Goal: Task Accomplishment & Management: Use online tool/utility

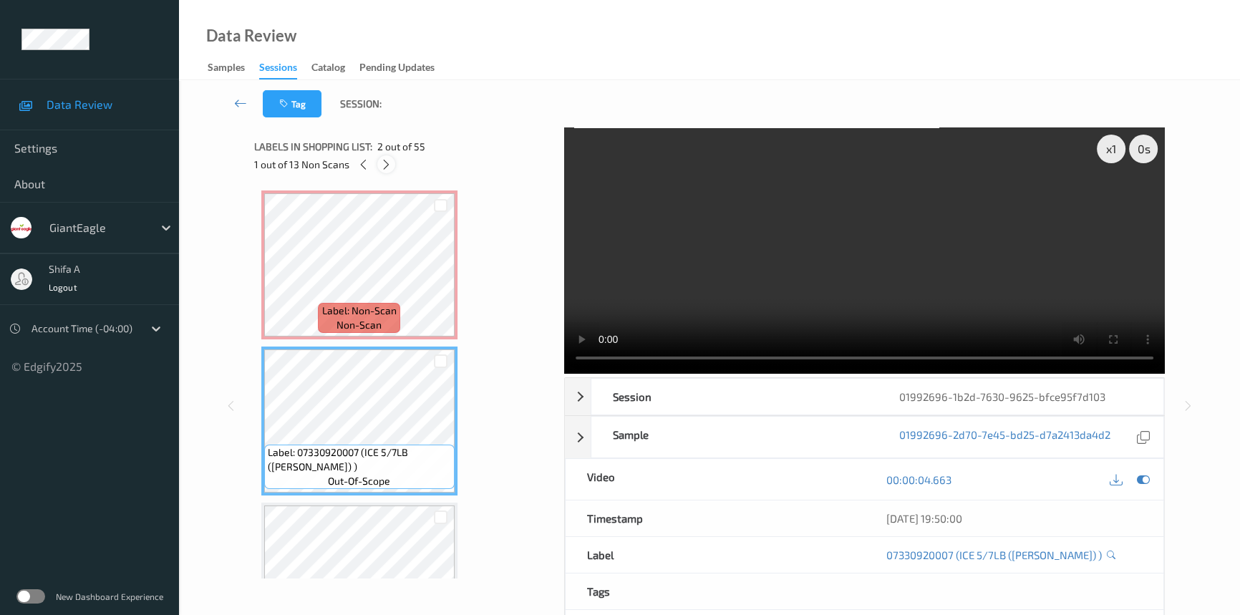
click at [385, 156] on div at bounding box center [386, 164] width 18 height 18
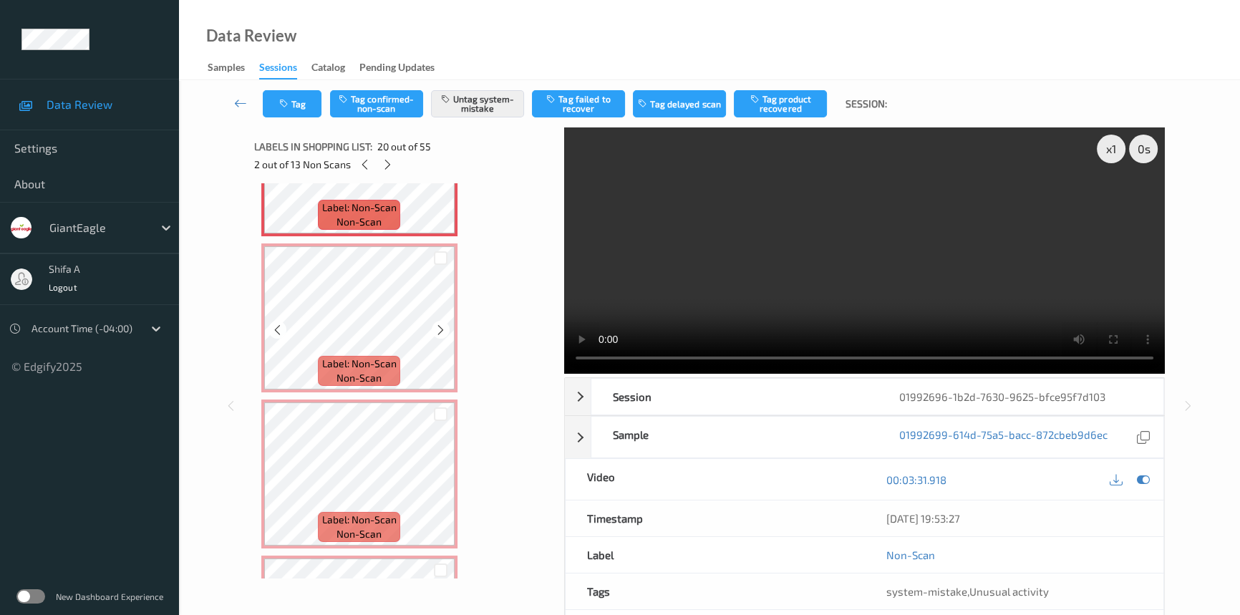
scroll to position [2805, 0]
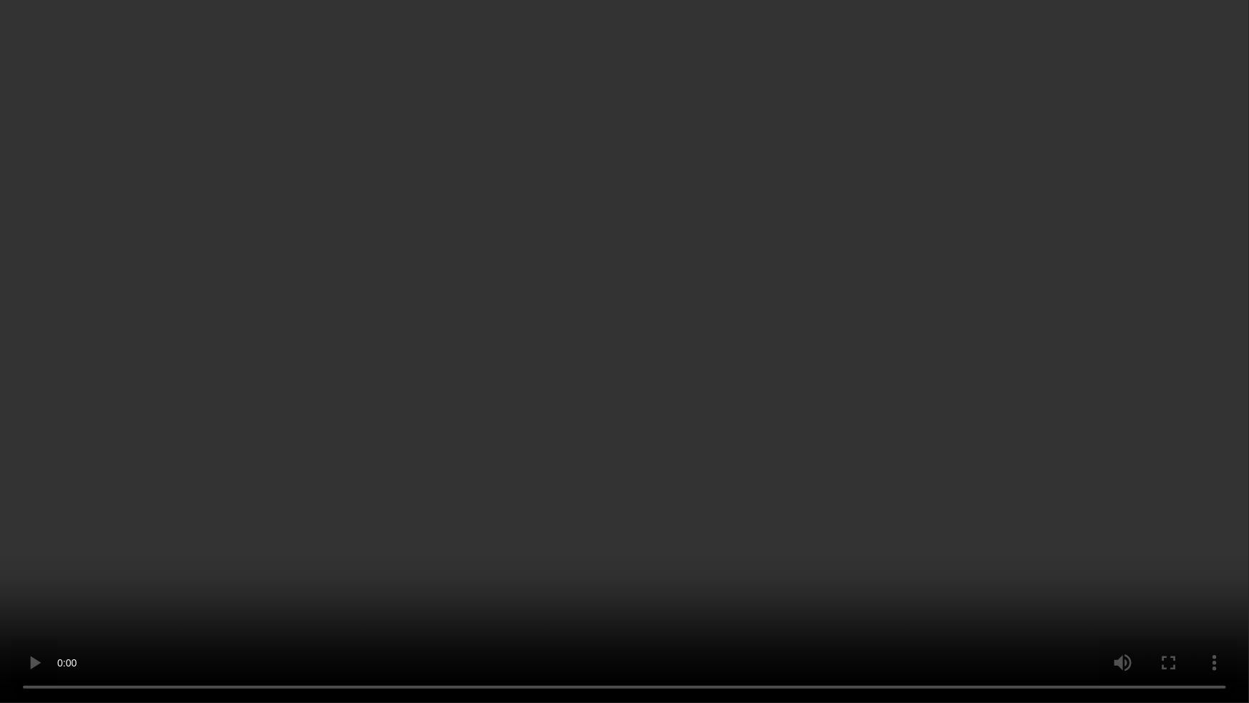
click at [1023, 515] on video at bounding box center [624, 351] width 1249 height 703
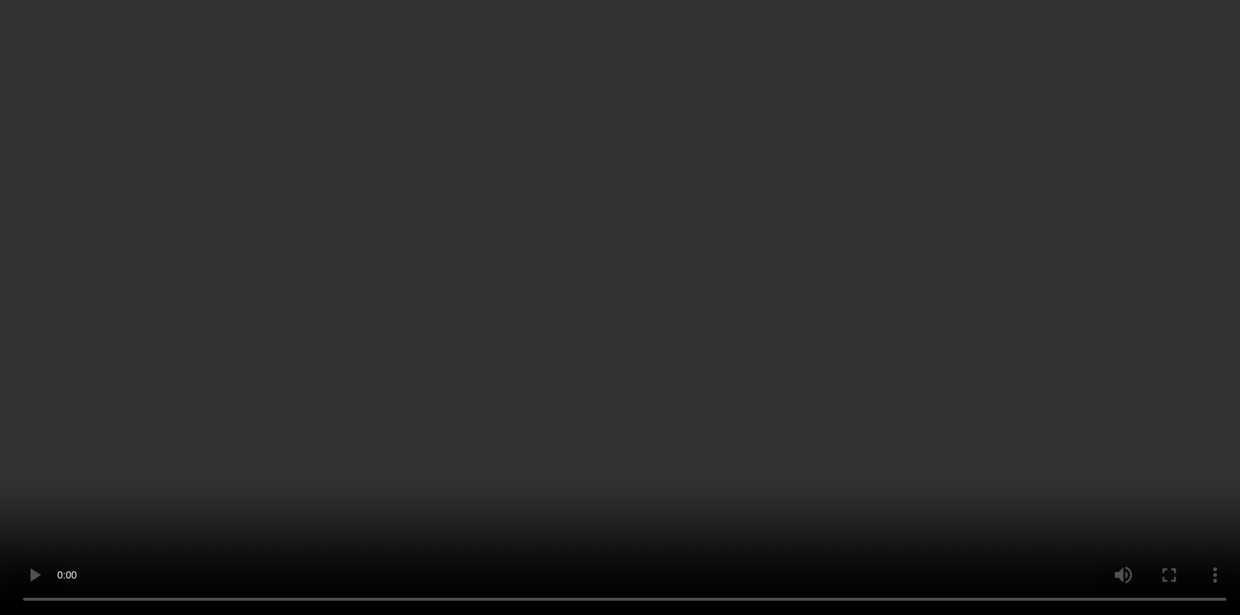
scroll to position [0, 0]
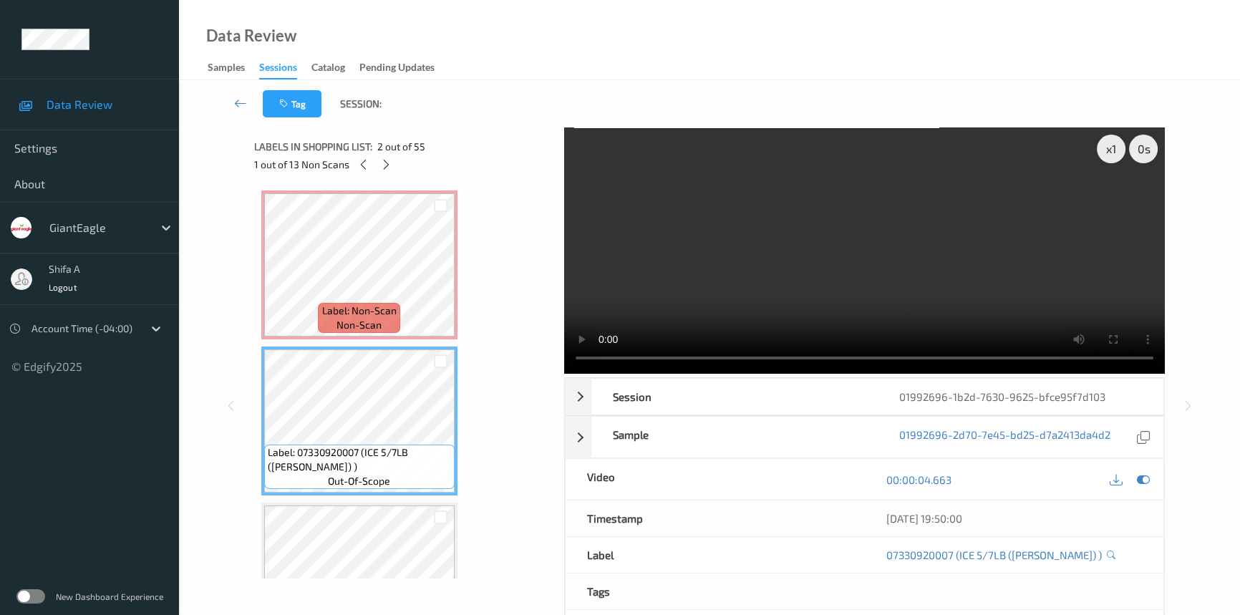
click at [1048, 193] on video at bounding box center [864, 250] width 600 height 246
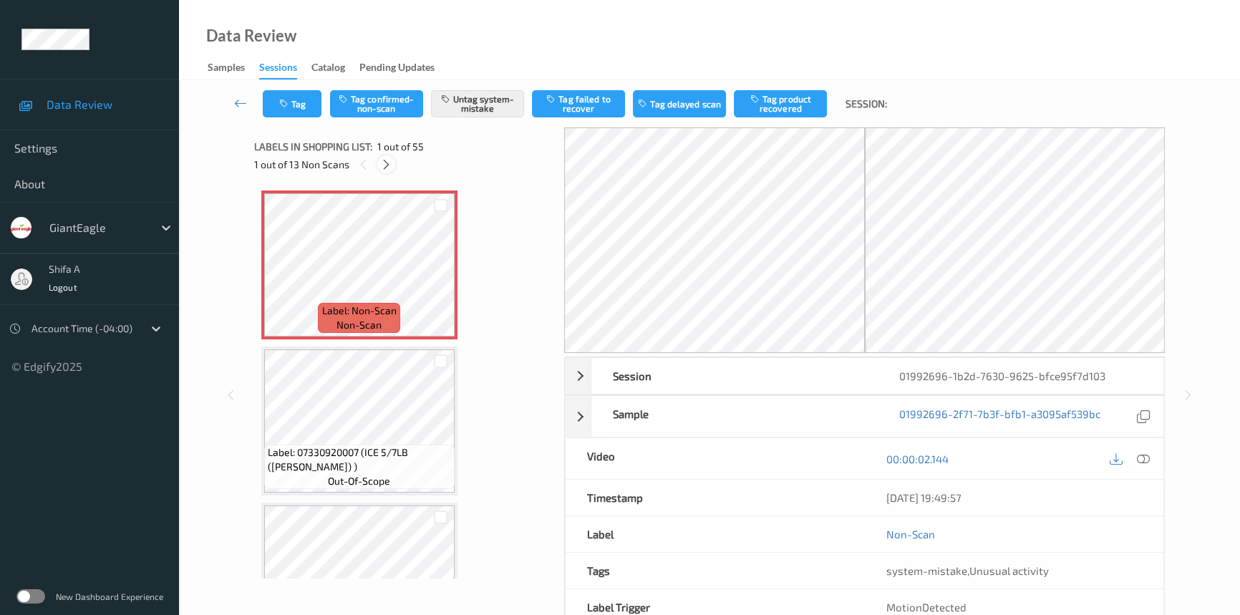
click at [384, 157] on div at bounding box center [386, 164] width 18 height 18
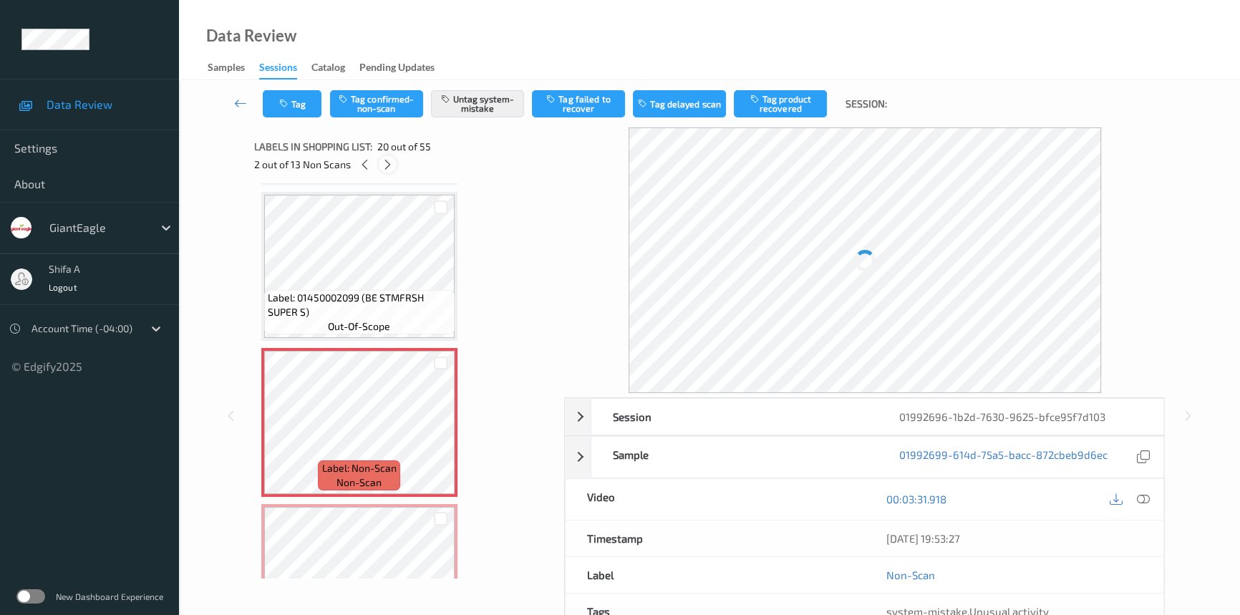
click at [384, 157] on div at bounding box center [388, 164] width 18 height 18
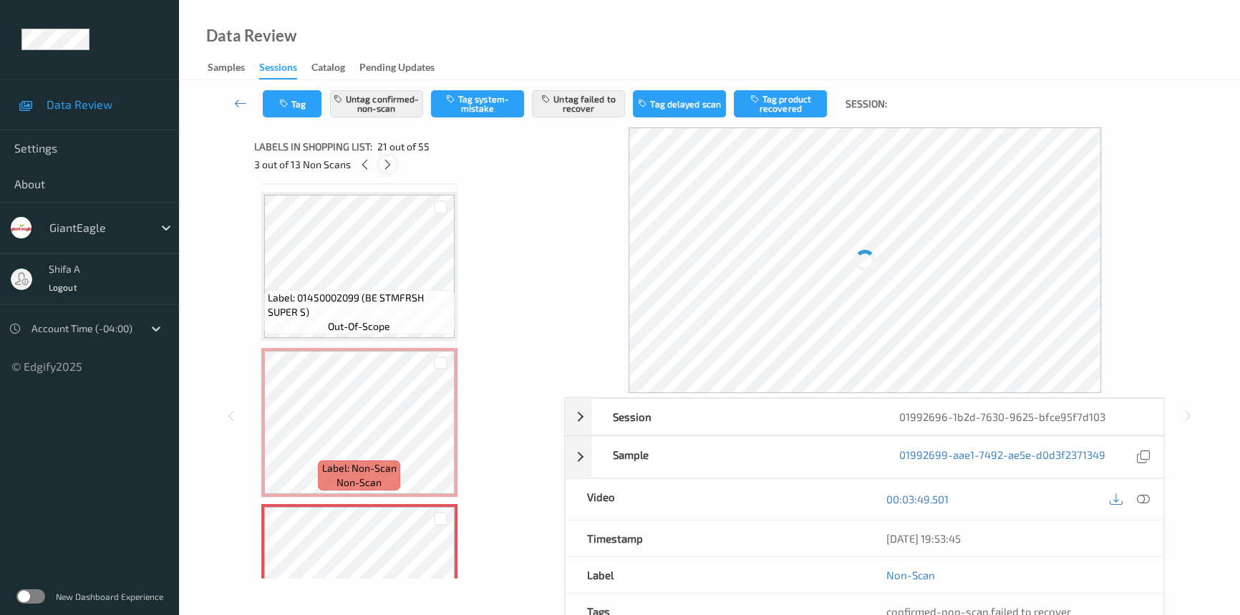
scroll to position [2961, 0]
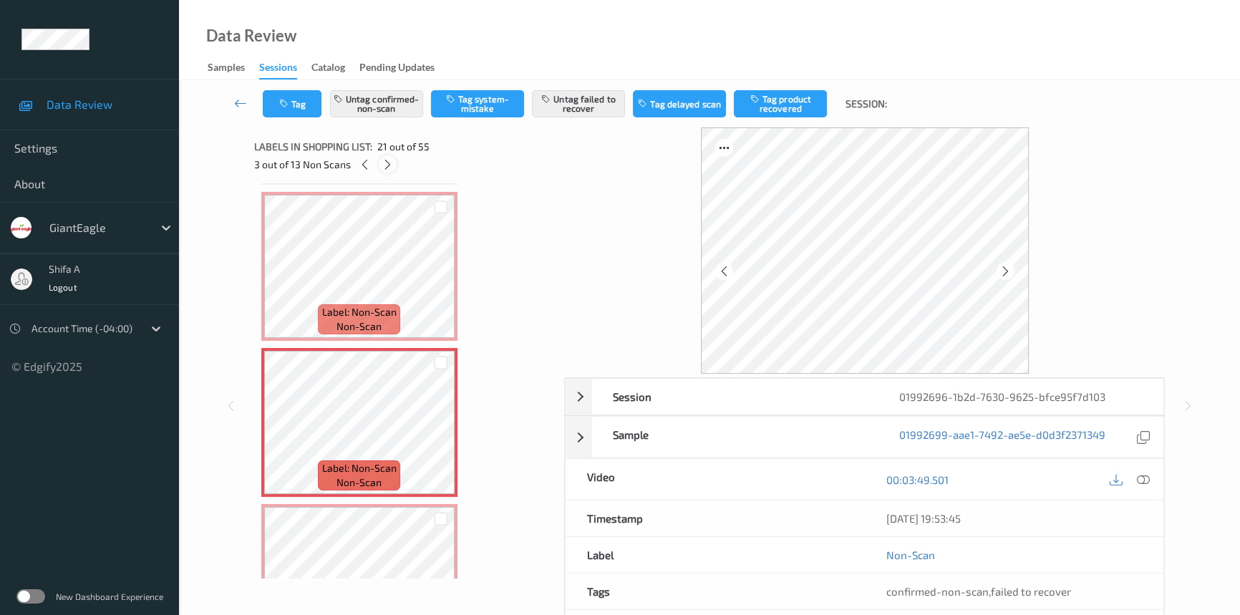
click at [387, 166] on icon at bounding box center [387, 164] width 12 height 13
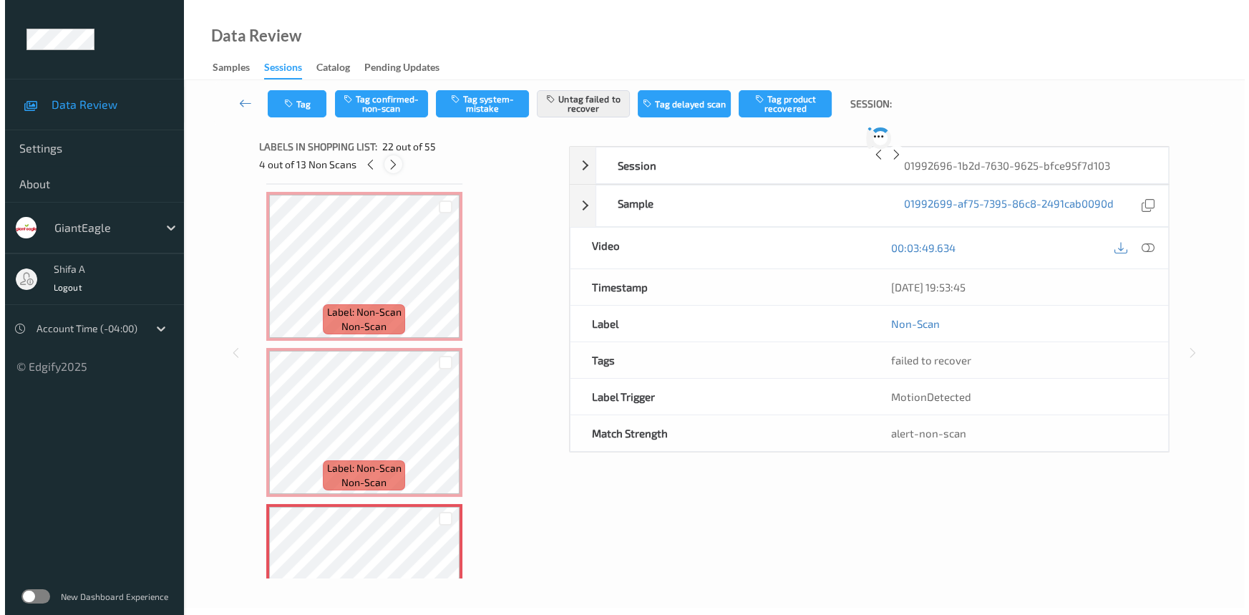
scroll to position [3117, 0]
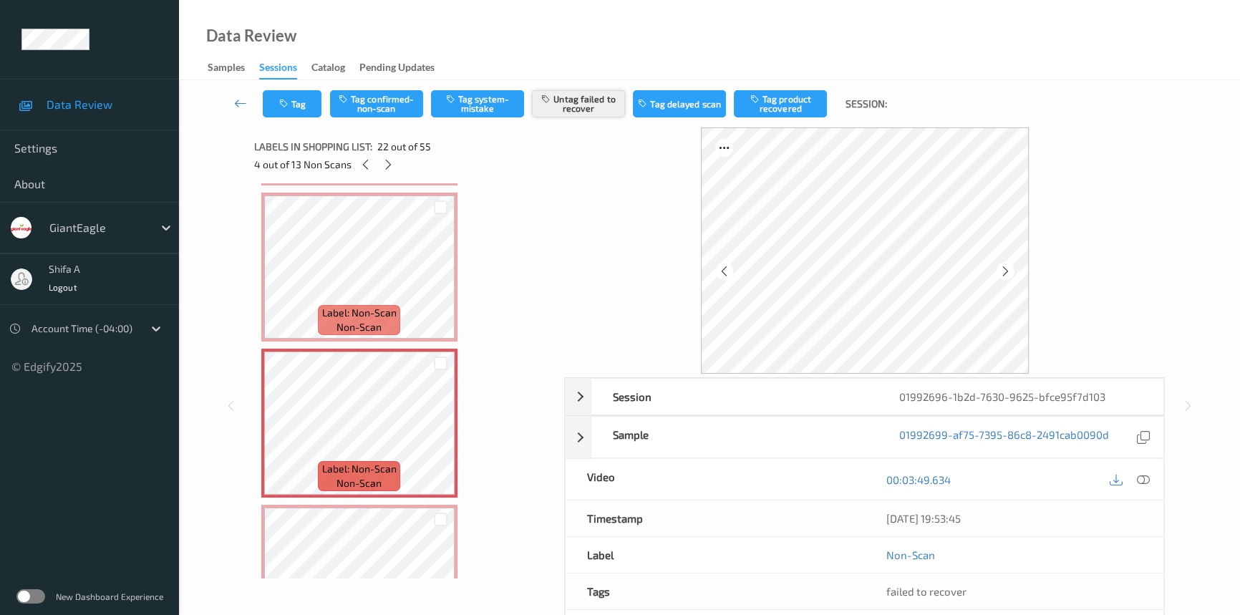
click at [577, 97] on button "Untag failed to recover" at bounding box center [578, 103] width 93 height 27
click at [490, 110] on button "Tag system-mistake" at bounding box center [477, 103] width 93 height 27
click at [299, 107] on button "Tag" at bounding box center [292, 103] width 59 height 27
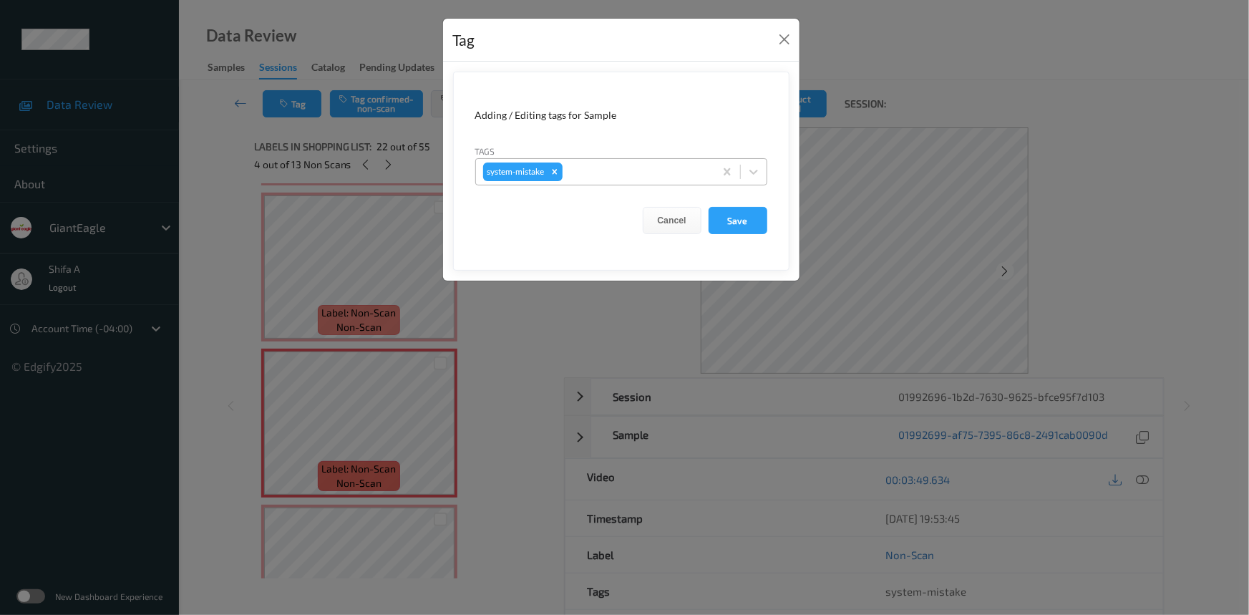
click at [616, 165] on div at bounding box center [636, 171] width 142 height 17
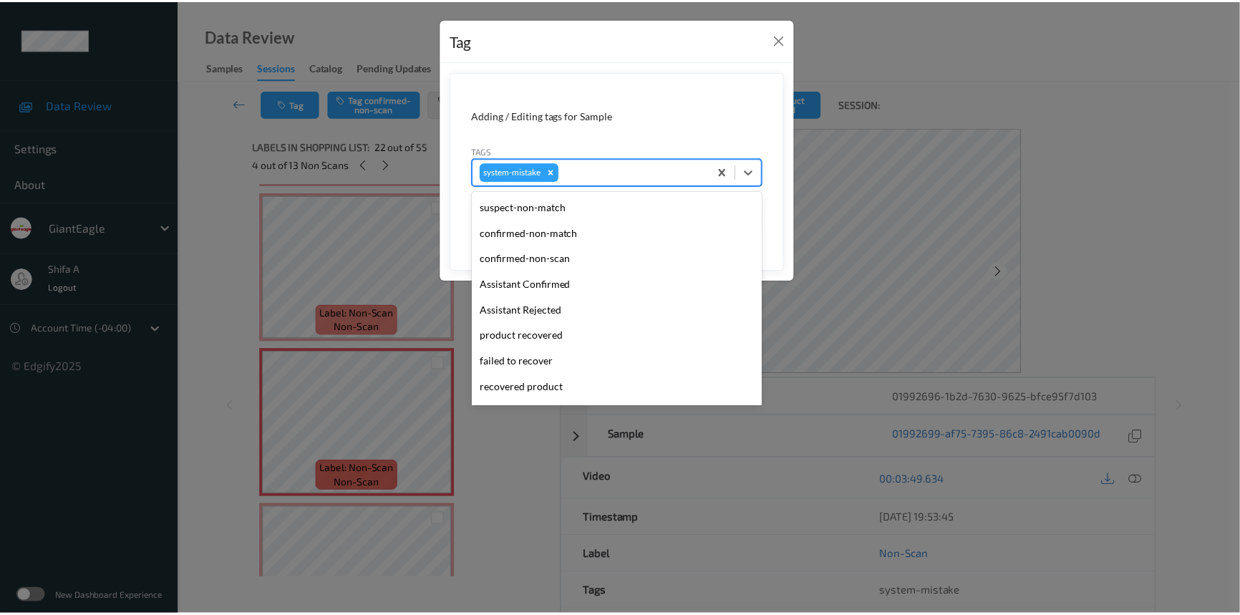
scroll to position [151, 0]
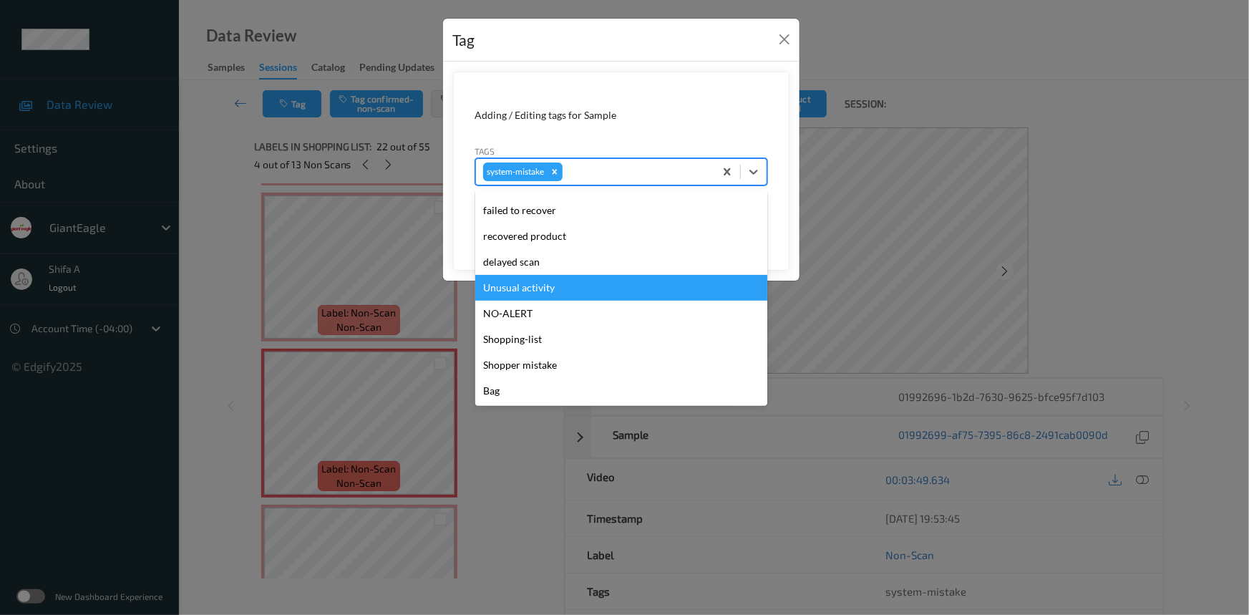
click at [544, 286] on div "Unusual activity" at bounding box center [621, 288] width 292 height 26
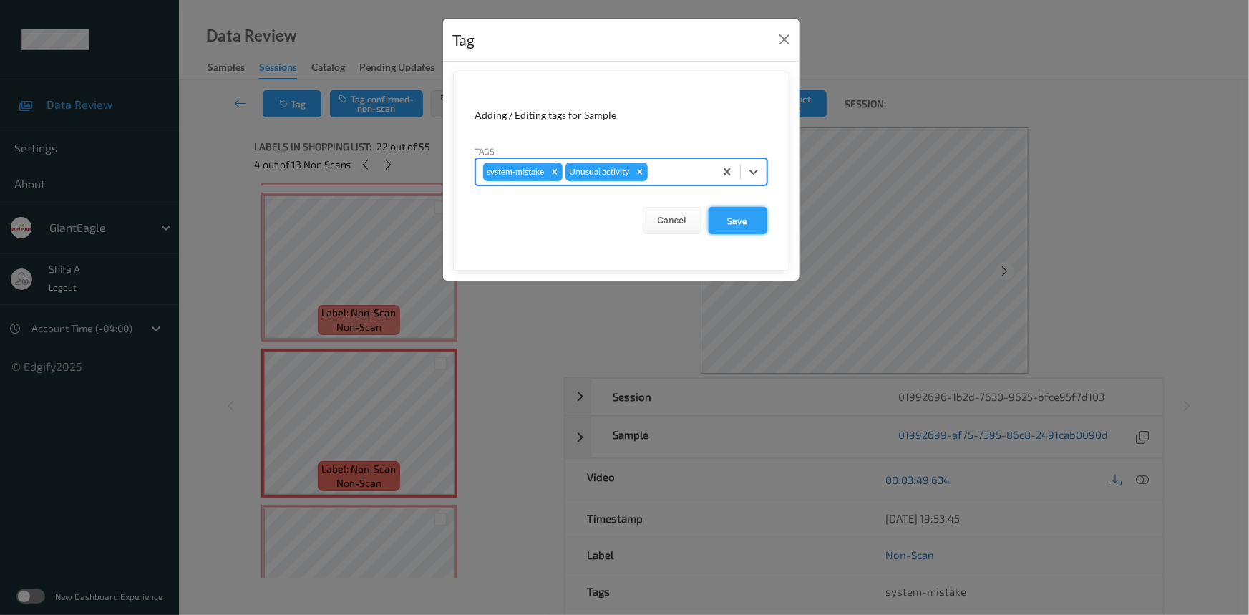
click at [751, 226] on button "Save" at bounding box center [737, 220] width 59 height 27
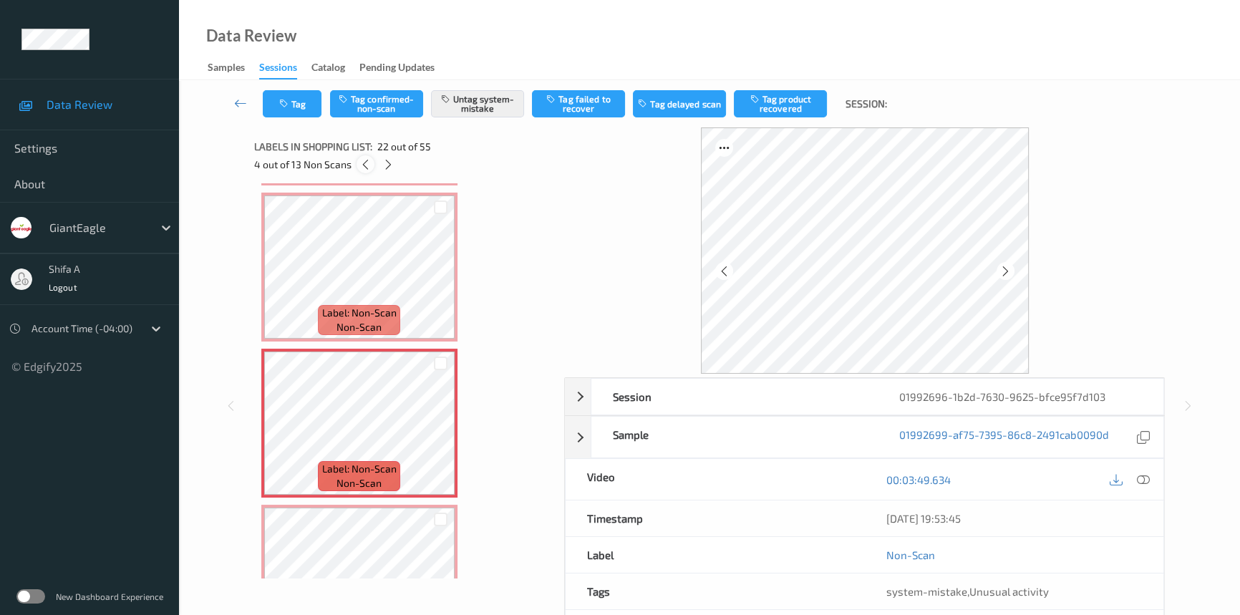
click at [365, 170] on icon at bounding box center [365, 164] width 12 height 13
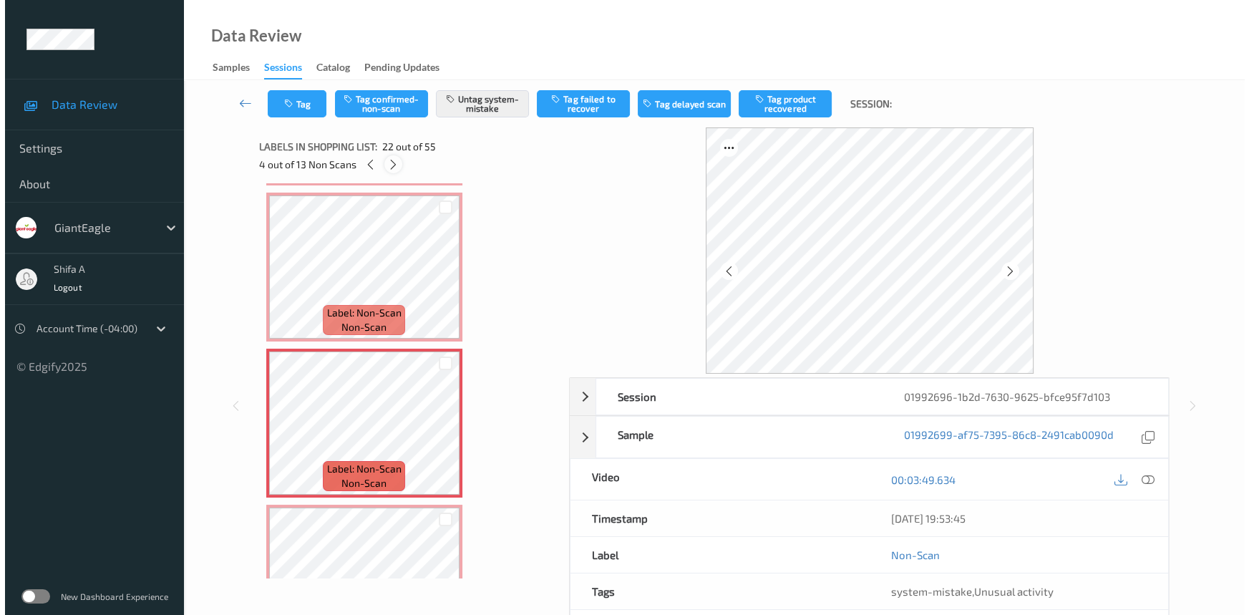
scroll to position [2961, 0]
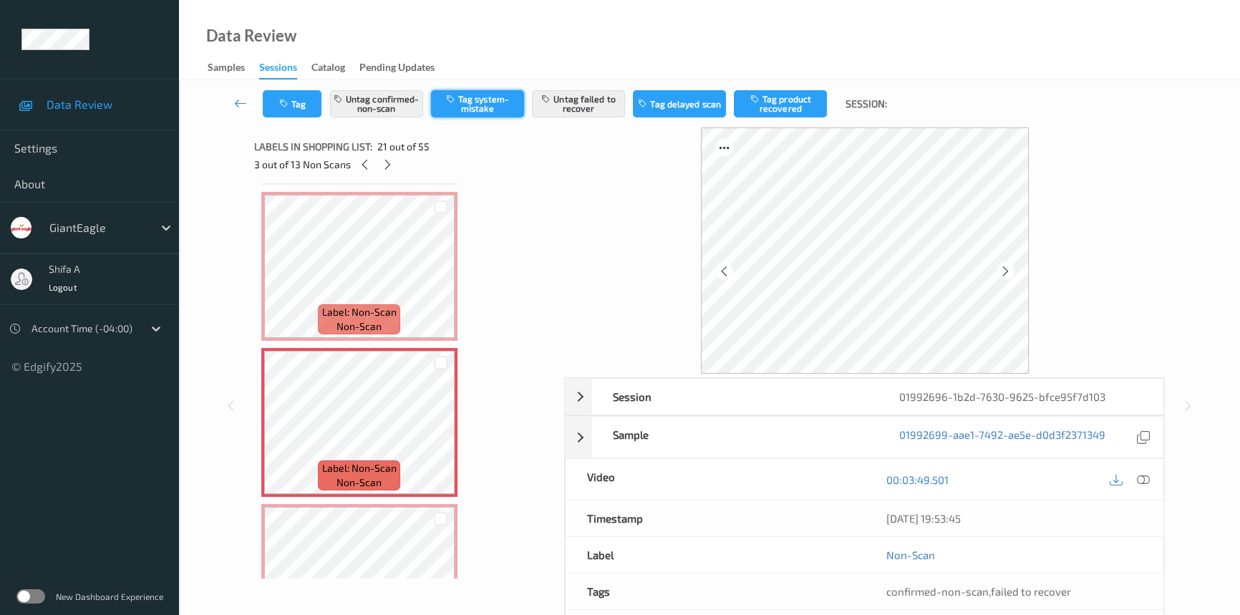
click at [467, 109] on button "Tag system-mistake" at bounding box center [477, 103] width 93 height 27
click at [389, 101] on div "Tag Untag confirmed-non-scan Tag system-mistake Untag failed to recover Tag del…" at bounding box center [709, 103] width 1002 height 47
click at [414, 107] on button "Untag confirmed-non-scan" at bounding box center [376, 103] width 93 height 27
click at [562, 112] on button "Untag failed to recover" at bounding box center [578, 103] width 93 height 27
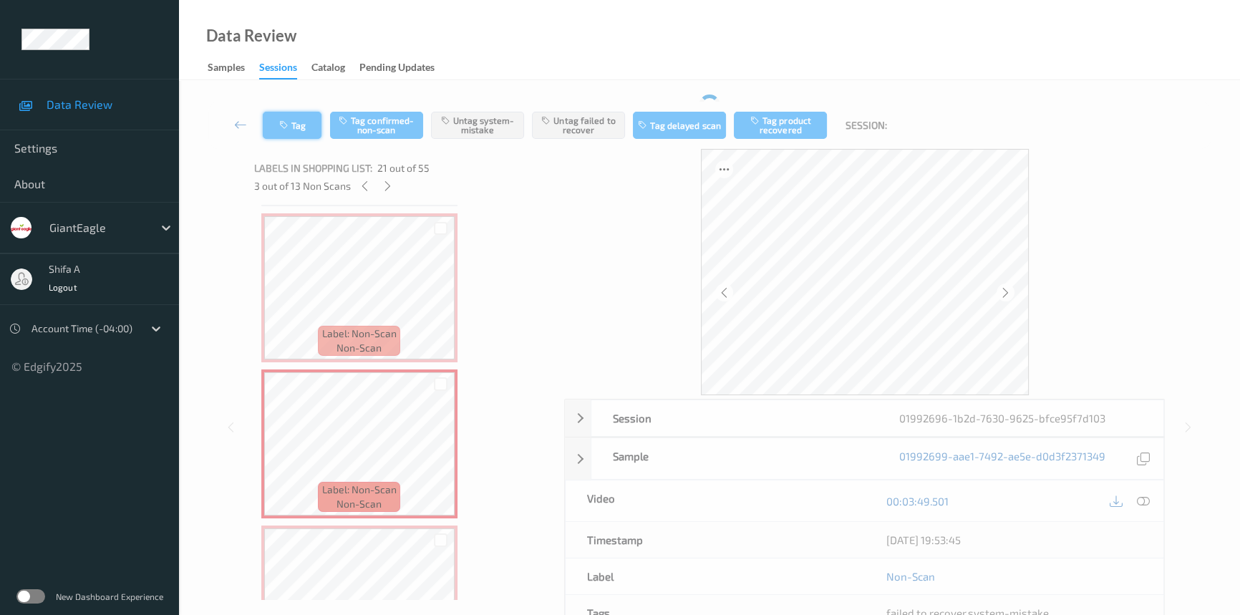
click at [283, 118] on button "Tag" at bounding box center [292, 125] width 59 height 27
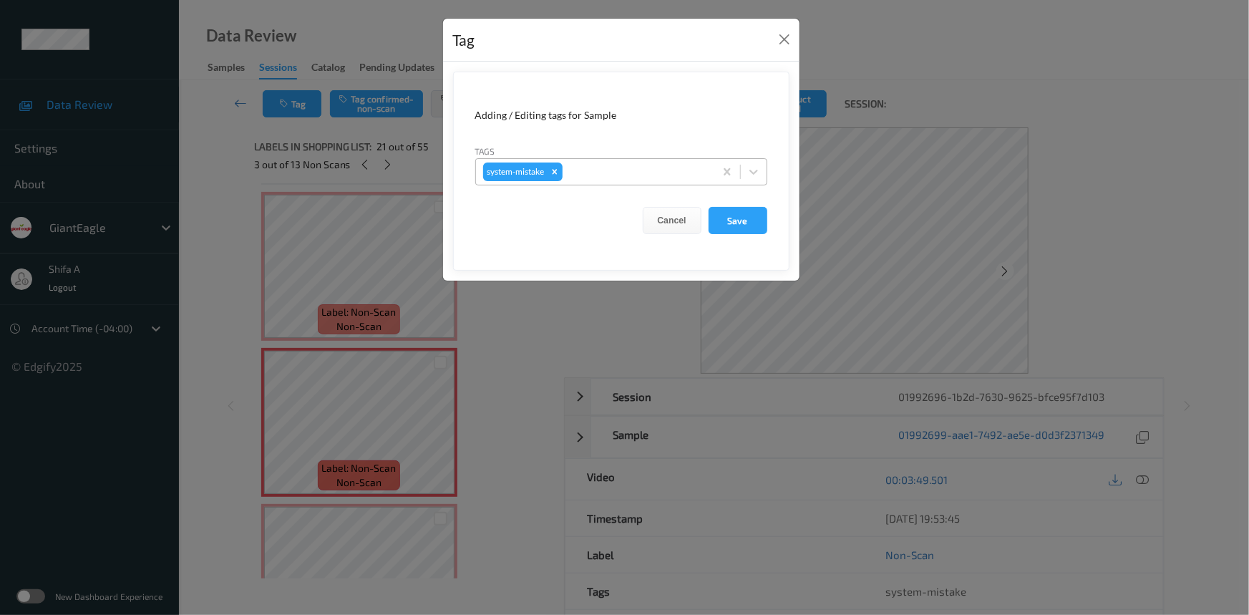
click at [627, 172] on div at bounding box center [636, 171] width 142 height 17
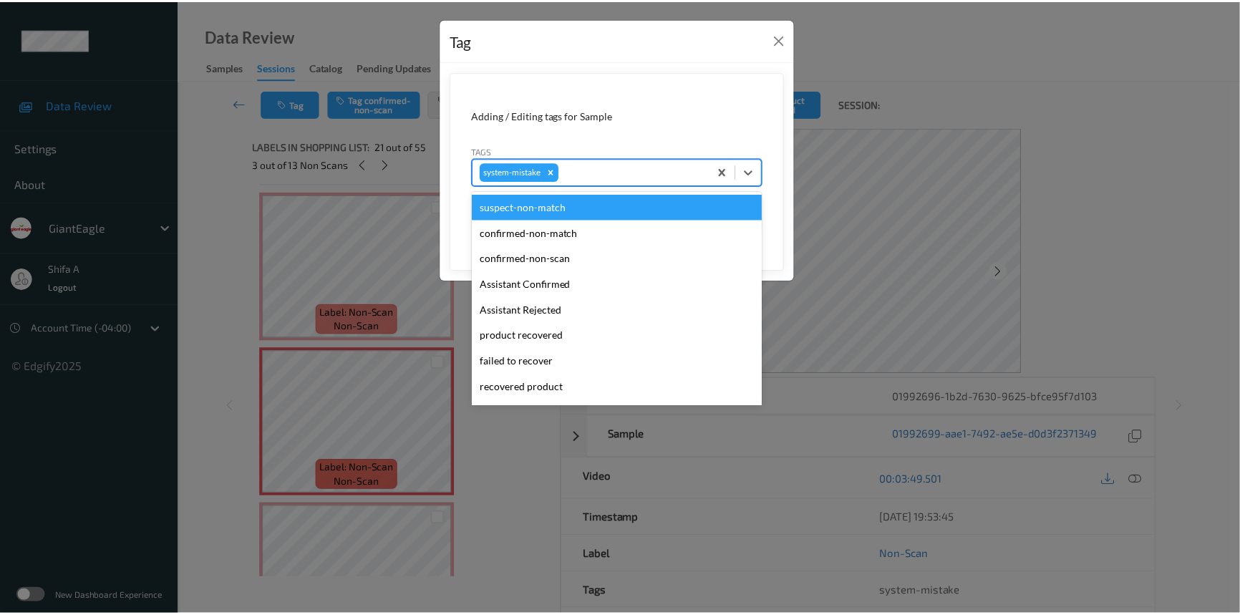
scroll to position [151, 0]
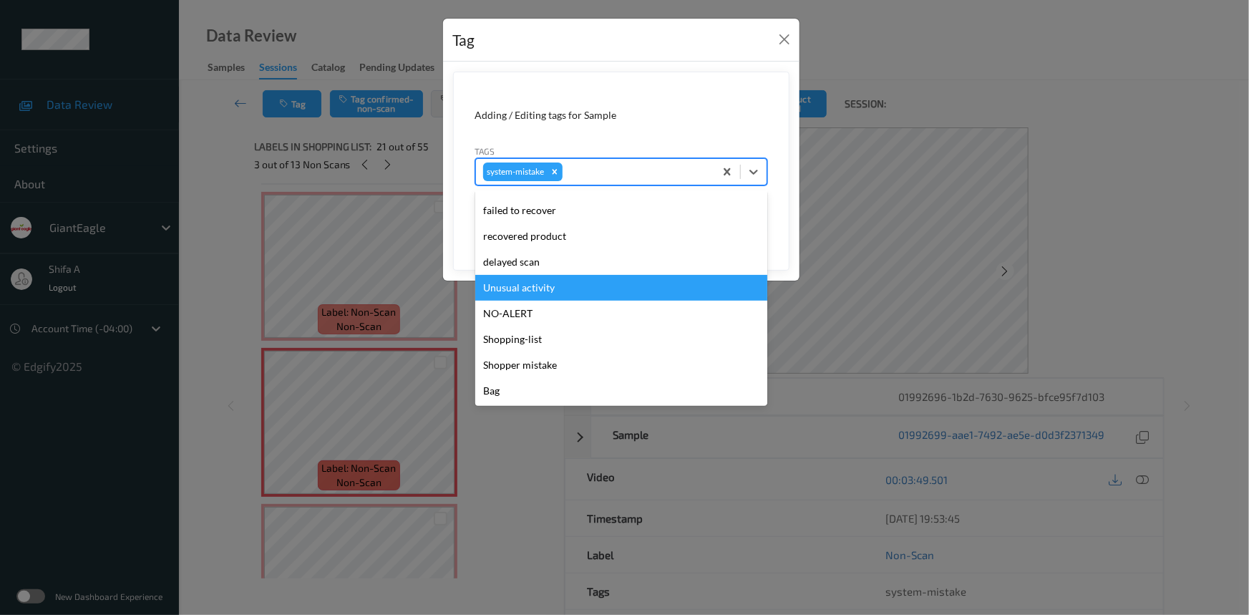
click at [547, 291] on div "Unusual activity" at bounding box center [621, 288] width 292 height 26
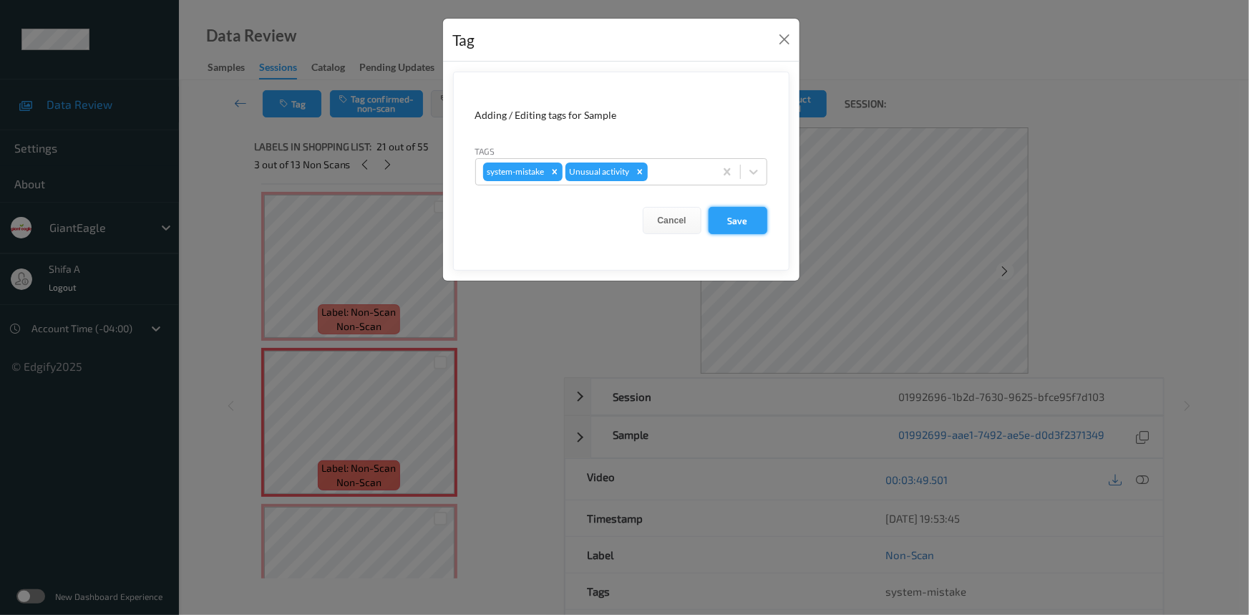
click at [744, 224] on button "Save" at bounding box center [737, 220] width 59 height 27
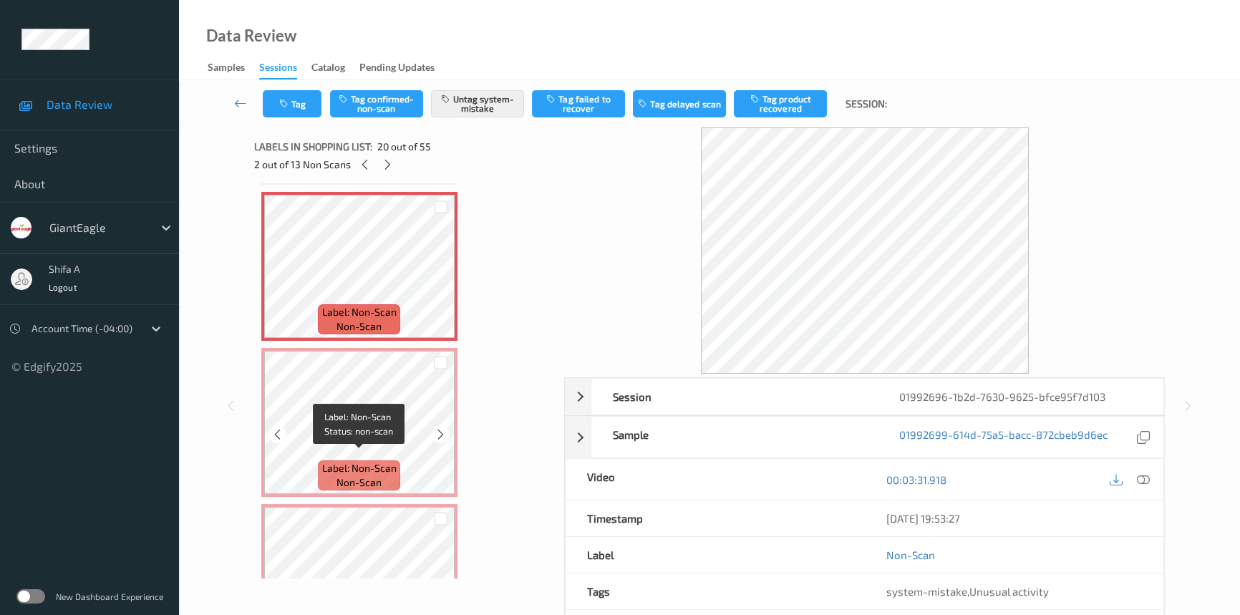
scroll to position [3221, 0]
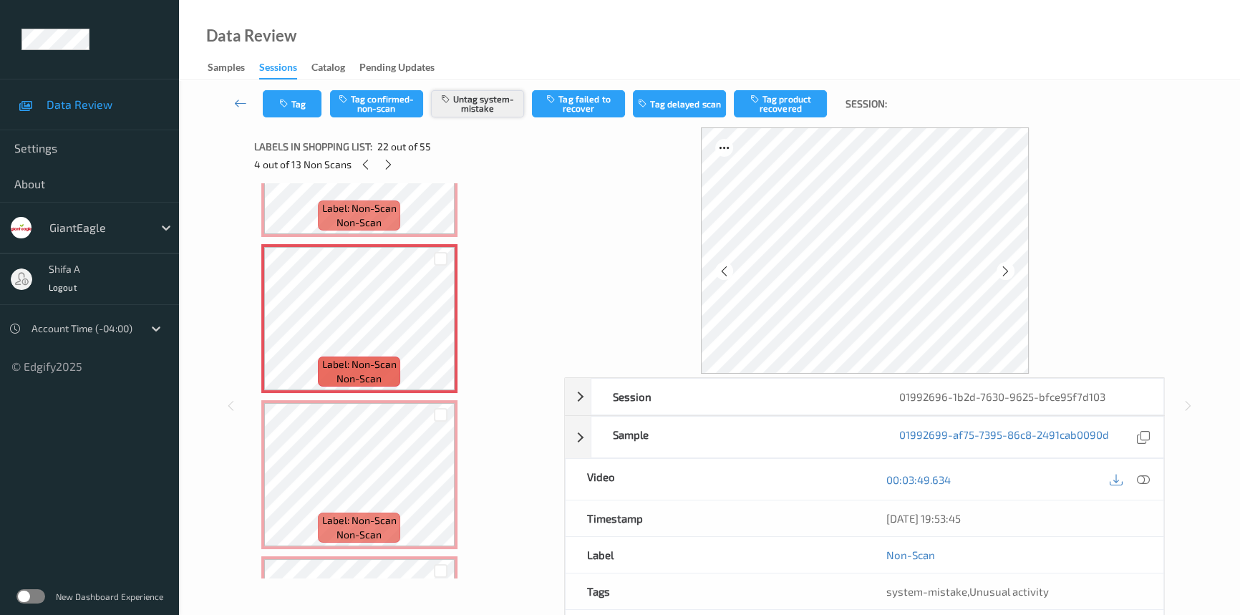
click at [457, 113] on button "Untag system-mistake" at bounding box center [477, 103] width 93 height 27
click at [372, 106] on button "Tag confirmed-non-scan" at bounding box center [376, 103] width 93 height 27
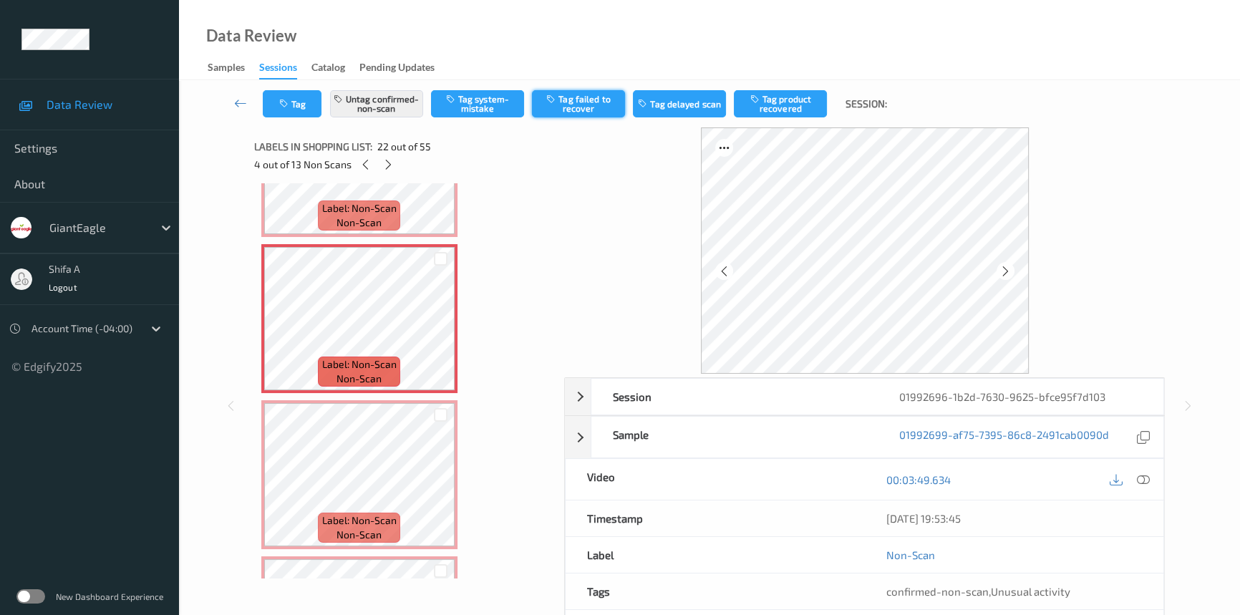
click at [579, 110] on button "Tag failed to recover" at bounding box center [578, 103] width 93 height 27
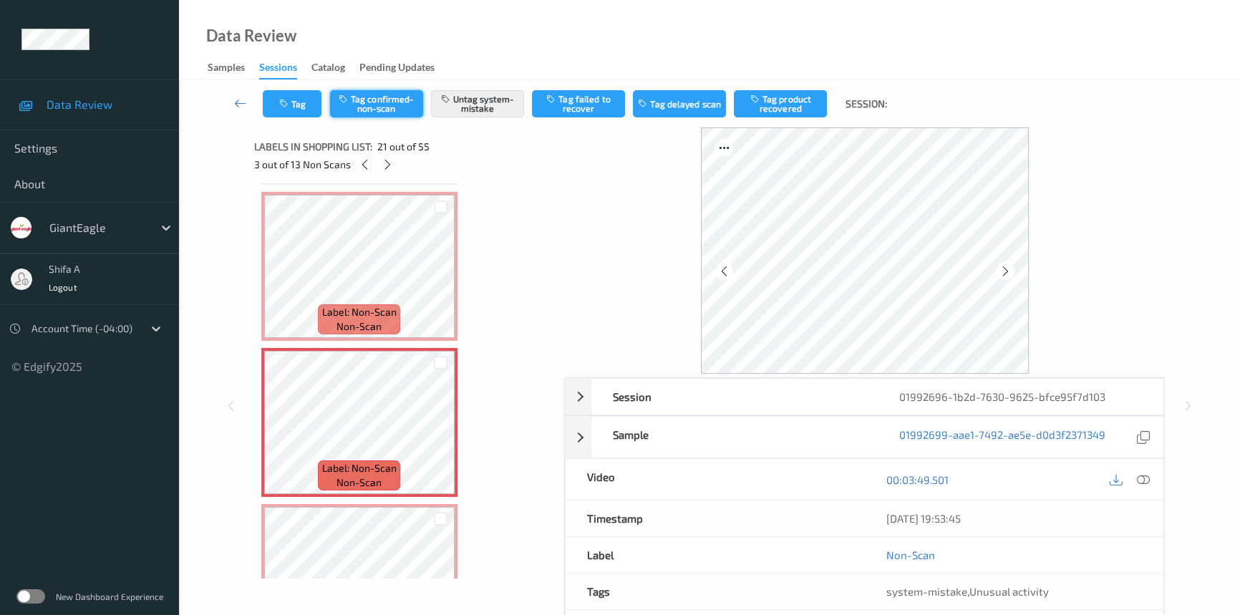
click at [391, 100] on button "Tag confirmed-non-scan" at bounding box center [376, 103] width 93 height 27
click at [577, 115] on button "Tag failed to recover" at bounding box center [578, 103] width 93 height 27
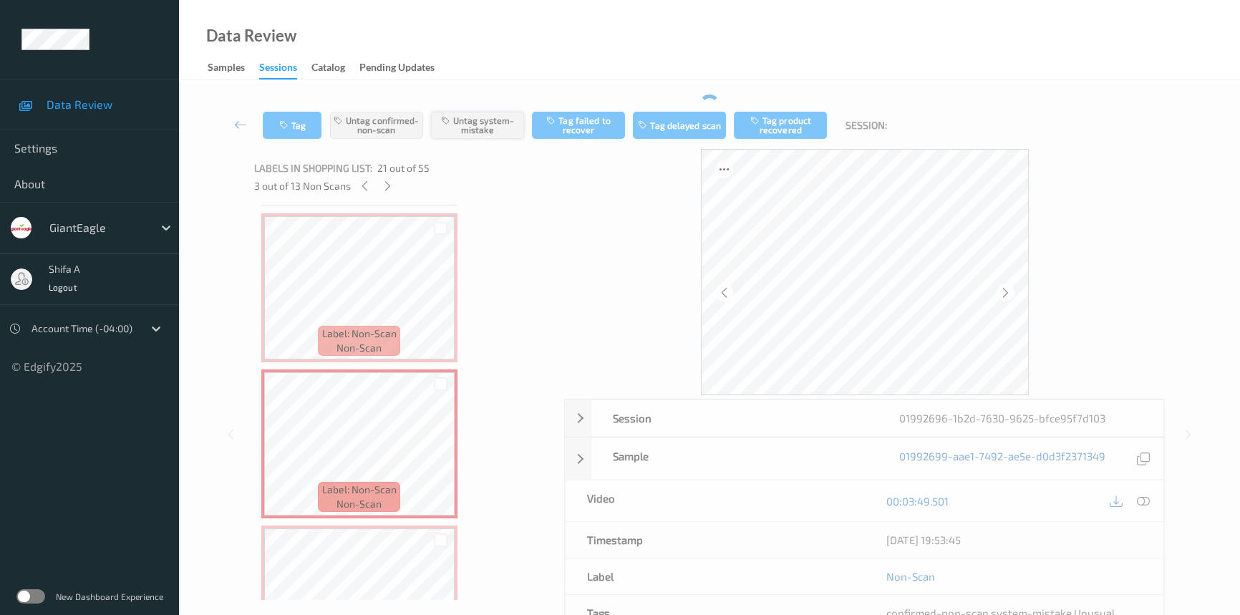
click at [478, 119] on button "Untag system-mistake" at bounding box center [477, 125] width 93 height 27
click at [296, 120] on div "Tag Untag confirmed-non-scan Untag system-mistake Untag failed to recover Tag d…" at bounding box center [709, 125] width 1002 height 47
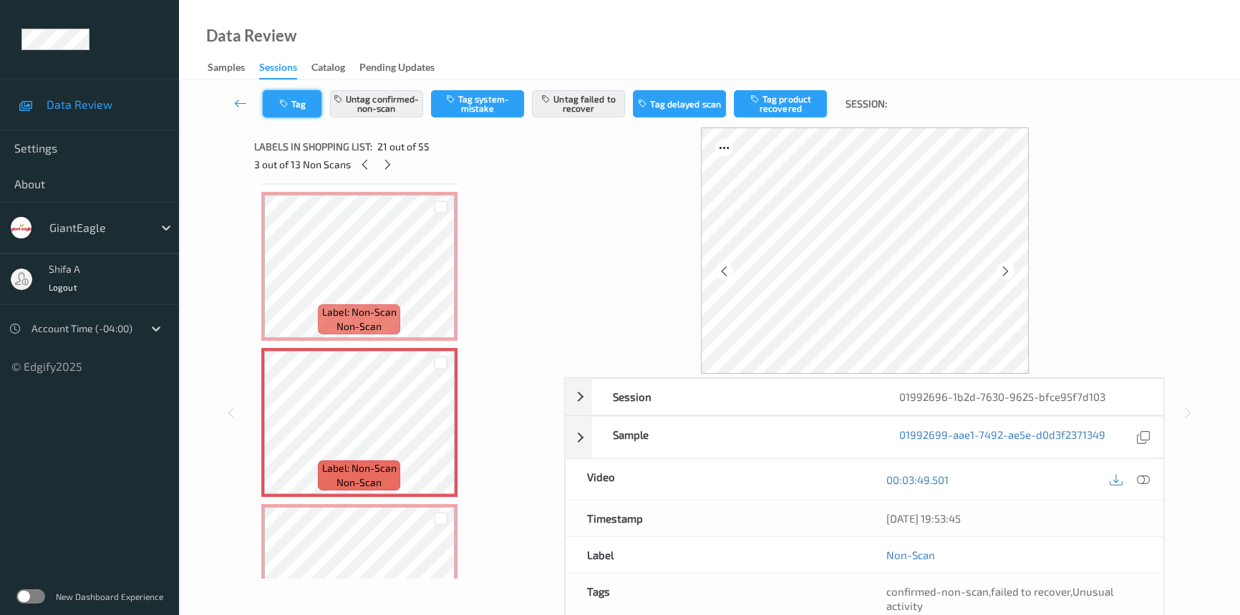
click at [296, 113] on button "Tag" at bounding box center [292, 103] width 59 height 27
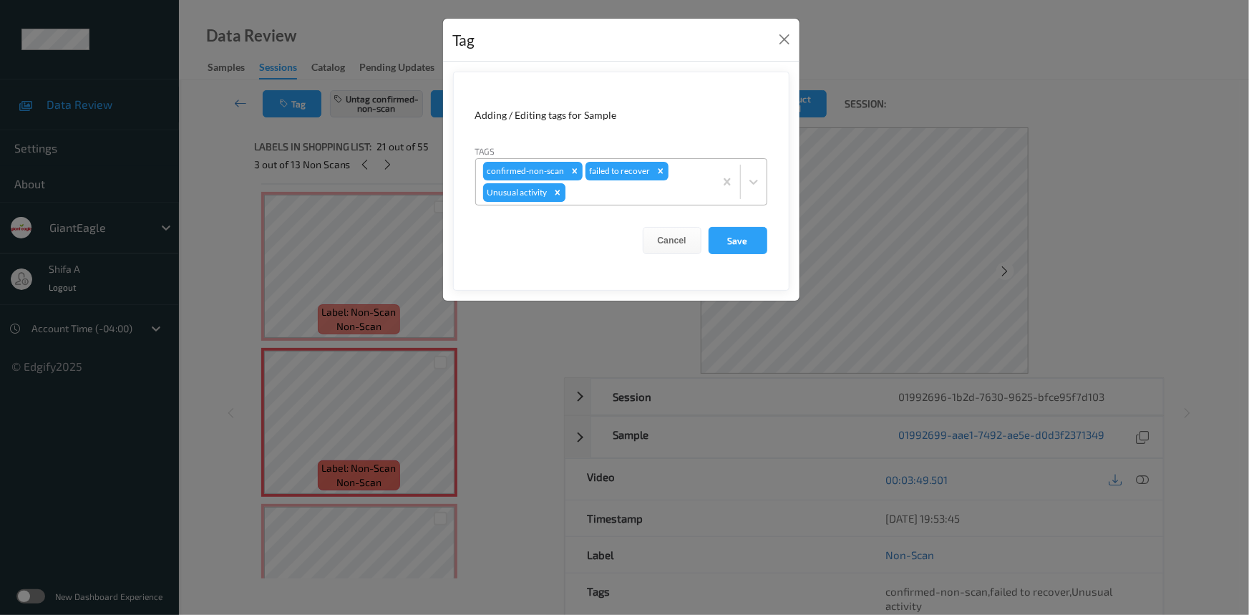
click at [560, 193] on icon "Remove Unusual activity" at bounding box center [557, 192] width 10 height 10
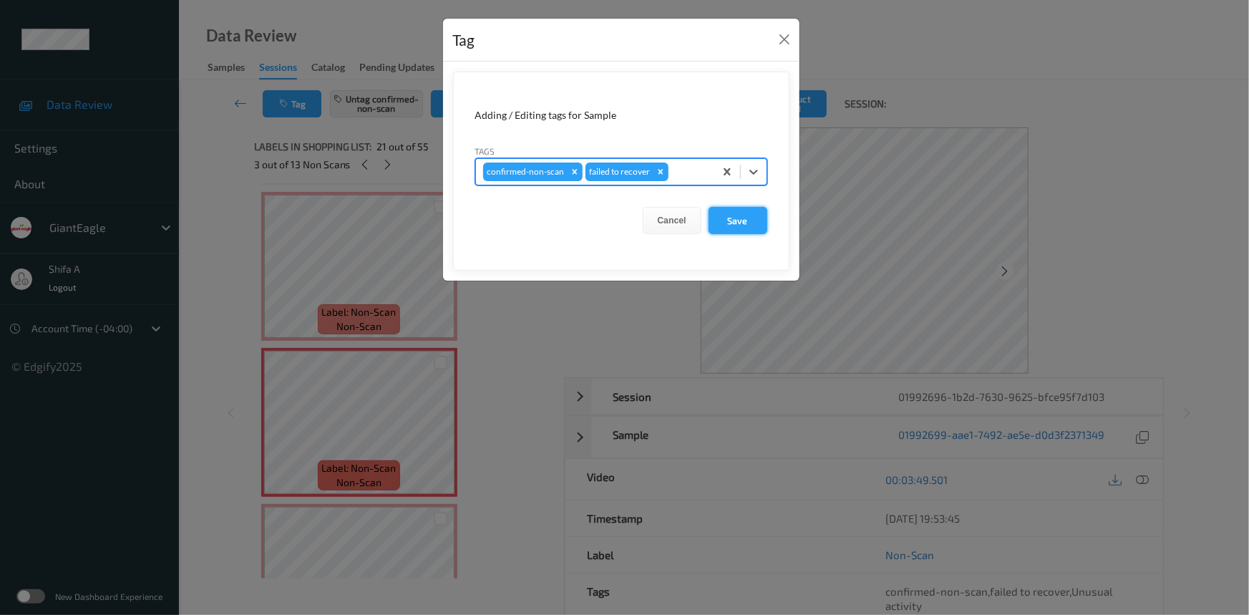
click at [722, 223] on button "Save" at bounding box center [737, 220] width 59 height 27
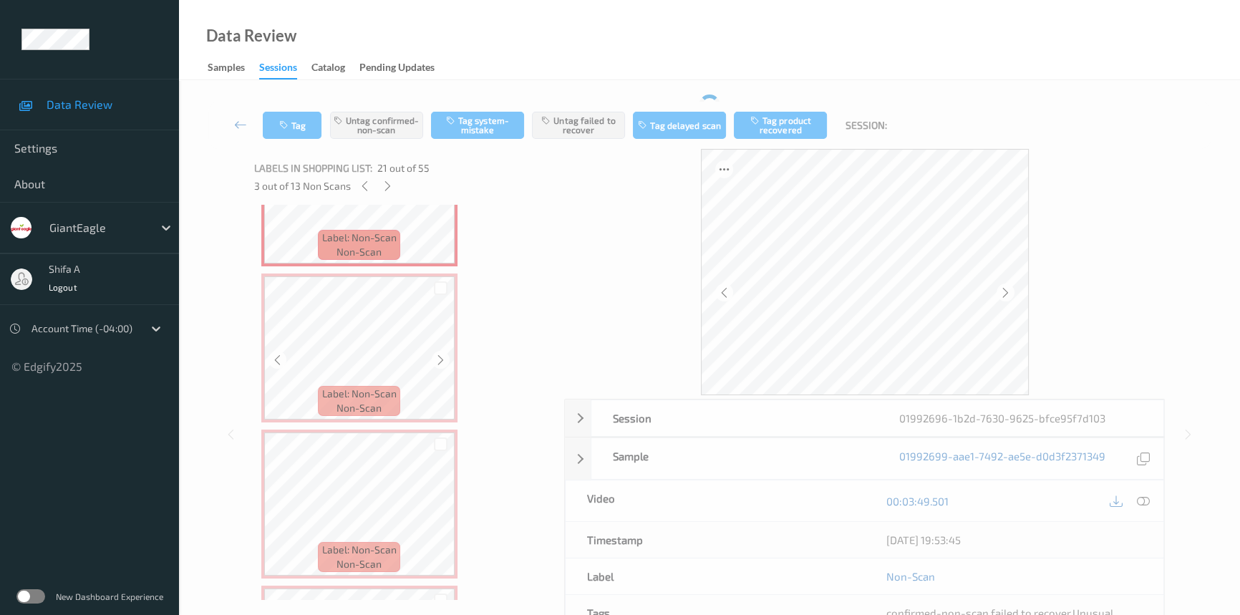
scroll to position [3221, 0]
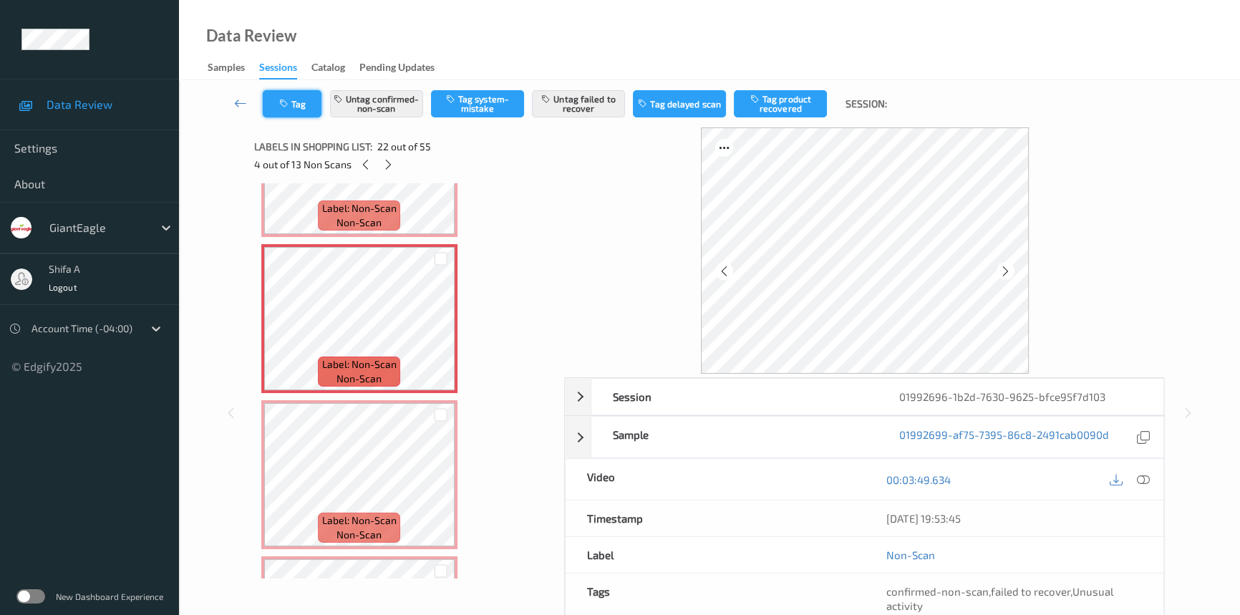
click at [301, 107] on button "Tag" at bounding box center [292, 103] width 59 height 27
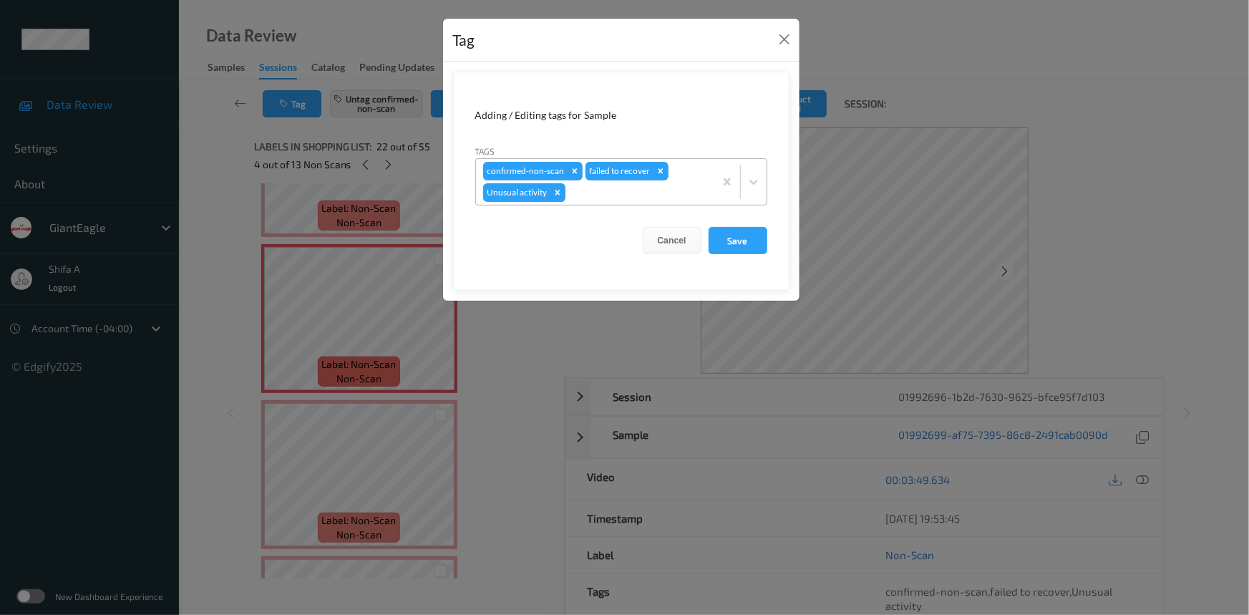
click at [557, 191] on icon "Remove Unusual activity" at bounding box center [557, 192] width 5 height 5
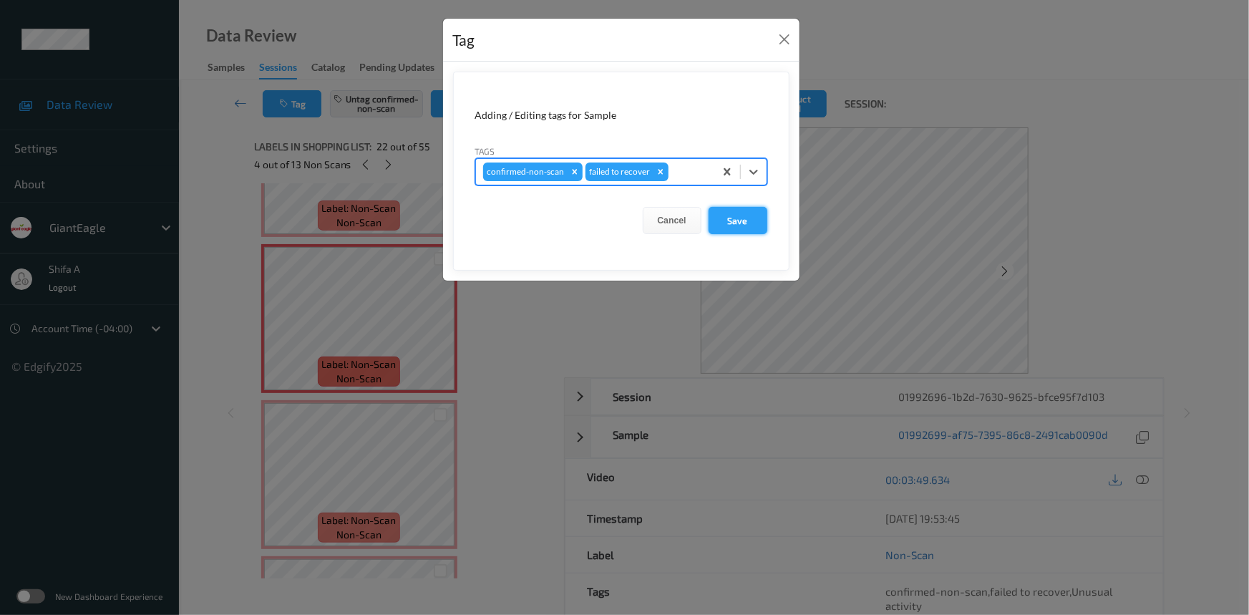
click at [737, 227] on button "Save" at bounding box center [737, 220] width 59 height 27
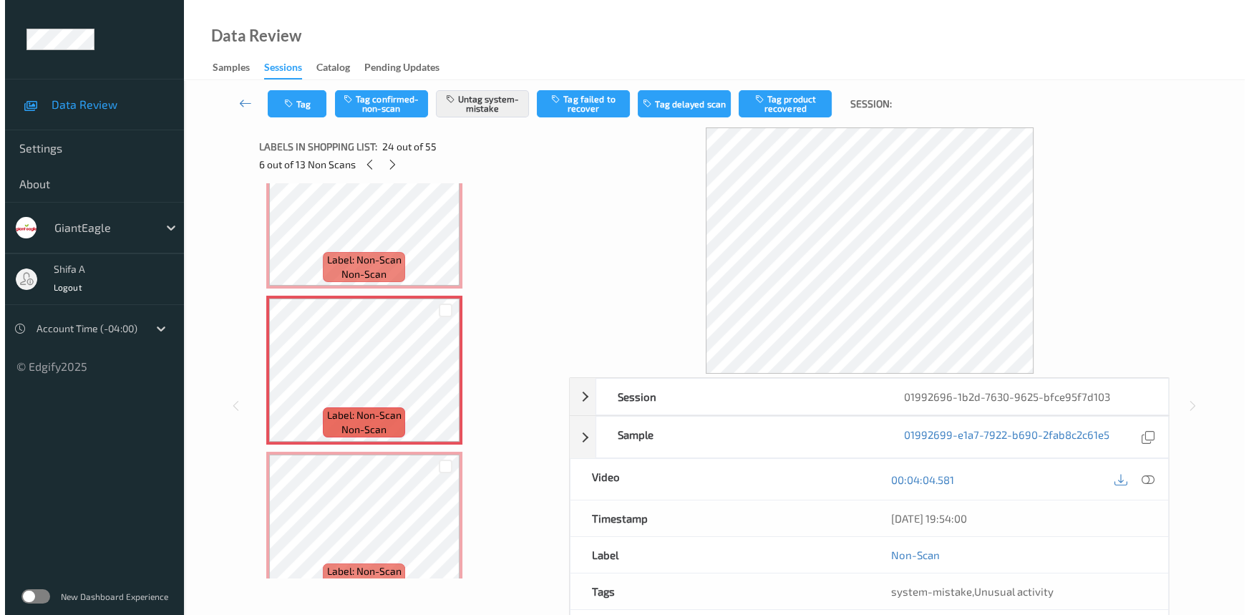
scroll to position [3742, 0]
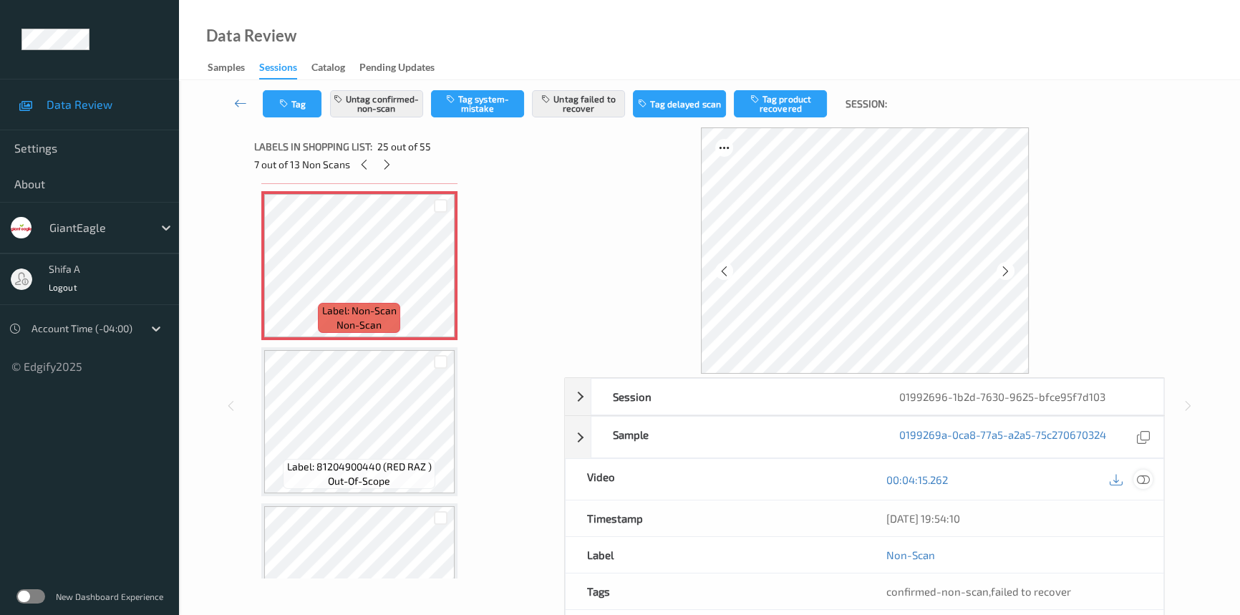
click at [1138, 477] on icon at bounding box center [1142, 479] width 13 height 13
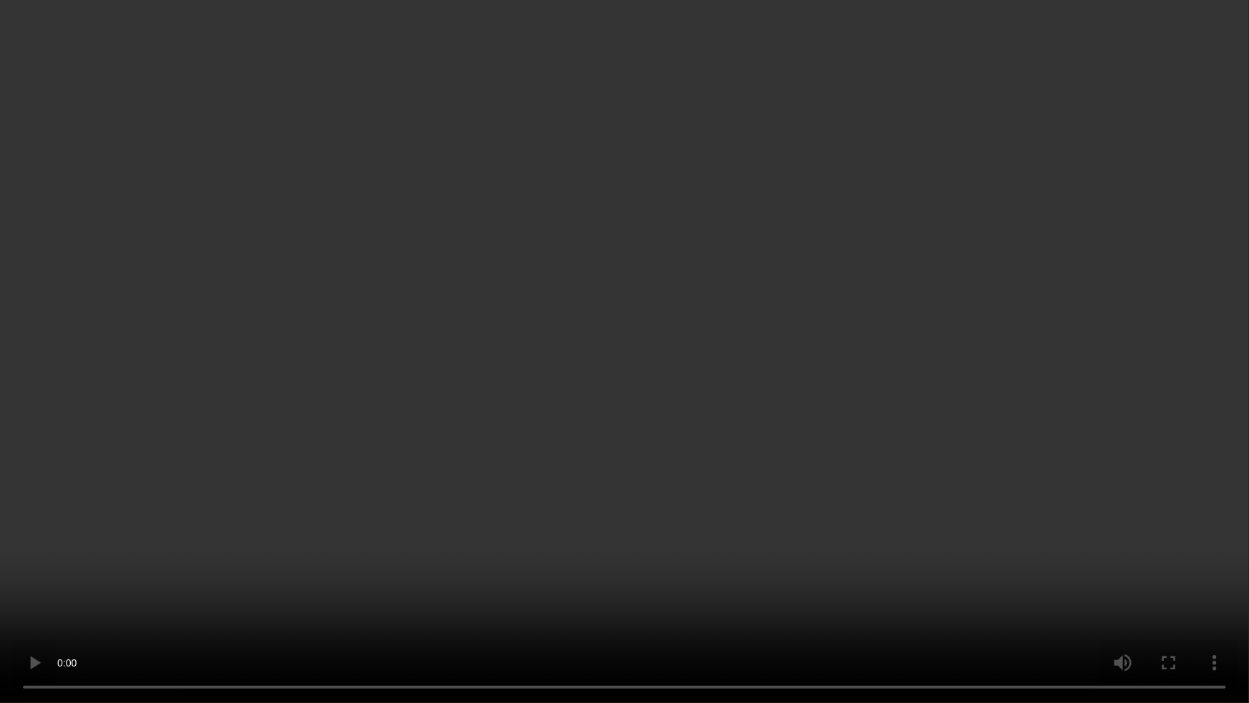
click at [1005, 391] on video at bounding box center [624, 351] width 1249 height 703
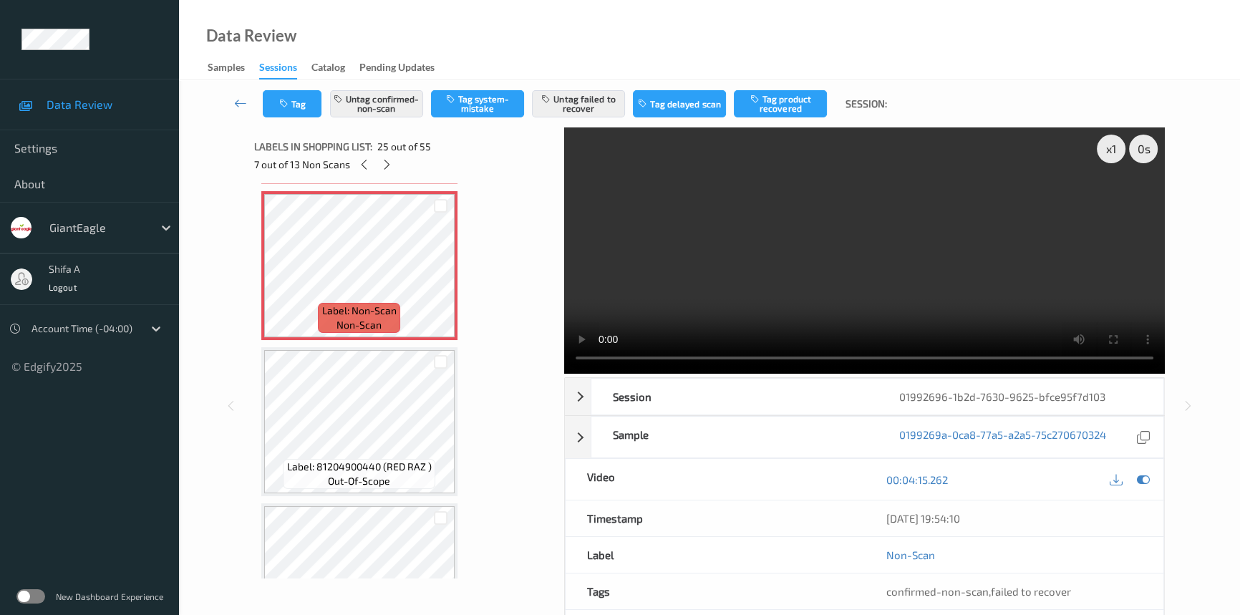
click at [1011, 238] on video at bounding box center [864, 250] width 600 height 246
click at [999, 259] on video at bounding box center [864, 250] width 600 height 246
click at [384, 165] on icon at bounding box center [387, 164] width 12 height 13
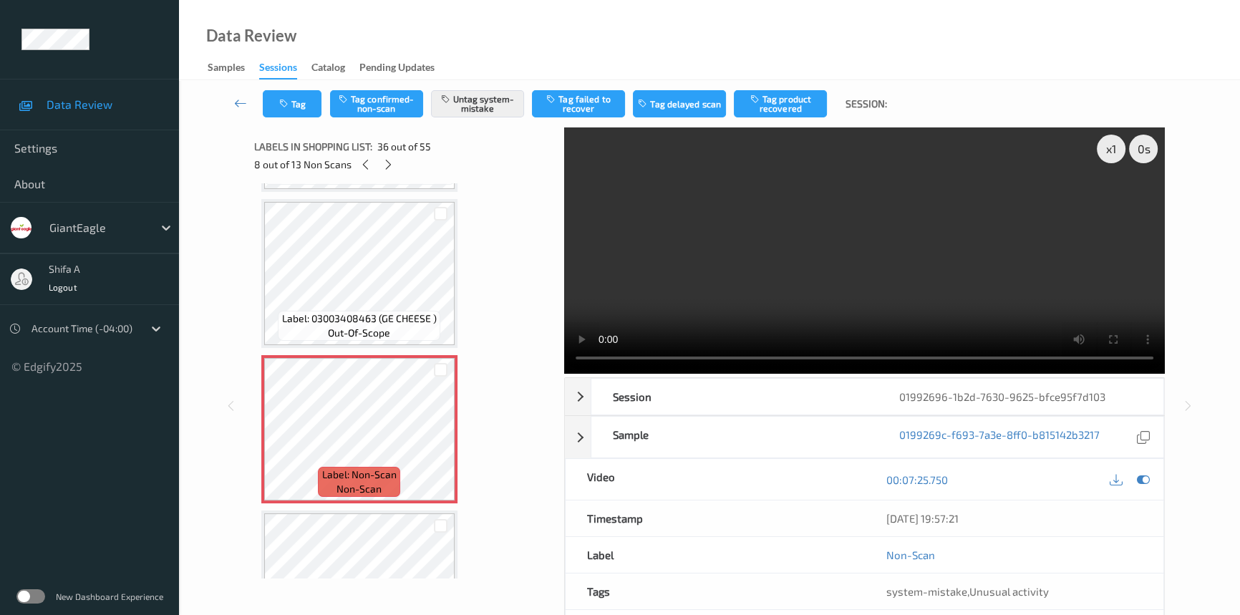
click at [834, 236] on video at bounding box center [864, 250] width 600 height 246
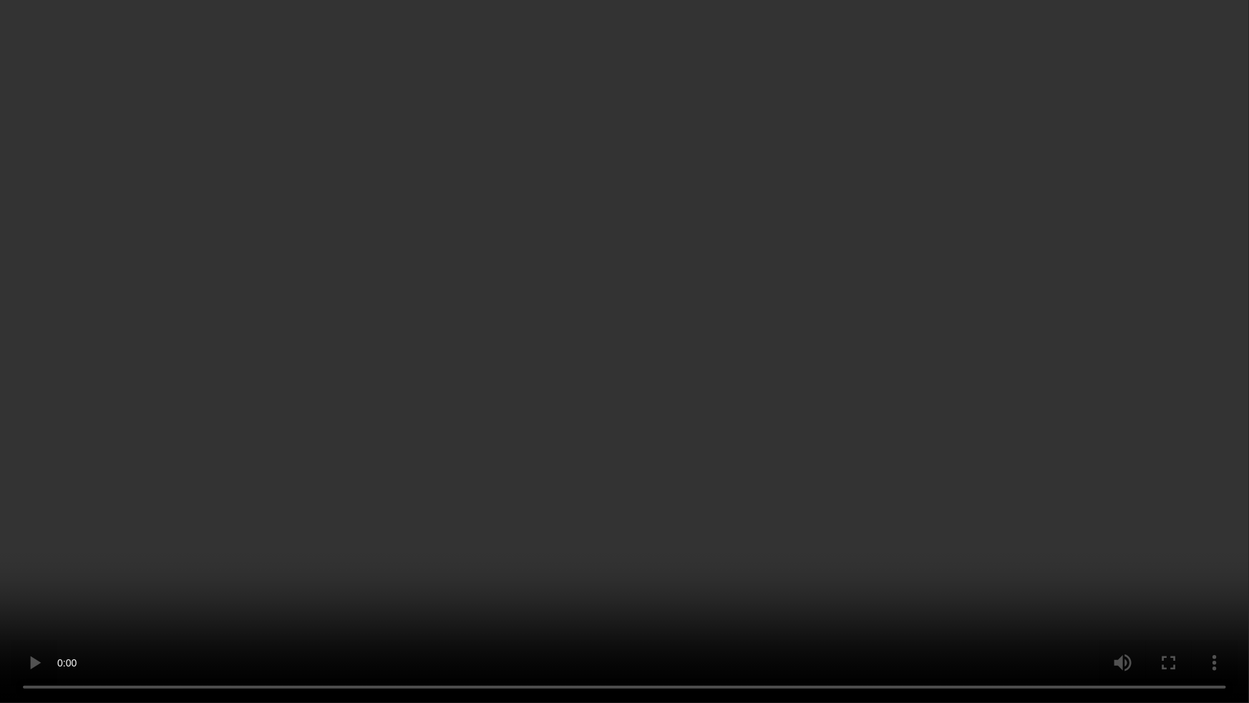
click at [1085, 356] on video at bounding box center [624, 351] width 1249 height 703
click at [1003, 307] on video at bounding box center [624, 351] width 1249 height 703
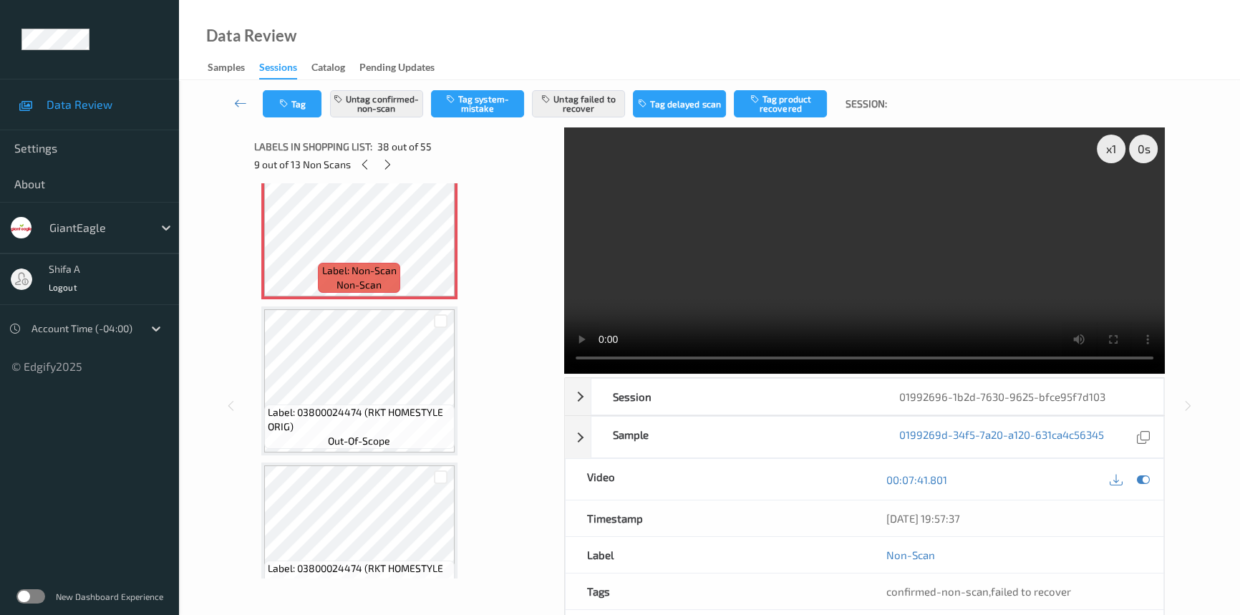
scroll to position [5814, 0]
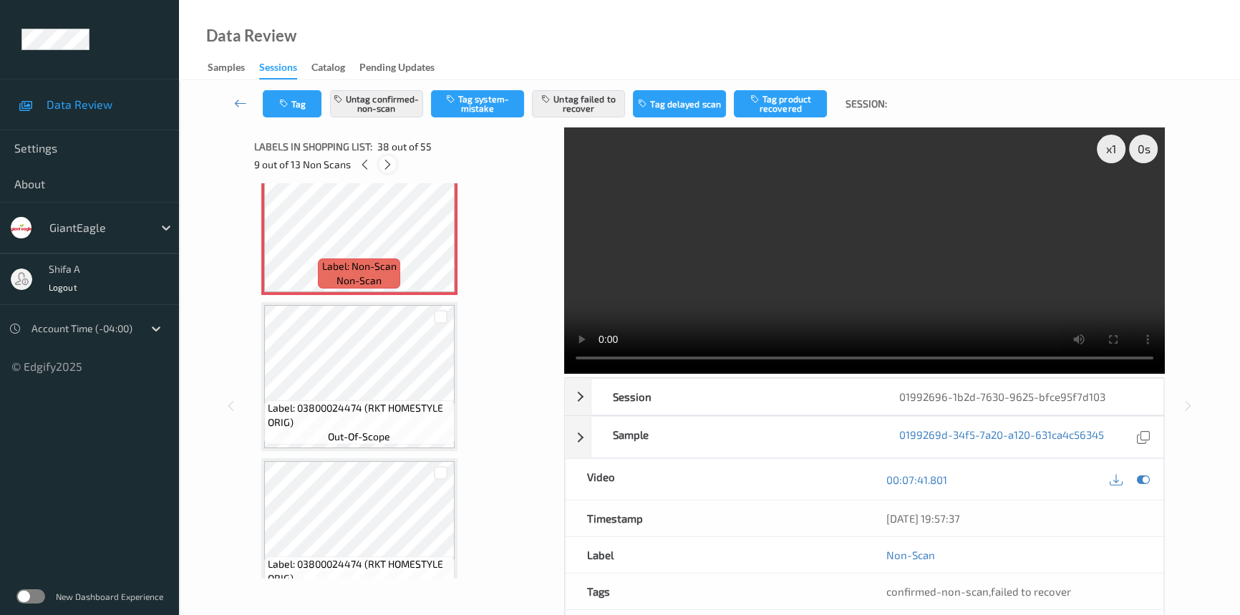
click at [386, 164] on icon at bounding box center [387, 164] width 12 height 13
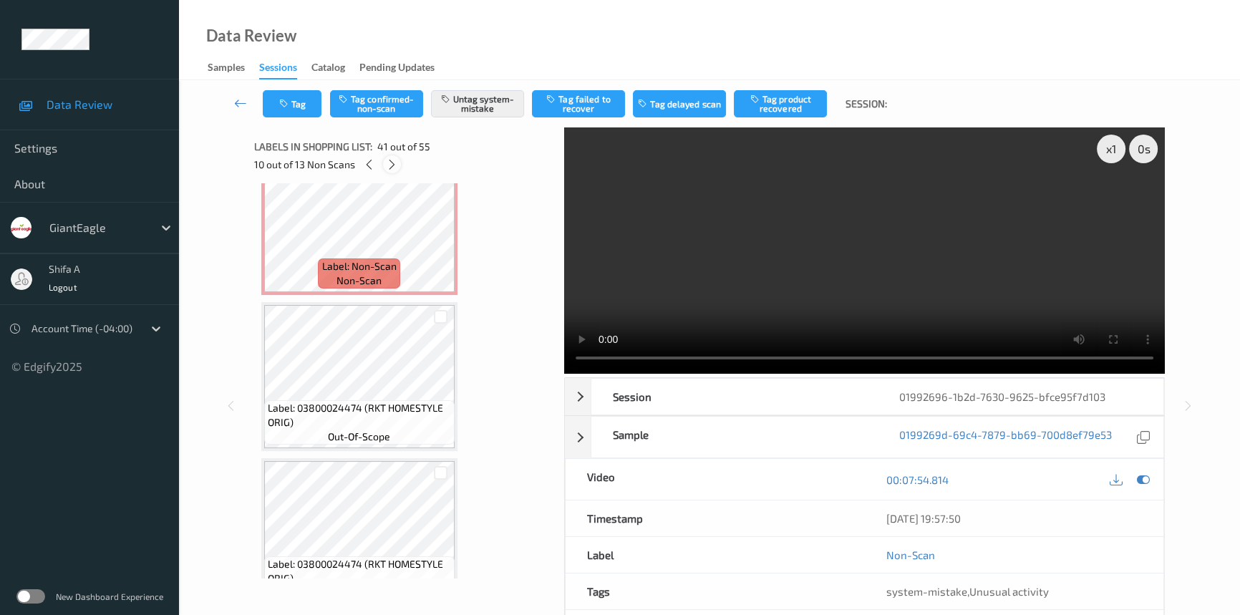
scroll to position [6070, 0]
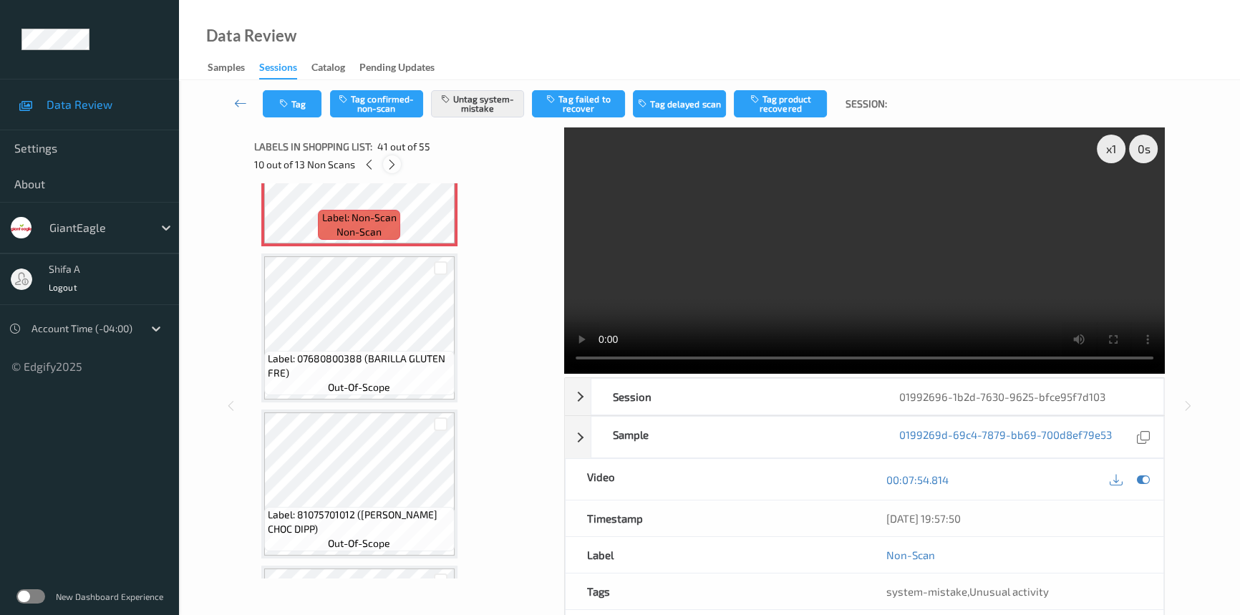
click at [399, 162] on div at bounding box center [392, 164] width 18 height 18
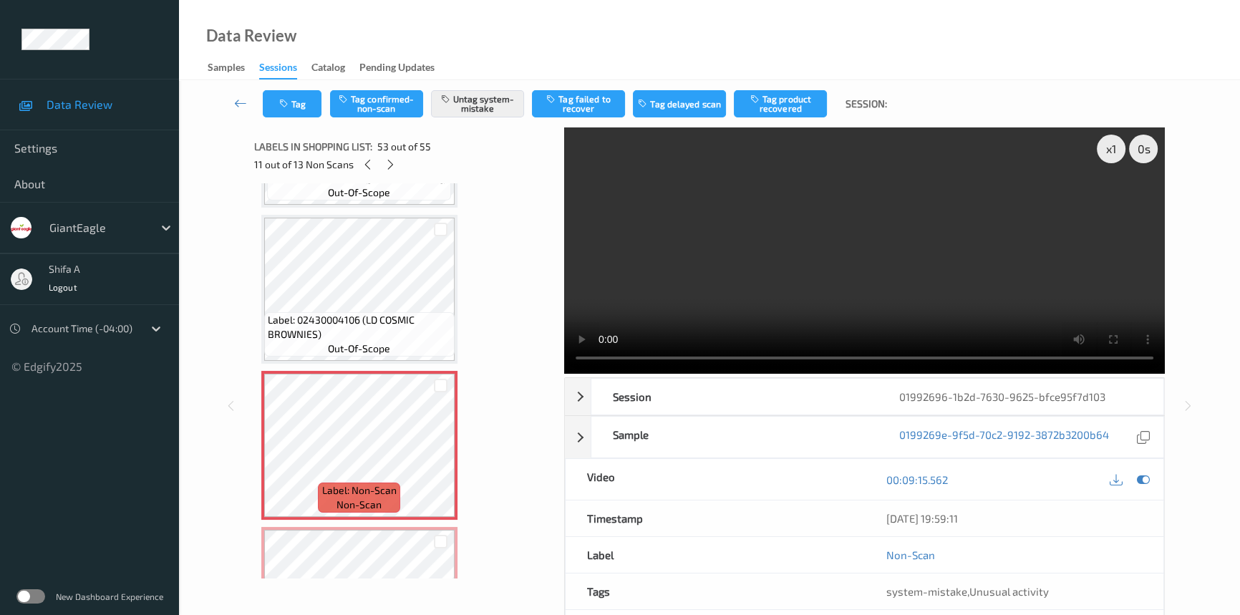
scroll to position [7937, 0]
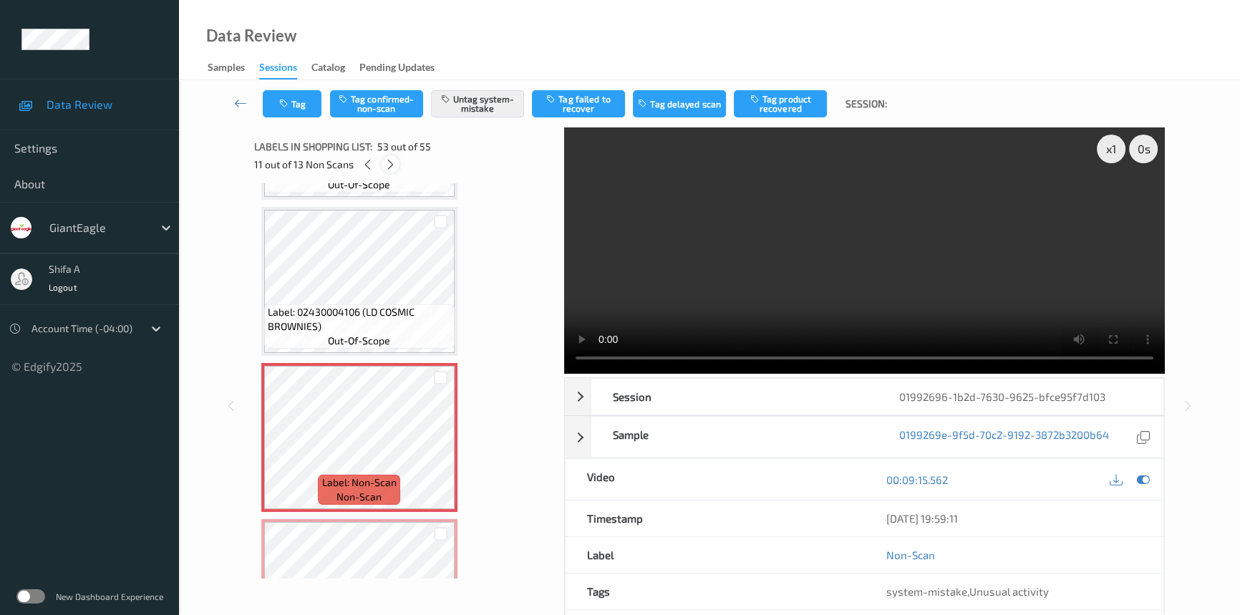
click at [389, 165] on icon at bounding box center [390, 164] width 12 height 13
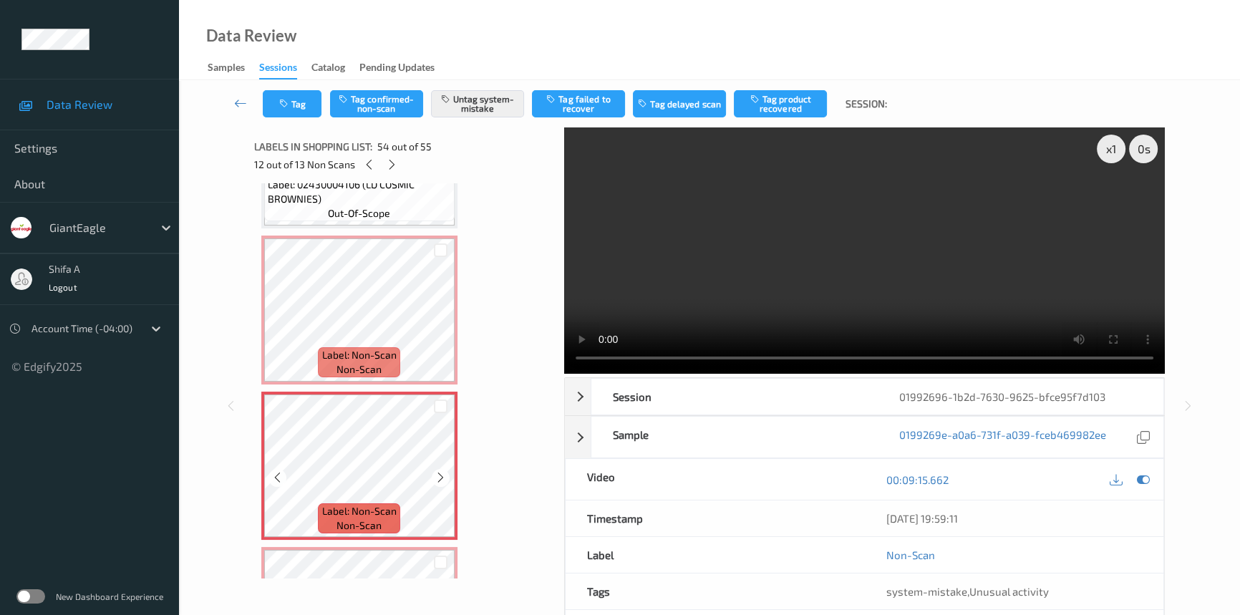
scroll to position [8163, 0]
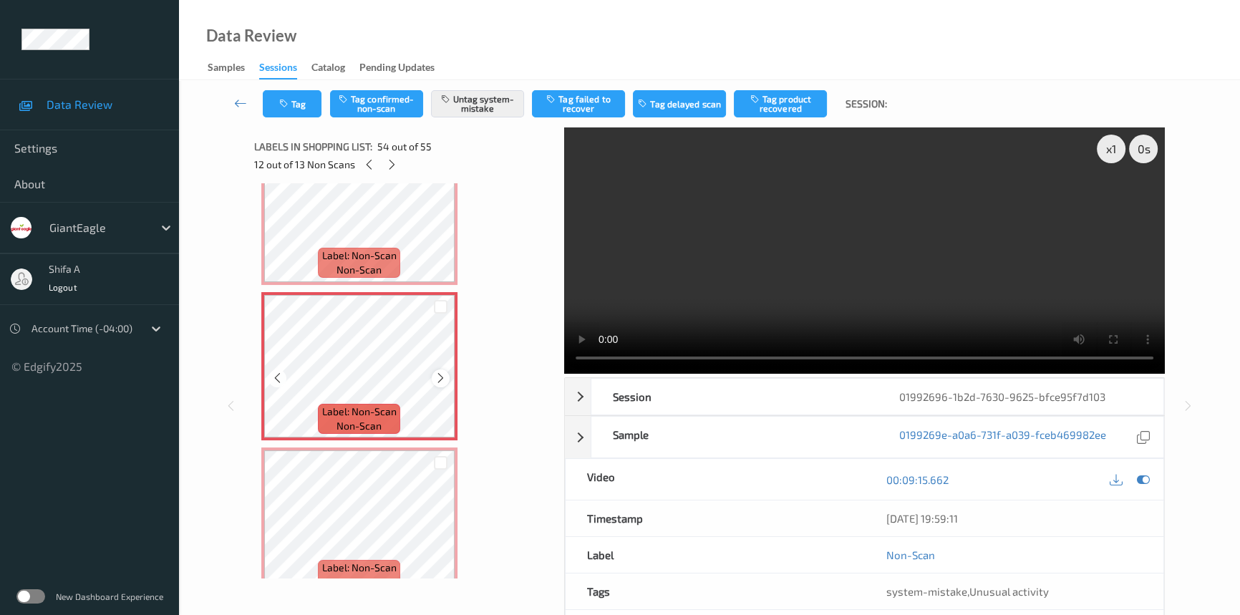
click at [441, 371] on icon at bounding box center [440, 377] width 12 height 13
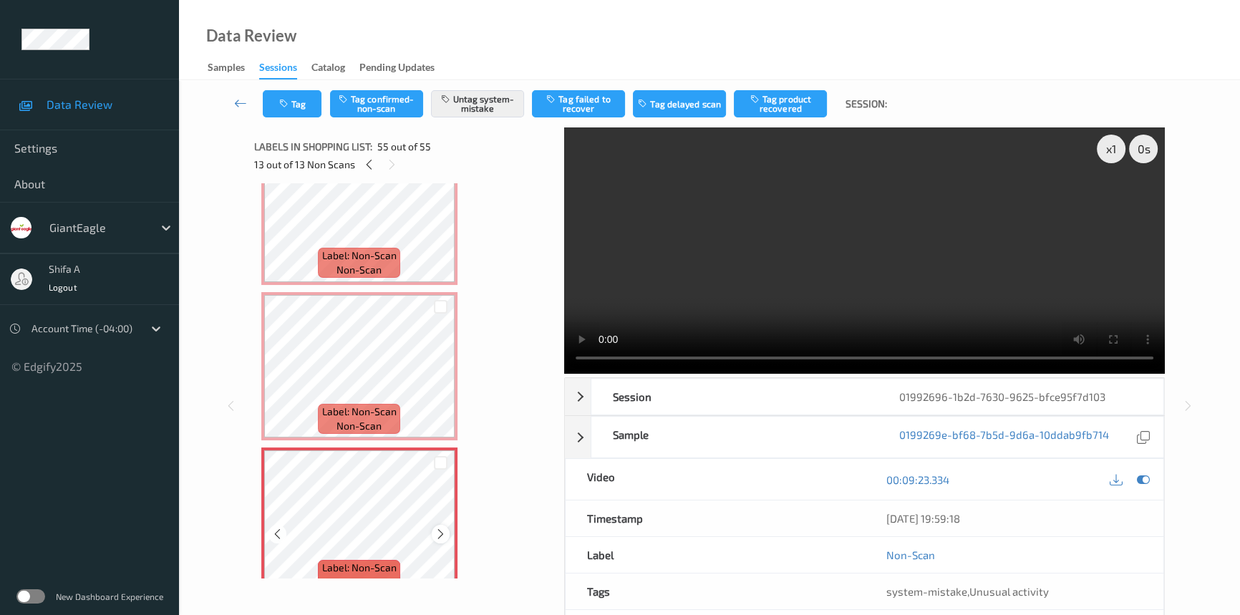
click at [441, 527] on icon at bounding box center [440, 533] width 12 height 13
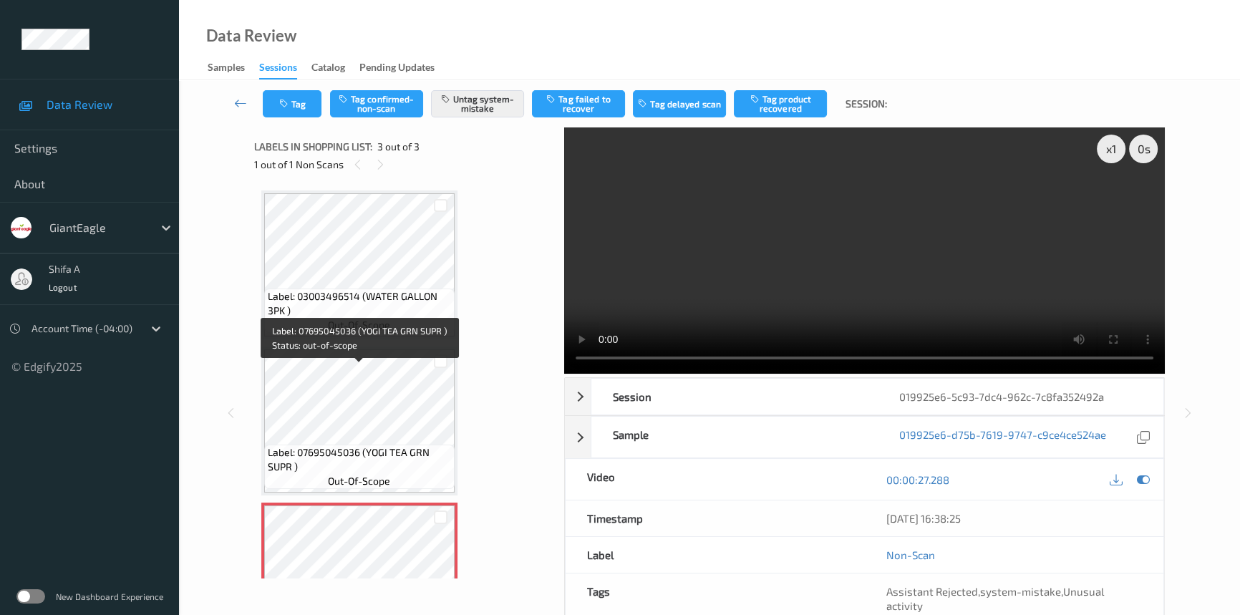
scroll to position [79, 0]
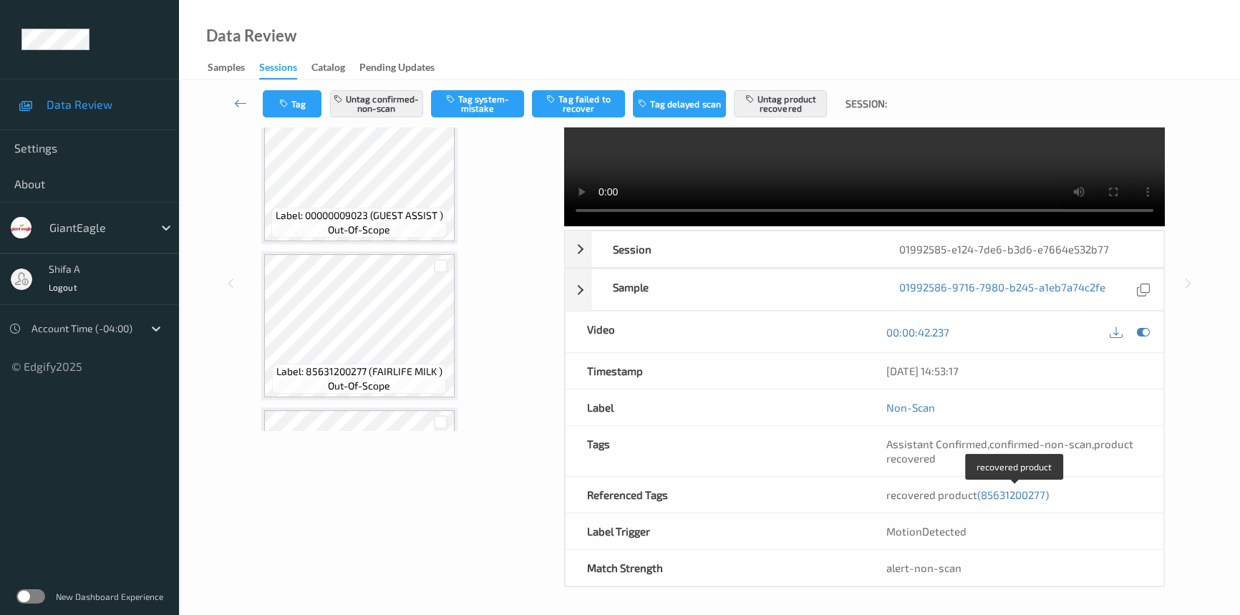
click at [1018, 493] on span "(85631200277)" at bounding box center [1013, 494] width 72 height 13
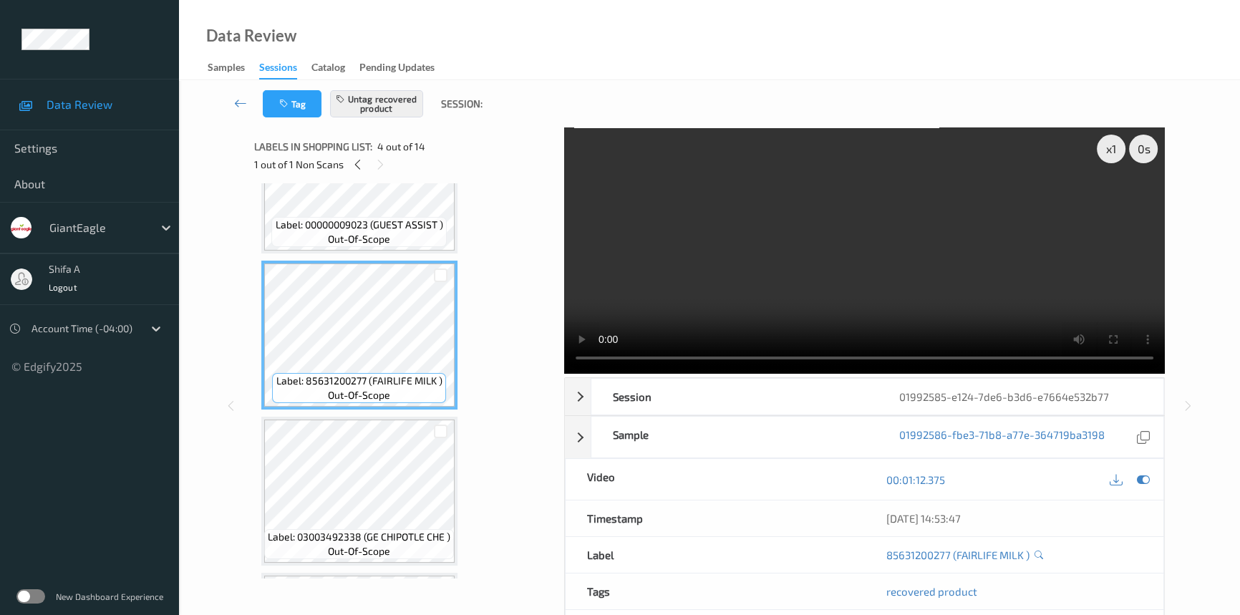
scroll to position [58, 0]
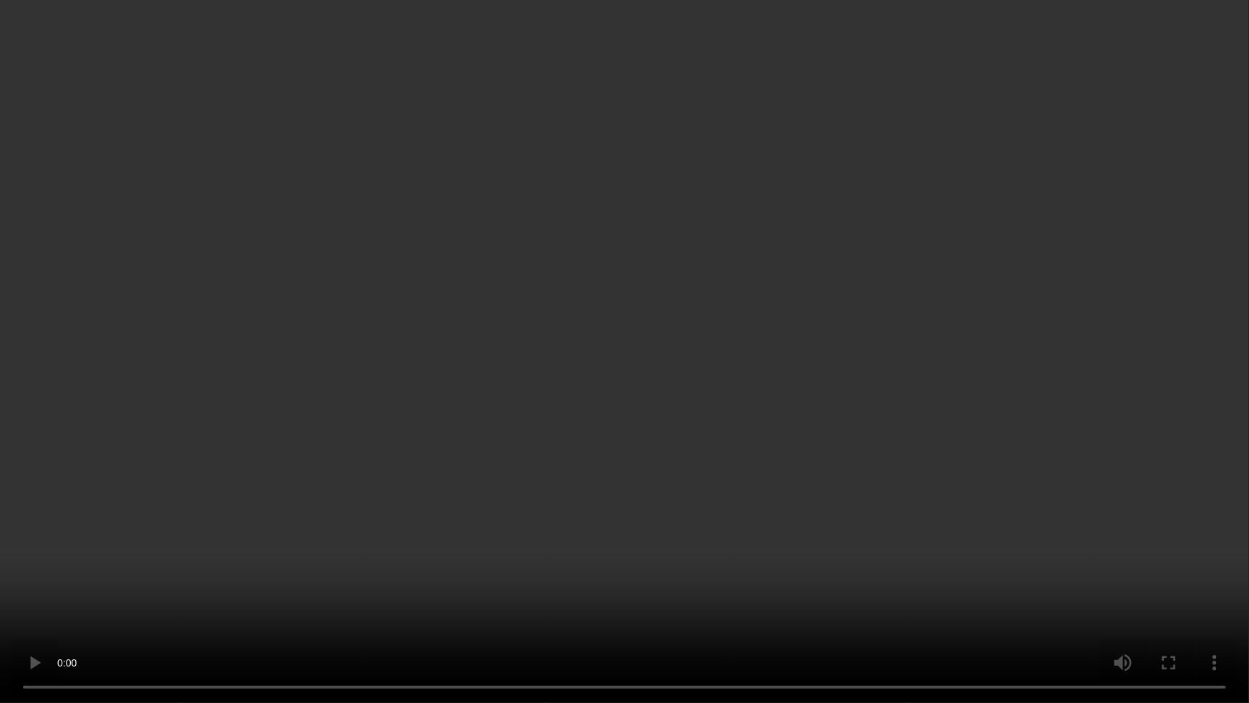
click at [1060, 374] on video at bounding box center [624, 351] width 1249 height 703
click at [1016, 569] on video at bounding box center [624, 351] width 1249 height 703
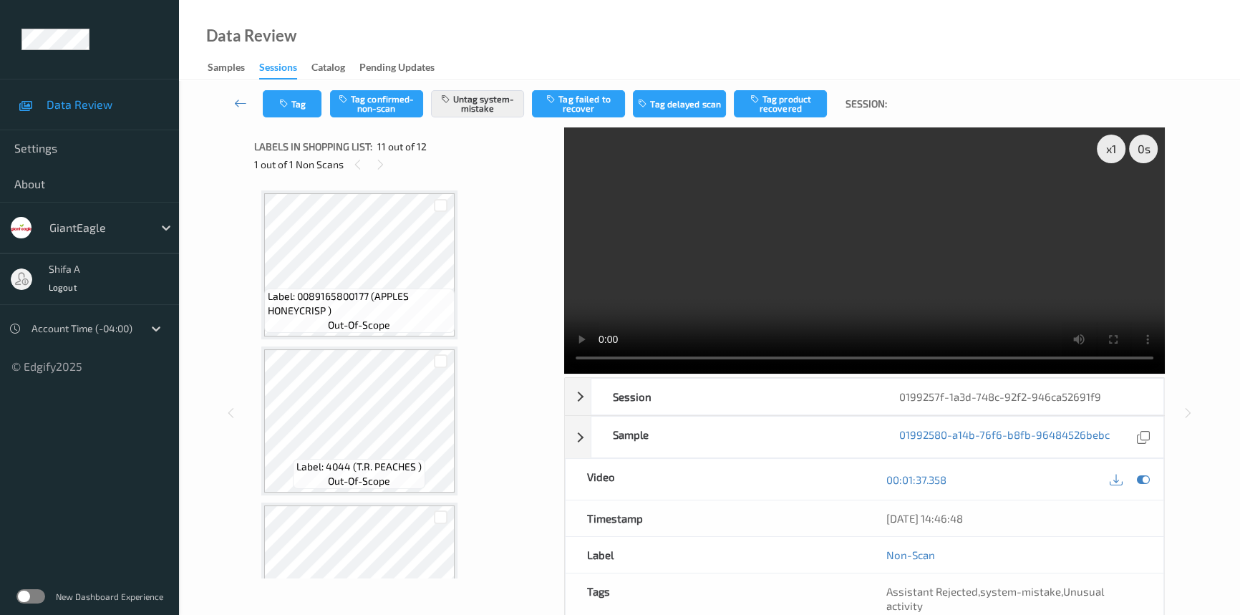
scroll to position [1406, 0]
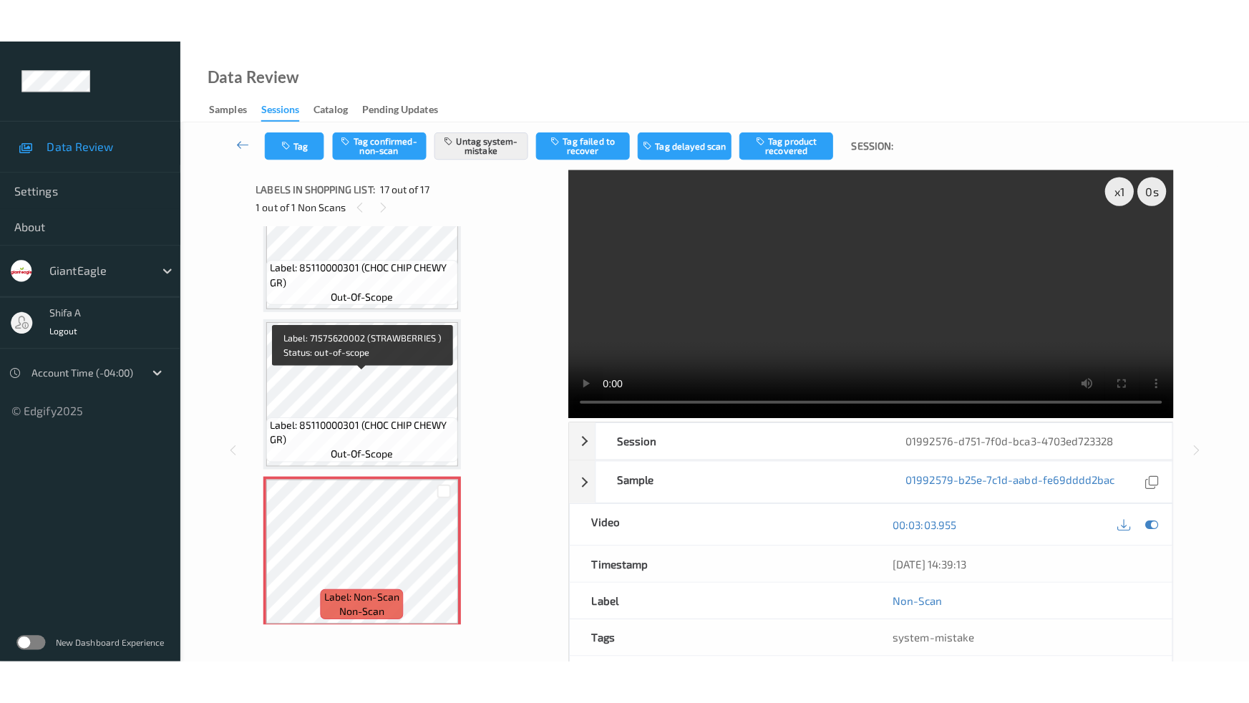
scroll to position [2255, 0]
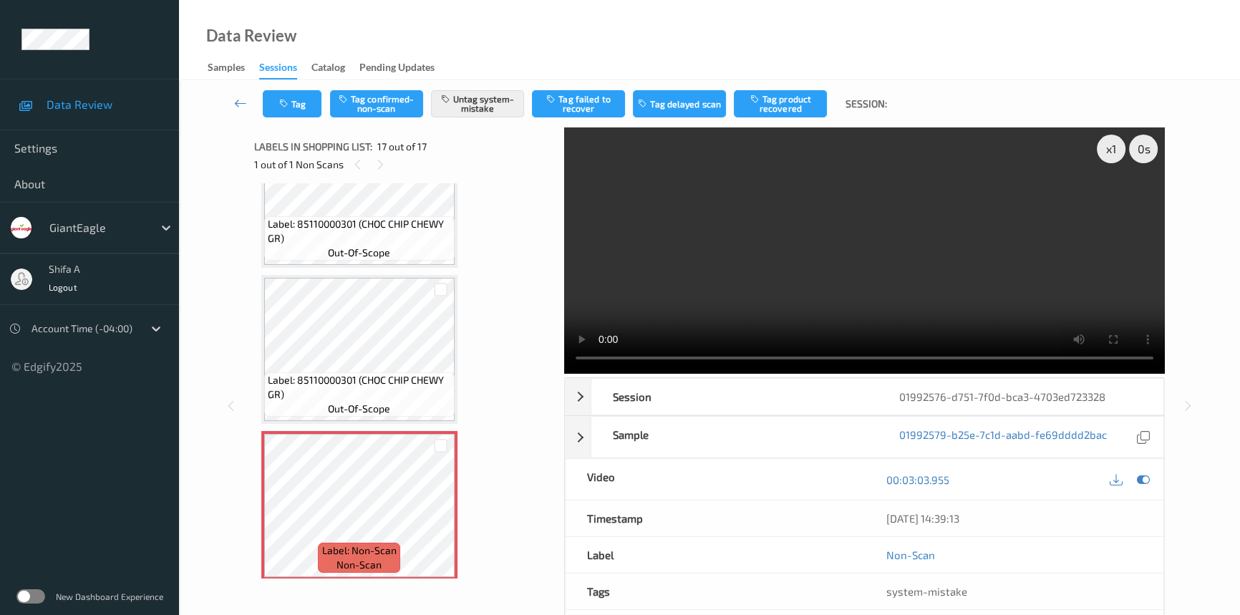
click at [886, 587] on span "system-mistake" at bounding box center [926, 591] width 81 height 13
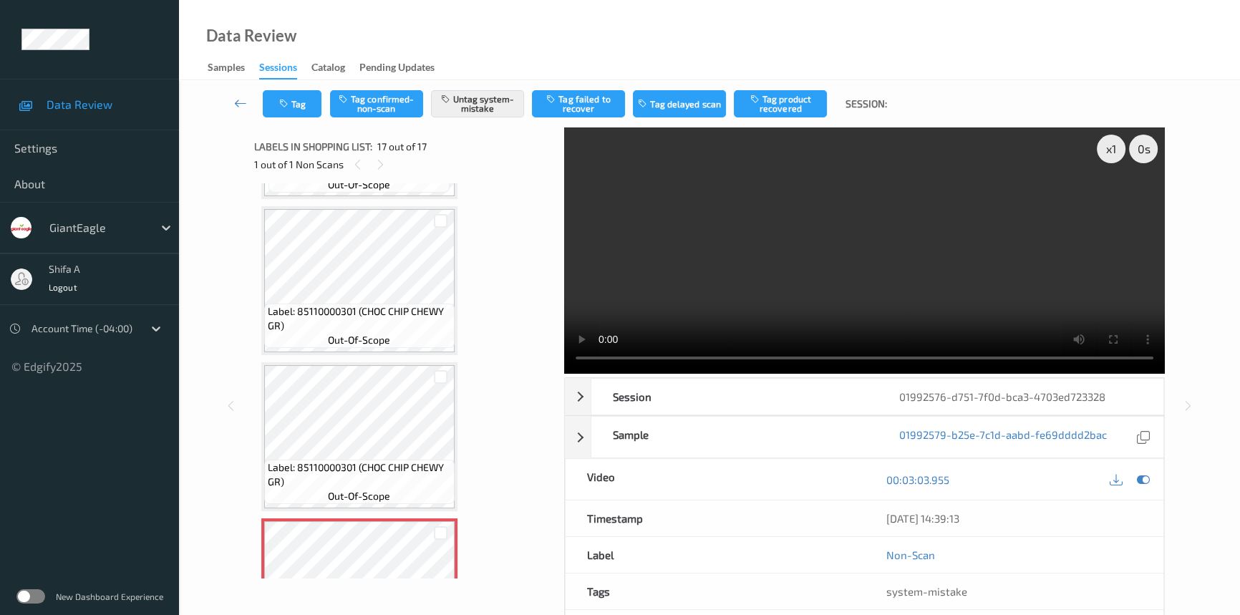
click at [803, 257] on video at bounding box center [864, 250] width 600 height 246
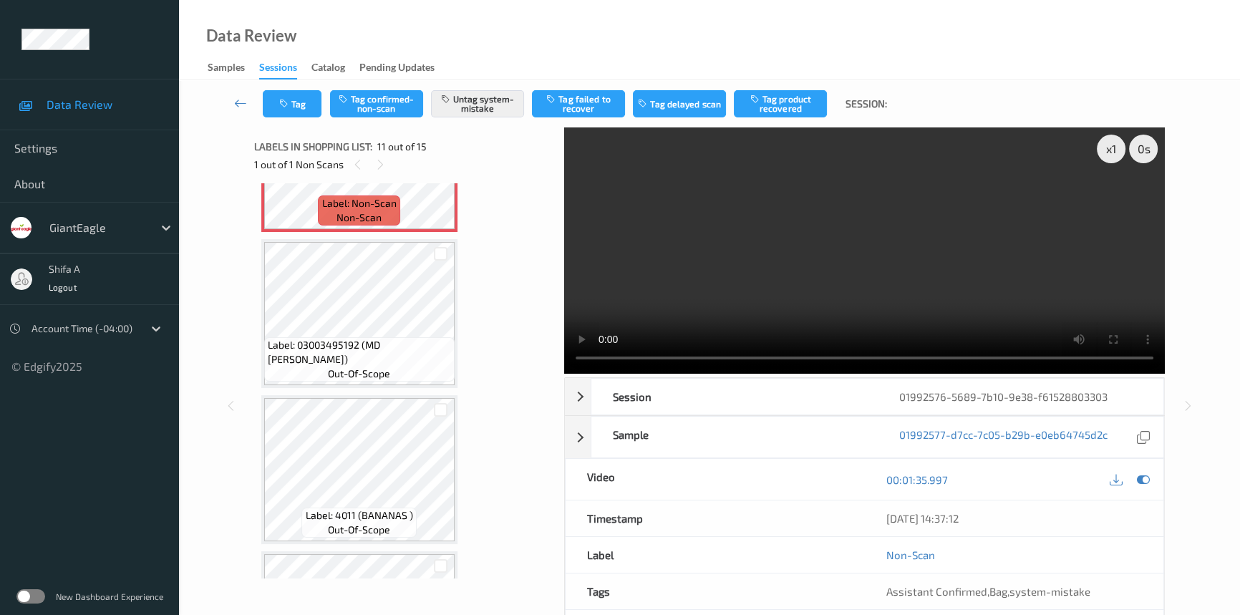
scroll to position [1406, 0]
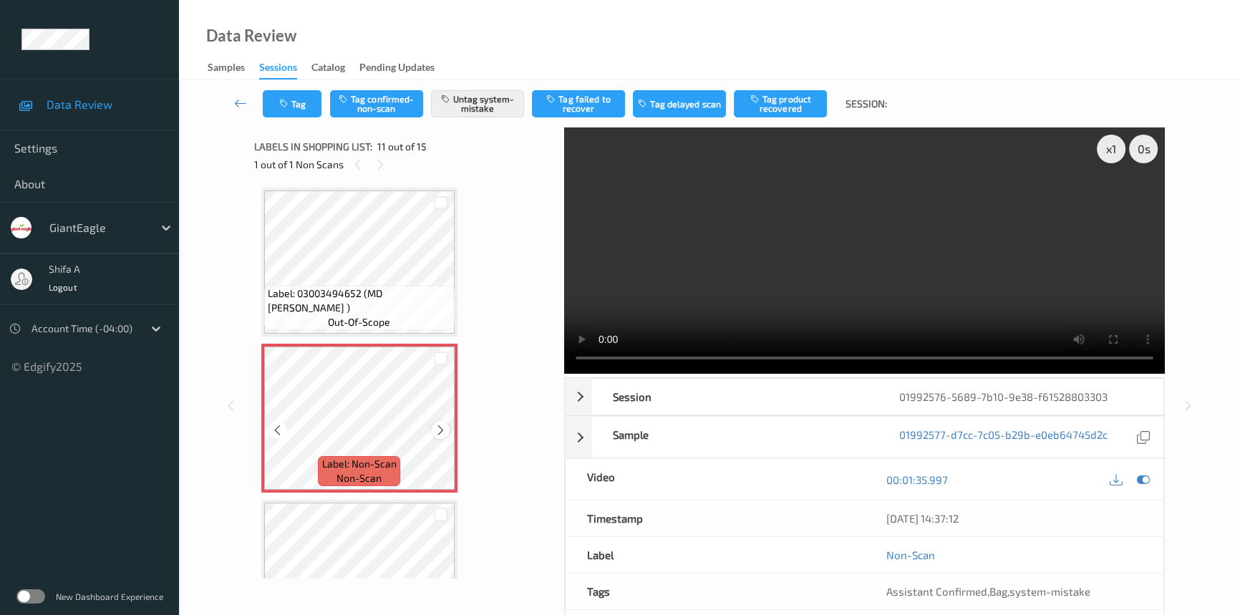
click at [443, 425] on icon at bounding box center [440, 430] width 12 height 13
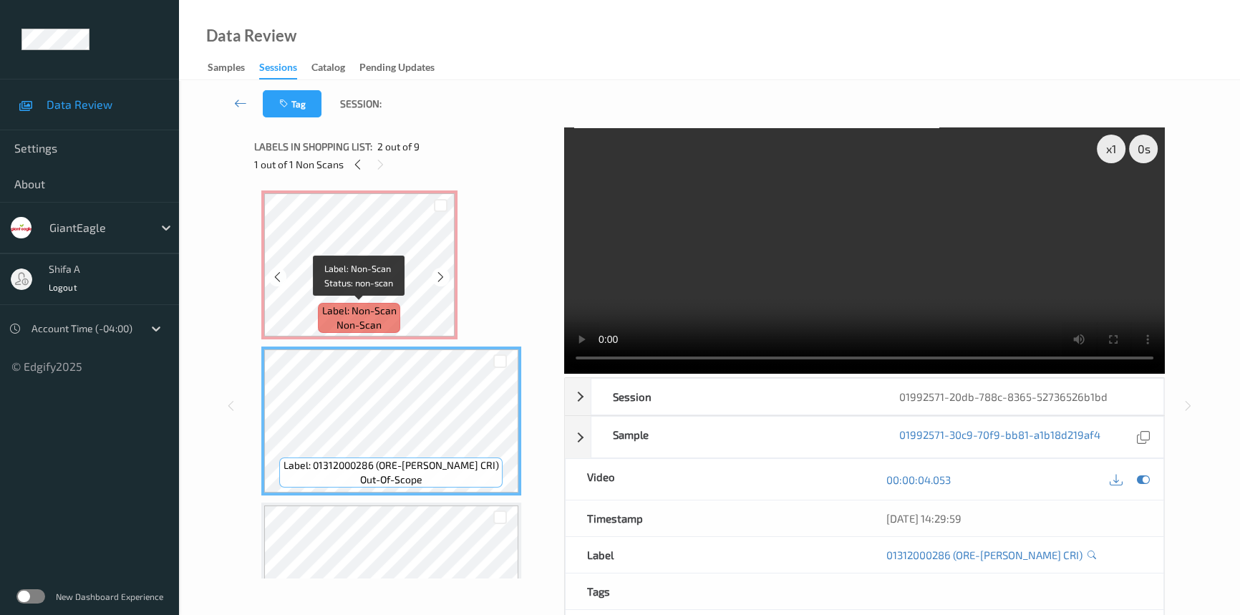
click at [397, 306] on div "Label: Non-Scan non-scan" at bounding box center [359, 318] width 82 height 30
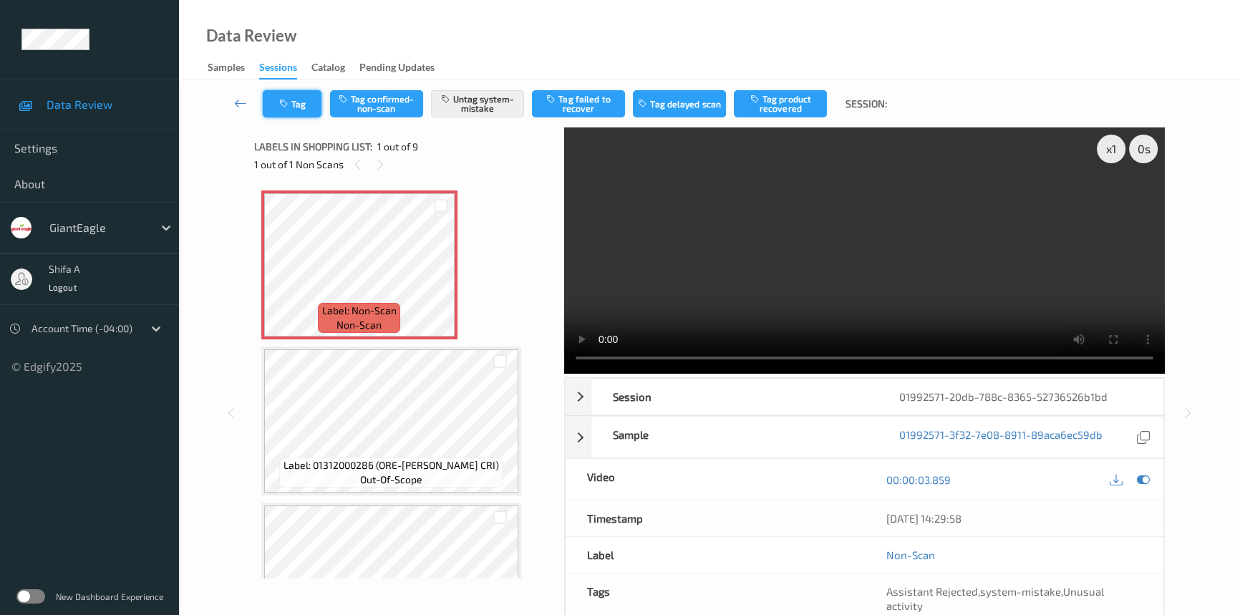
click at [287, 108] on button "Tag" at bounding box center [292, 103] width 59 height 27
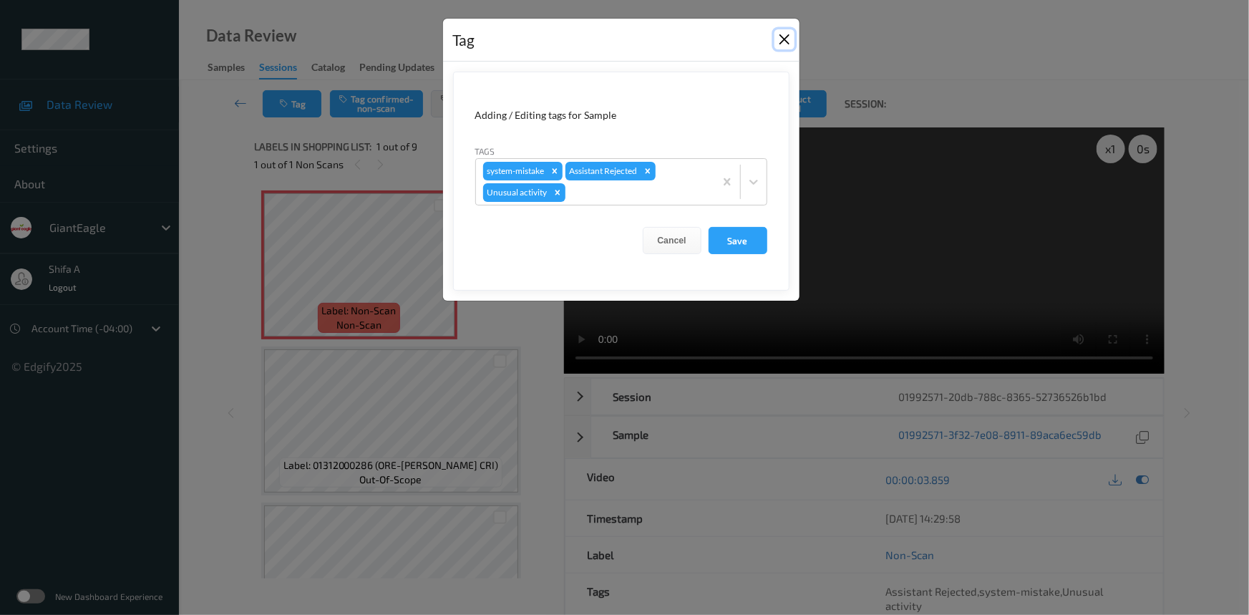
click at [792, 39] on button "Close" at bounding box center [784, 39] width 20 height 20
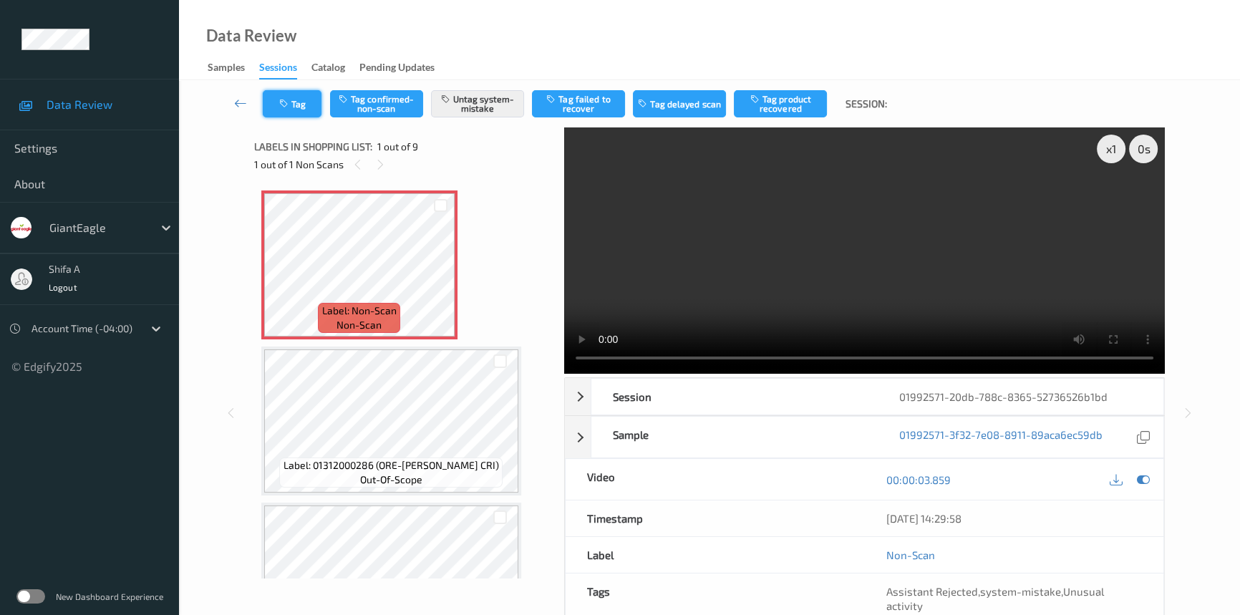
click at [296, 111] on button "Tag" at bounding box center [292, 103] width 59 height 27
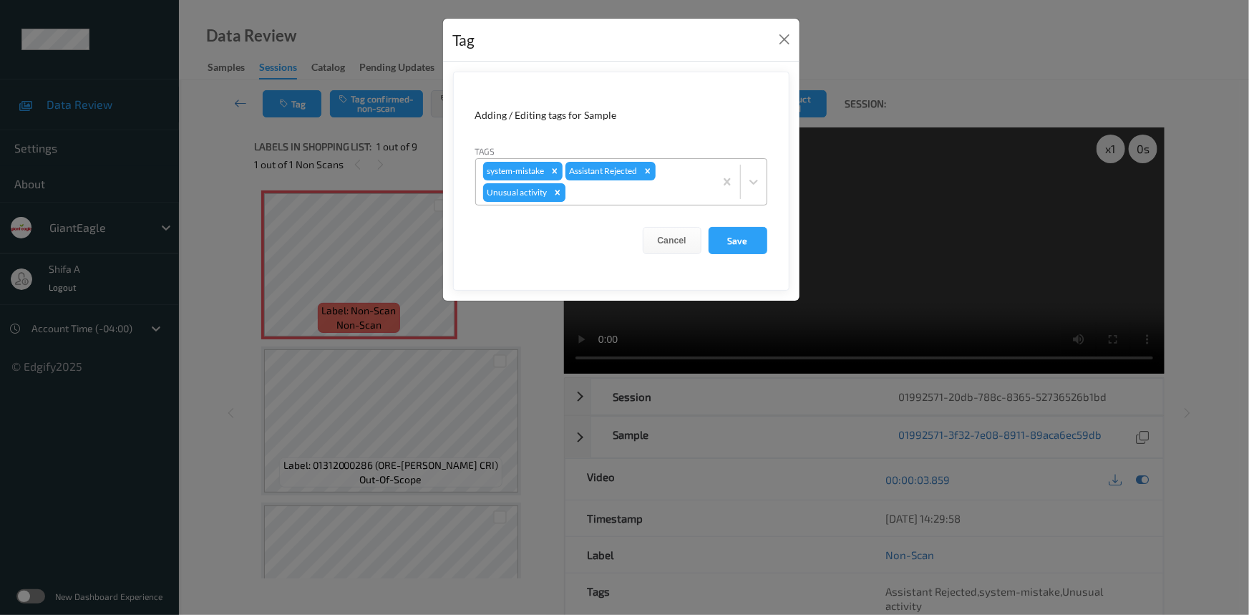
click at [552, 190] on icon "Remove Unusual activity" at bounding box center [557, 192] width 10 height 10
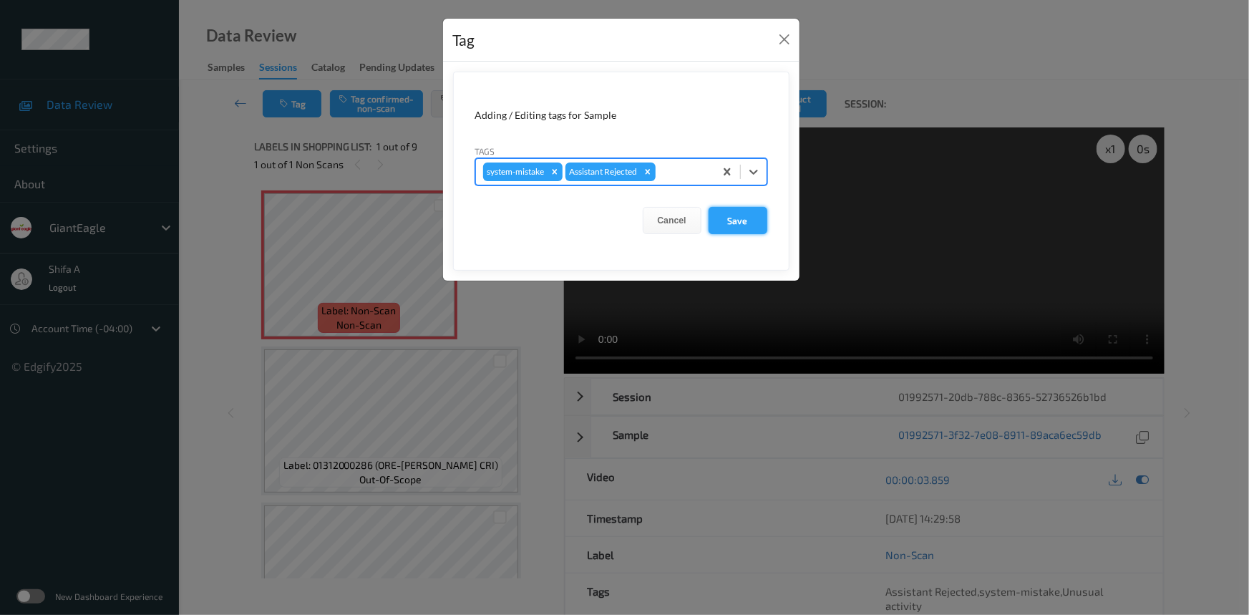
click at [732, 225] on button "Save" at bounding box center [737, 220] width 59 height 27
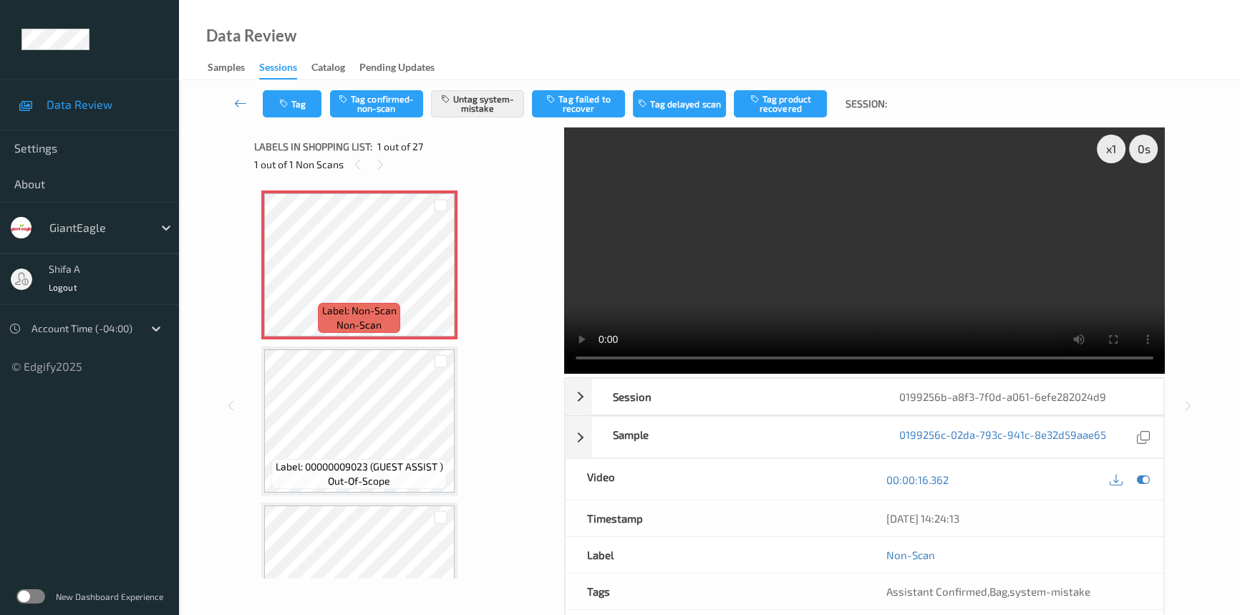
click at [972, 278] on video at bounding box center [864, 250] width 600 height 246
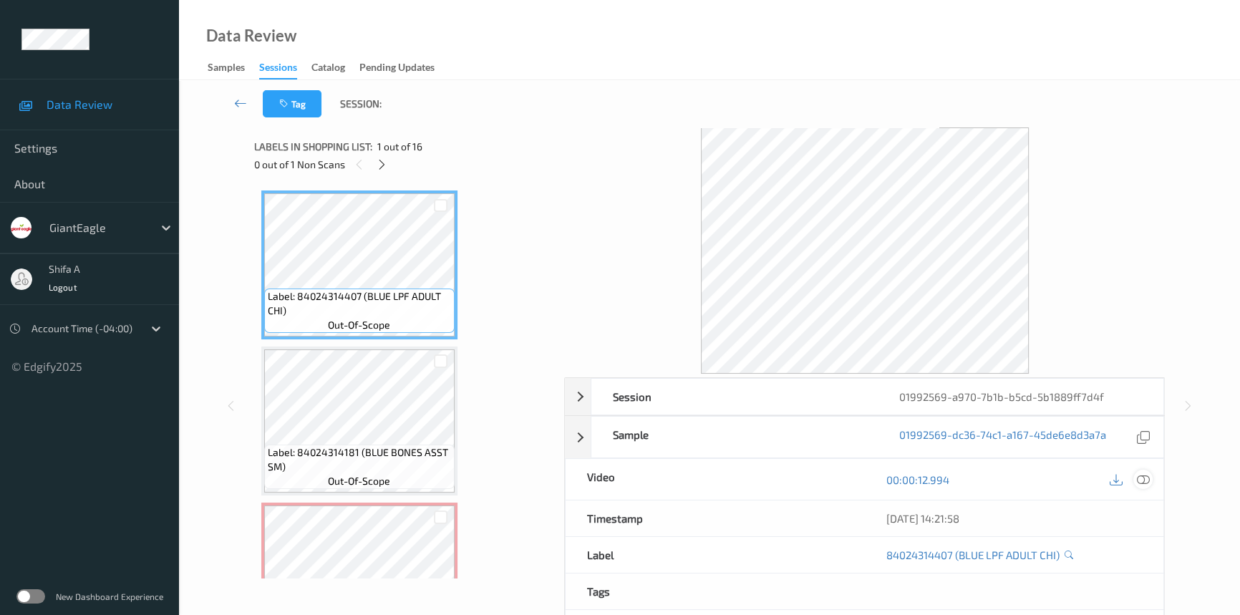
click at [1144, 479] on icon at bounding box center [1142, 479] width 13 height 13
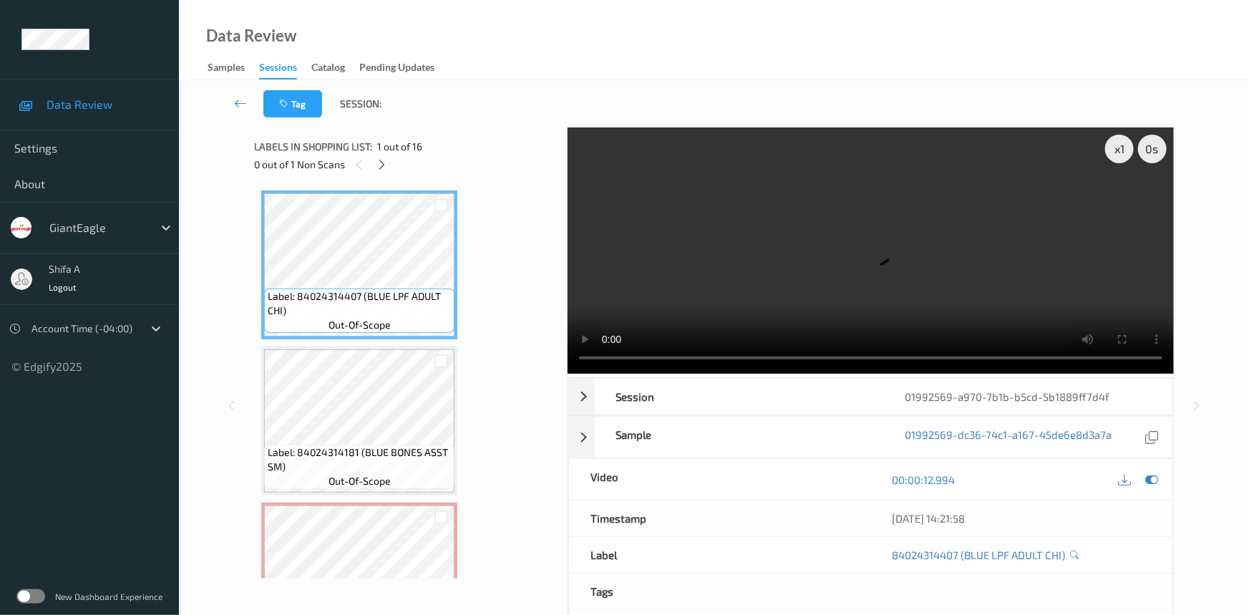
click at [379, 165] on div at bounding box center [382, 164] width 18 height 18
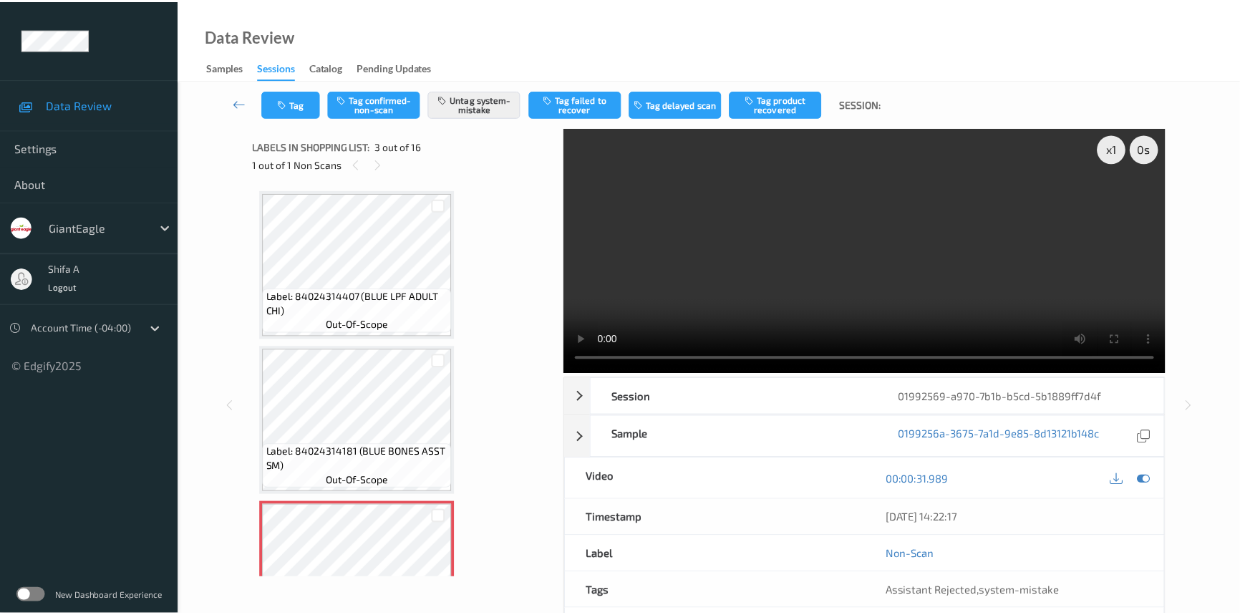
scroll to position [162, 0]
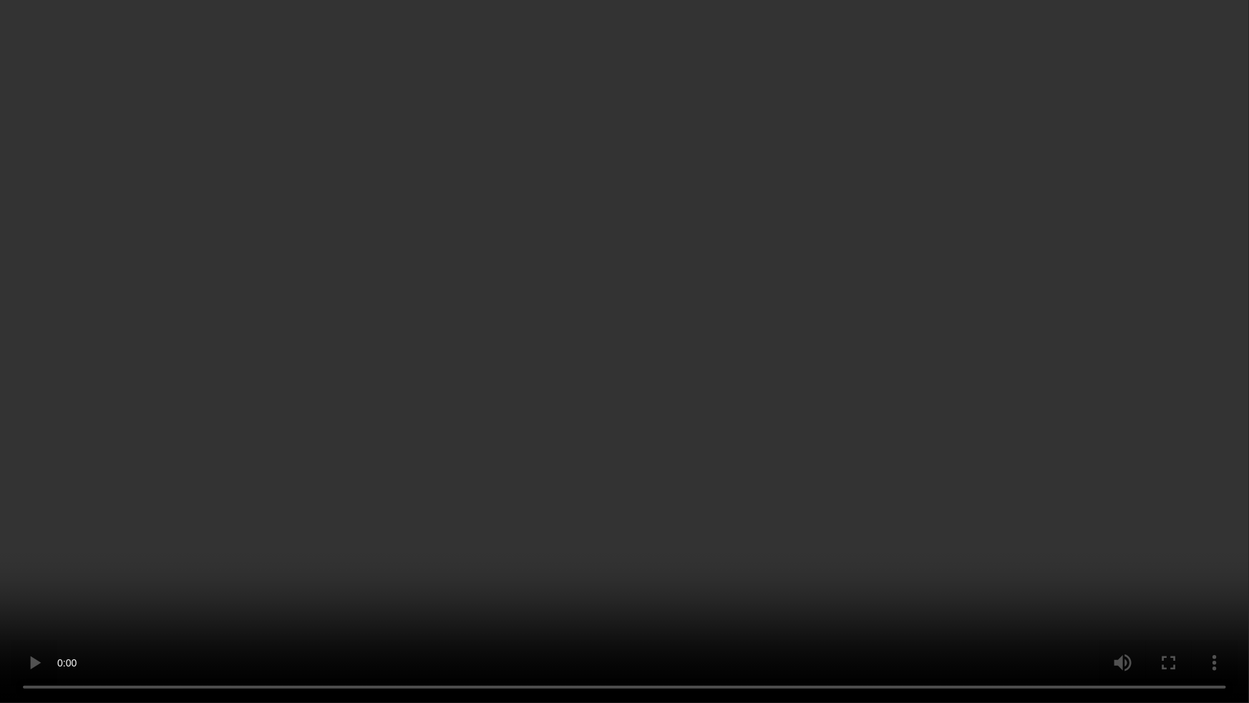
click at [1052, 382] on video at bounding box center [624, 351] width 1249 height 703
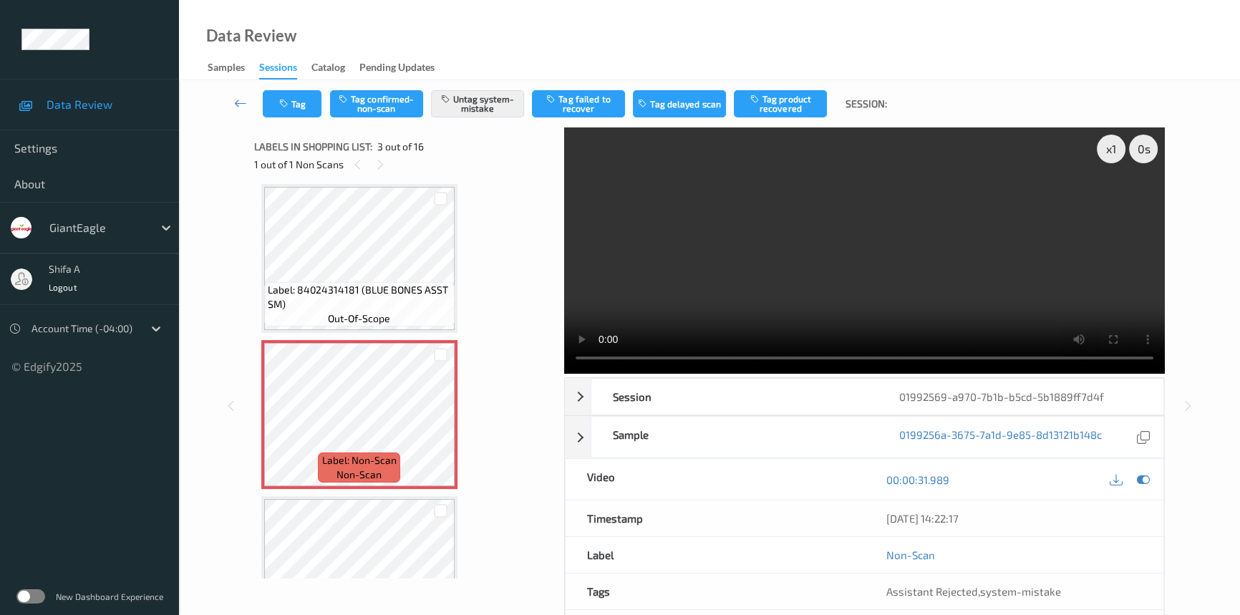
click at [877, 271] on video at bounding box center [864, 250] width 600 height 246
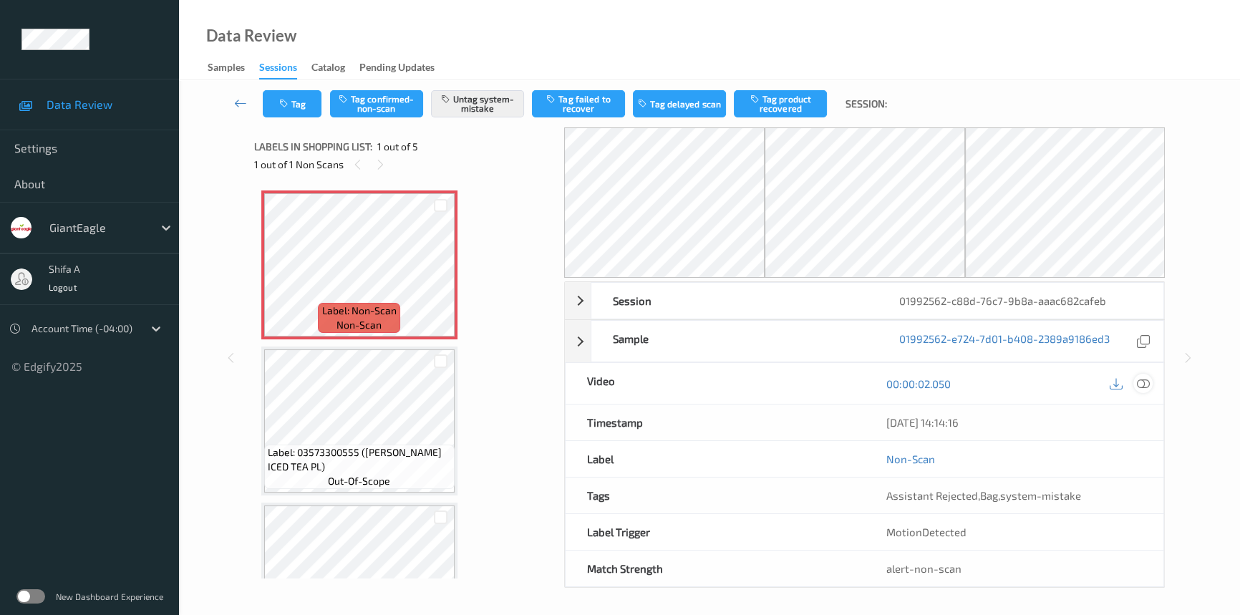
click at [1144, 383] on icon at bounding box center [1142, 383] width 13 height 13
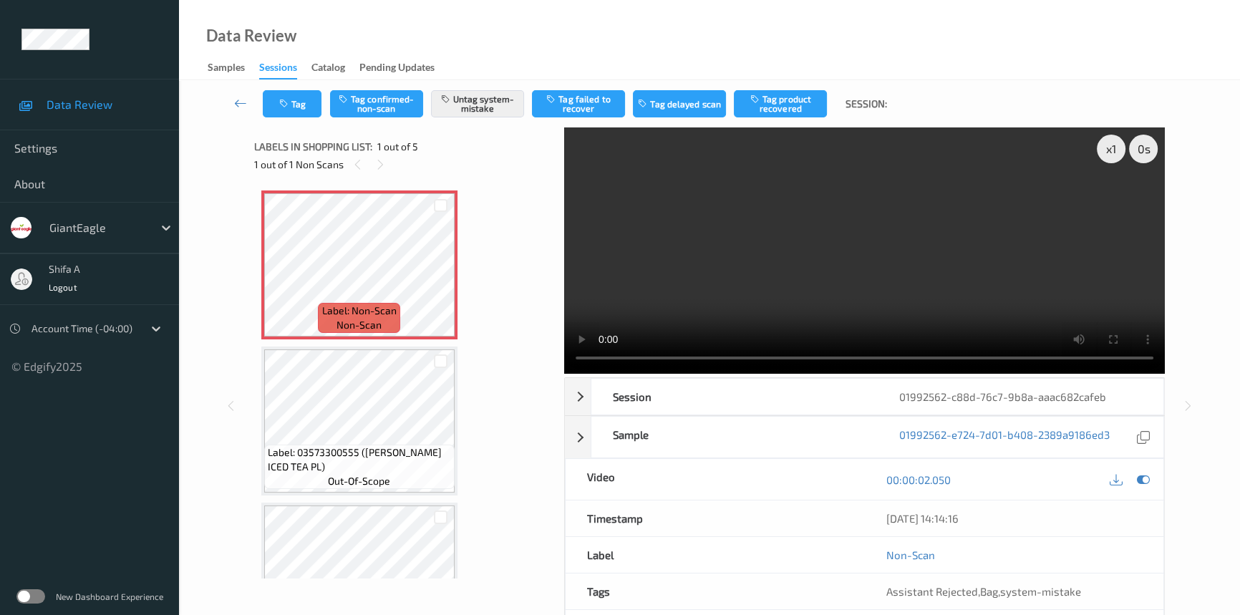
click at [617, 293] on video at bounding box center [864, 250] width 600 height 246
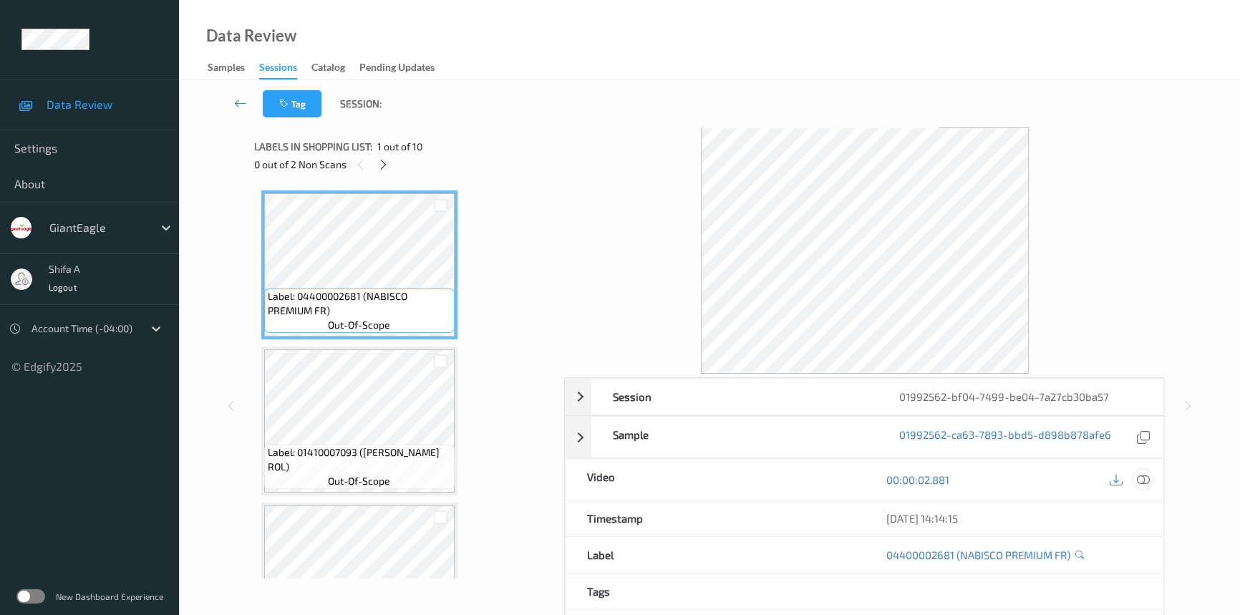
click at [1141, 479] on icon at bounding box center [1142, 479] width 13 height 13
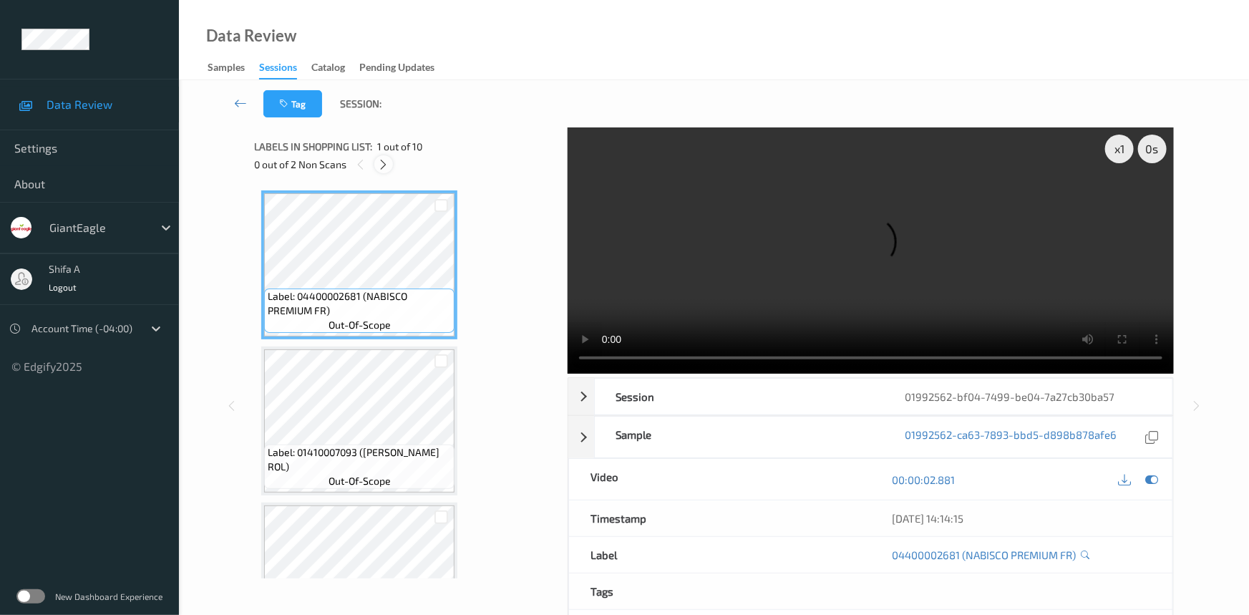
click at [386, 167] on icon at bounding box center [384, 164] width 12 height 13
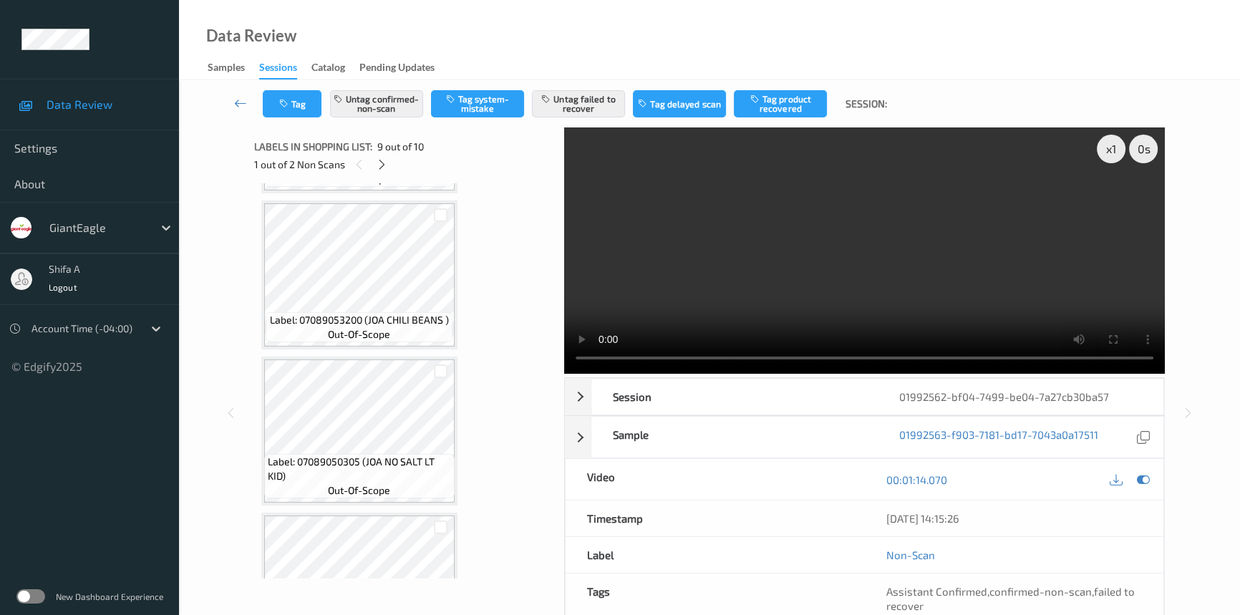
scroll to position [780, 0]
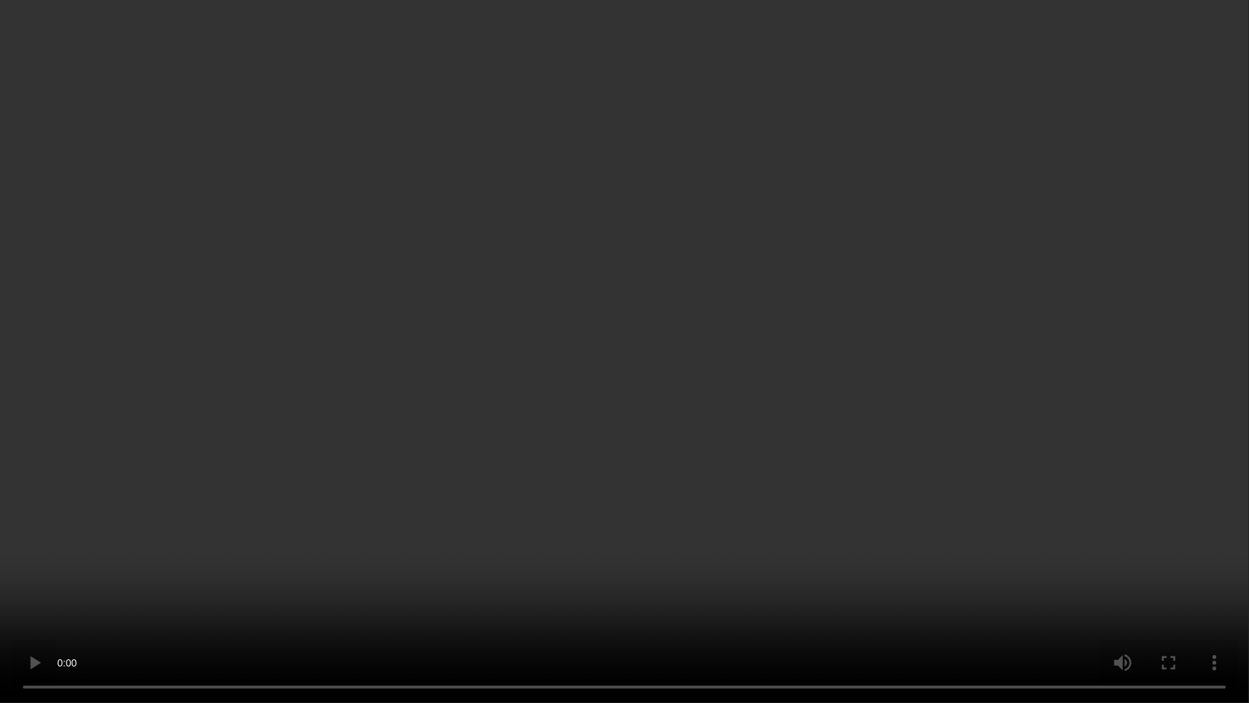
click at [992, 393] on video at bounding box center [624, 351] width 1249 height 703
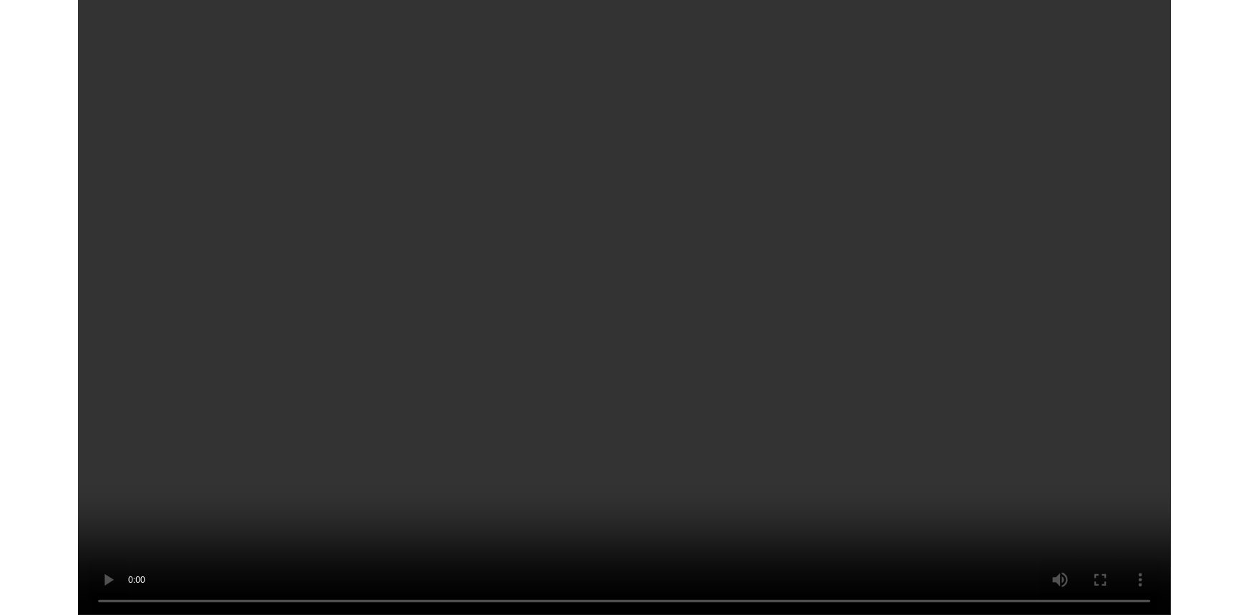
scroll to position [1079, 0]
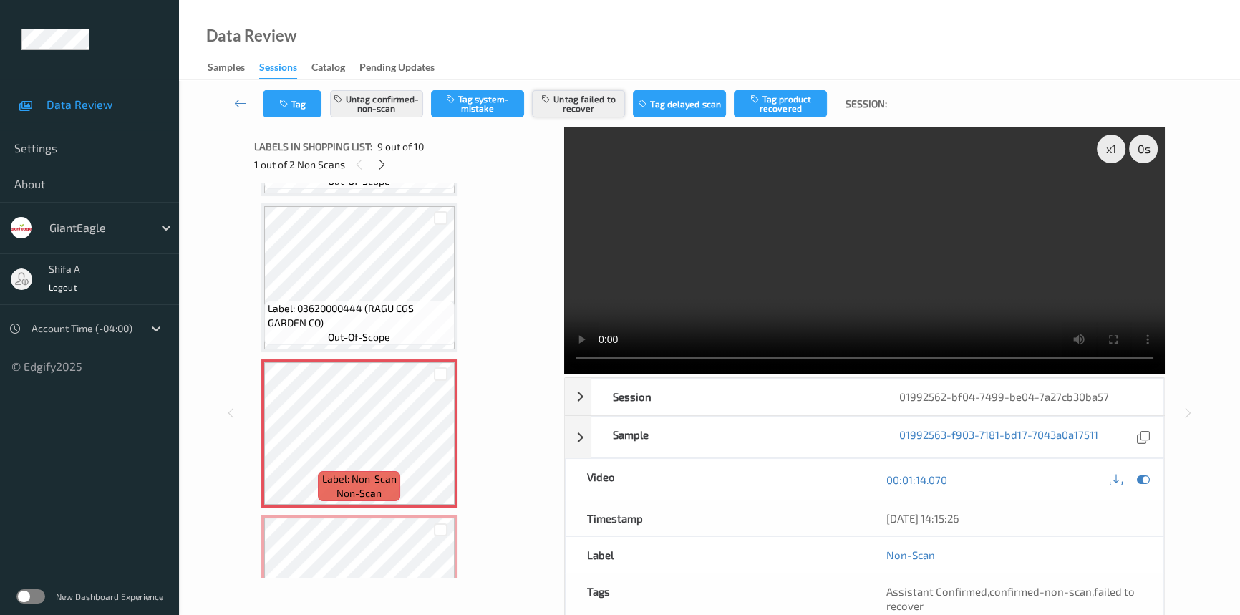
click at [600, 102] on button "Untag failed to recover" at bounding box center [578, 103] width 93 height 27
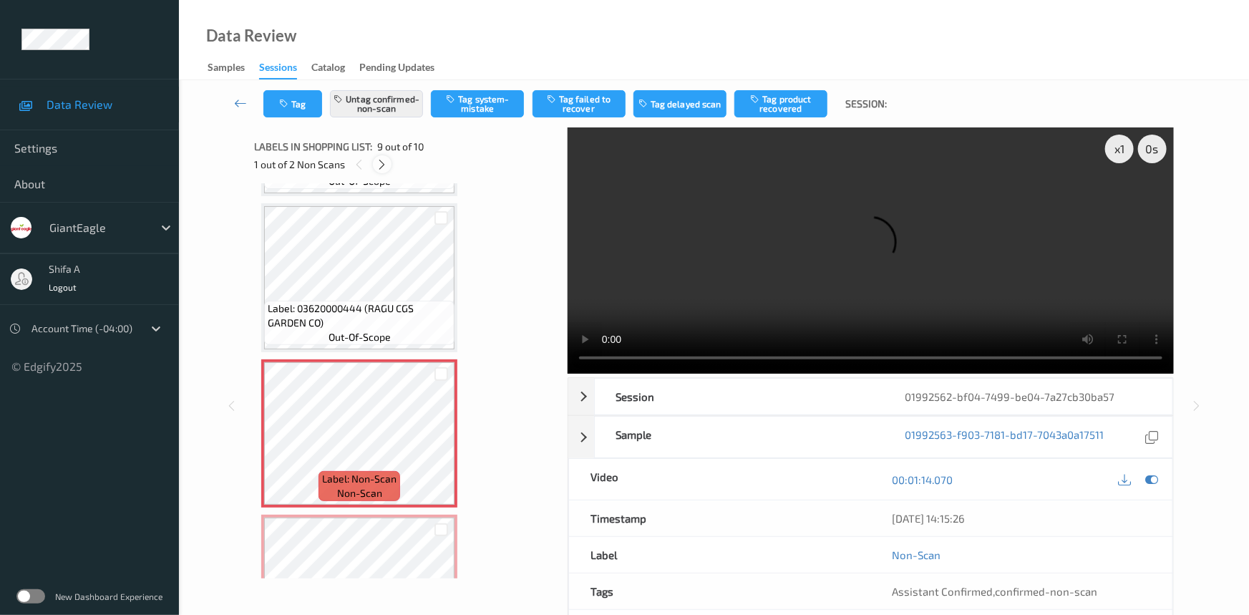
click at [375, 166] on div at bounding box center [382, 164] width 18 height 18
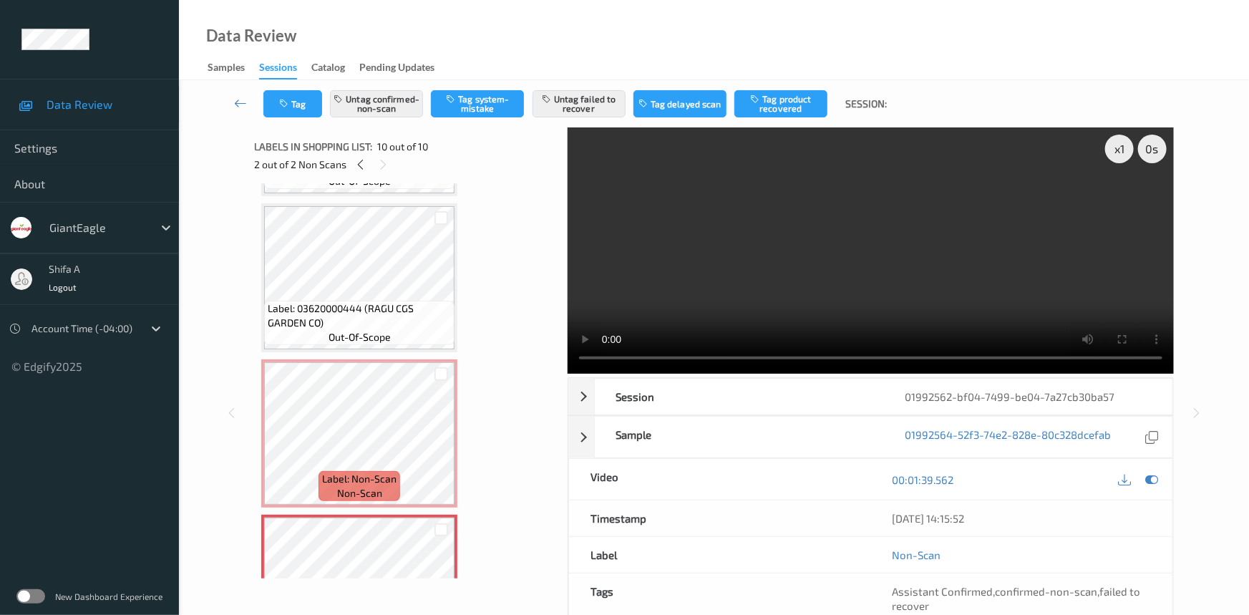
scroll to position [1167, 0]
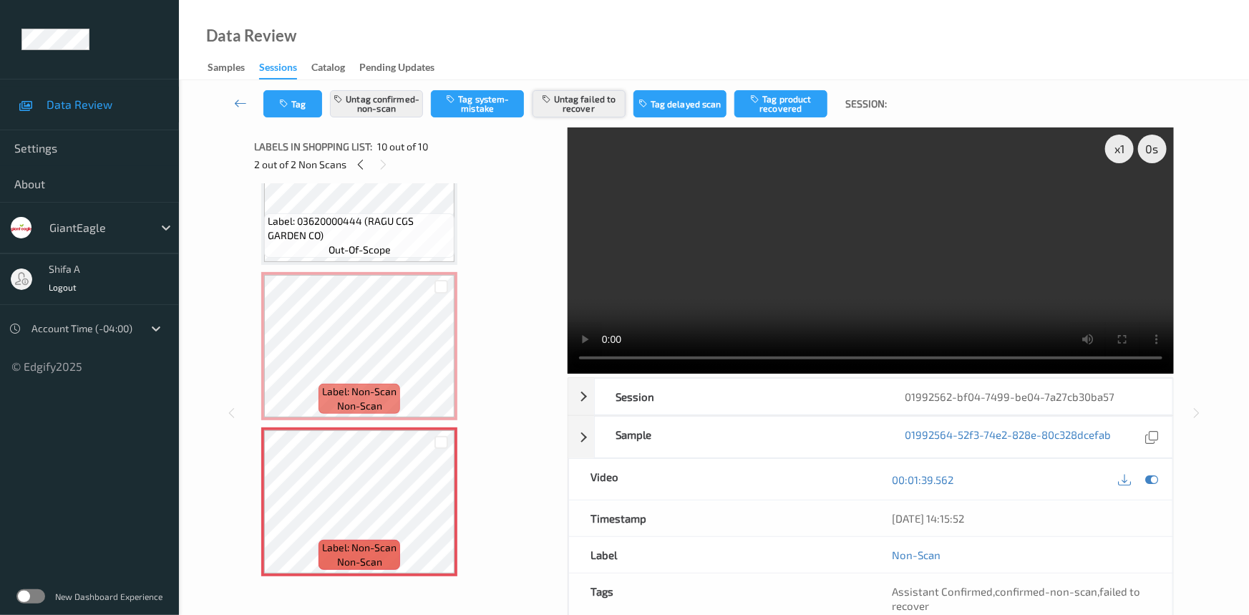
click at [595, 116] on button "Untag failed to recover" at bounding box center [578, 103] width 93 height 27
click at [594, 115] on button "Untag failed to recover" at bounding box center [578, 103] width 93 height 27
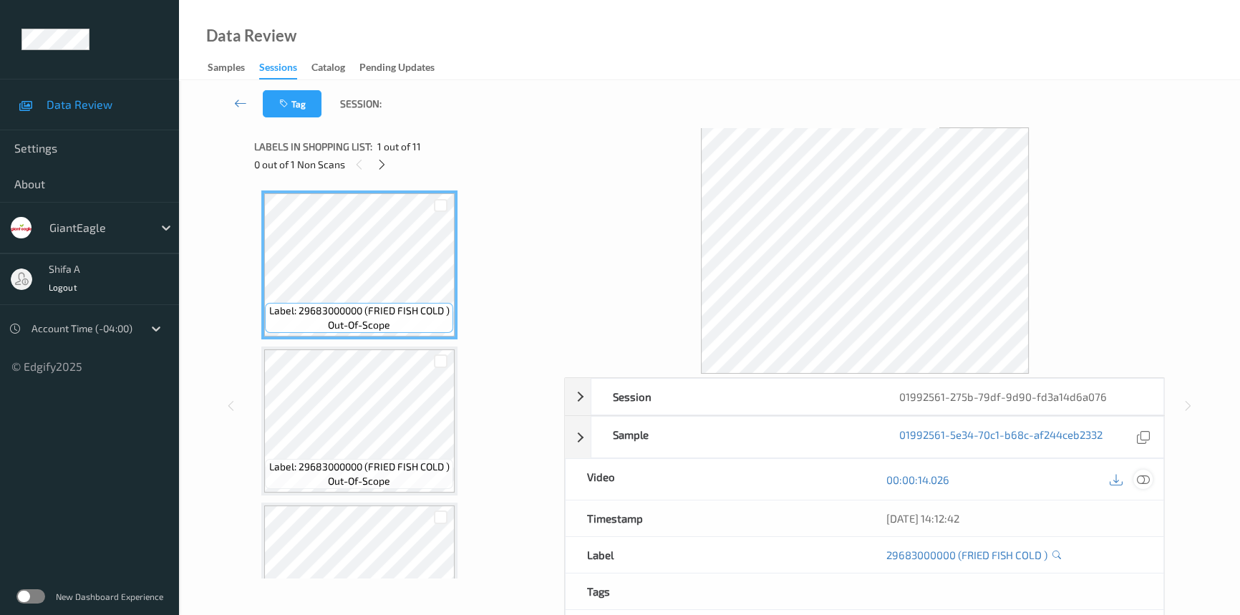
click at [1147, 484] on icon at bounding box center [1142, 479] width 13 height 13
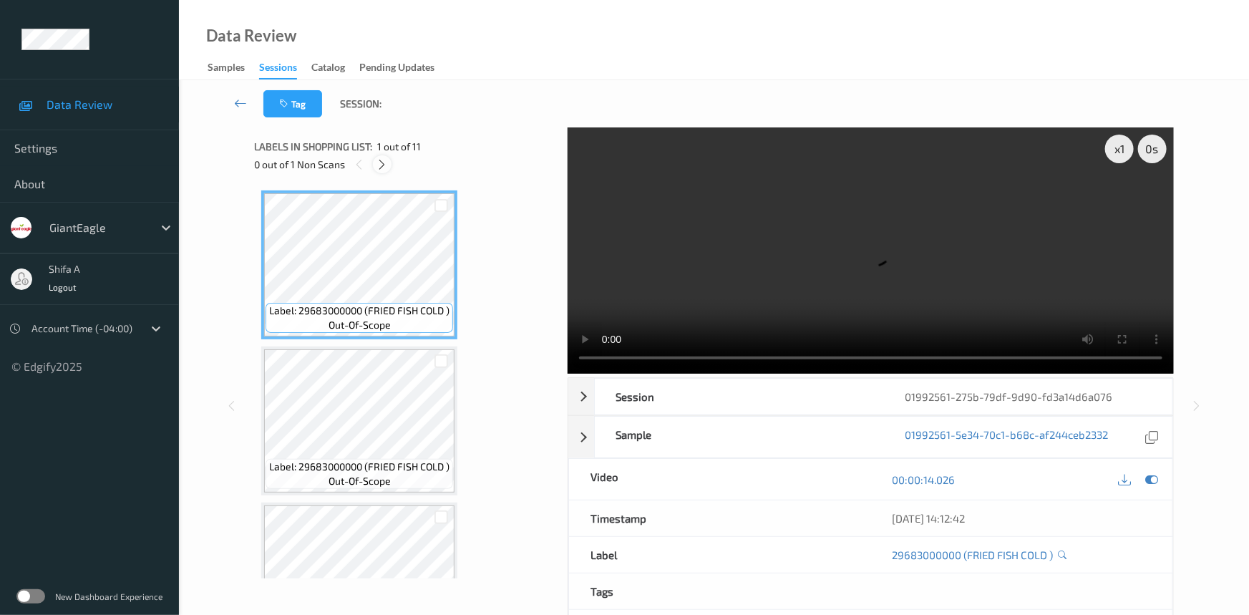
click at [385, 167] on icon at bounding box center [382, 164] width 12 height 13
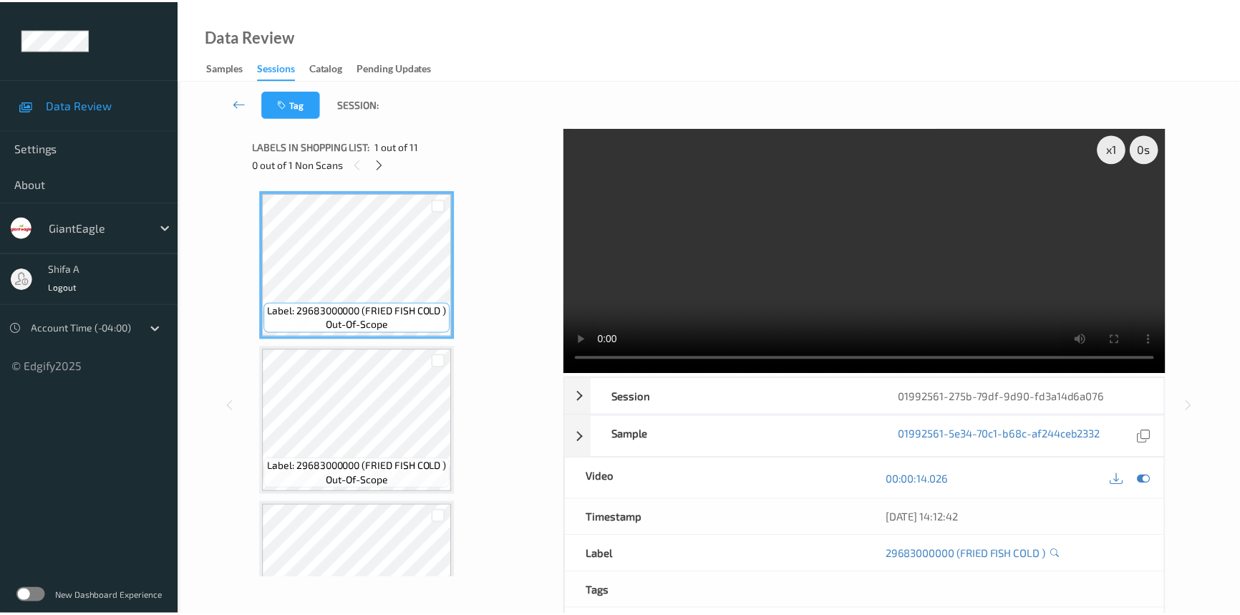
scroll to position [1323, 0]
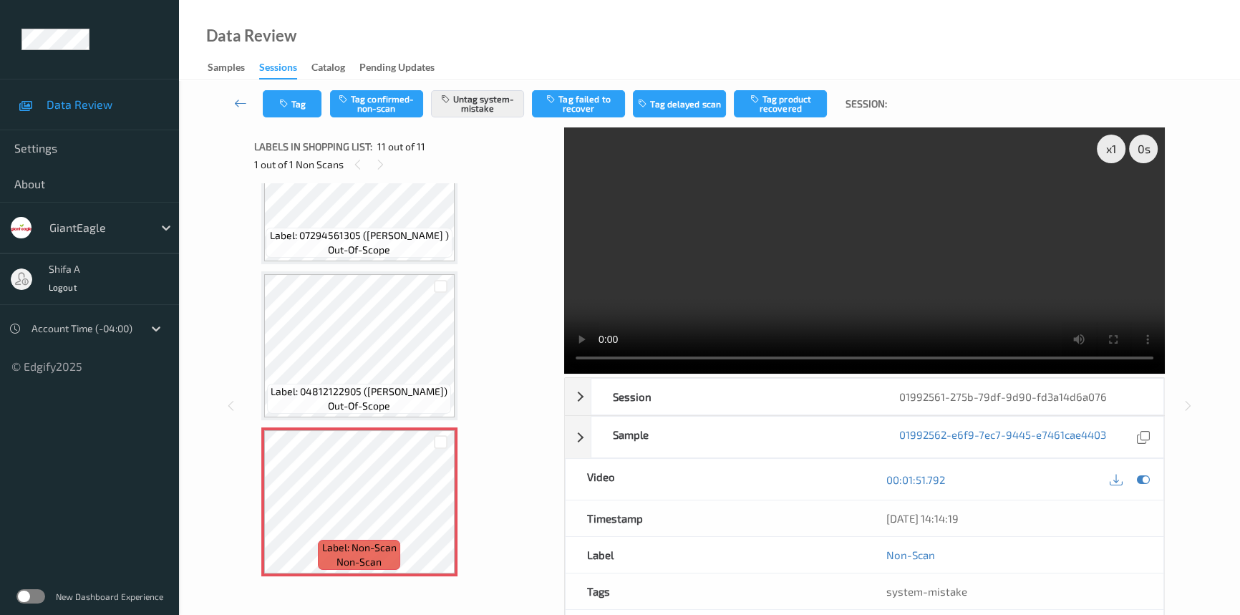
click at [715, 314] on video at bounding box center [864, 250] width 600 height 246
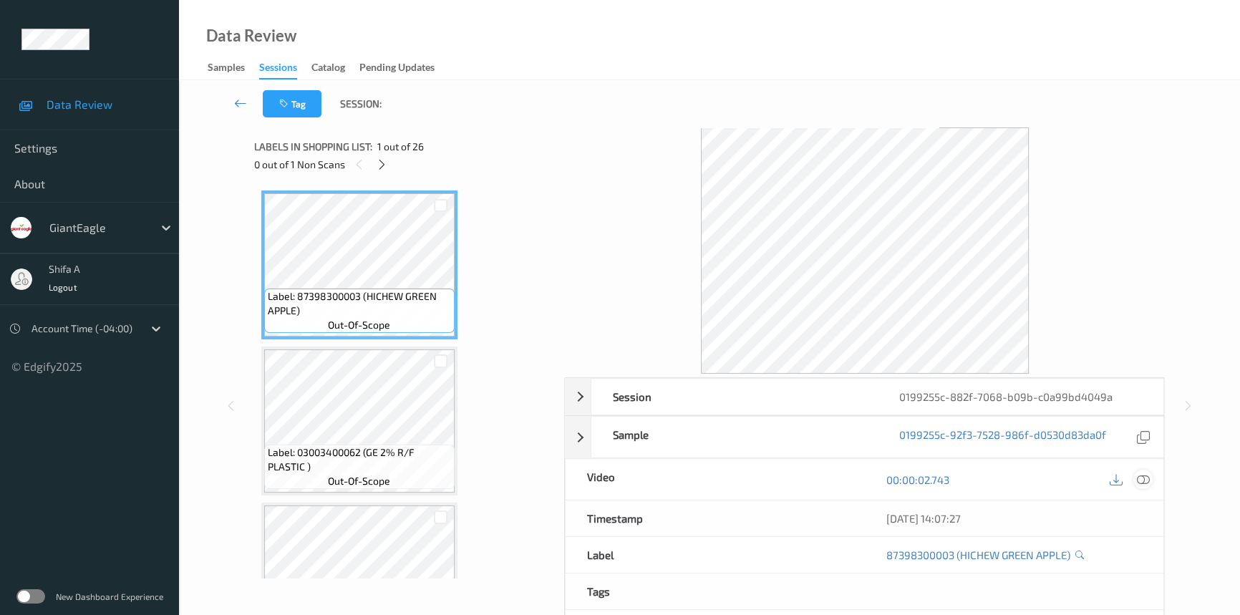
click at [1141, 477] on icon at bounding box center [1142, 479] width 13 height 13
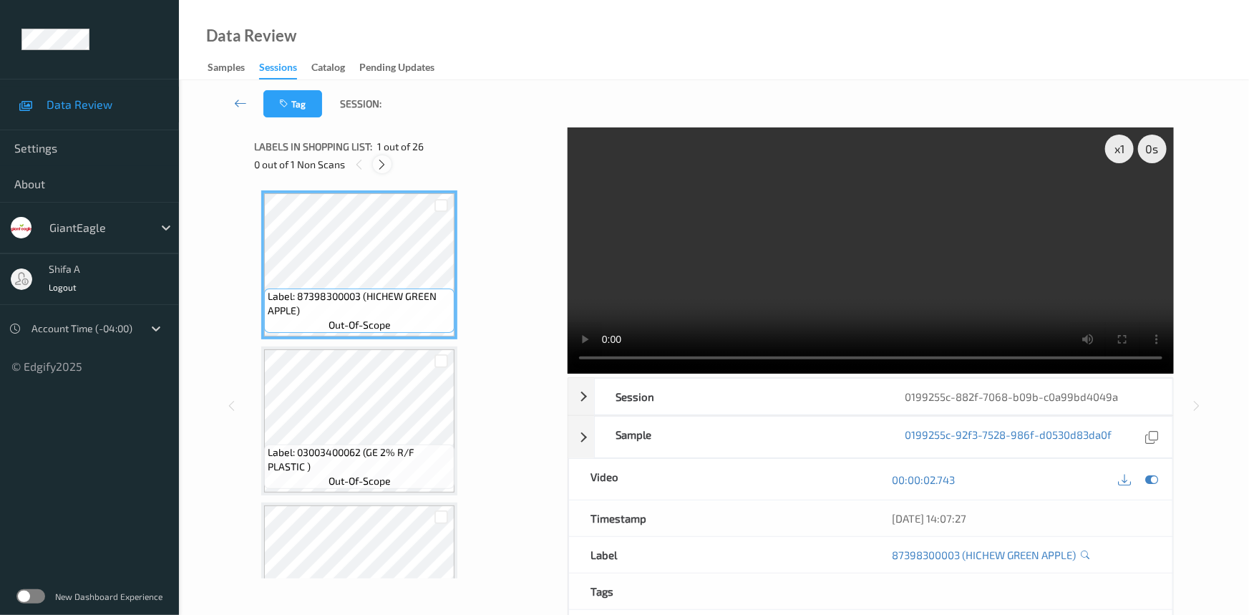
click at [379, 169] on icon at bounding box center [382, 164] width 12 height 13
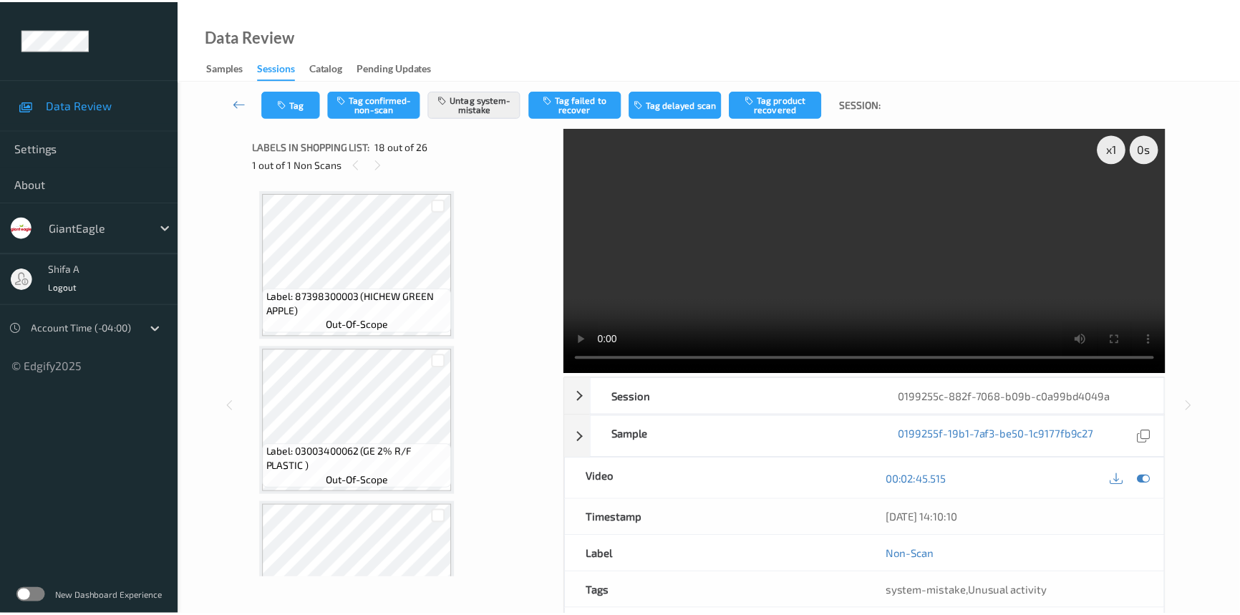
scroll to position [2495, 0]
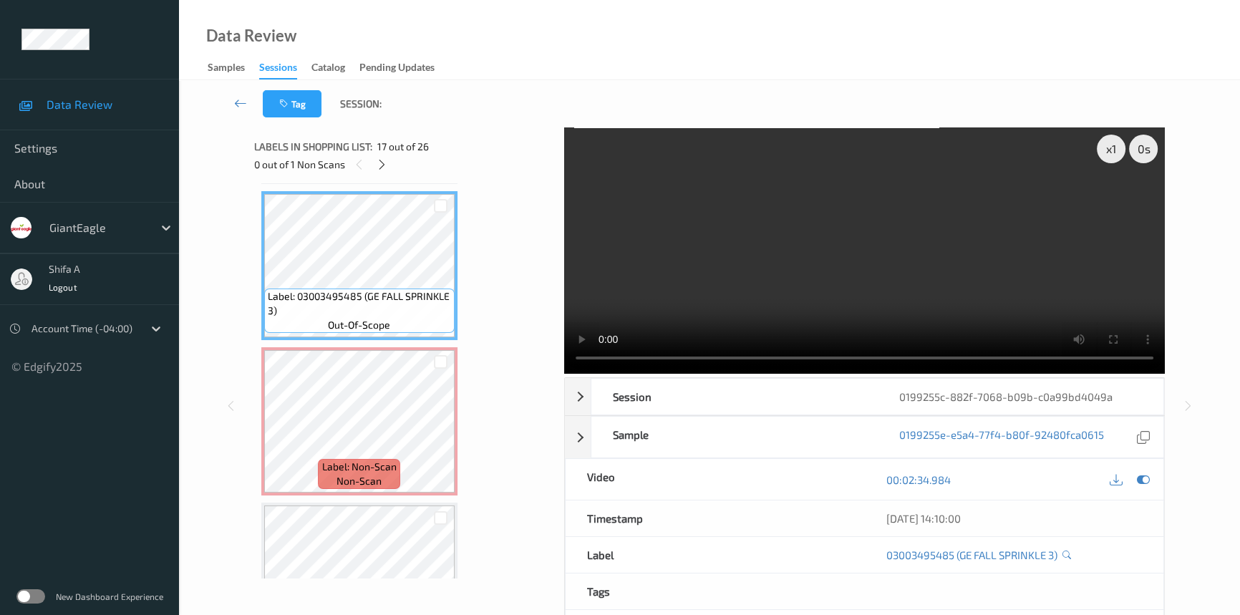
click at [562, 329] on div "x 1 0 s Session 0199255c-882f-7068-b09b-c0a99bd4049a Session ID 0199255c-882f-7…" at bounding box center [709, 405] width 911 height 556
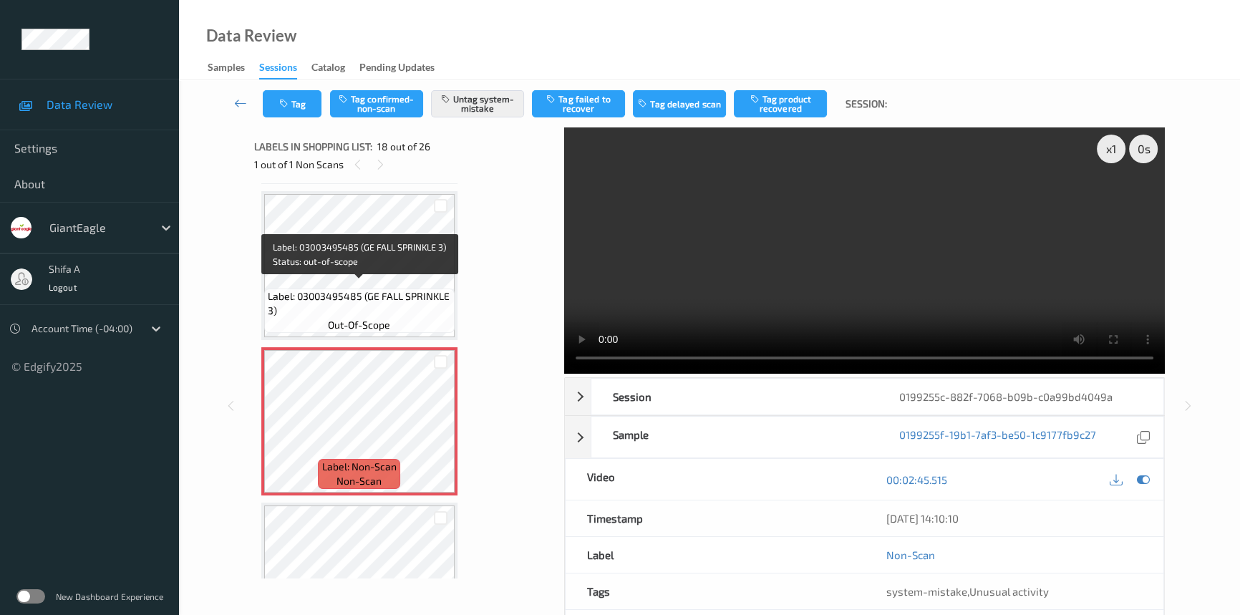
click at [396, 296] on span "Label: 03003495485 (GE FALL SPRINKLE 3)" at bounding box center [359, 303] width 183 height 29
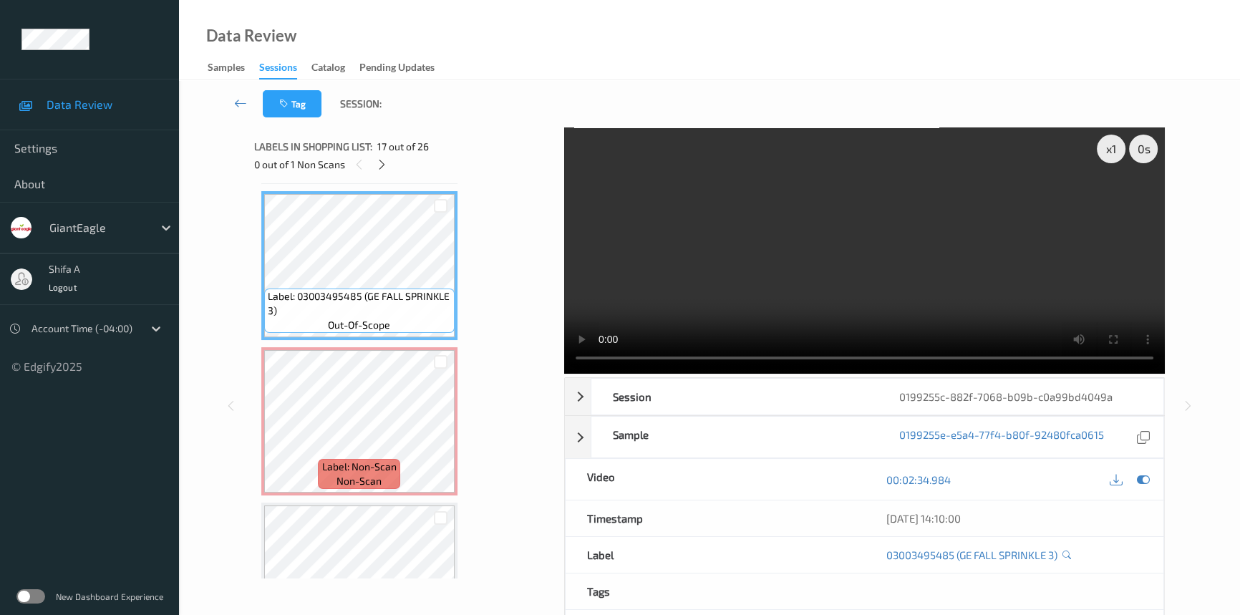
click at [864, 297] on video at bounding box center [864, 250] width 600 height 246
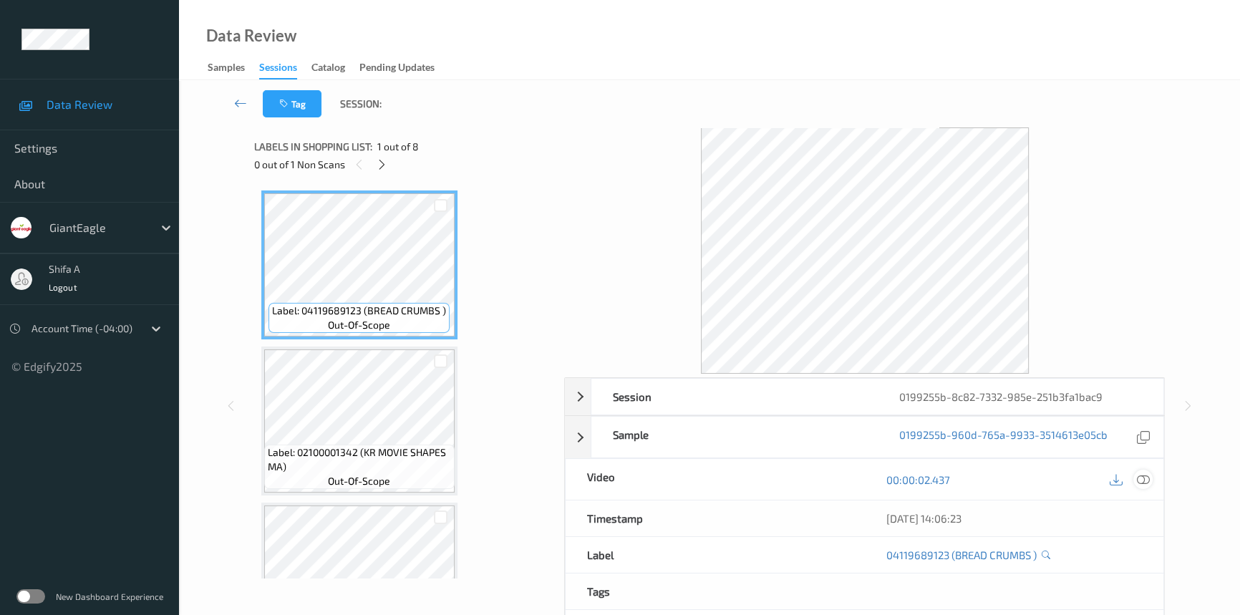
drag, startPoint x: 1142, startPoint y: 476, endPoint x: 520, endPoint y: 283, distance: 651.9
click at [1141, 476] on icon at bounding box center [1142, 479] width 13 height 13
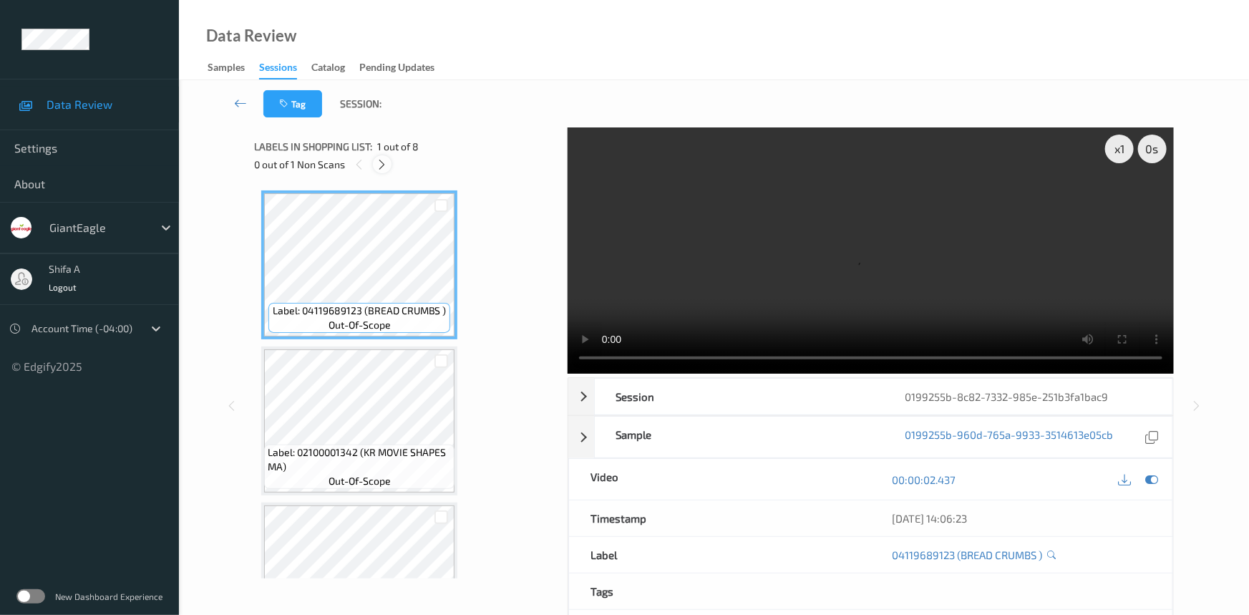
click at [386, 168] on icon at bounding box center [382, 164] width 12 height 13
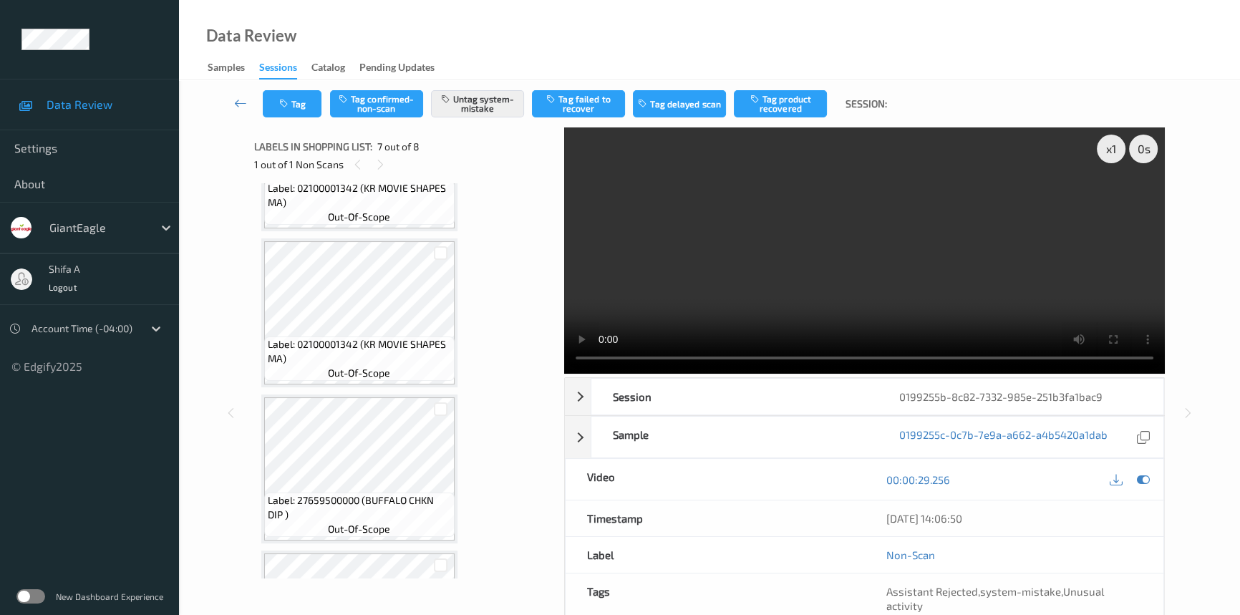
scroll to position [784, 0]
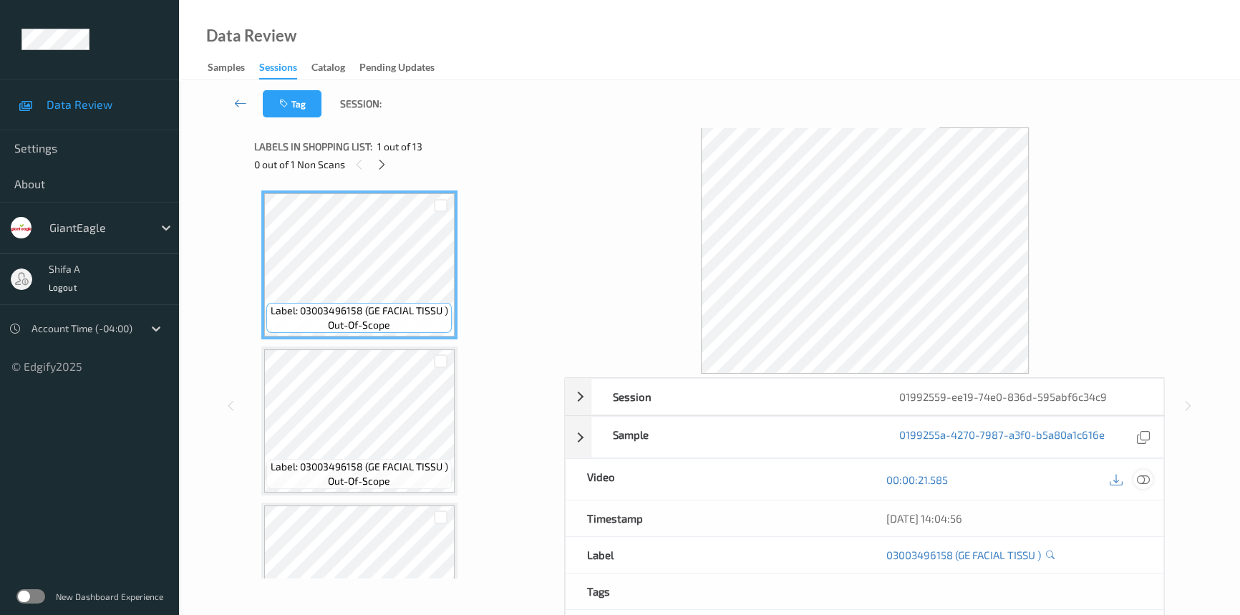
click at [1146, 479] on icon at bounding box center [1142, 479] width 13 height 13
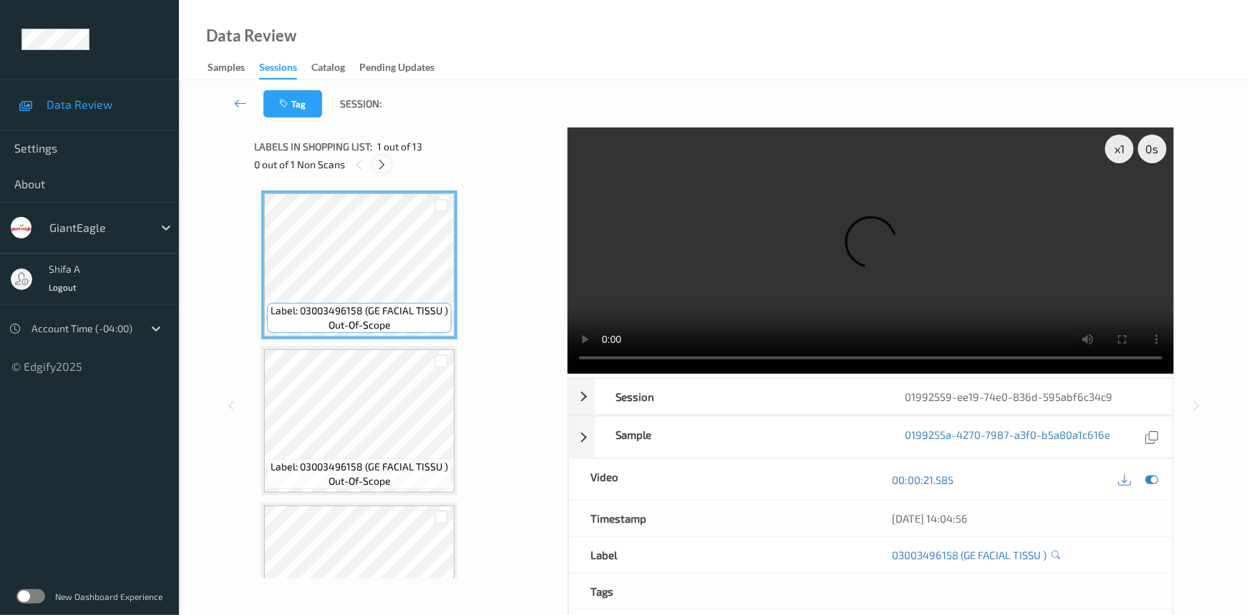
click at [386, 165] on icon at bounding box center [382, 164] width 12 height 13
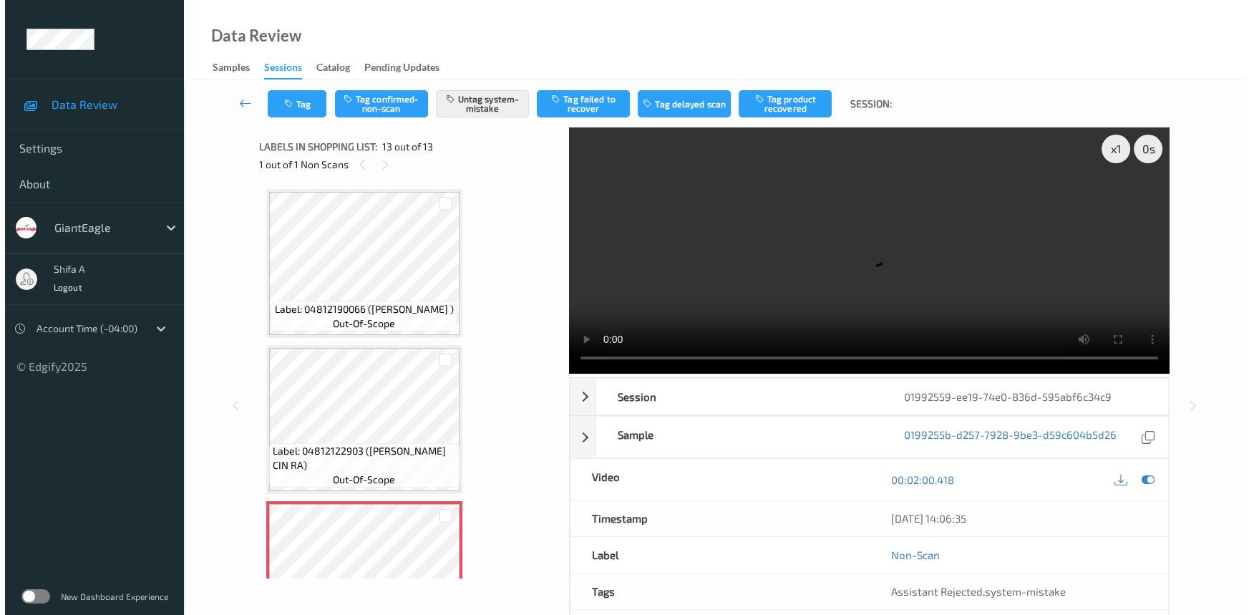
scroll to position [1633, 0]
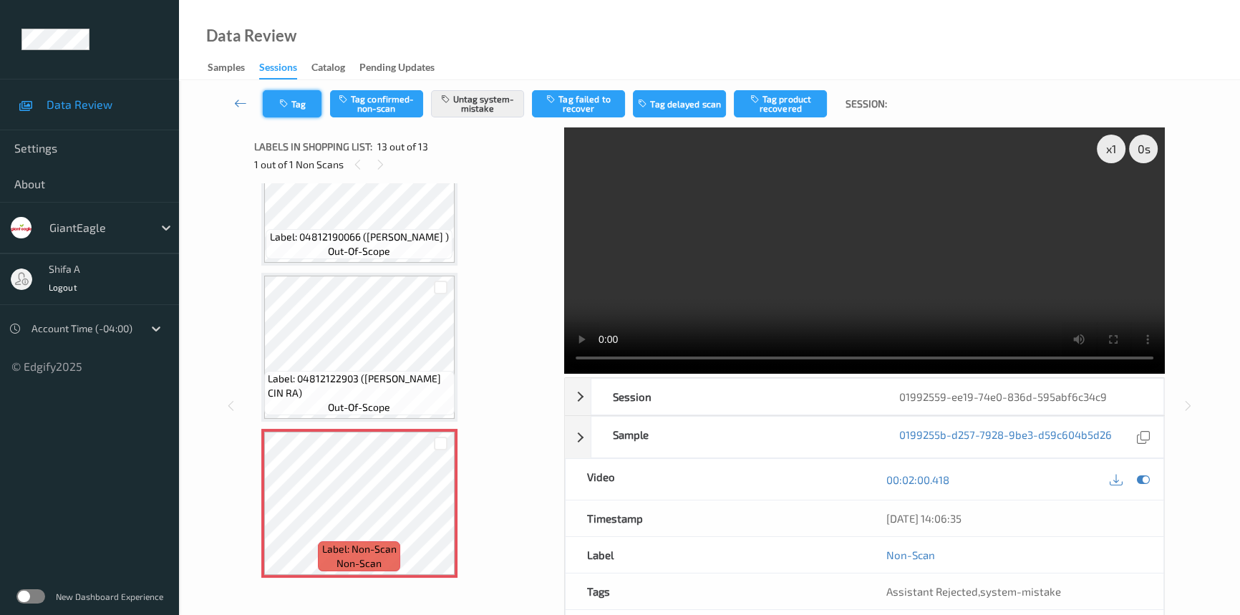
click at [296, 108] on button "Tag" at bounding box center [292, 103] width 59 height 27
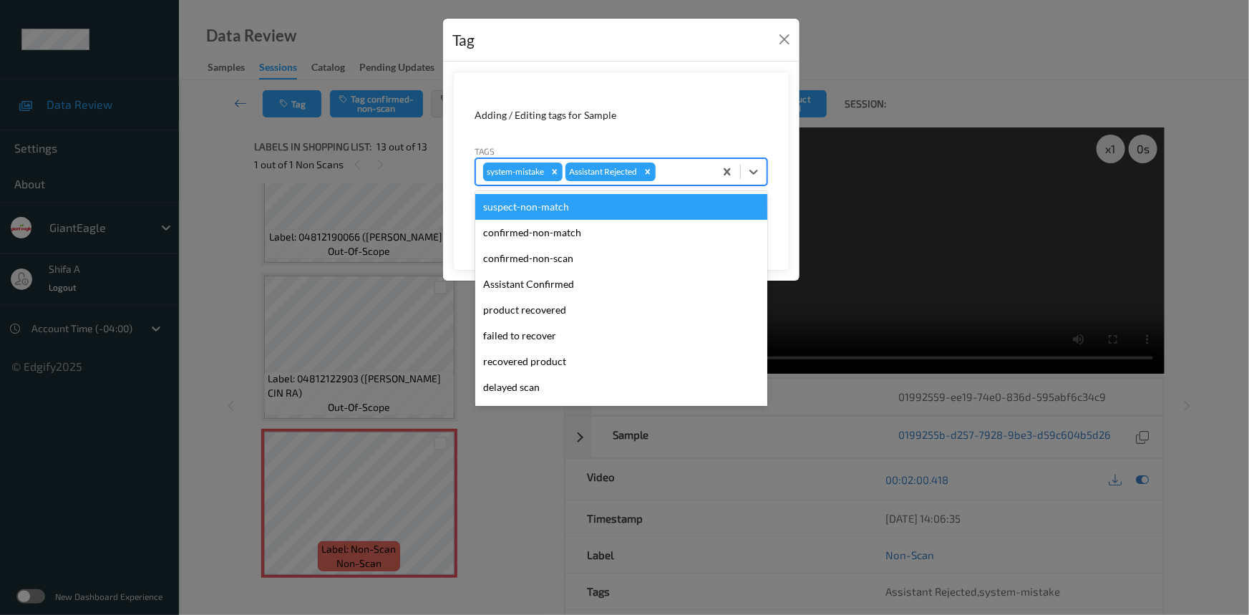
click at [699, 165] on div at bounding box center [682, 171] width 49 height 17
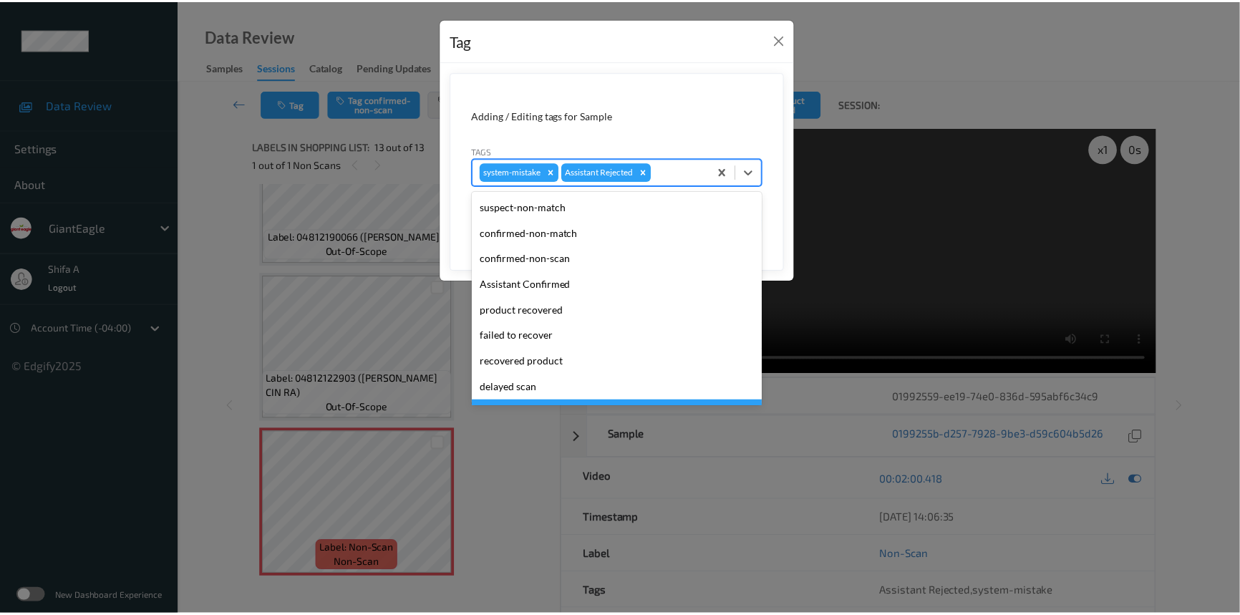
scroll to position [126, 0]
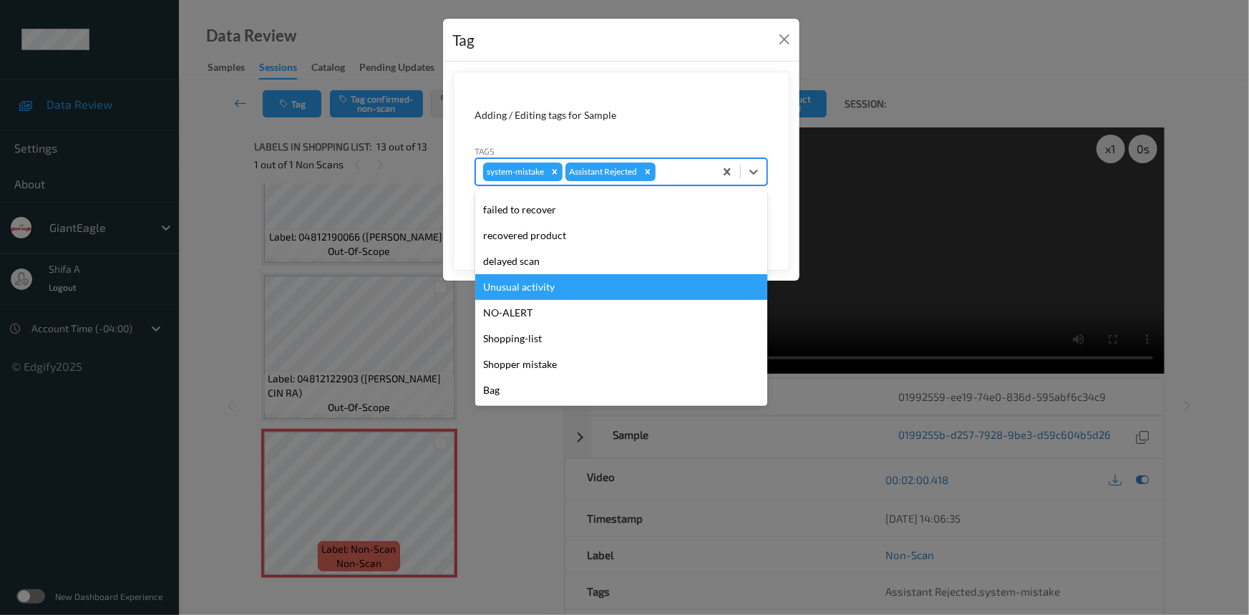
click at [534, 291] on div "Unusual activity" at bounding box center [621, 287] width 292 height 26
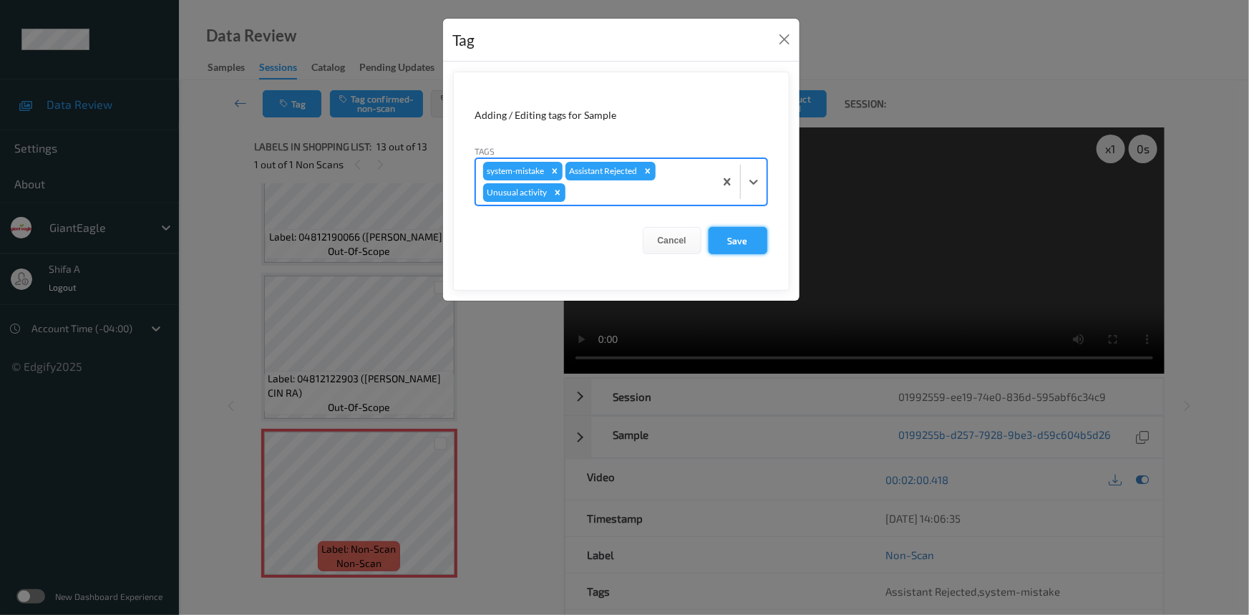
click at [727, 244] on button "Save" at bounding box center [737, 240] width 59 height 27
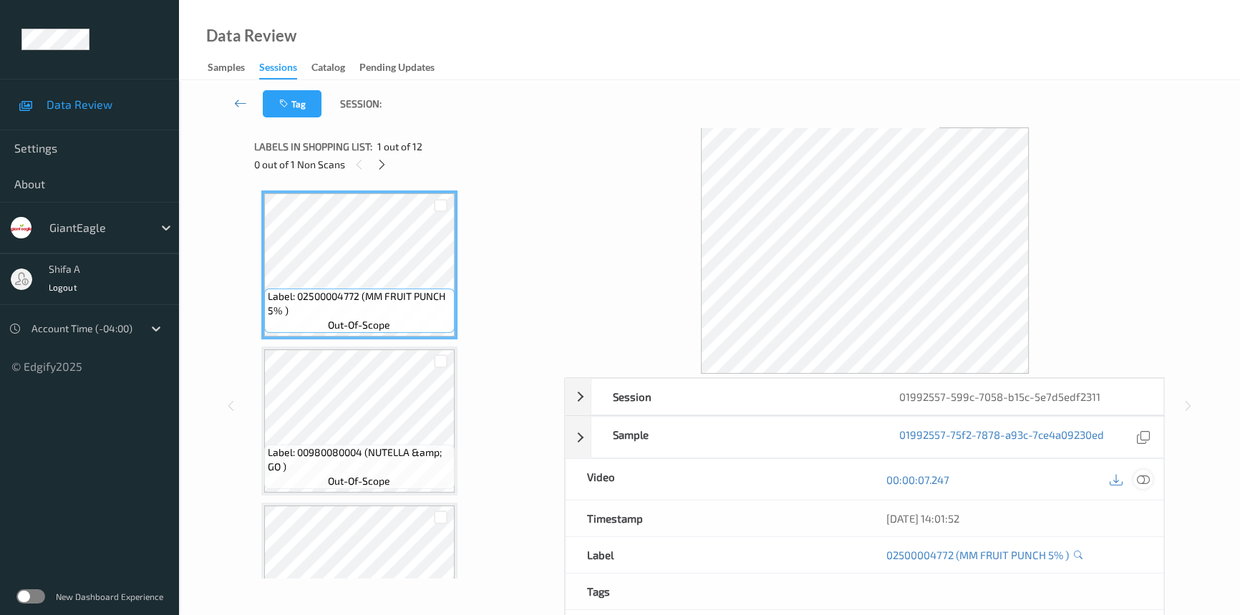
click at [1141, 478] on icon at bounding box center [1142, 479] width 13 height 13
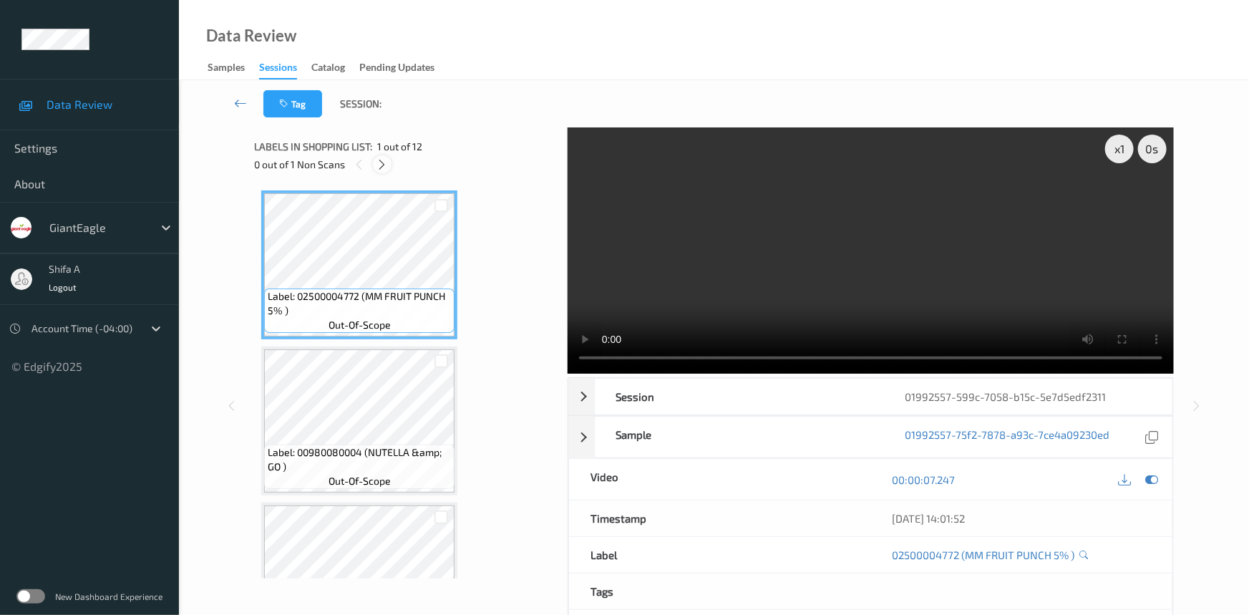
click at [382, 164] on icon at bounding box center [382, 164] width 12 height 13
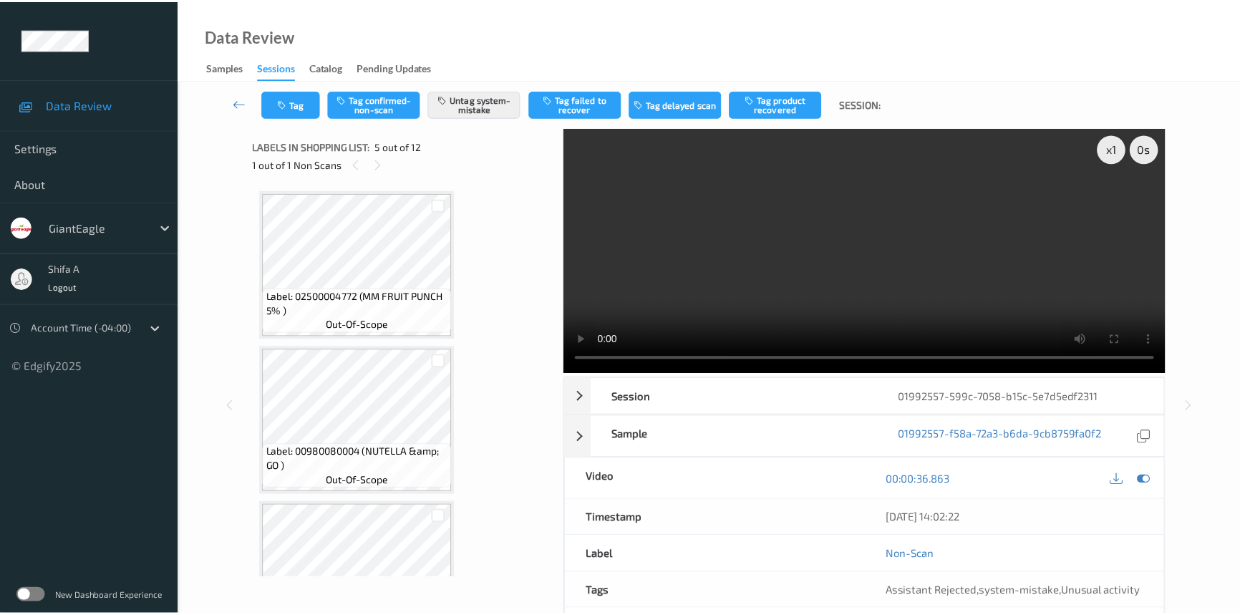
scroll to position [473, 0]
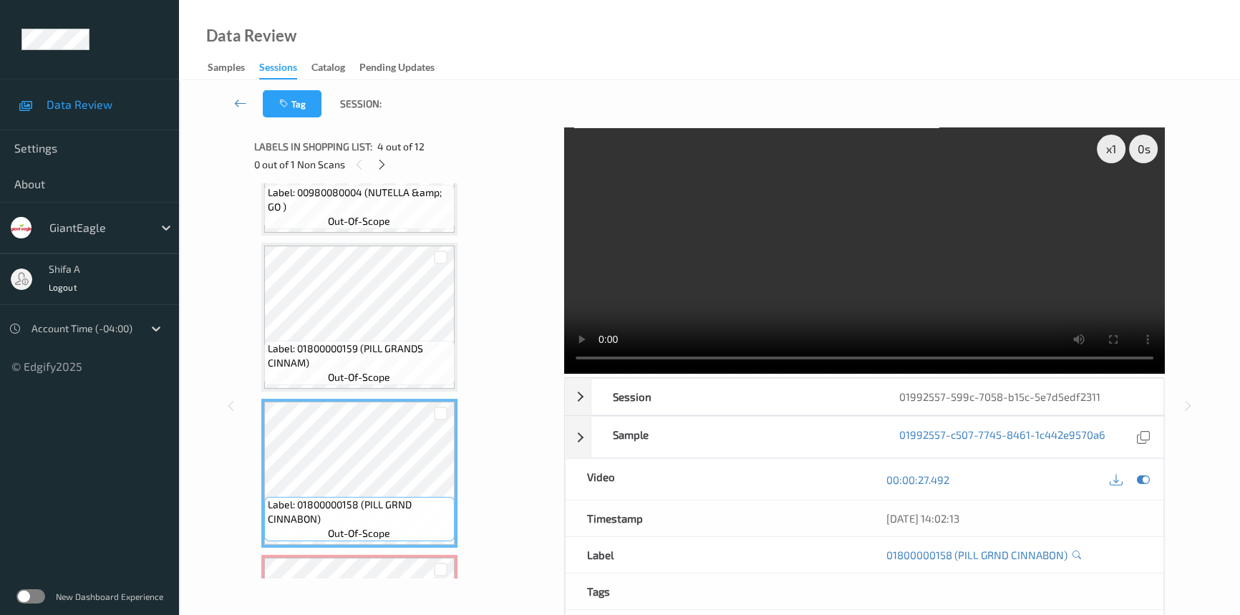
scroll to position [520, 0]
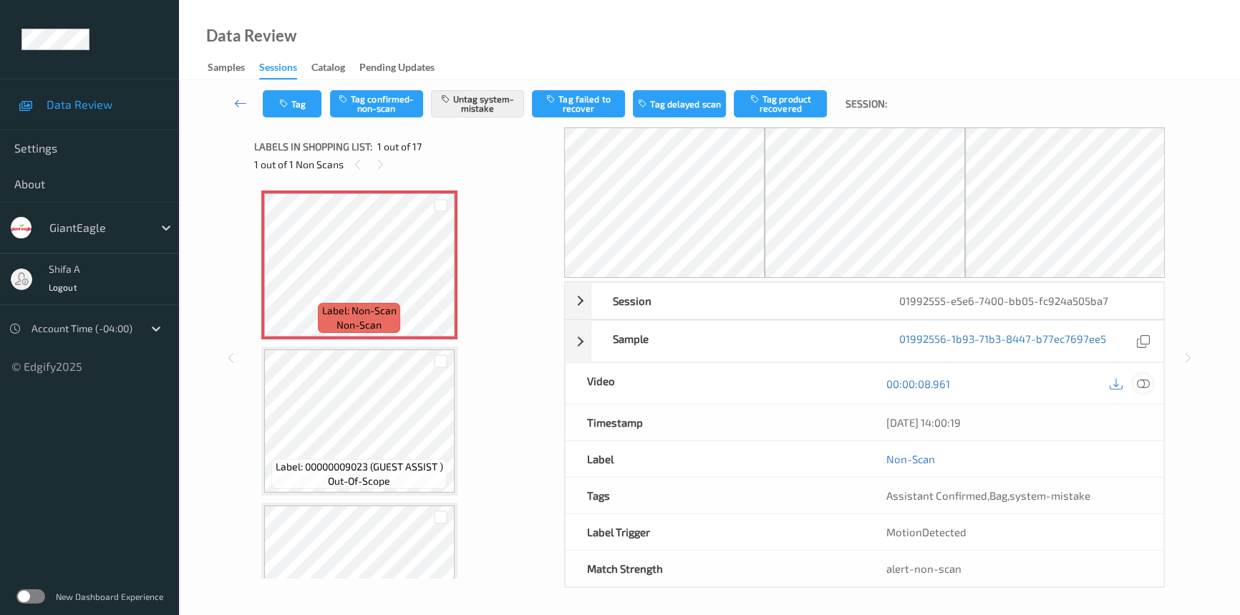
click at [1146, 380] on icon at bounding box center [1142, 383] width 13 height 13
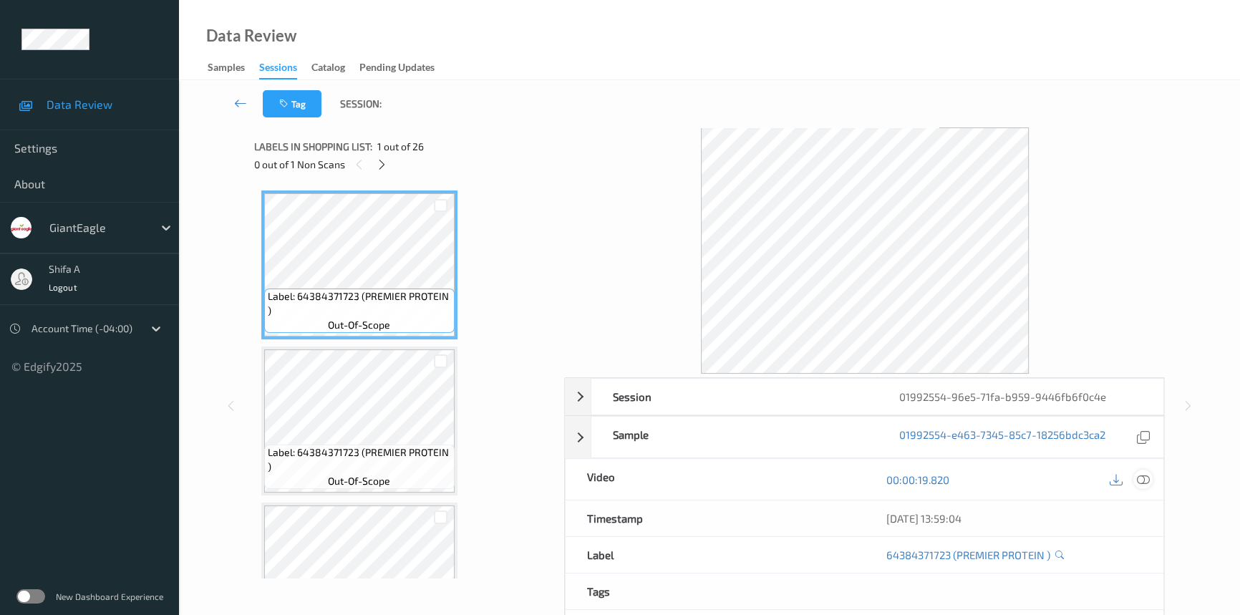
click at [1142, 477] on icon at bounding box center [1142, 479] width 13 height 13
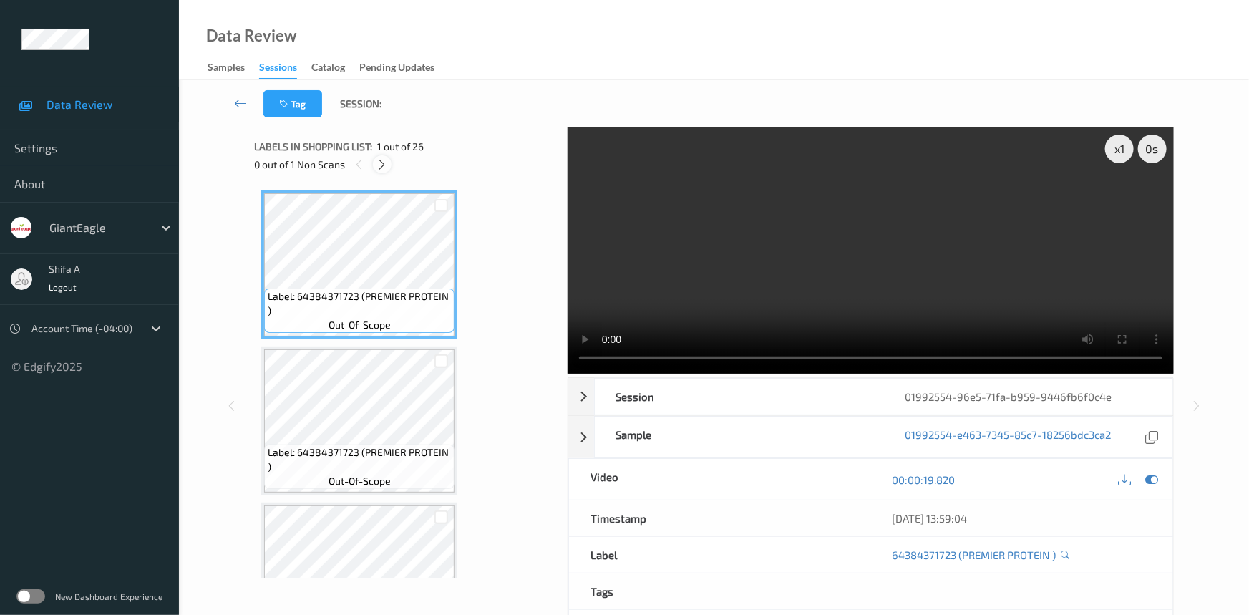
click at [388, 163] on icon at bounding box center [382, 164] width 12 height 13
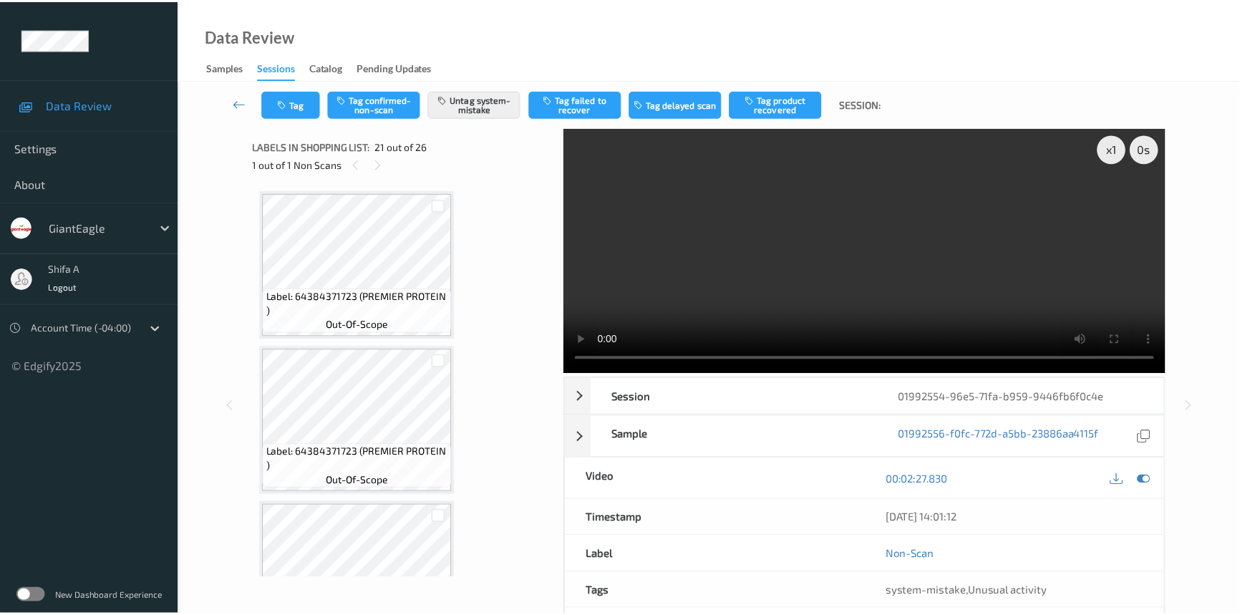
scroll to position [2961, 0]
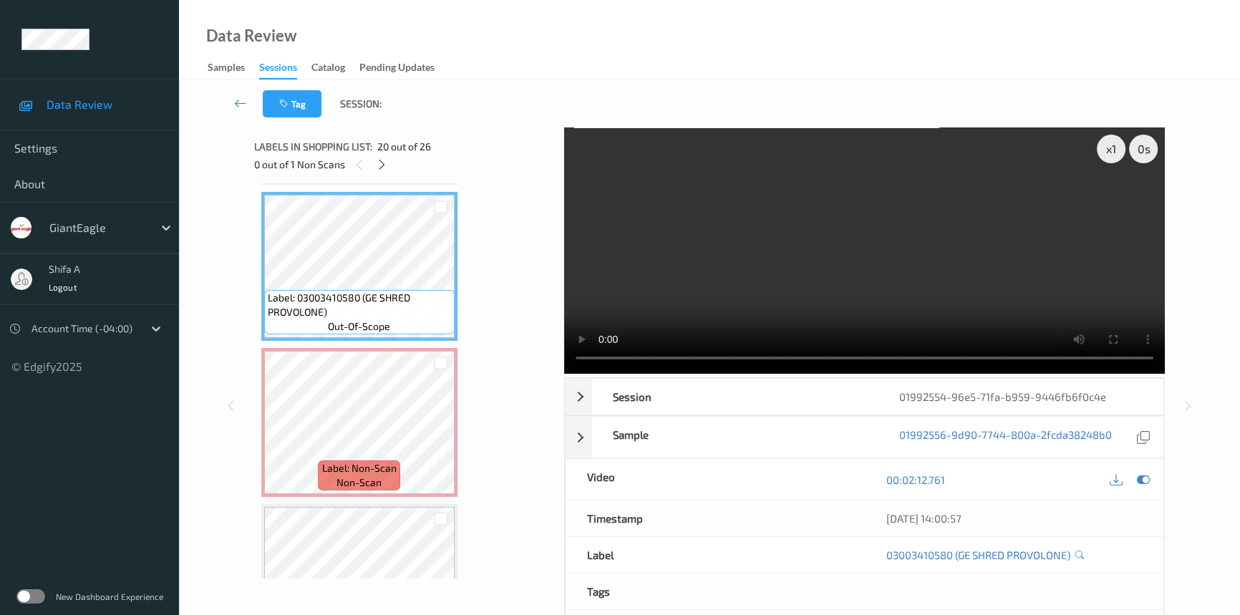
click at [1012, 278] on video at bounding box center [864, 250] width 600 height 246
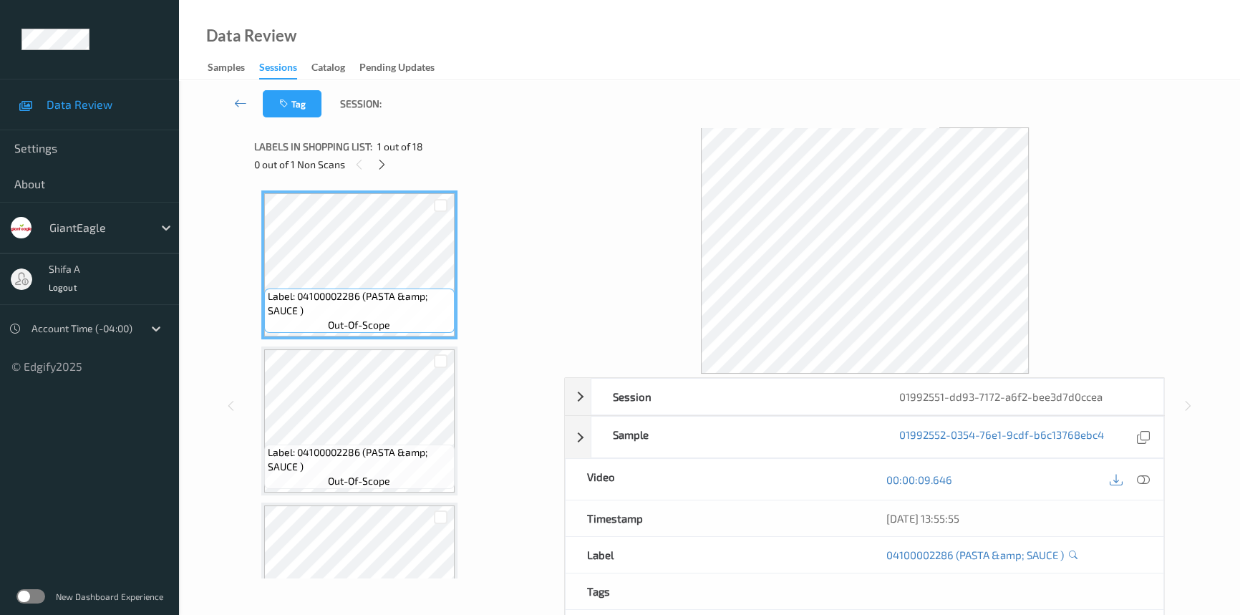
drag, startPoint x: 1145, startPoint y: 479, endPoint x: 759, endPoint y: 323, distance: 416.4
click at [1141, 477] on icon at bounding box center [1142, 479] width 13 height 13
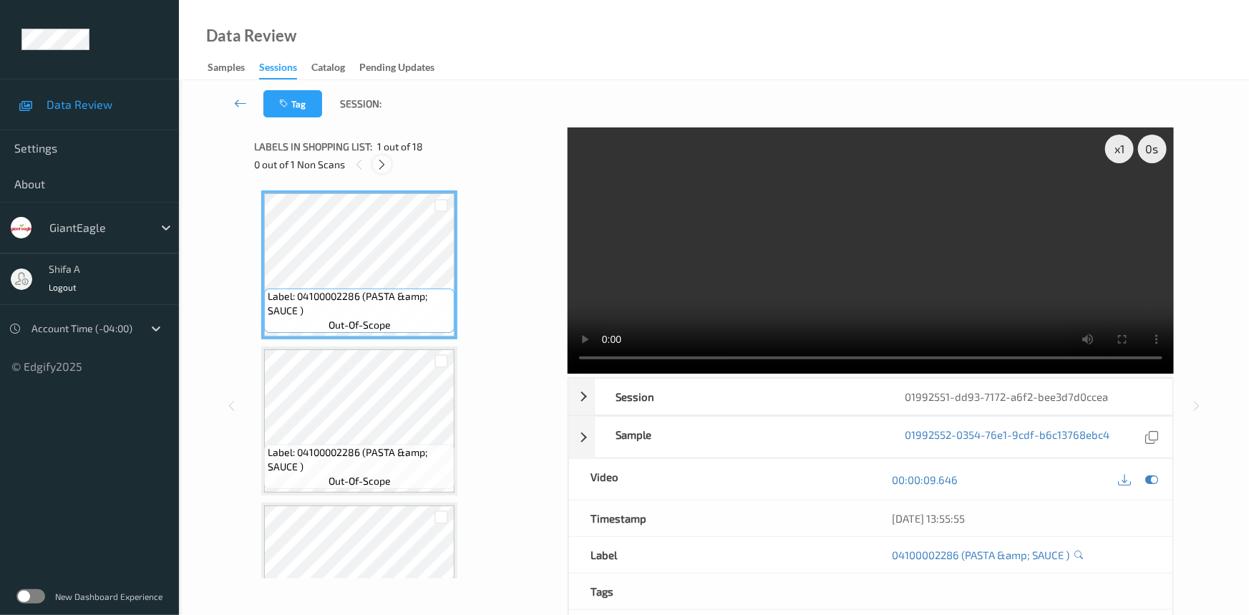
click at [386, 165] on icon at bounding box center [382, 164] width 12 height 13
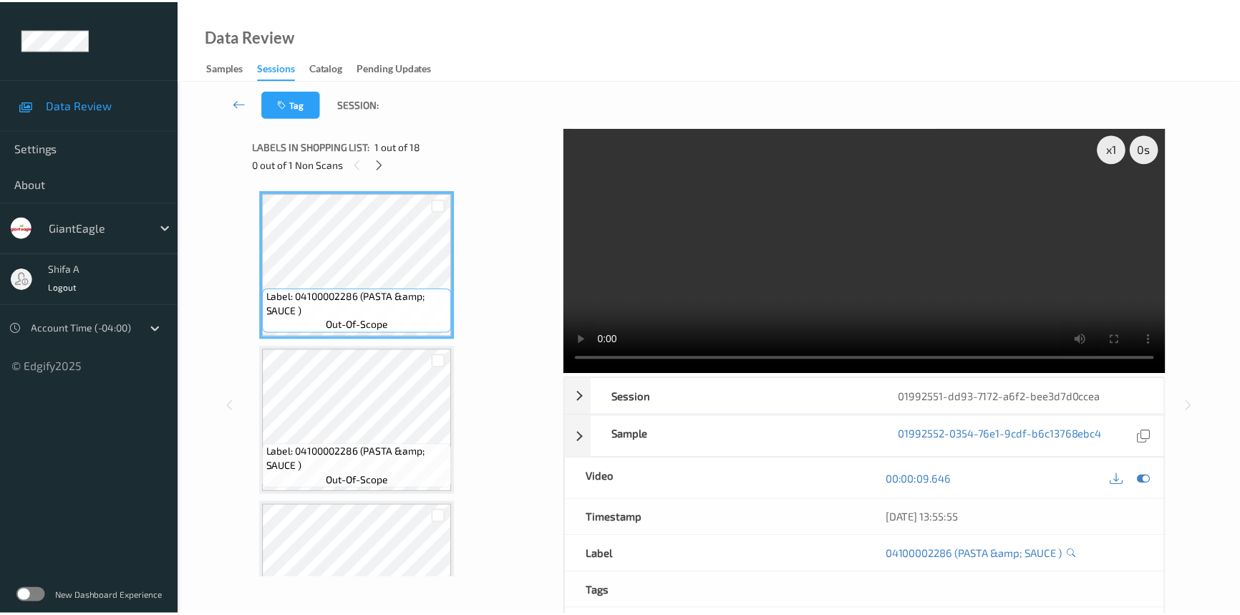
scroll to position [2339, 0]
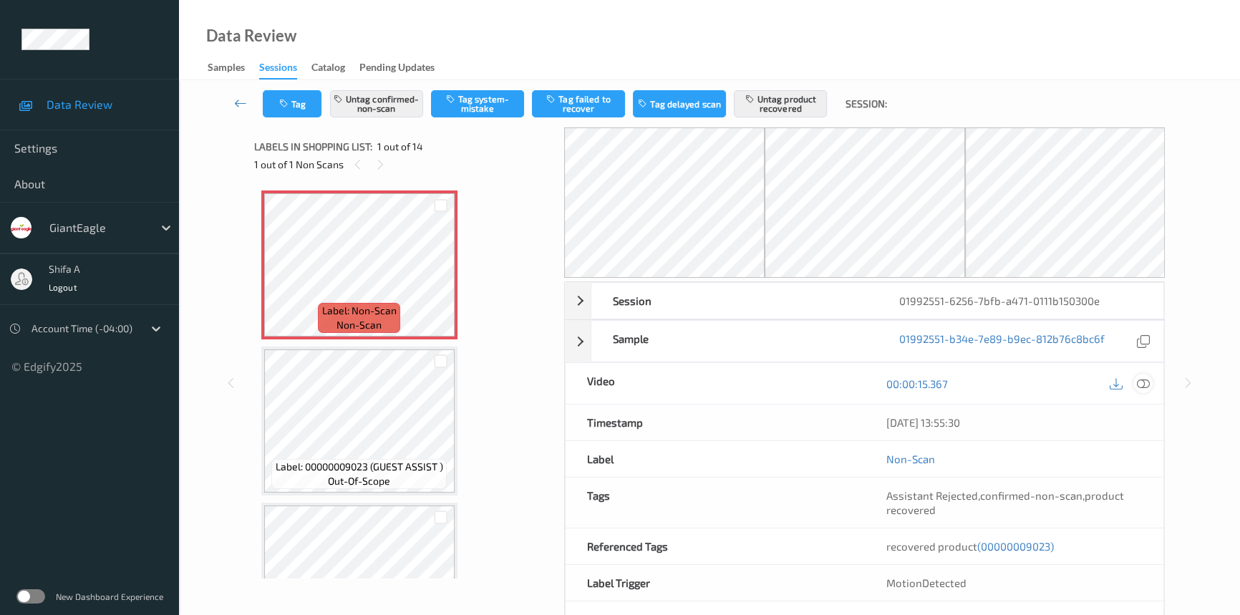
click at [1142, 384] on icon at bounding box center [1142, 383] width 13 height 13
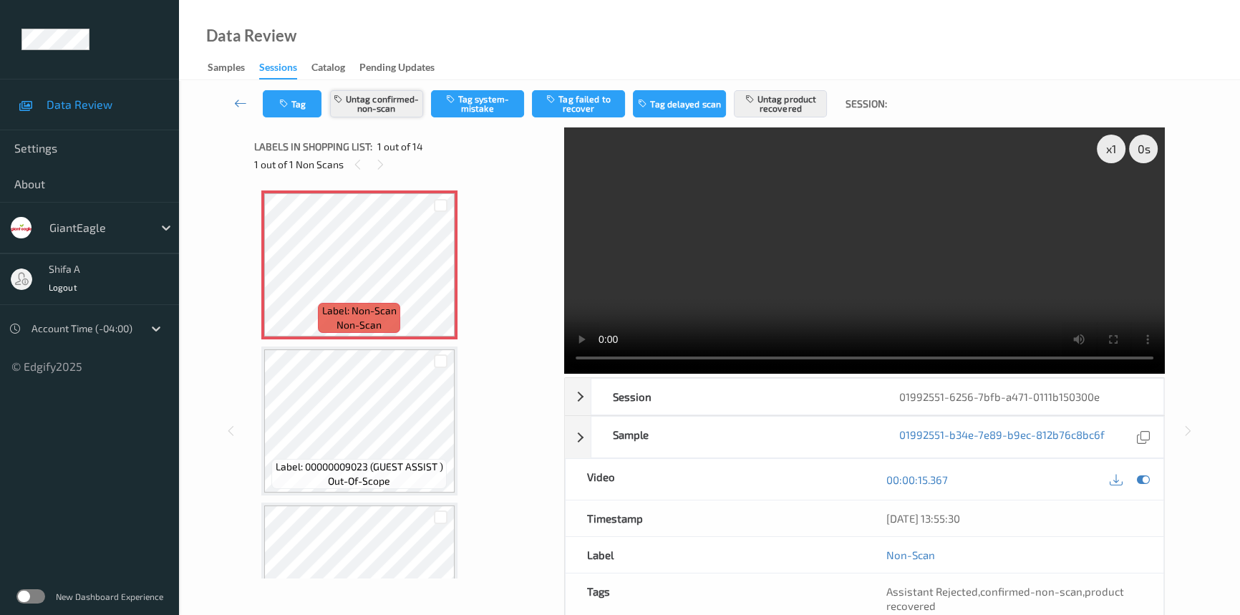
click at [397, 105] on button "Untag confirmed-non-scan" at bounding box center [376, 103] width 93 height 27
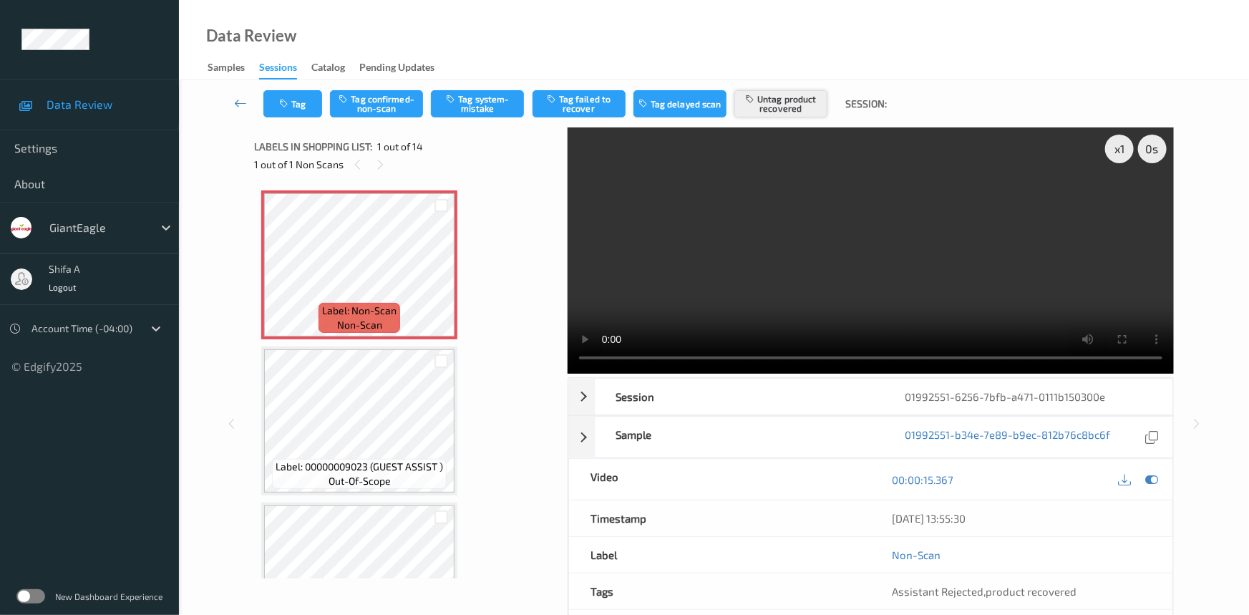
click at [781, 94] on button "Untag product recovered" at bounding box center [780, 103] width 93 height 27
click at [484, 107] on button "Tag system-mistake" at bounding box center [477, 103] width 93 height 27
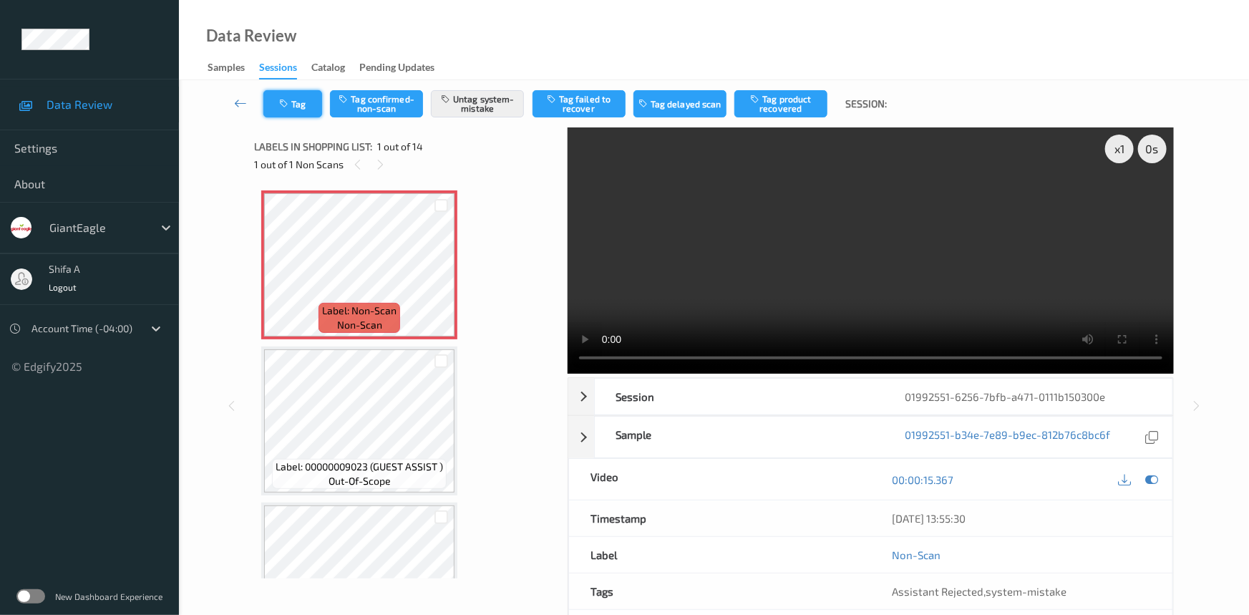
click at [263, 107] on button "Tag" at bounding box center [292, 103] width 59 height 27
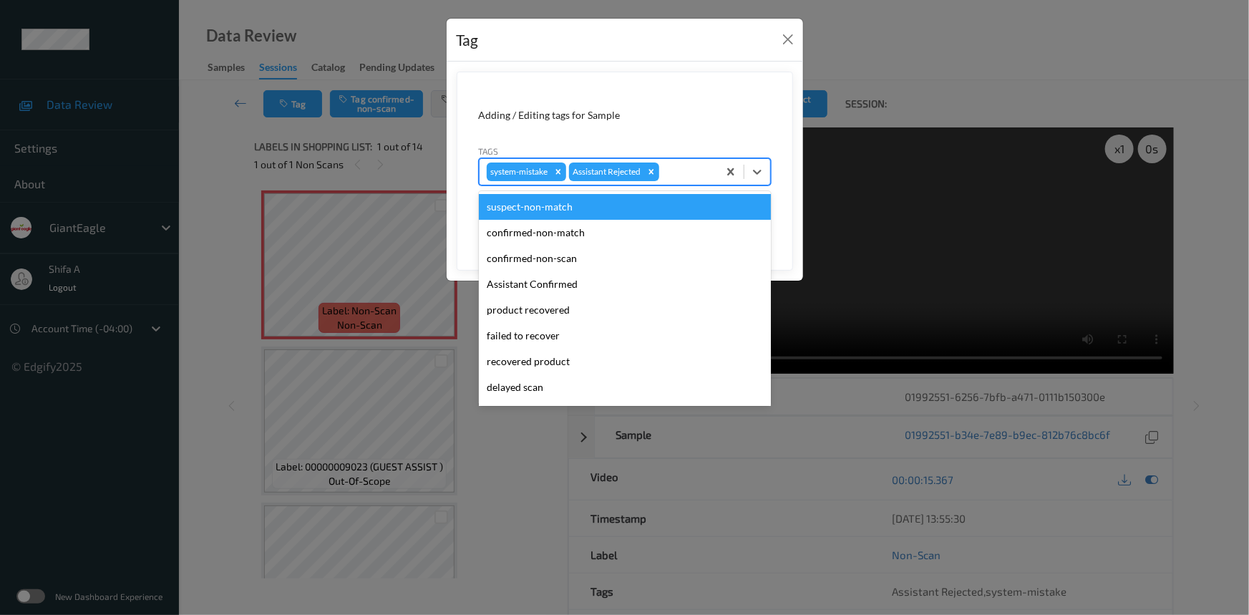
click at [691, 178] on div at bounding box center [686, 171] width 49 height 17
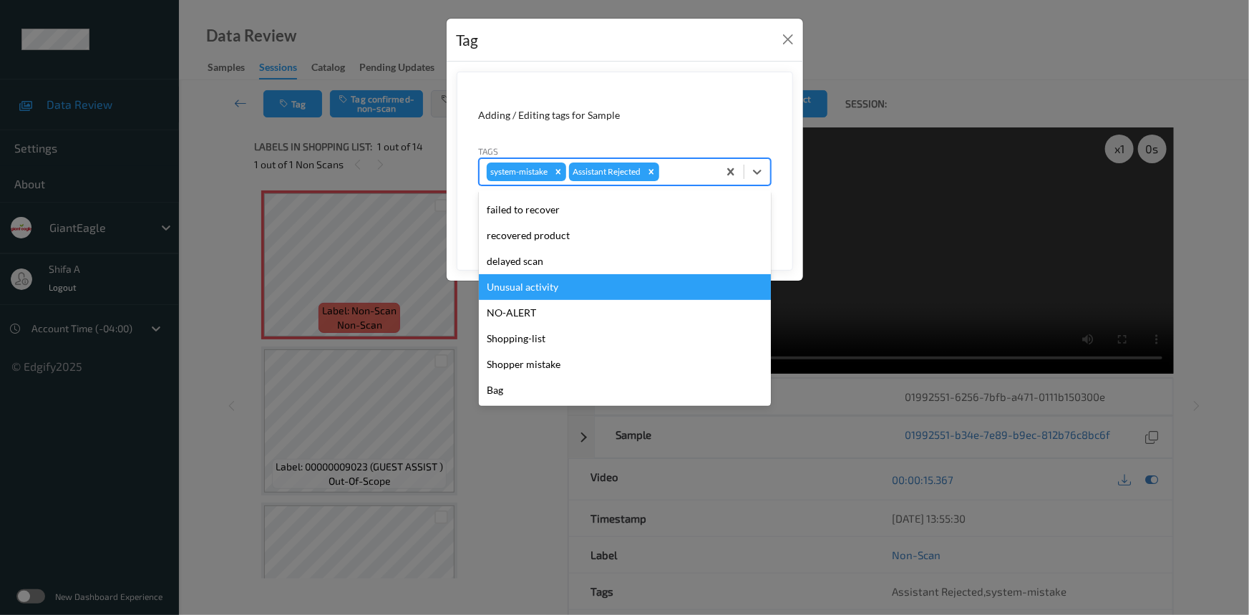
click at [552, 274] on div "Unusual activity" at bounding box center [625, 287] width 292 height 26
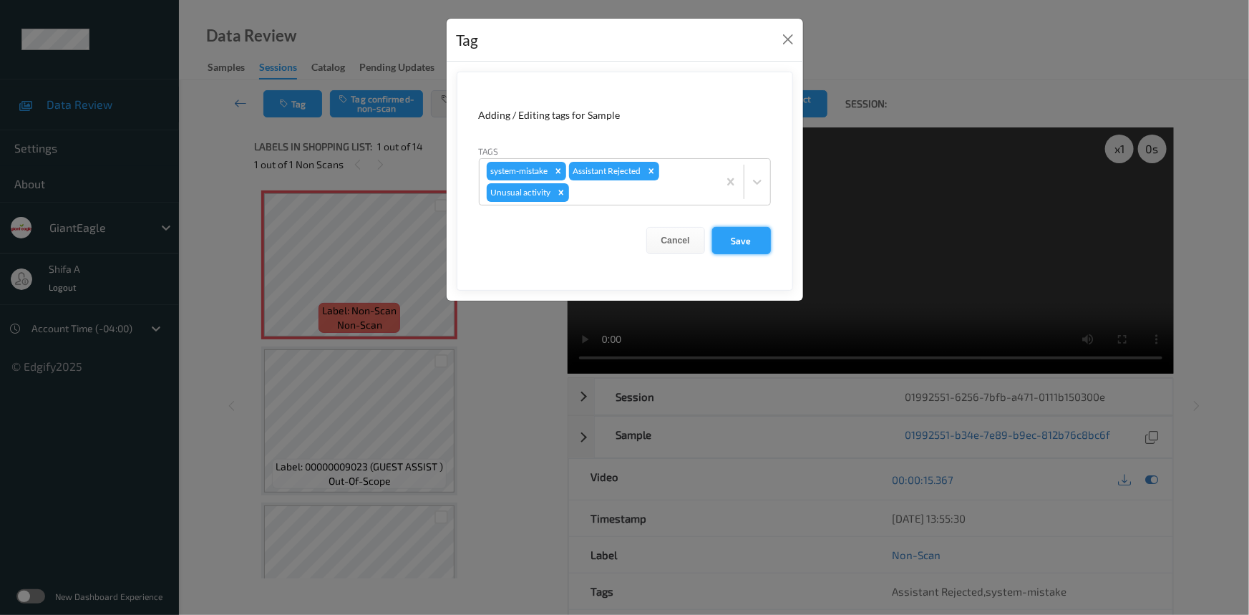
click at [740, 238] on button "Save" at bounding box center [741, 240] width 59 height 27
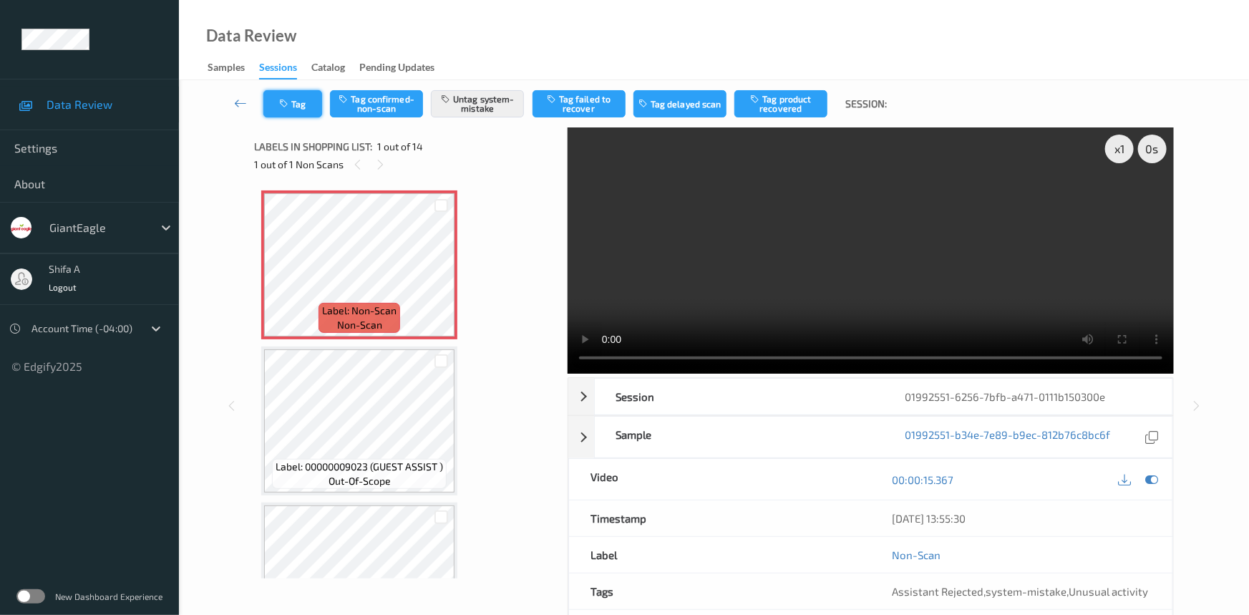
click at [293, 115] on button "Tag" at bounding box center [292, 103] width 59 height 27
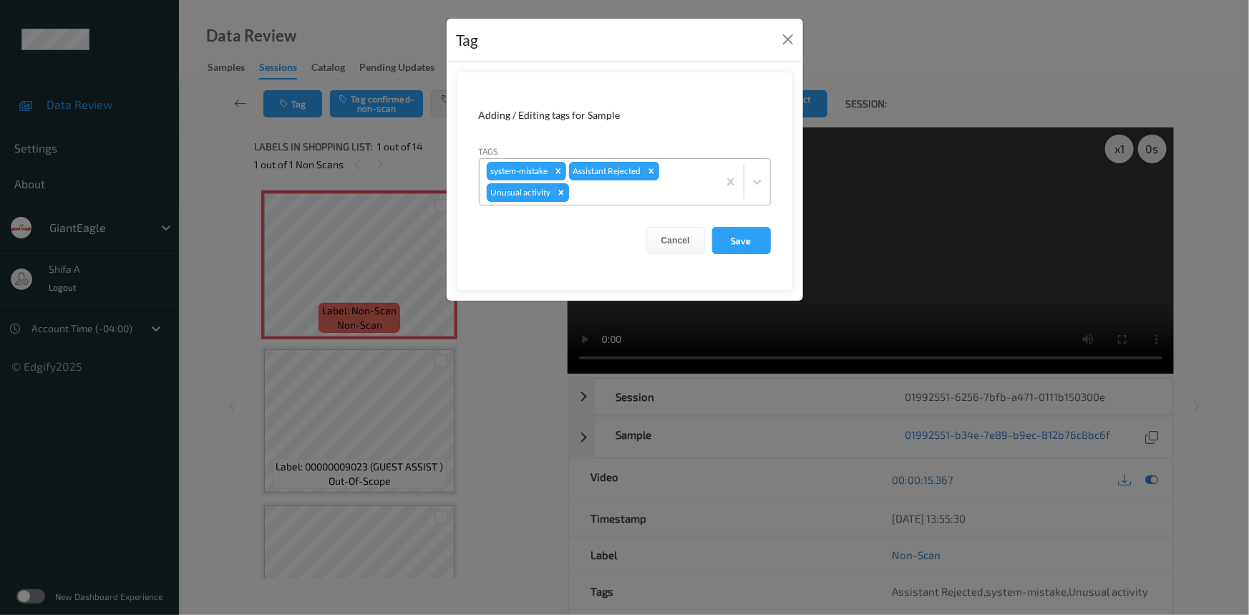
click at [562, 193] on icon "Remove Unusual activity" at bounding box center [561, 192] width 10 height 10
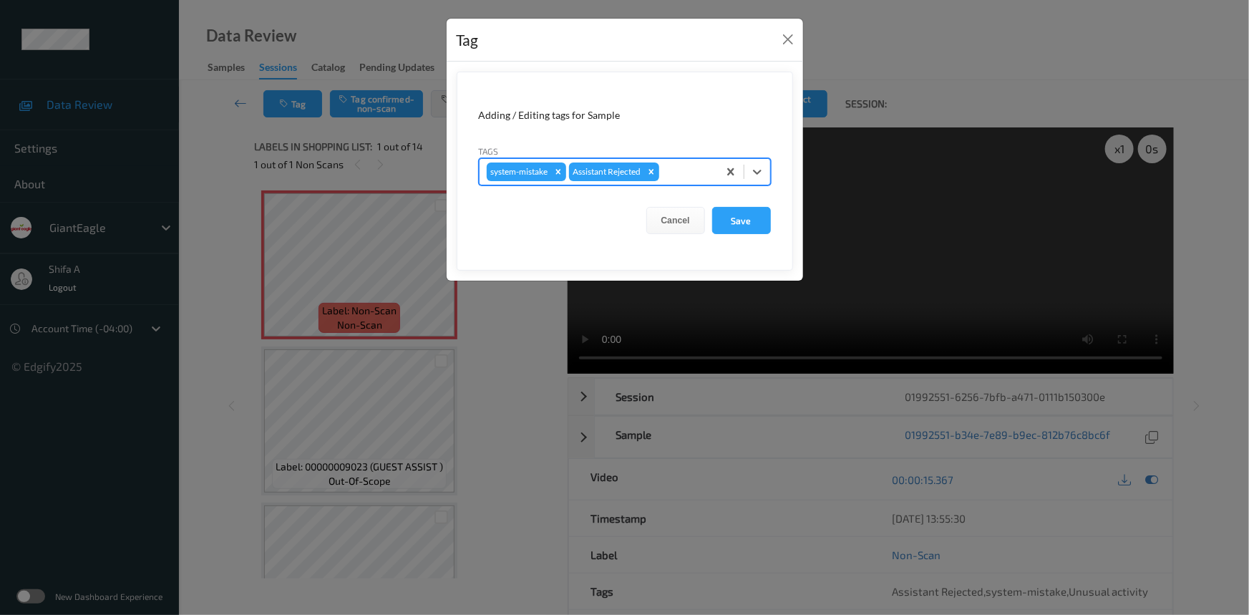
click at [689, 175] on div at bounding box center [686, 171] width 49 height 17
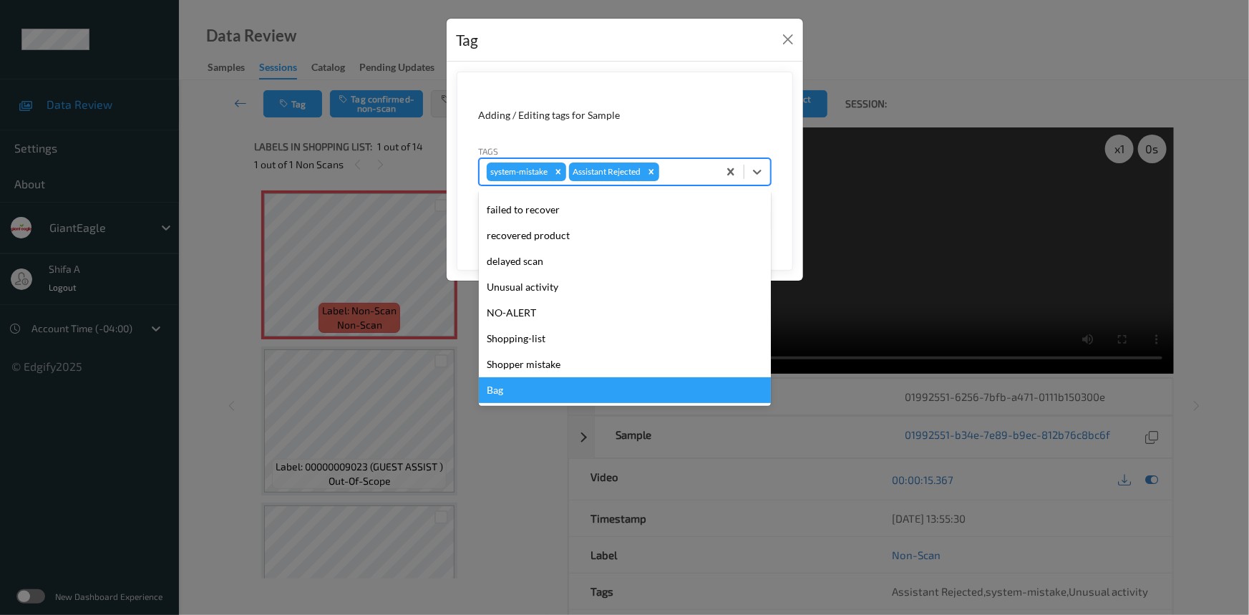
click at [526, 392] on div "Bag" at bounding box center [625, 390] width 292 height 26
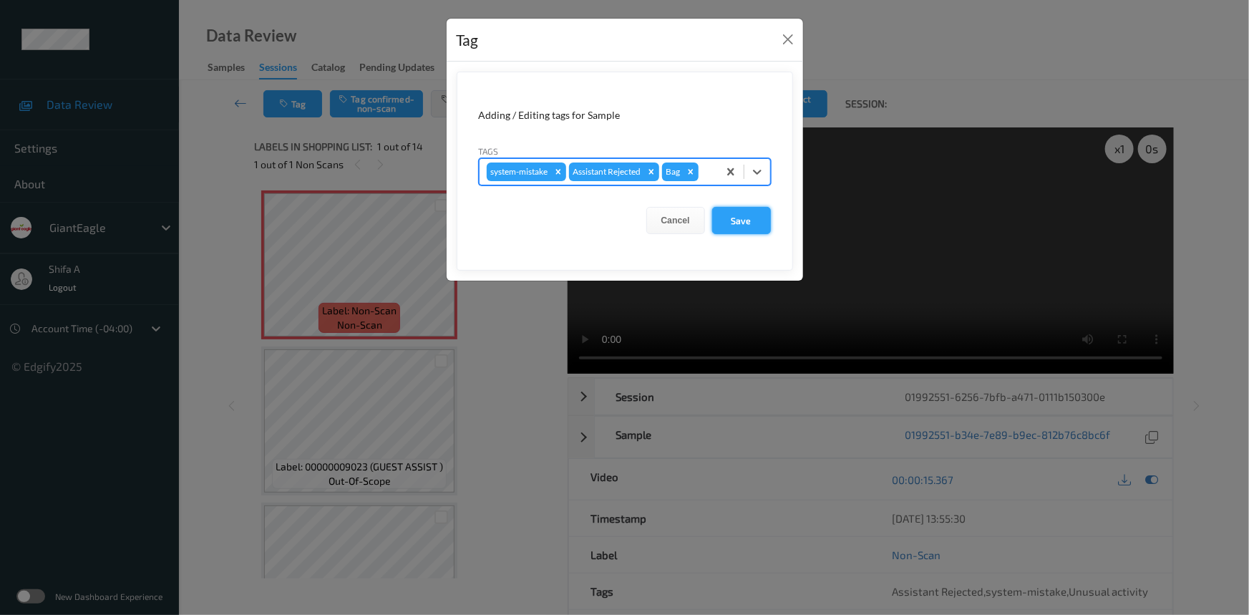
click at [746, 219] on button "Save" at bounding box center [741, 220] width 59 height 27
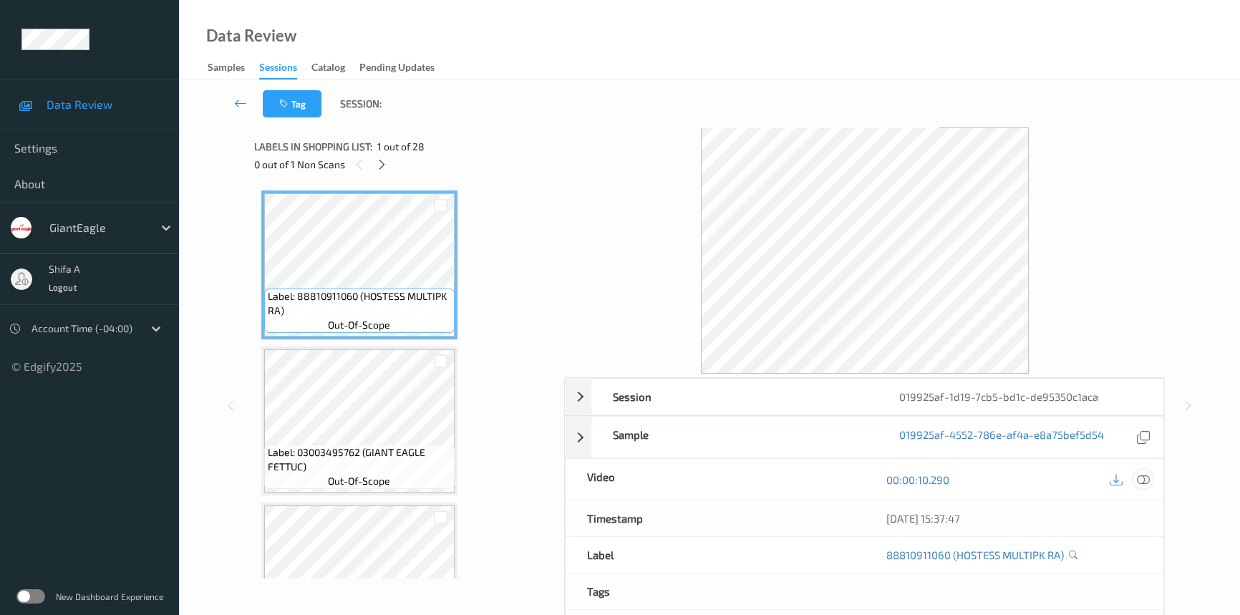
click at [1146, 482] on icon at bounding box center [1142, 479] width 13 height 13
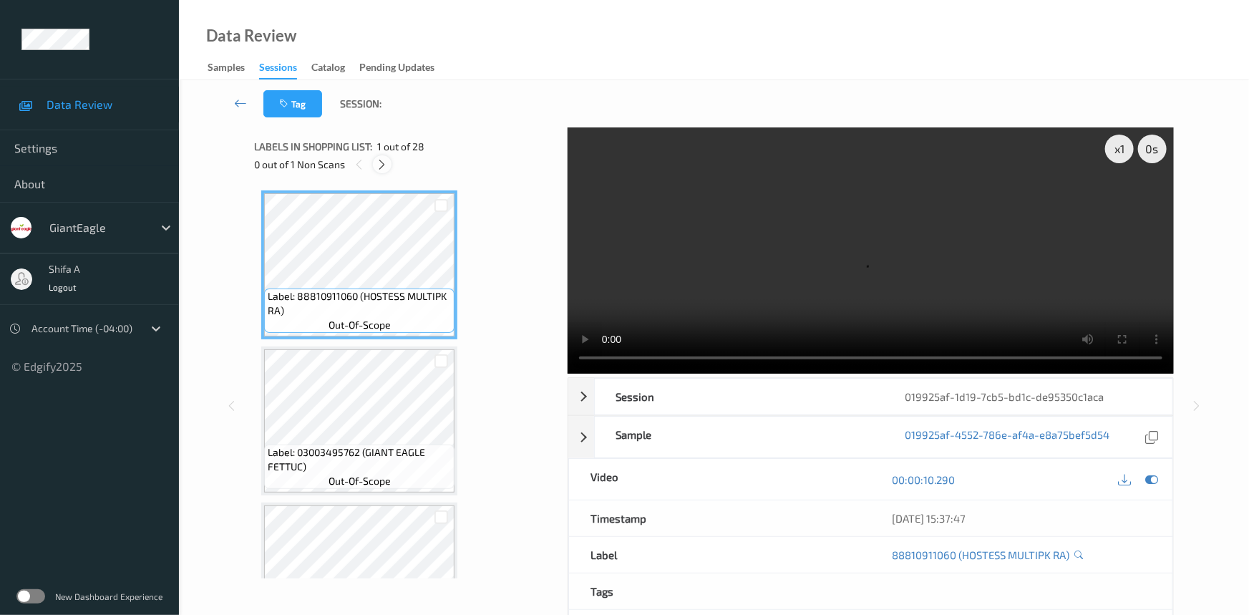
click at [379, 167] on icon at bounding box center [382, 164] width 12 height 13
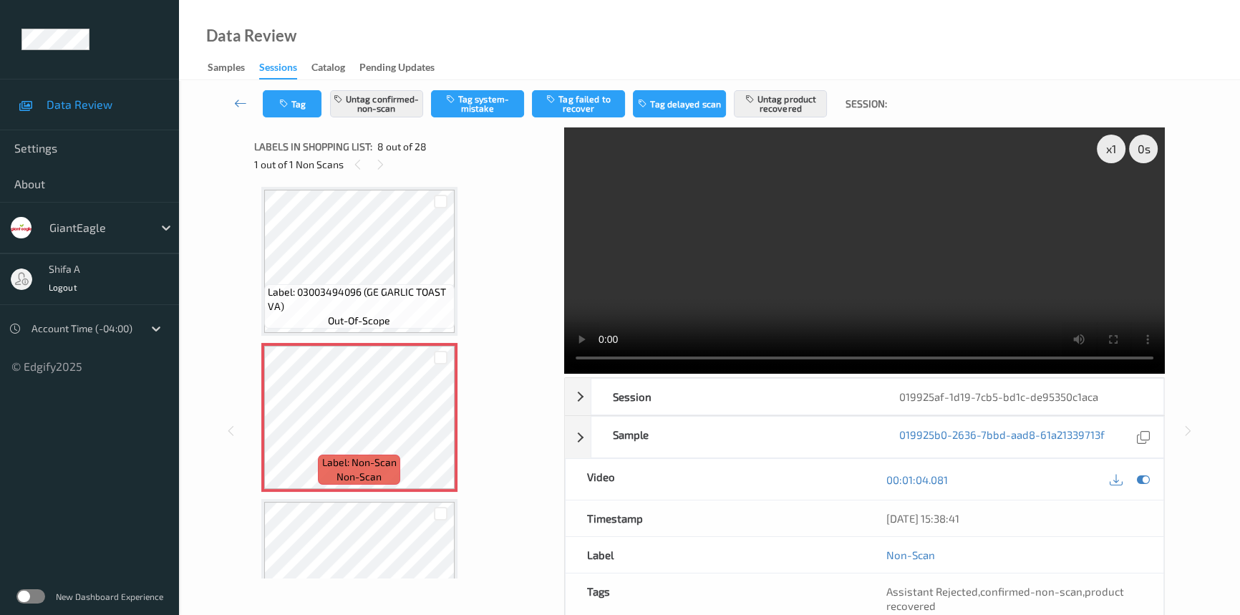
scroll to position [1200, 0]
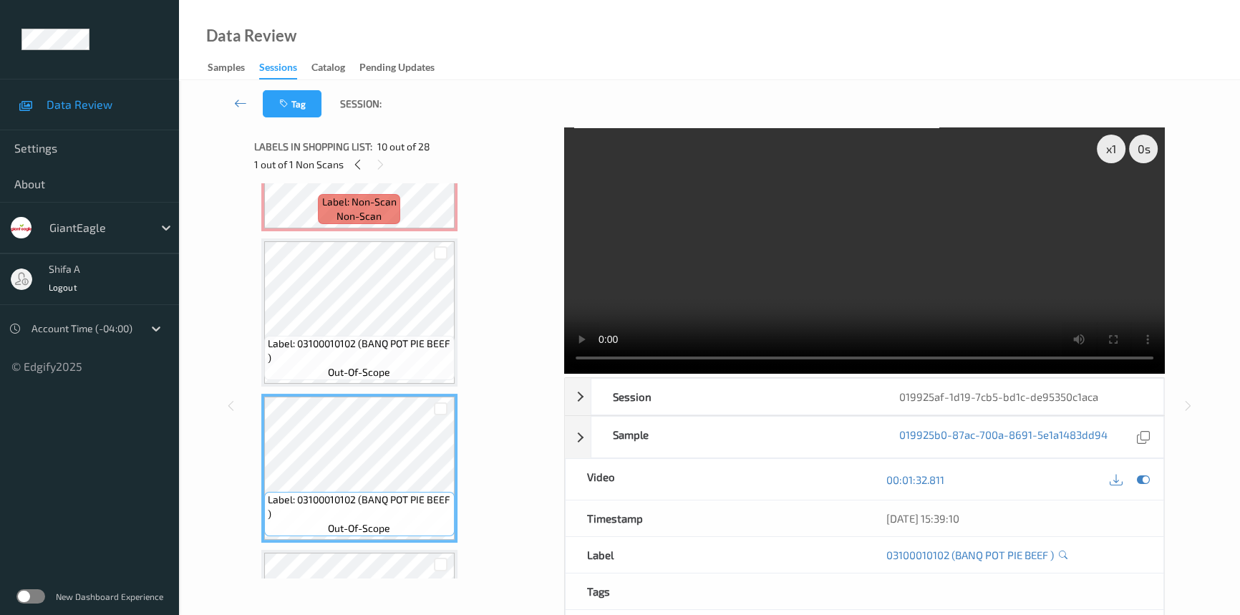
click at [396, 336] on span "Label: 03100010102 (BANQ POT PIE BEEF )" at bounding box center [359, 350] width 183 height 29
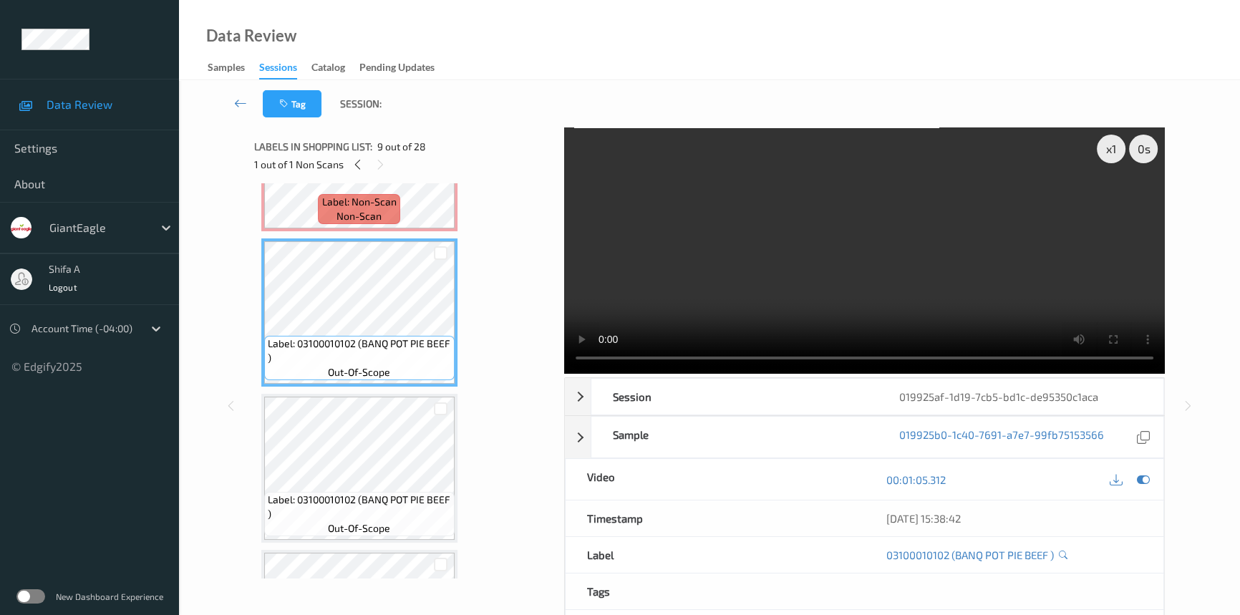
scroll to position [940, 0]
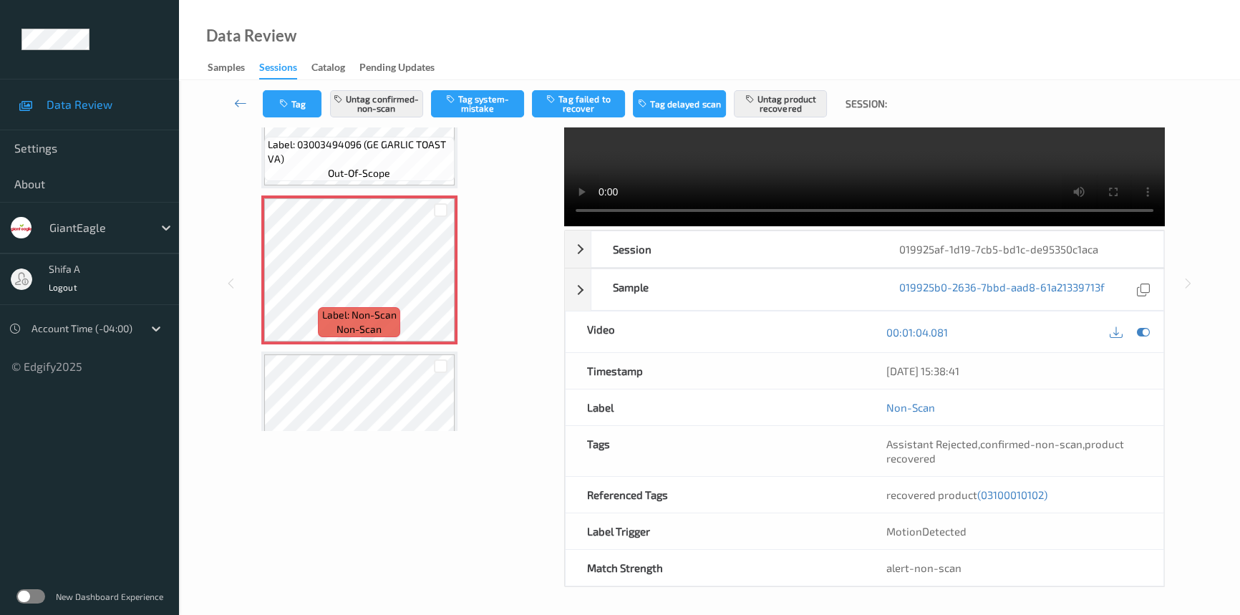
click at [1033, 490] on span "(03100010102)" at bounding box center [1012, 494] width 70 height 13
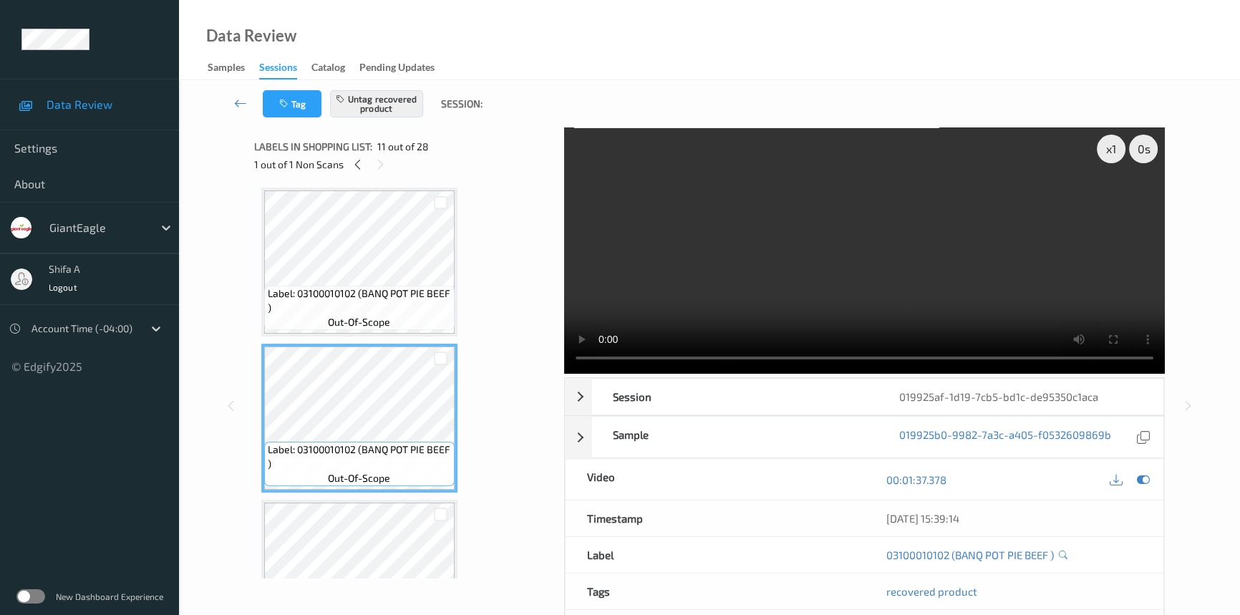
scroll to position [1146, 0]
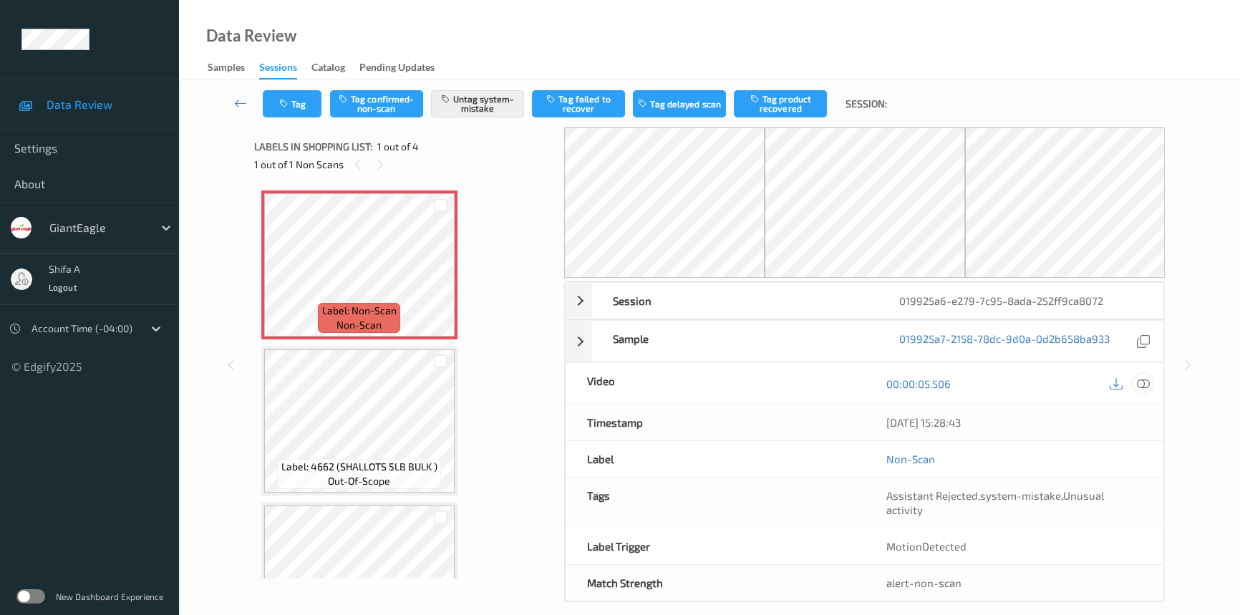
click at [1142, 379] on icon at bounding box center [1142, 383] width 13 height 13
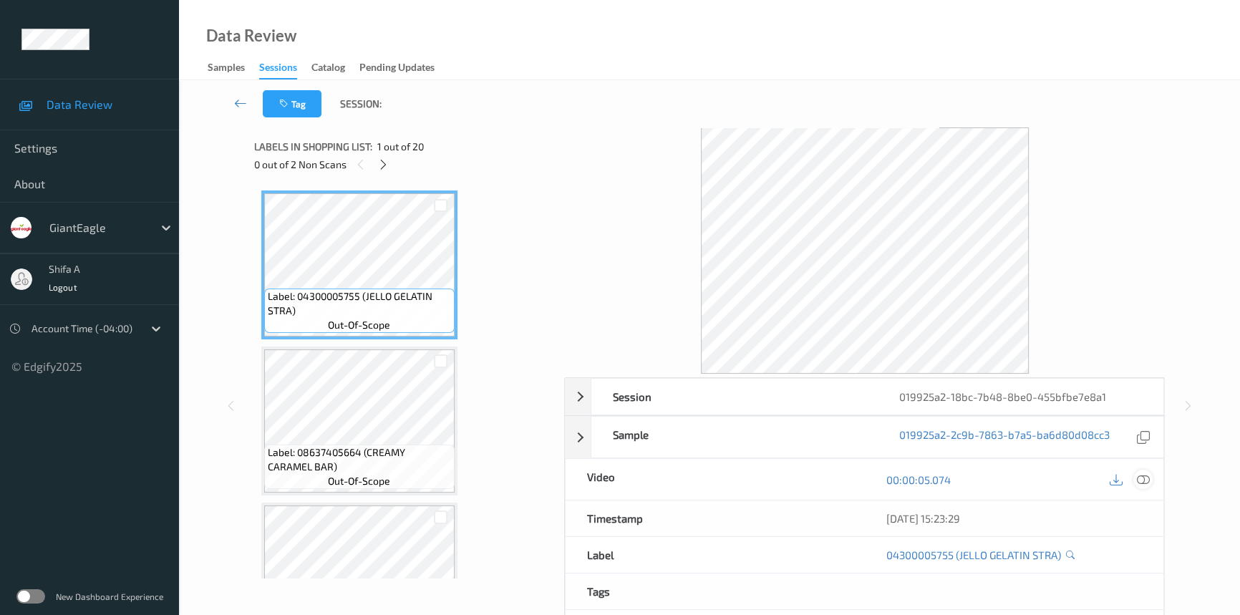
click at [1147, 477] on icon at bounding box center [1142, 479] width 13 height 13
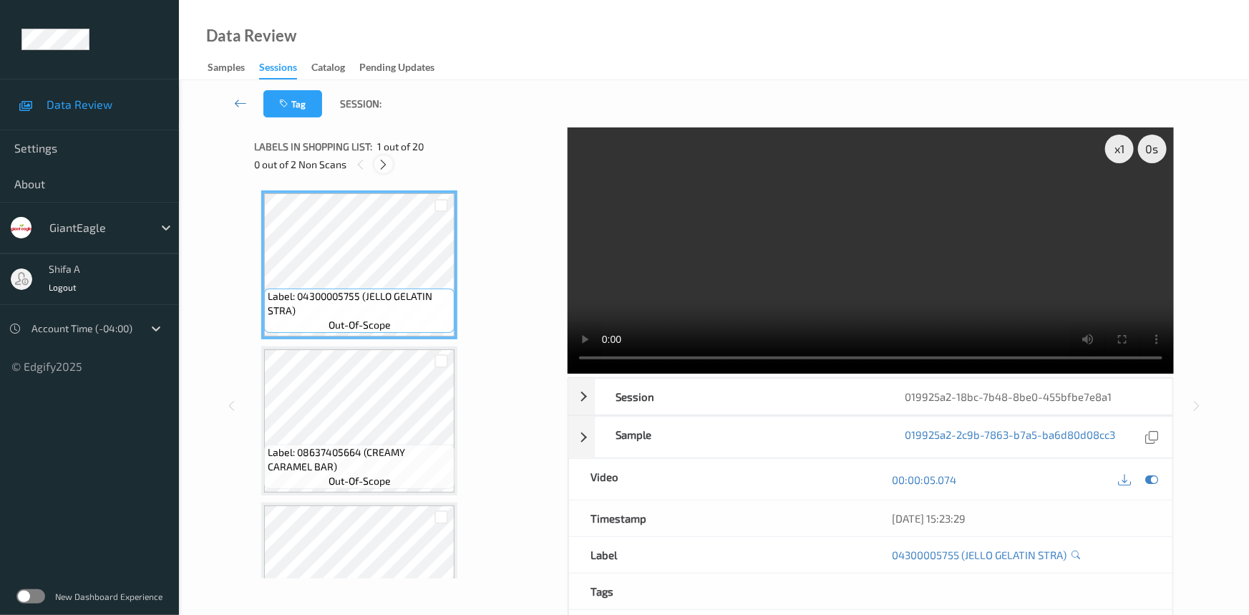
click at [381, 159] on icon at bounding box center [384, 164] width 12 height 13
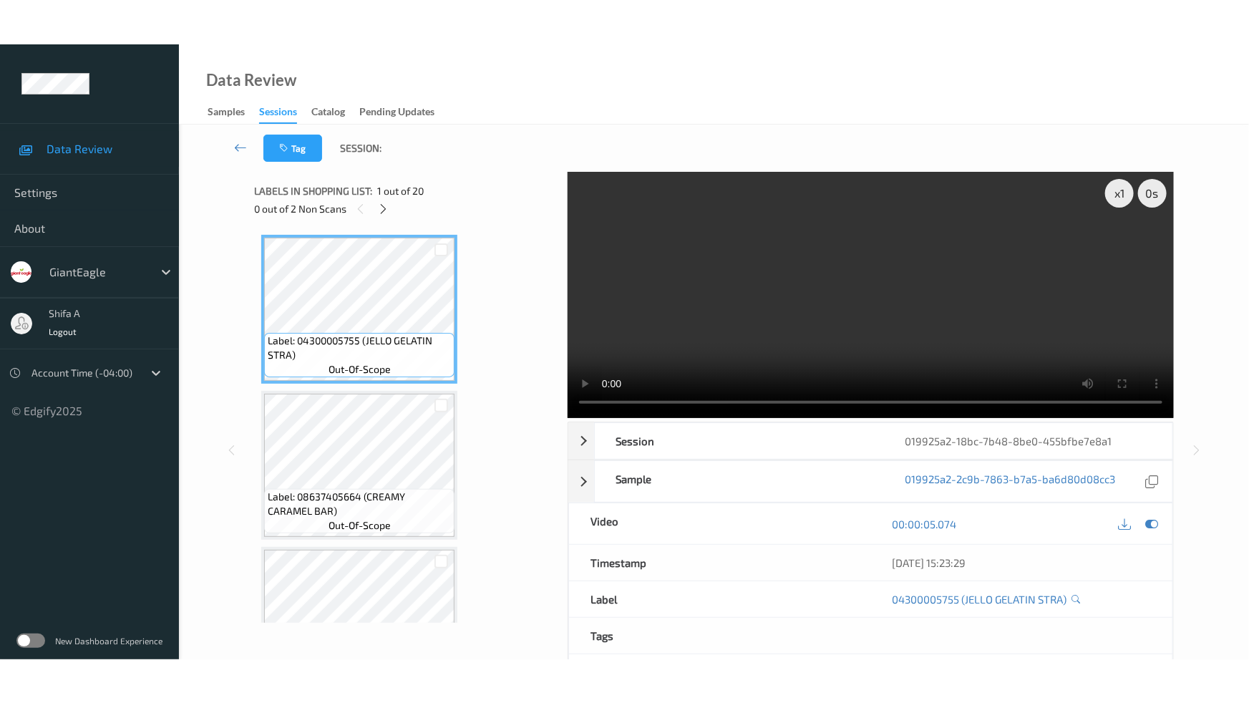
scroll to position [2649, 0]
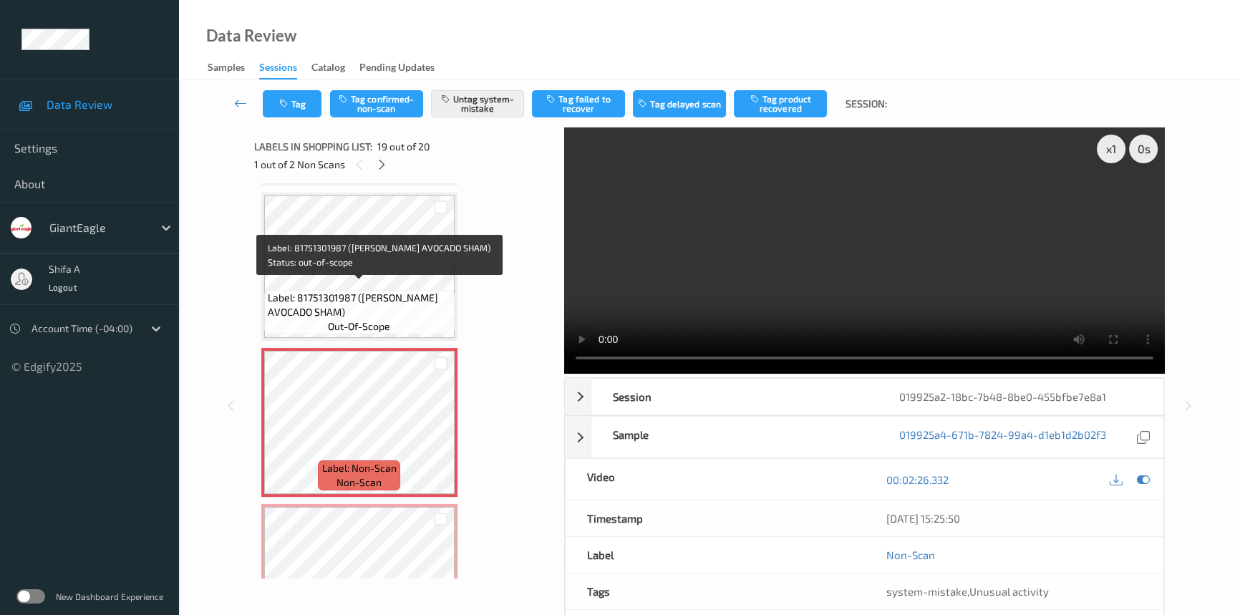
click at [411, 301] on span "Label: 81751301987 (CANTU AVOCADO SHAM)" at bounding box center [359, 305] width 183 height 29
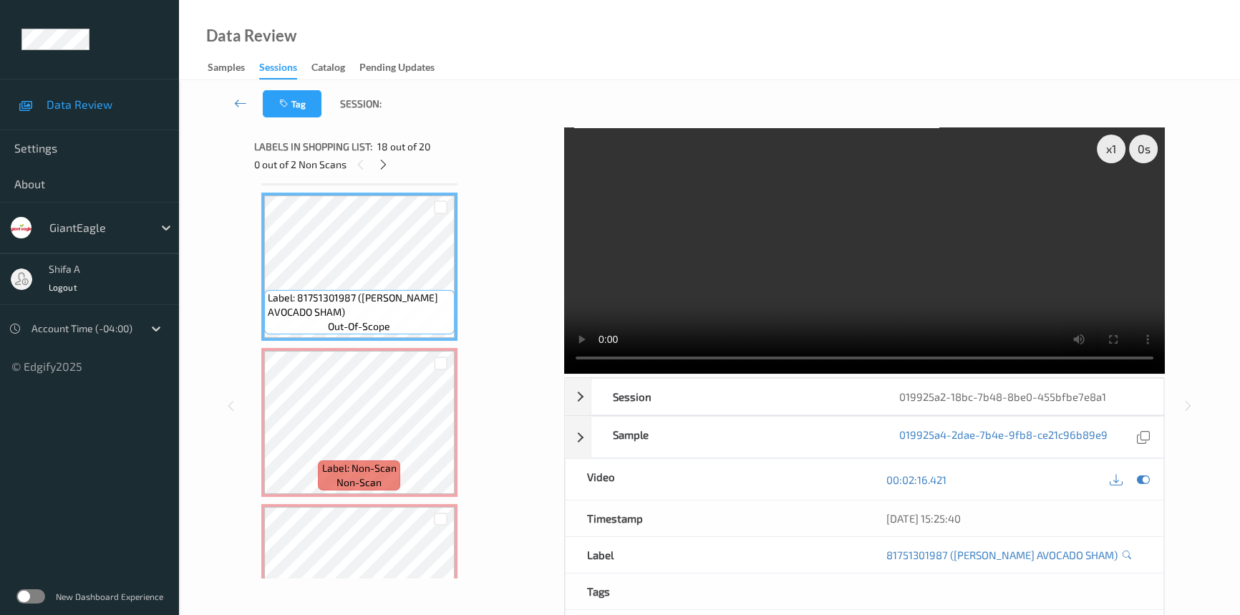
scroll to position [2634, 0]
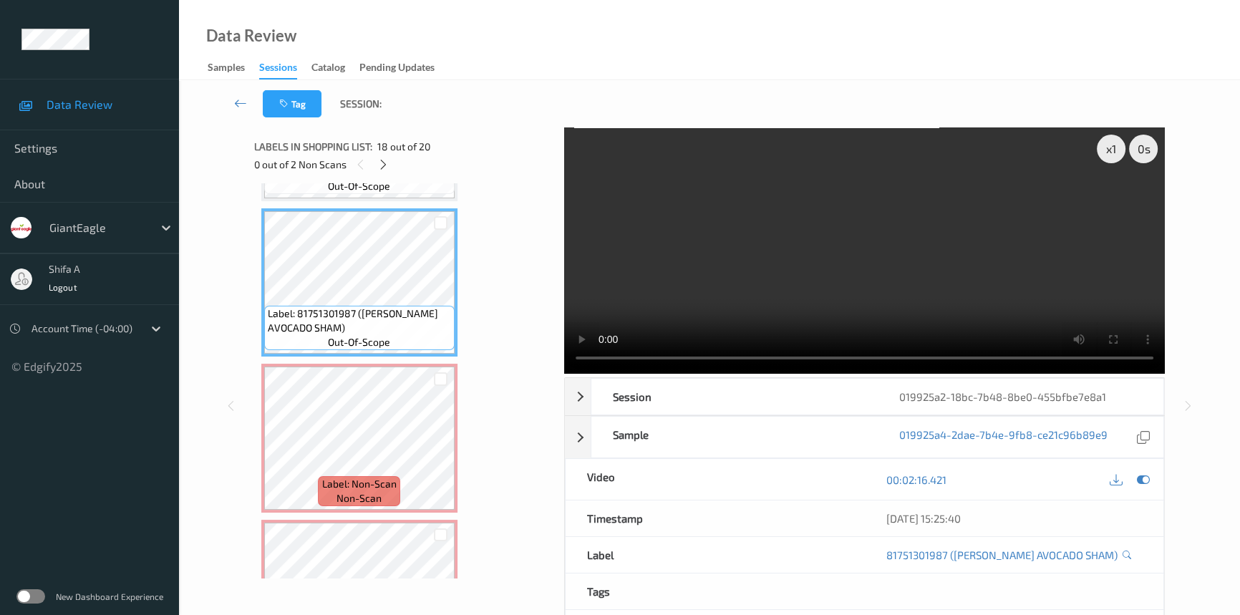
click at [844, 263] on video at bounding box center [864, 250] width 600 height 246
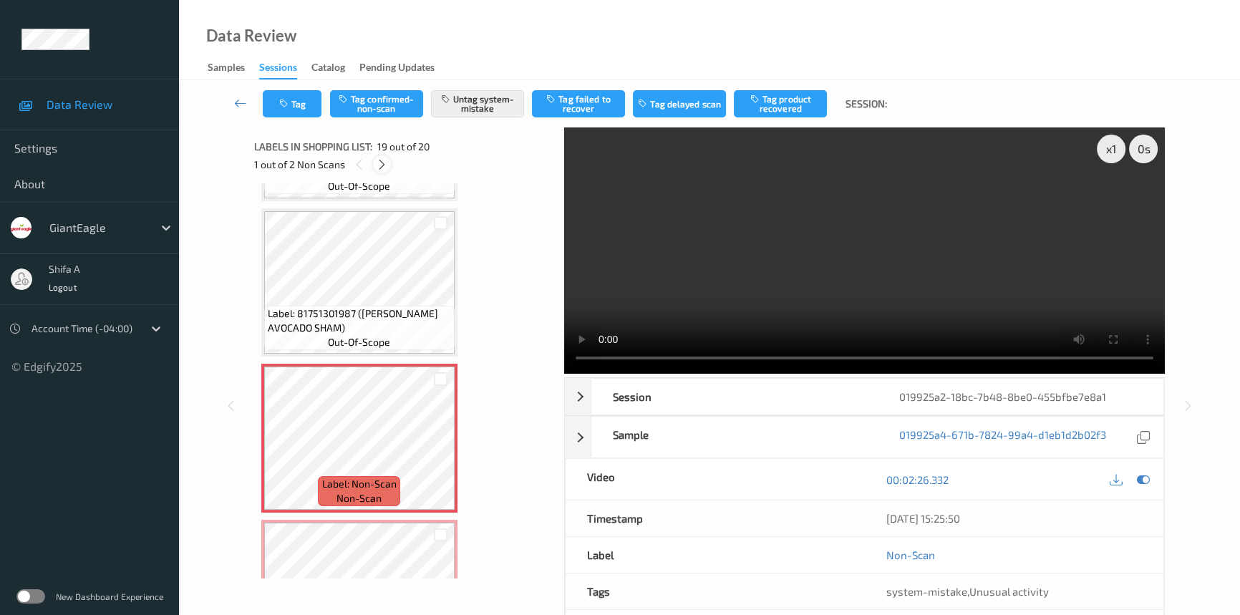
click at [379, 162] on icon at bounding box center [382, 164] width 12 height 13
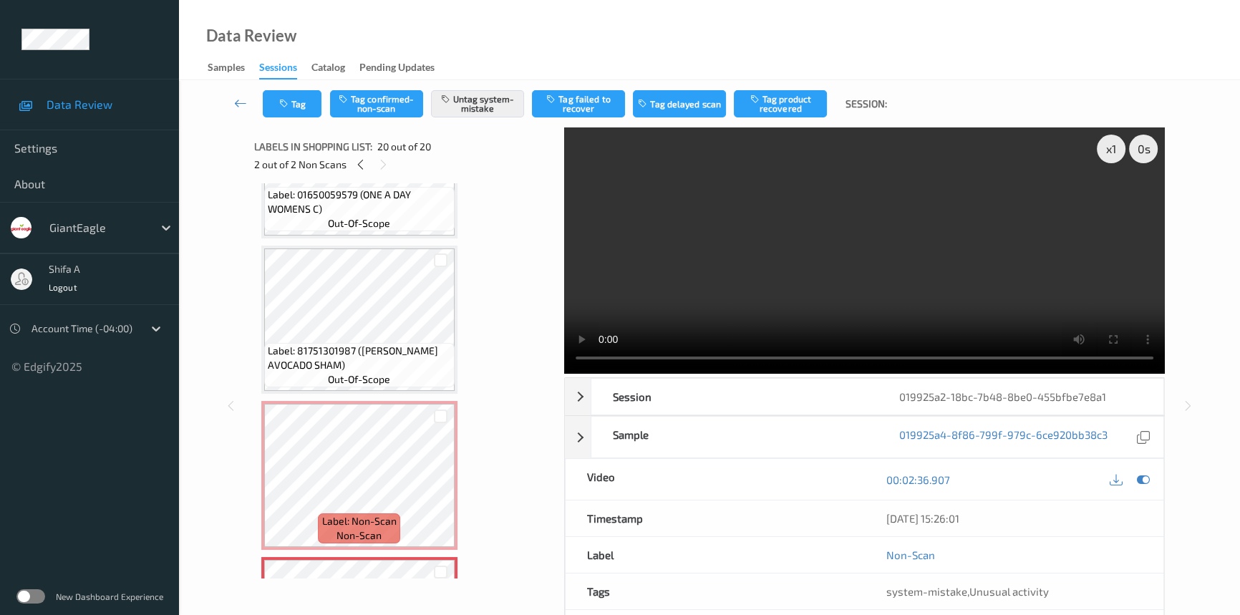
scroll to position [2722, 0]
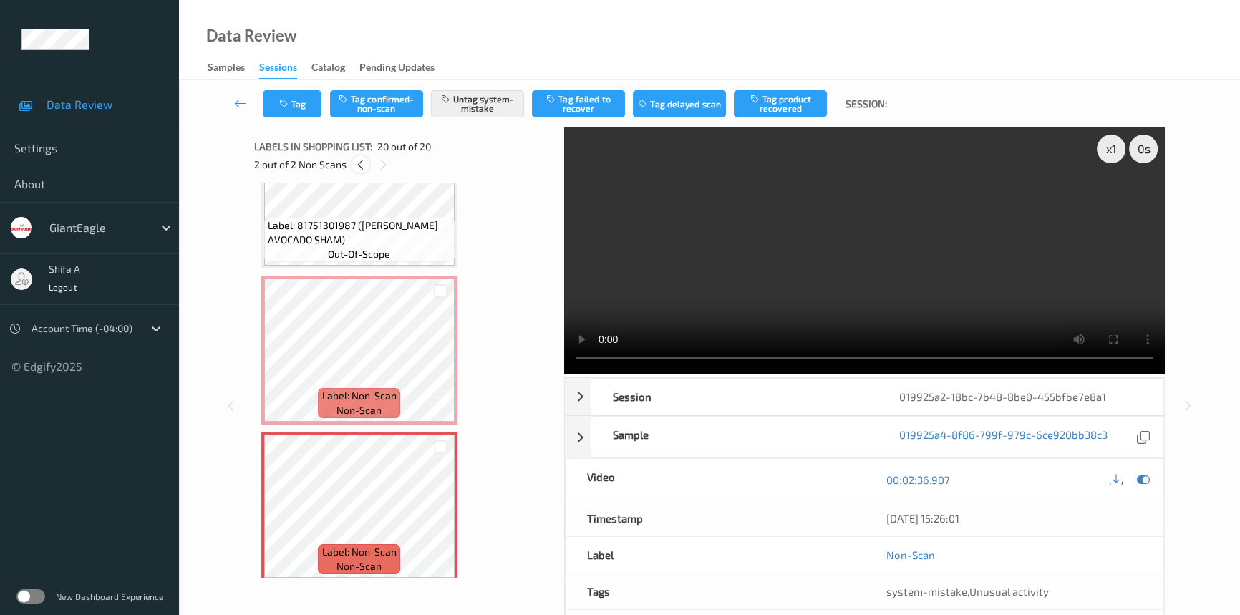
click at [359, 164] on icon at bounding box center [360, 164] width 12 height 13
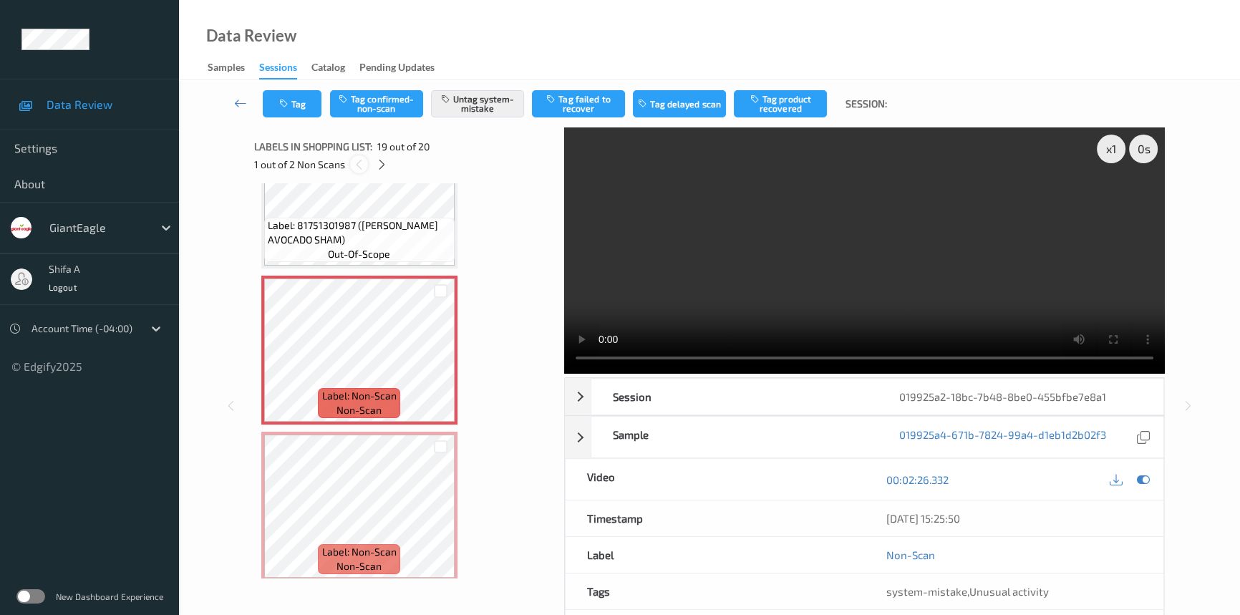
scroll to position [2649, 0]
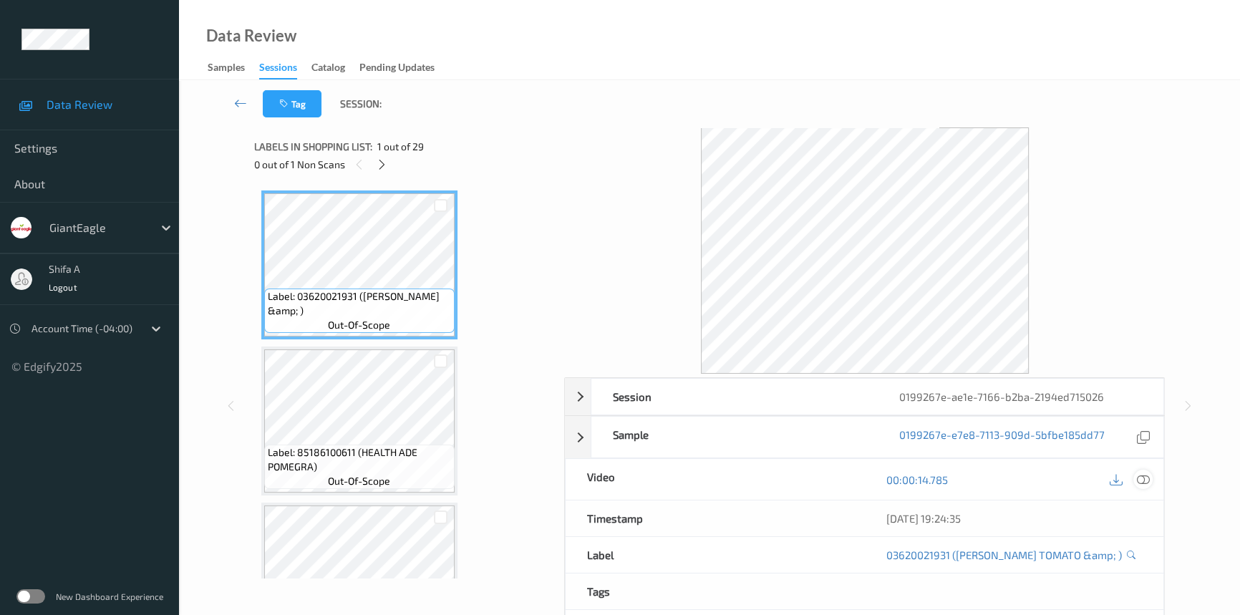
click at [1139, 476] on icon at bounding box center [1142, 479] width 13 height 13
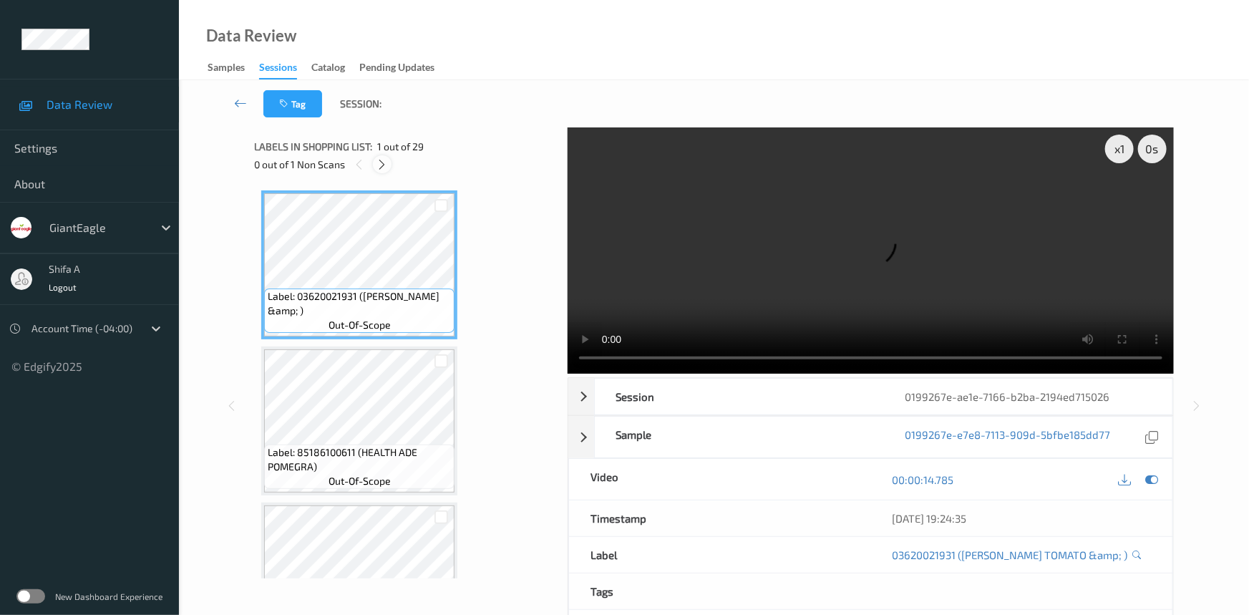
click at [378, 168] on icon at bounding box center [382, 164] width 12 height 13
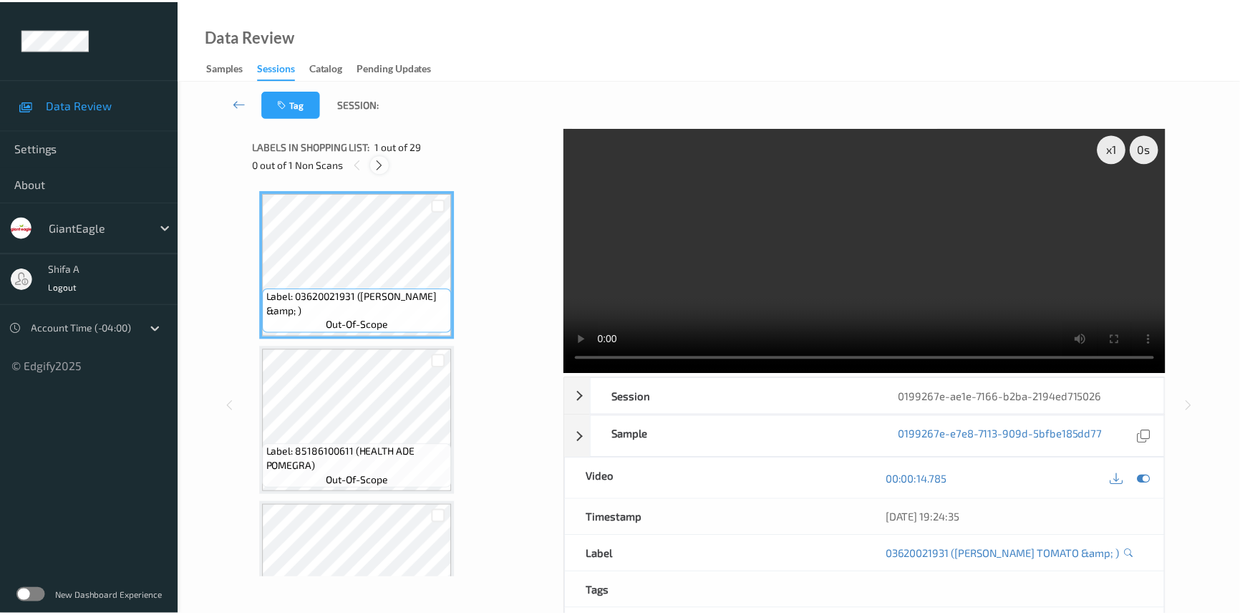
scroll to position [2183, 0]
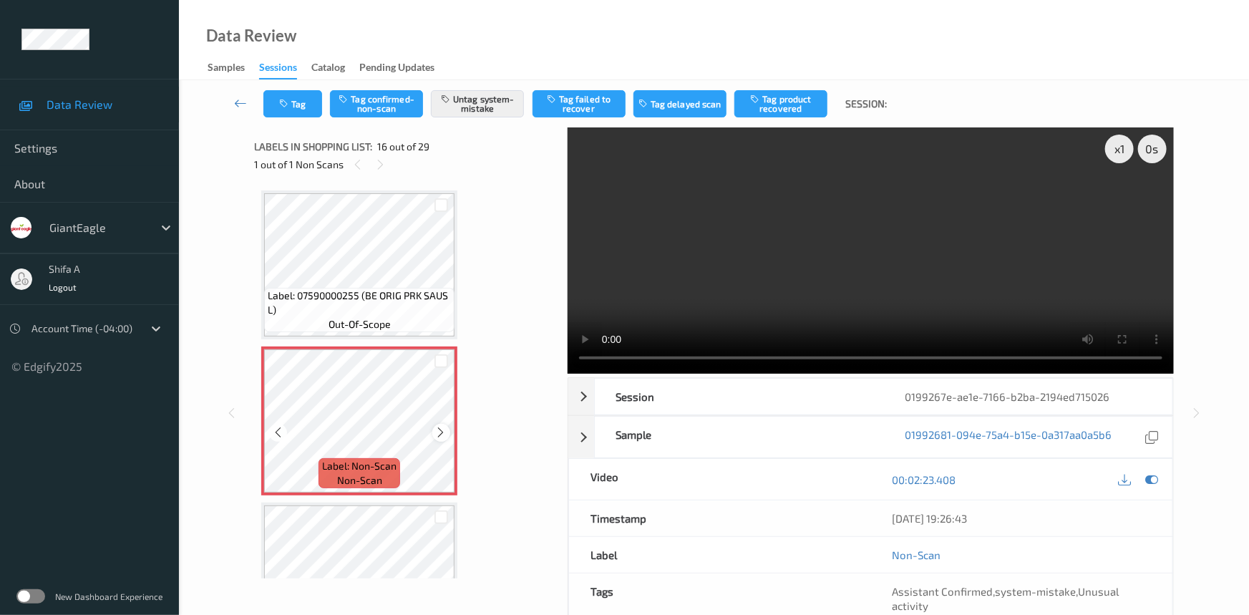
click at [439, 426] on icon at bounding box center [441, 432] width 12 height 13
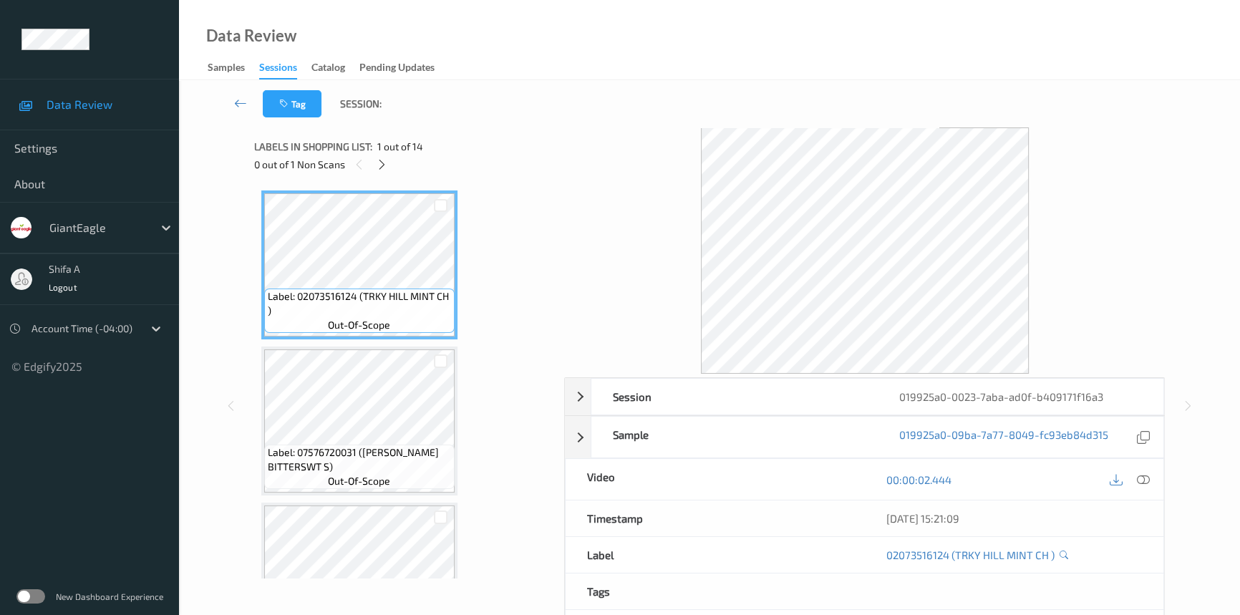
click at [1141, 479] on icon at bounding box center [1142, 479] width 13 height 13
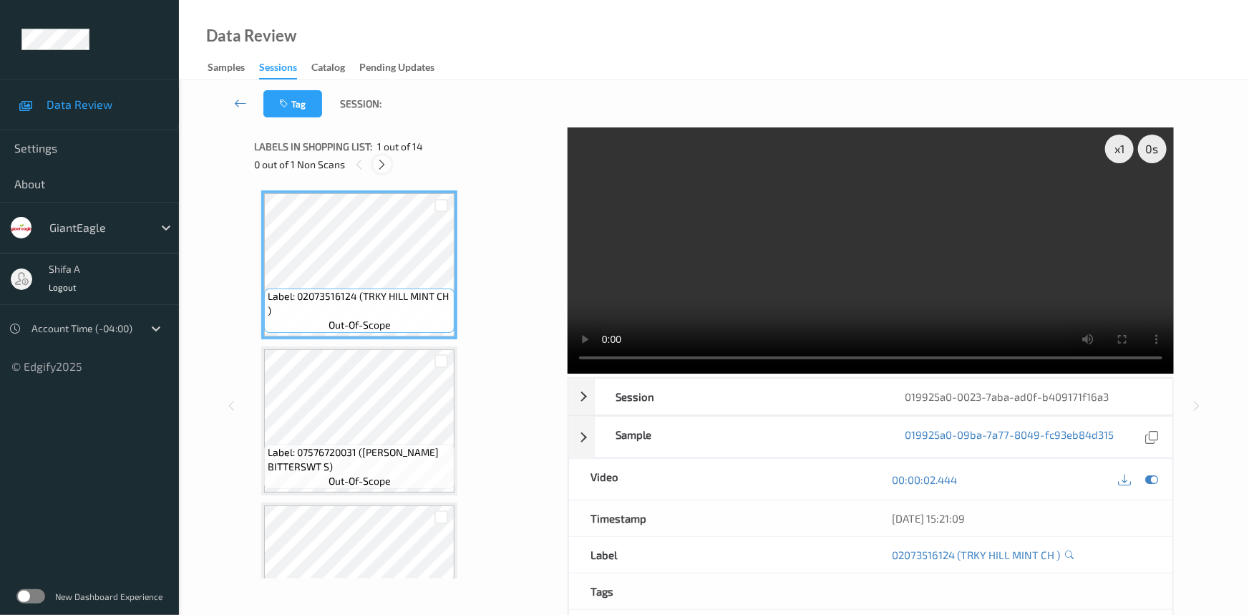
click at [384, 162] on icon at bounding box center [382, 164] width 12 height 13
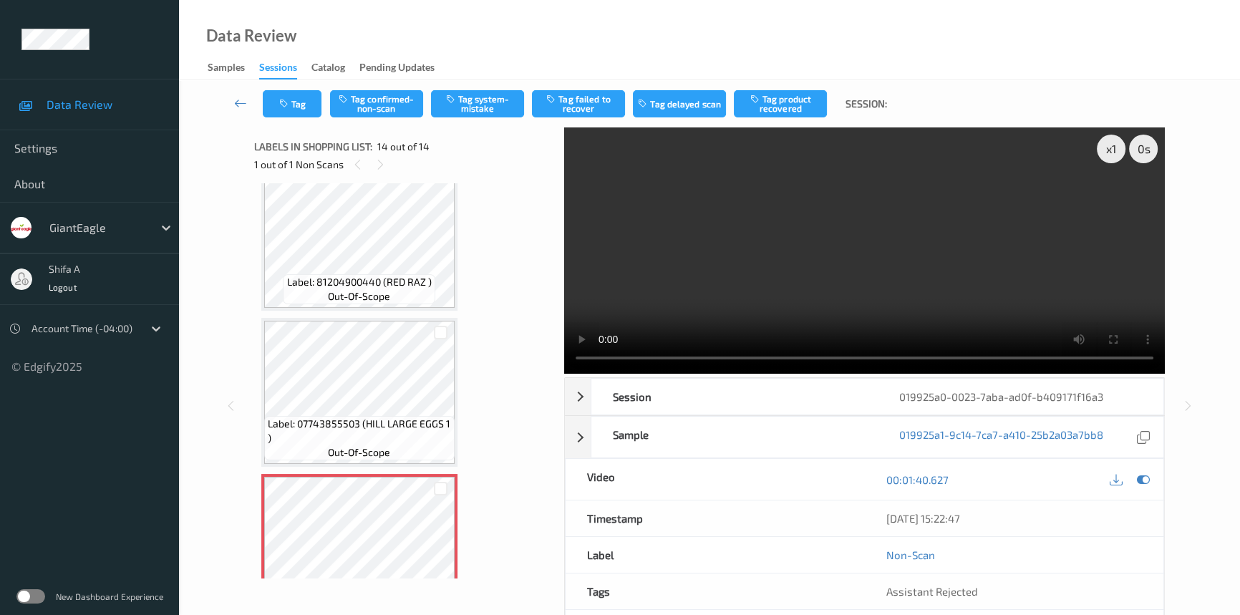
scroll to position [1789, 0]
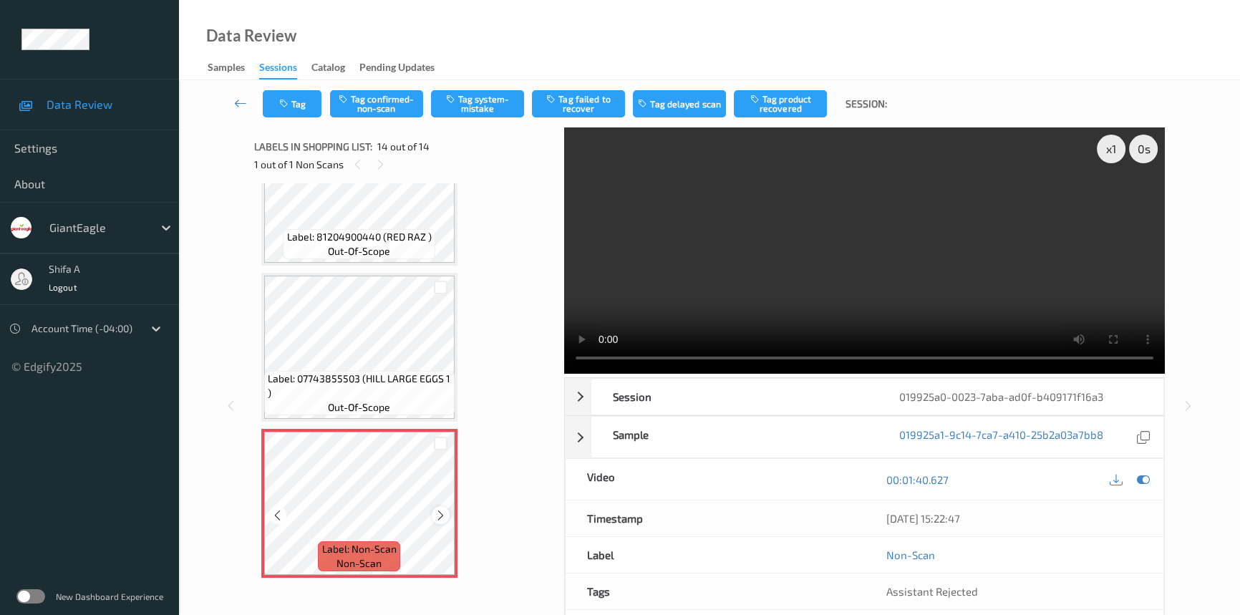
click at [440, 509] on icon at bounding box center [440, 515] width 12 height 13
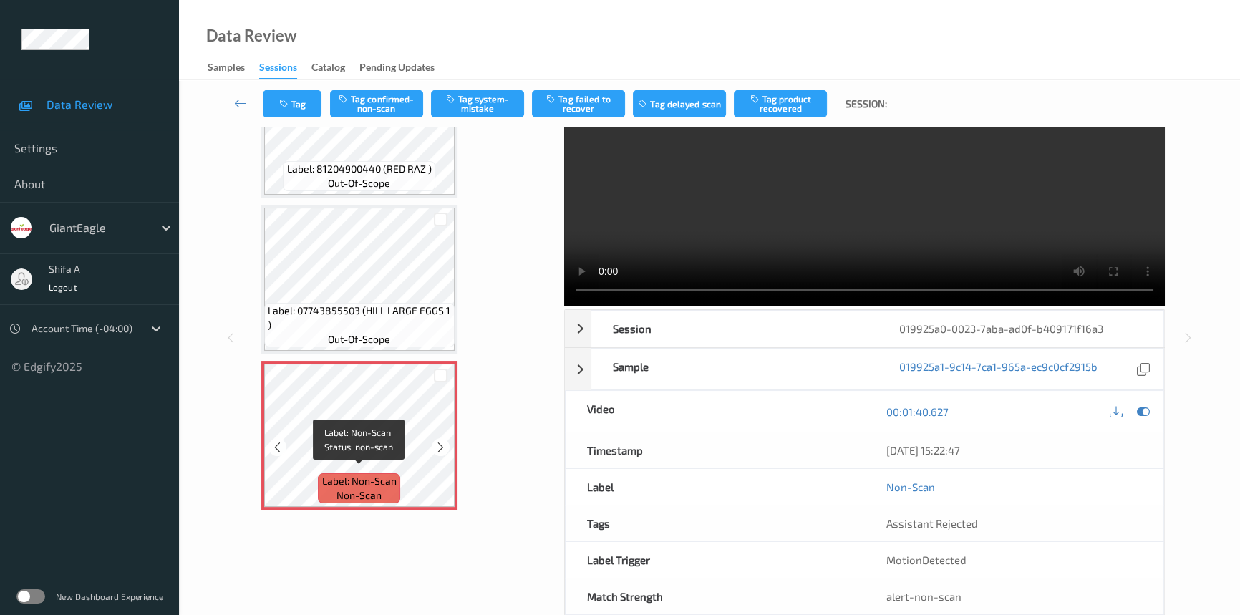
scroll to position [97, 0]
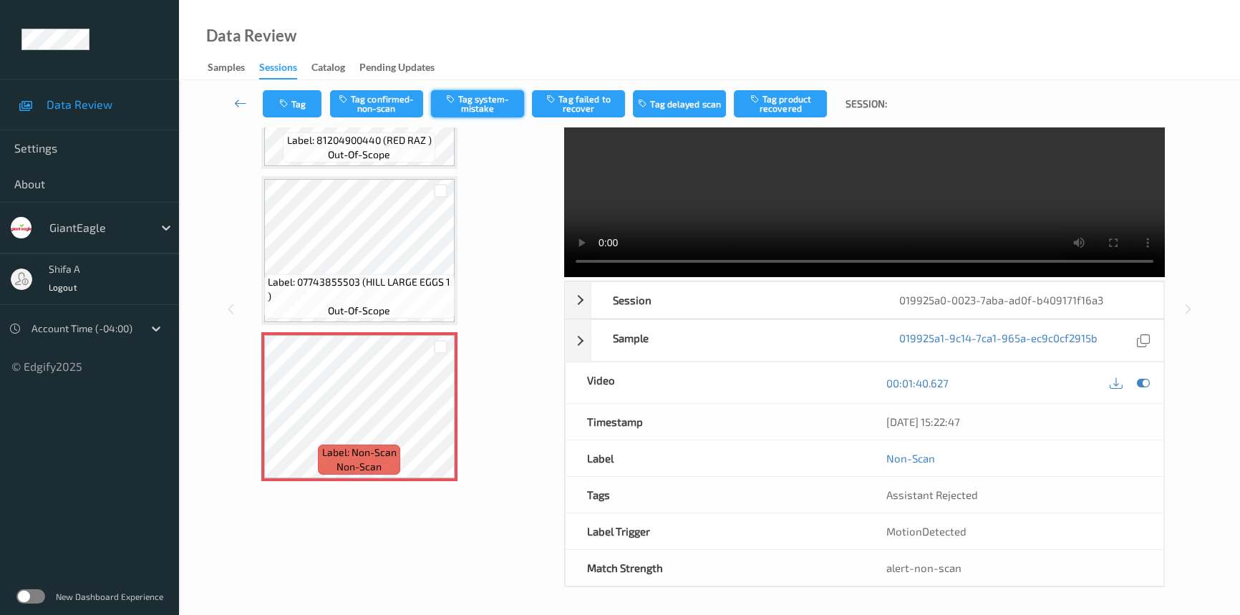
click at [497, 106] on button "Tag system-mistake" at bounding box center [477, 103] width 93 height 27
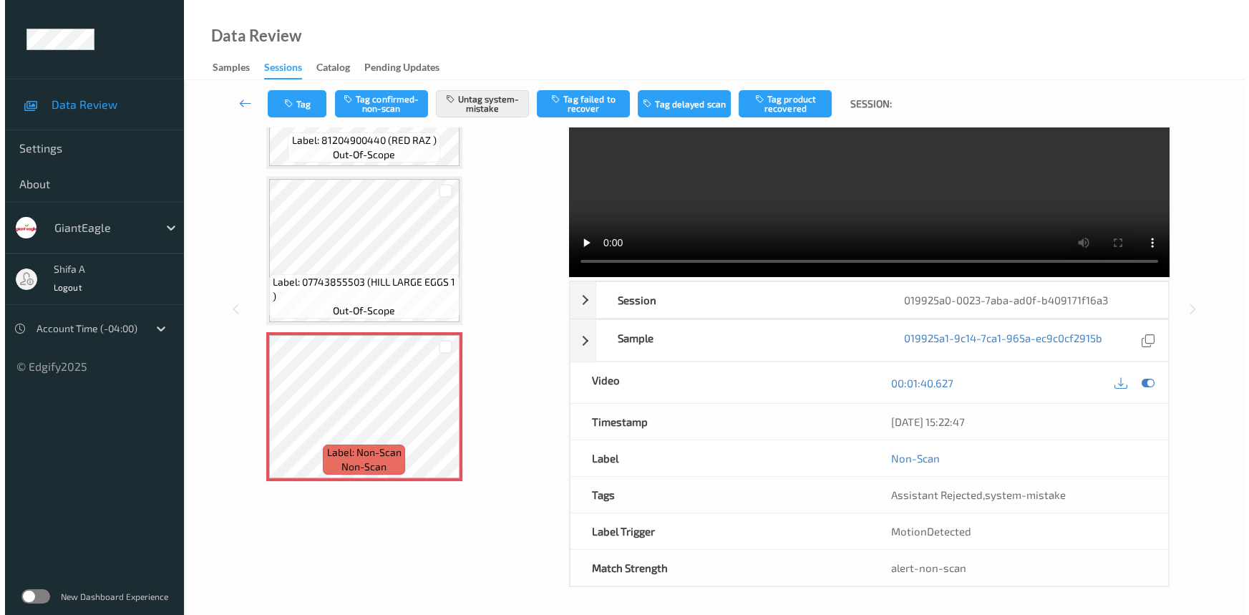
scroll to position [0, 0]
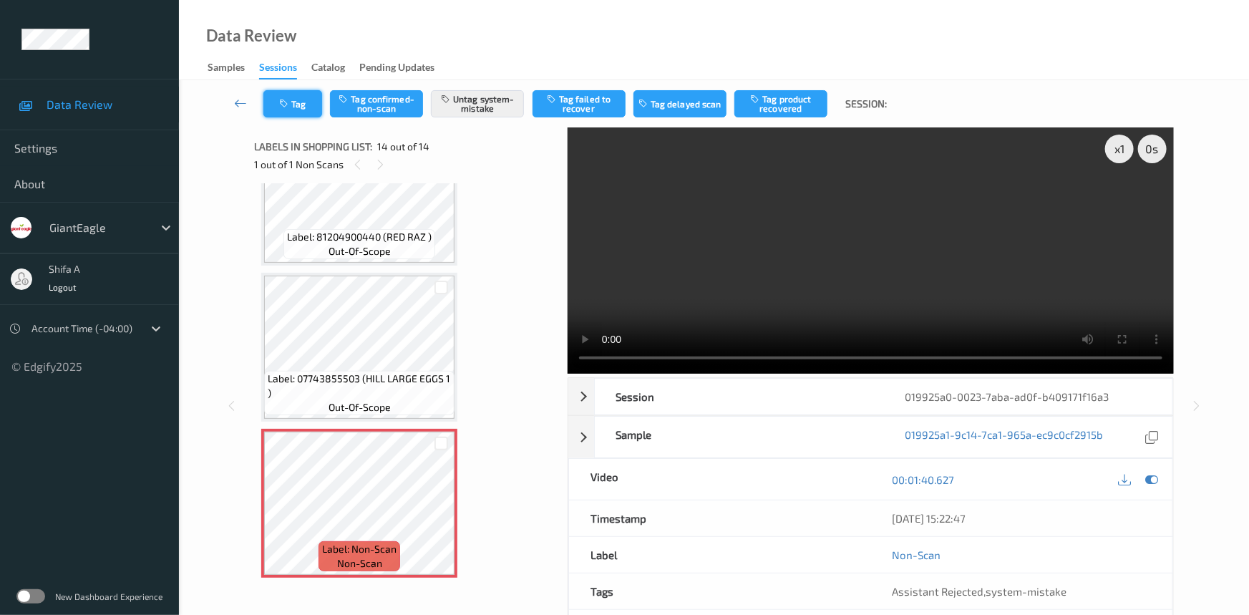
click at [291, 99] on icon "button" at bounding box center [285, 104] width 12 height 10
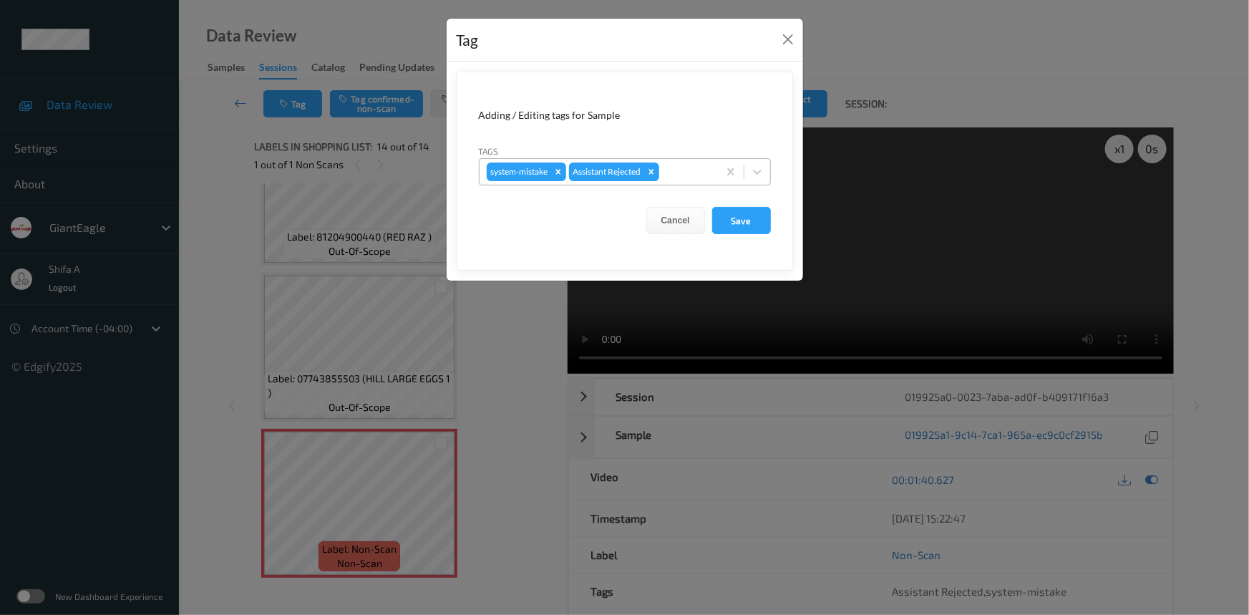
click at [683, 167] on div at bounding box center [686, 171] width 49 height 17
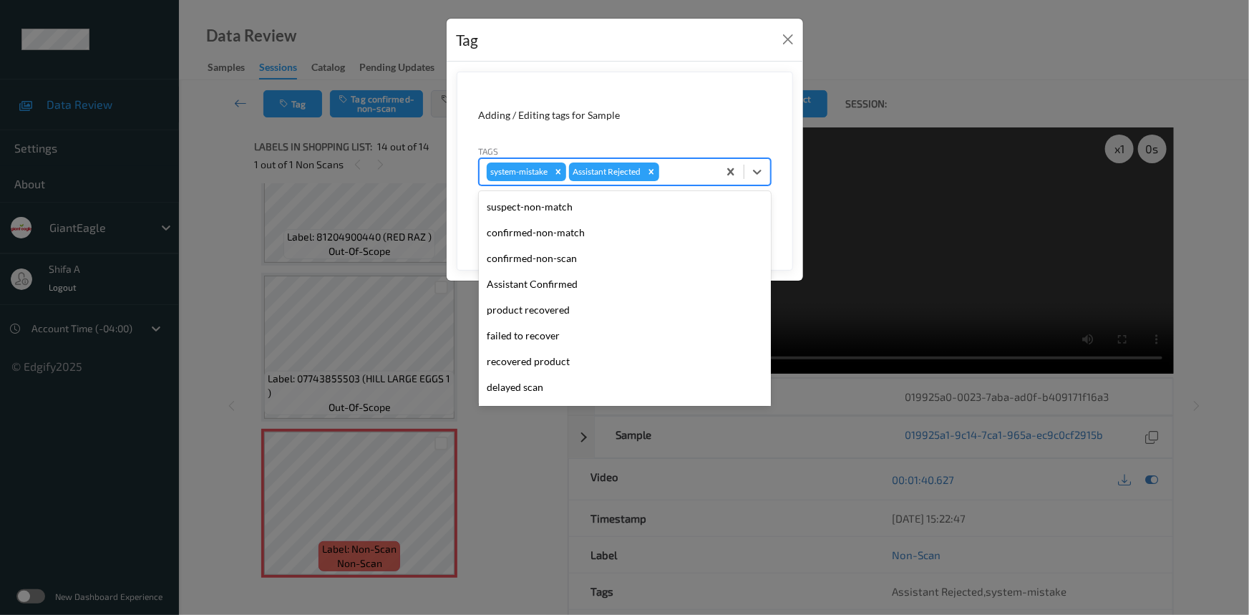
scroll to position [126, 0]
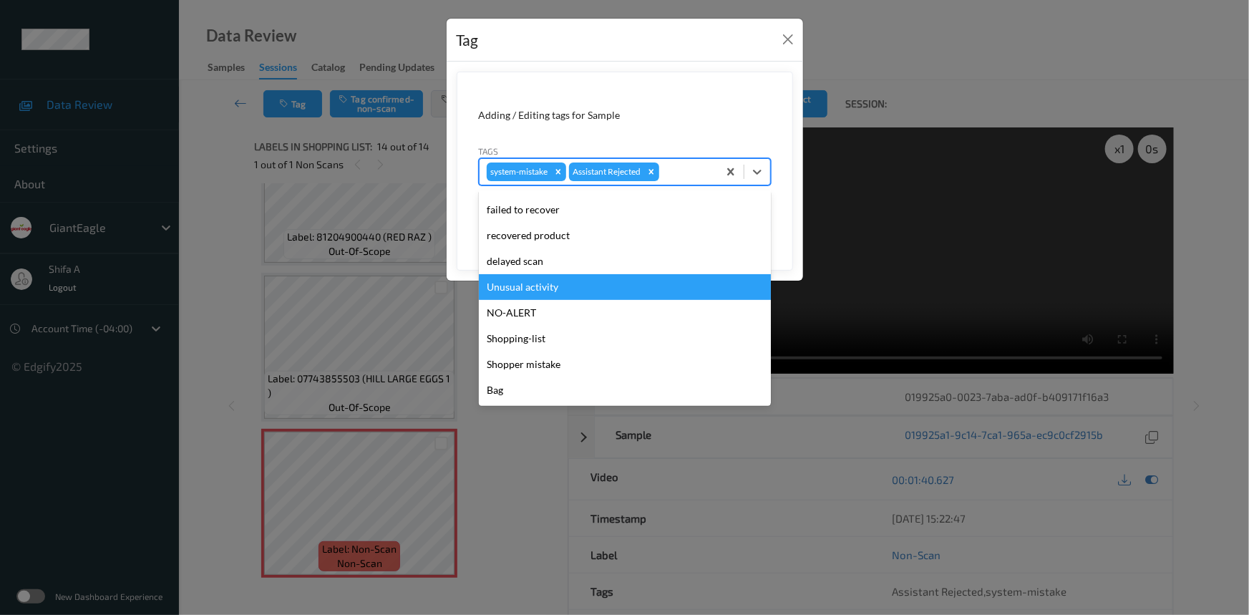
click at [552, 285] on div "Unusual activity" at bounding box center [625, 287] width 292 height 26
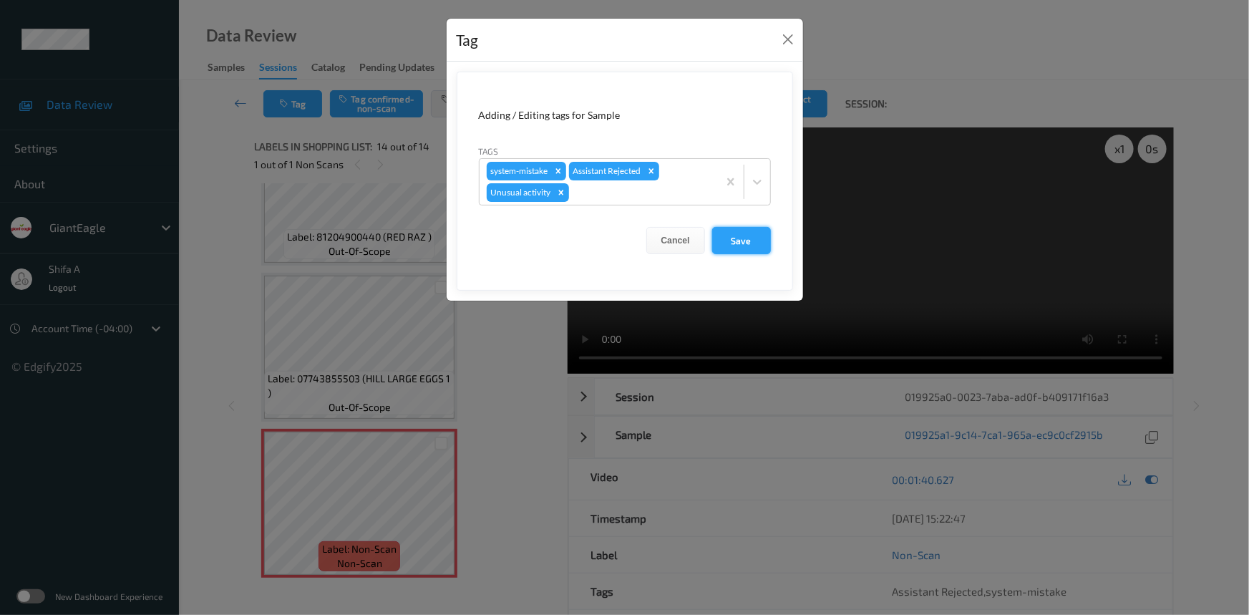
click at [740, 229] on button "Save" at bounding box center [741, 240] width 59 height 27
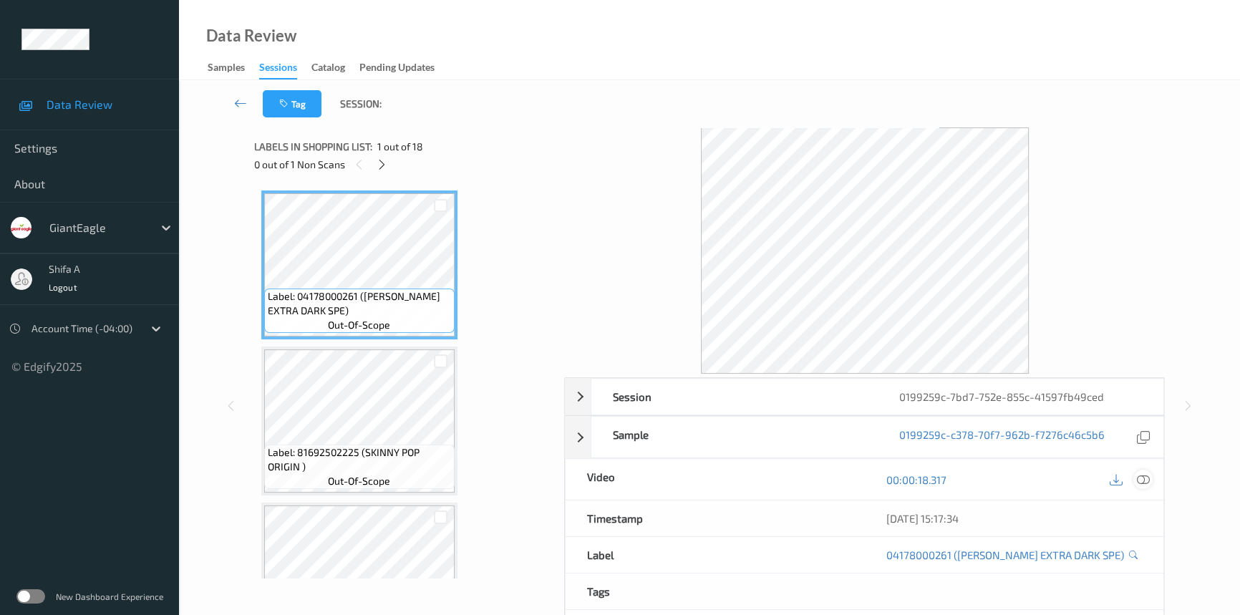
click at [1146, 477] on icon at bounding box center [1142, 479] width 13 height 13
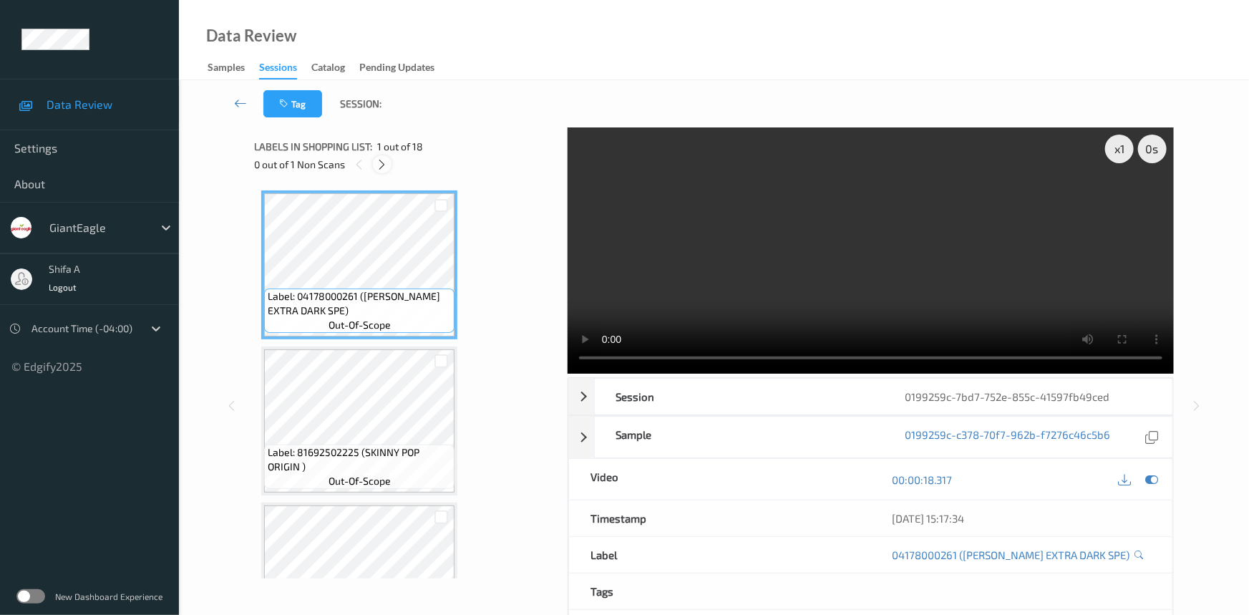
click at [382, 166] on icon at bounding box center [382, 164] width 12 height 13
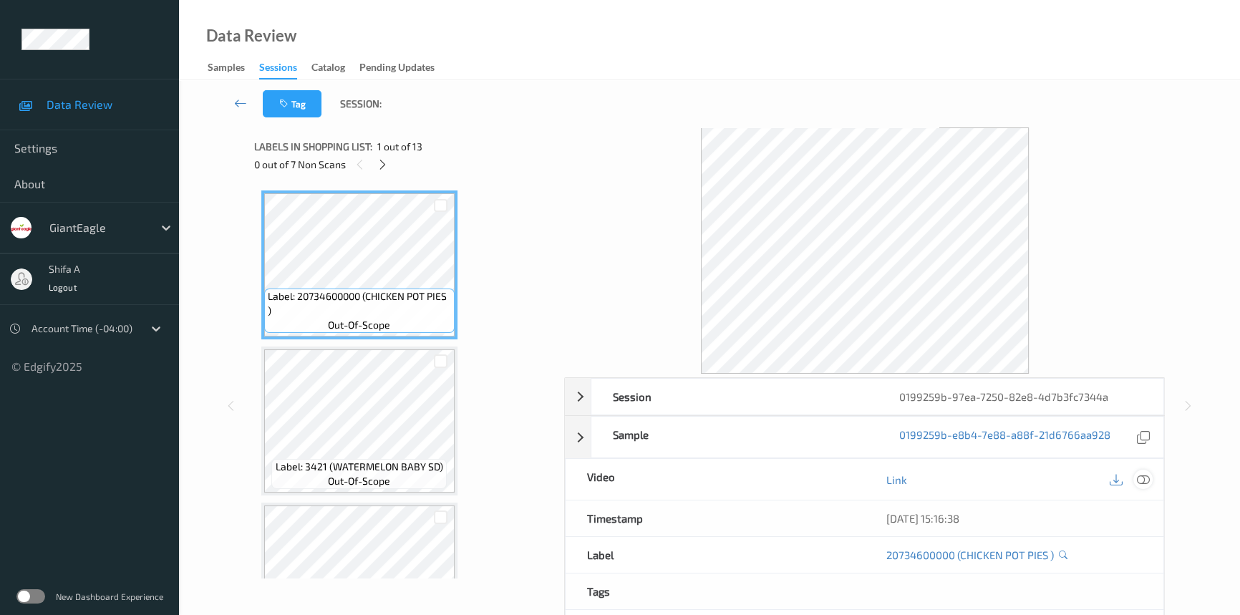
click at [1145, 485] on icon at bounding box center [1142, 479] width 13 height 13
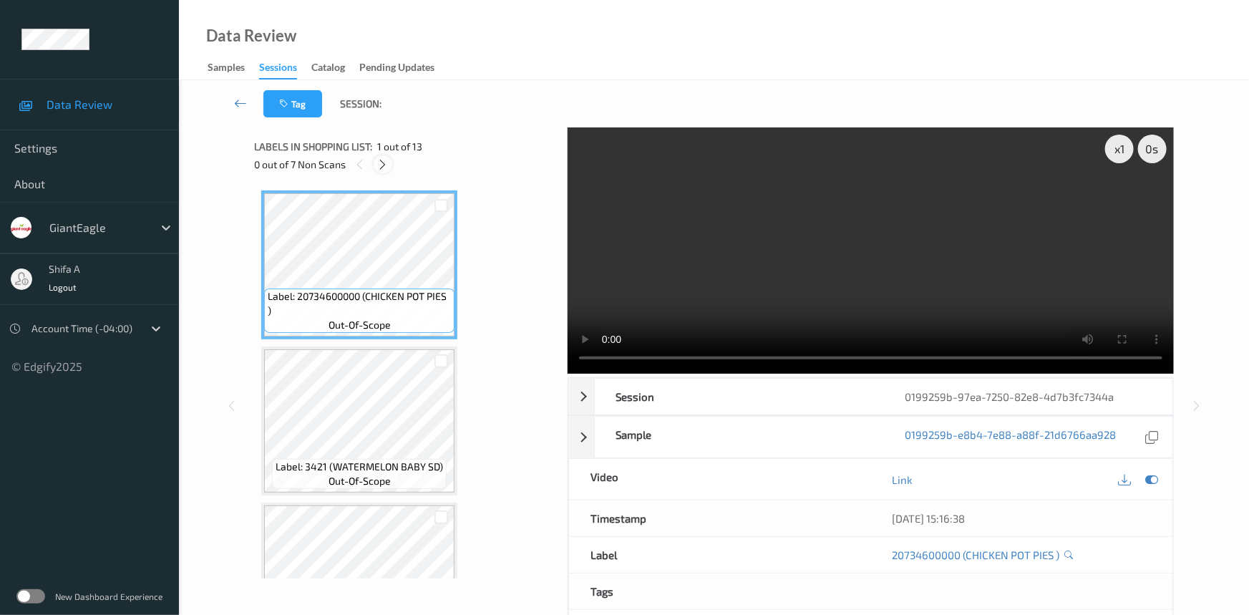
click at [384, 165] on icon at bounding box center [383, 164] width 12 height 13
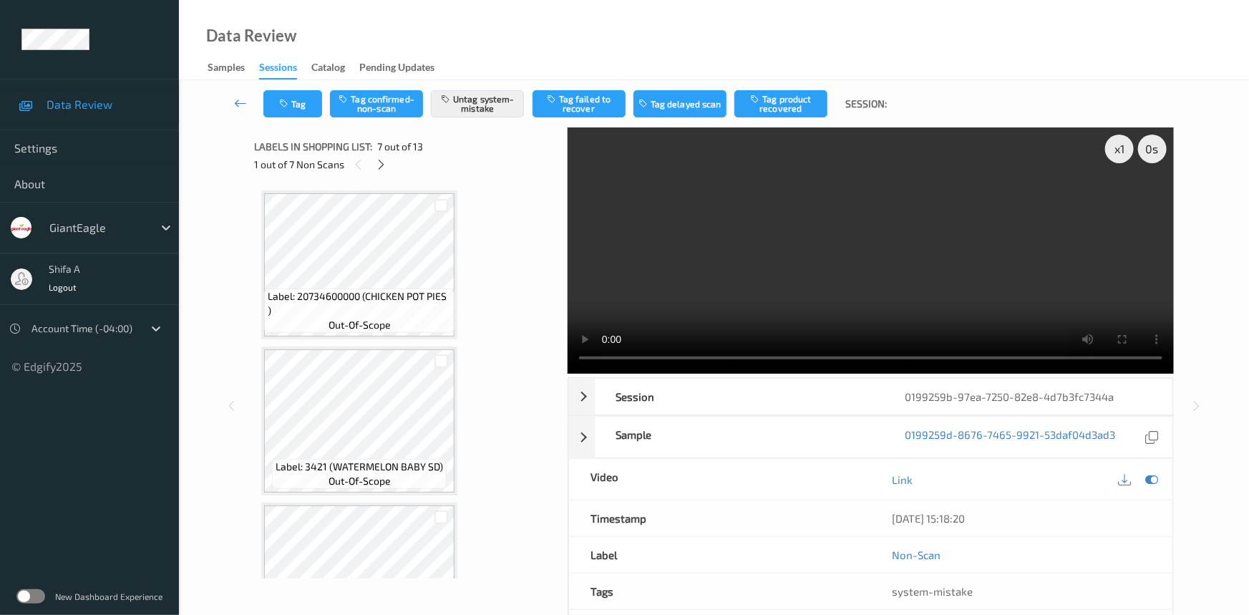
scroll to position [784, 0]
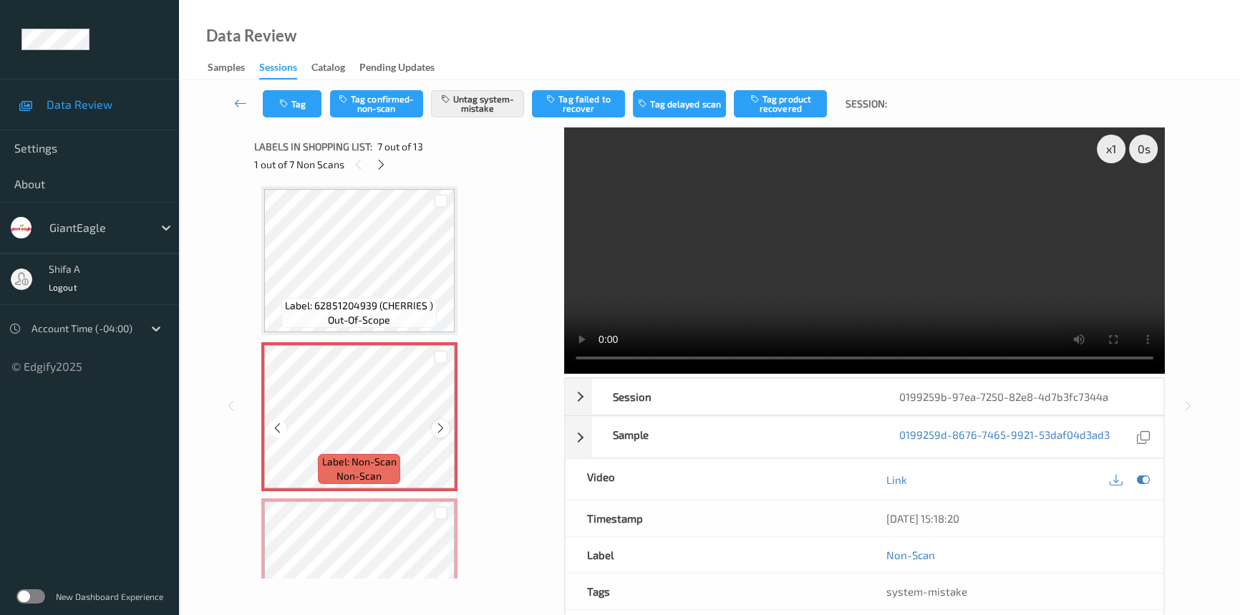
click at [438, 429] on icon at bounding box center [440, 428] width 12 height 13
click at [305, 109] on button "Tag" at bounding box center [292, 103] width 59 height 27
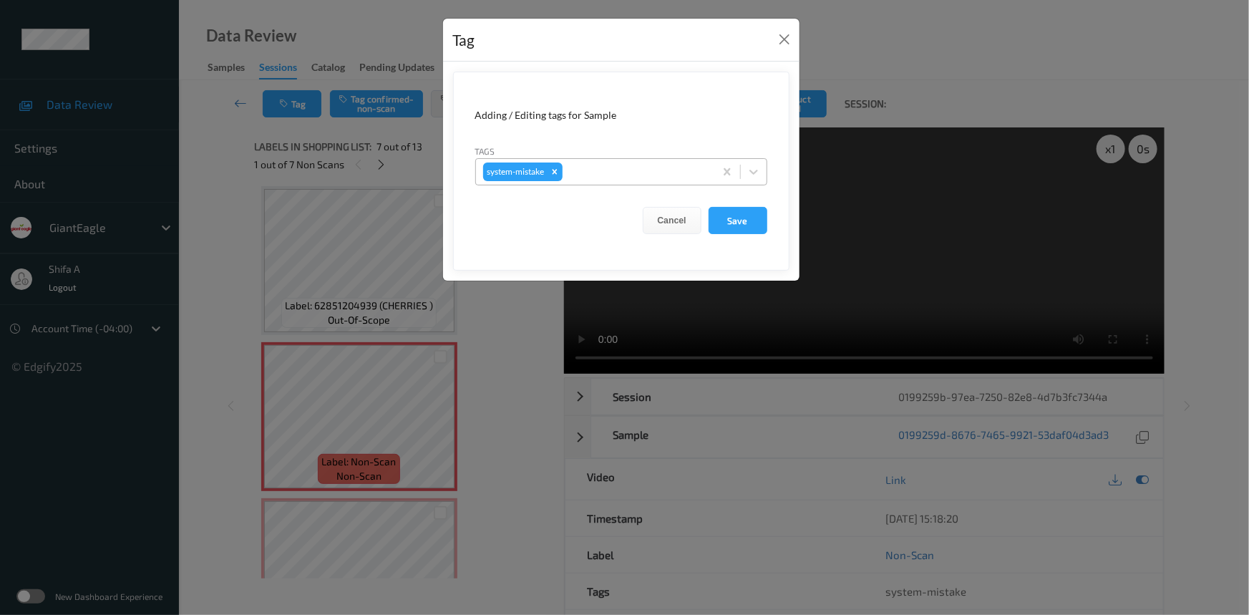
click at [657, 164] on div at bounding box center [636, 171] width 142 height 17
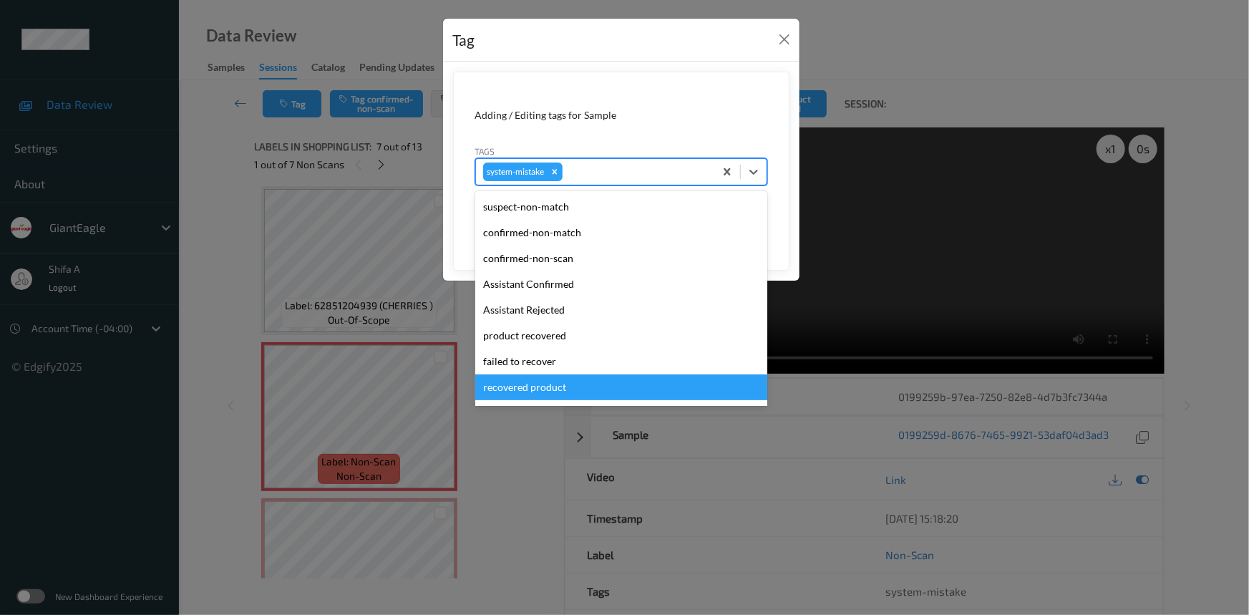
scroll to position [151, 0]
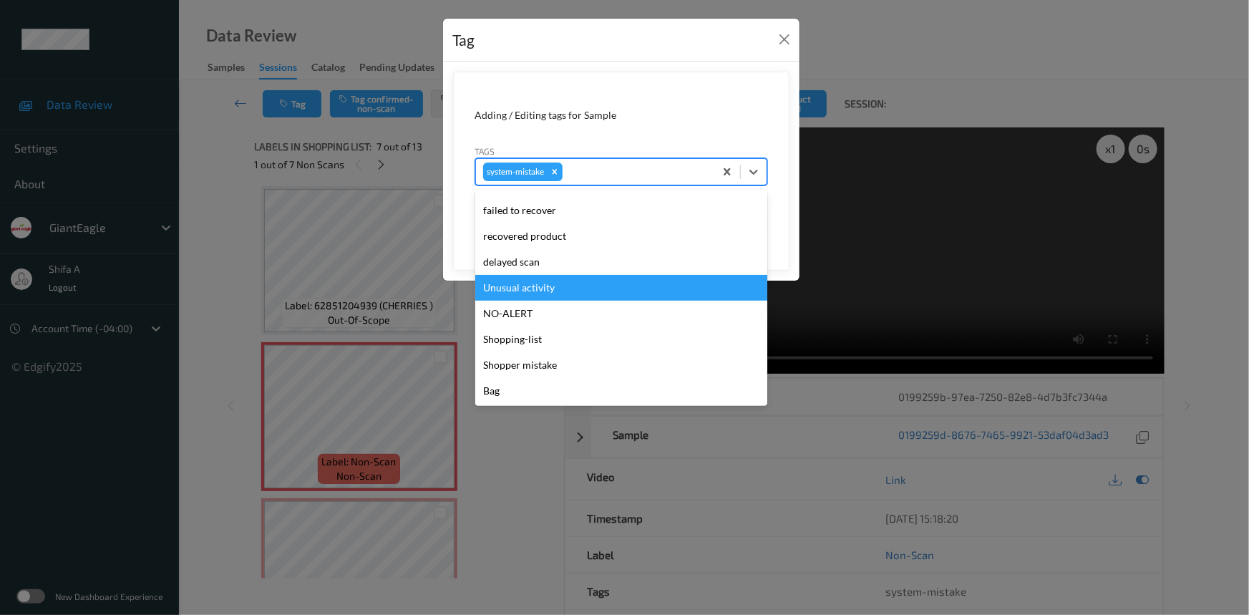
click at [574, 291] on div "Unusual activity" at bounding box center [621, 288] width 292 height 26
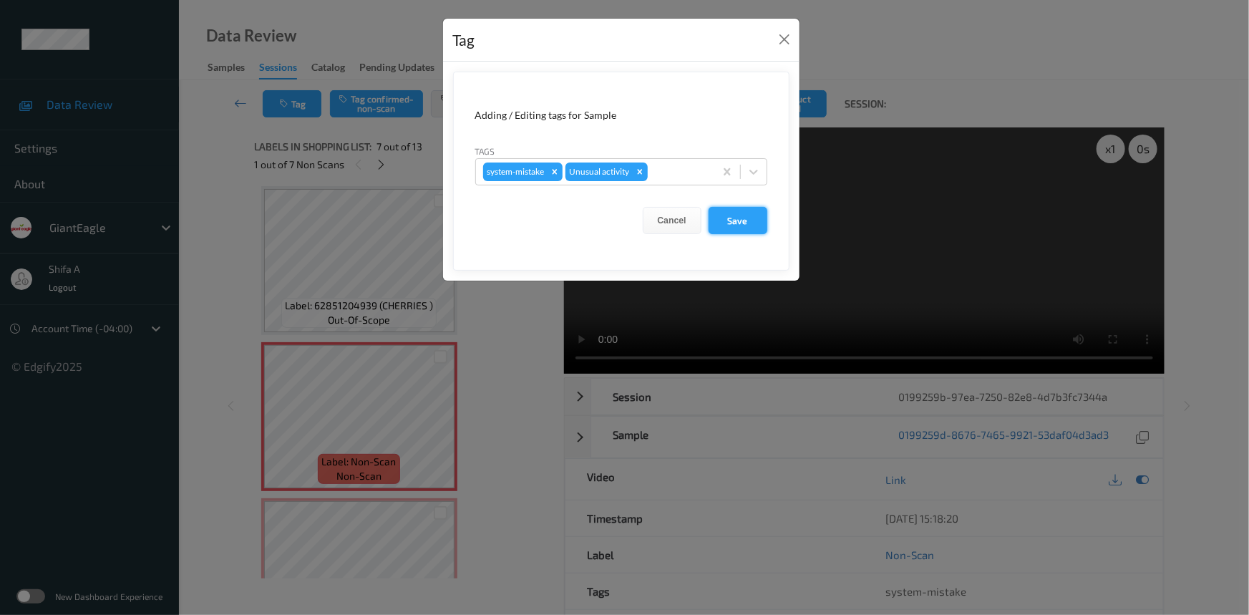
click at [753, 223] on button "Save" at bounding box center [737, 220] width 59 height 27
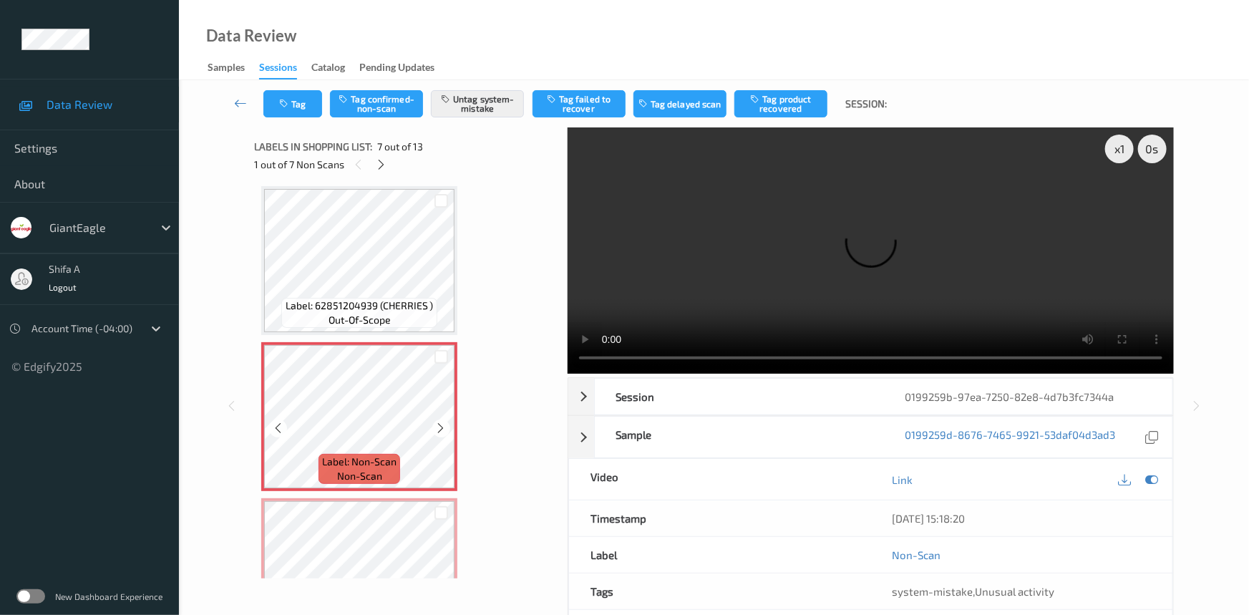
scroll to position [1045, 0]
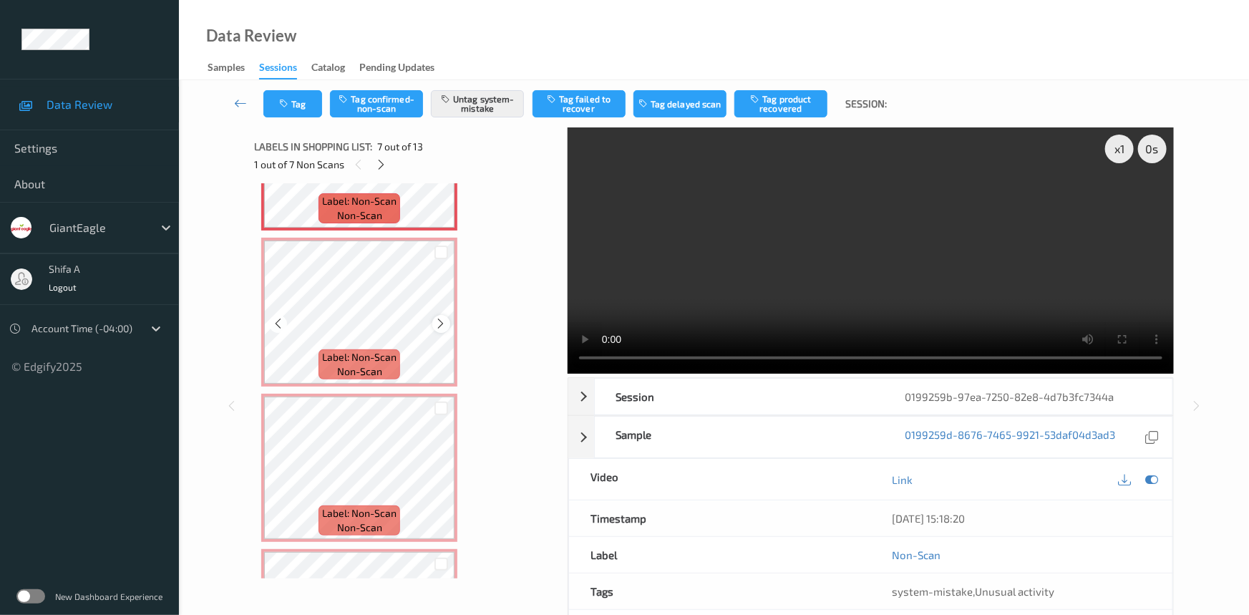
click at [434, 323] on div at bounding box center [441, 324] width 18 height 18
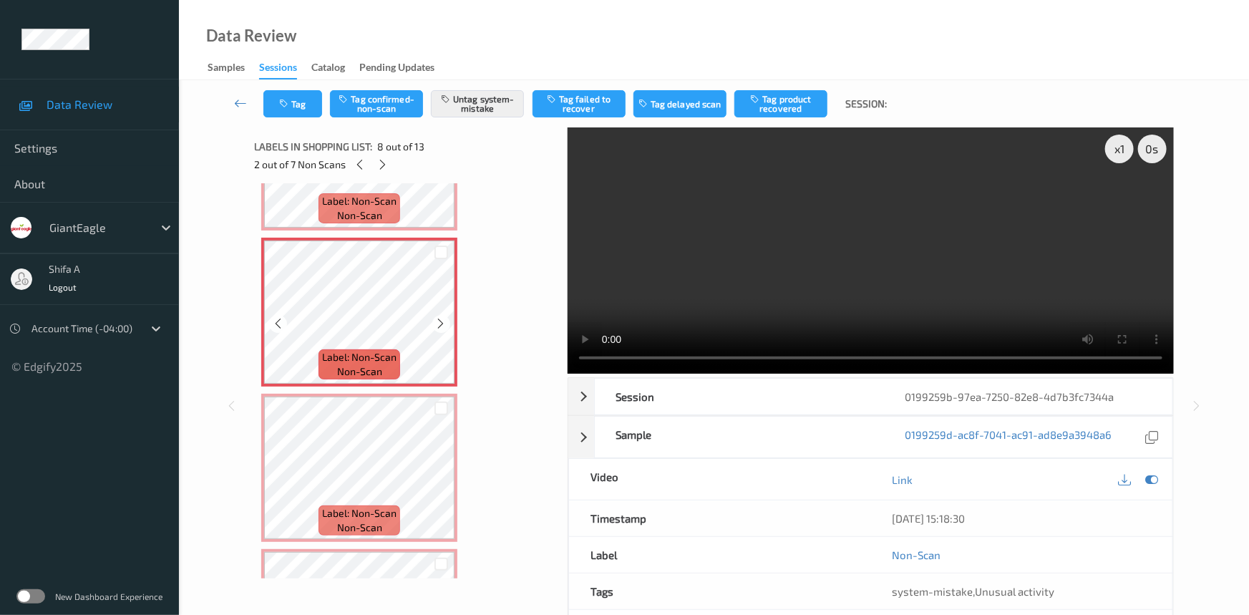
click at [434, 323] on div at bounding box center [441, 324] width 18 height 18
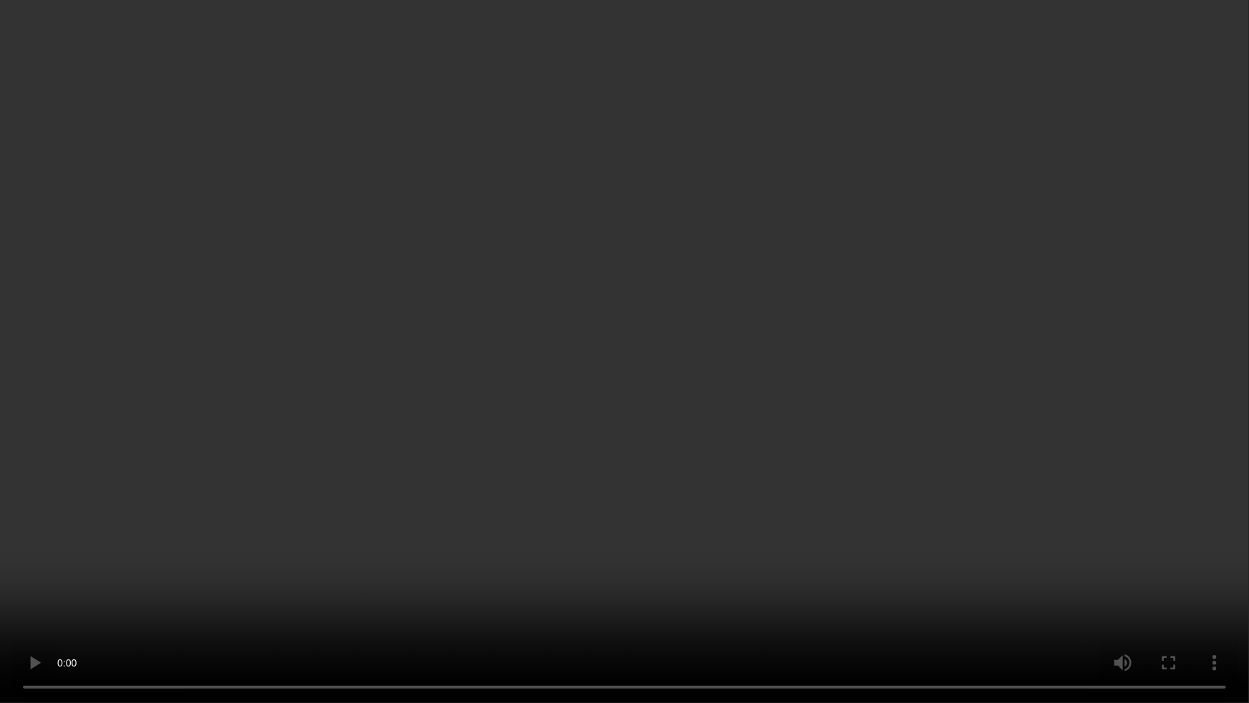
click at [1190, 601] on video at bounding box center [624, 351] width 1249 height 703
click at [1189, 600] on video at bounding box center [624, 351] width 1249 height 703
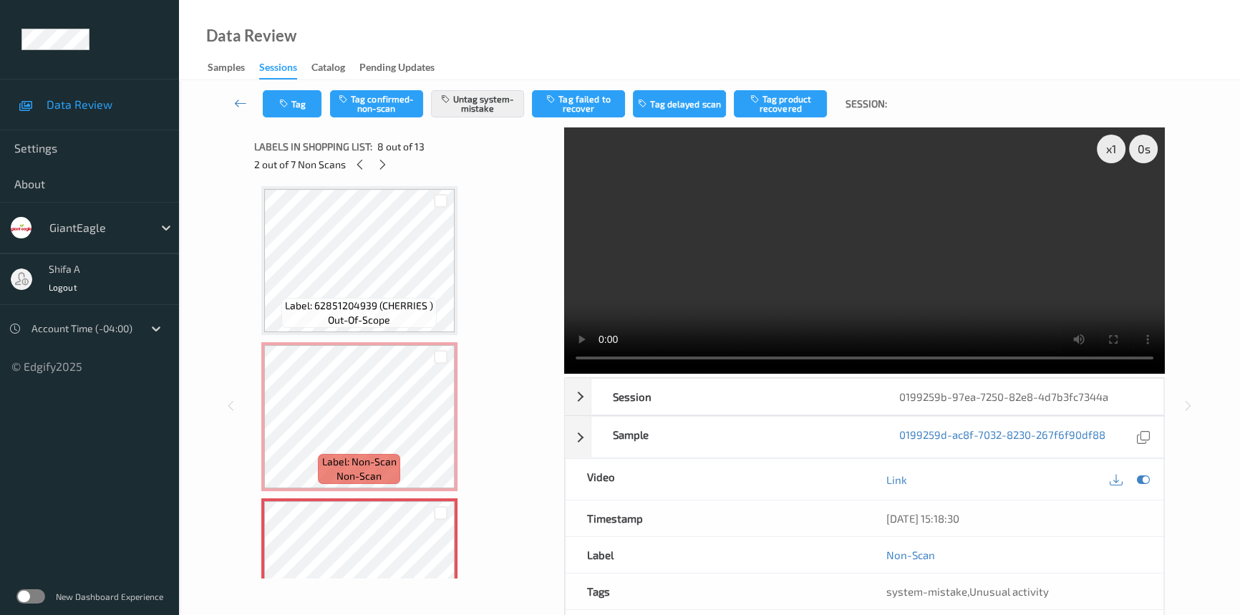
scroll to position [1305, 0]
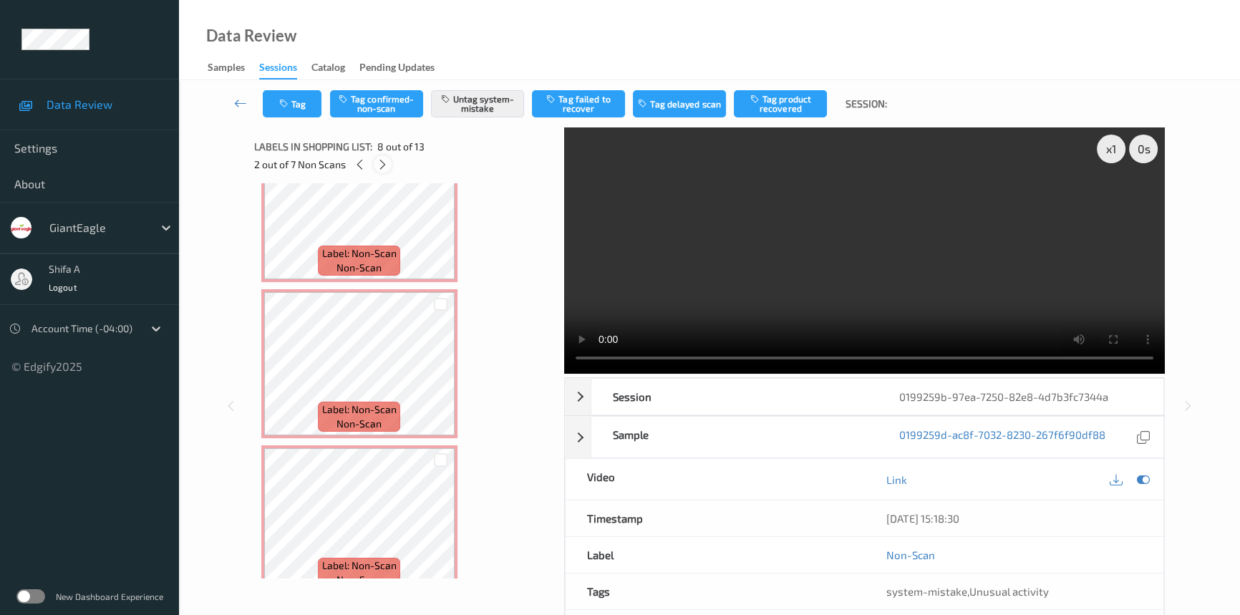
click at [380, 164] on icon at bounding box center [382, 164] width 12 height 13
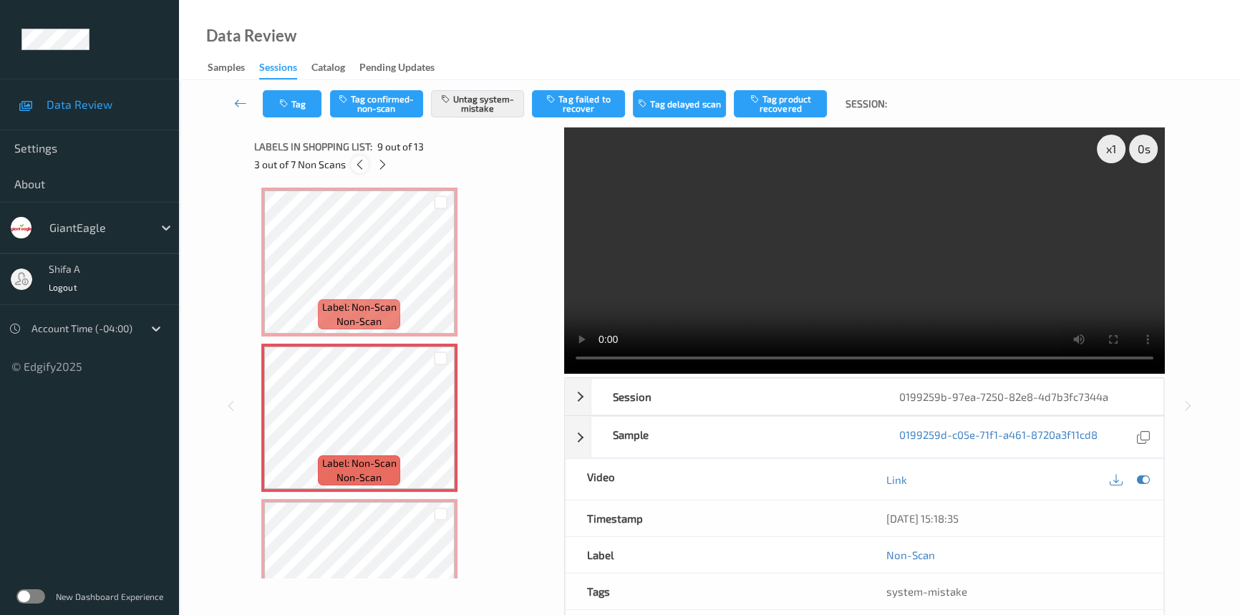
click at [359, 164] on icon at bounding box center [360, 164] width 12 height 13
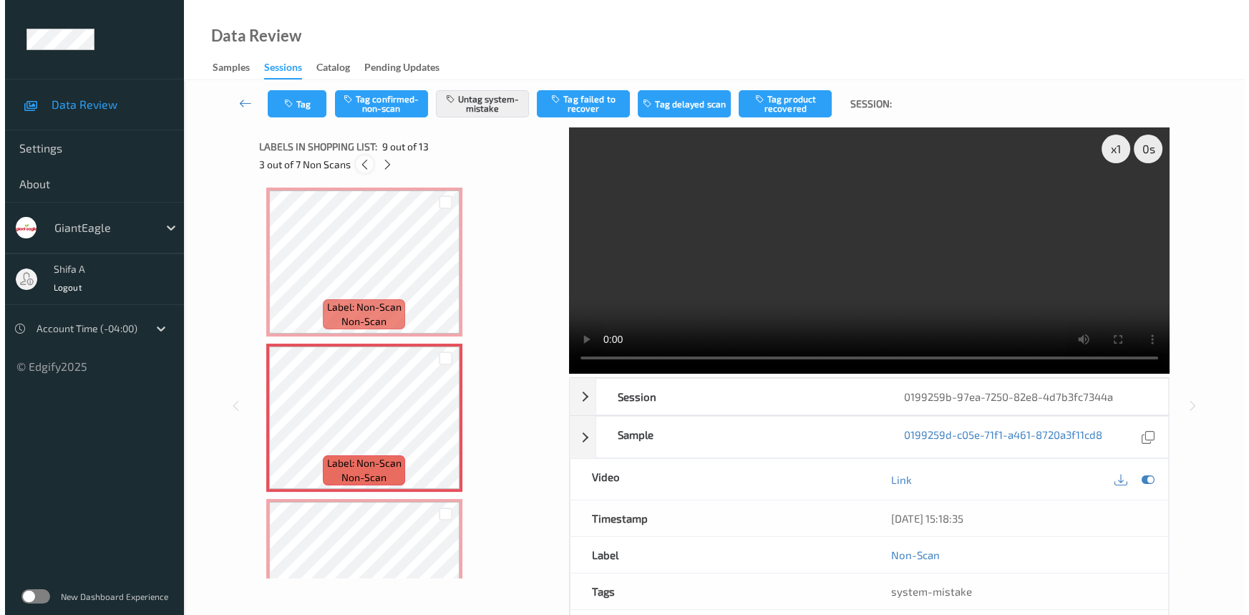
scroll to position [940, 0]
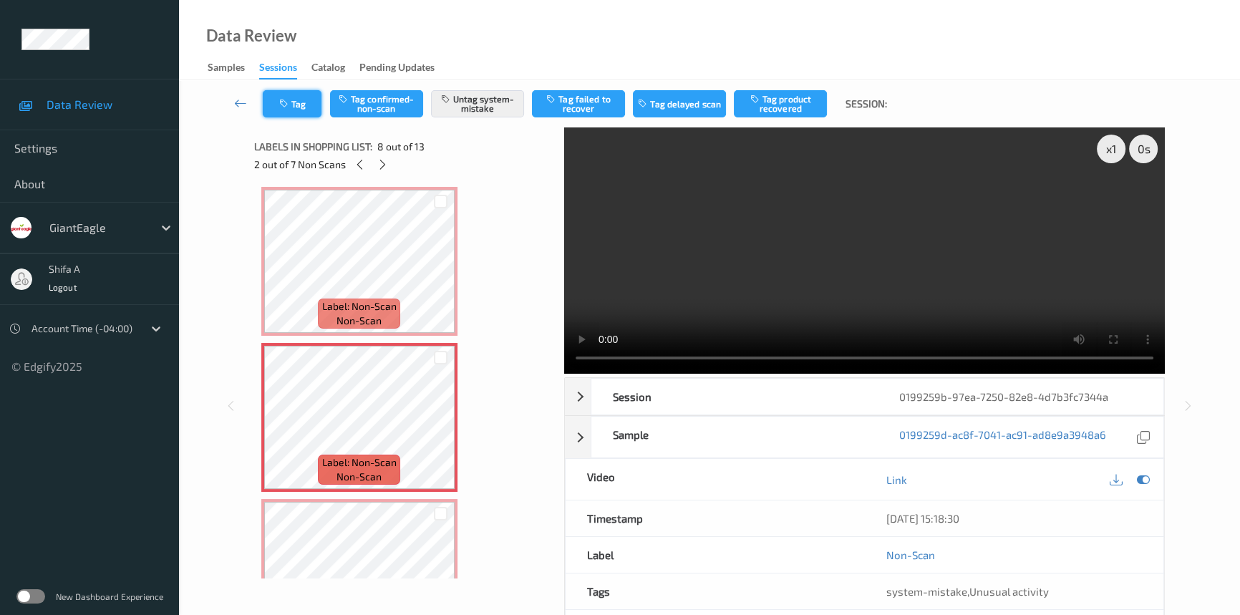
click at [285, 114] on button "Tag" at bounding box center [292, 103] width 59 height 27
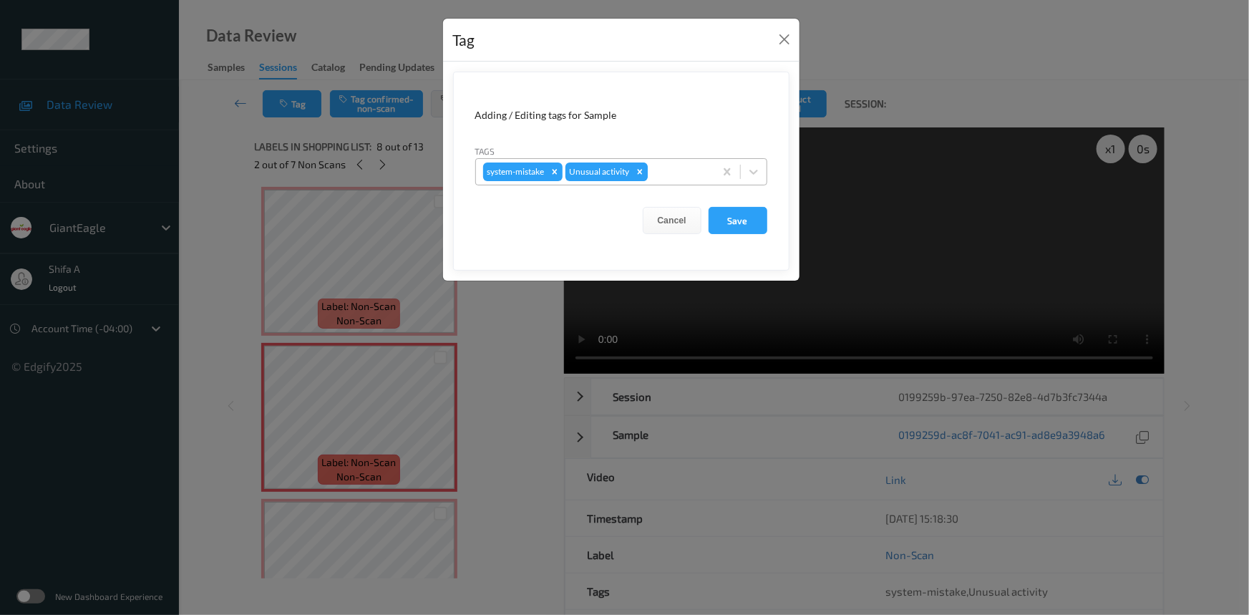
click at [643, 173] on icon "Remove Unusual activity" at bounding box center [640, 172] width 10 height 10
click at [726, 222] on button "Save" at bounding box center [737, 220] width 59 height 27
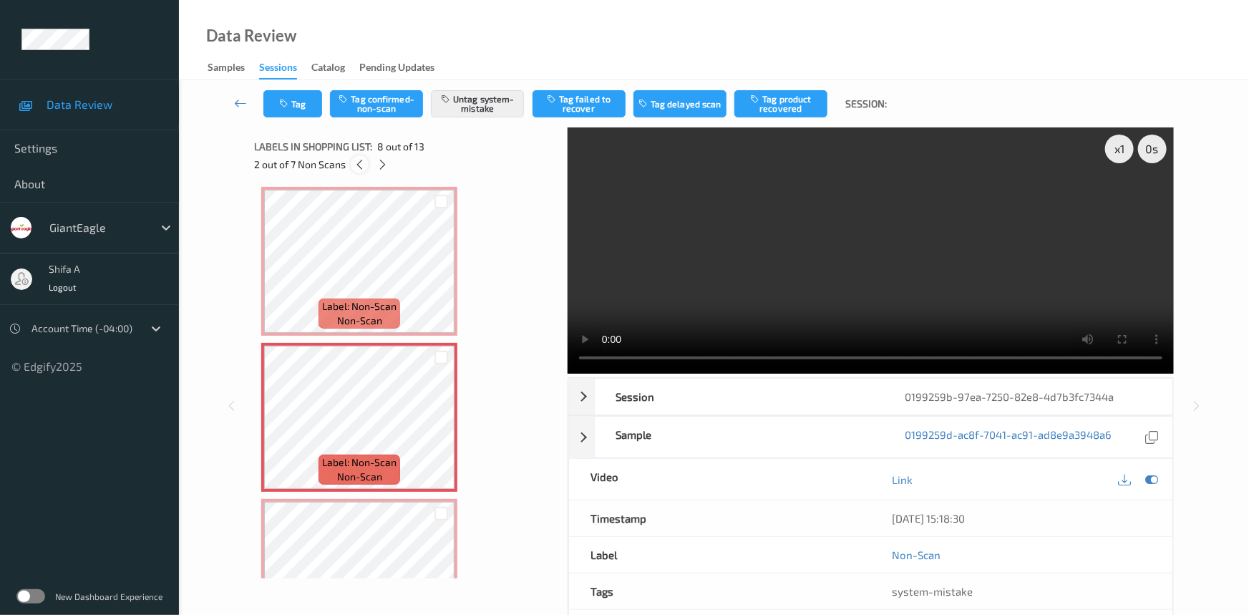
click at [355, 169] on icon at bounding box center [360, 164] width 12 height 13
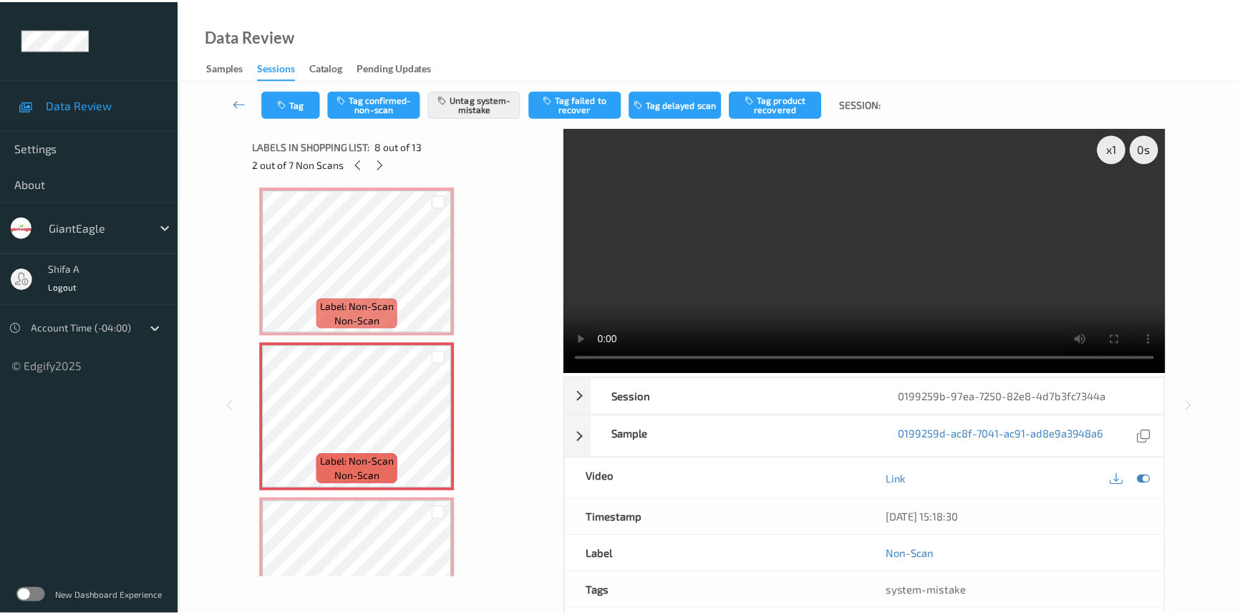
scroll to position [784, 0]
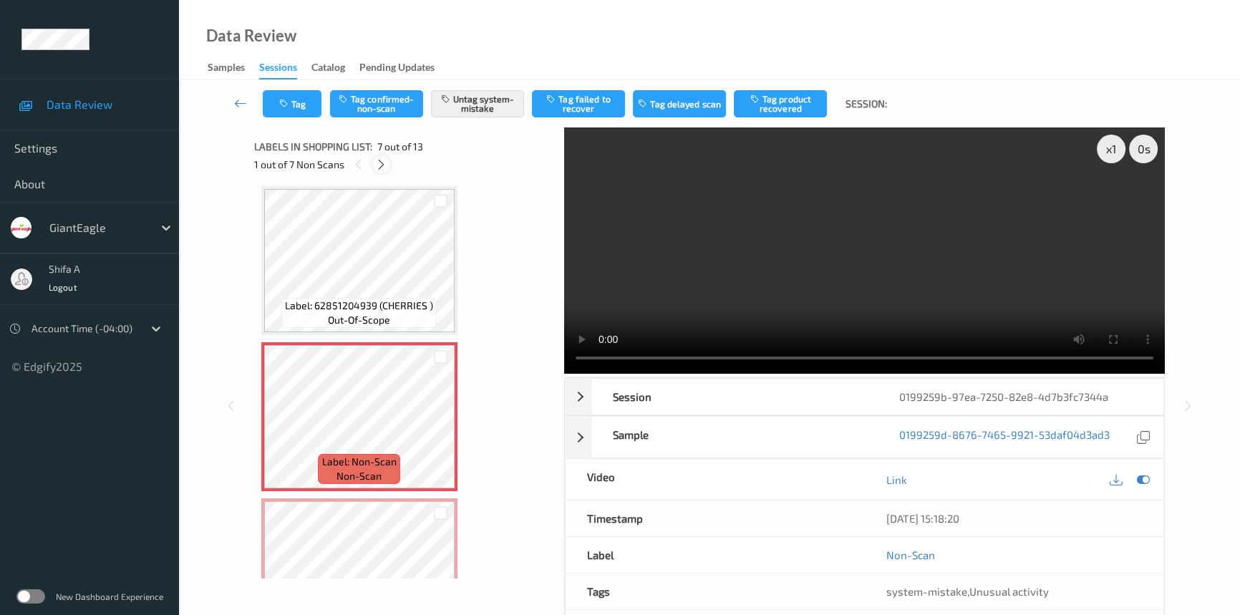
click at [383, 170] on icon at bounding box center [381, 164] width 12 height 13
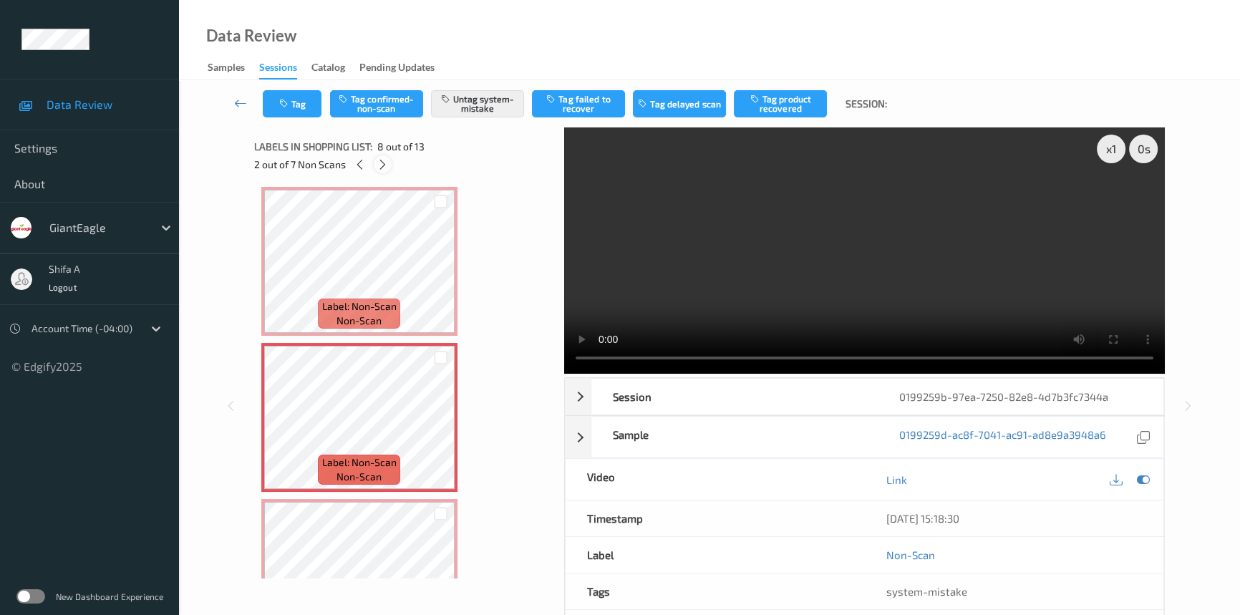
click at [383, 170] on icon at bounding box center [382, 164] width 12 height 13
click at [383, 170] on icon at bounding box center [383, 164] width 12 height 13
click at [383, 170] on icon at bounding box center [382, 164] width 12 height 13
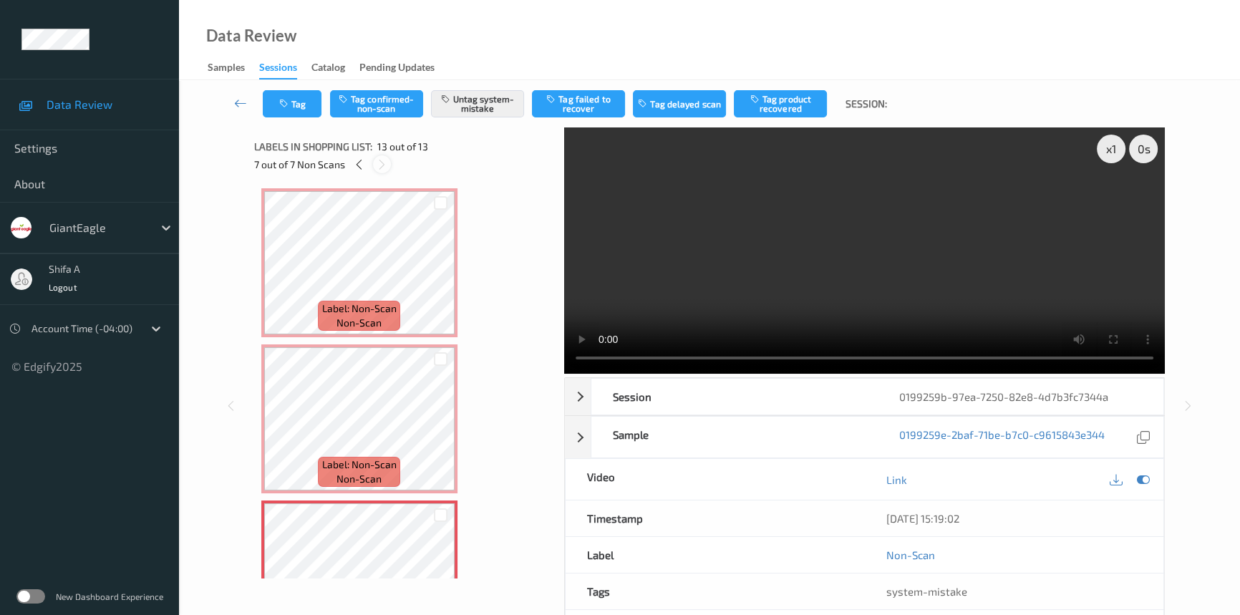
scroll to position [1633, 0]
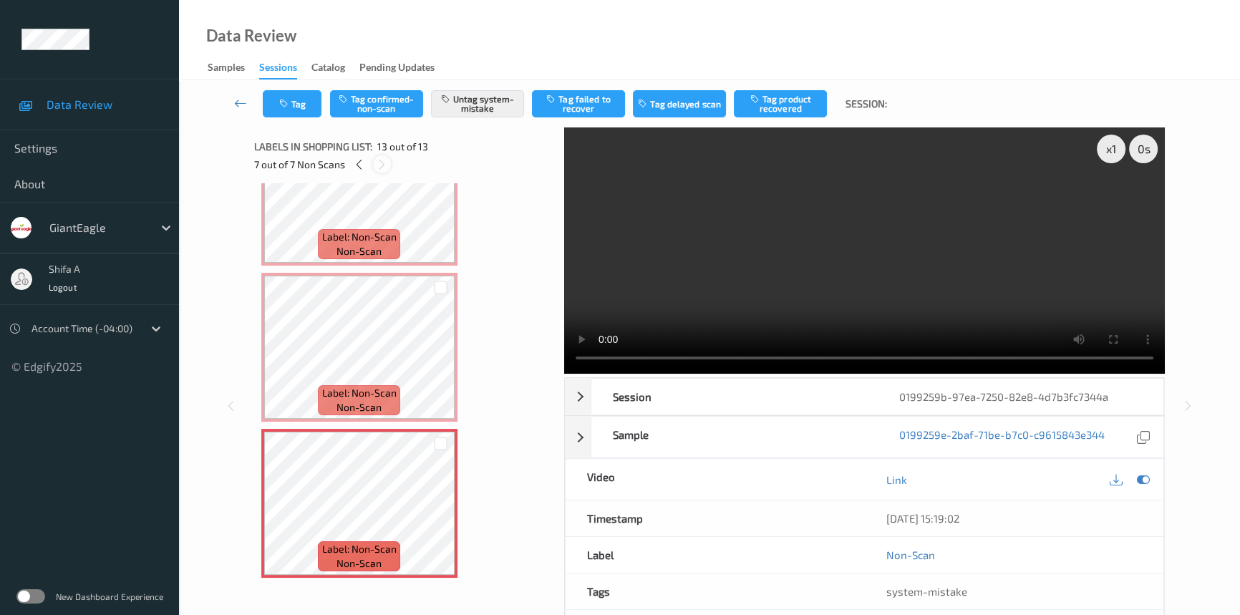
click at [383, 170] on icon at bounding box center [382, 164] width 12 height 13
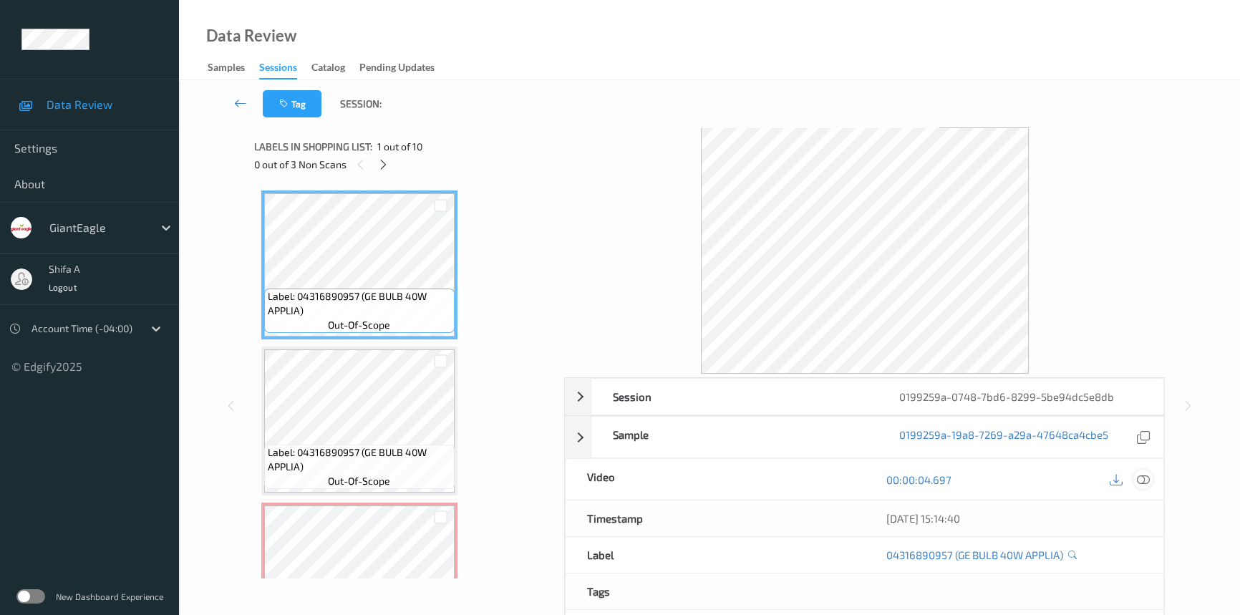
click at [1146, 477] on icon at bounding box center [1142, 479] width 13 height 13
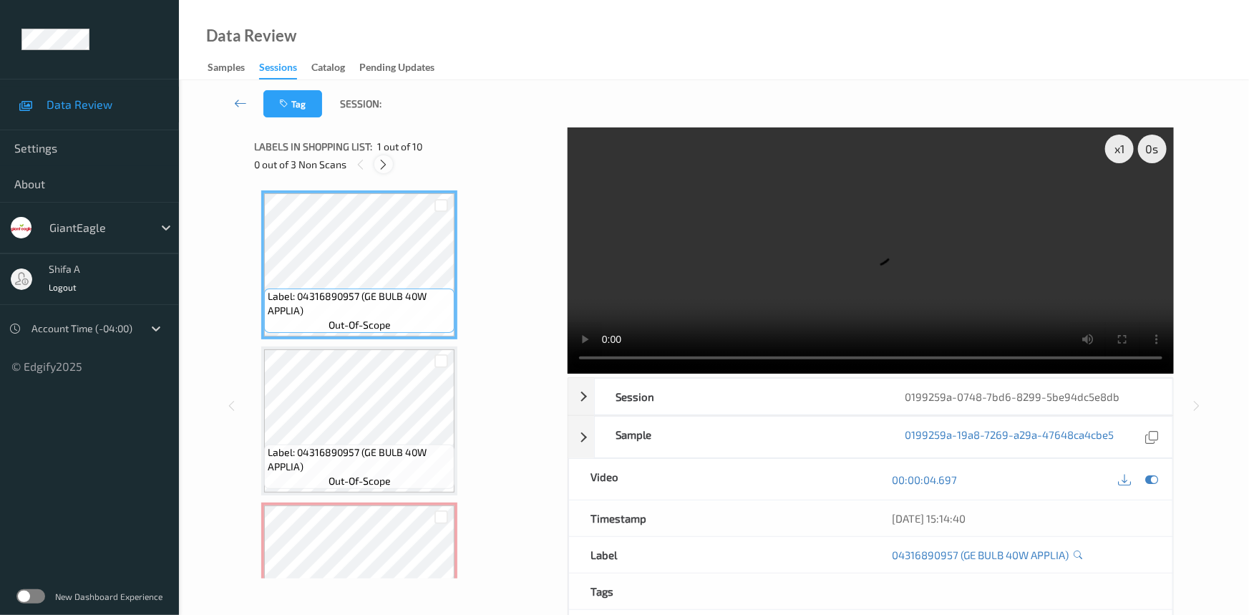
click at [386, 167] on icon at bounding box center [384, 164] width 12 height 13
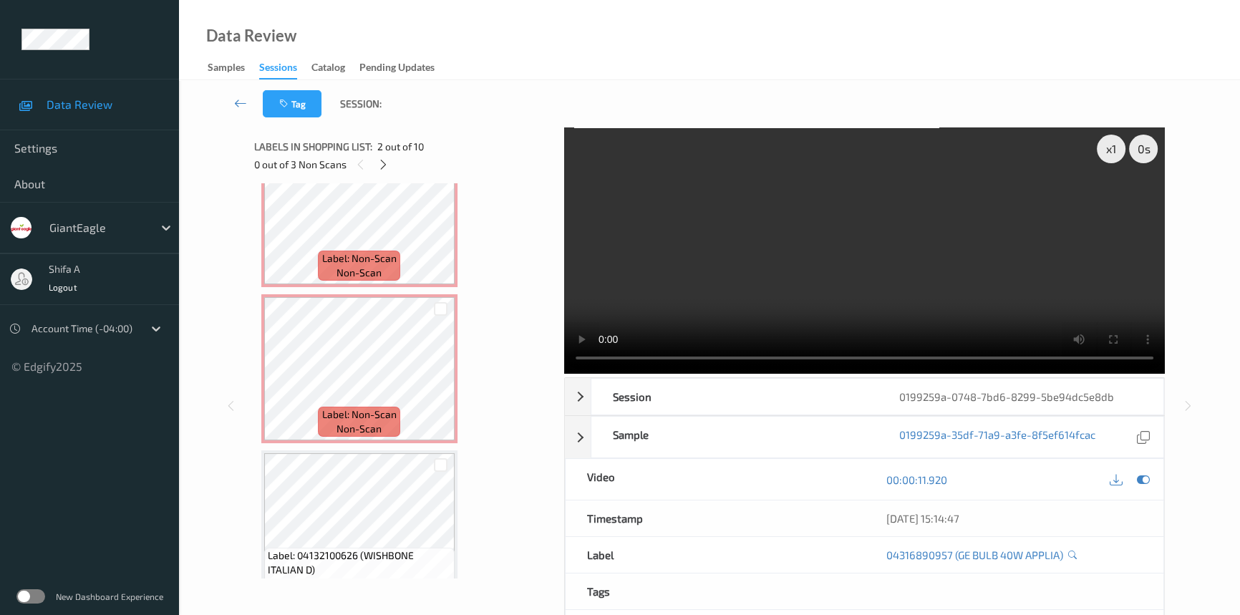
scroll to position [260, 0]
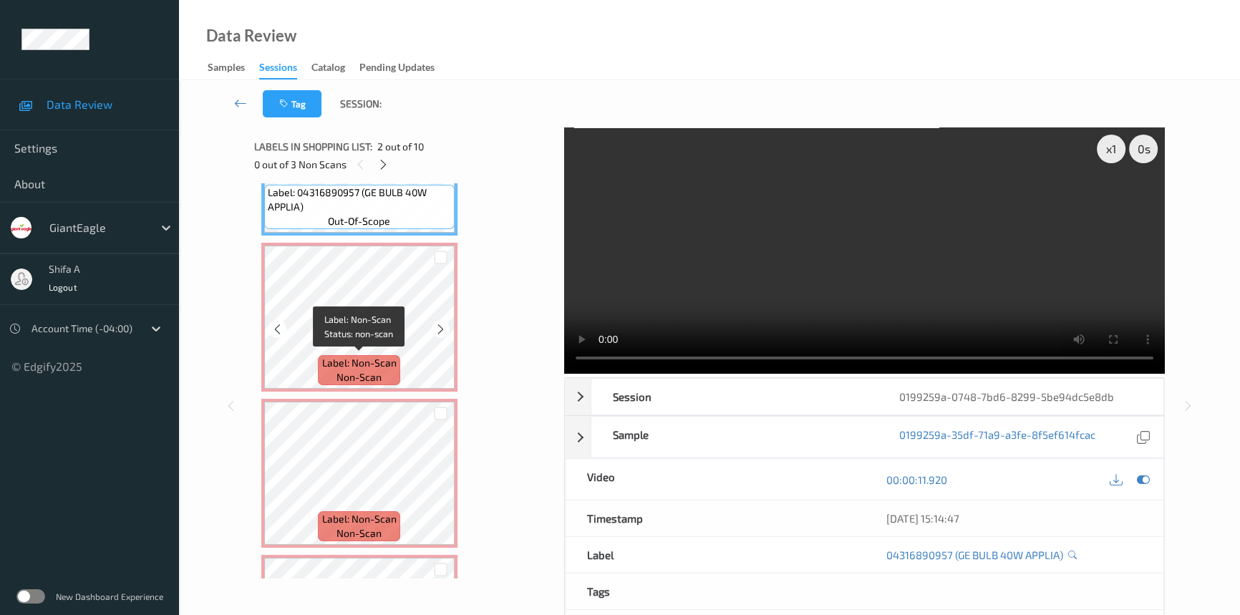
click at [386, 359] on span "Label: Non-Scan" at bounding box center [359, 363] width 74 height 14
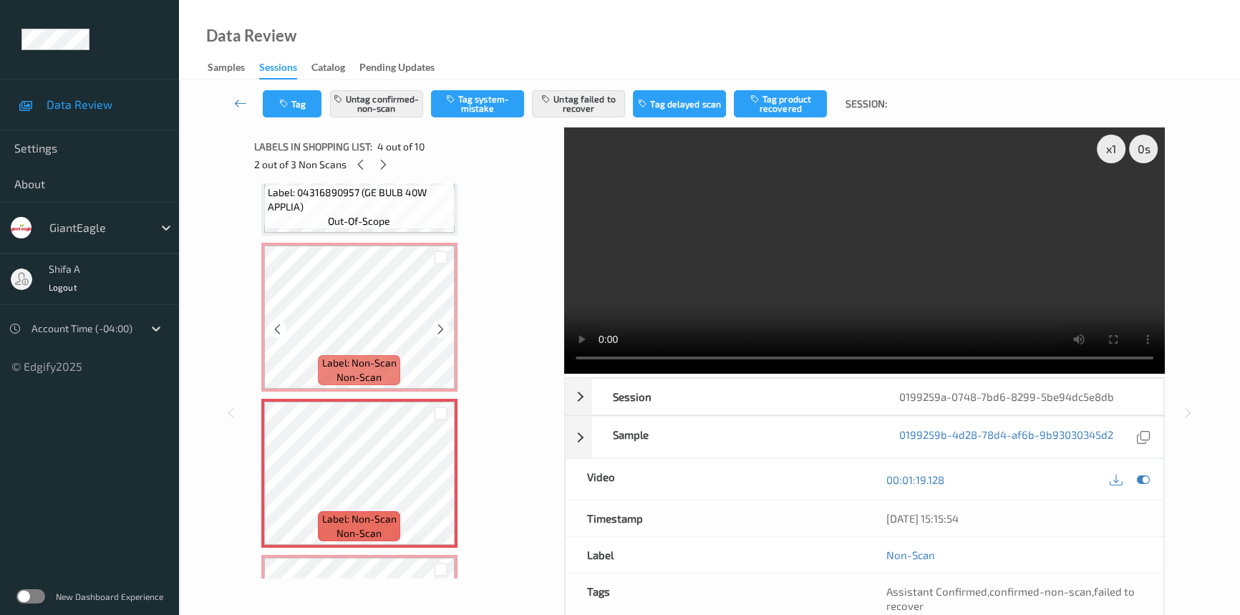
scroll to position [520, 0]
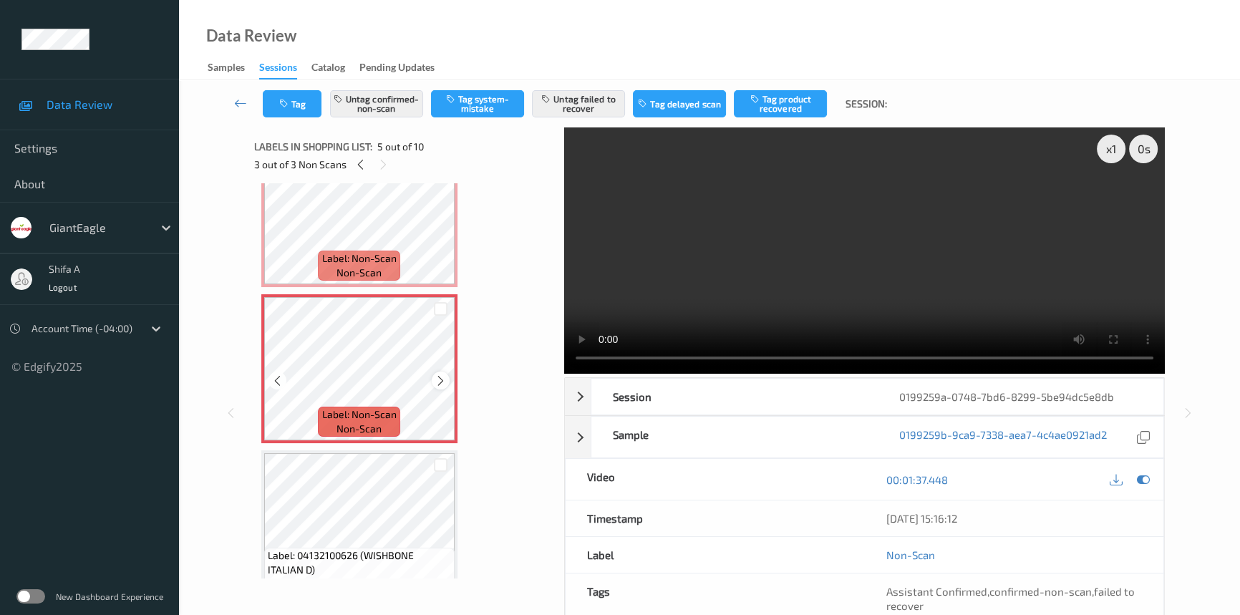
click at [434, 383] on icon at bounding box center [440, 380] width 12 height 13
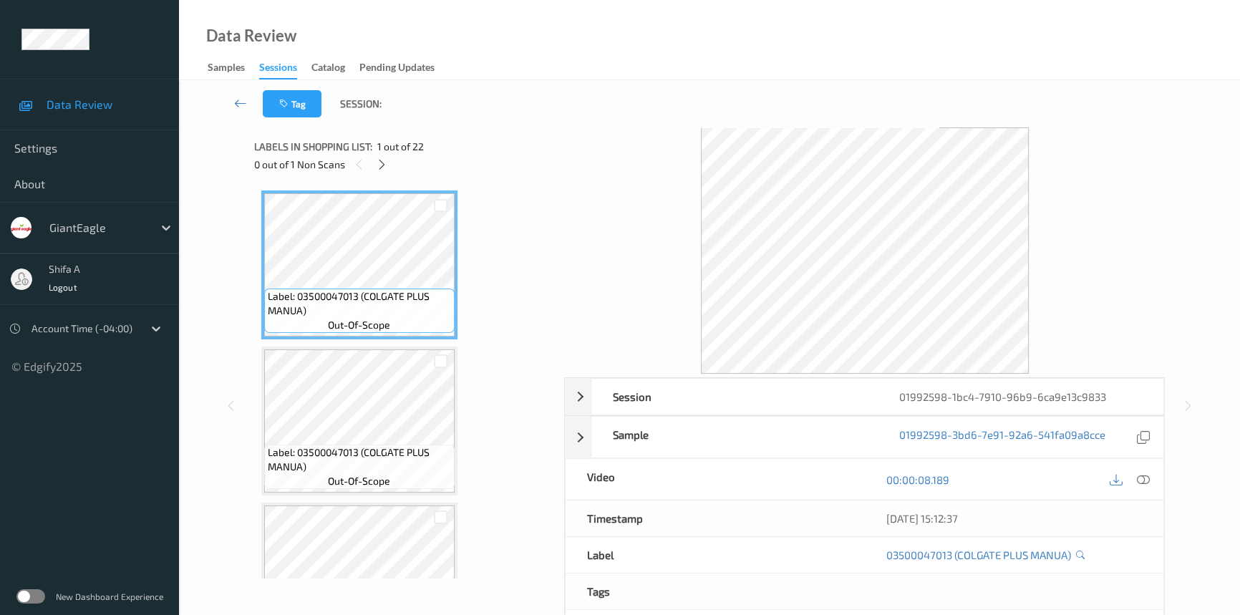
click at [1136, 481] on icon at bounding box center [1142, 479] width 13 height 13
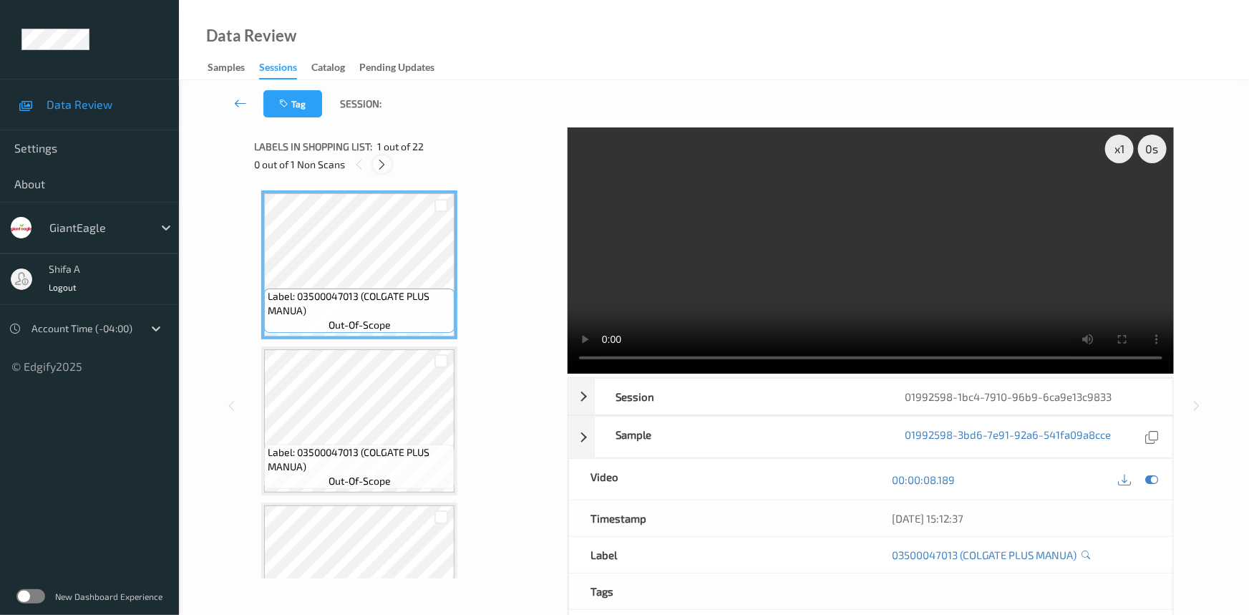
click at [379, 165] on icon at bounding box center [382, 164] width 12 height 13
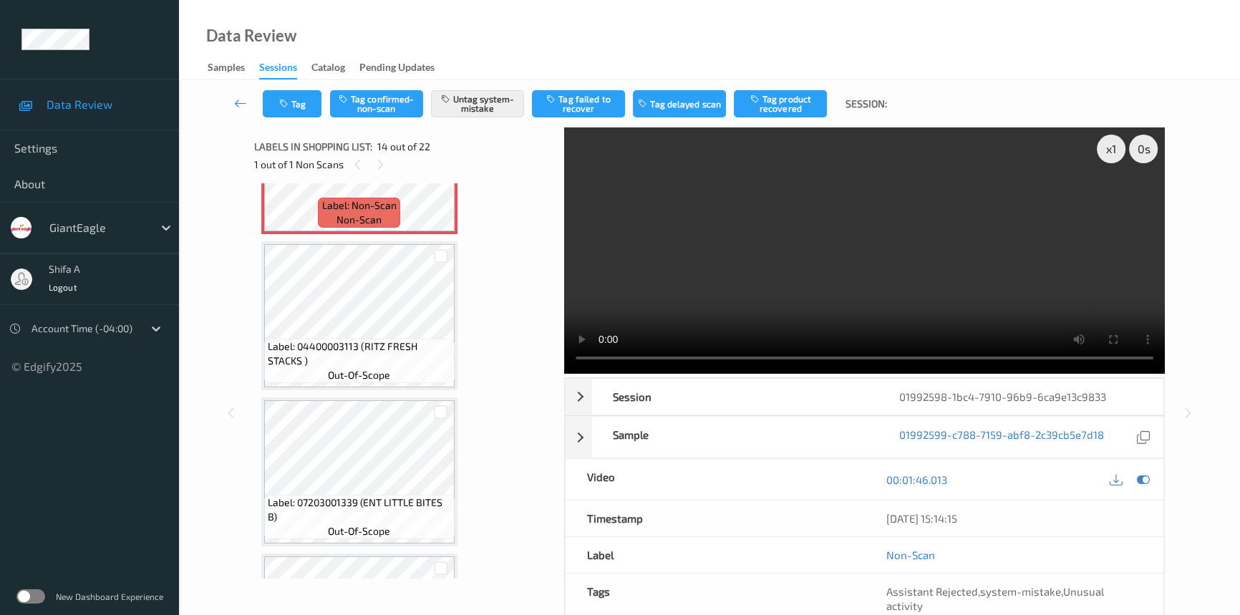
scroll to position [2133, 0]
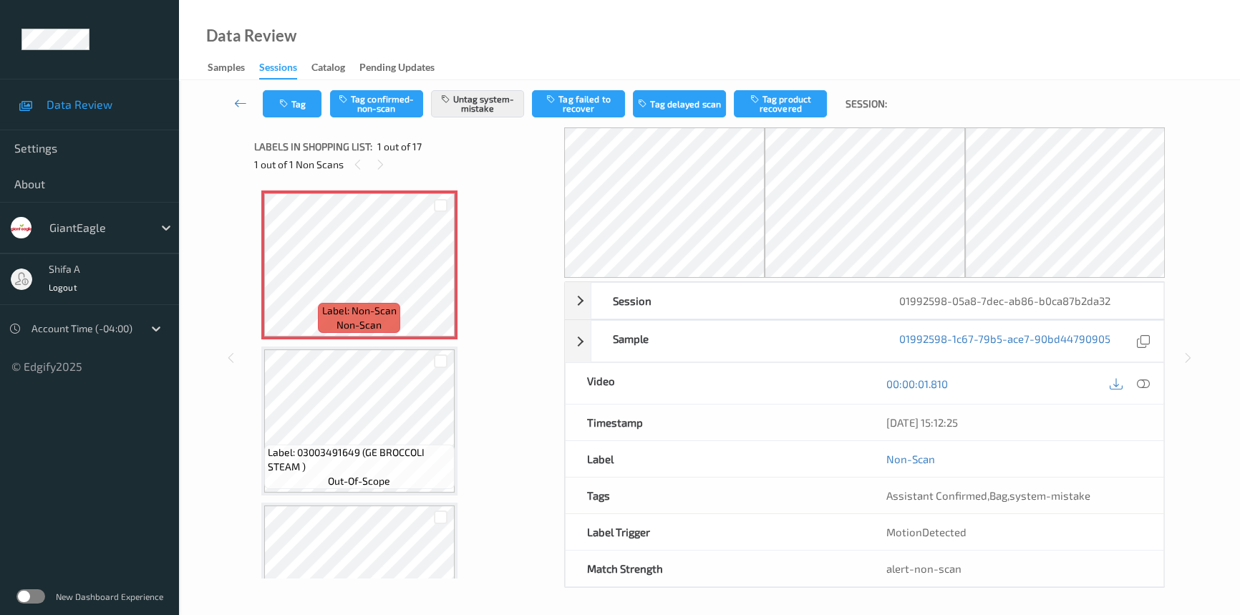
drag, startPoint x: 1142, startPoint y: 386, endPoint x: 1128, endPoint y: 401, distance: 20.8
click at [1142, 385] on icon at bounding box center [1142, 383] width 13 height 13
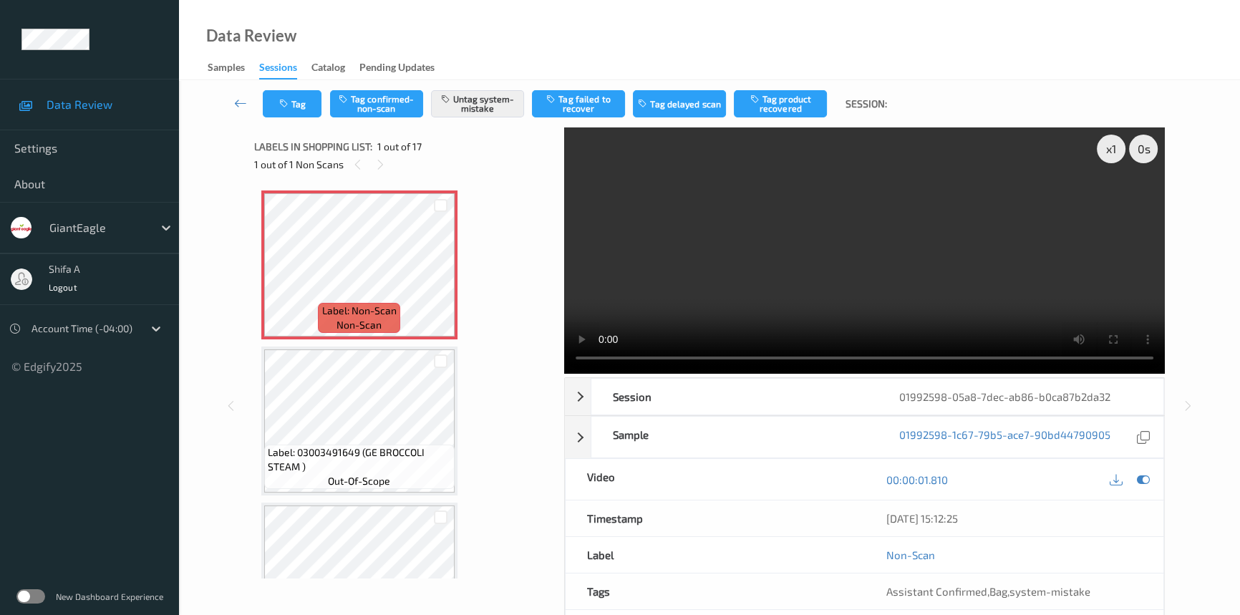
click at [1056, 265] on video at bounding box center [864, 250] width 600 height 246
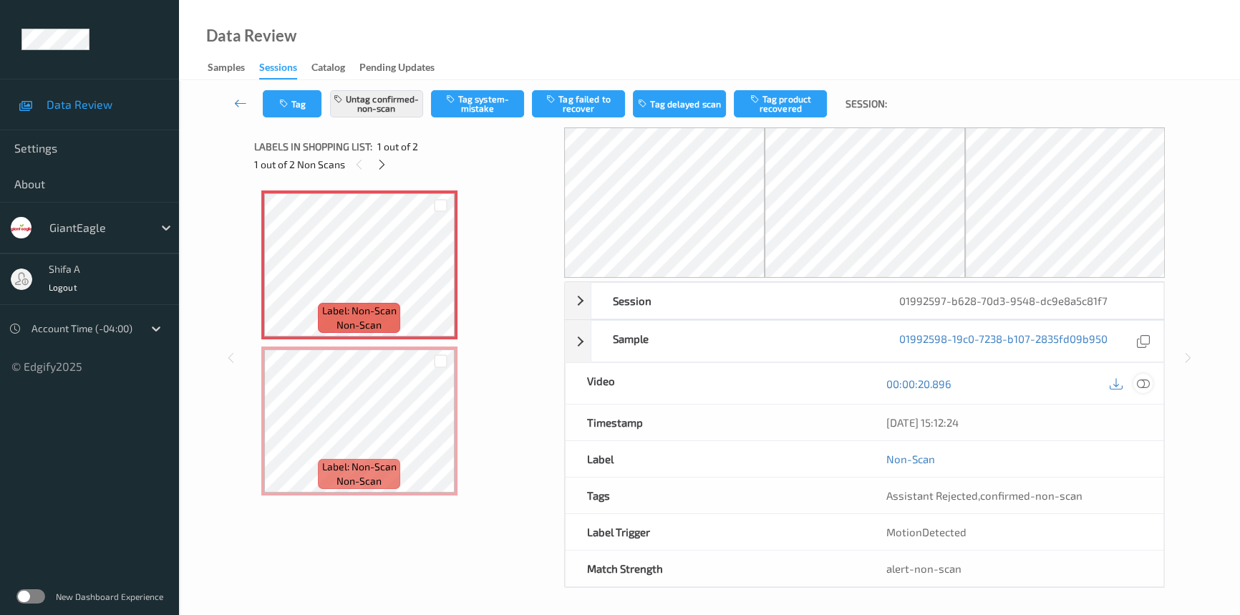
click at [1146, 384] on icon at bounding box center [1142, 383] width 13 height 13
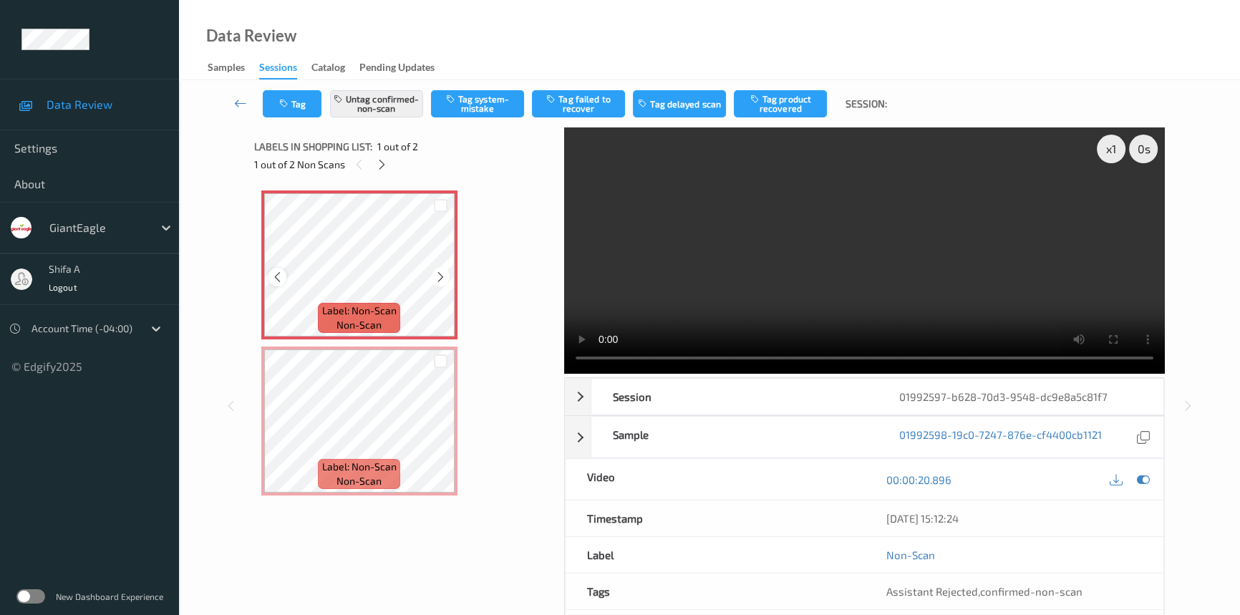
click at [276, 281] on icon at bounding box center [277, 277] width 12 height 13
click at [1013, 306] on video at bounding box center [864, 250] width 600 height 246
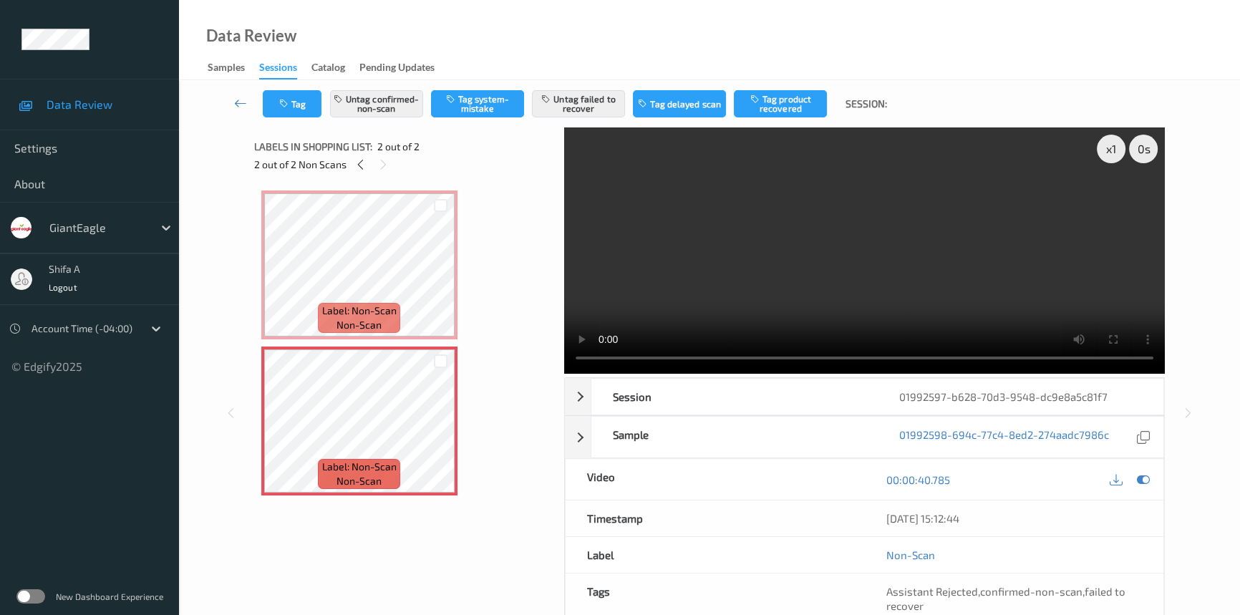
click at [574, 119] on div "Tag Untag confirmed-non-scan Tag system-mistake Untag failed to recover Tag del…" at bounding box center [709, 103] width 1002 height 47
click at [577, 107] on button "Untag failed to recover" at bounding box center [578, 103] width 93 height 27
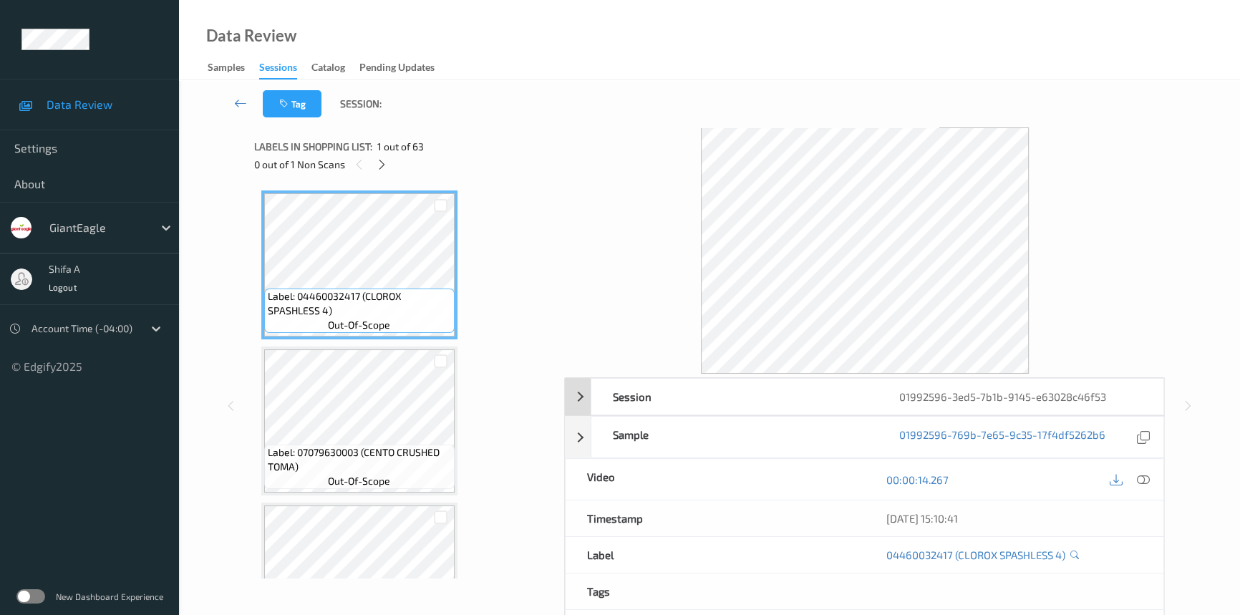
drag, startPoint x: 1143, startPoint y: 477, endPoint x: 651, endPoint y: 269, distance: 534.6
click at [1143, 477] on icon at bounding box center [1142, 479] width 13 height 13
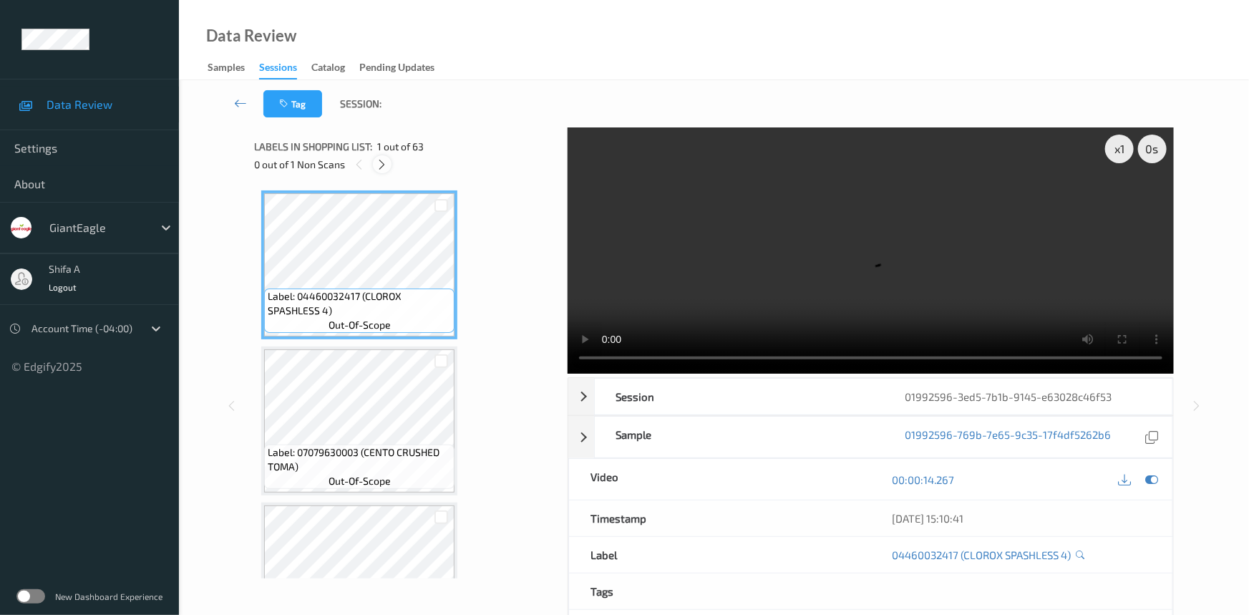
click at [374, 162] on div at bounding box center [382, 164] width 18 height 18
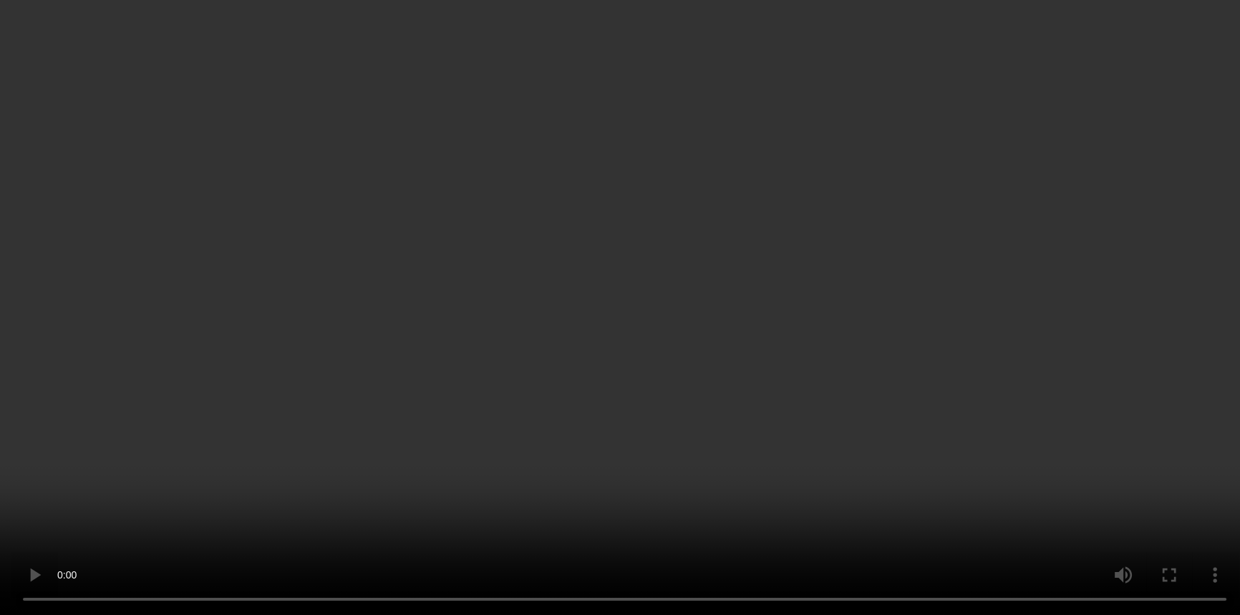
scroll to position [2649, 0]
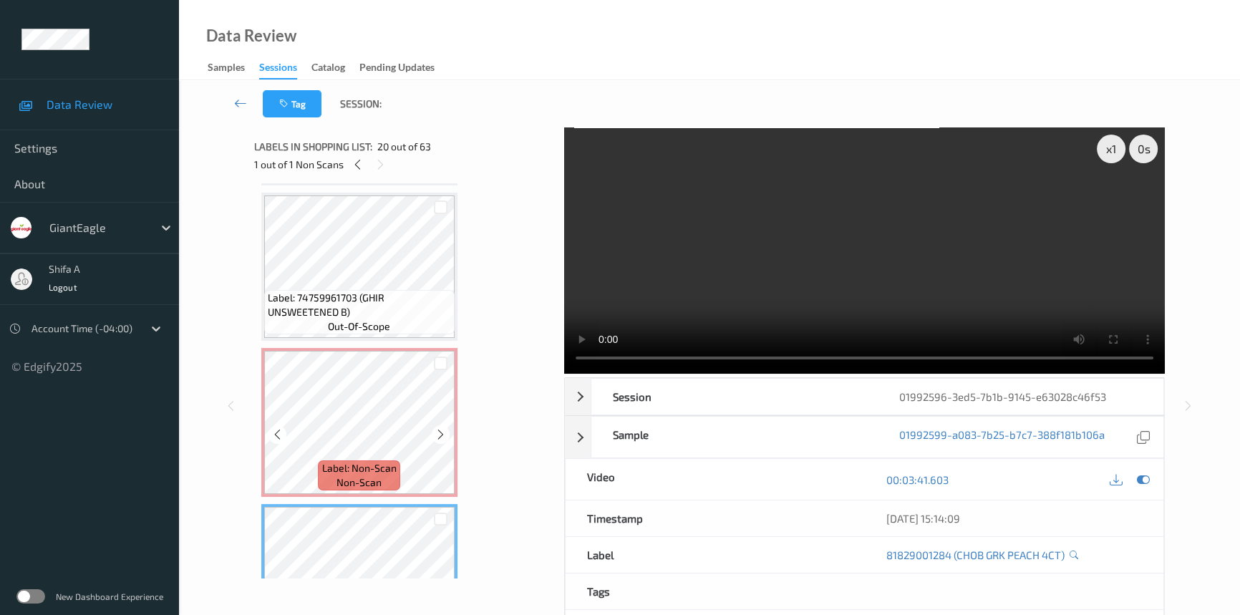
click at [367, 462] on span "Label: Non-Scan" at bounding box center [359, 468] width 74 height 14
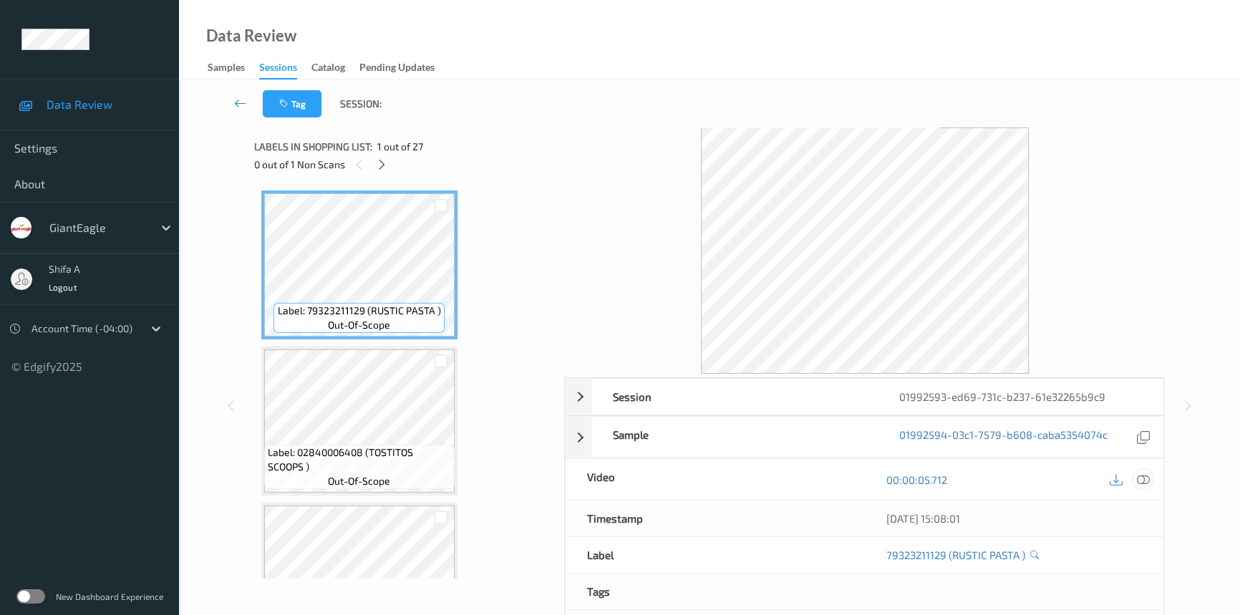
click at [1136, 480] on icon at bounding box center [1142, 479] width 13 height 13
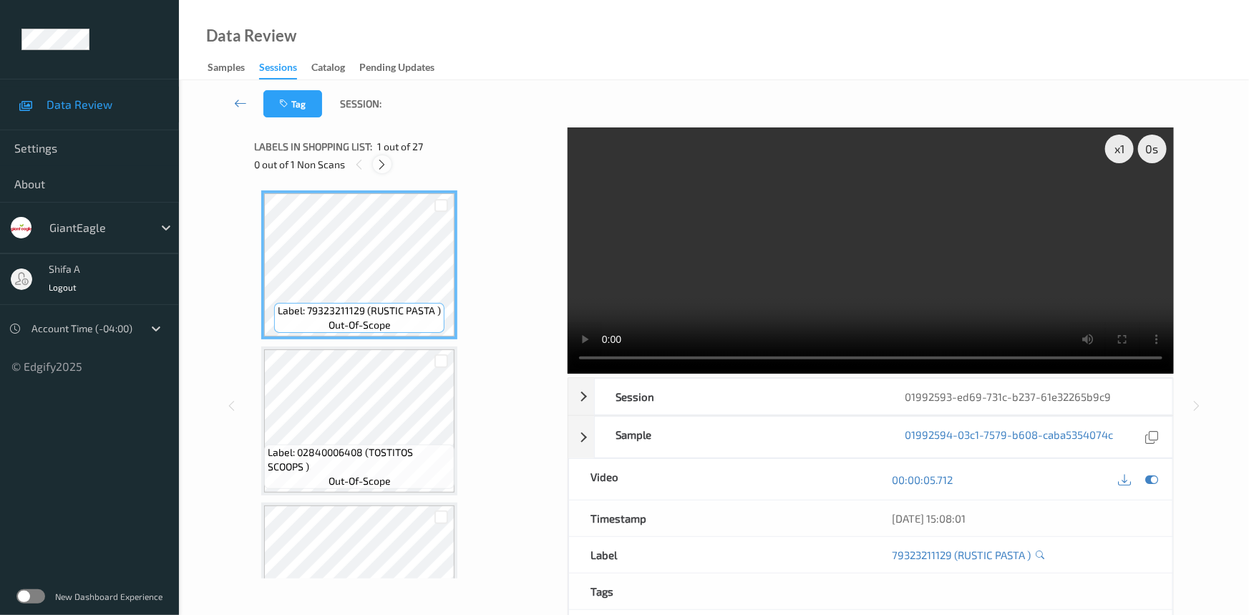
click at [386, 164] on icon at bounding box center [382, 164] width 12 height 13
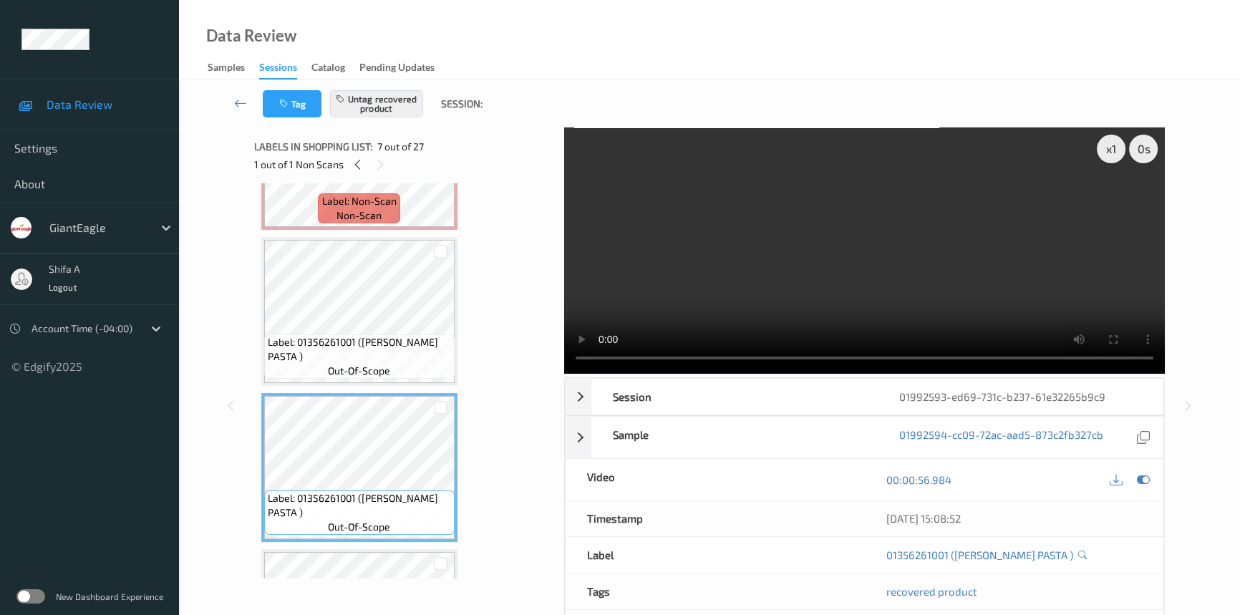
scroll to position [473, 0]
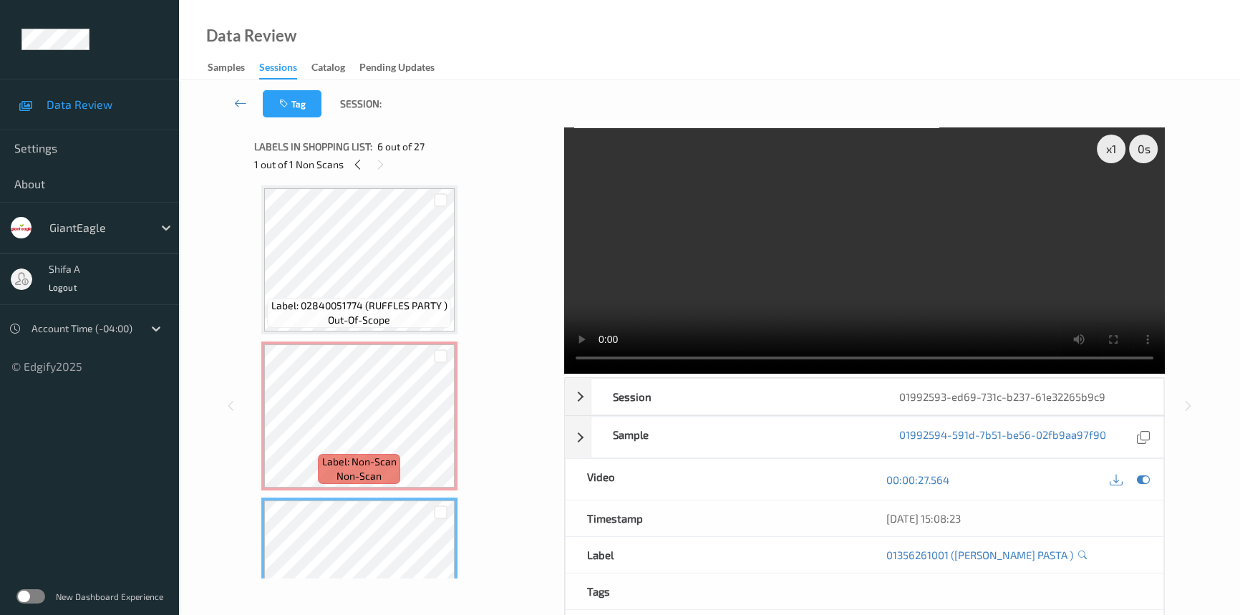
click at [934, 254] on video at bounding box center [864, 250] width 600 height 246
click at [433, 427] on div at bounding box center [441, 428] width 18 height 18
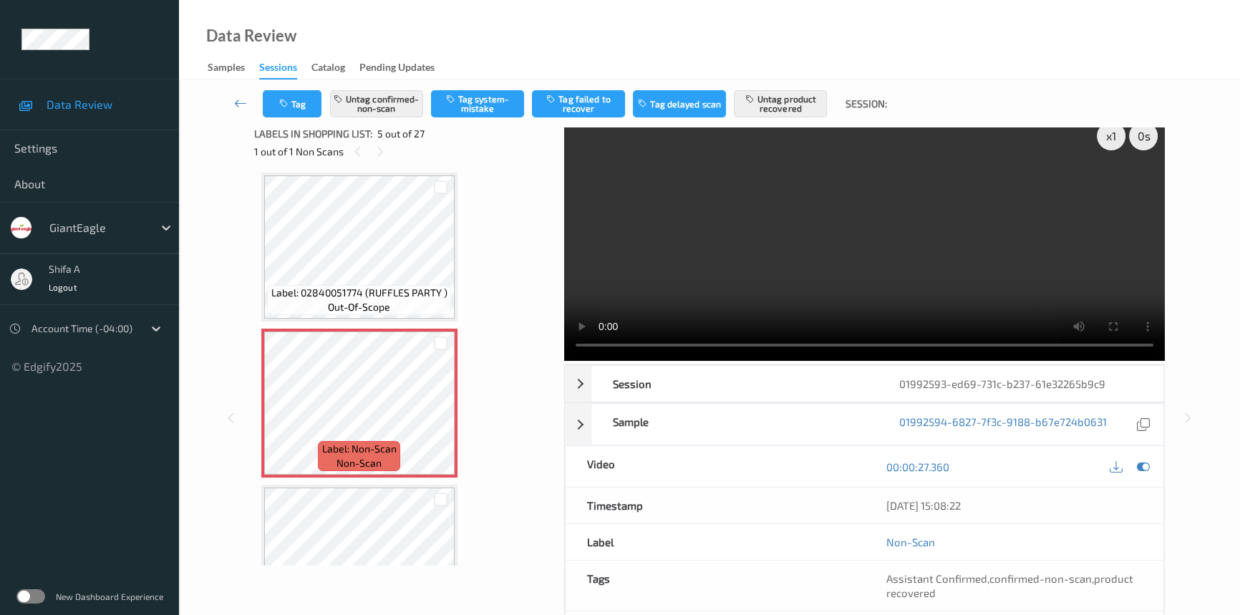
scroll to position [0, 0]
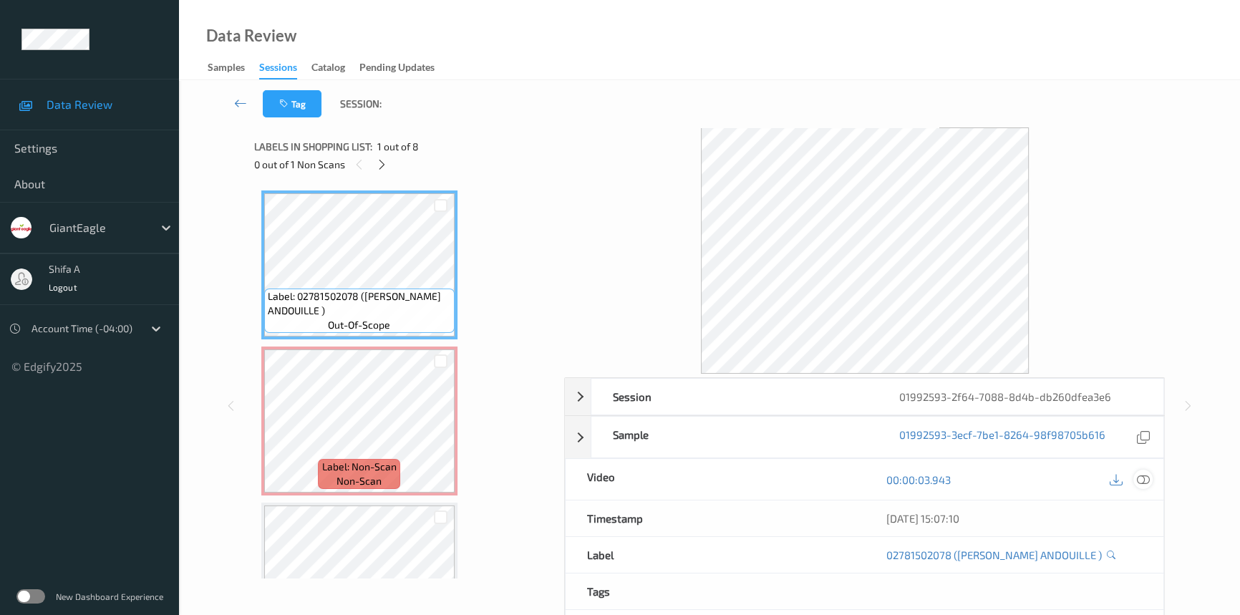
drag, startPoint x: 1145, startPoint y: 483, endPoint x: 677, endPoint y: 443, distance: 469.7
click at [1146, 481] on icon at bounding box center [1142, 479] width 13 height 13
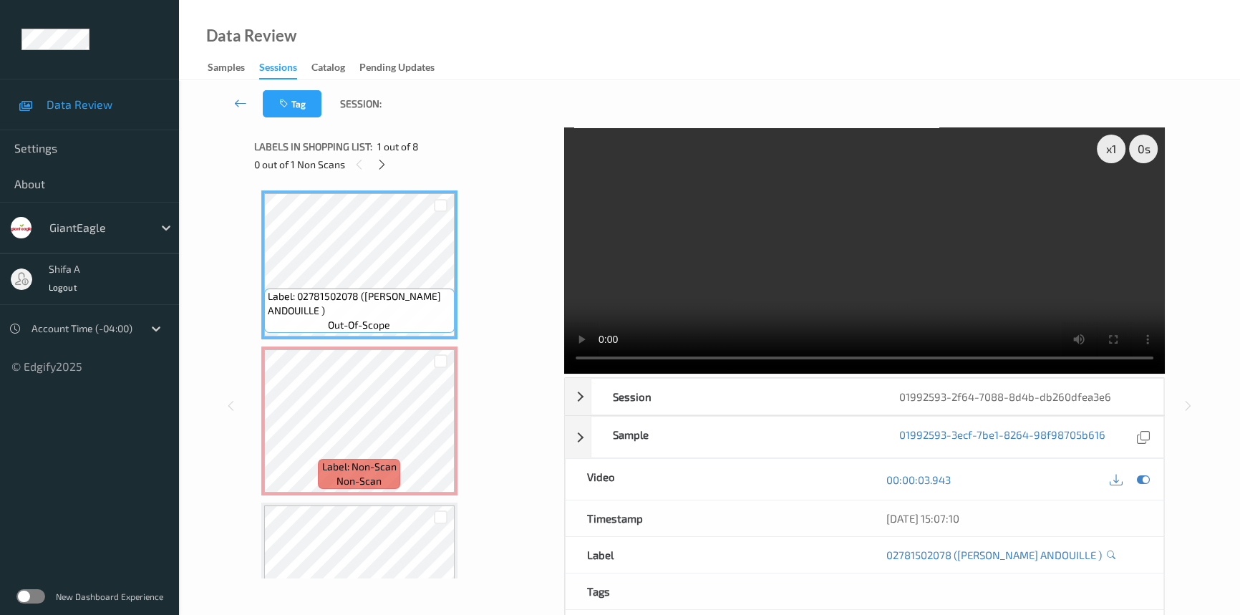
click at [950, 240] on video at bounding box center [864, 250] width 600 height 246
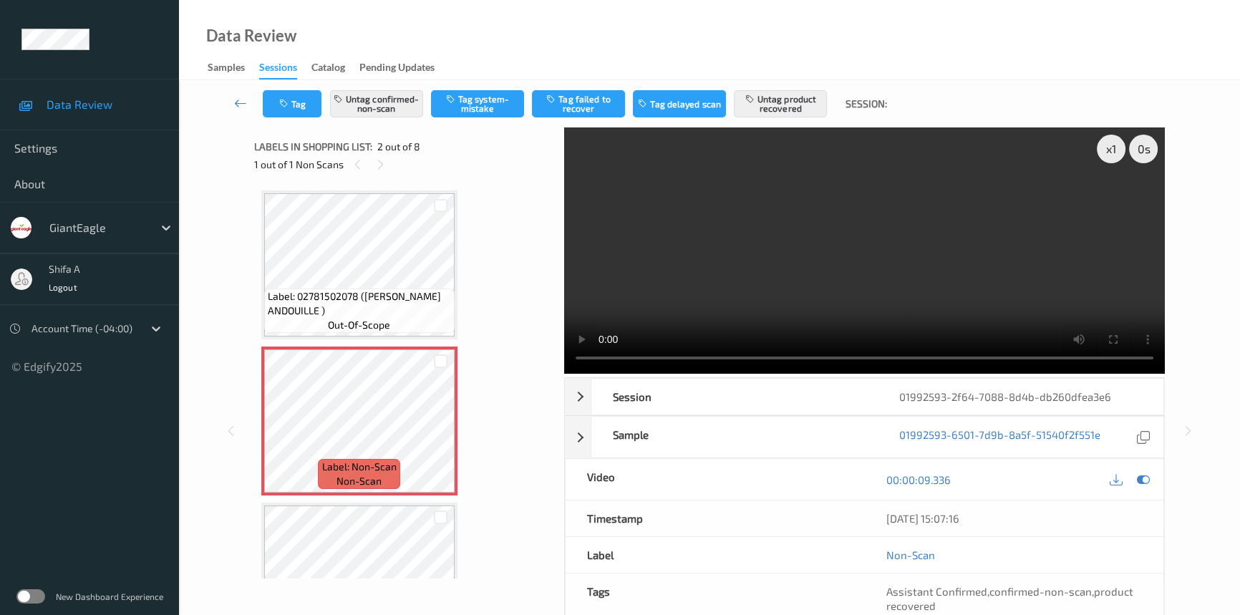
scroll to position [147, 0]
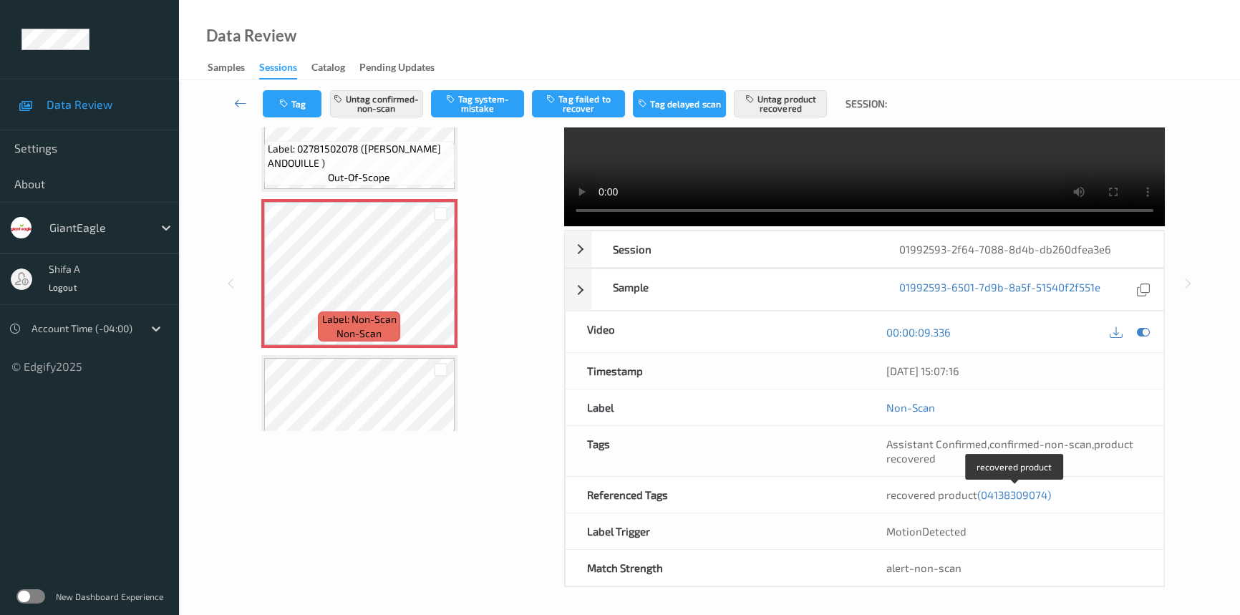
click at [1014, 488] on span "(04138309074)" at bounding box center [1014, 494] width 74 height 13
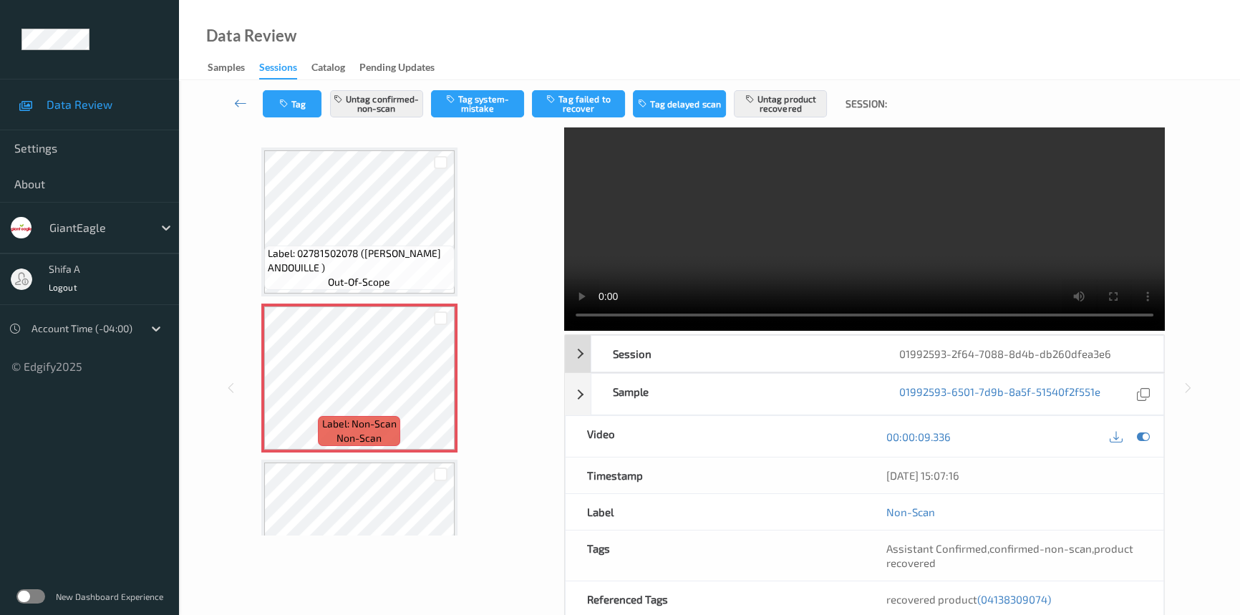
scroll to position [0, 0]
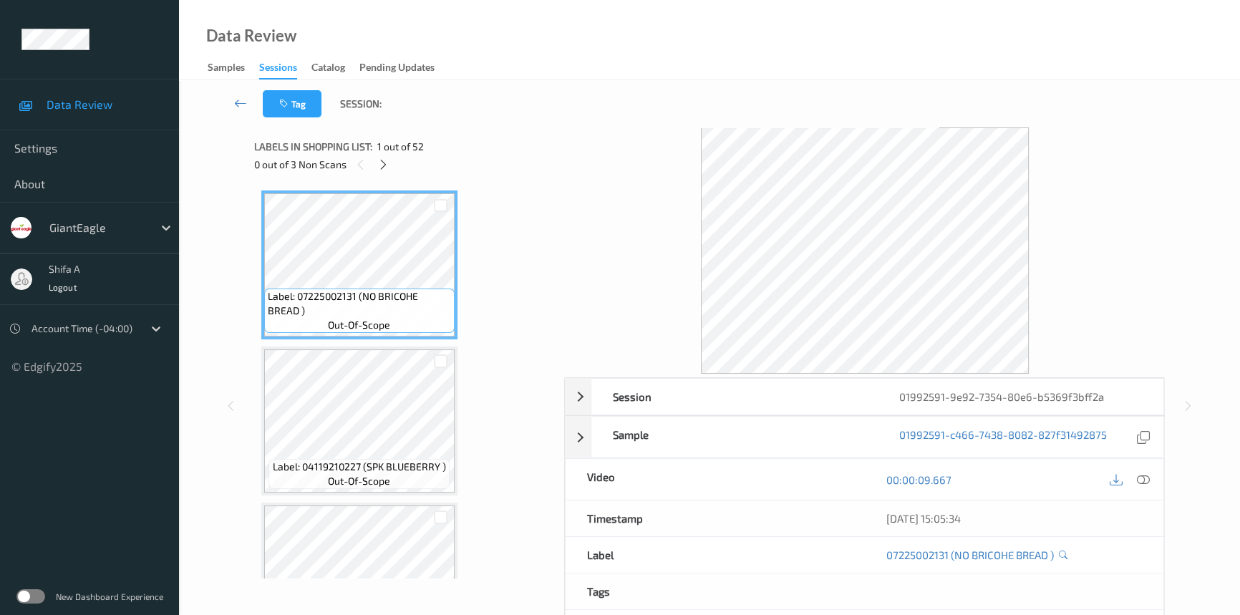
click at [1144, 477] on icon at bounding box center [1142, 479] width 13 height 13
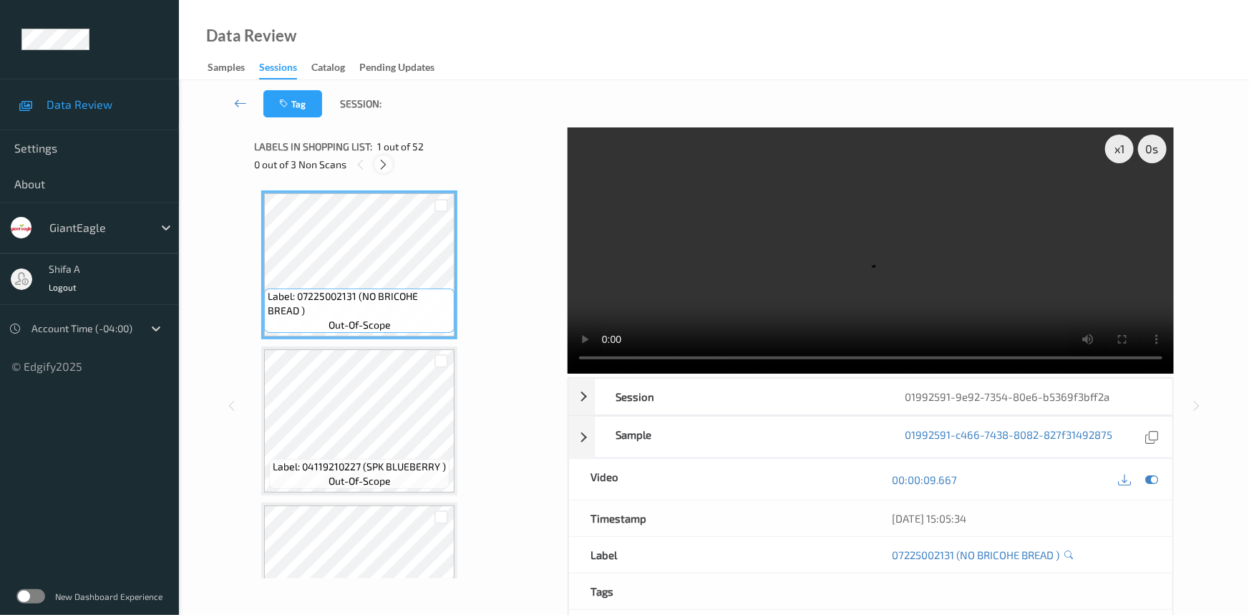
click at [379, 162] on icon at bounding box center [384, 164] width 12 height 13
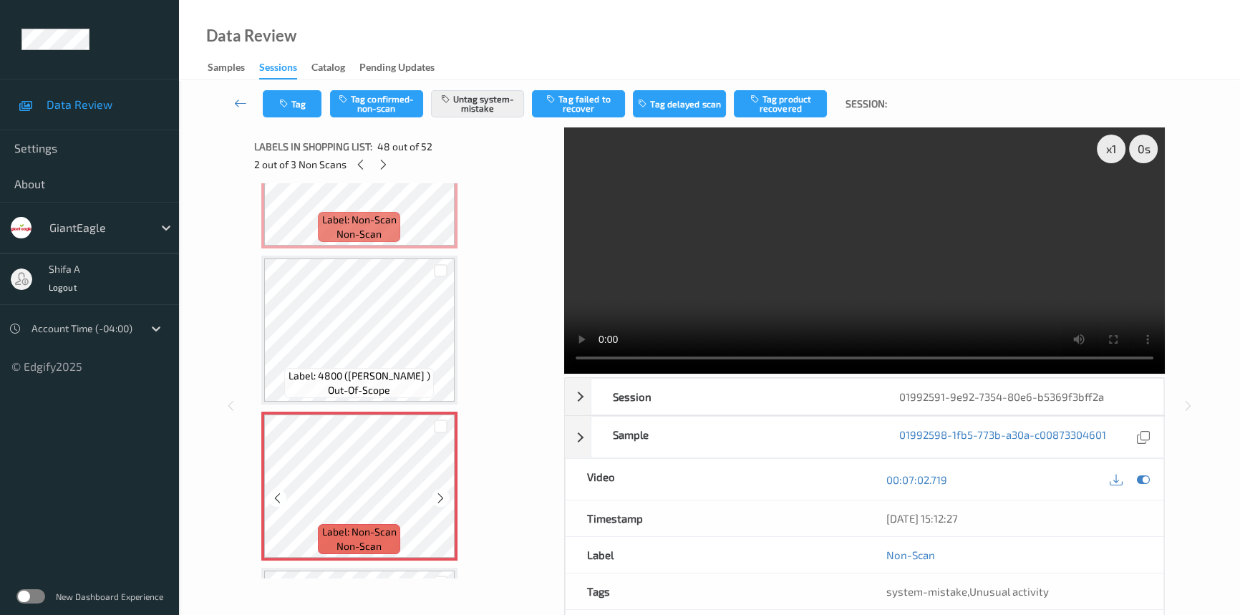
scroll to position [7368, 0]
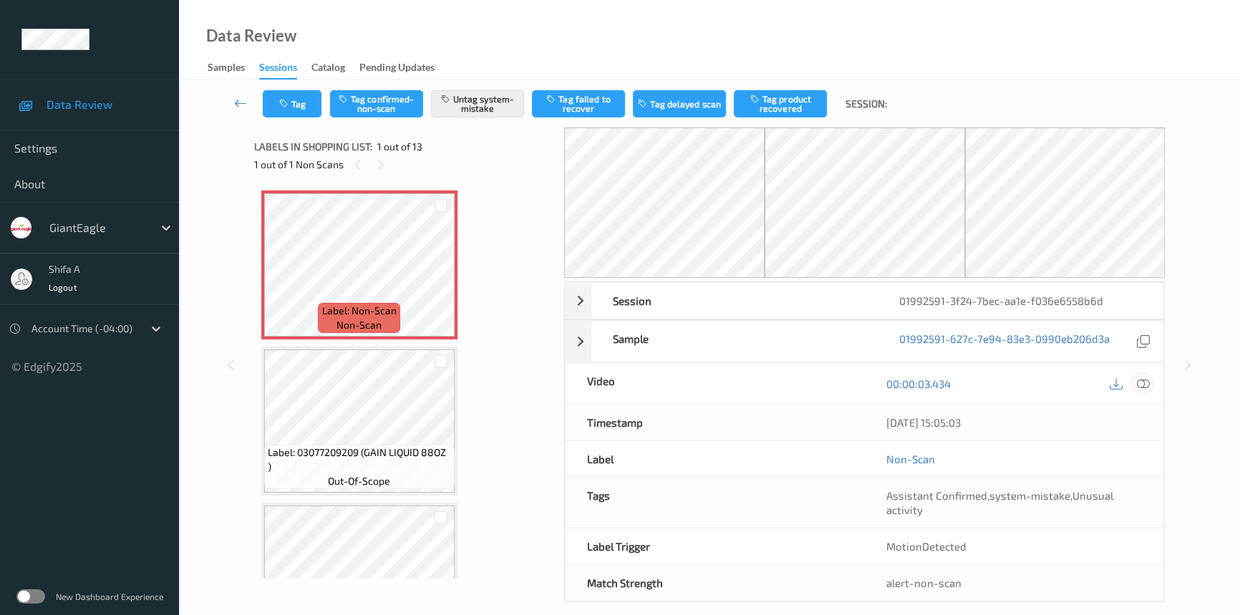
click at [1144, 375] on div at bounding box center [1142, 383] width 19 height 19
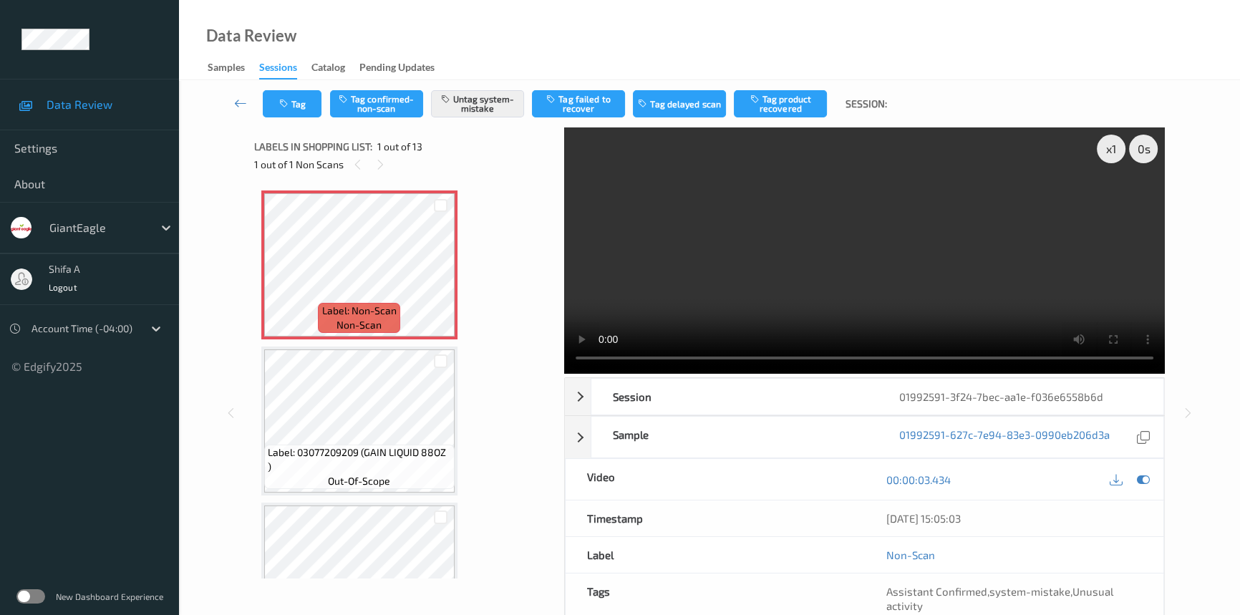
click at [873, 195] on video at bounding box center [864, 250] width 600 height 246
click at [307, 103] on button "Tag" at bounding box center [292, 103] width 59 height 27
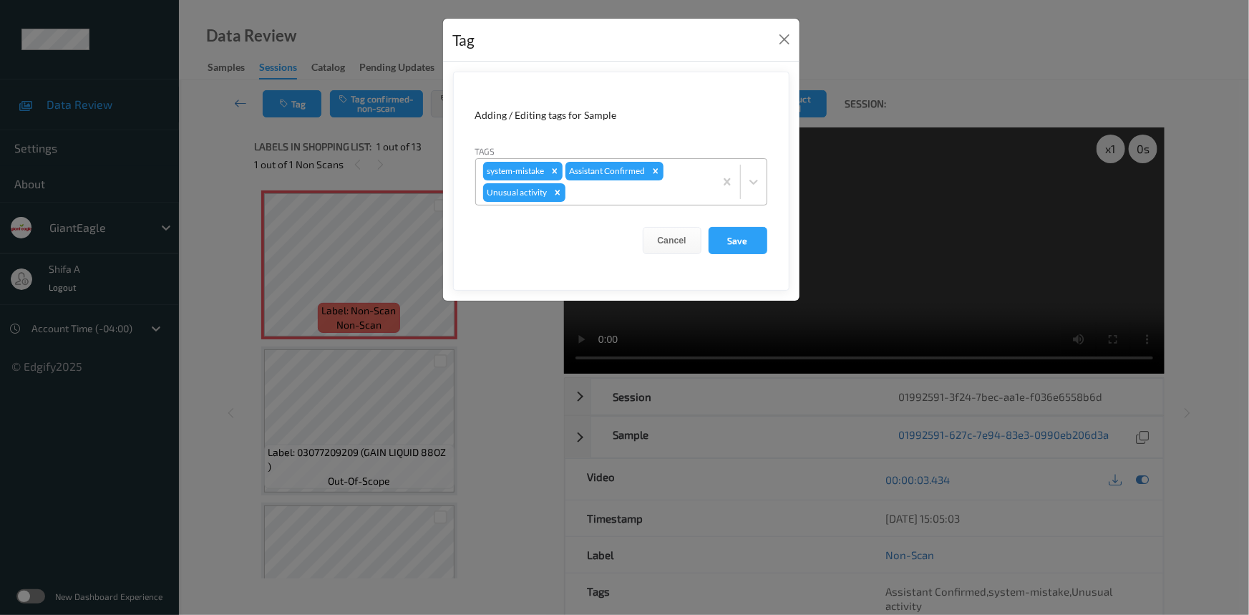
click at [673, 189] on div at bounding box center [637, 192] width 139 height 17
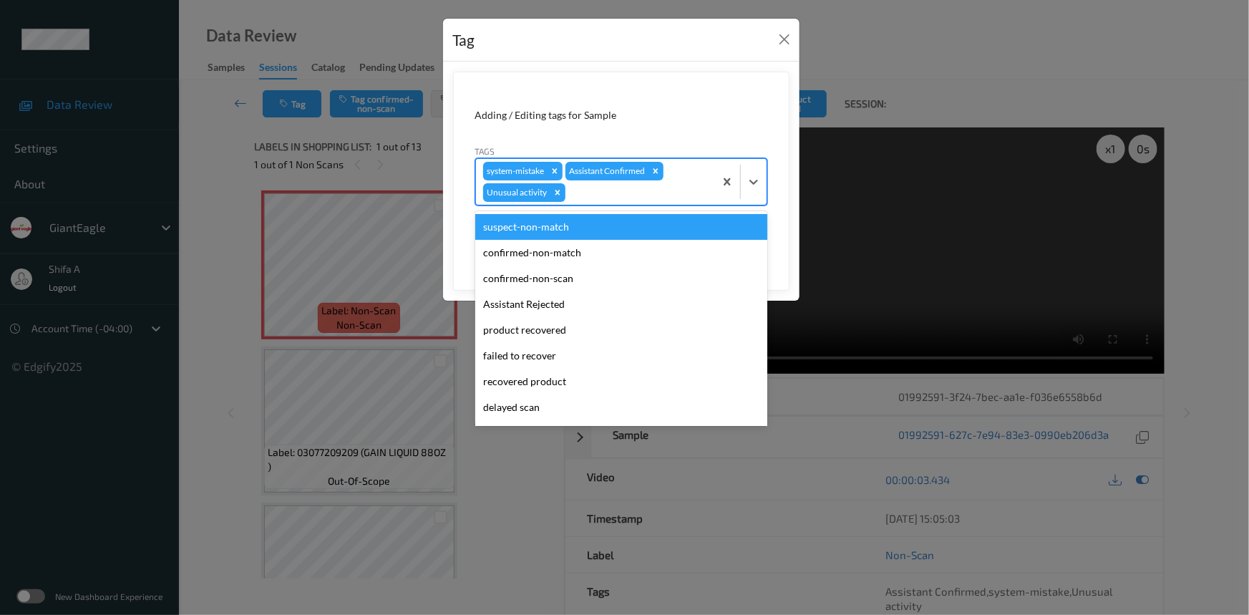
scroll to position [100, 0]
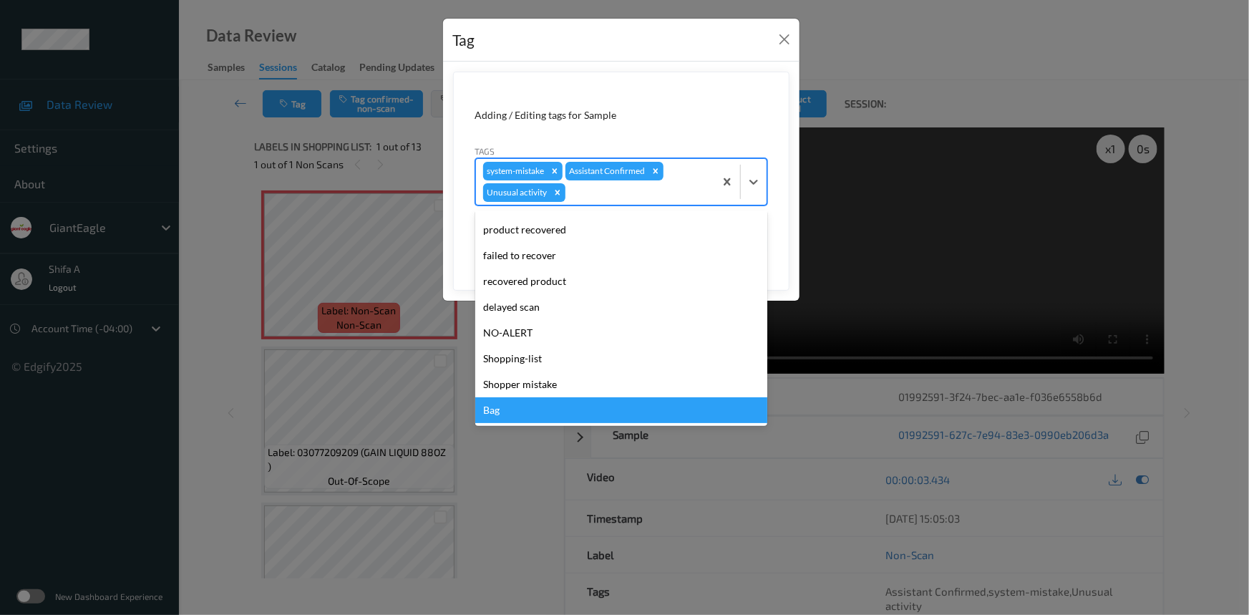
click at [519, 400] on div "Bag" at bounding box center [621, 410] width 292 height 26
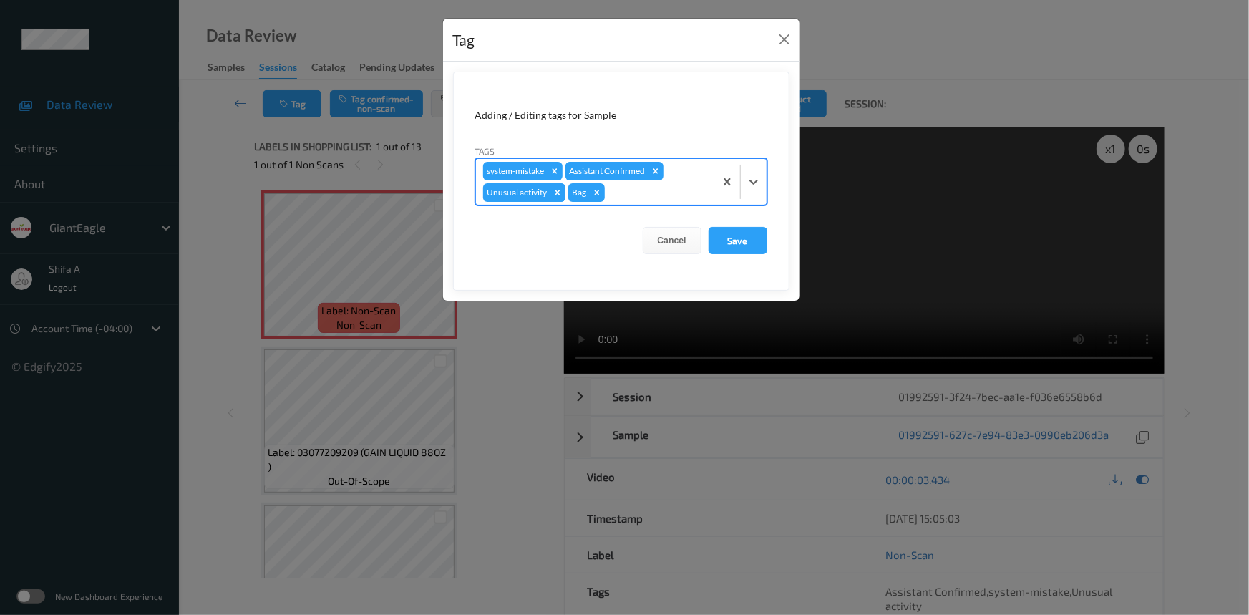
click at [552, 193] on icon "Remove Unusual activity" at bounding box center [557, 192] width 10 height 10
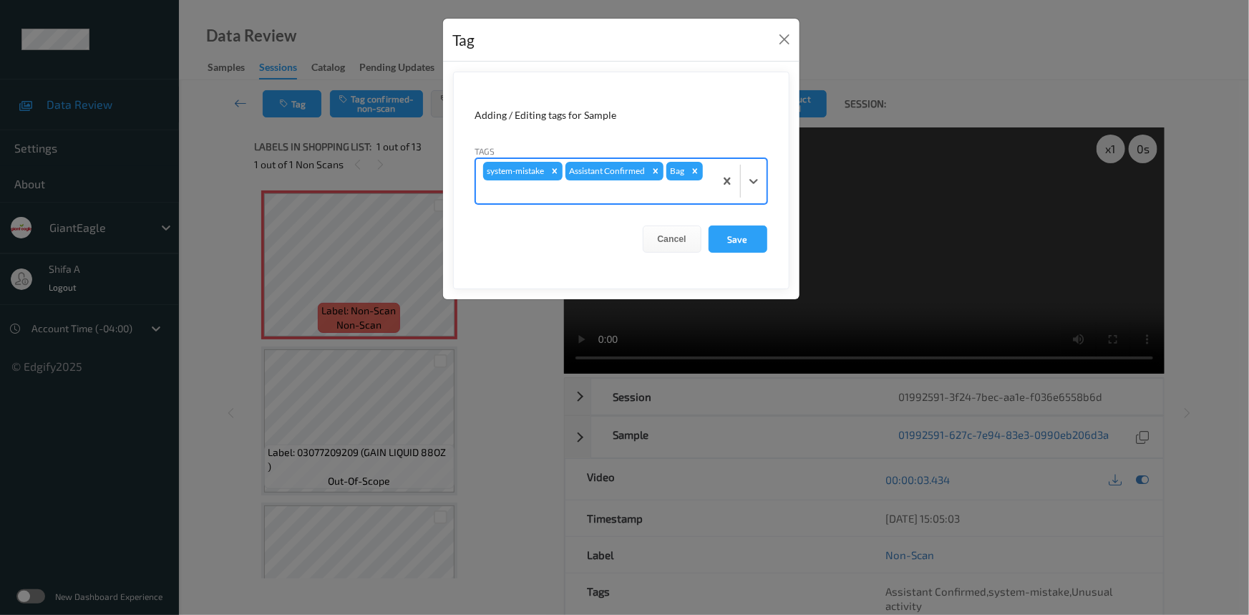
click at [770, 244] on form "Adding / Editing tags for Sample Tags option Unusual activity, deselected. Sele…" at bounding box center [621, 181] width 336 height 218
click at [744, 236] on button "Save" at bounding box center [737, 238] width 59 height 27
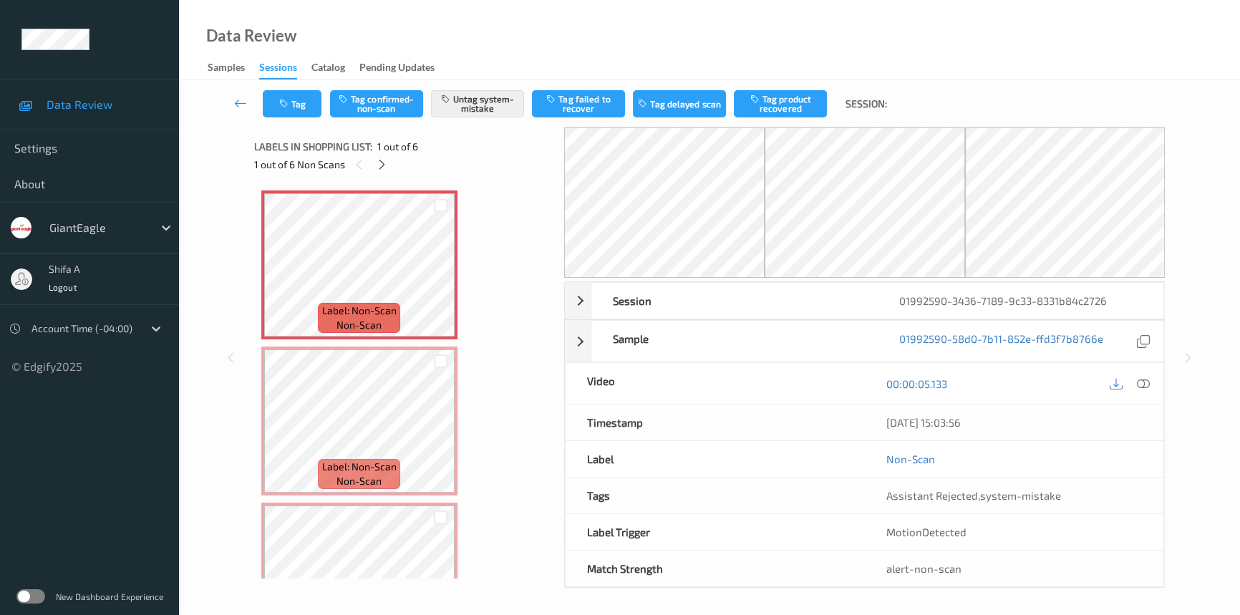
click at [1139, 384] on icon at bounding box center [1142, 383] width 13 height 13
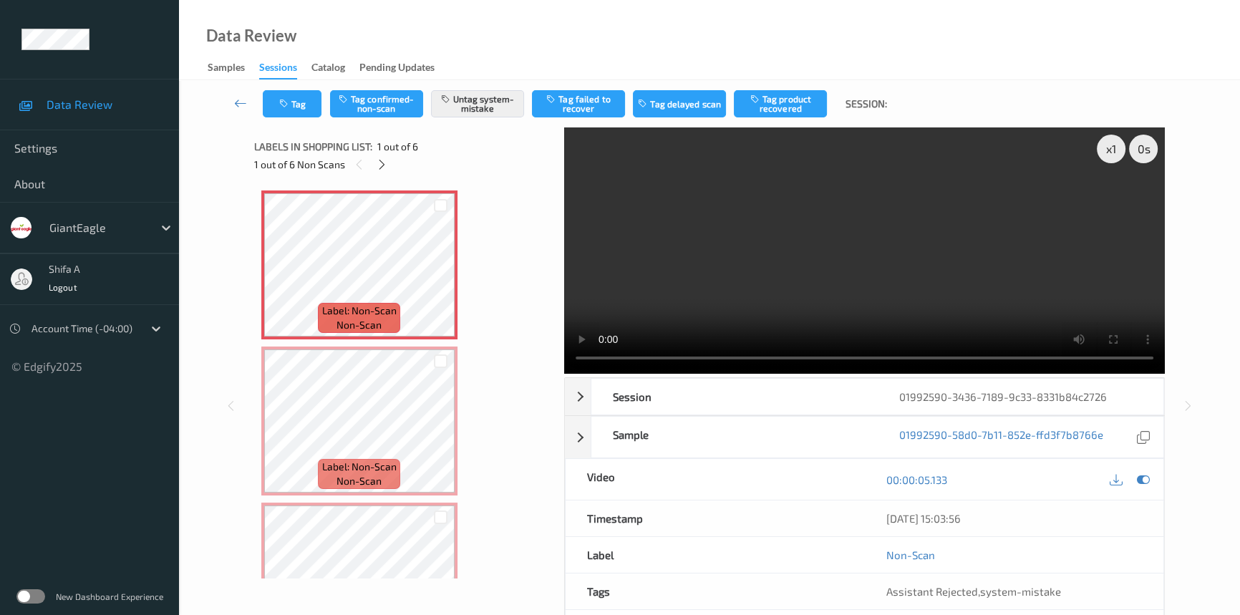
click at [993, 275] on video at bounding box center [864, 250] width 600 height 246
click at [381, 166] on icon at bounding box center [382, 164] width 12 height 13
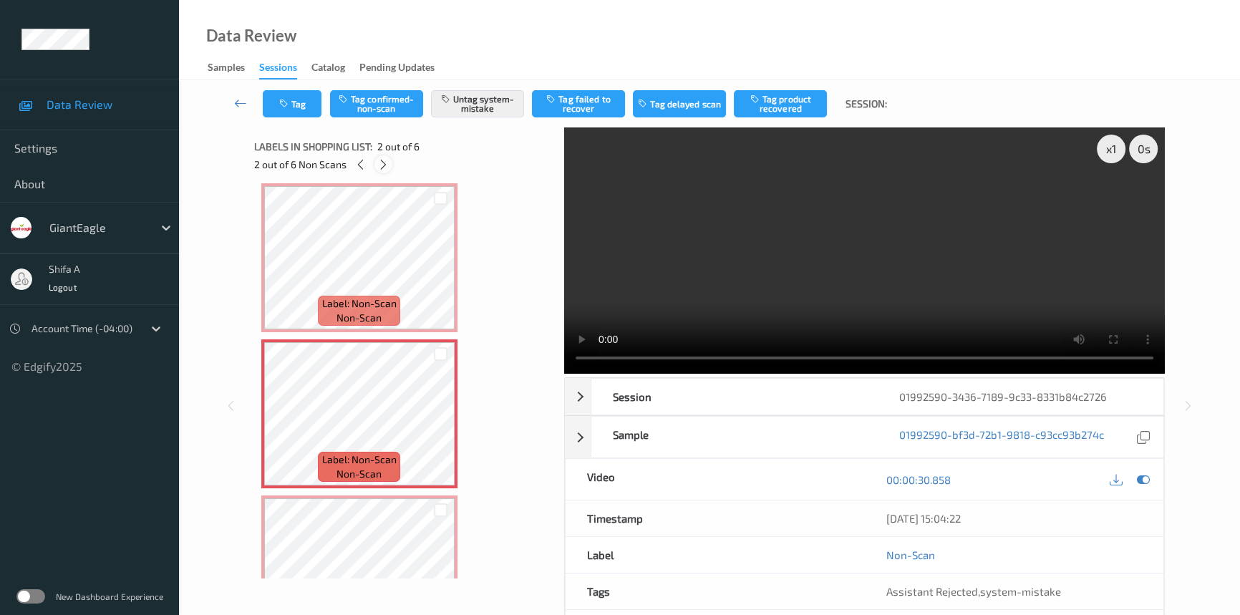
click at [381, 166] on icon at bounding box center [383, 164] width 12 height 13
click at [381, 166] on icon at bounding box center [384, 164] width 12 height 13
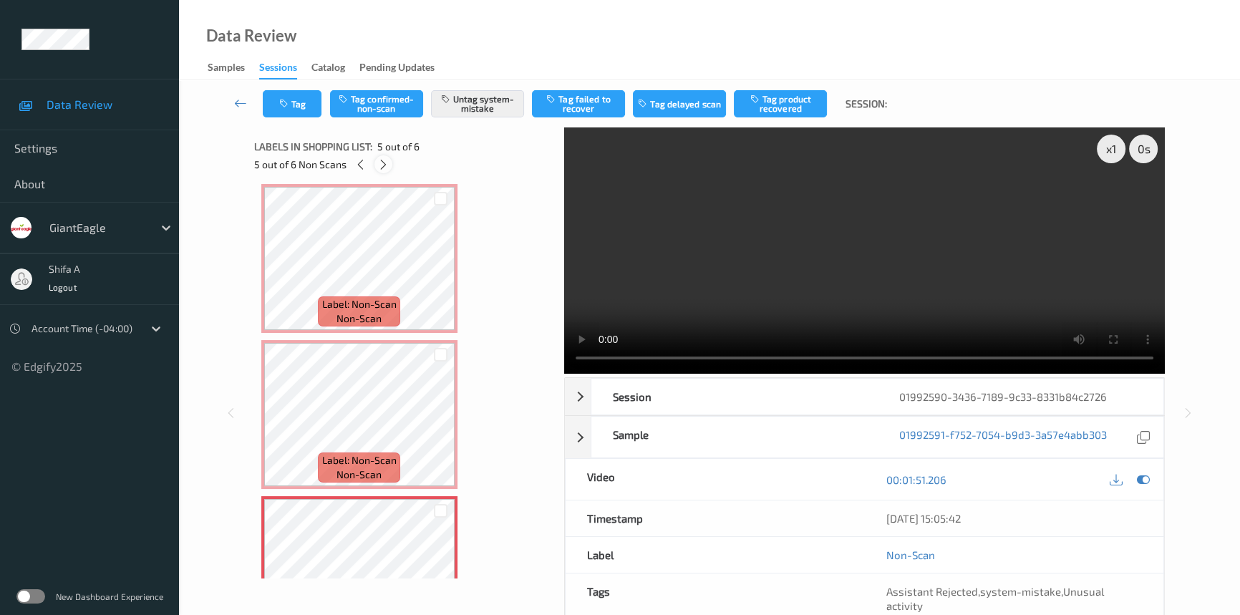
scroll to position [473, 0]
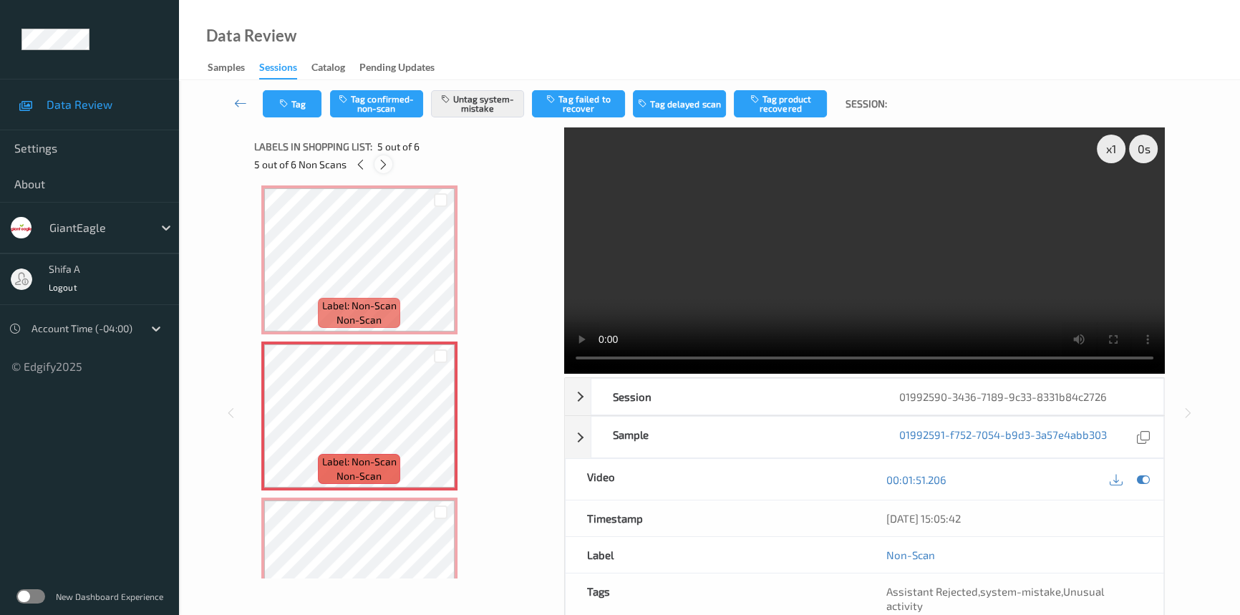
click at [381, 166] on icon at bounding box center [383, 164] width 12 height 13
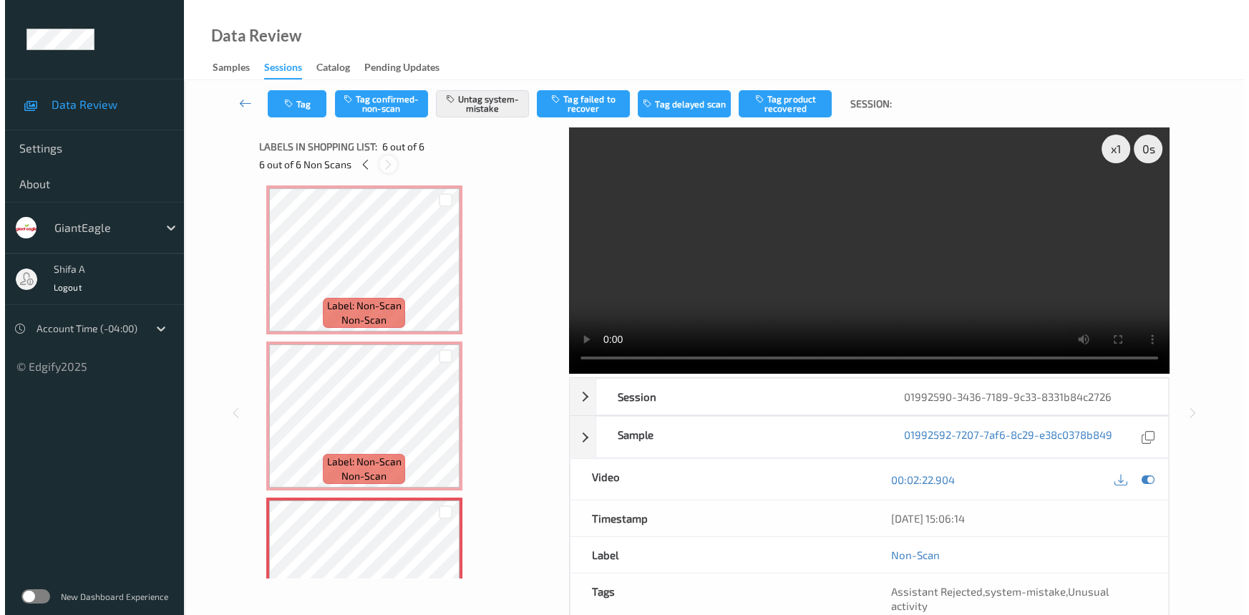
scroll to position [545, 0]
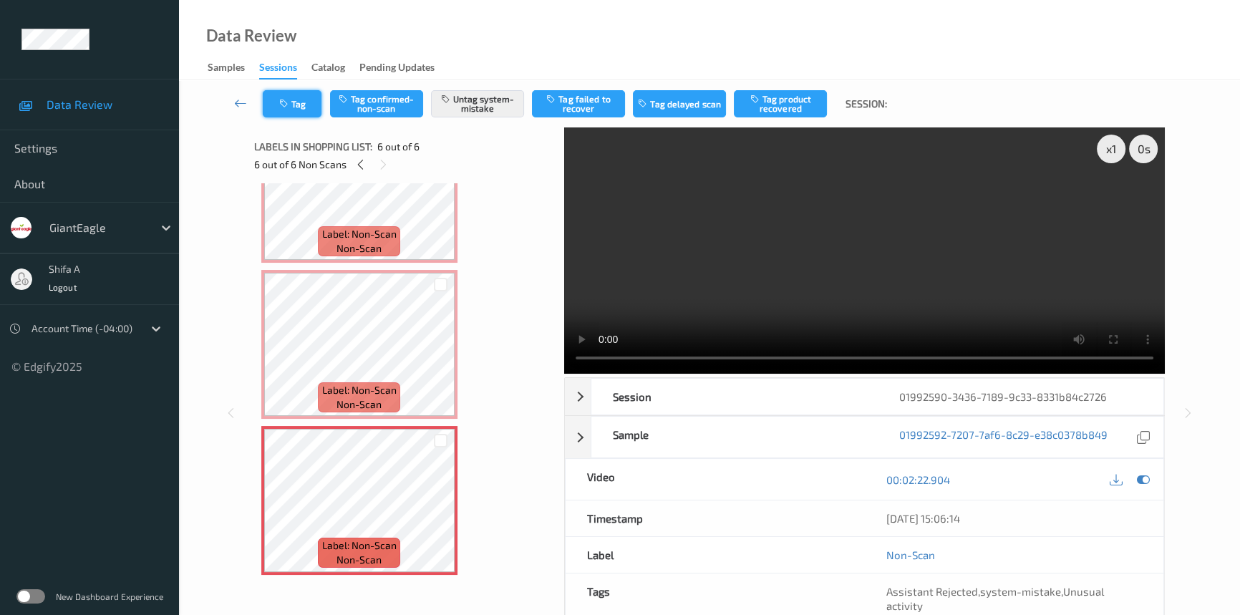
click at [308, 94] on button "Tag" at bounding box center [292, 103] width 59 height 27
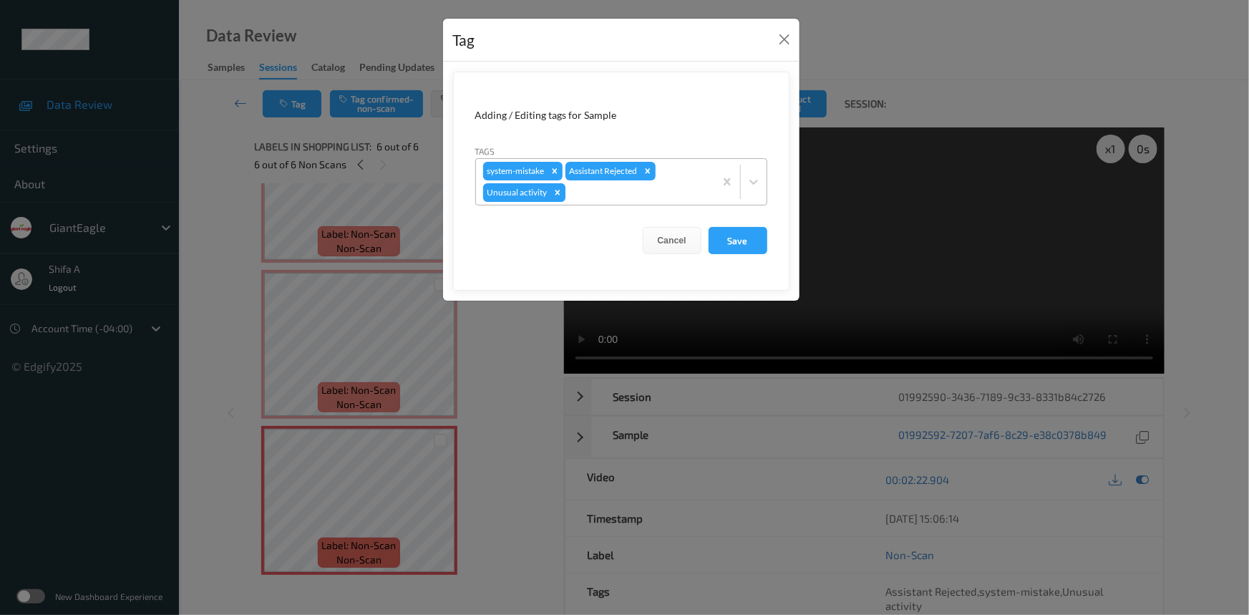
click at [556, 190] on icon "Remove Unusual activity" at bounding box center [557, 192] width 10 height 10
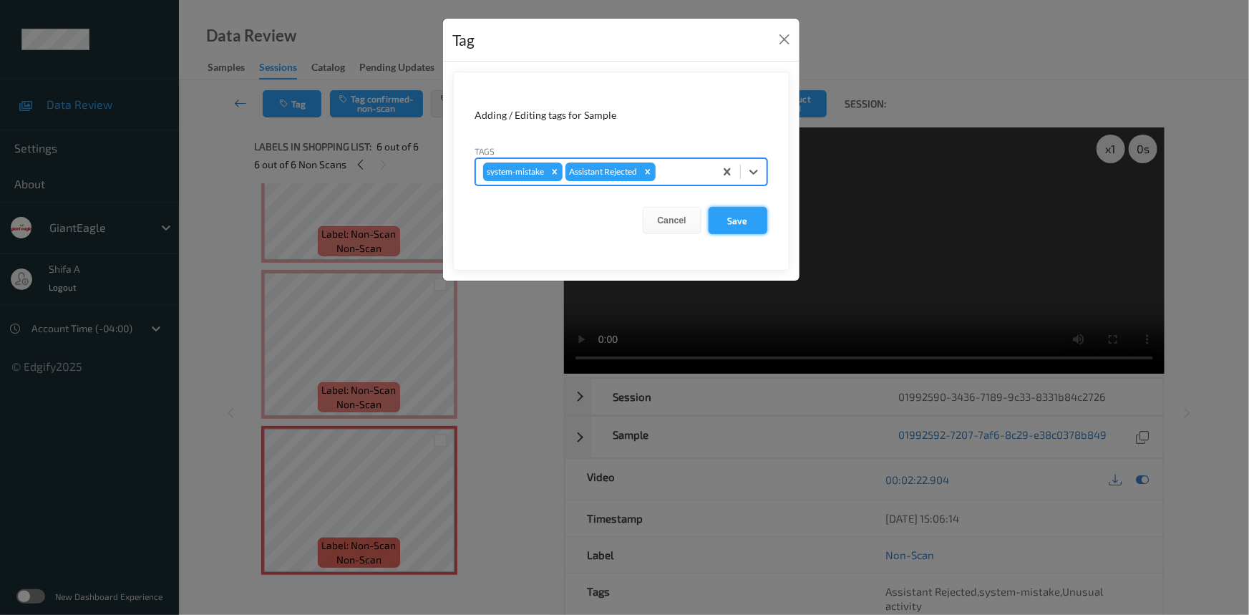
click at [729, 224] on button "Save" at bounding box center [737, 220] width 59 height 27
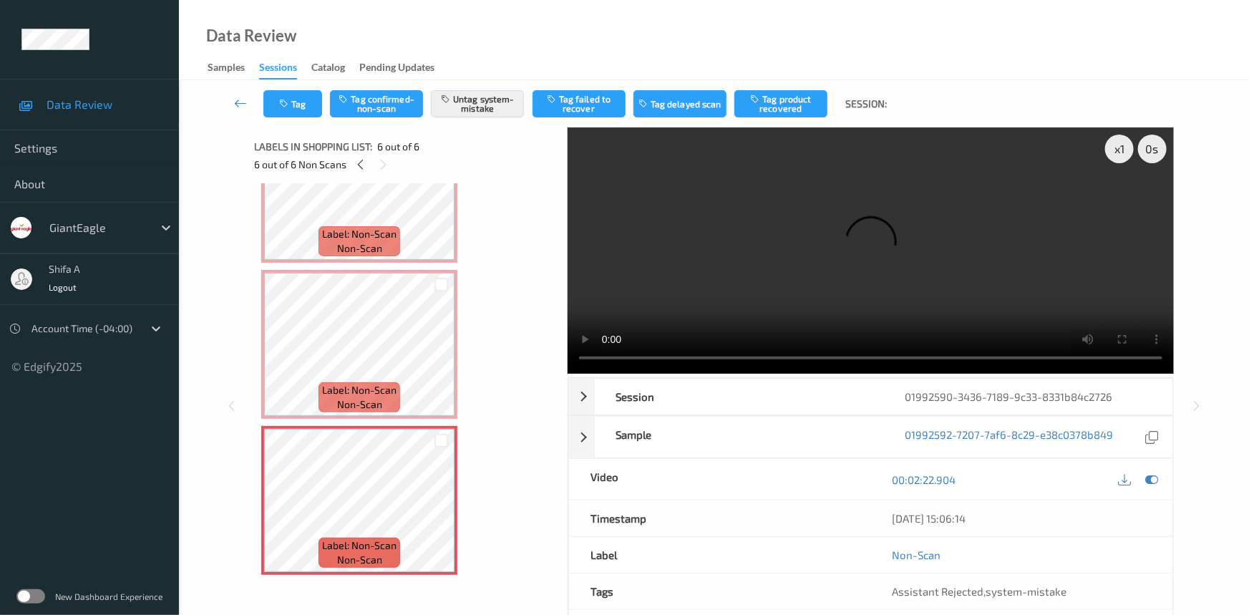
click at [363, 175] on div "Labels in shopping list: 6 out of 6 6 out of 6 Non Scans" at bounding box center [405, 155] width 303 height 56
click at [361, 169] on icon at bounding box center [360, 164] width 12 height 13
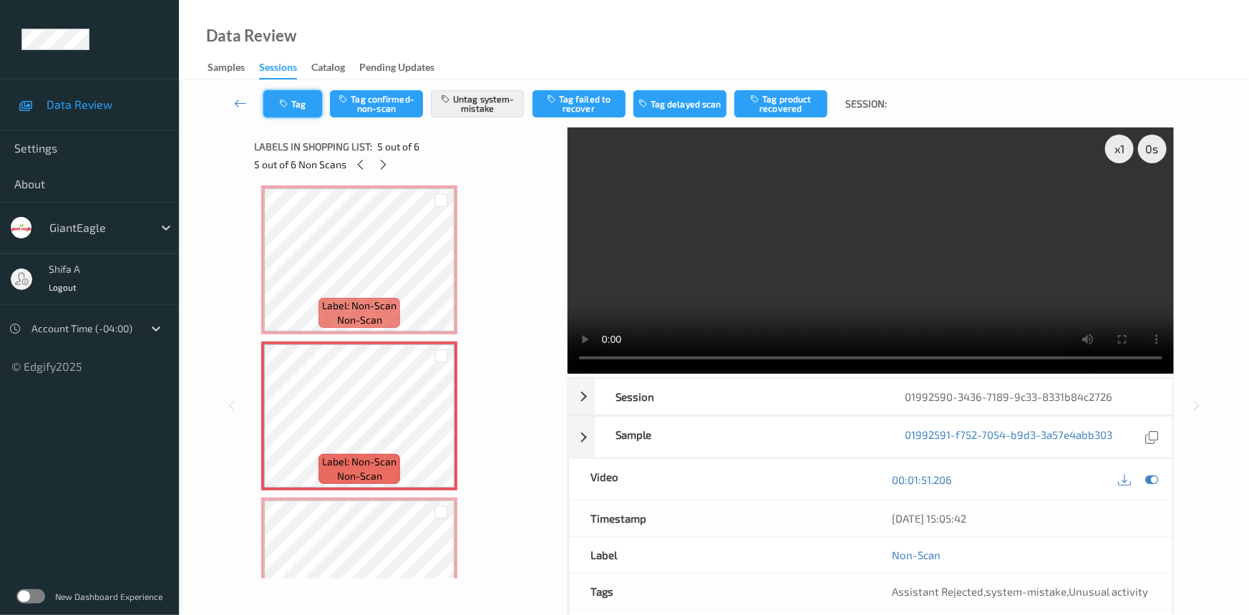
click at [307, 110] on button "Tag" at bounding box center [292, 103] width 59 height 27
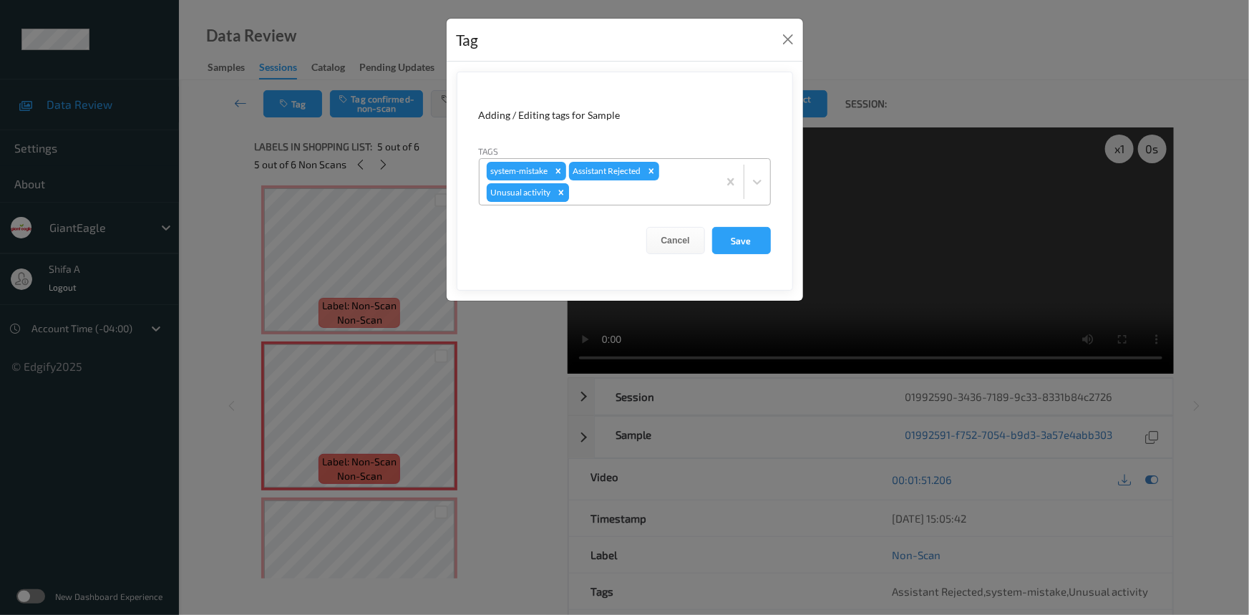
click at [557, 192] on icon "Remove Unusual activity" at bounding box center [561, 192] width 10 height 10
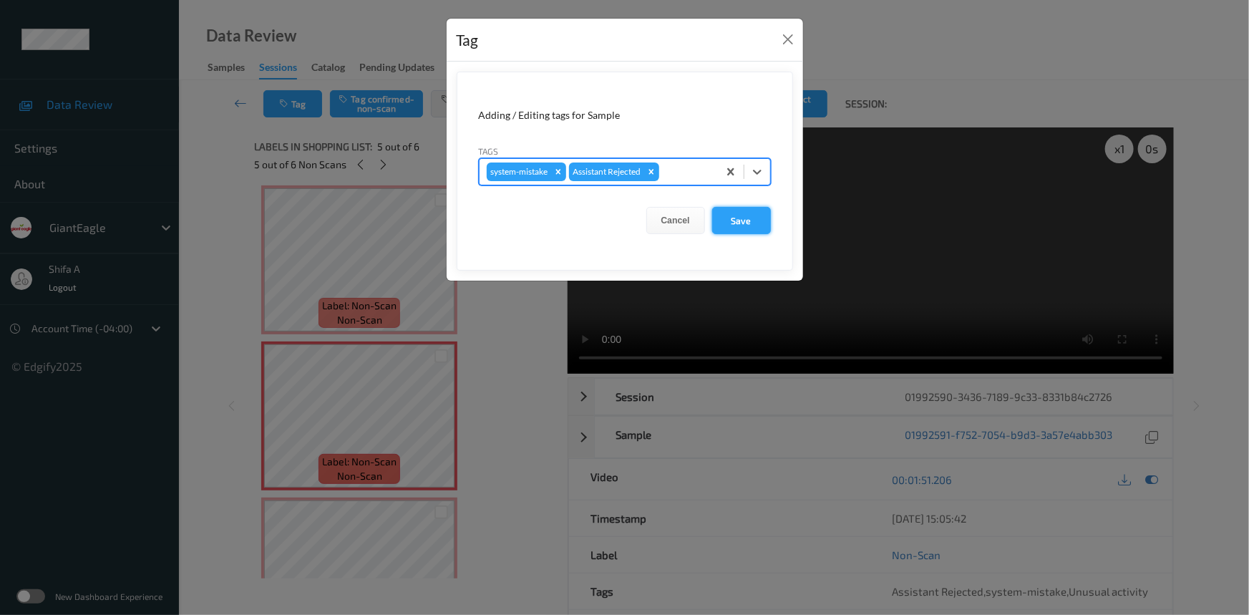
click at [727, 224] on button "Save" at bounding box center [741, 220] width 59 height 27
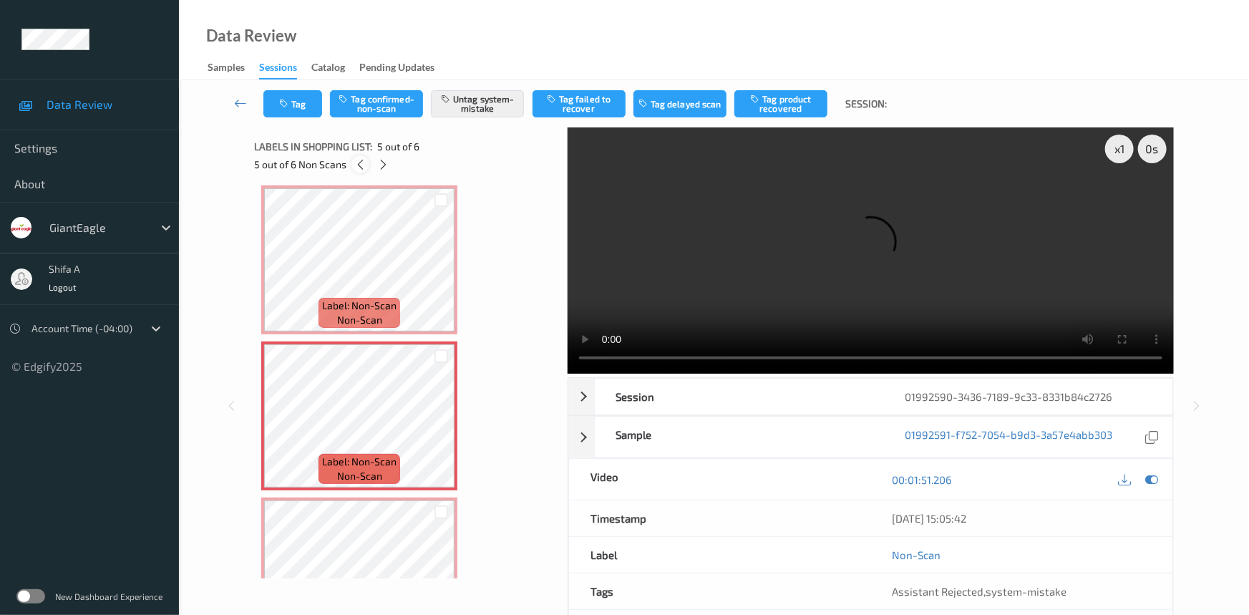
click at [361, 165] on icon at bounding box center [360, 164] width 12 height 13
click at [301, 108] on button "Tag" at bounding box center [292, 103] width 59 height 27
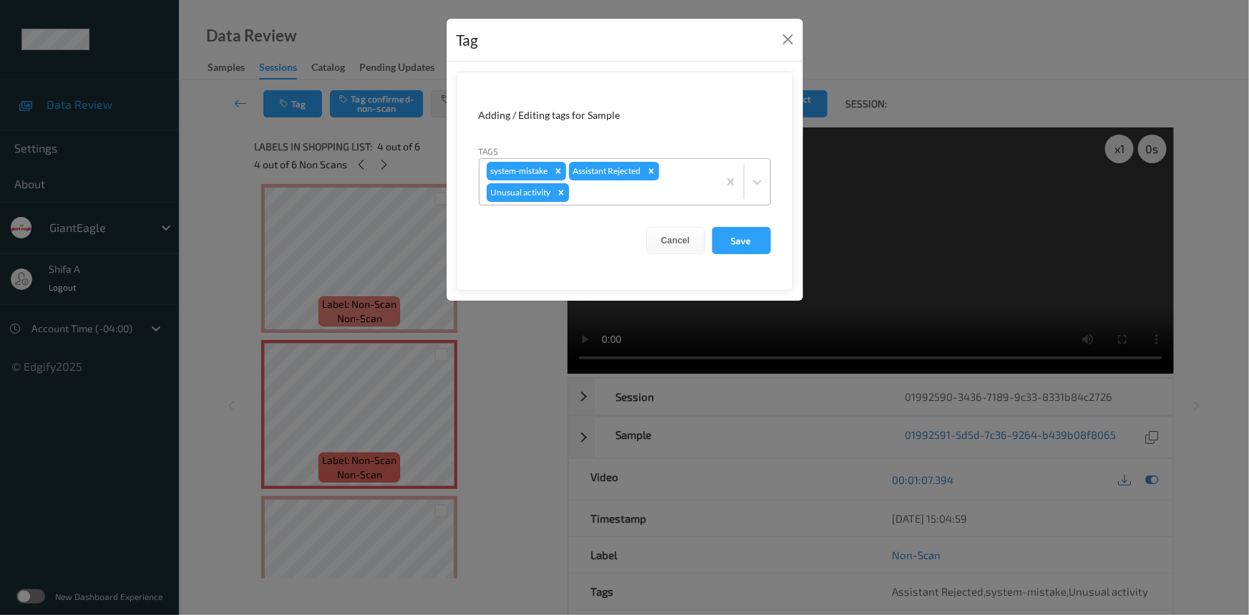
click at [565, 190] on div "Remove Unusual activity" at bounding box center [561, 192] width 16 height 19
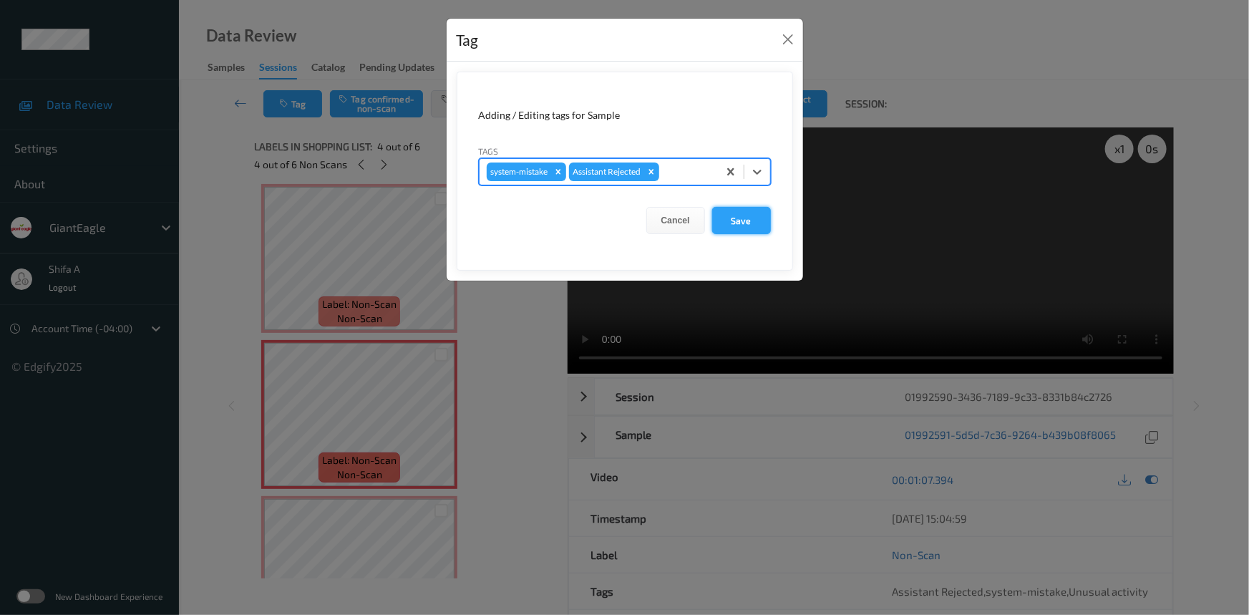
click at [728, 225] on button "Save" at bounding box center [741, 220] width 59 height 27
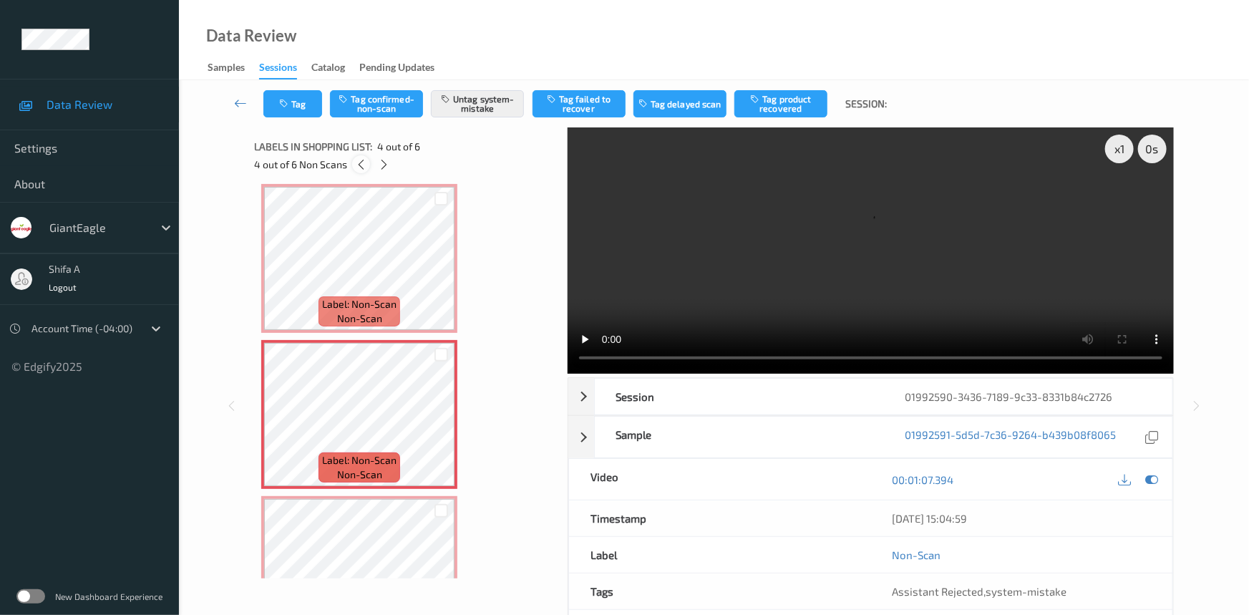
click at [364, 162] on icon at bounding box center [361, 164] width 12 height 13
click at [293, 109] on button "Tag" at bounding box center [292, 103] width 59 height 27
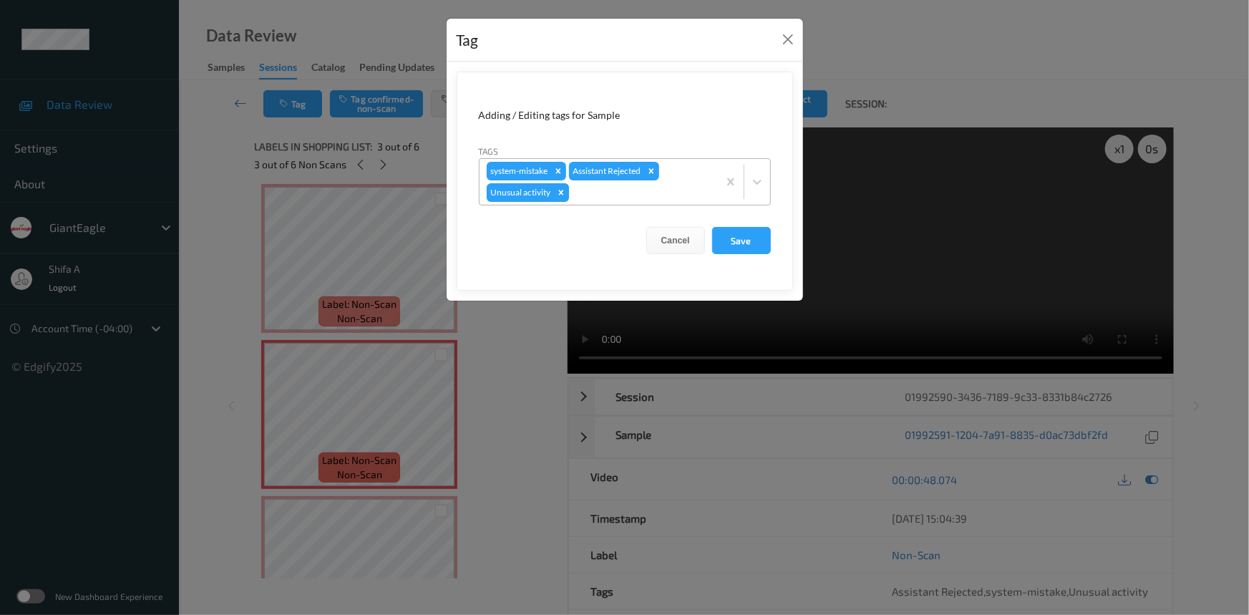
click at [559, 195] on icon "Remove Unusual activity" at bounding box center [561, 192] width 10 height 10
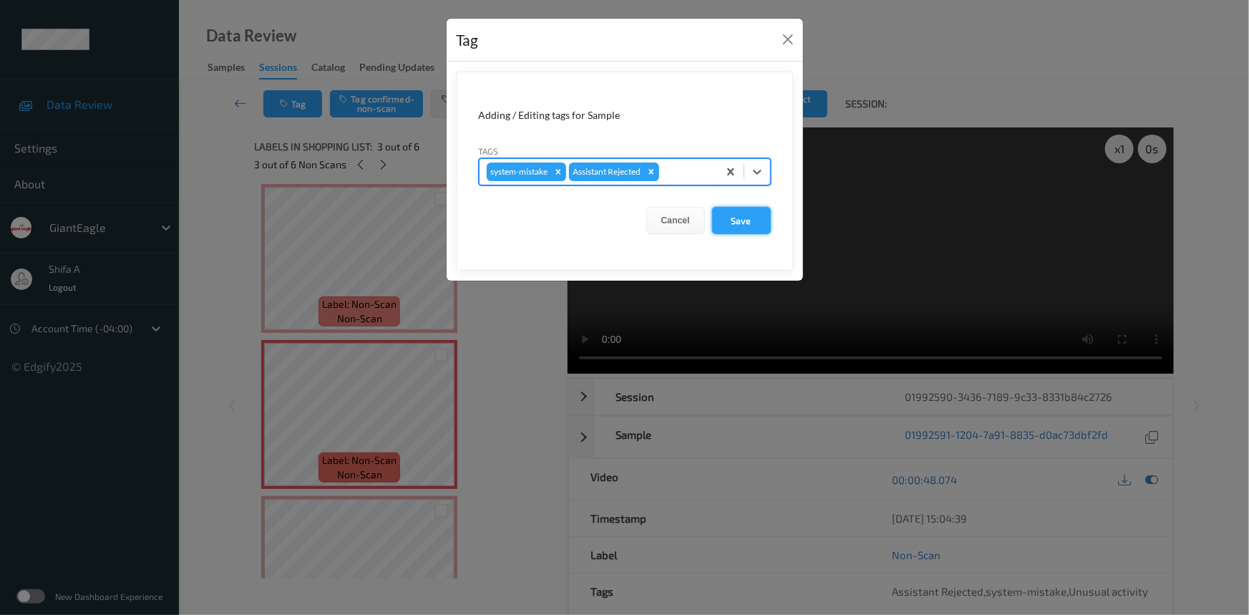
click at [723, 233] on button "Save" at bounding box center [741, 220] width 59 height 27
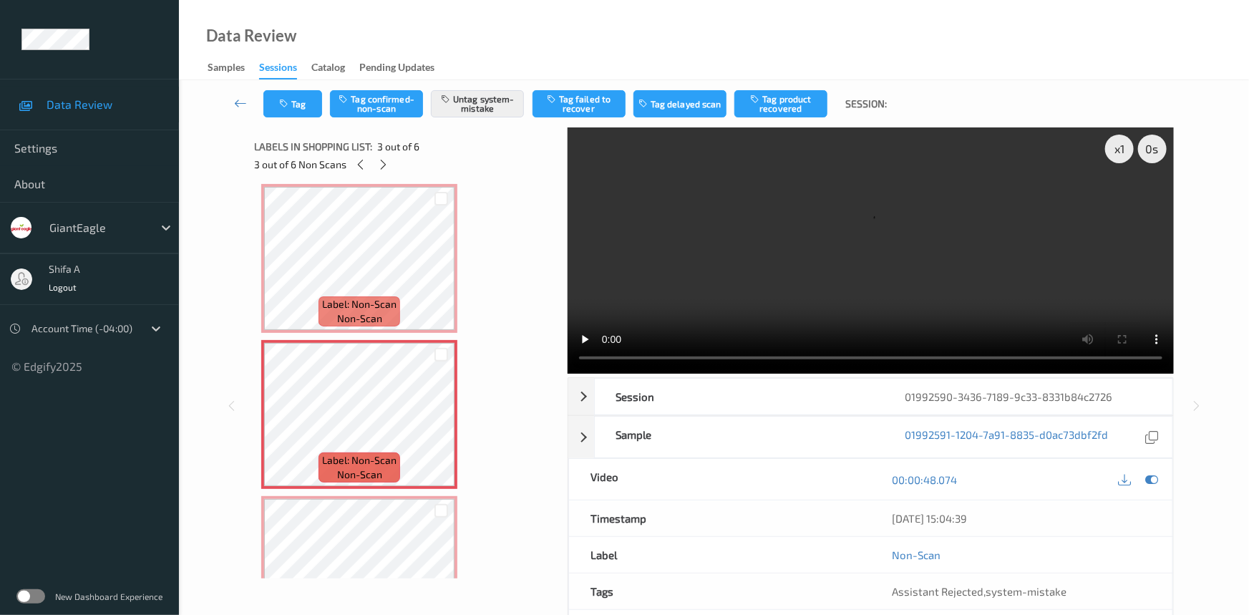
click at [360, 174] on div "Labels in shopping list: 3 out of 6 3 out of 6 Non Scans" at bounding box center [405, 155] width 303 height 56
click at [362, 171] on div at bounding box center [360, 164] width 18 height 18
click at [303, 101] on button "Tag" at bounding box center [292, 103] width 59 height 27
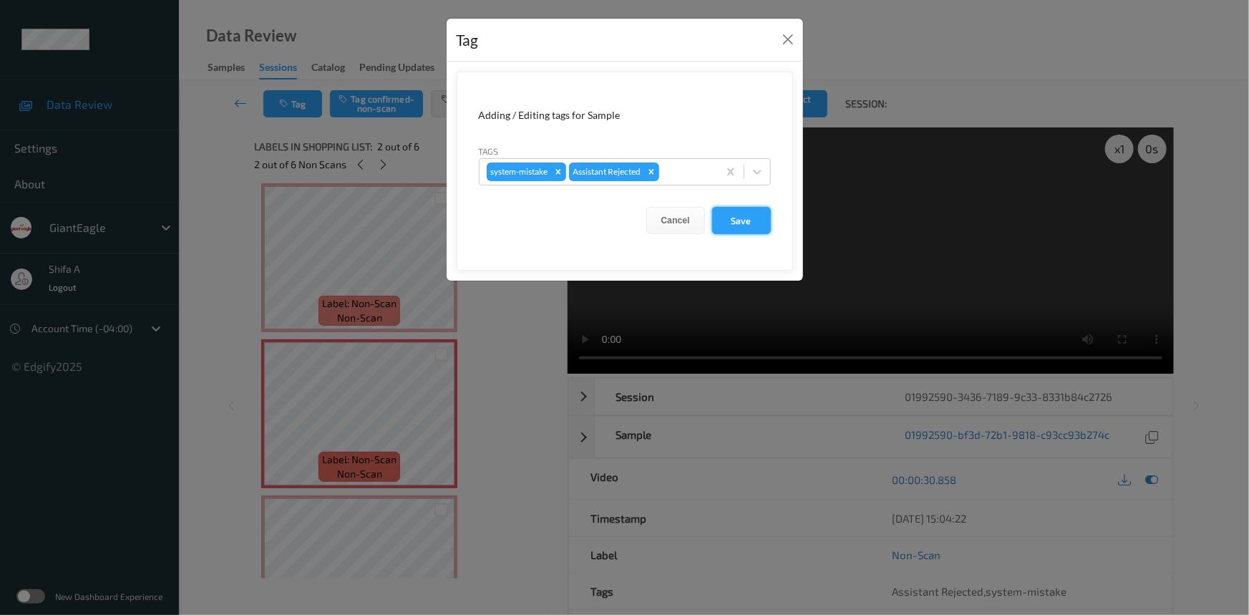
click at [750, 215] on button "Save" at bounding box center [741, 220] width 59 height 27
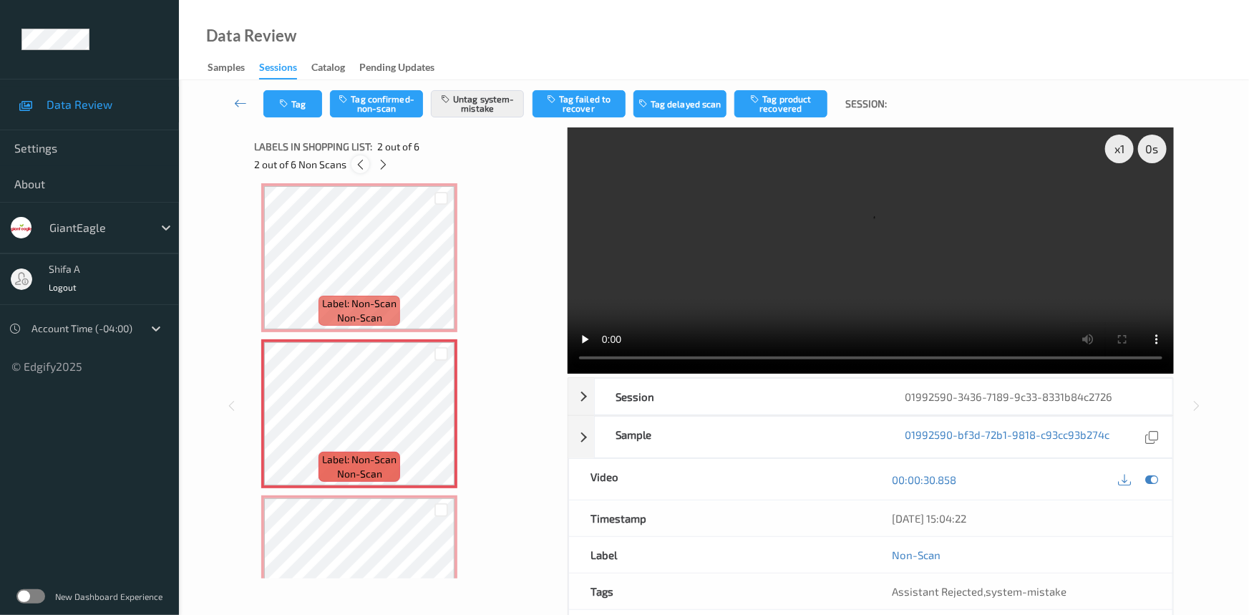
click at [366, 164] on div at bounding box center [360, 164] width 18 height 18
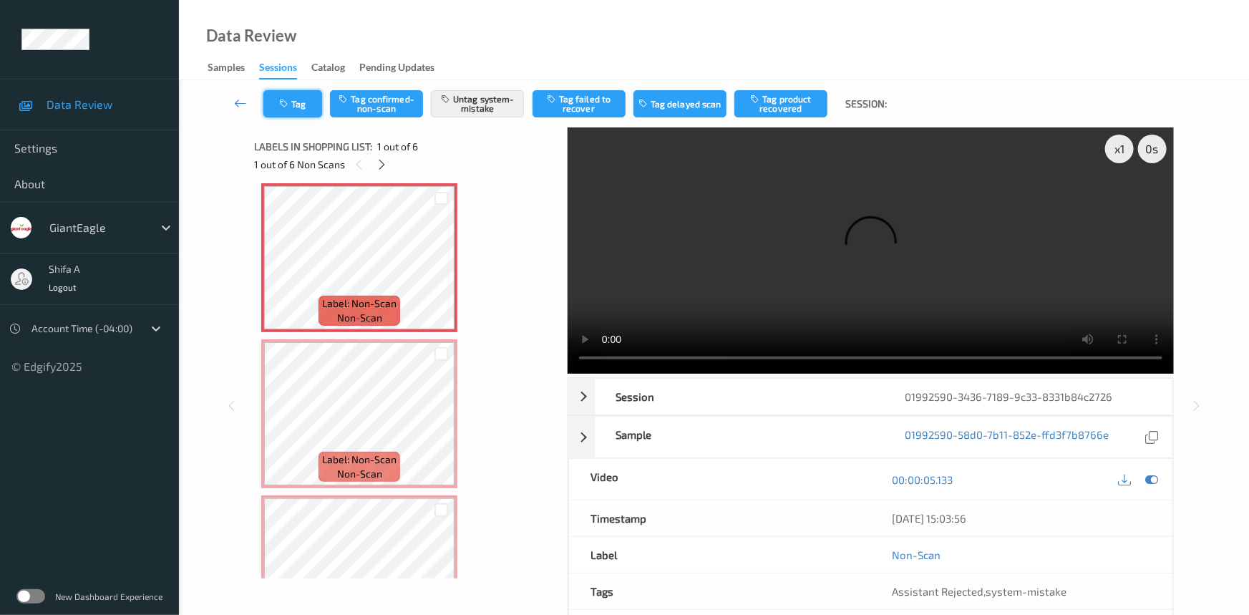
click at [302, 107] on button "Tag" at bounding box center [292, 103] width 59 height 27
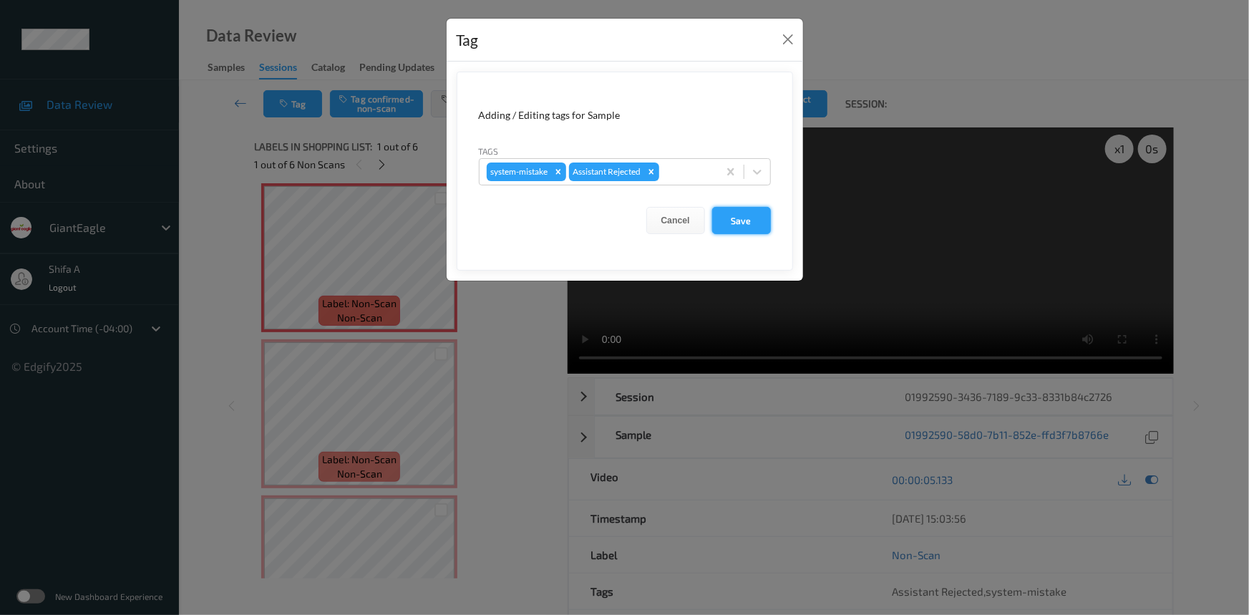
click at [741, 220] on button "Save" at bounding box center [741, 220] width 59 height 27
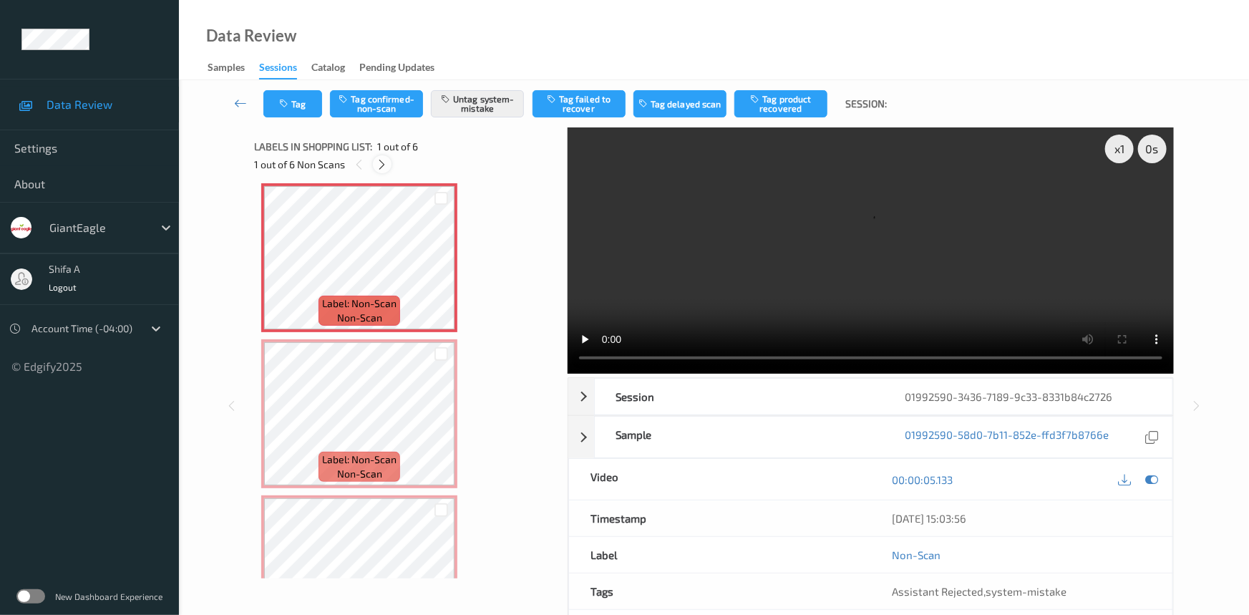
click at [383, 162] on icon at bounding box center [382, 164] width 12 height 13
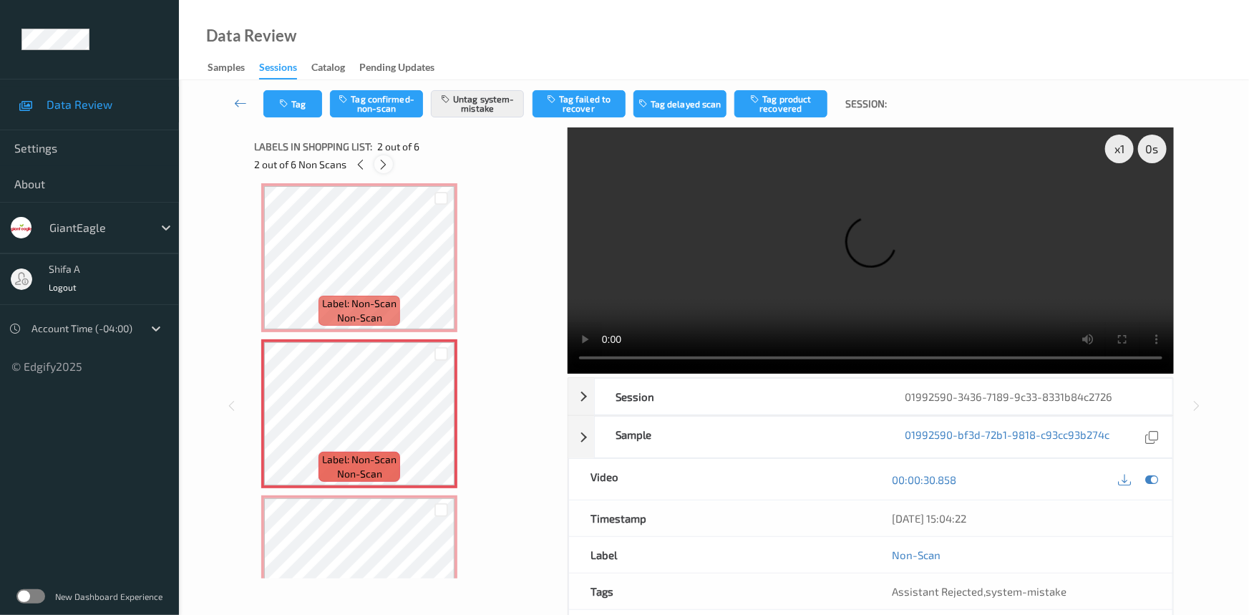
click at [383, 162] on icon at bounding box center [384, 164] width 12 height 13
click at [383, 162] on icon at bounding box center [385, 164] width 12 height 13
click at [383, 162] on icon at bounding box center [384, 164] width 12 height 13
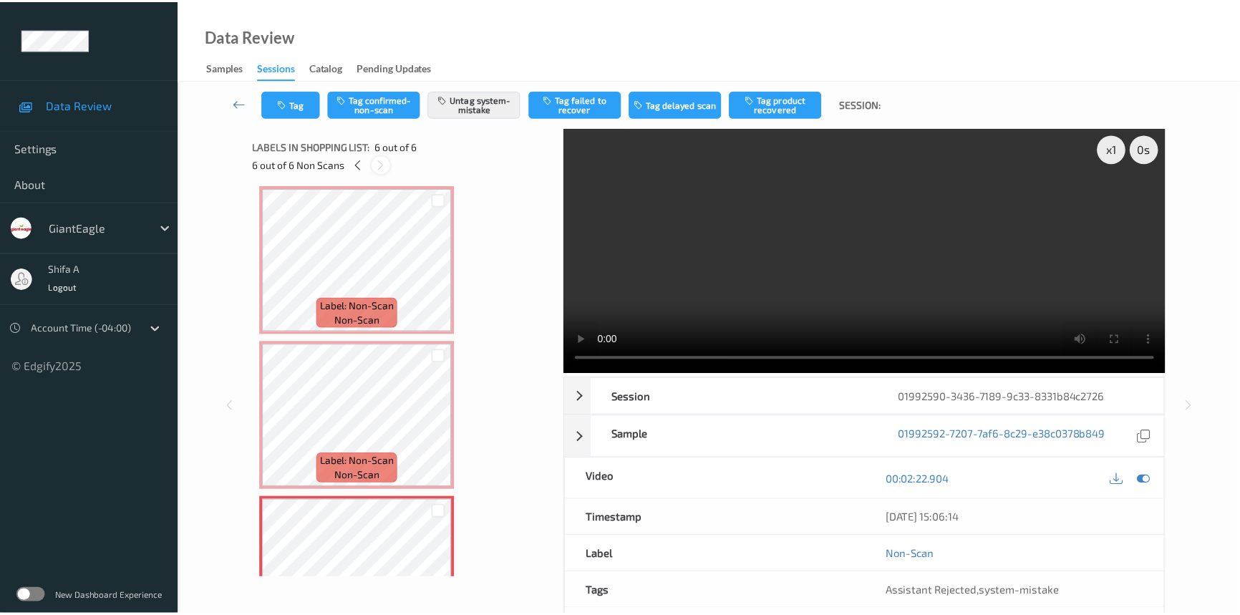
scroll to position [545, 0]
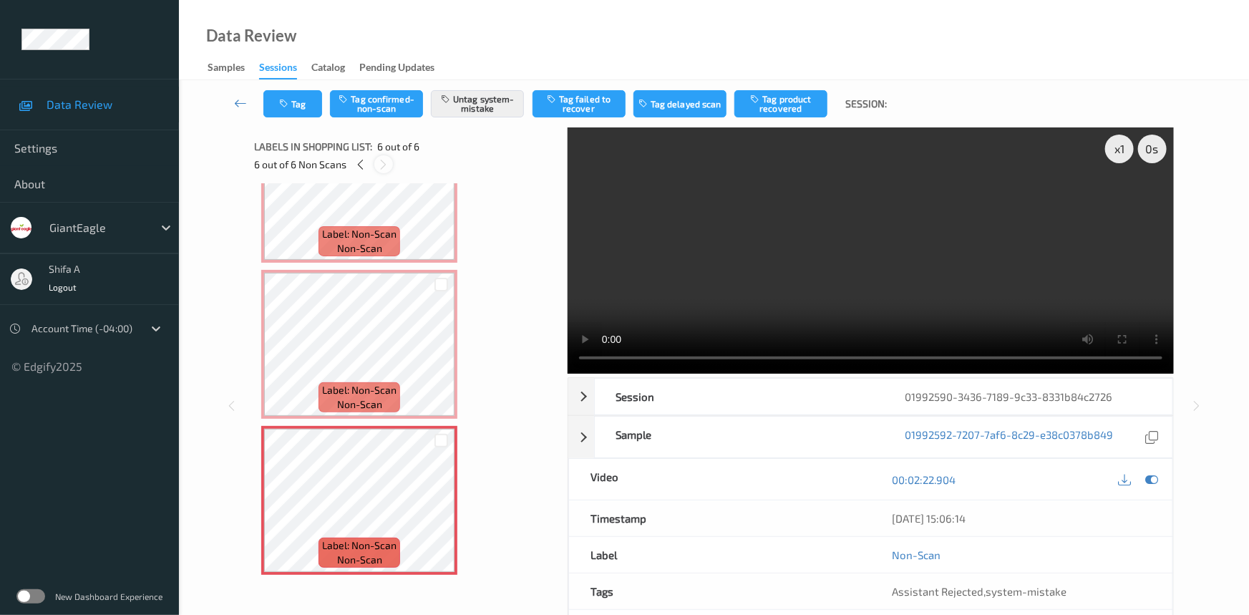
click at [383, 162] on icon at bounding box center [384, 164] width 12 height 13
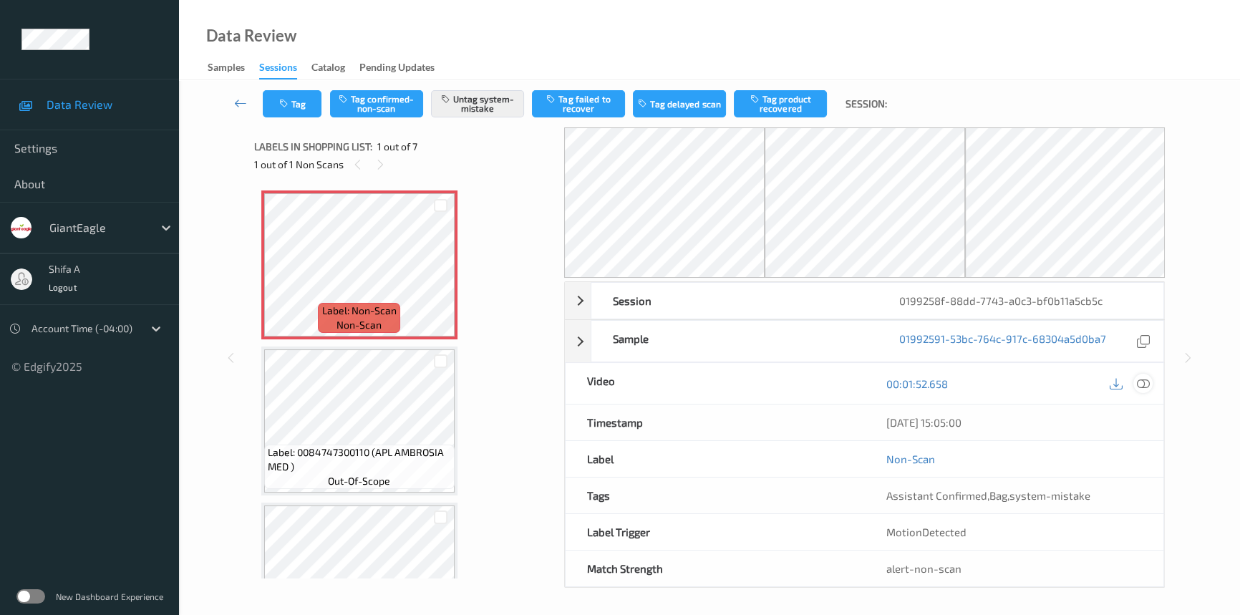
click at [1142, 386] on icon at bounding box center [1142, 383] width 13 height 13
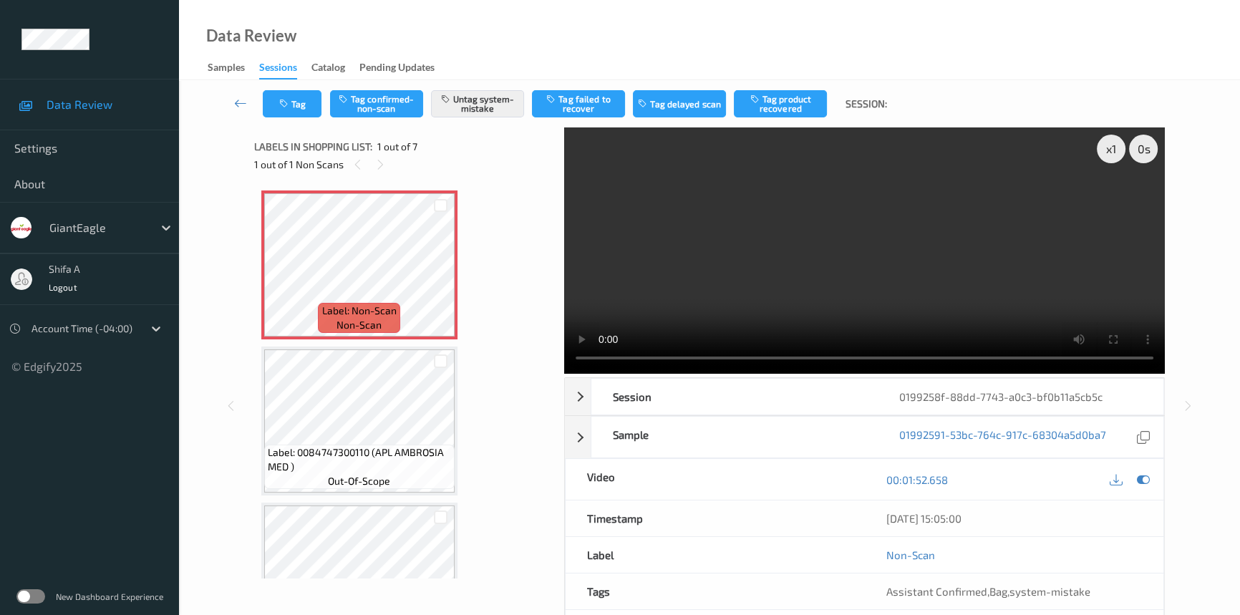
click at [973, 273] on video at bounding box center [864, 250] width 600 height 246
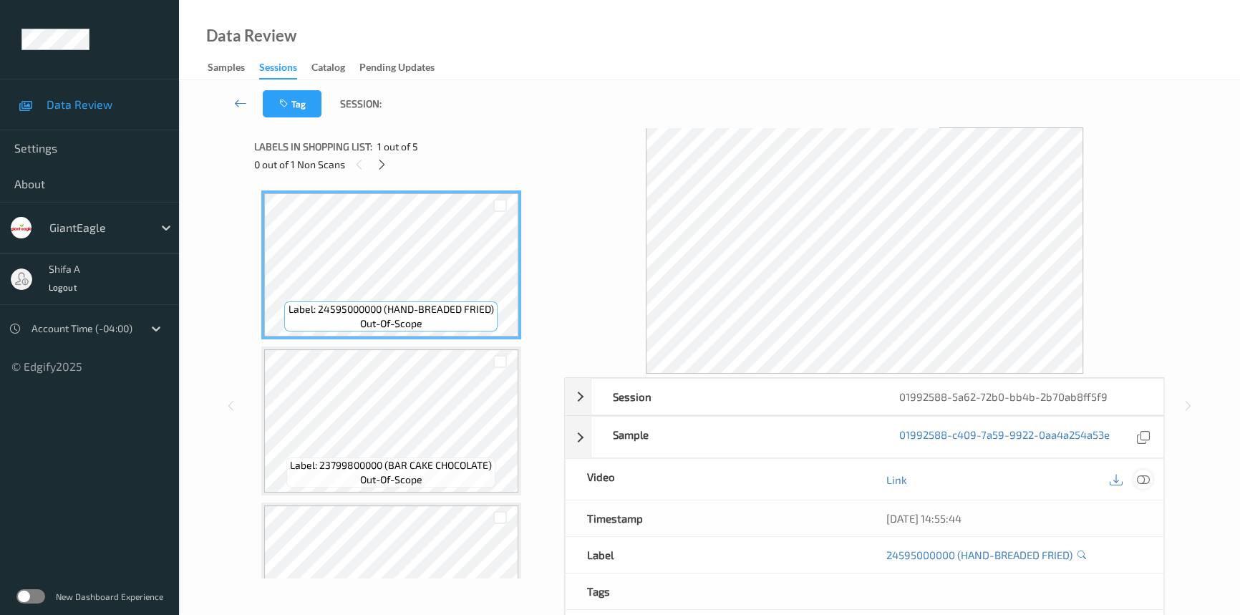
click at [1146, 478] on icon at bounding box center [1142, 479] width 13 height 13
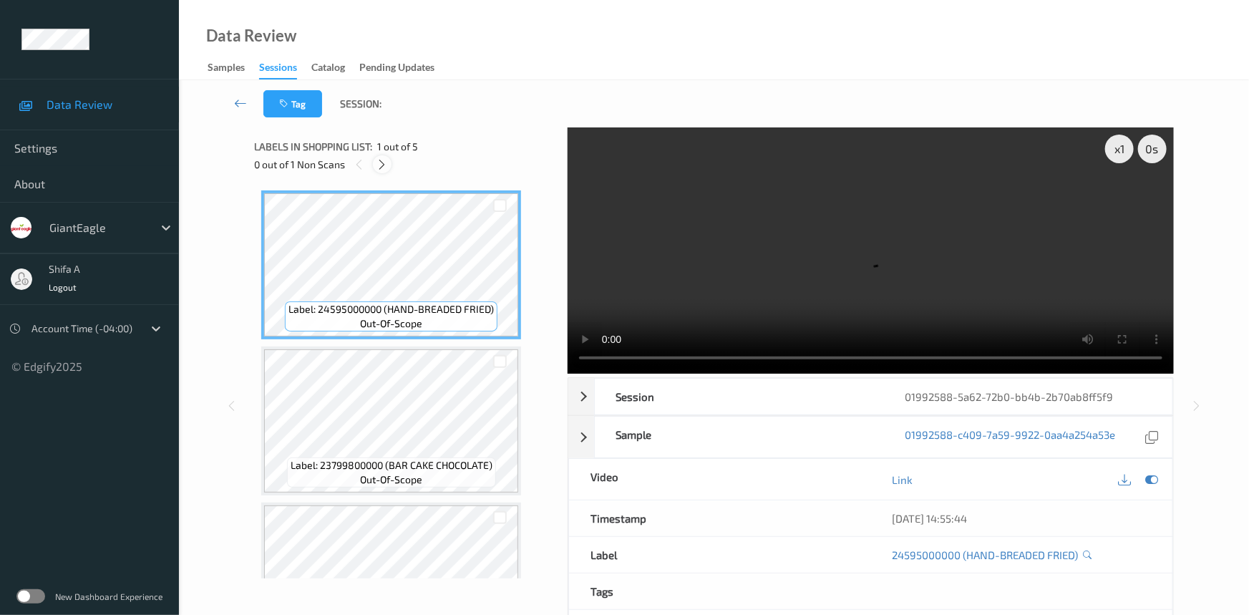
click at [379, 165] on icon at bounding box center [382, 164] width 12 height 13
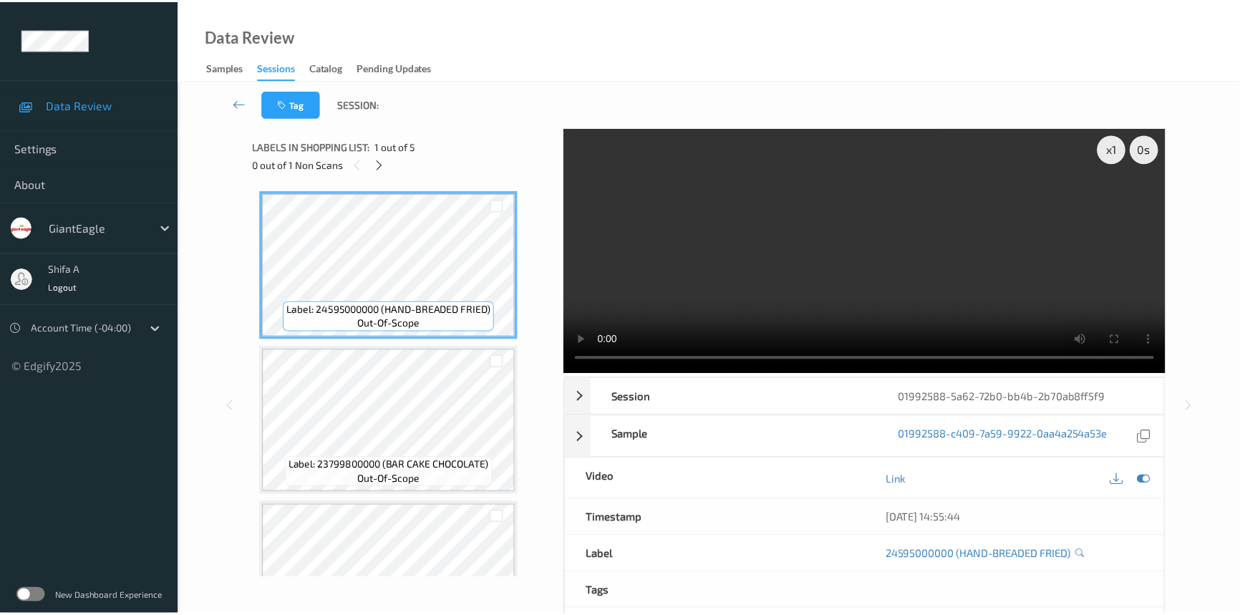
scroll to position [389, 0]
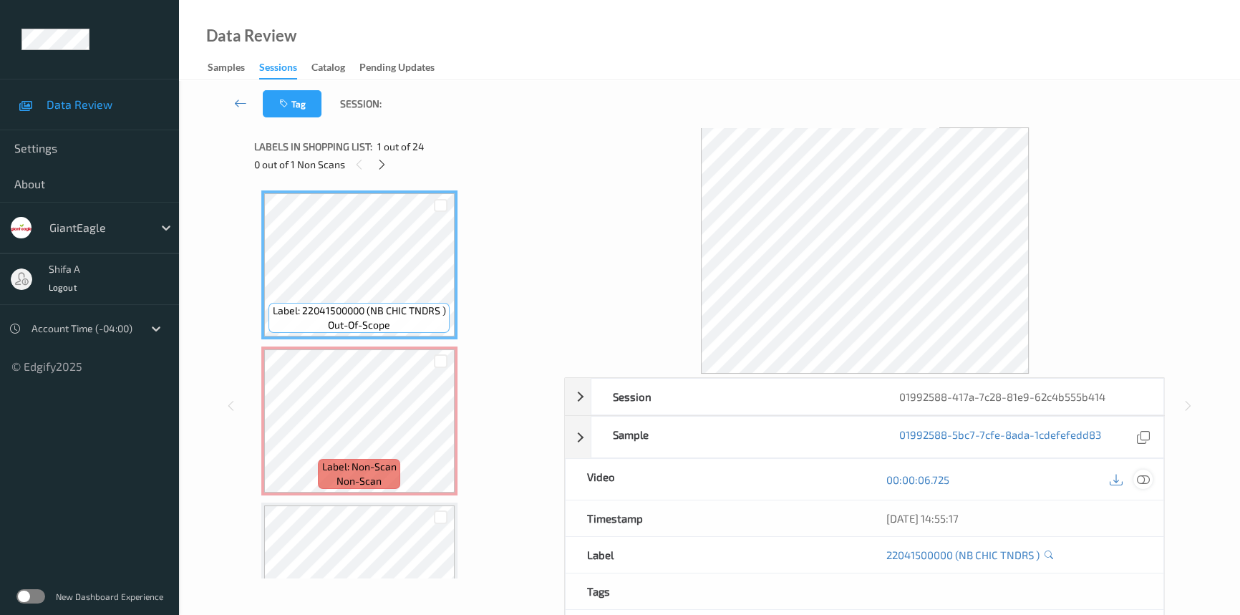
click at [1144, 469] on div at bounding box center [1142, 478] width 19 height 19
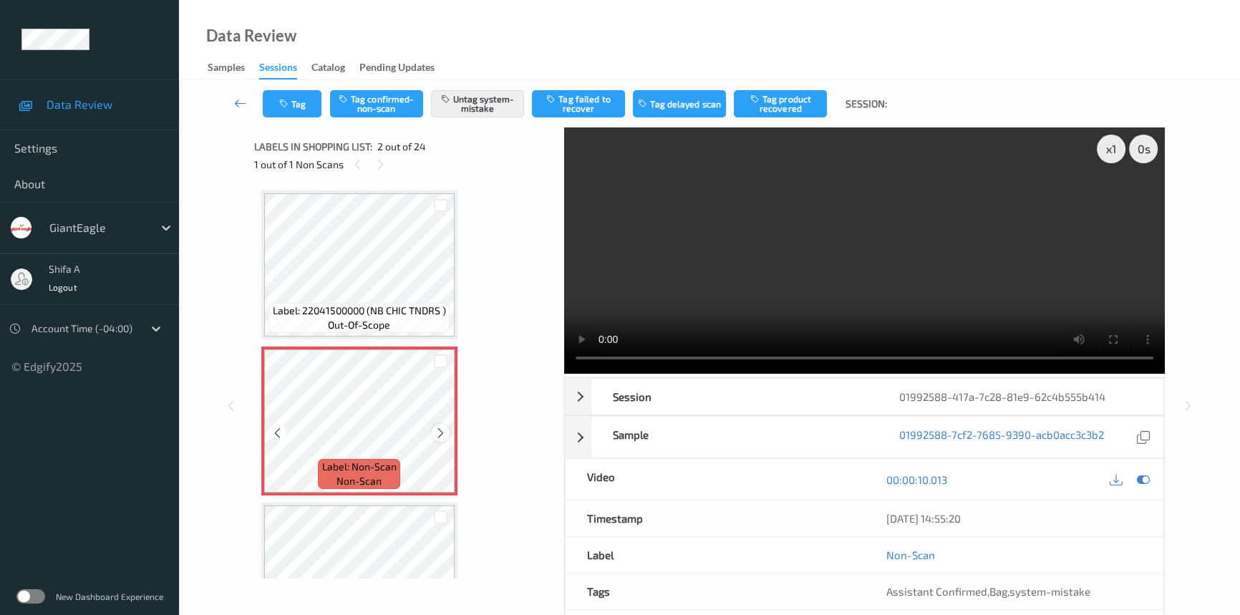
click at [442, 437] on icon at bounding box center [440, 433] width 12 height 13
click at [442, 436] on icon at bounding box center [440, 433] width 12 height 13
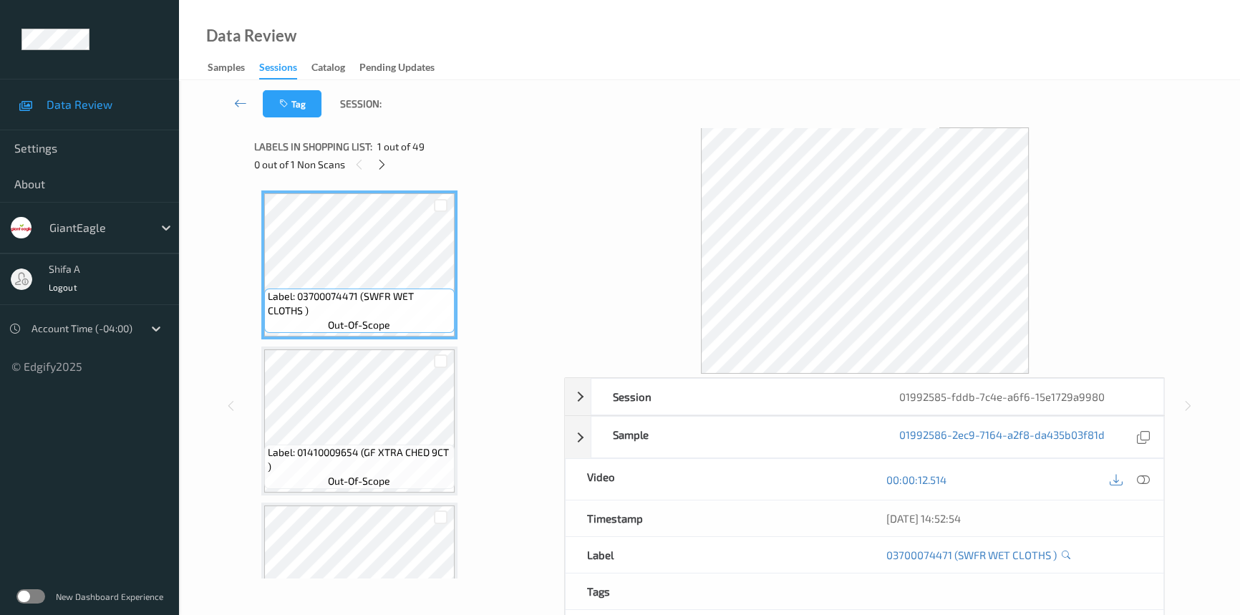
drag, startPoint x: 1145, startPoint y: 480, endPoint x: 761, endPoint y: 364, distance: 400.7
click at [1145, 479] on icon at bounding box center [1142, 479] width 13 height 13
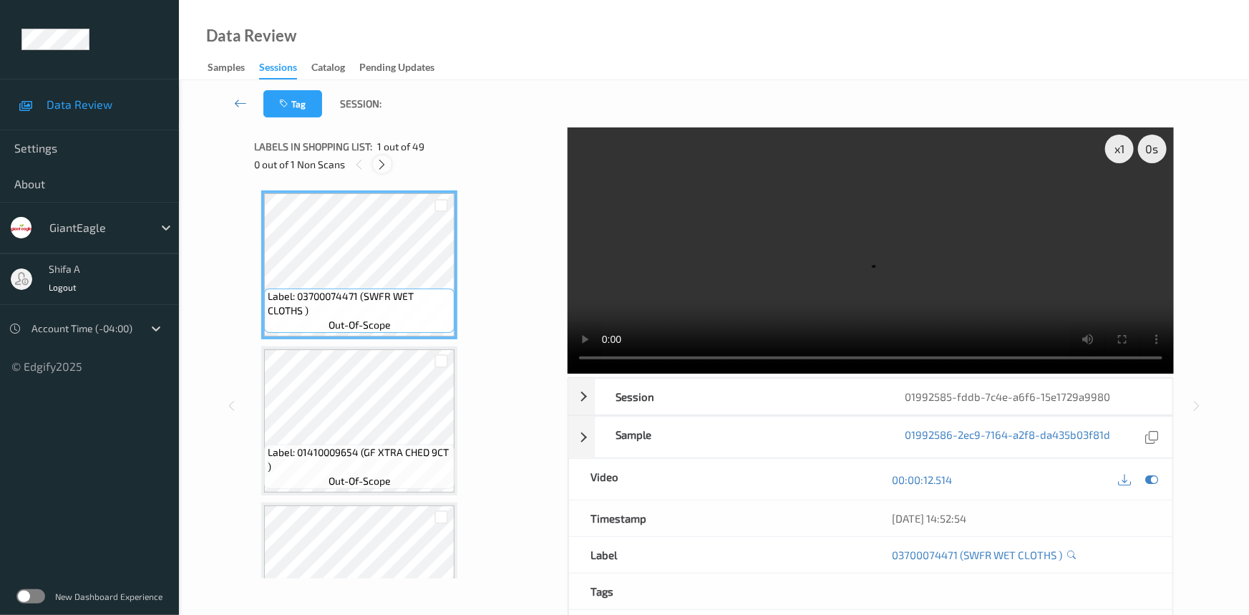
click at [379, 163] on icon at bounding box center [382, 164] width 12 height 13
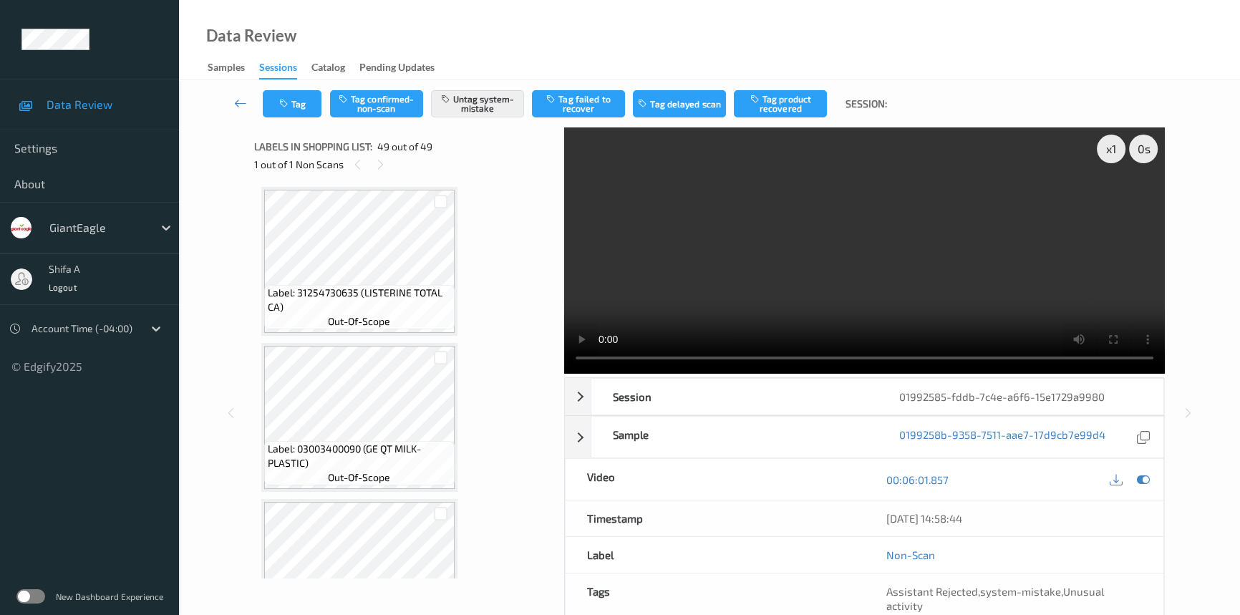
scroll to position [7230, 0]
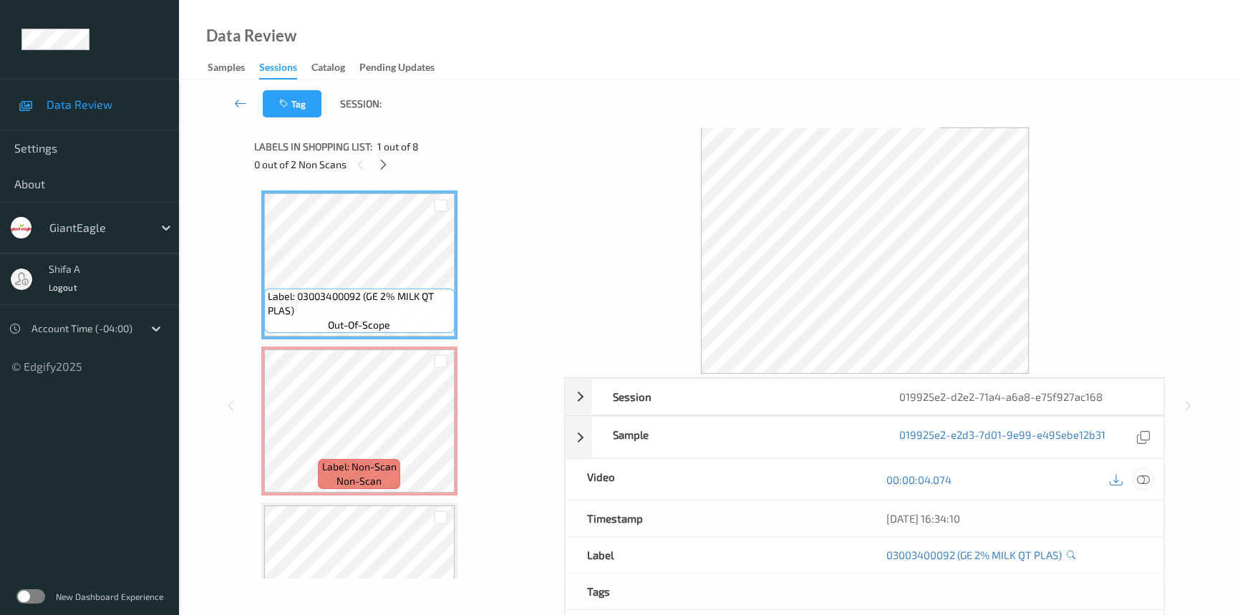
click at [1144, 474] on icon at bounding box center [1142, 479] width 13 height 13
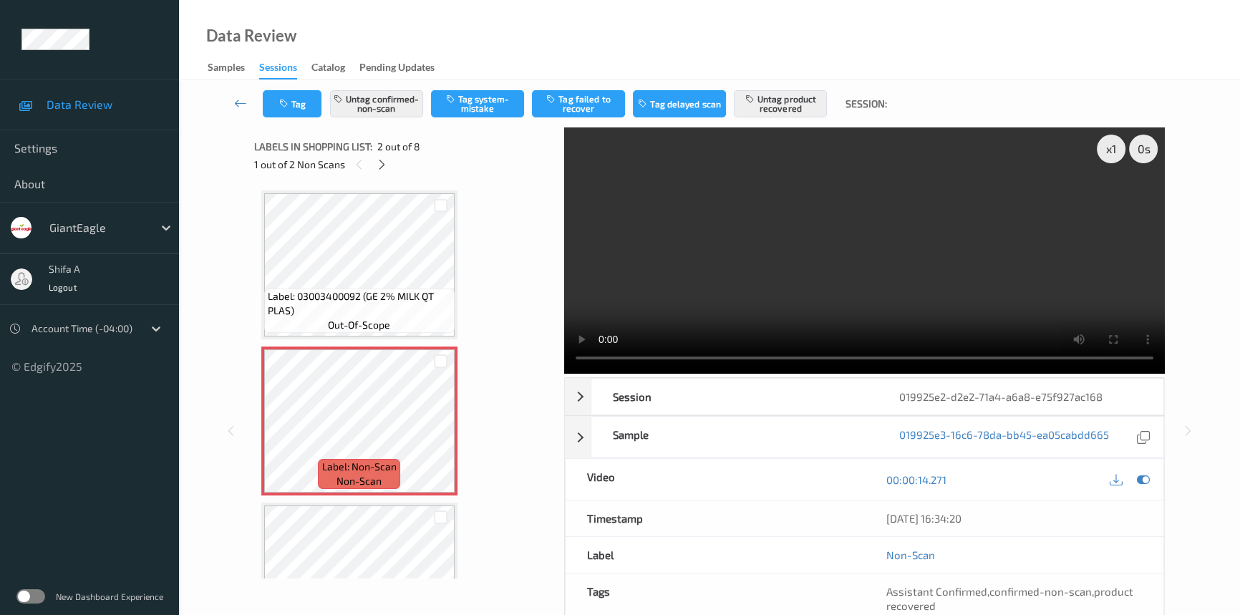
click at [1013, 296] on video at bounding box center [864, 250] width 600 height 246
click at [386, 111] on button "Untag confirmed-non-scan" at bounding box center [376, 103] width 93 height 27
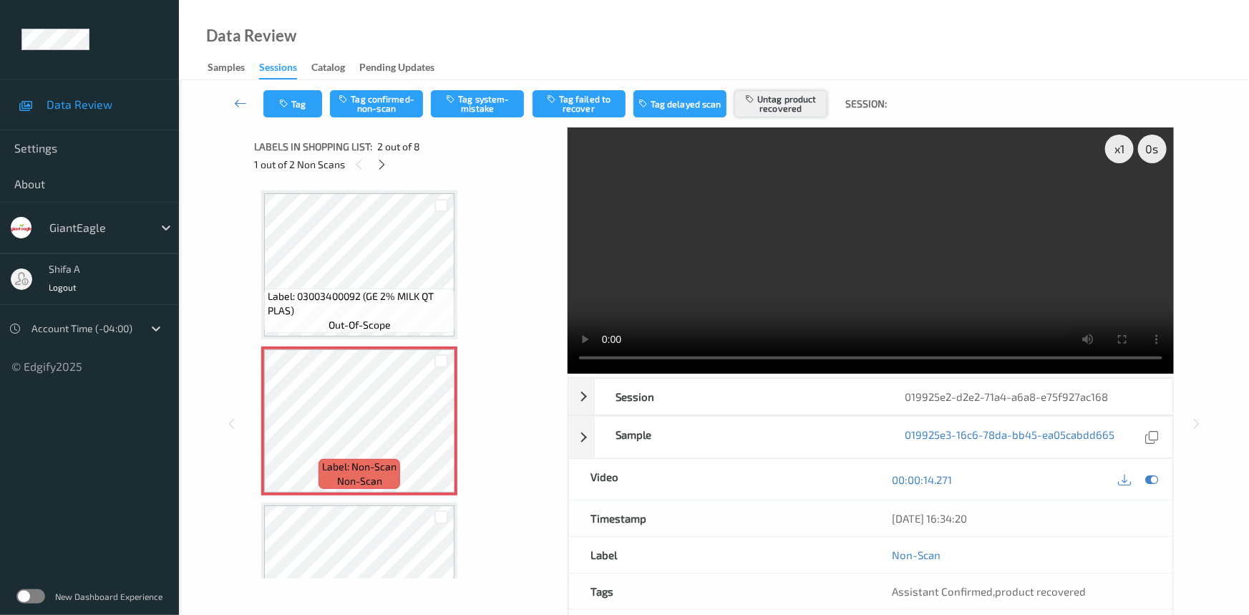
click at [803, 97] on button "Untag product recovered" at bounding box center [780, 103] width 93 height 27
click at [490, 107] on button "Tag system-mistake" at bounding box center [477, 103] width 93 height 27
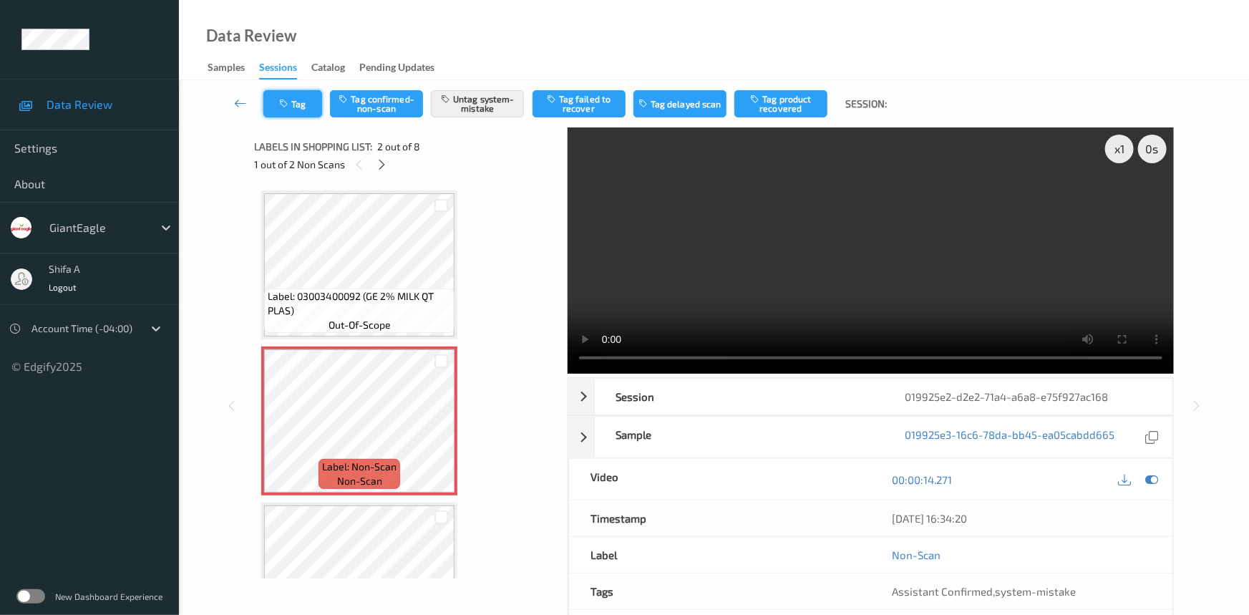
click at [310, 114] on button "Tag" at bounding box center [292, 103] width 59 height 27
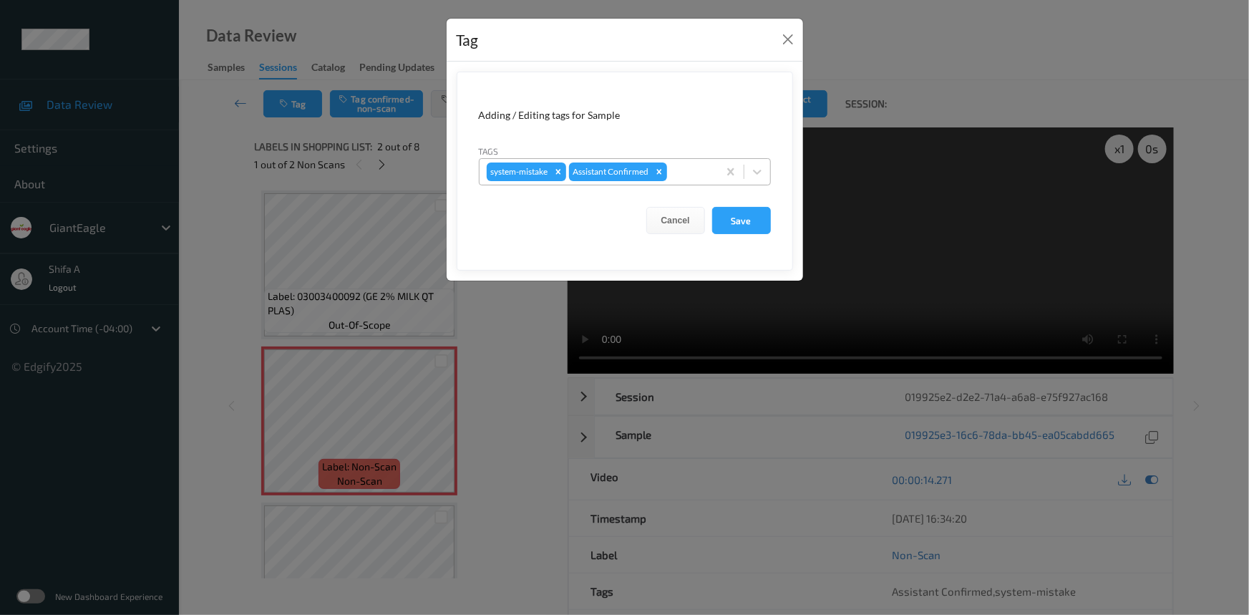
click at [689, 171] on div at bounding box center [690, 171] width 41 height 17
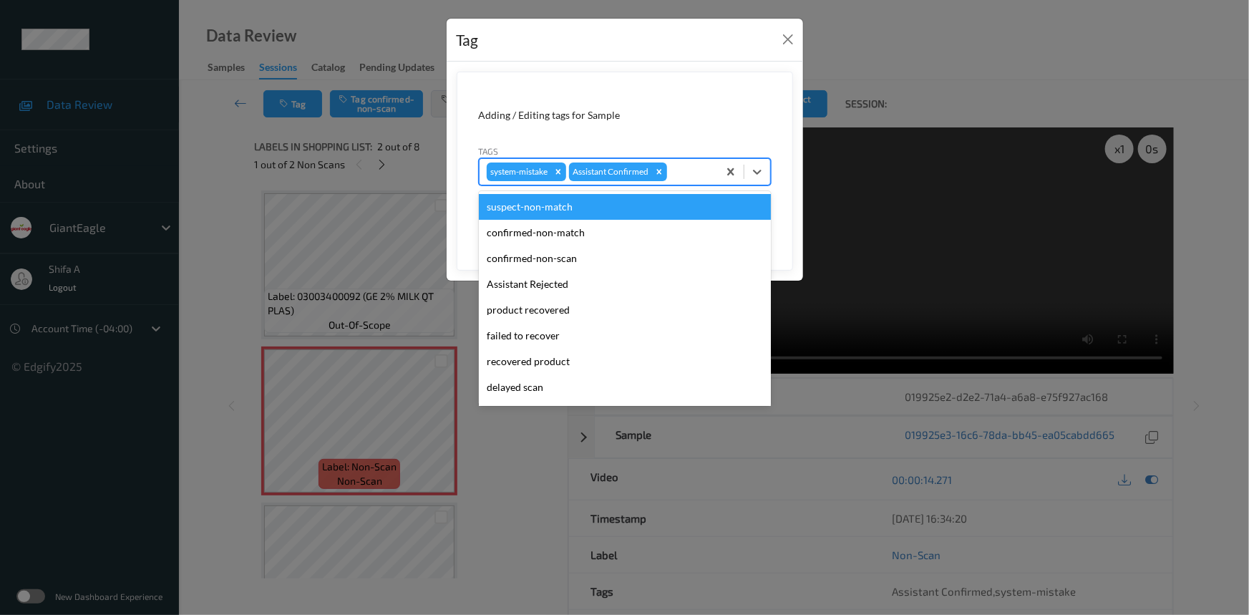
scroll to position [126, 0]
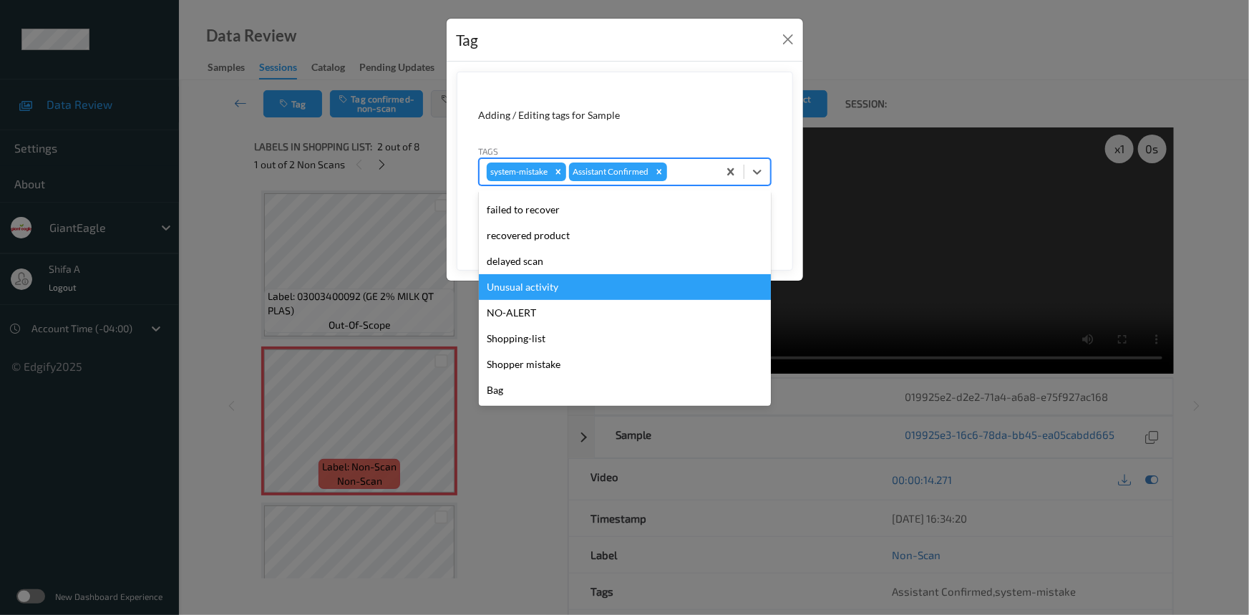
click at [558, 295] on div "Unusual activity" at bounding box center [625, 287] width 292 height 26
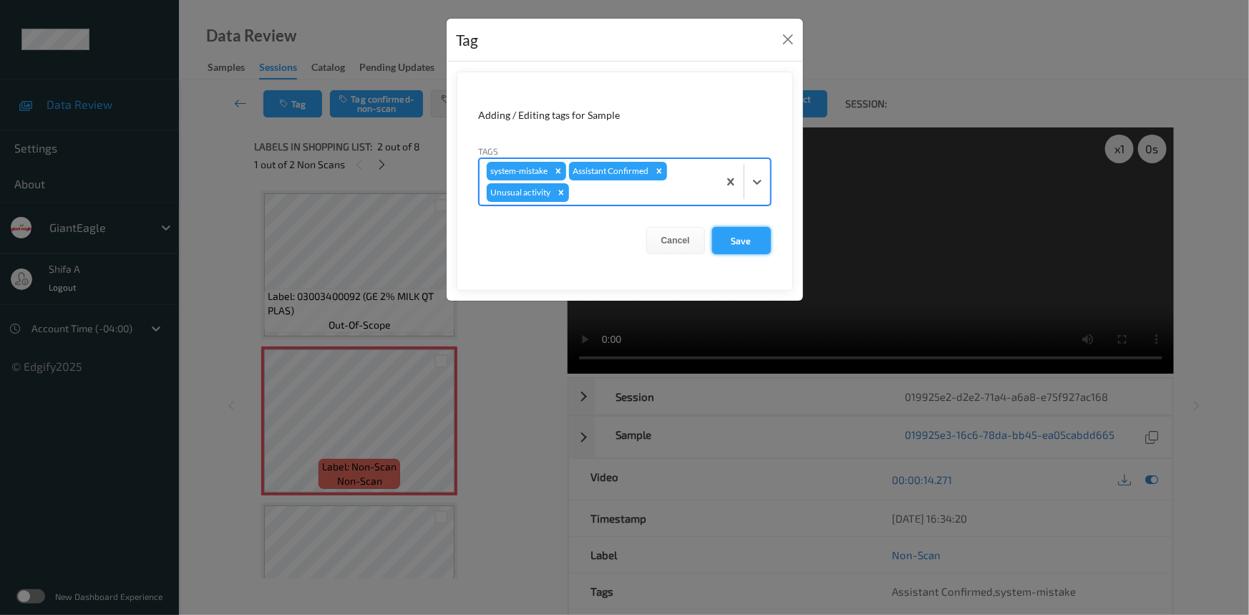
click at [729, 243] on button "Save" at bounding box center [741, 240] width 59 height 27
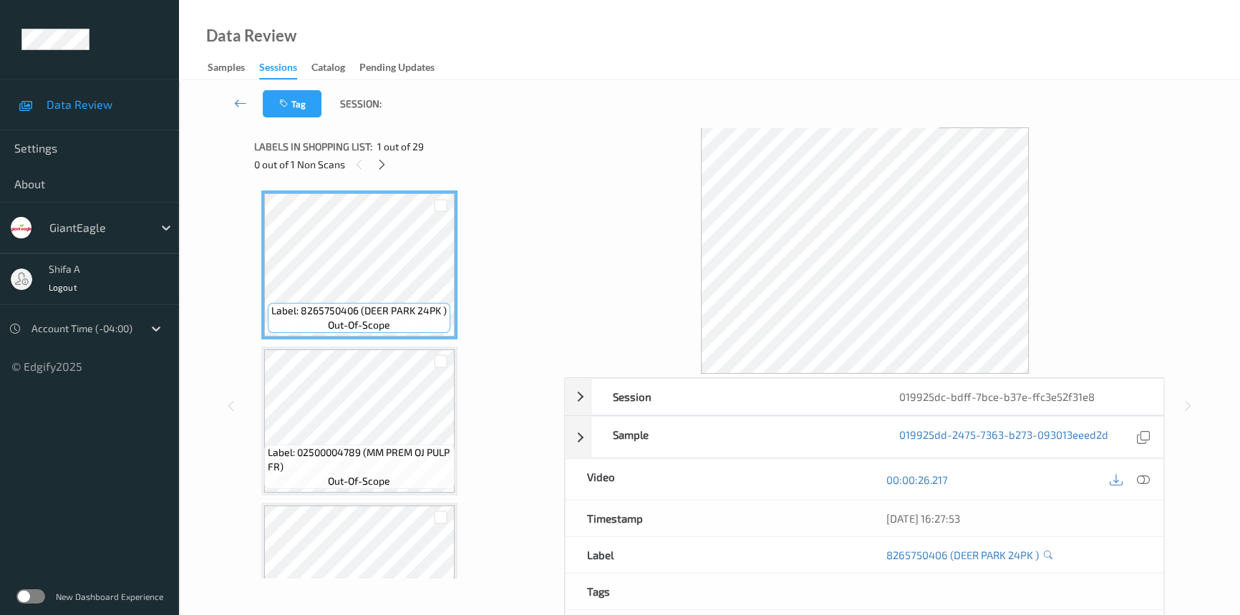
drag, startPoint x: 1143, startPoint y: 479, endPoint x: 946, endPoint y: 403, distance: 211.2
click at [1144, 479] on icon at bounding box center [1142, 479] width 13 height 13
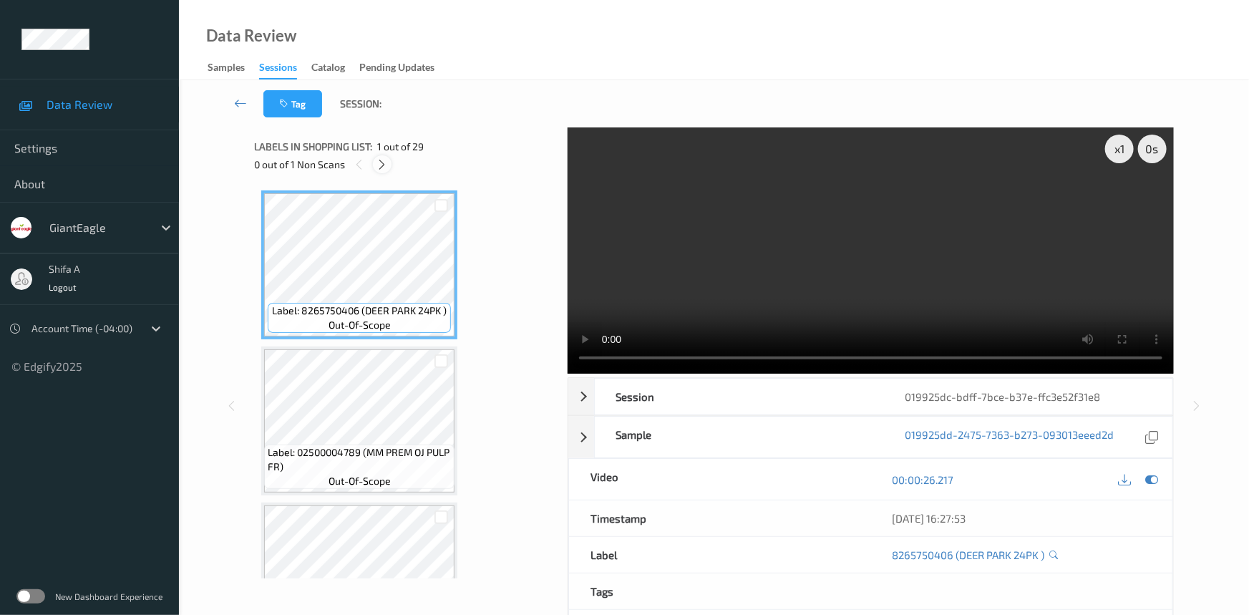
click at [382, 170] on icon at bounding box center [382, 164] width 12 height 13
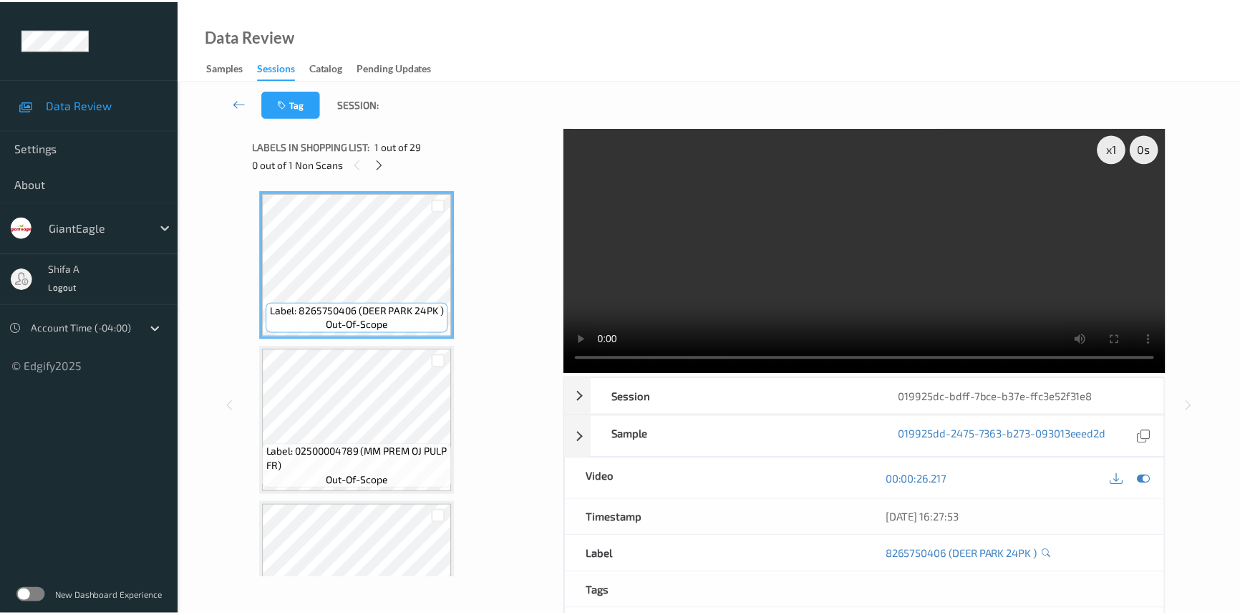
scroll to position [940, 0]
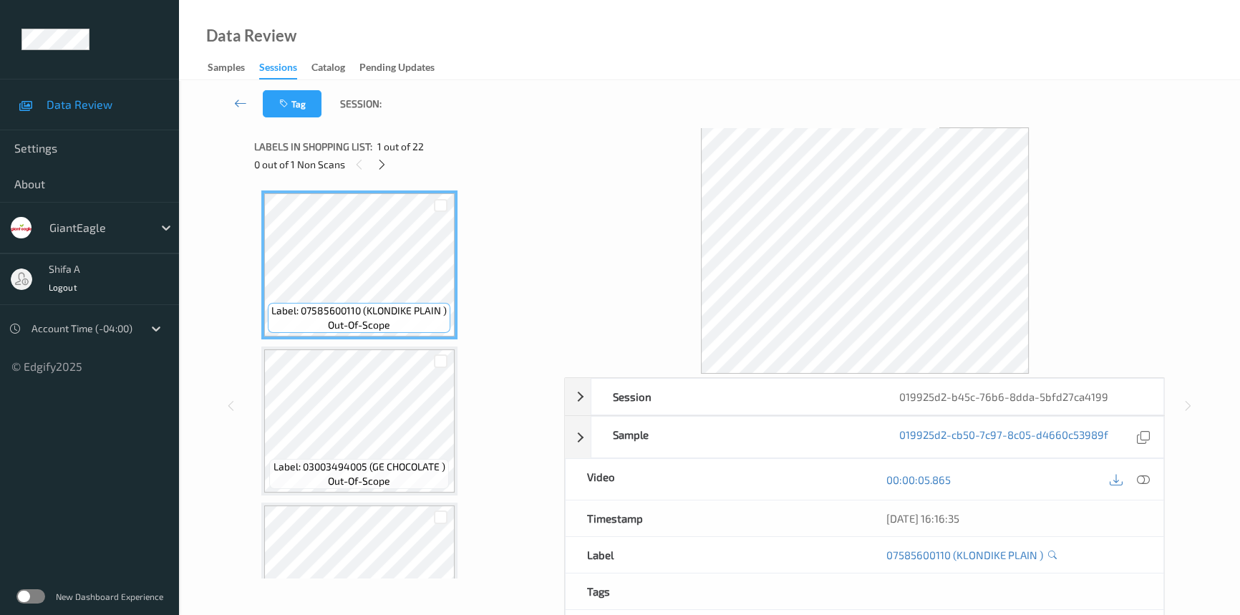
click at [1143, 484] on icon at bounding box center [1142, 479] width 13 height 13
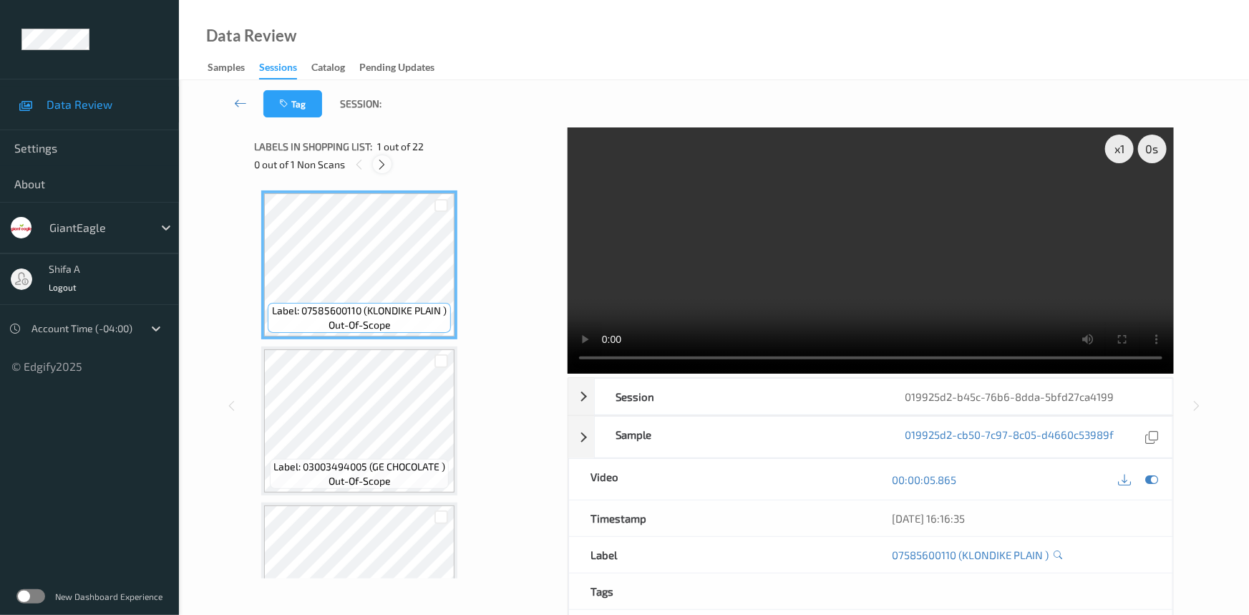
click at [380, 170] on icon at bounding box center [382, 164] width 12 height 13
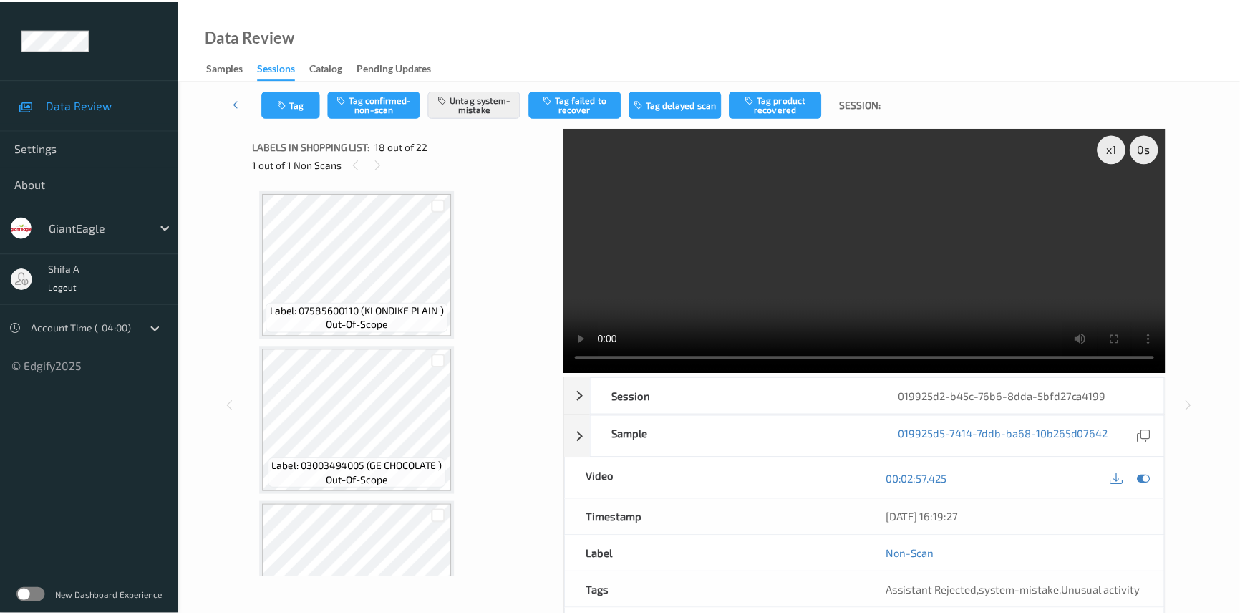
scroll to position [2495, 0]
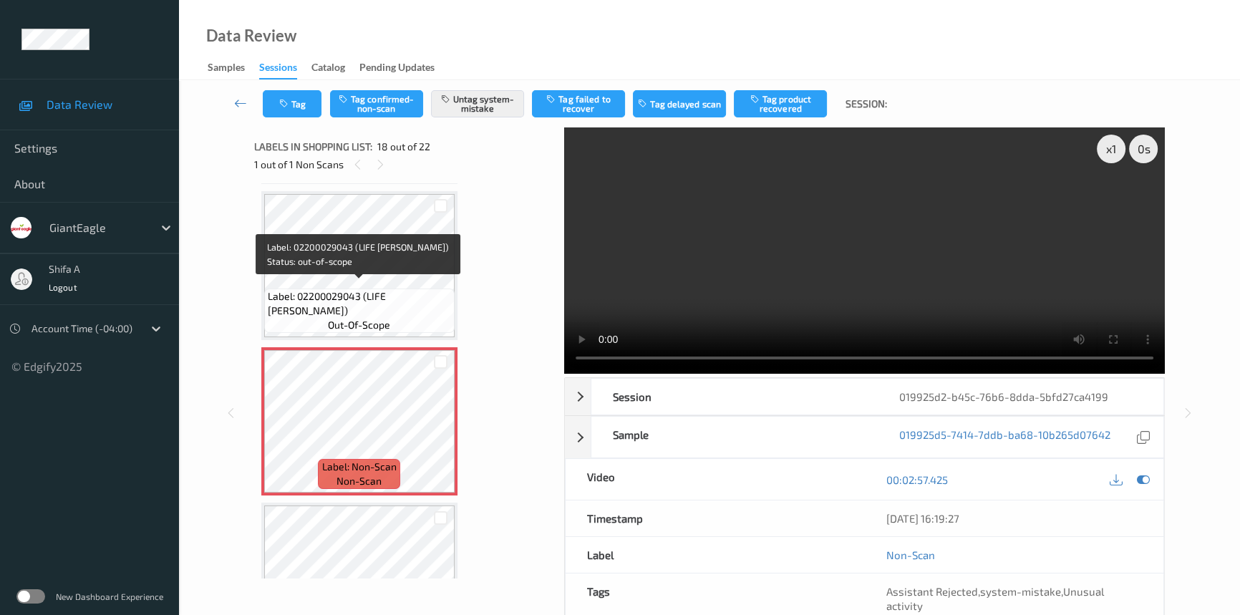
click at [371, 289] on span "Label: 02200029043 (LIFE SAVER WNTOGRN)" at bounding box center [359, 303] width 183 height 29
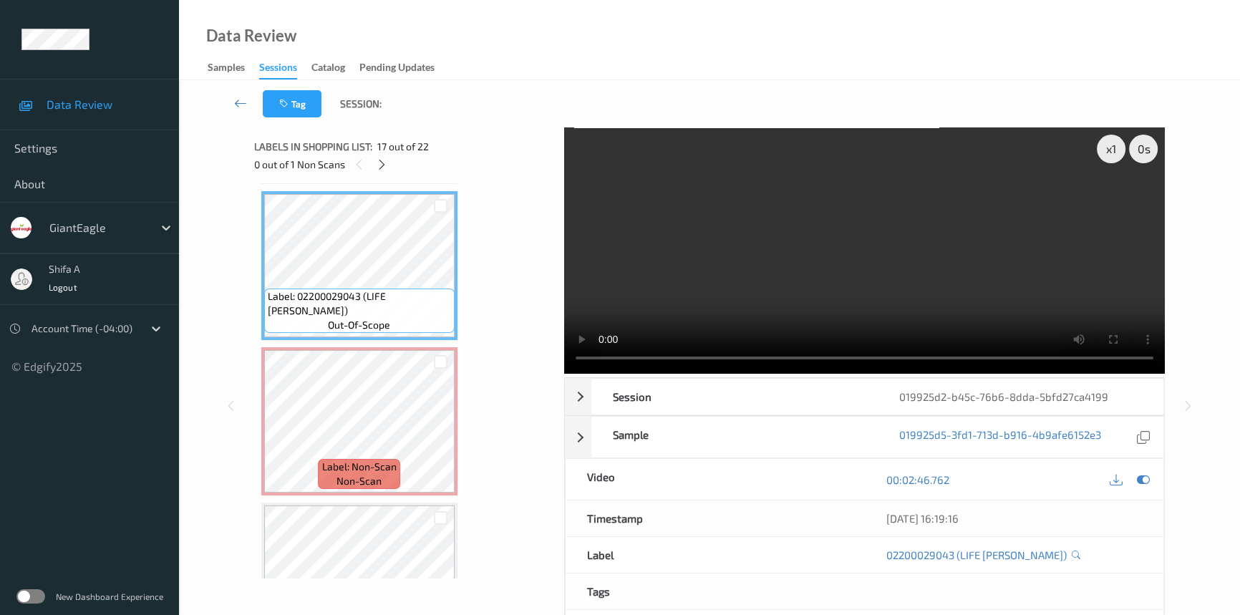
click at [792, 248] on video at bounding box center [864, 250] width 600 height 246
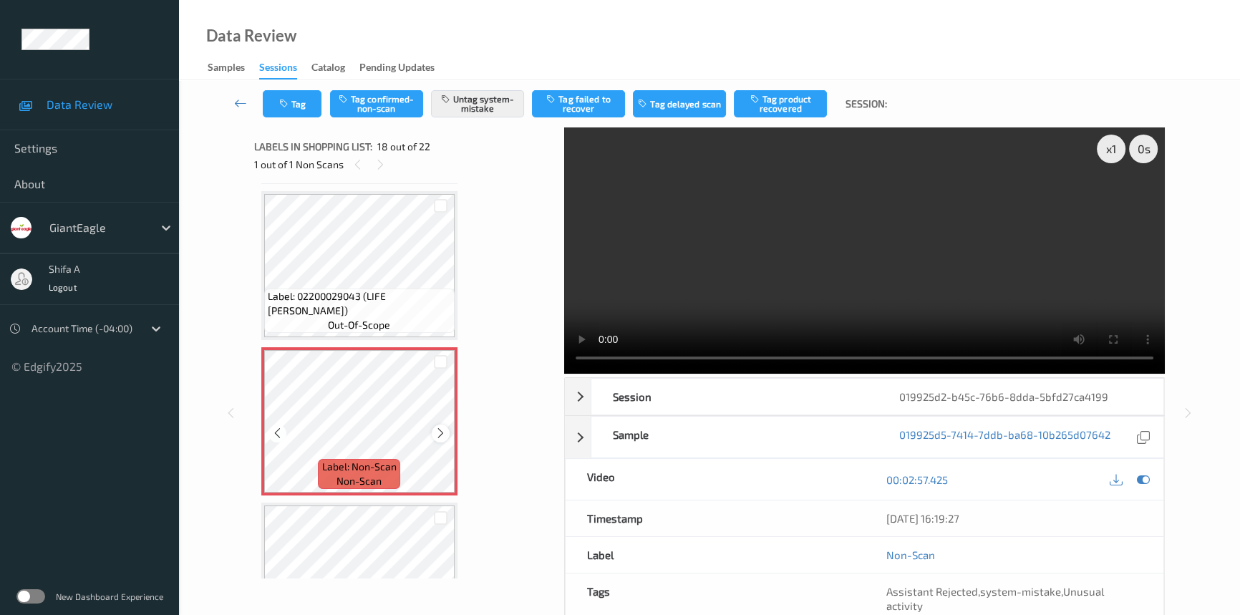
click at [440, 427] on icon at bounding box center [440, 433] width 12 height 13
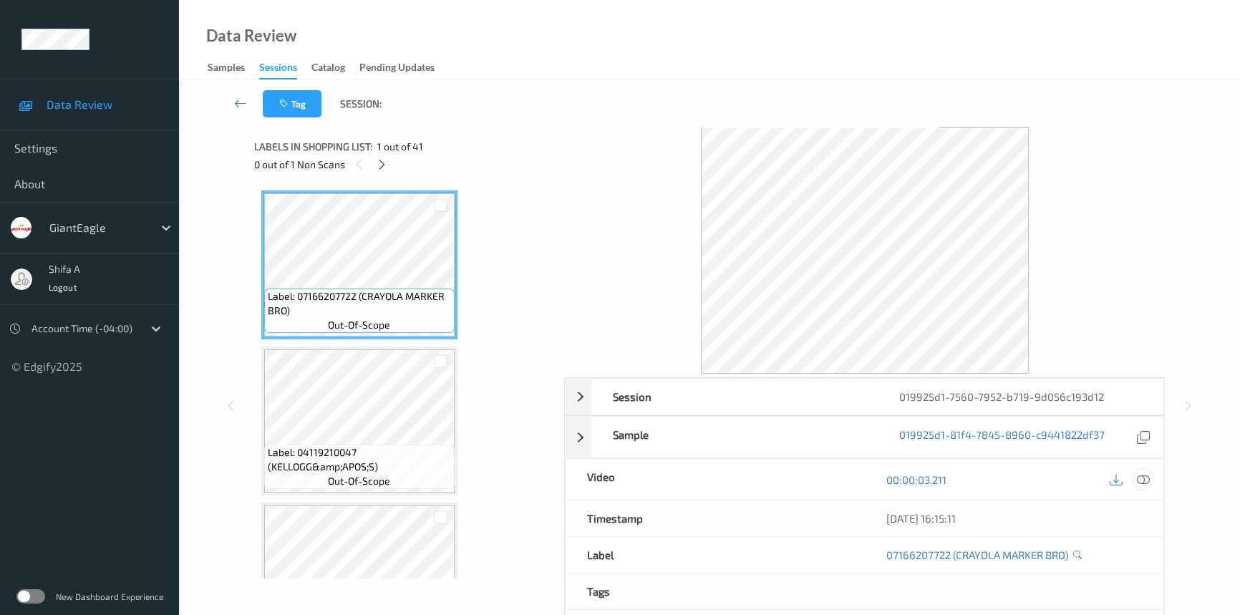
click at [1144, 473] on icon at bounding box center [1142, 479] width 13 height 13
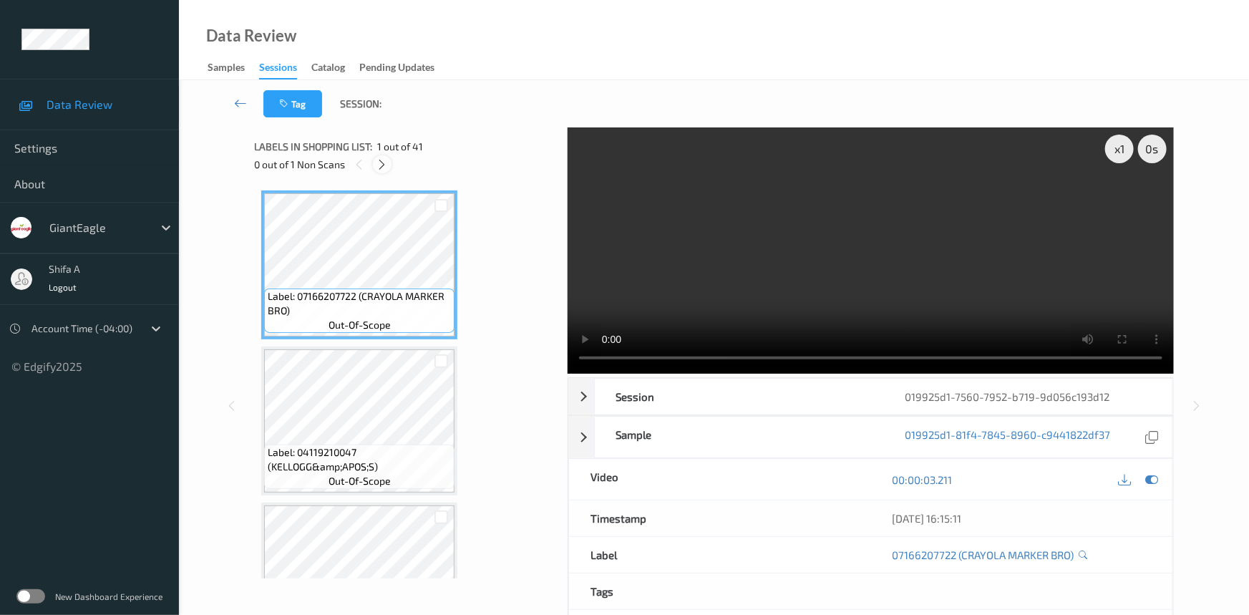
click at [386, 165] on icon at bounding box center [382, 164] width 12 height 13
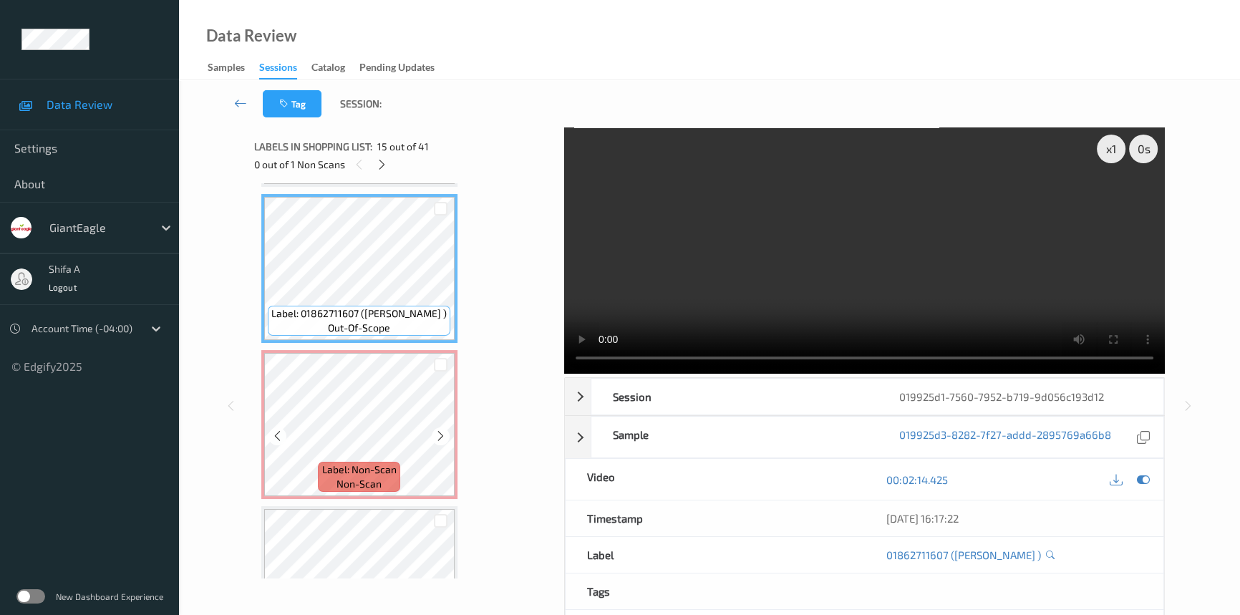
scroll to position [2183, 0]
click at [916, 237] on video at bounding box center [864, 250] width 600 height 246
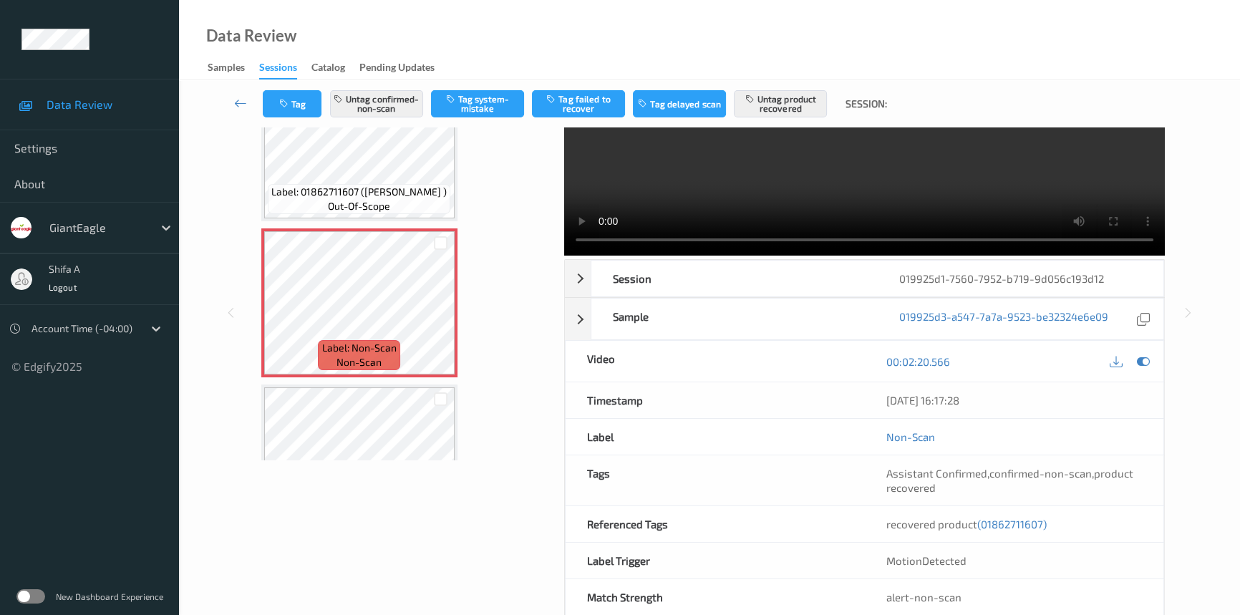
scroll to position [147, 0]
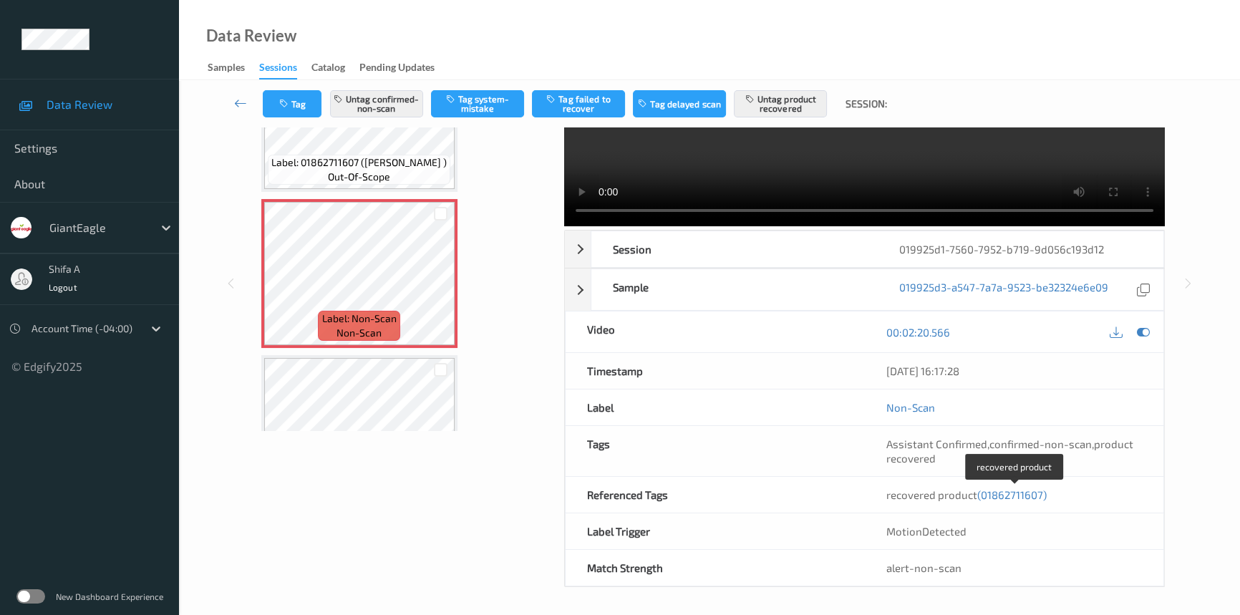
click at [1003, 492] on span "(01862711607)" at bounding box center [1011, 494] width 69 height 13
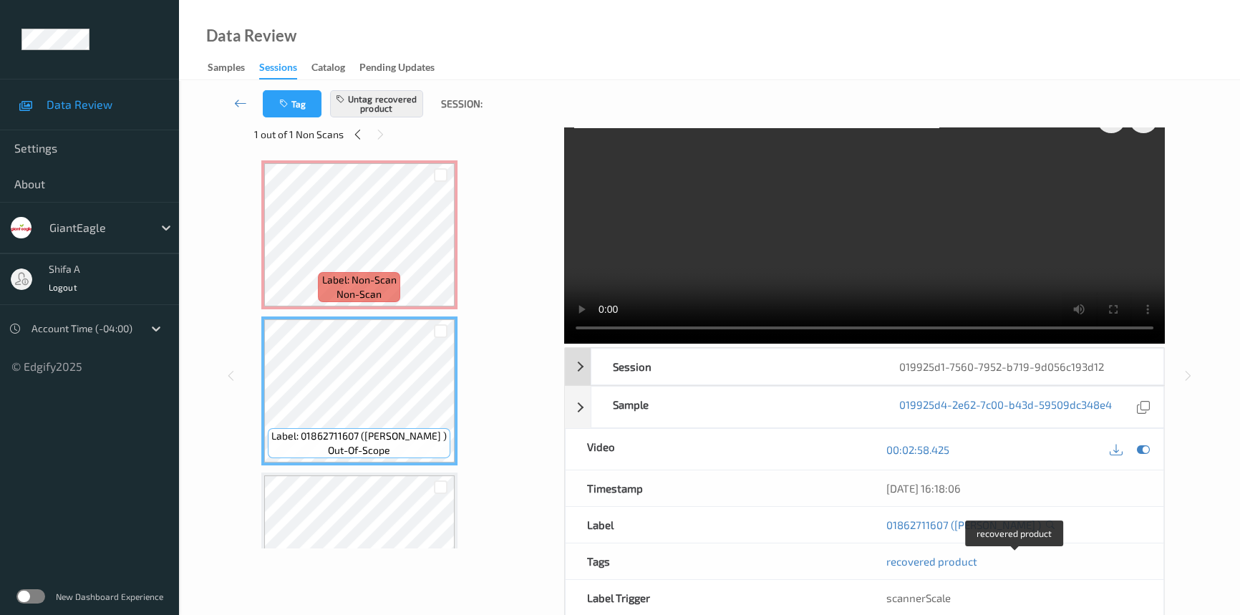
scroll to position [0, 0]
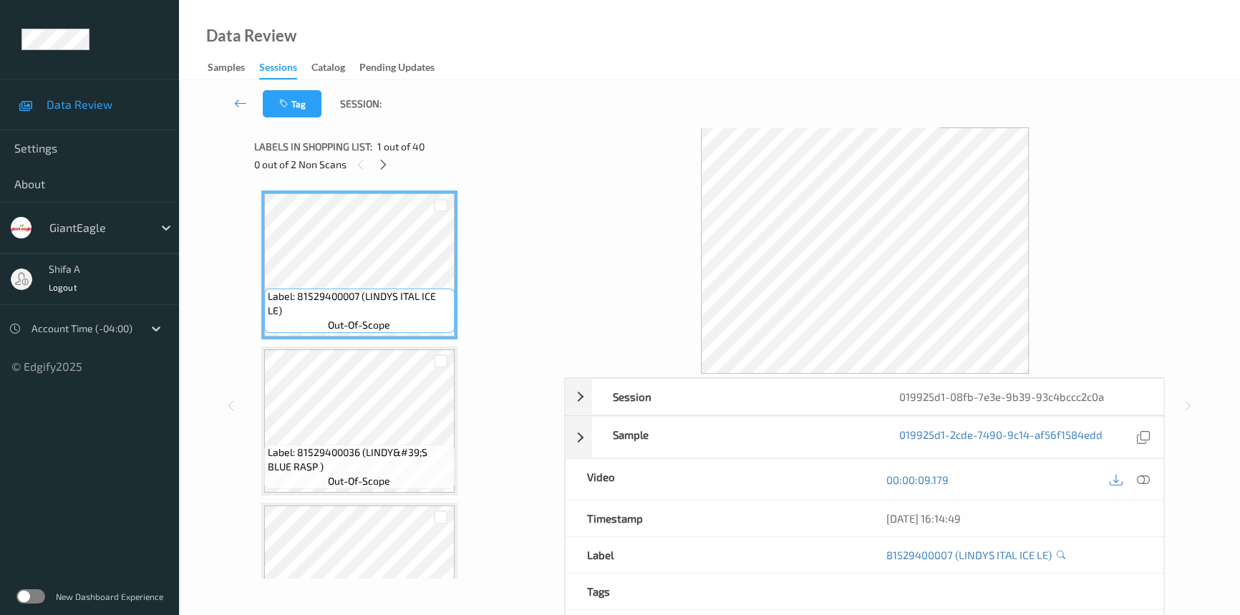
click at [1138, 483] on icon at bounding box center [1142, 479] width 13 height 13
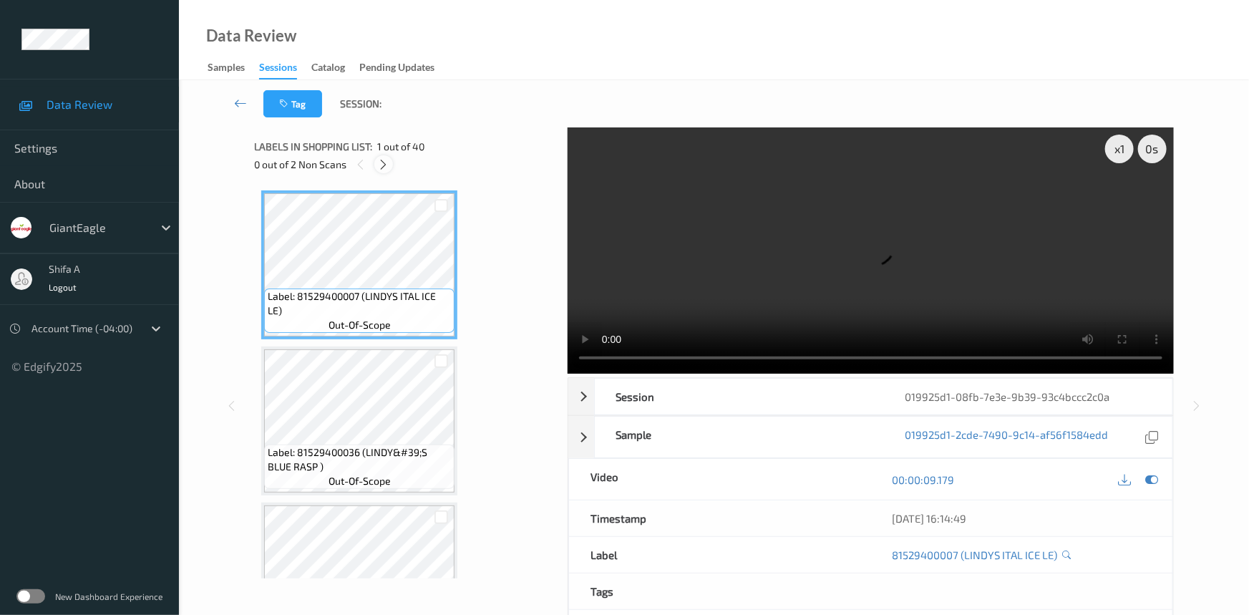
click at [383, 167] on icon at bounding box center [384, 164] width 12 height 13
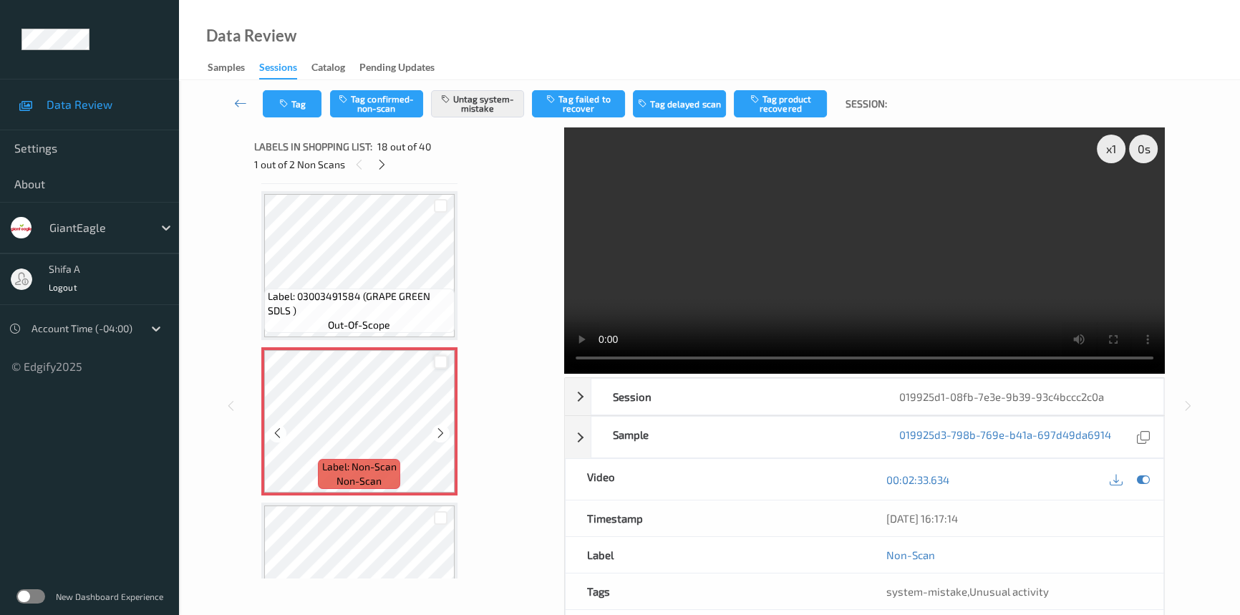
scroll to position [2755, 0]
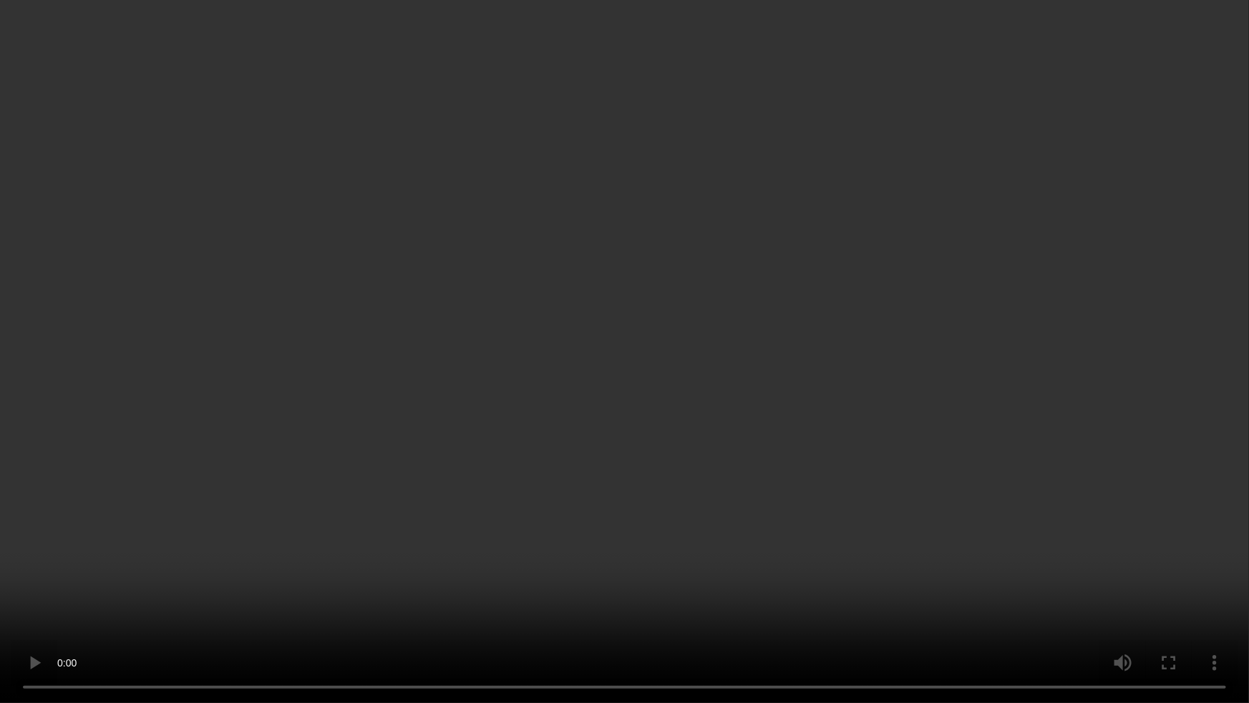
click at [1104, 385] on video at bounding box center [624, 351] width 1249 height 703
click at [973, 286] on video at bounding box center [624, 351] width 1249 height 703
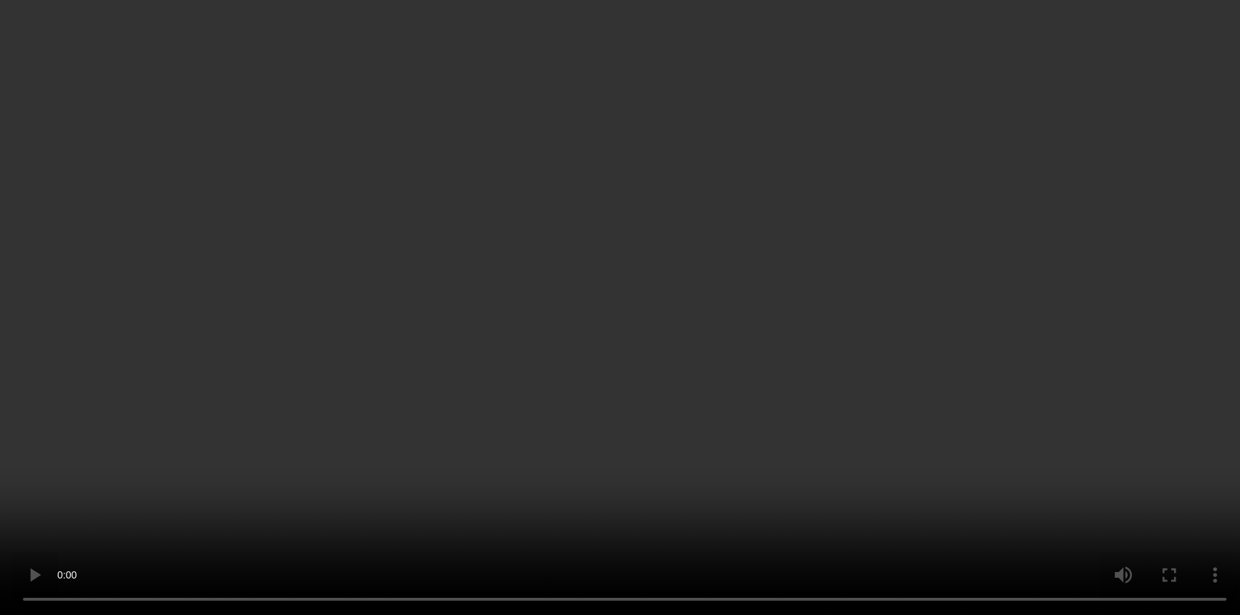
scroll to position [2495, 0]
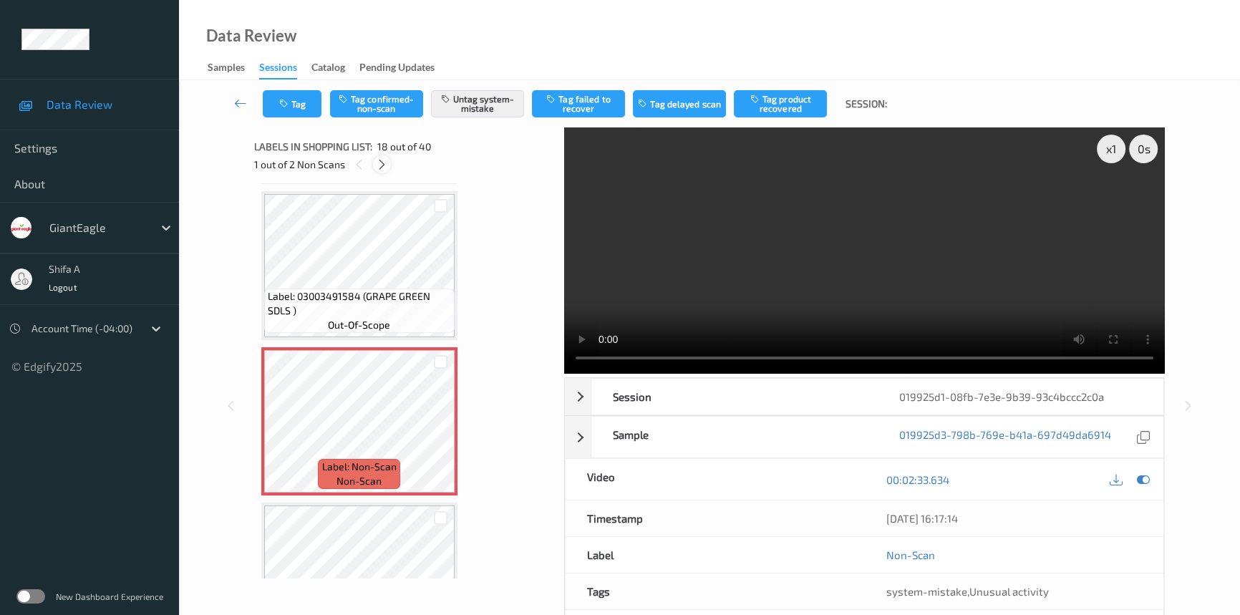
click at [379, 172] on div at bounding box center [382, 164] width 18 height 18
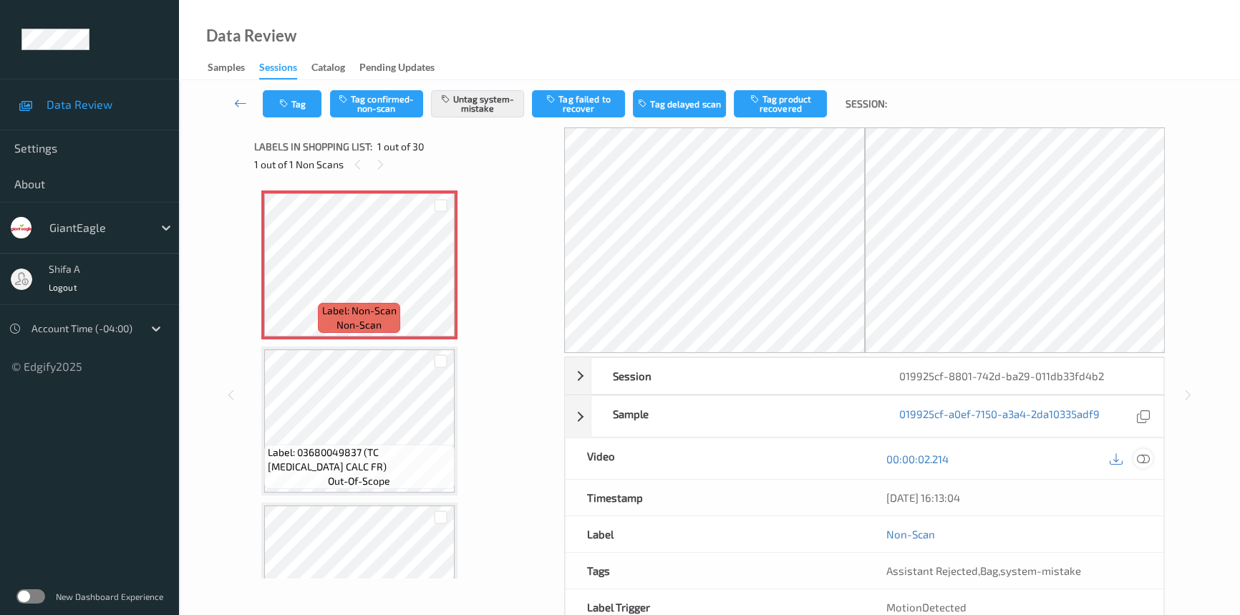
click at [1137, 464] on icon at bounding box center [1142, 458] width 13 height 13
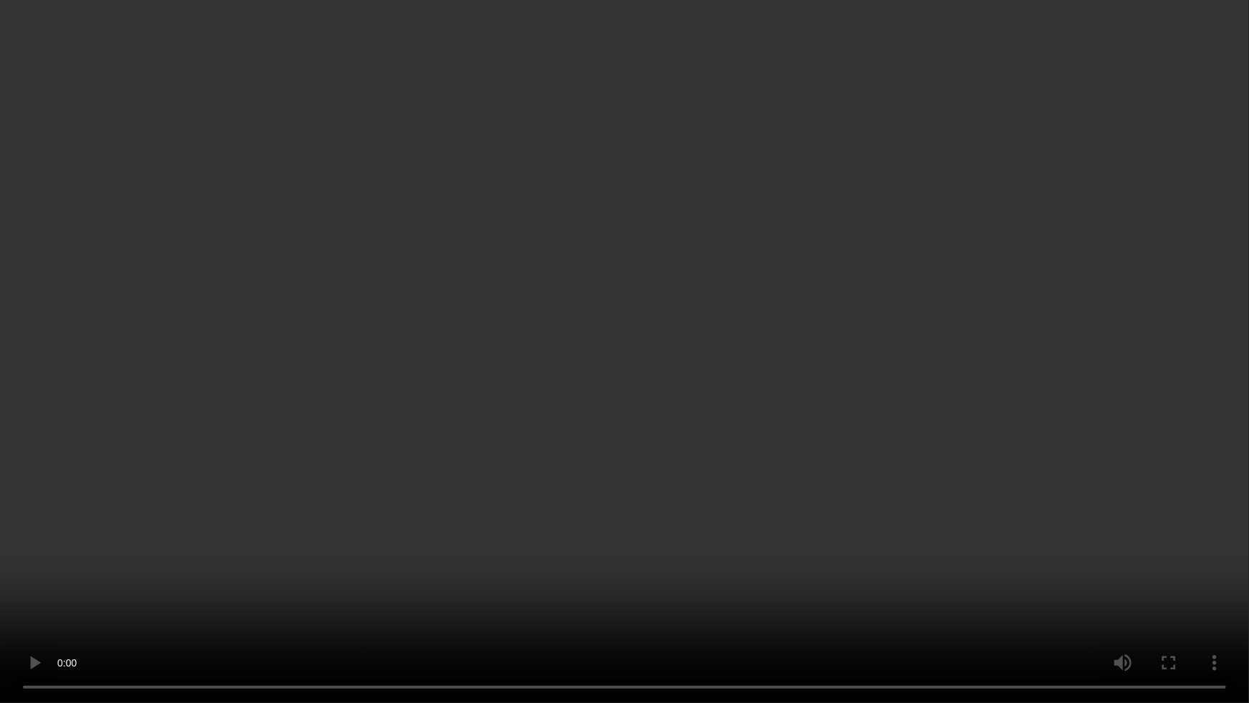
click at [896, 385] on video at bounding box center [624, 351] width 1249 height 703
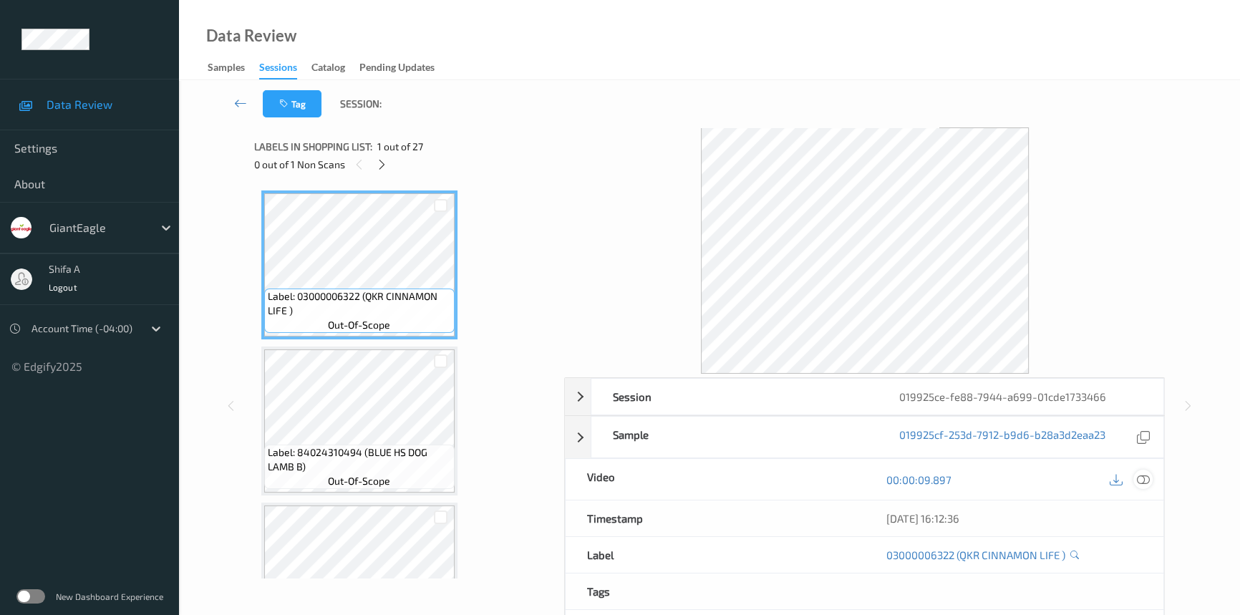
click at [1146, 475] on icon at bounding box center [1142, 479] width 13 height 13
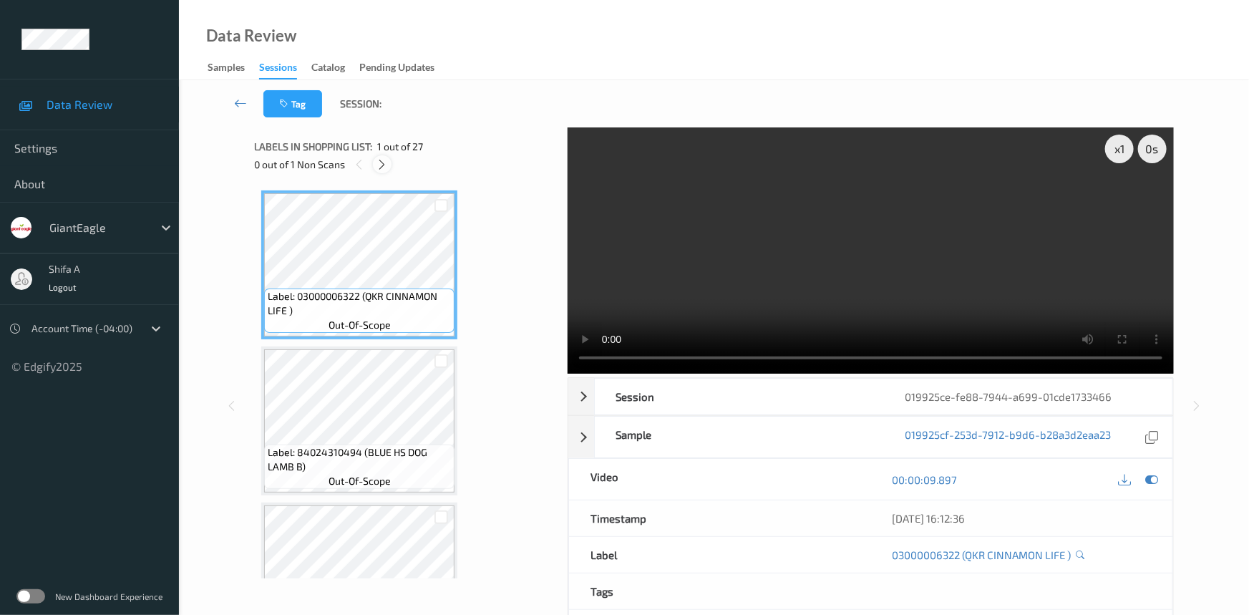
click at [382, 167] on icon at bounding box center [382, 164] width 12 height 13
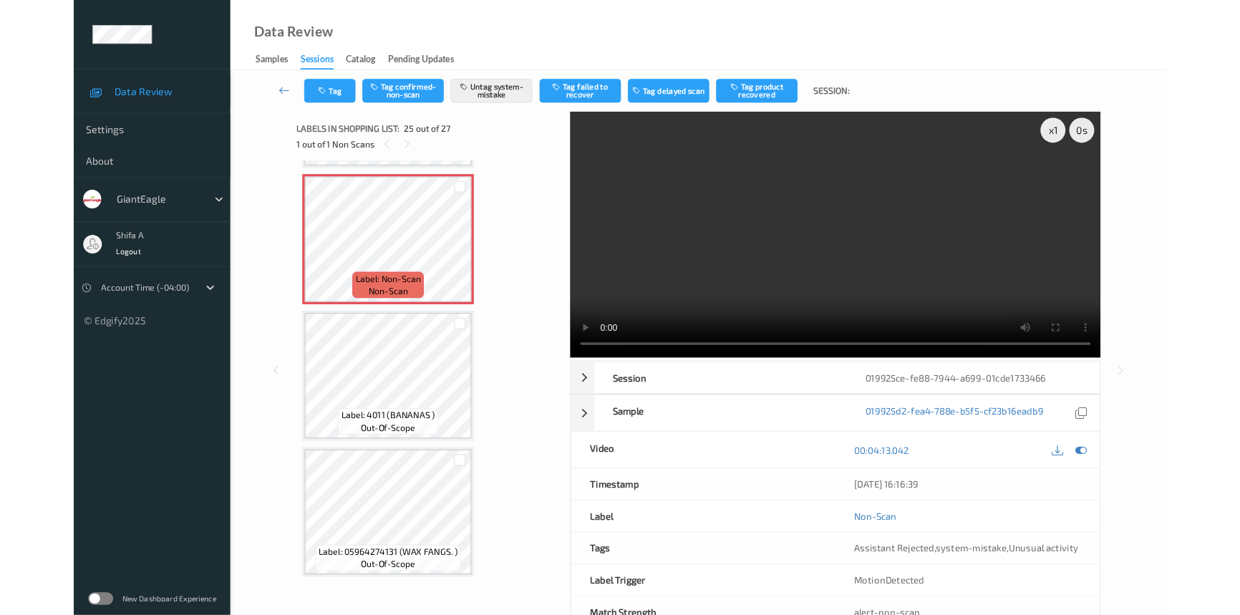
scroll to position [3722, 0]
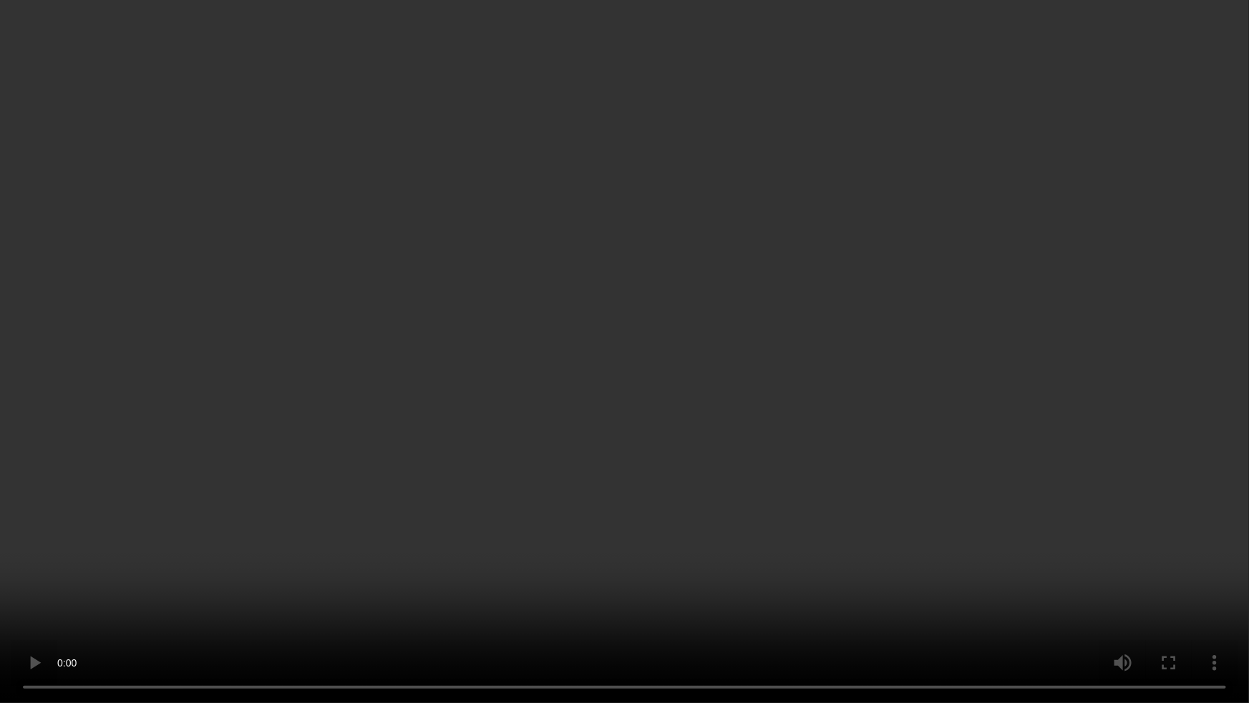
click at [678, 614] on video at bounding box center [624, 351] width 1249 height 703
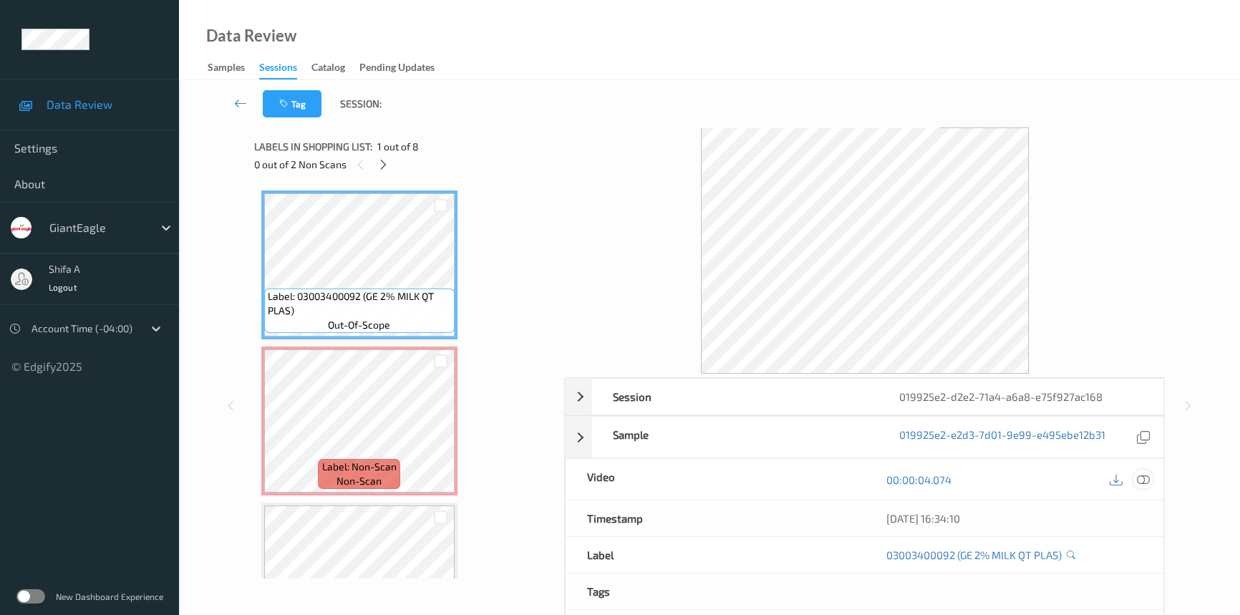
click at [1145, 484] on icon at bounding box center [1142, 479] width 13 height 13
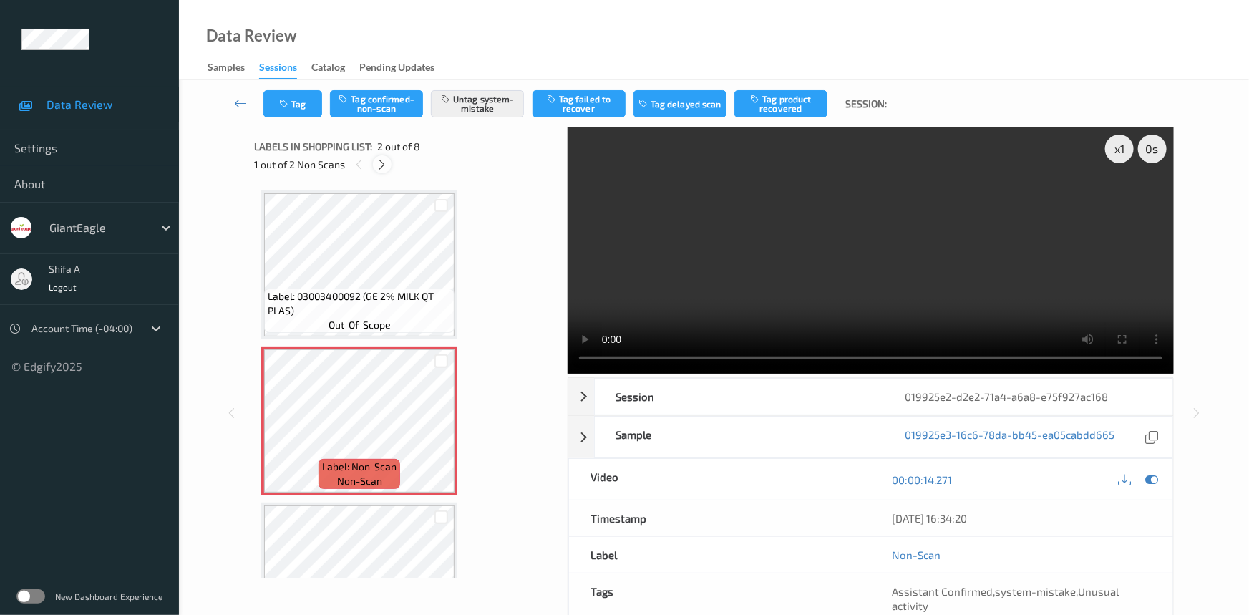
click at [386, 158] on icon at bounding box center [382, 164] width 12 height 13
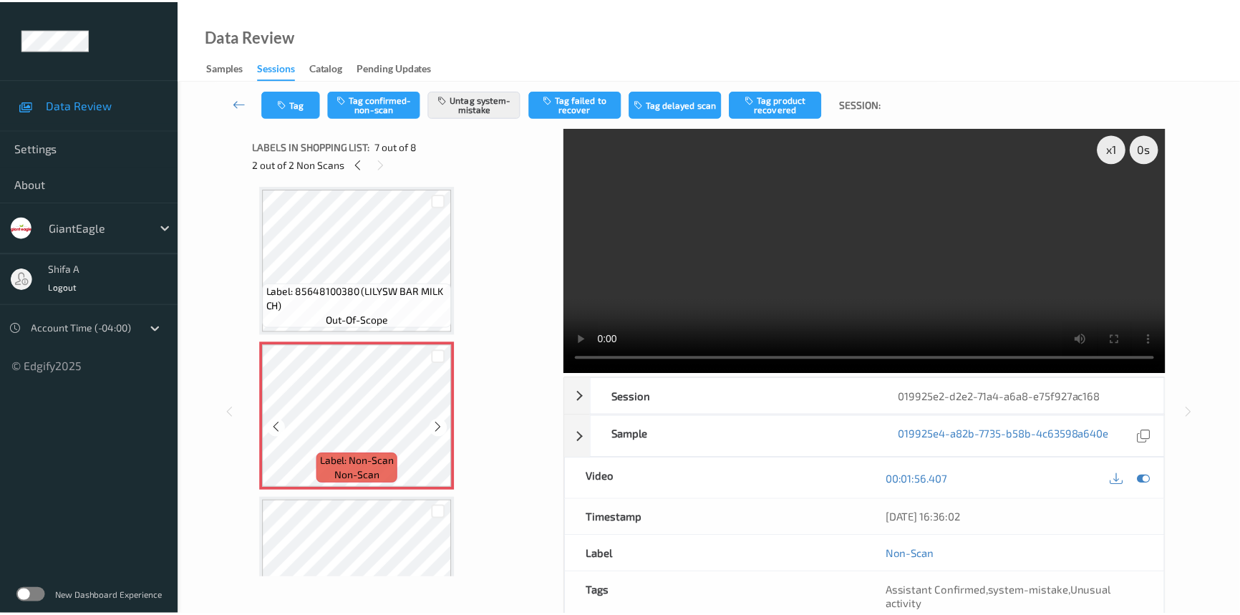
scroll to position [856, 0]
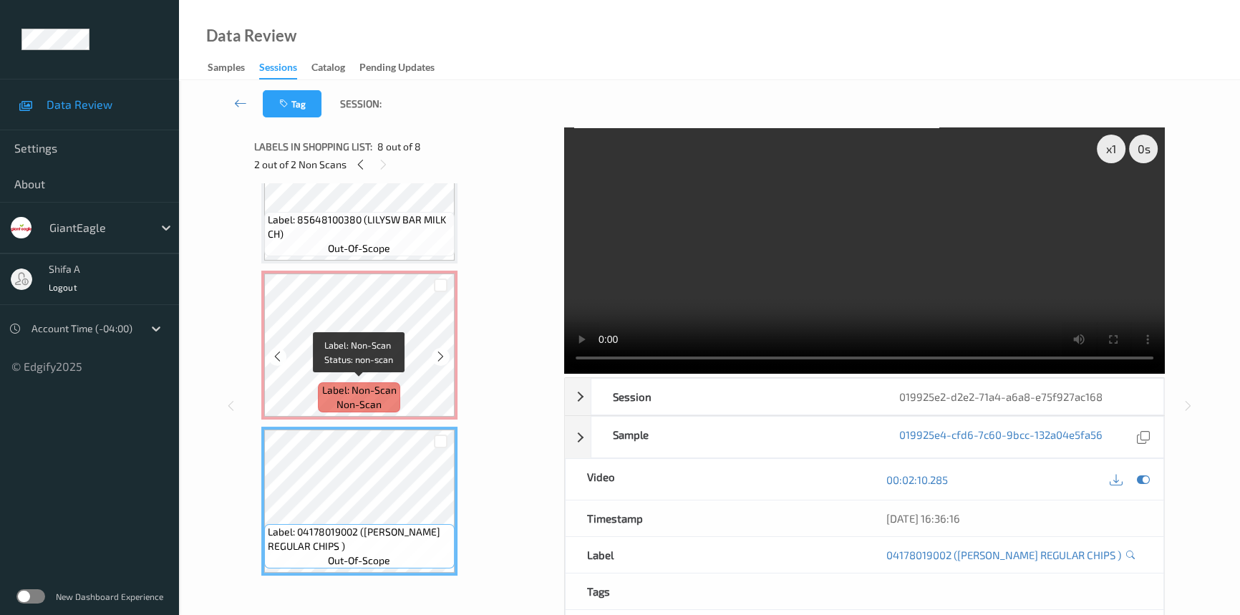
click at [397, 382] on div "Label: Non-Scan non-scan" at bounding box center [359, 397] width 82 height 30
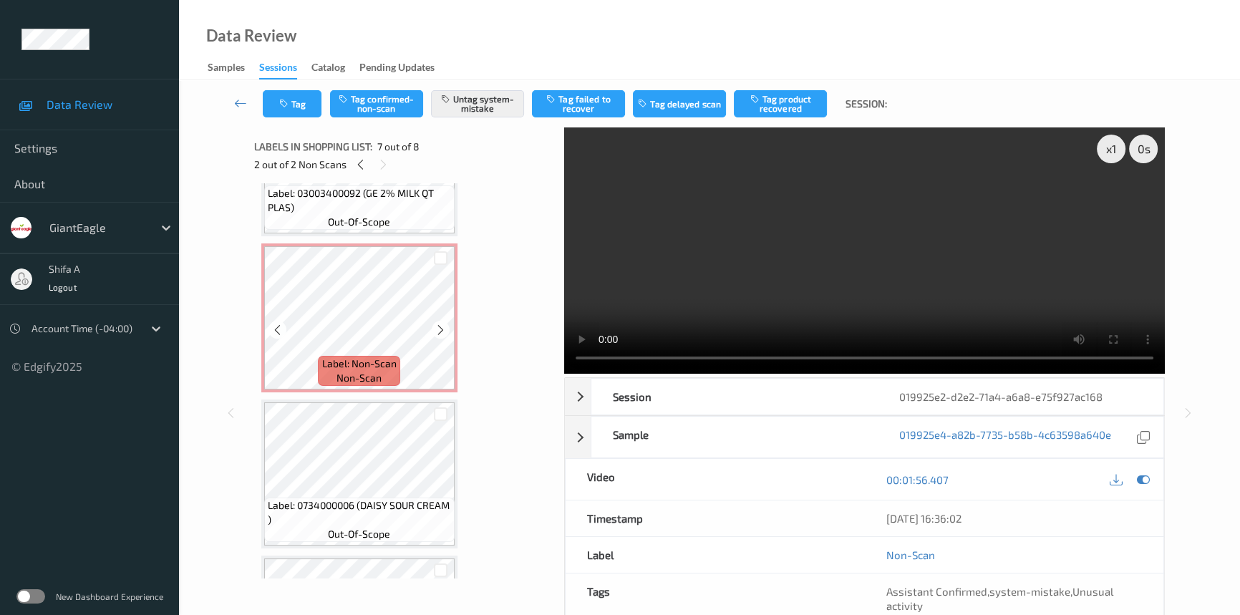
scroll to position [75, 0]
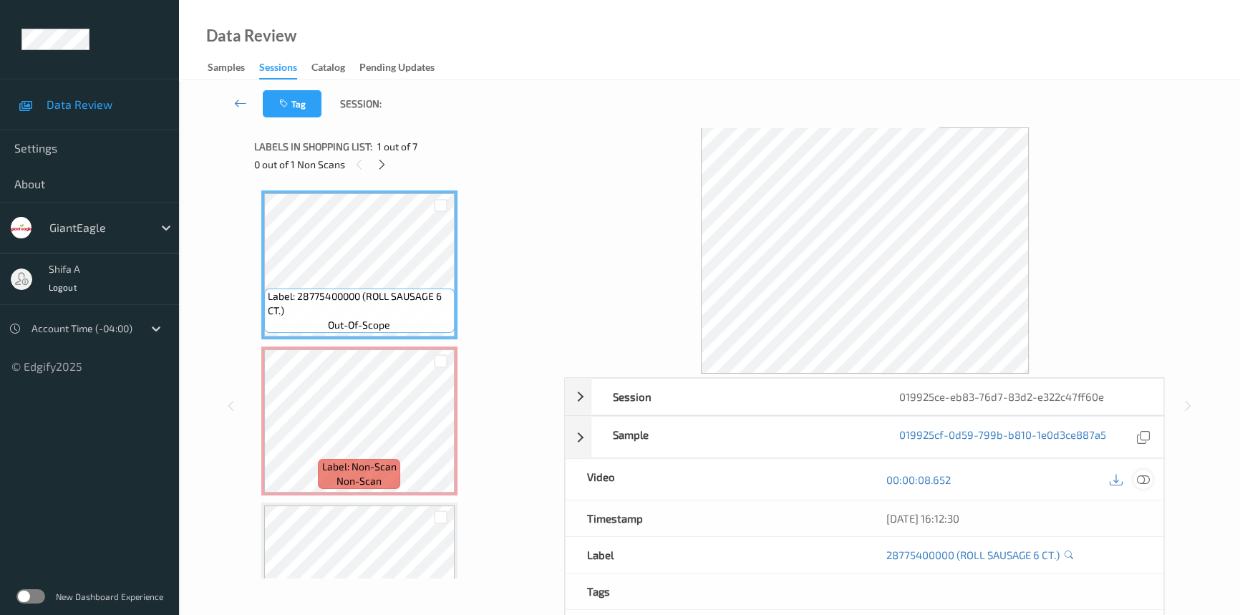
click at [1141, 482] on icon at bounding box center [1142, 479] width 13 height 13
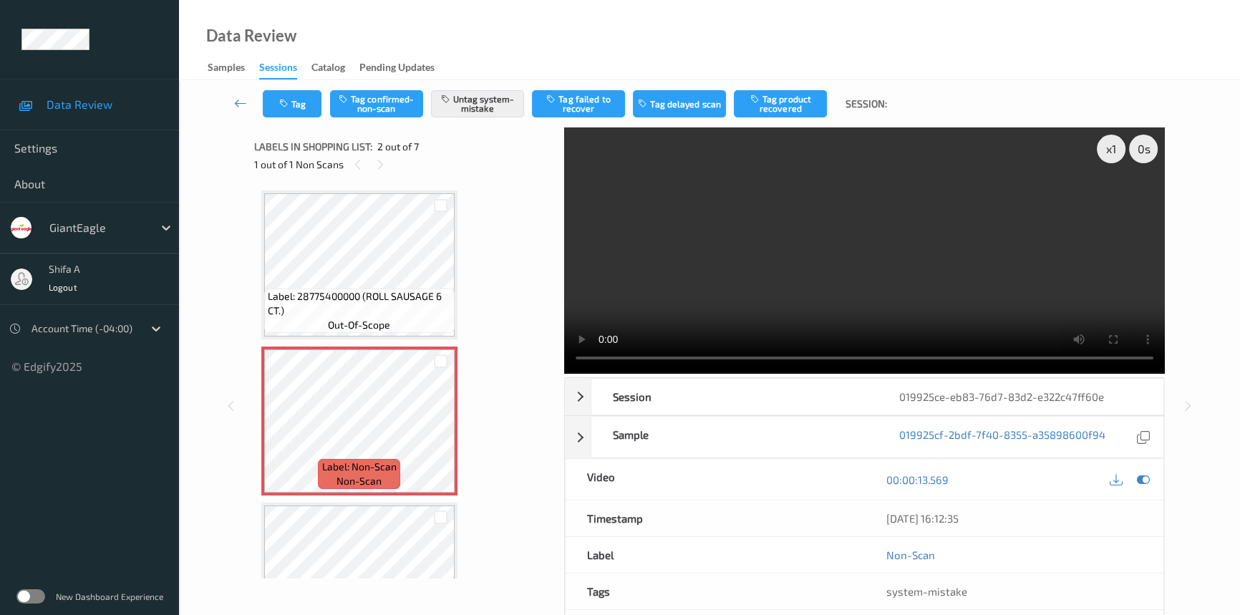
click at [1038, 276] on video at bounding box center [864, 250] width 600 height 246
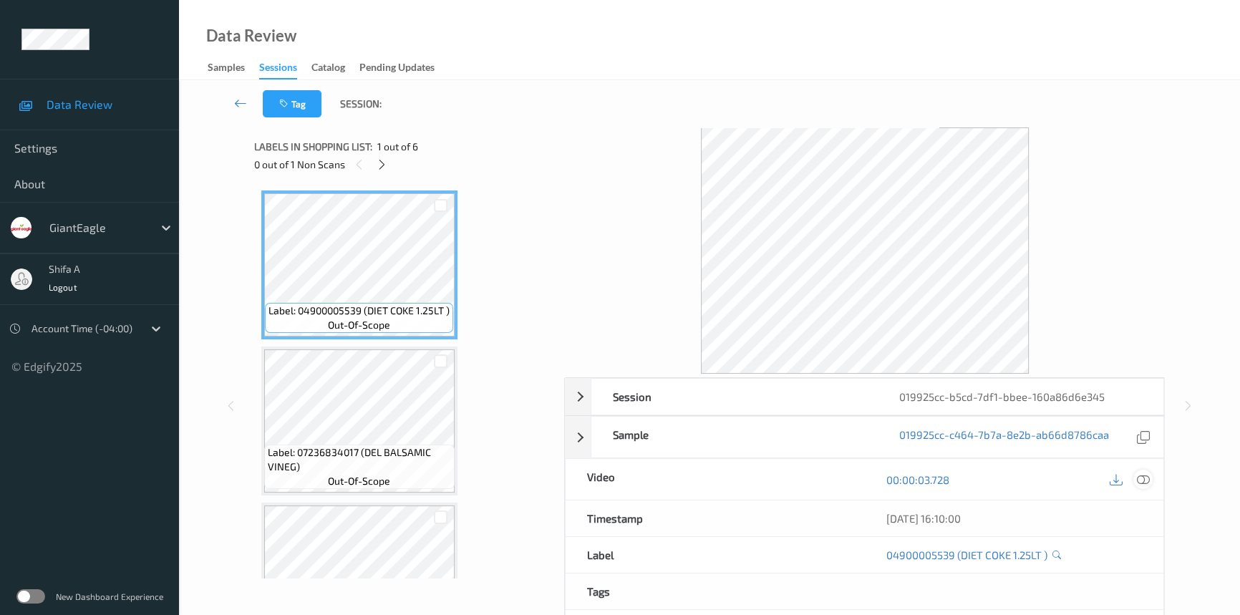
click at [1142, 478] on icon at bounding box center [1142, 479] width 13 height 13
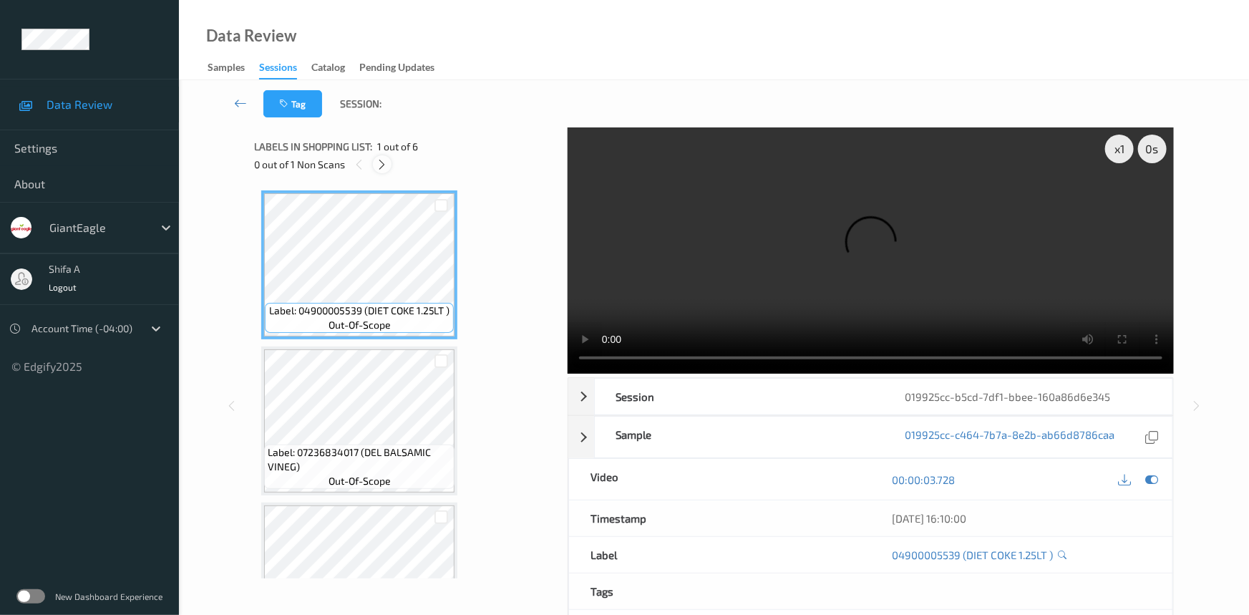
click at [378, 169] on icon at bounding box center [382, 164] width 12 height 13
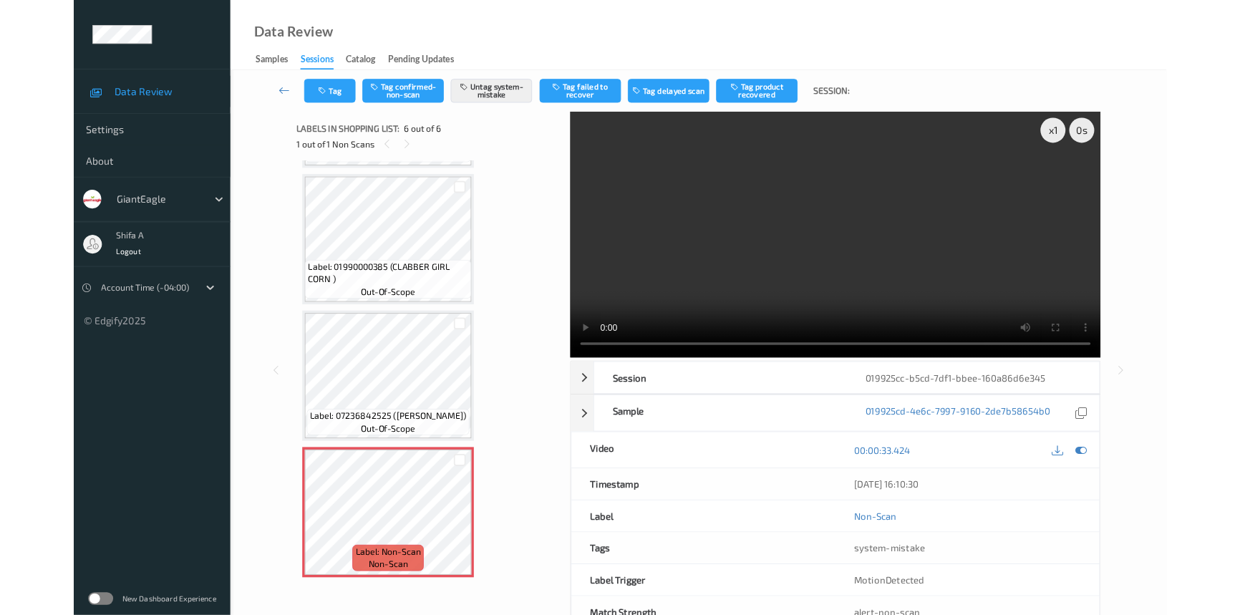
scroll to position [457, 0]
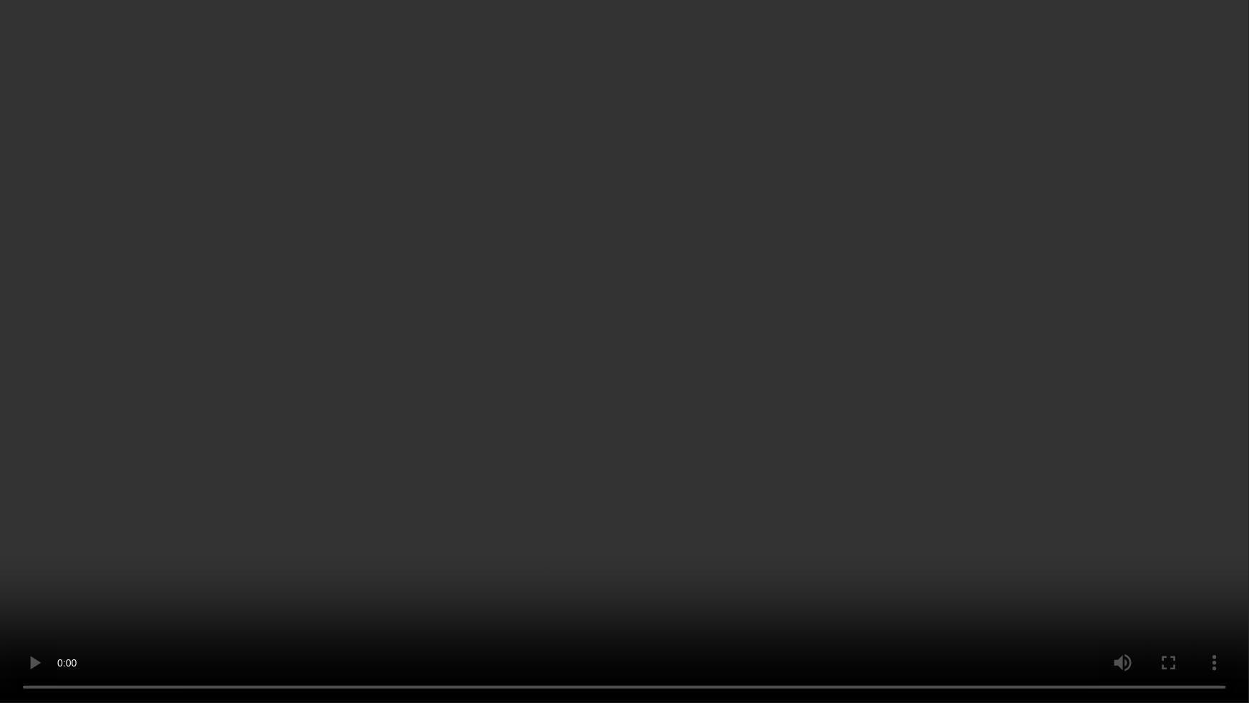
click at [1058, 355] on video at bounding box center [624, 351] width 1249 height 703
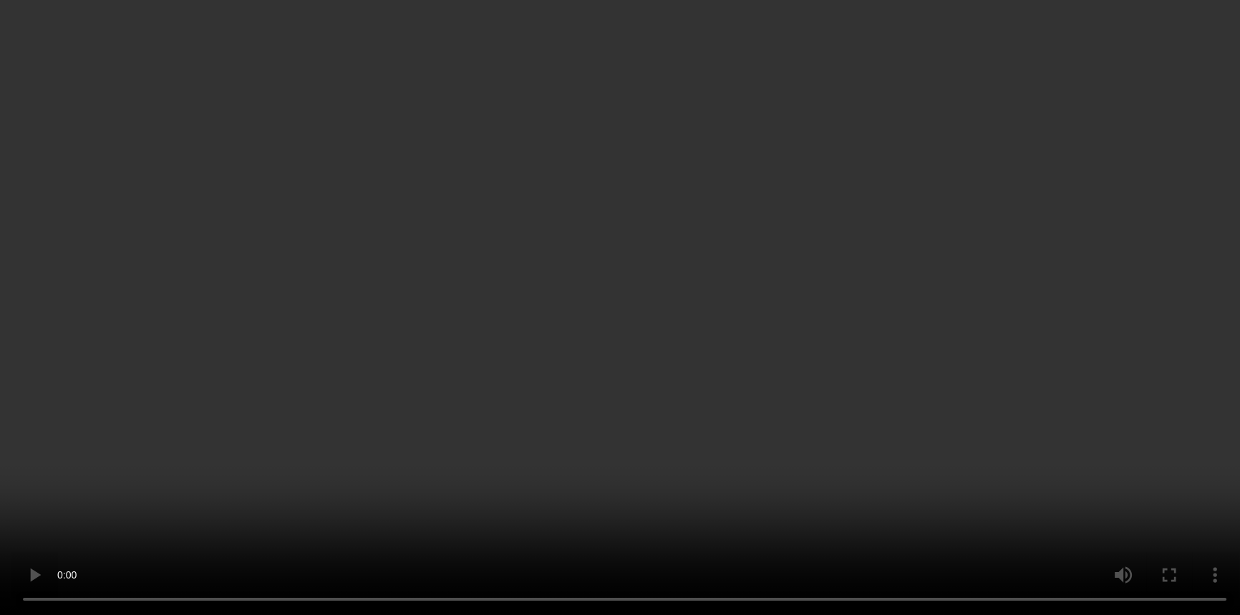
scroll to position [545, 0]
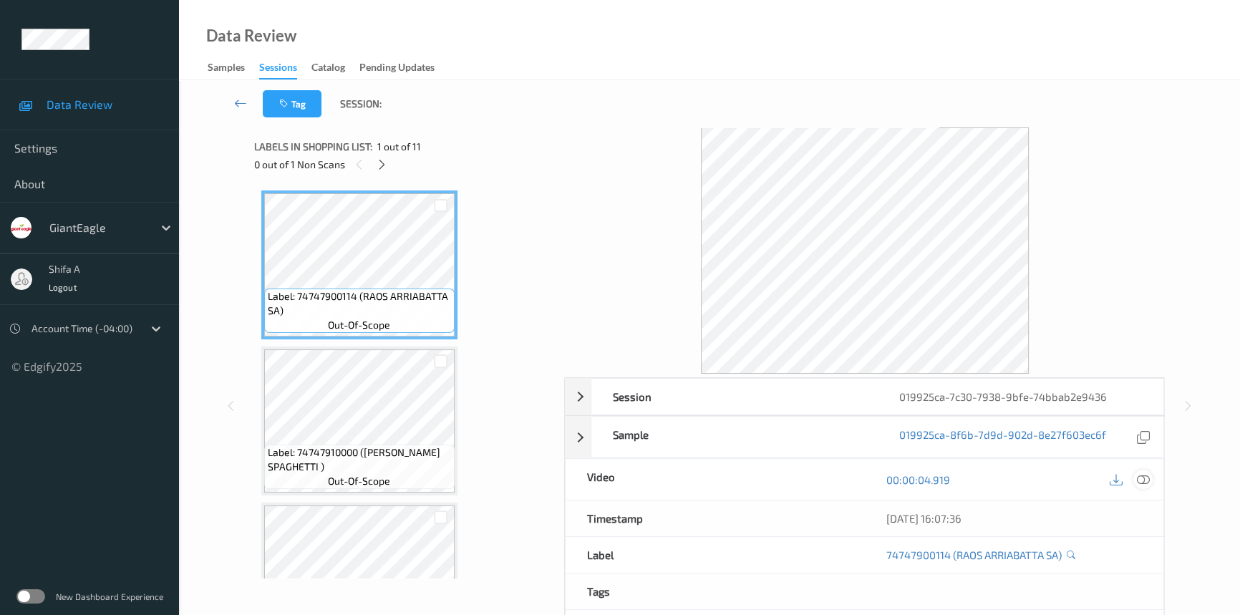
click at [1149, 479] on icon at bounding box center [1142, 479] width 13 height 13
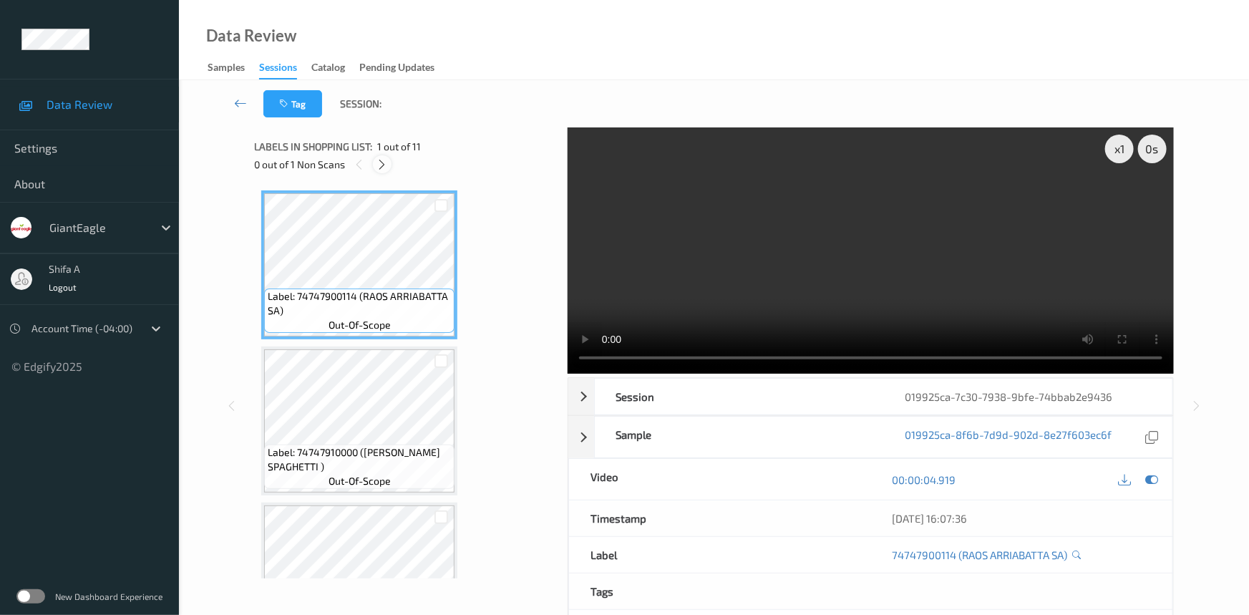
click at [379, 165] on icon at bounding box center [382, 164] width 12 height 13
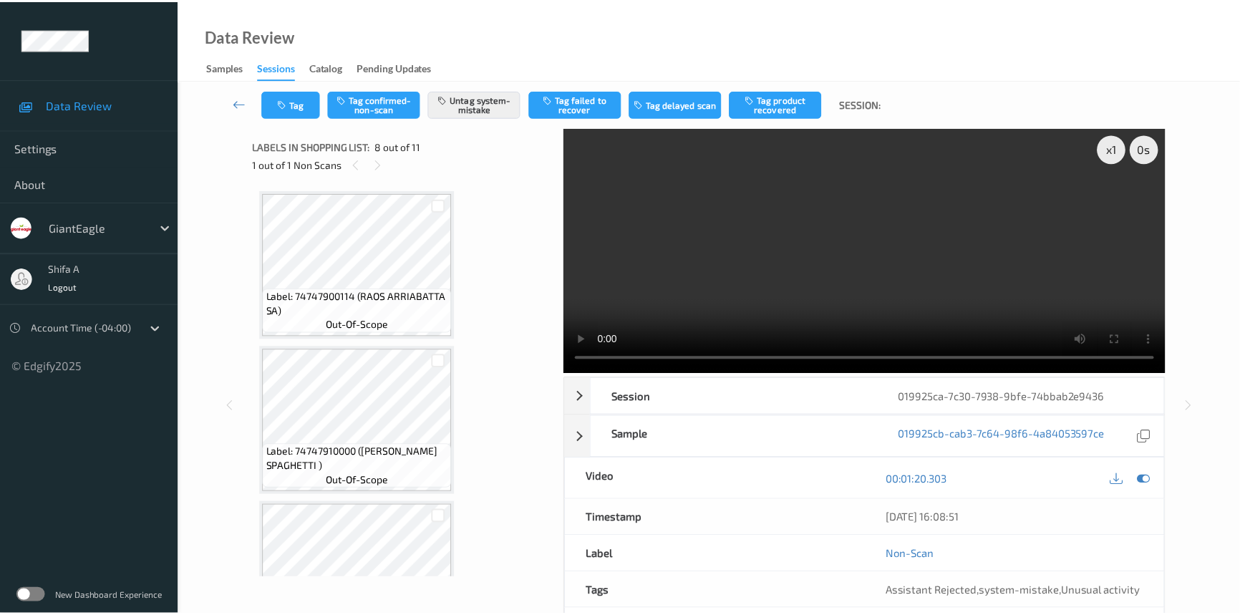
scroll to position [940, 0]
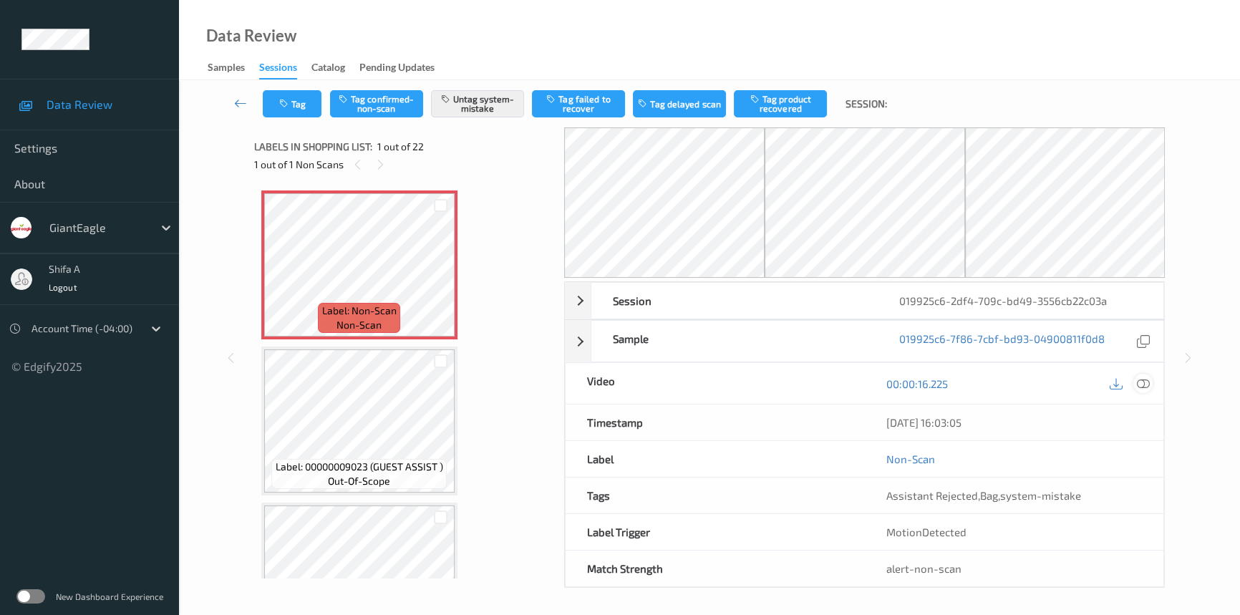
click at [1145, 382] on icon at bounding box center [1142, 383] width 13 height 13
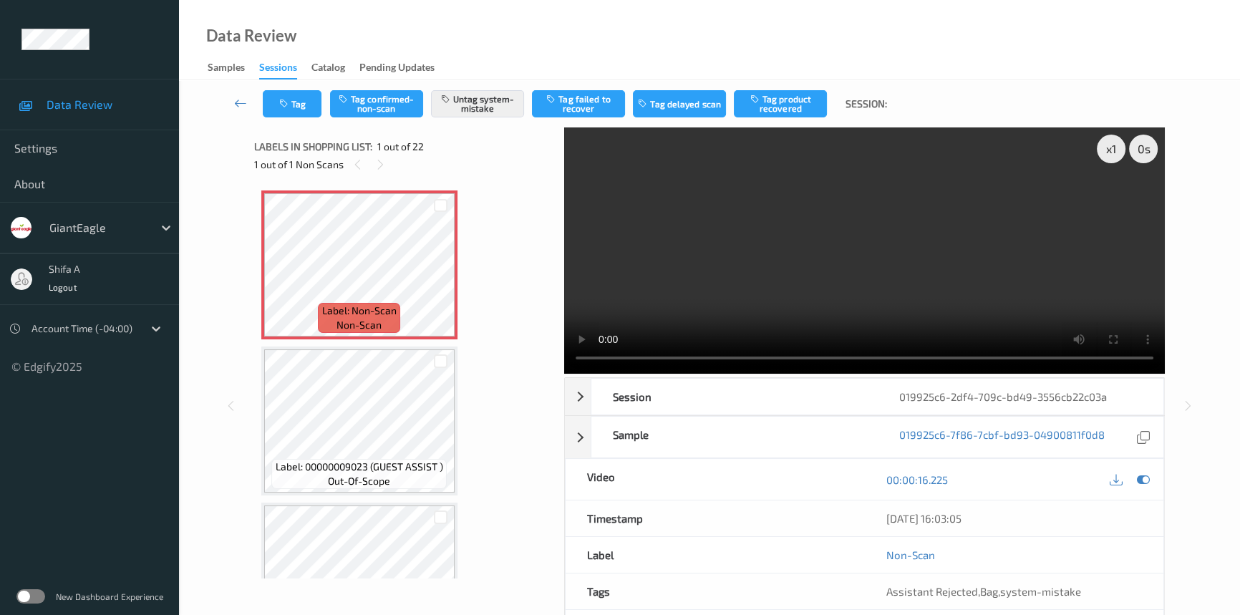
click at [940, 225] on video at bounding box center [864, 250] width 600 height 246
click at [289, 97] on button "Tag" at bounding box center [292, 103] width 59 height 27
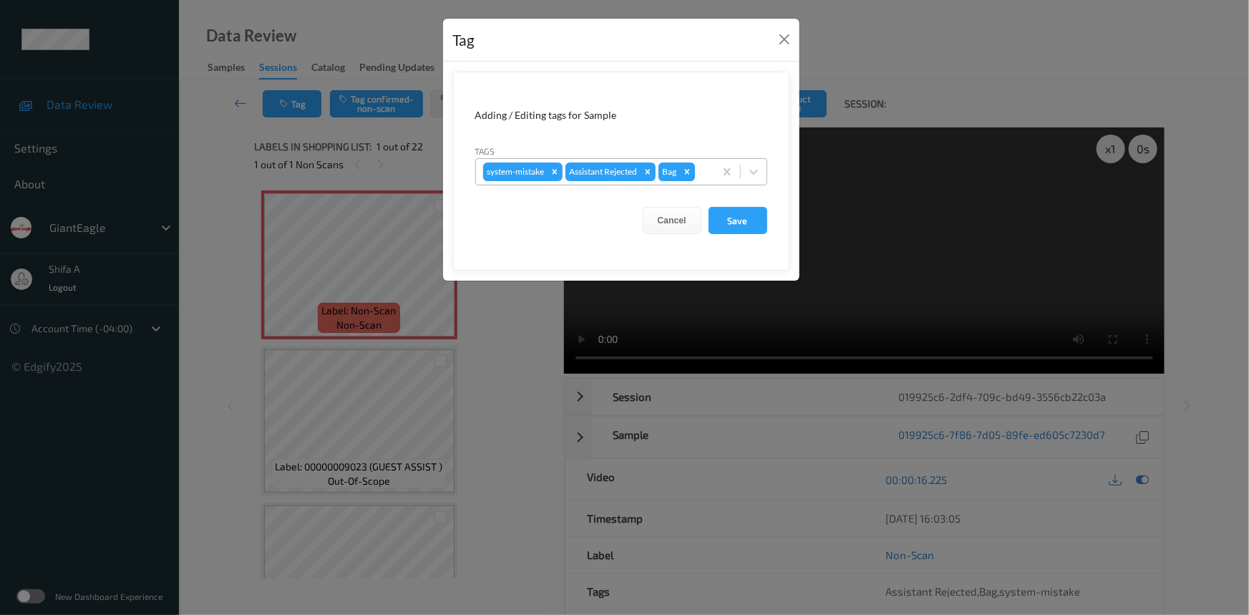
click at [692, 172] on icon "Remove Bag" at bounding box center [687, 172] width 10 height 10
click at [551, 170] on icon "Remove system-mistake" at bounding box center [555, 172] width 10 height 10
click at [722, 215] on button "Save" at bounding box center [737, 220] width 59 height 27
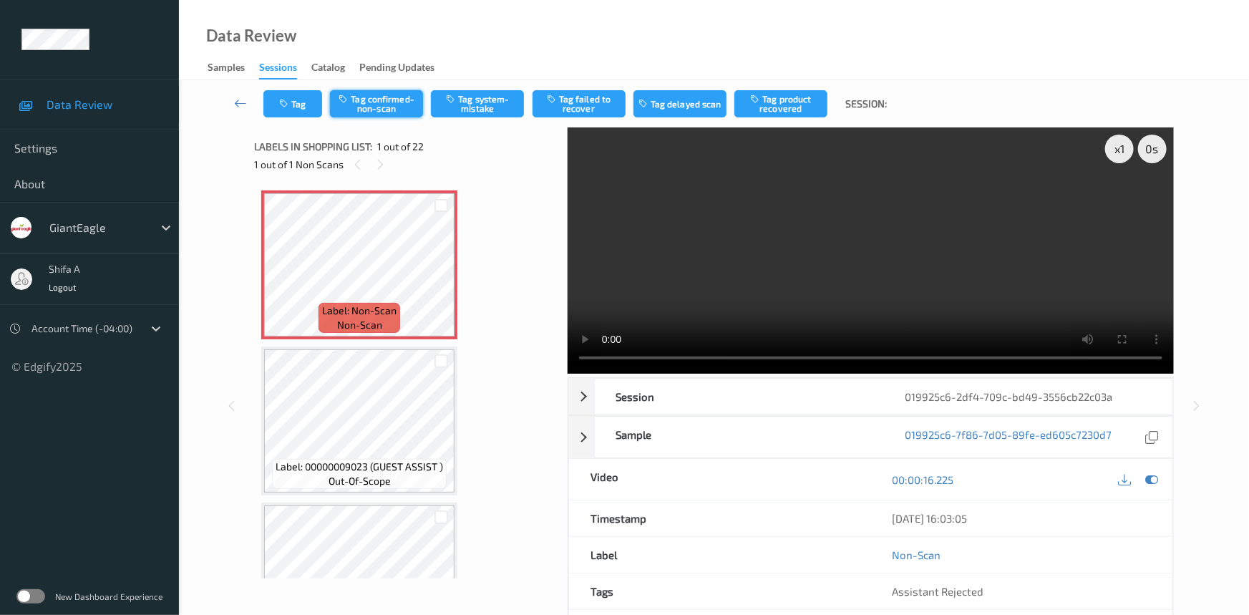
click at [349, 107] on button "Tag confirmed-non-scan" at bounding box center [376, 103] width 93 height 27
click at [799, 107] on button "Tag product recovered" at bounding box center [780, 103] width 93 height 27
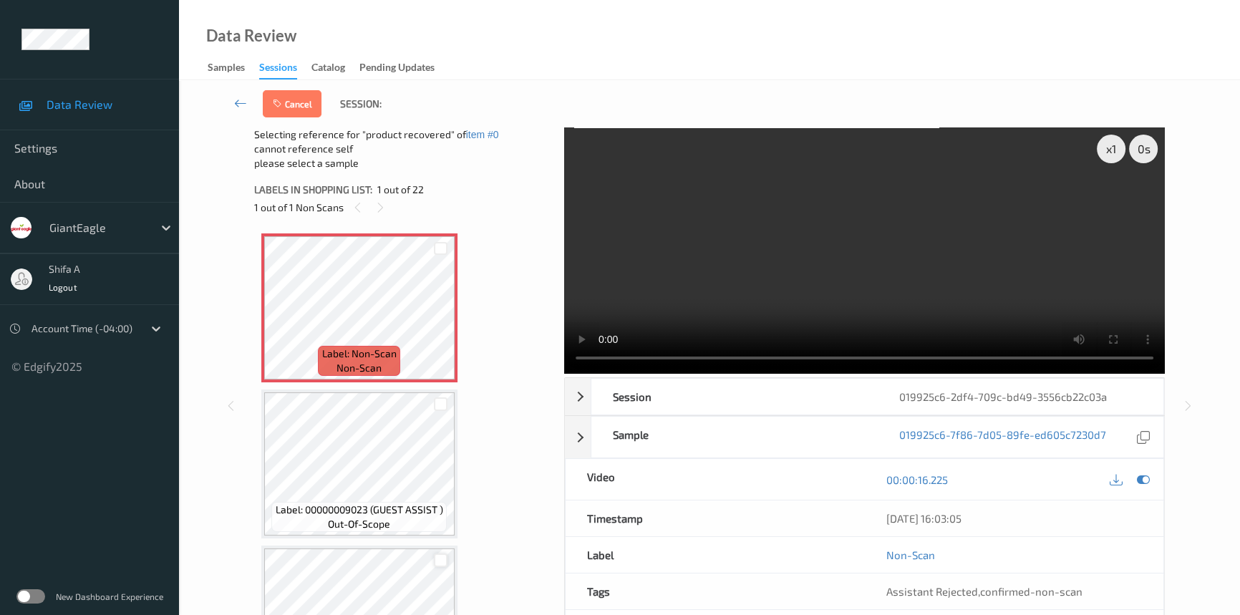
click at [438, 555] on div at bounding box center [441, 560] width 14 height 14
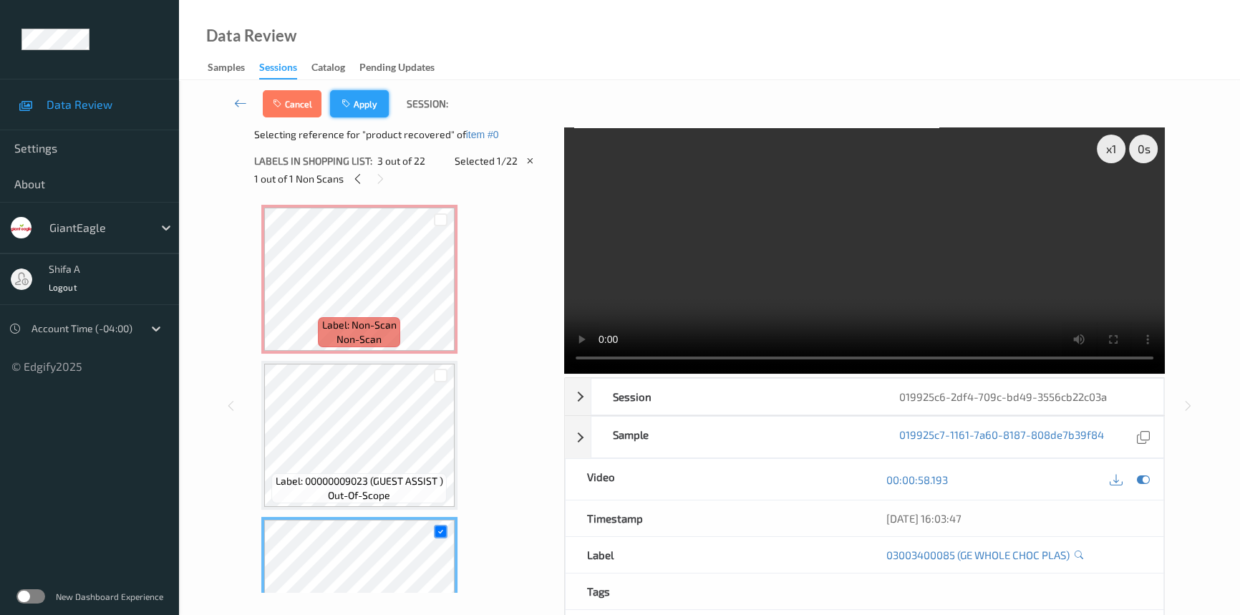
click at [366, 109] on button "Apply" at bounding box center [359, 103] width 59 height 27
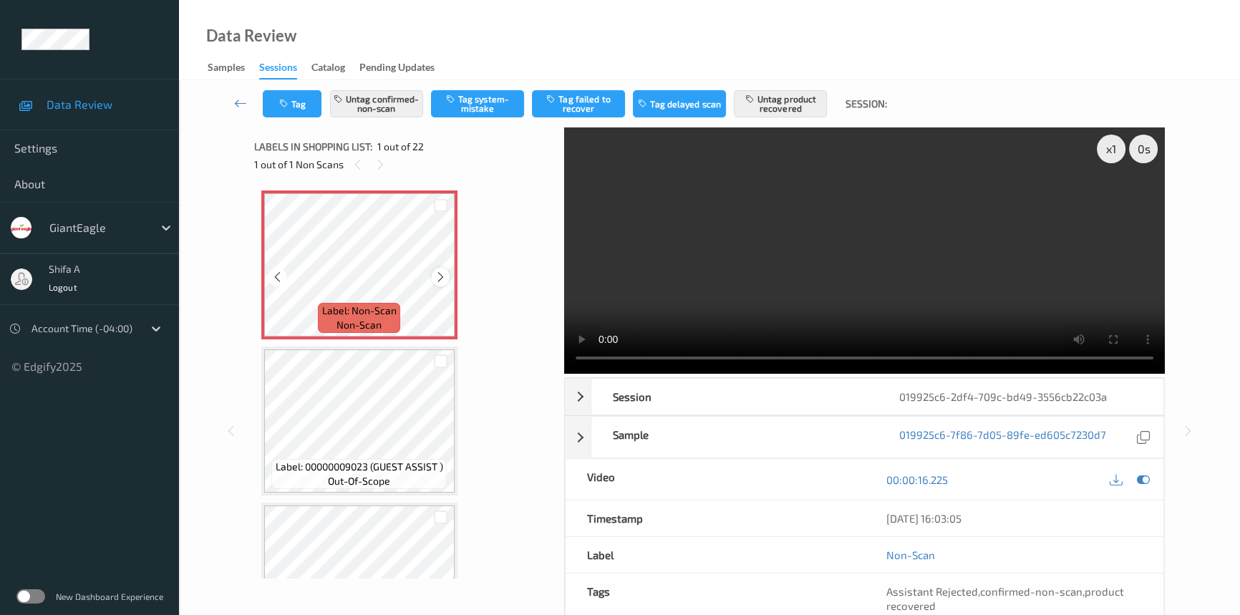
click at [440, 276] on icon at bounding box center [440, 277] width 12 height 13
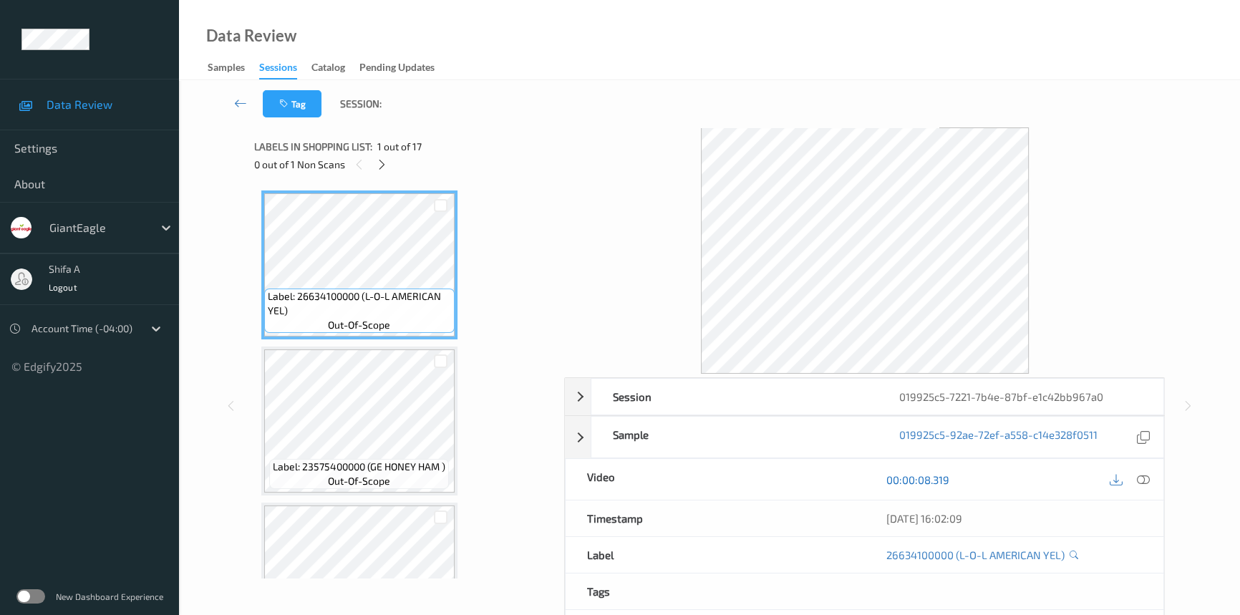
drag, startPoint x: 1148, startPoint y: 482, endPoint x: 905, endPoint y: 339, distance: 281.9
click at [1148, 481] on icon at bounding box center [1142, 479] width 13 height 13
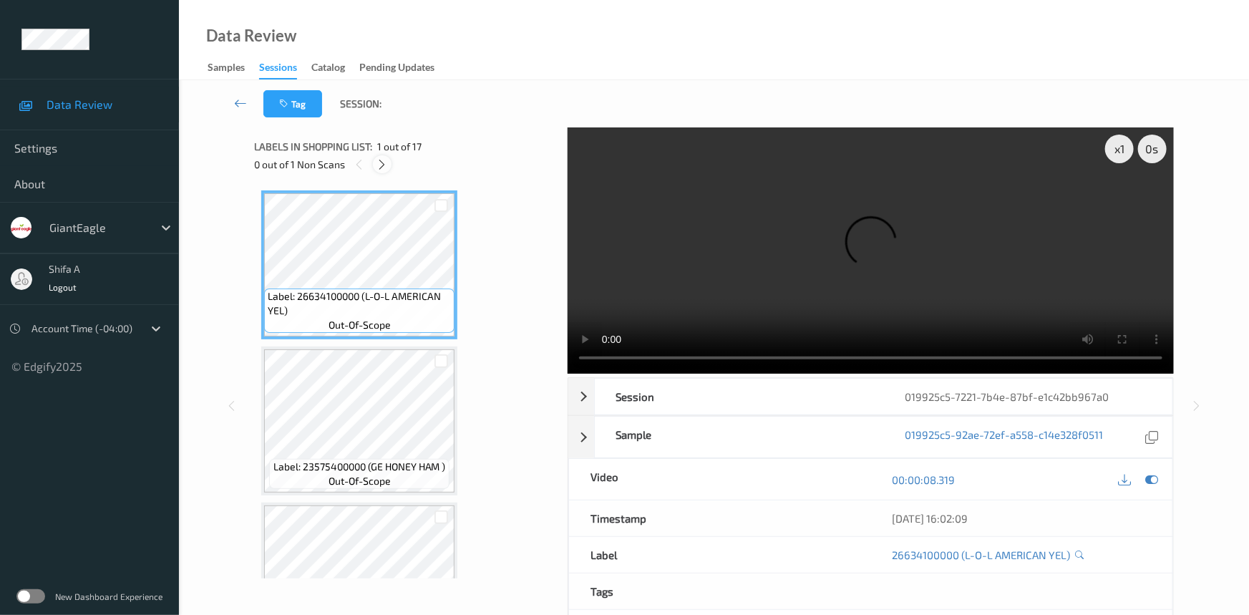
click at [383, 162] on icon at bounding box center [382, 164] width 12 height 13
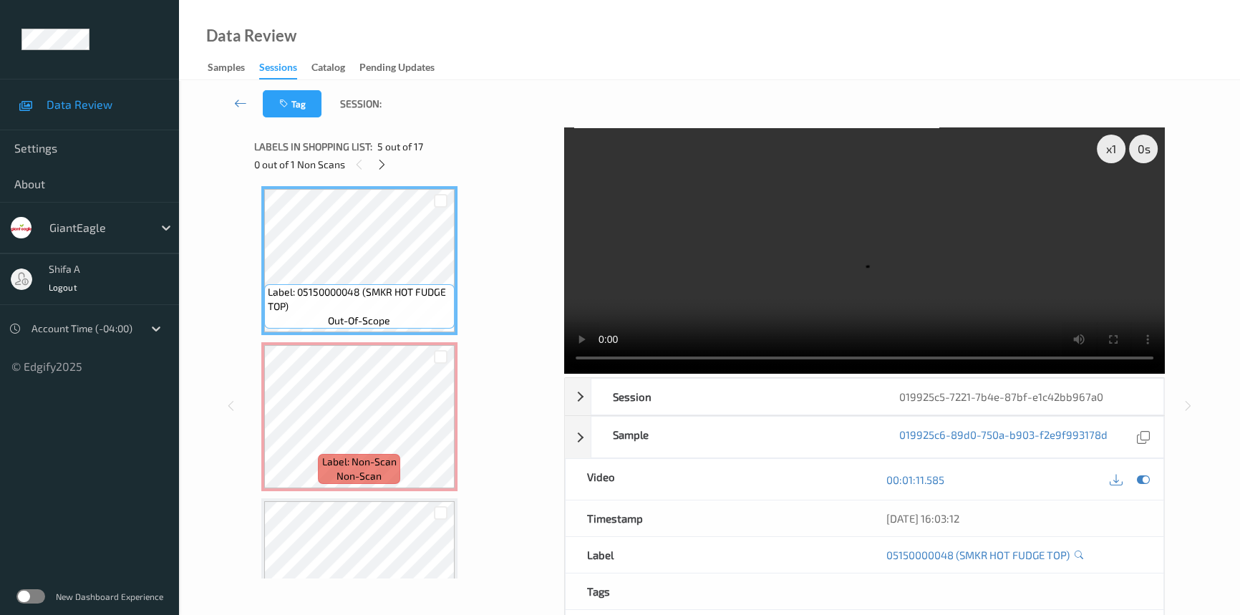
scroll to position [629, 0]
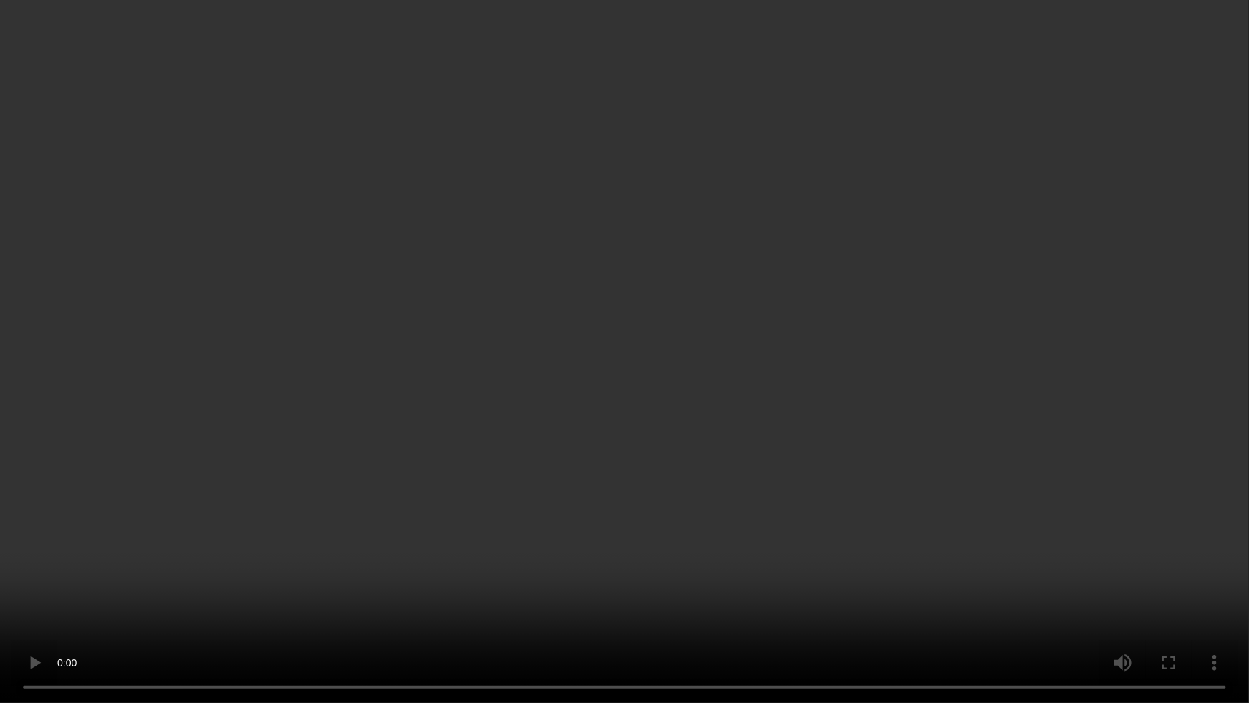
click at [1098, 383] on video at bounding box center [624, 351] width 1249 height 703
click at [1078, 408] on video at bounding box center [624, 351] width 1249 height 703
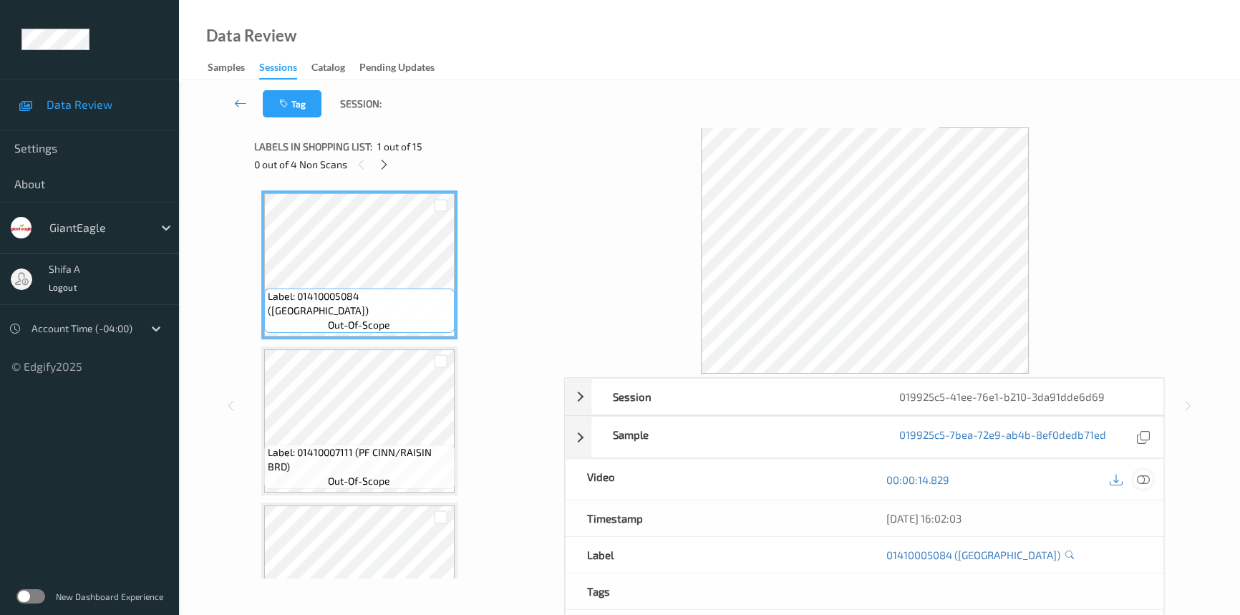
click at [1149, 475] on div at bounding box center [1142, 478] width 19 height 19
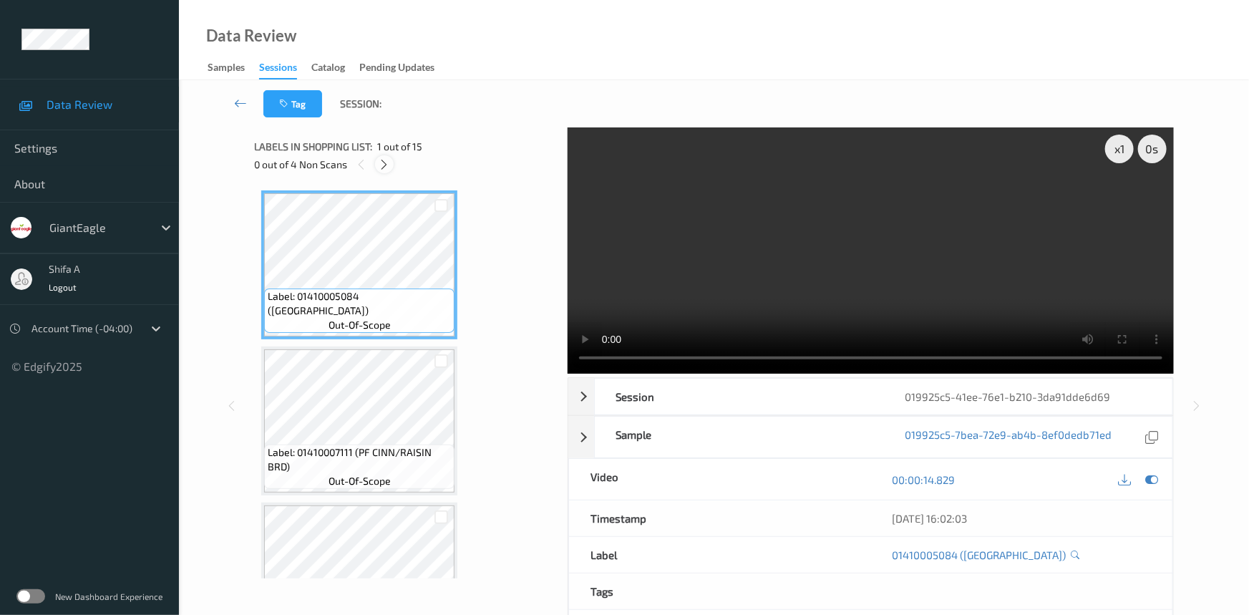
click at [385, 165] on icon at bounding box center [385, 164] width 12 height 13
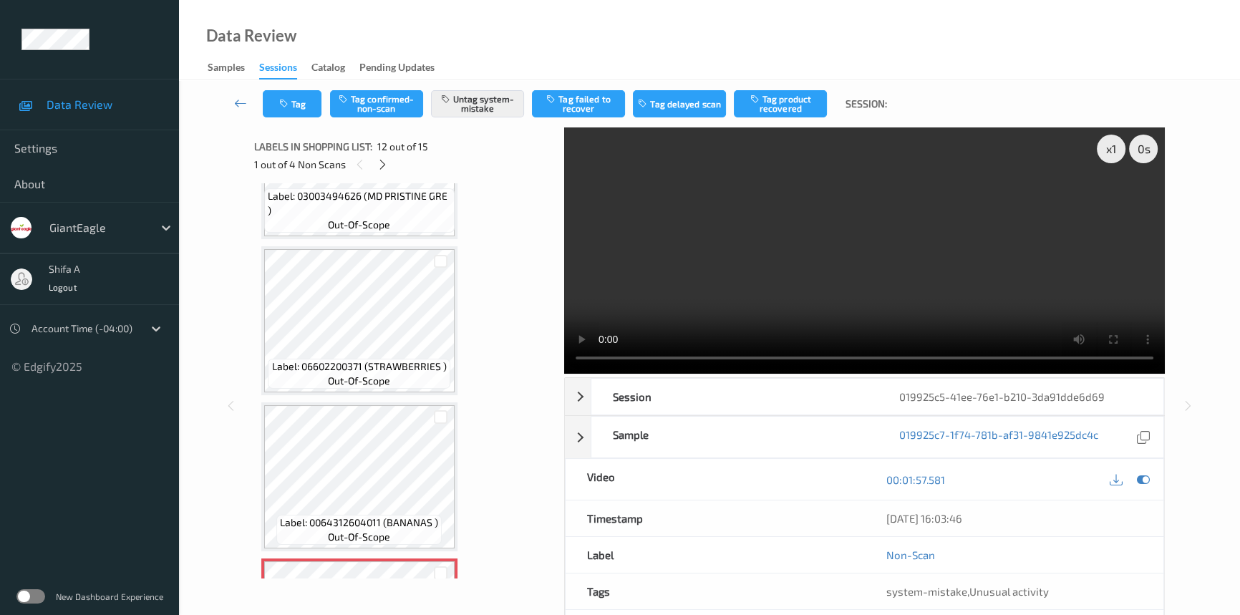
scroll to position [1302, 0]
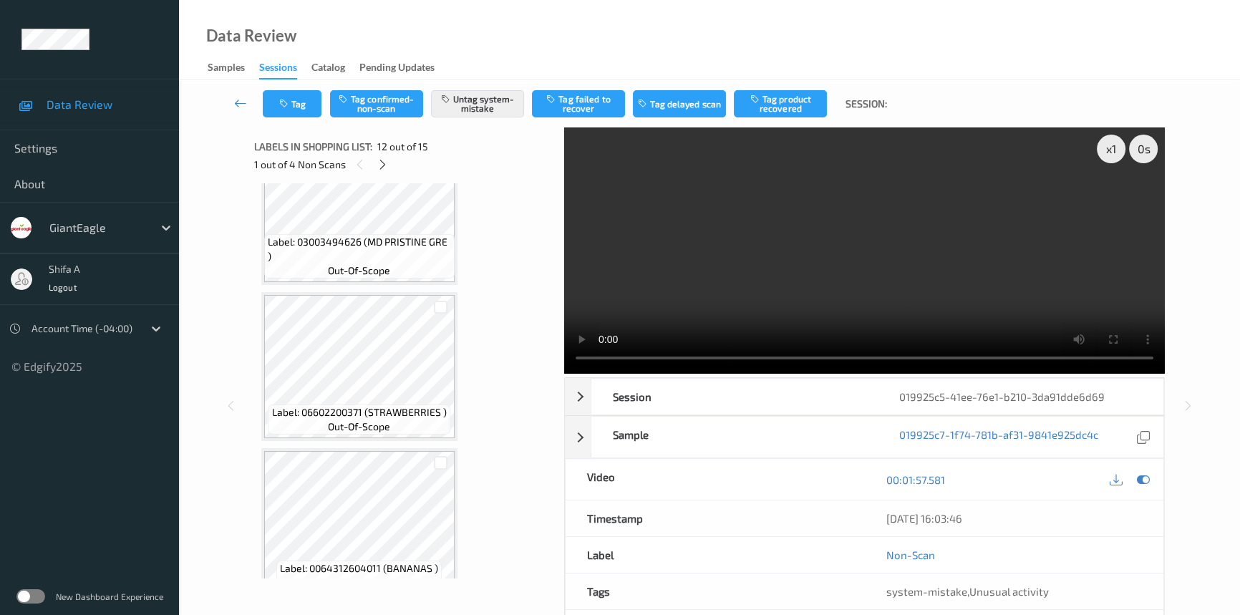
click at [829, 276] on video at bounding box center [864, 250] width 600 height 246
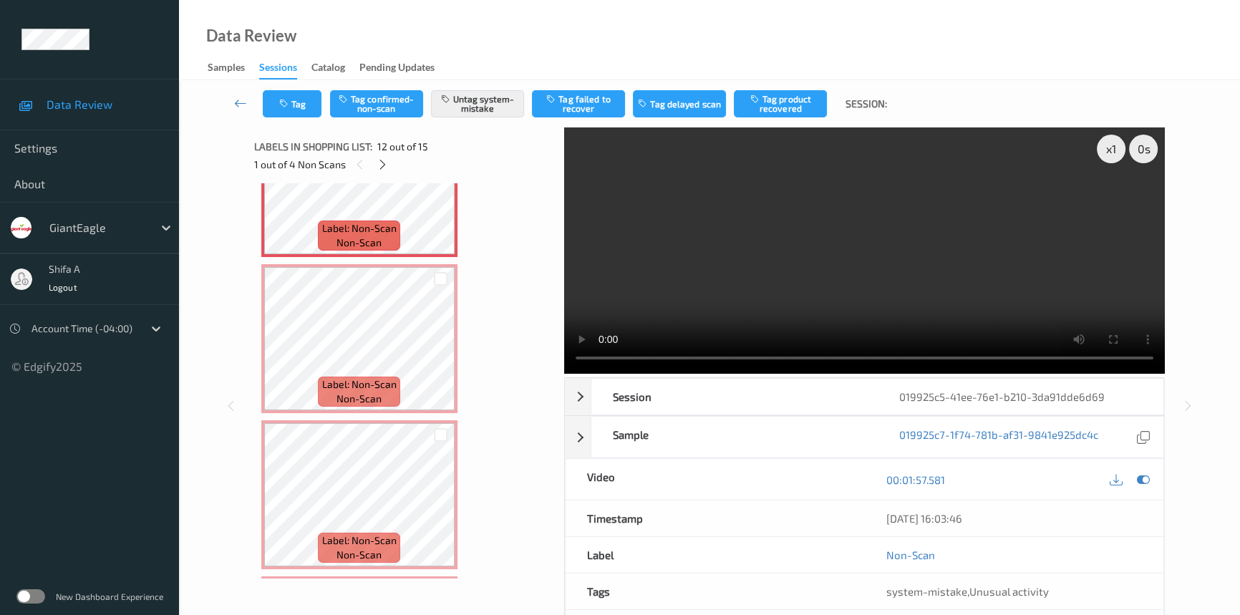
scroll to position [1822, 0]
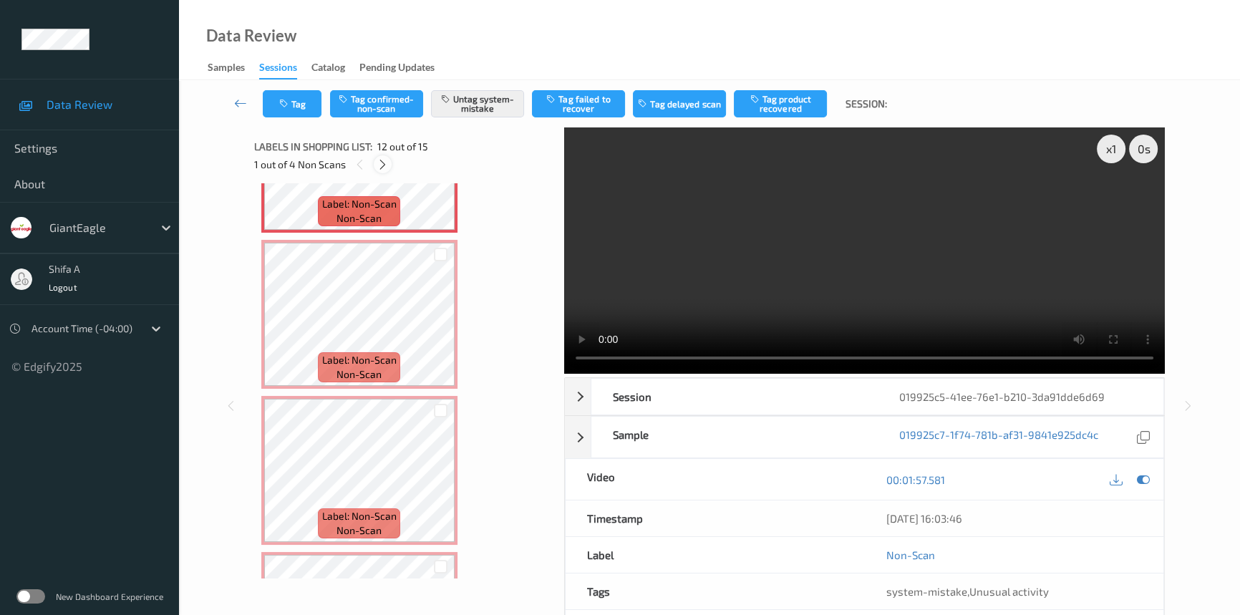
click at [387, 164] on icon at bounding box center [382, 164] width 12 height 13
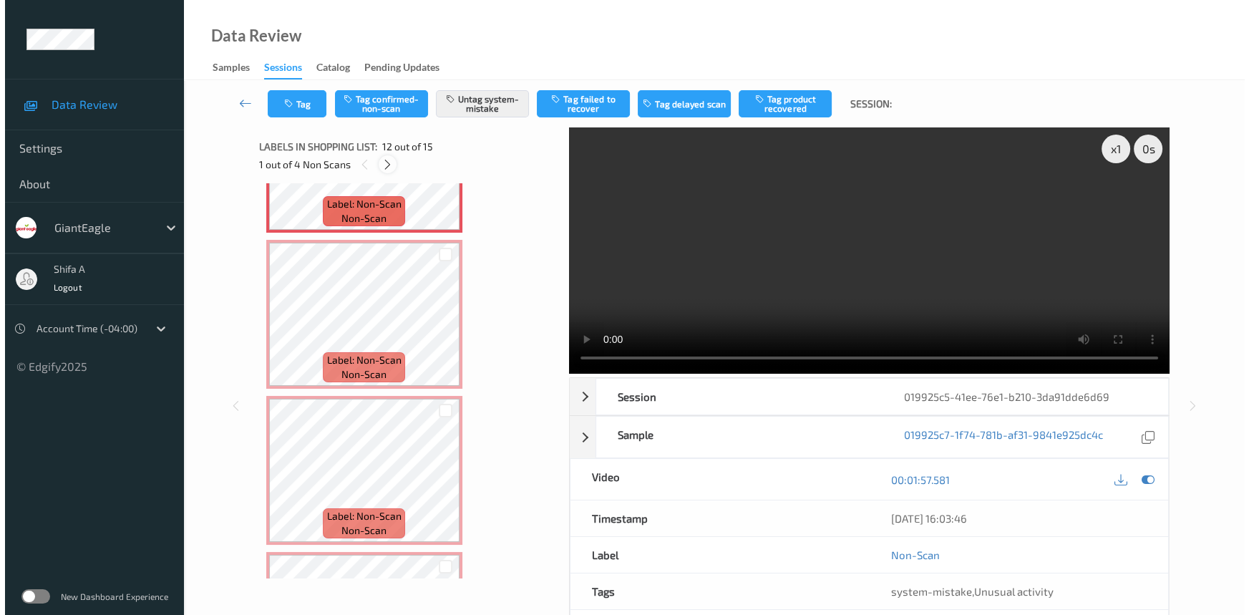
scroll to position [1718, 0]
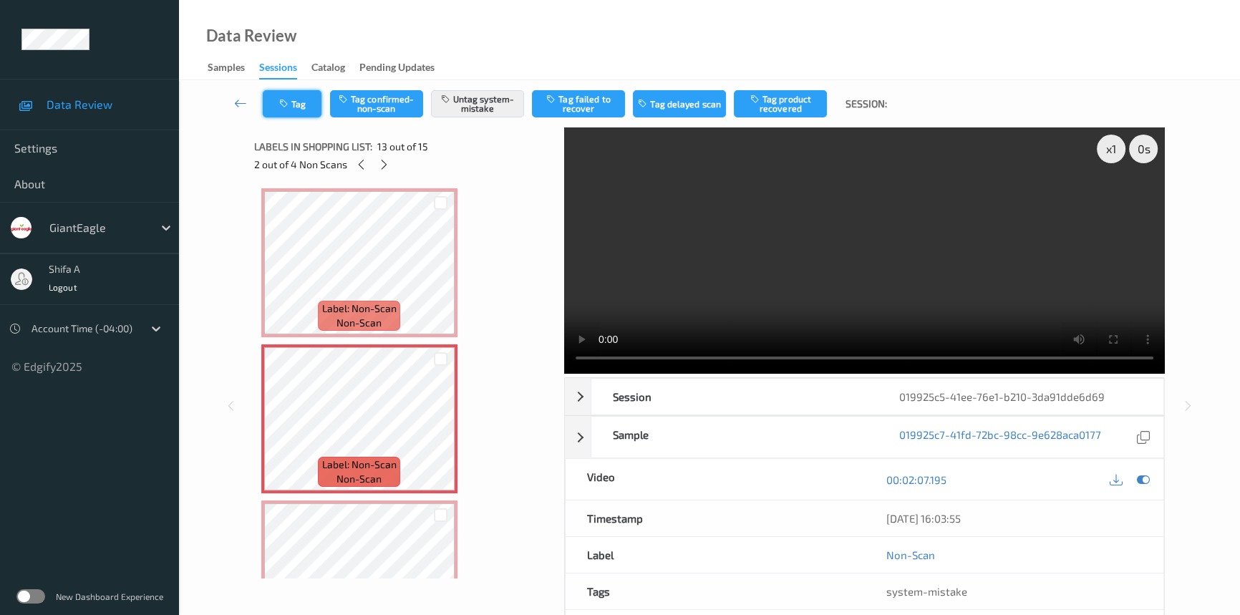
click at [300, 106] on button "Tag" at bounding box center [292, 103] width 59 height 27
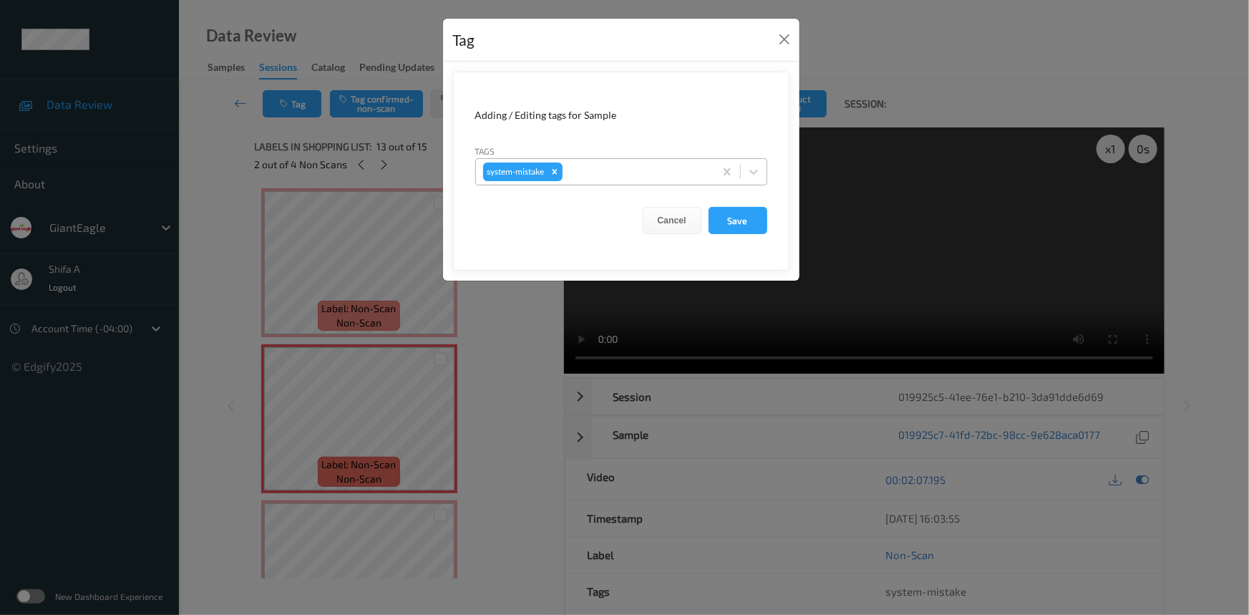
click at [630, 164] on div at bounding box center [636, 171] width 142 height 17
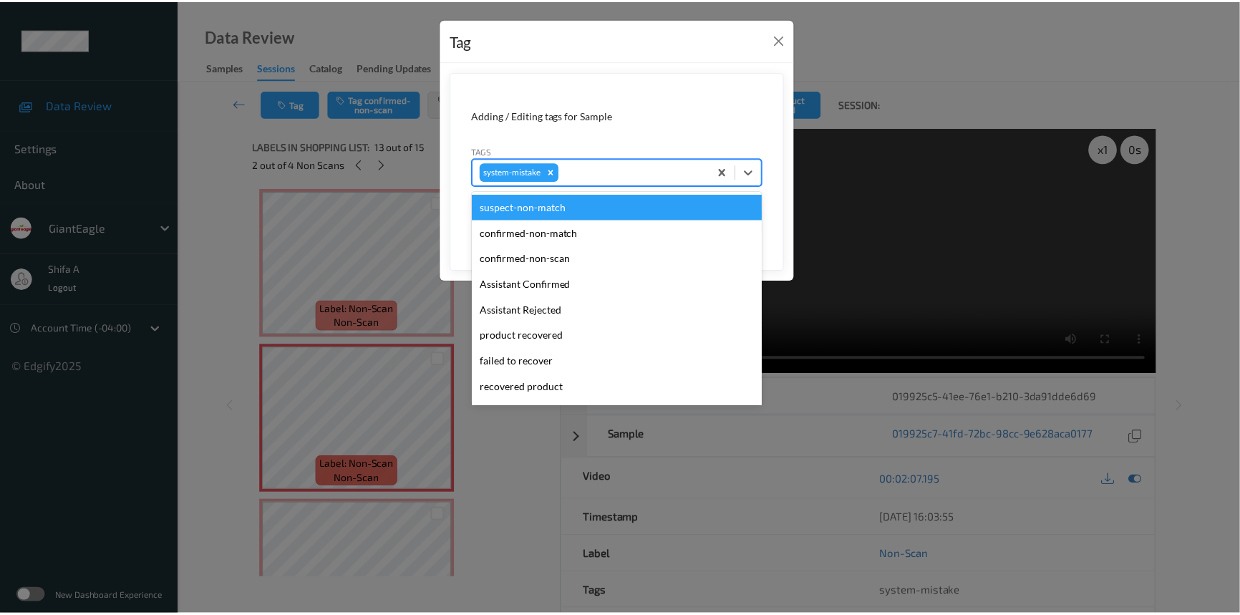
scroll to position [151, 0]
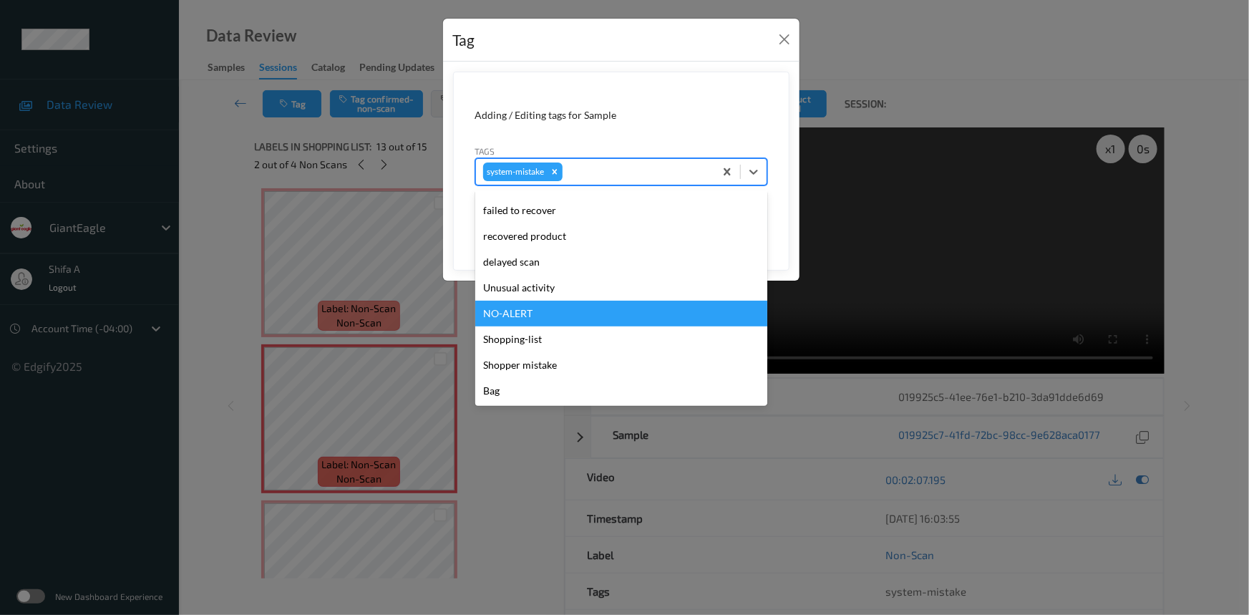
click at [572, 298] on div "Unusual activity" at bounding box center [621, 288] width 292 height 26
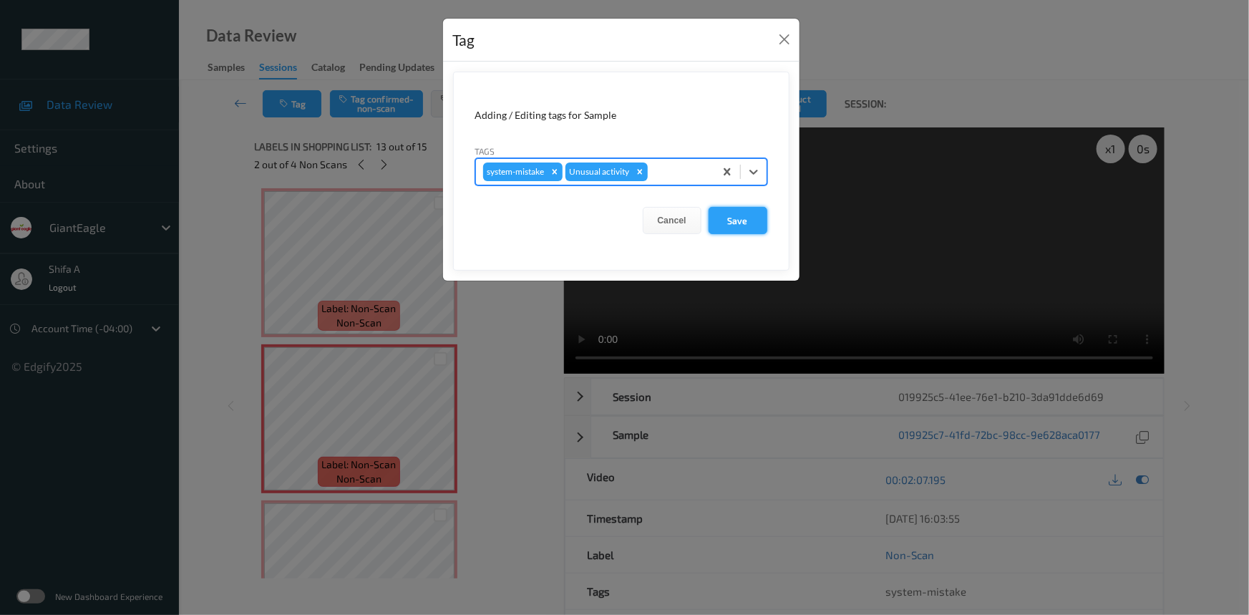
click at [756, 223] on button "Save" at bounding box center [737, 220] width 59 height 27
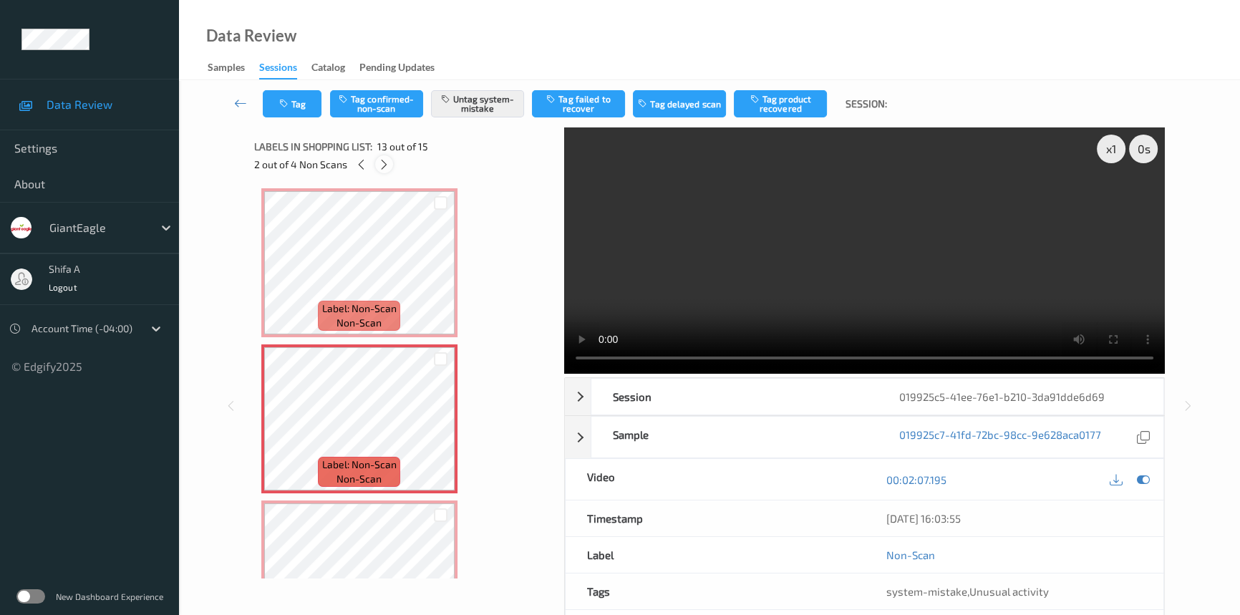
click at [381, 168] on icon at bounding box center [384, 164] width 12 height 13
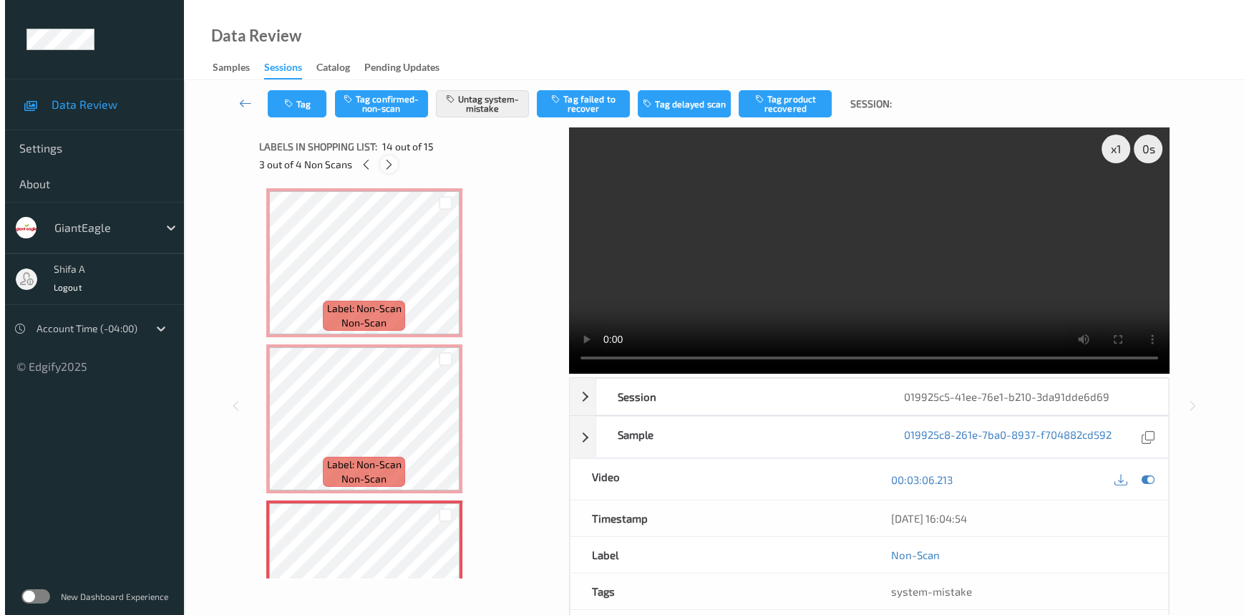
scroll to position [1873, 0]
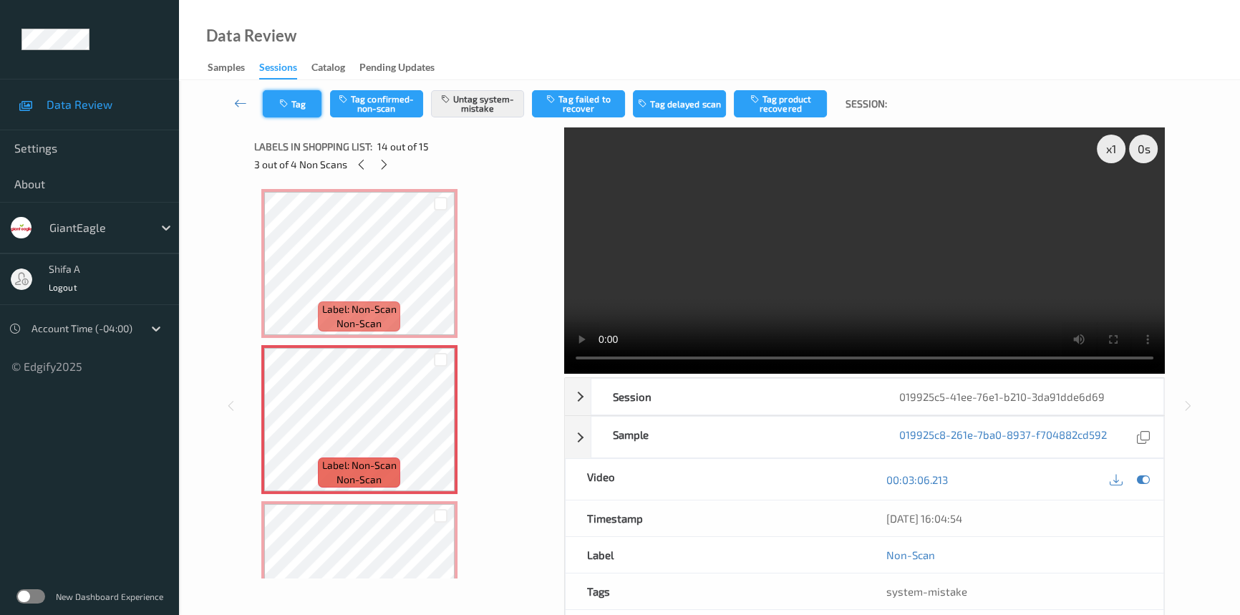
click at [313, 99] on button "Tag" at bounding box center [292, 103] width 59 height 27
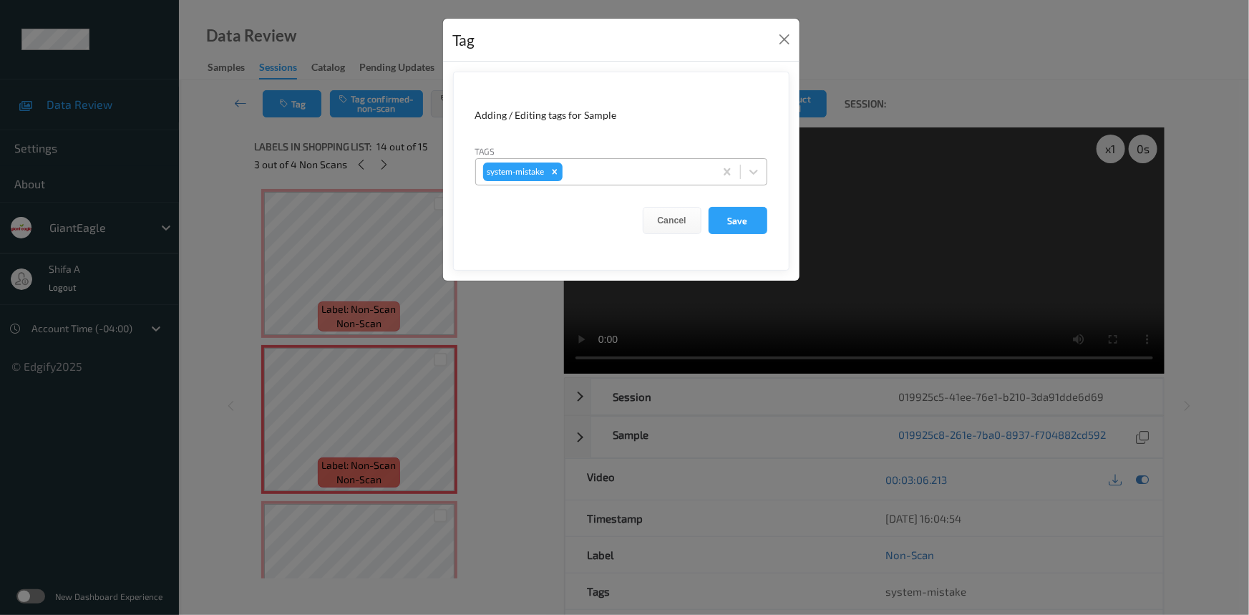
click at [593, 185] on div "system-mistake" at bounding box center [621, 171] width 292 height 27
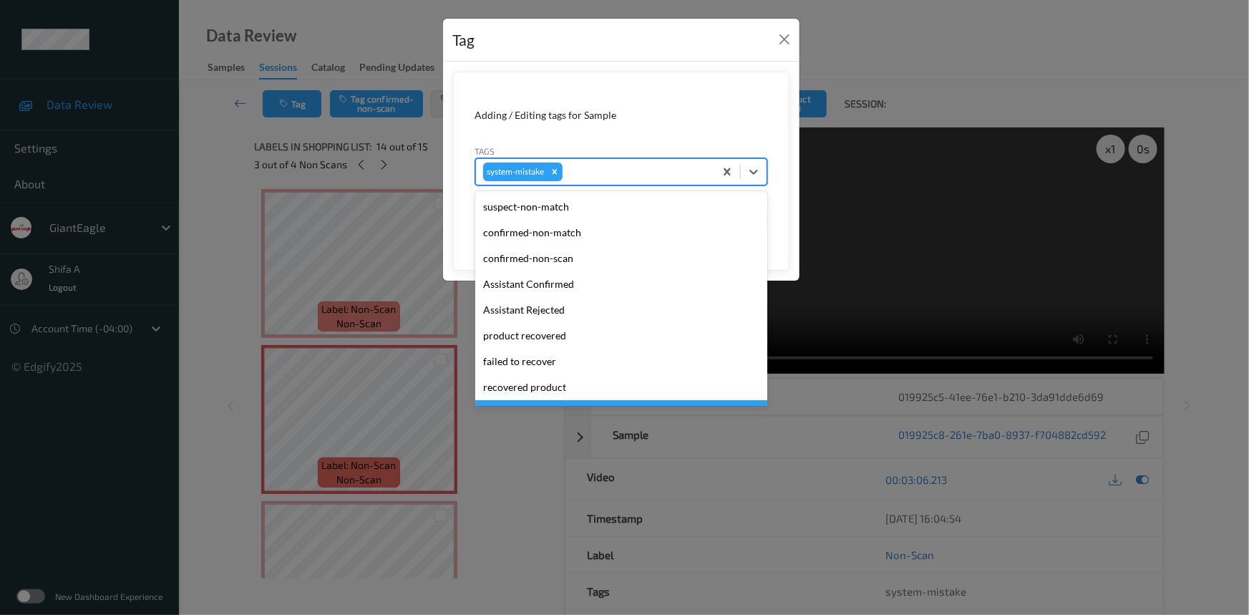
scroll to position [151, 0]
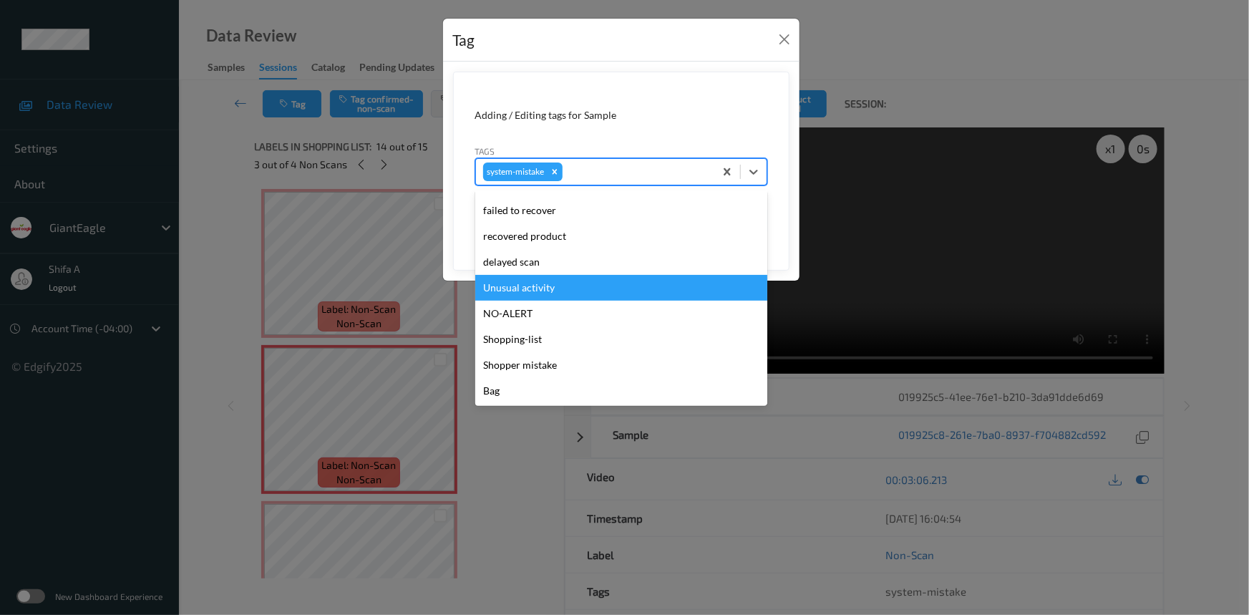
click at [544, 289] on div "Unusual activity" at bounding box center [621, 288] width 292 height 26
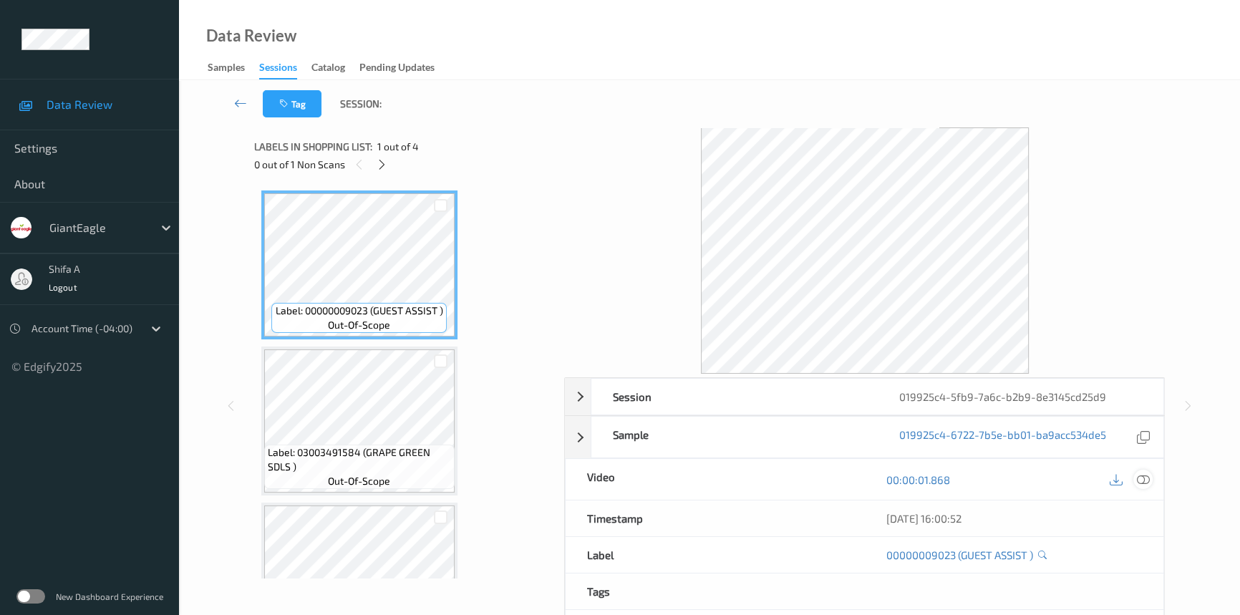
click at [1144, 482] on icon at bounding box center [1142, 479] width 13 height 13
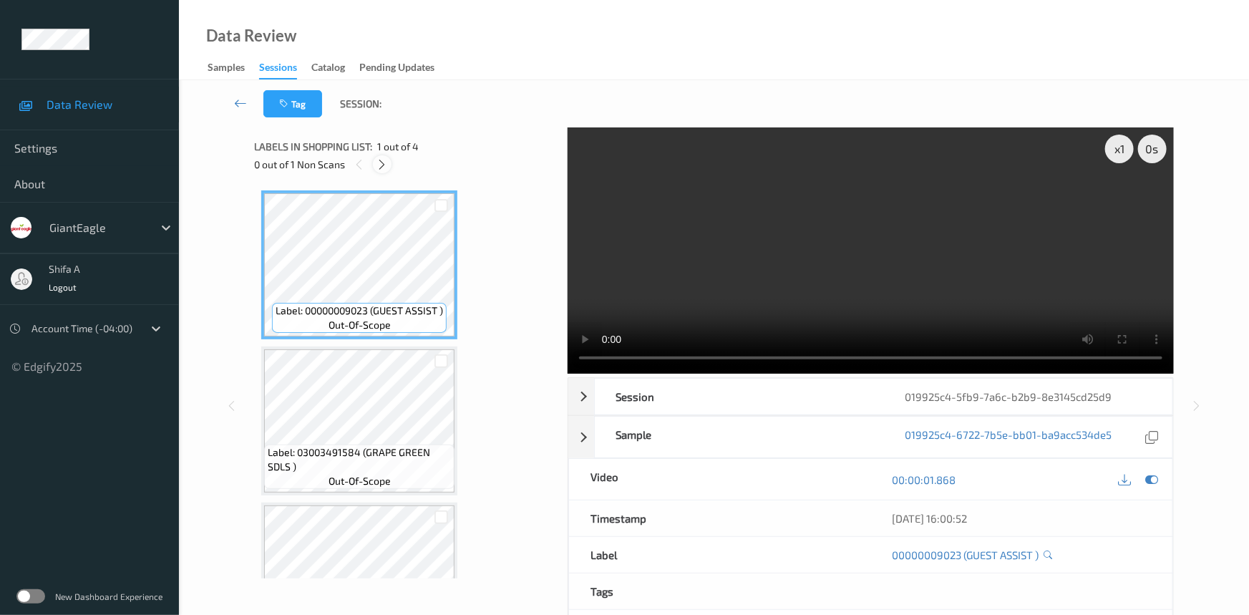
click at [379, 158] on icon at bounding box center [382, 164] width 12 height 13
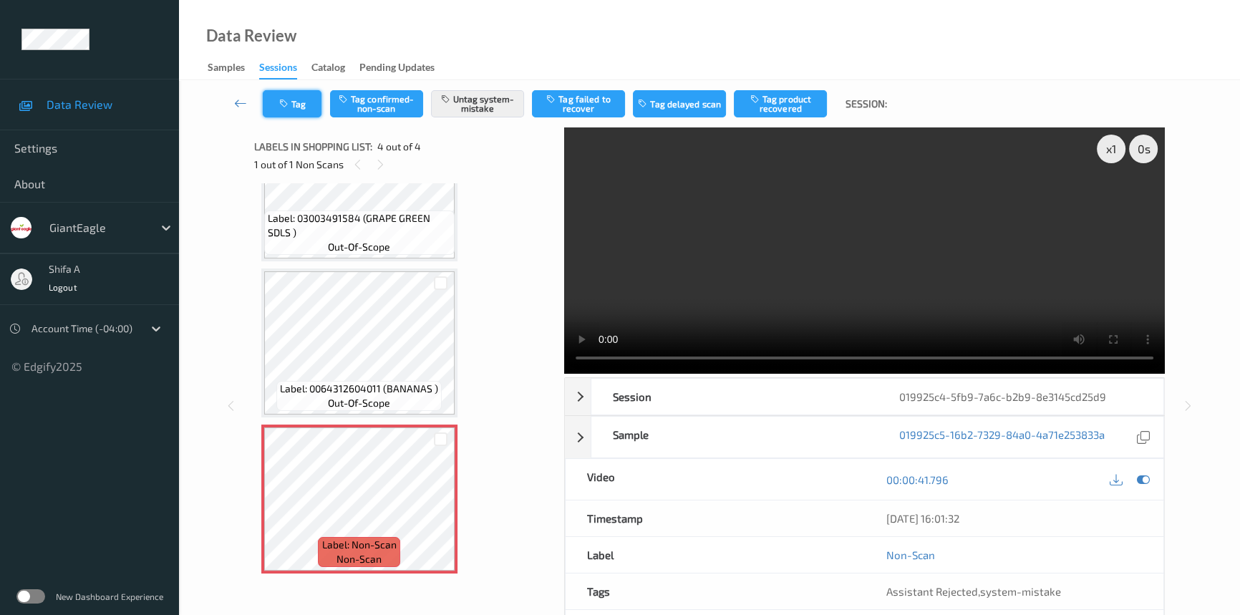
click at [287, 107] on icon "button" at bounding box center [285, 104] width 12 height 10
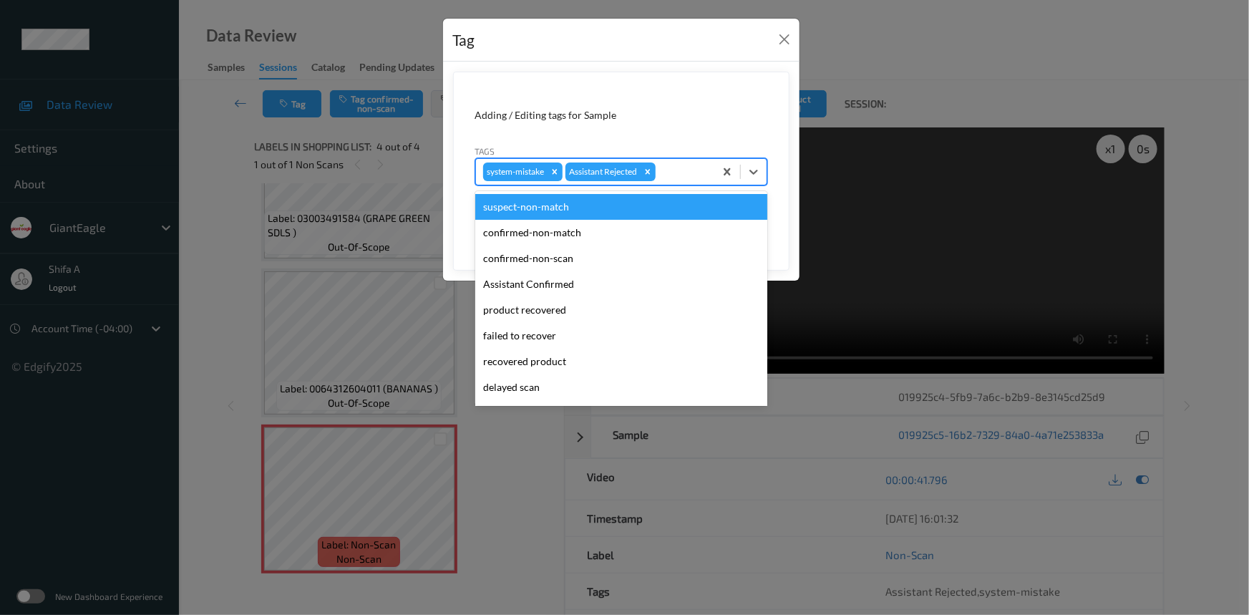
click at [674, 165] on div at bounding box center [682, 171] width 49 height 17
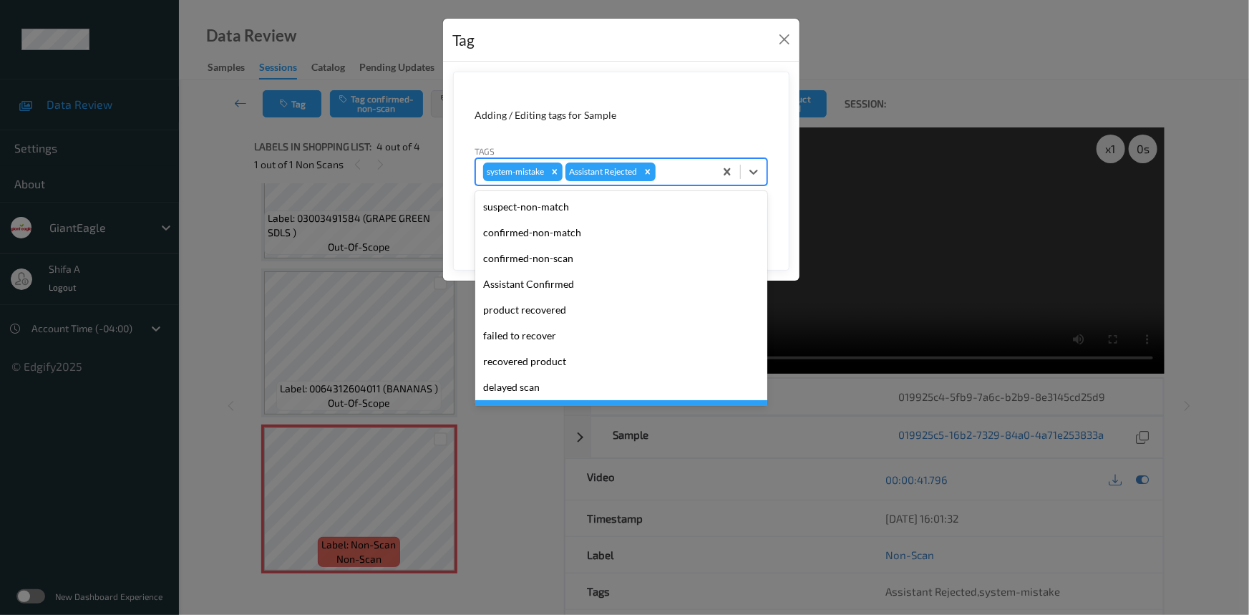
scroll to position [126, 0]
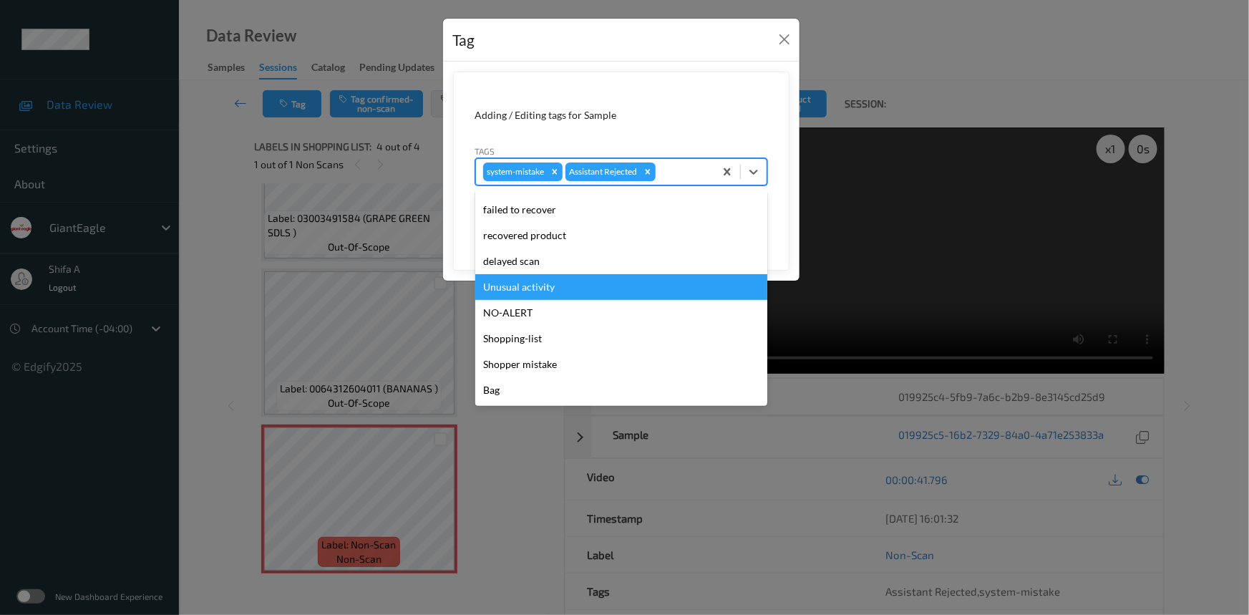
click at [552, 283] on div "Unusual activity" at bounding box center [621, 287] width 292 height 26
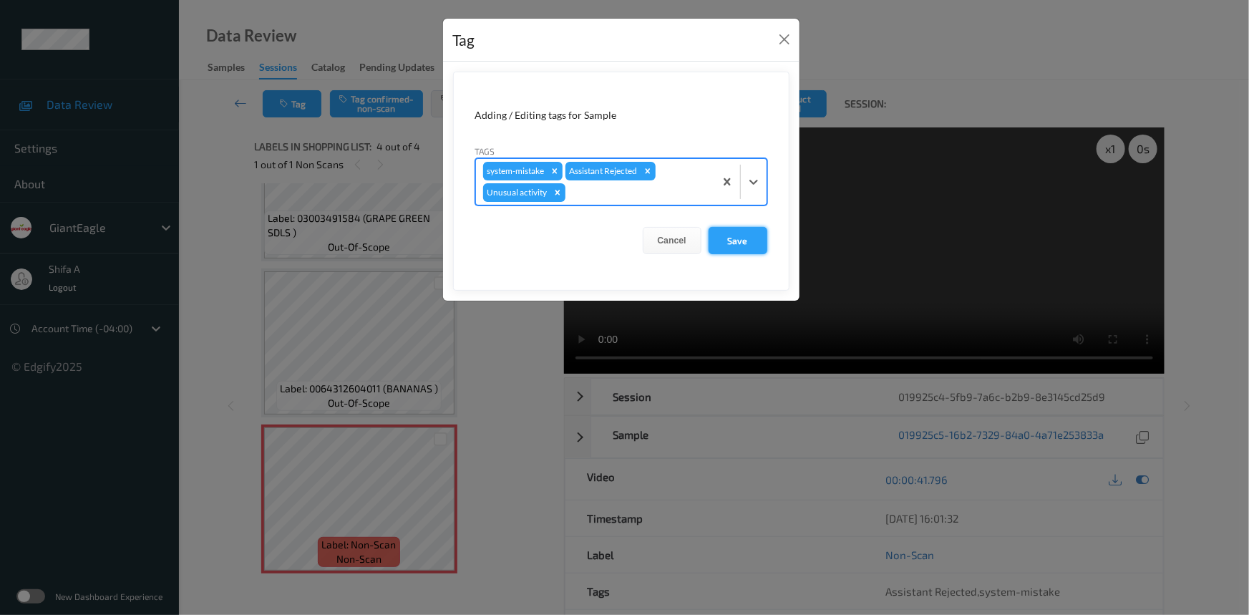
click at [748, 239] on button "Save" at bounding box center [737, 240] width 59 height 27
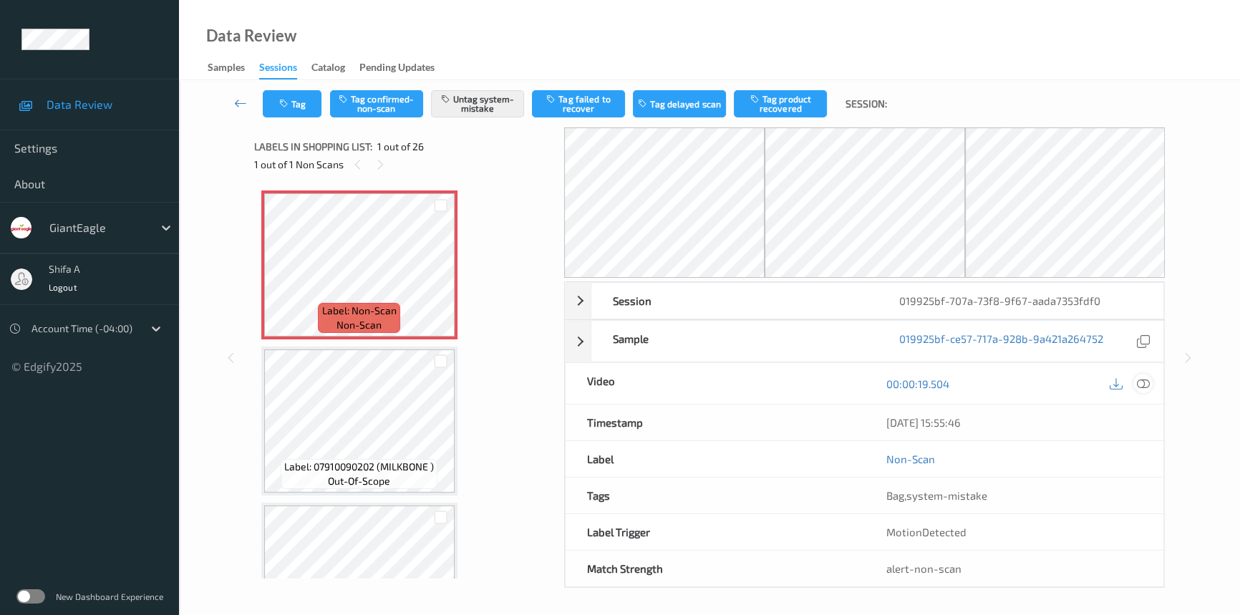
click at [1145, 381] on icon at bounding box center [1142, 383] width 13 height 13
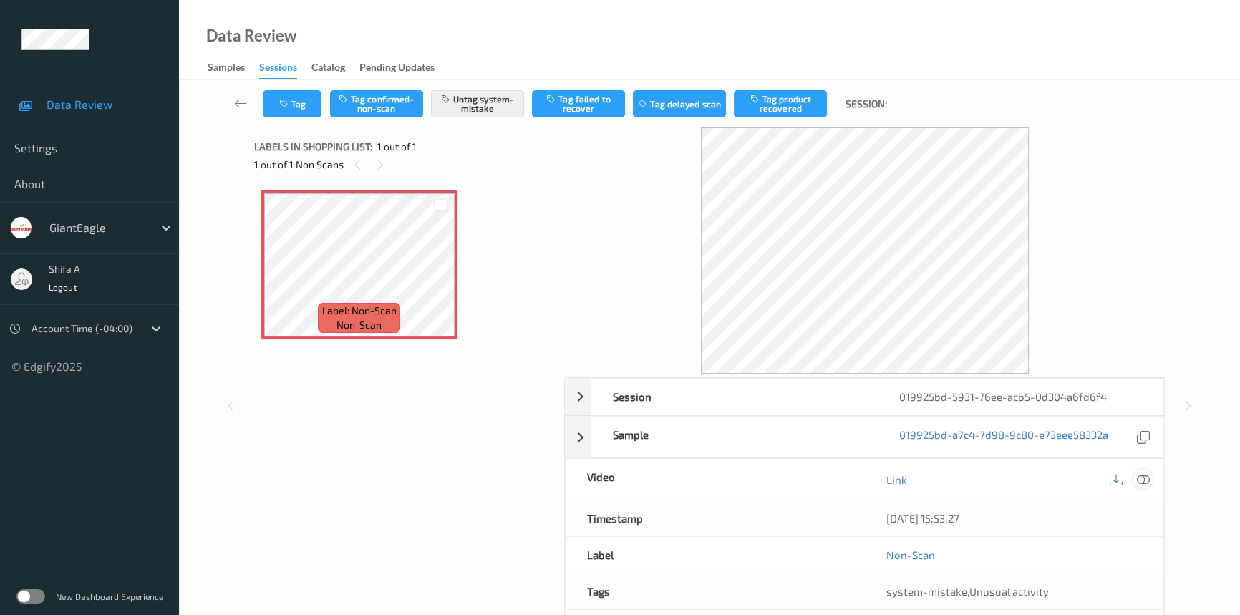
click at [1144, 479] on icon at bounding box center [1142, 479] width 13 height 13
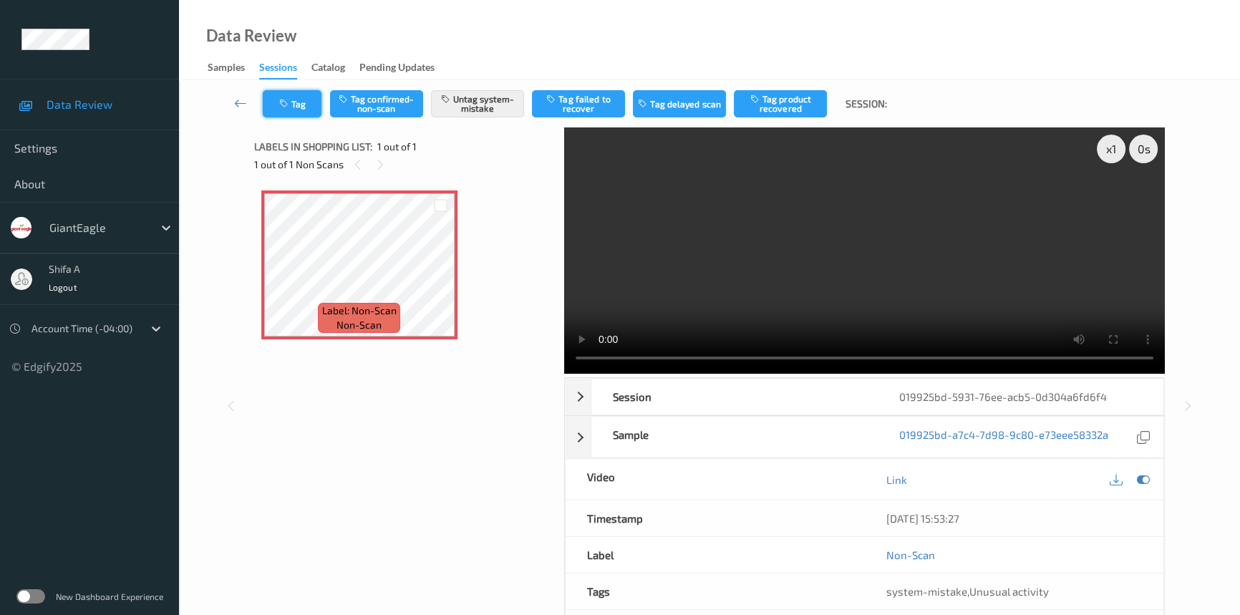
click at [308, 107] on button "Tag" at bounding box center [292, 103] width 59 height 27
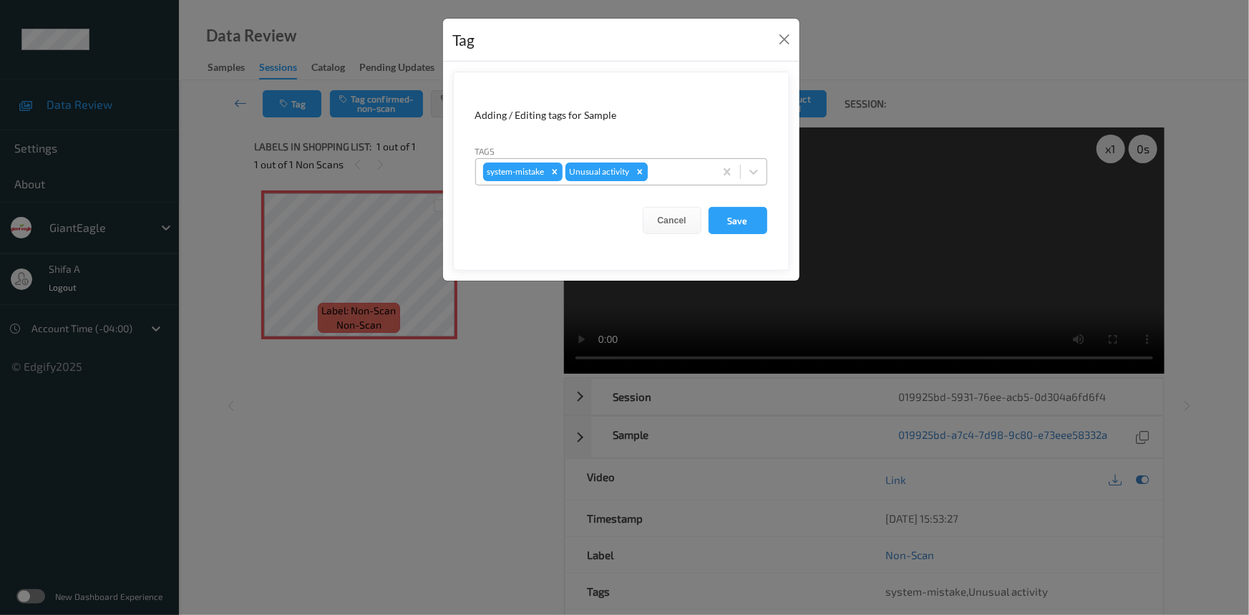
click at [640, 174] on icon "Remove Unusual activity" at bounding box center [640, 172] width 10 height 10
click at [759, 226] on button "Save" at bounding box center [737, 220] width 59 height 27
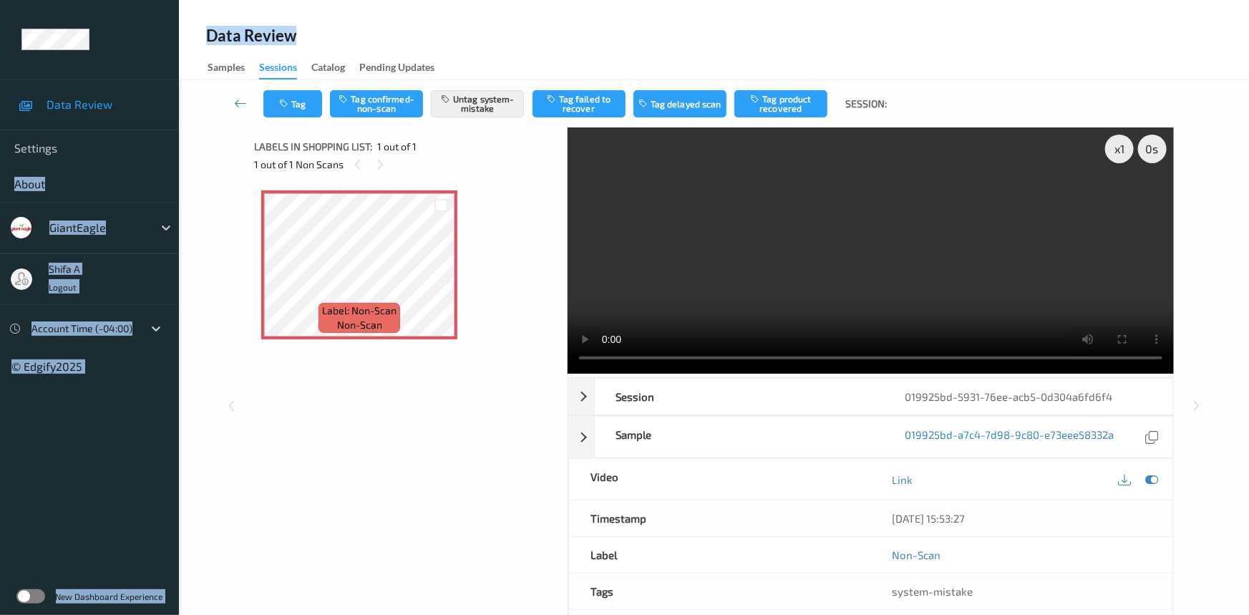
drag, startPoint x: 773, startPoint y: -2, endPoint x: 15, endPoint y: 171, distance: 777.4
click at [4, 175] on div "Data Review Settings About GiantEagle Shifa A Logout Account Time (-04:00) © Ed…" at bounding box center [624, 316] width 1249 height 633
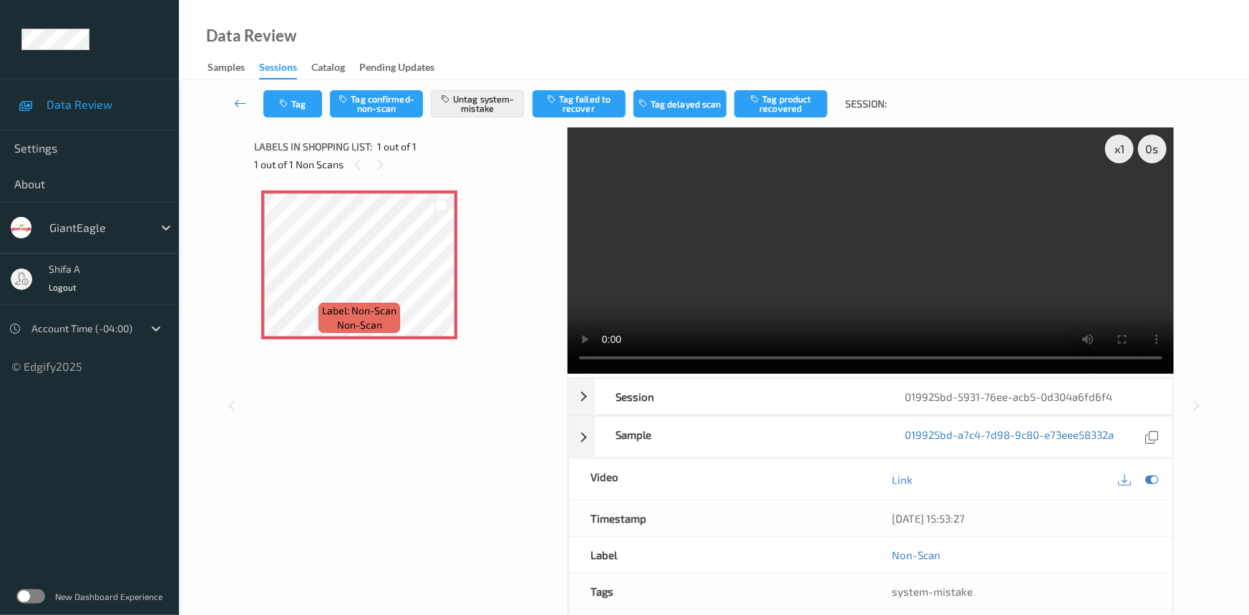
click at [497, 34] on div "Data Review Samples Sessions Catalog Pending Updates" at bounding box center [714, 40] width 1070 height 80
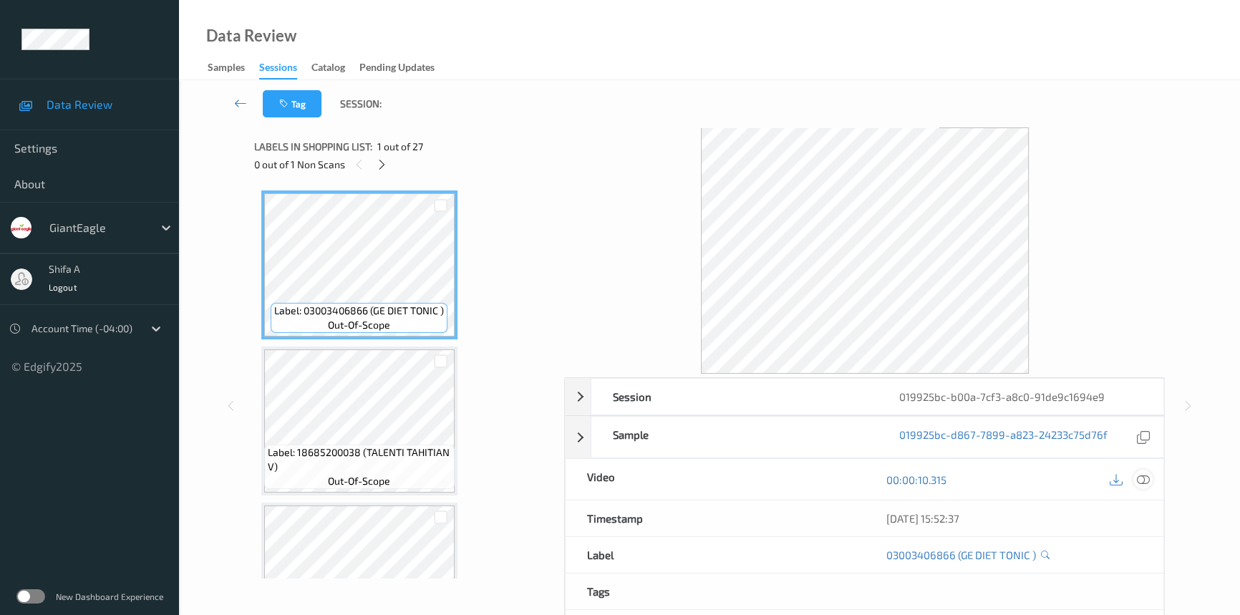
click at [1146, 474] on icon at bounding box center [1142, 479] width 13 height 13
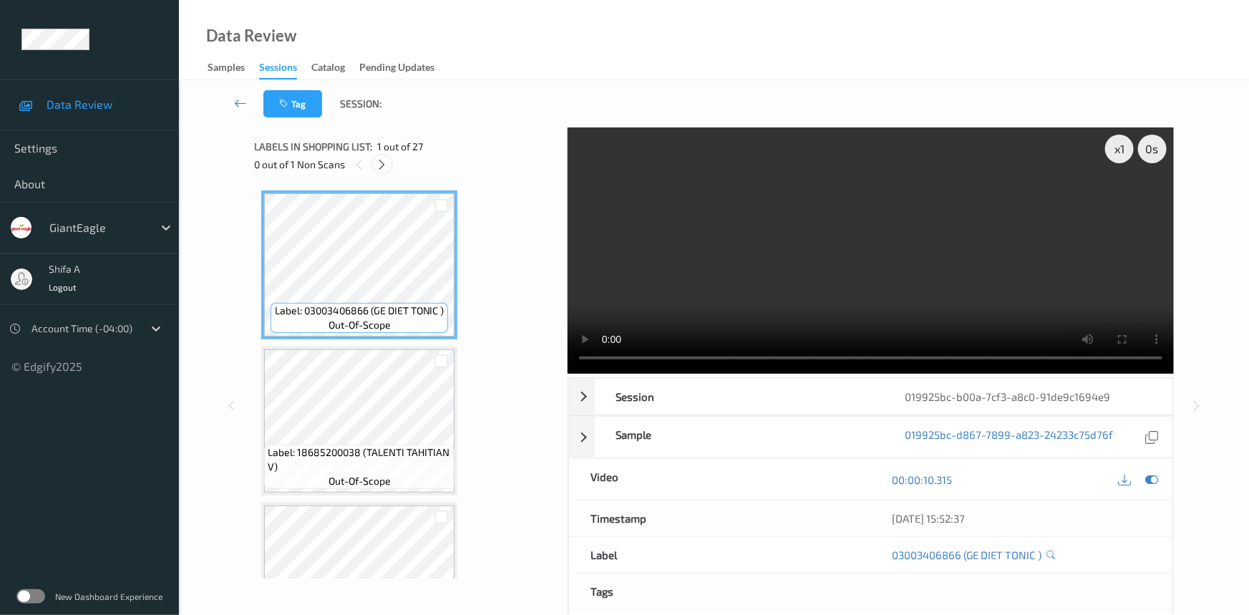
click at [378, 168] on icon at bounding box center [382, 164] width 12 height 13
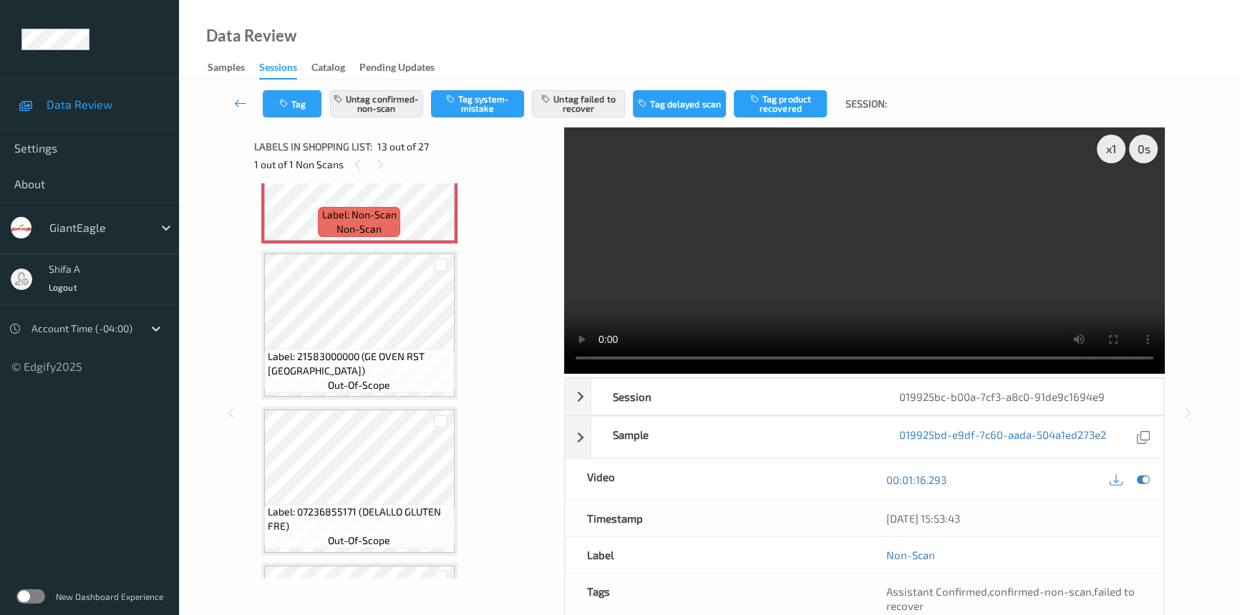
scroll to position [1977, 0]
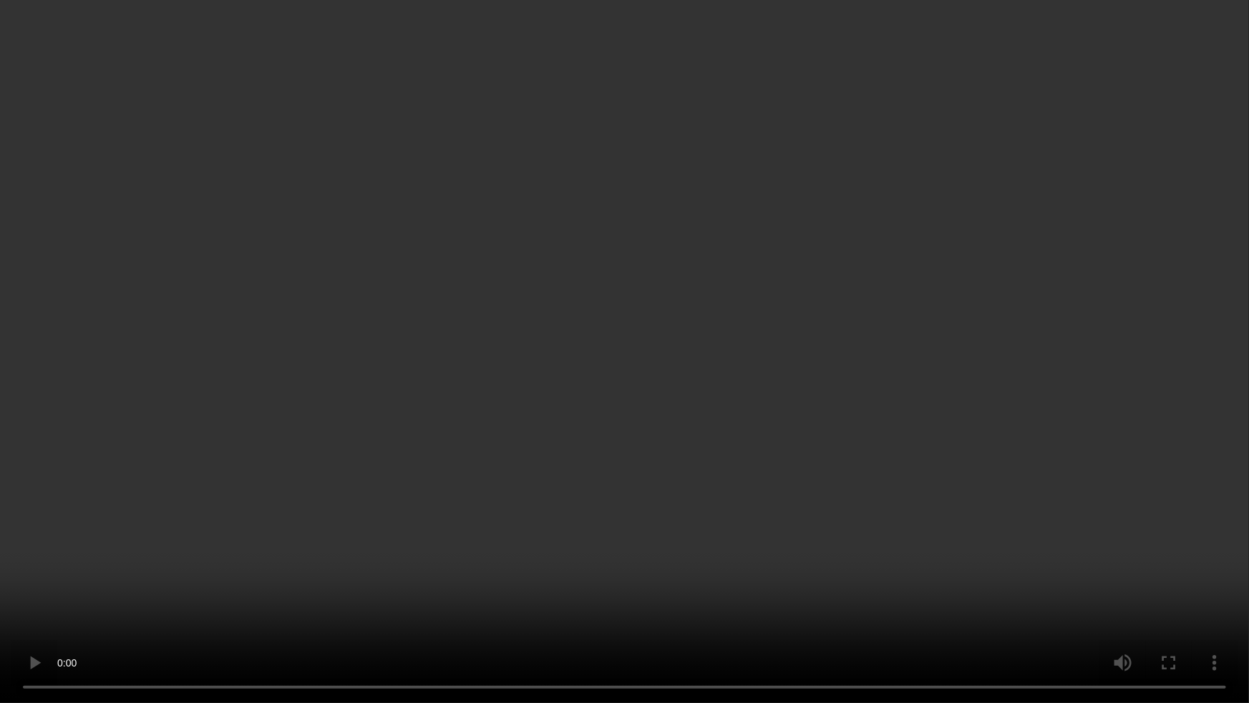
click at [1049, 391] on video at bounding box center [624, 351] width 1249 height 703
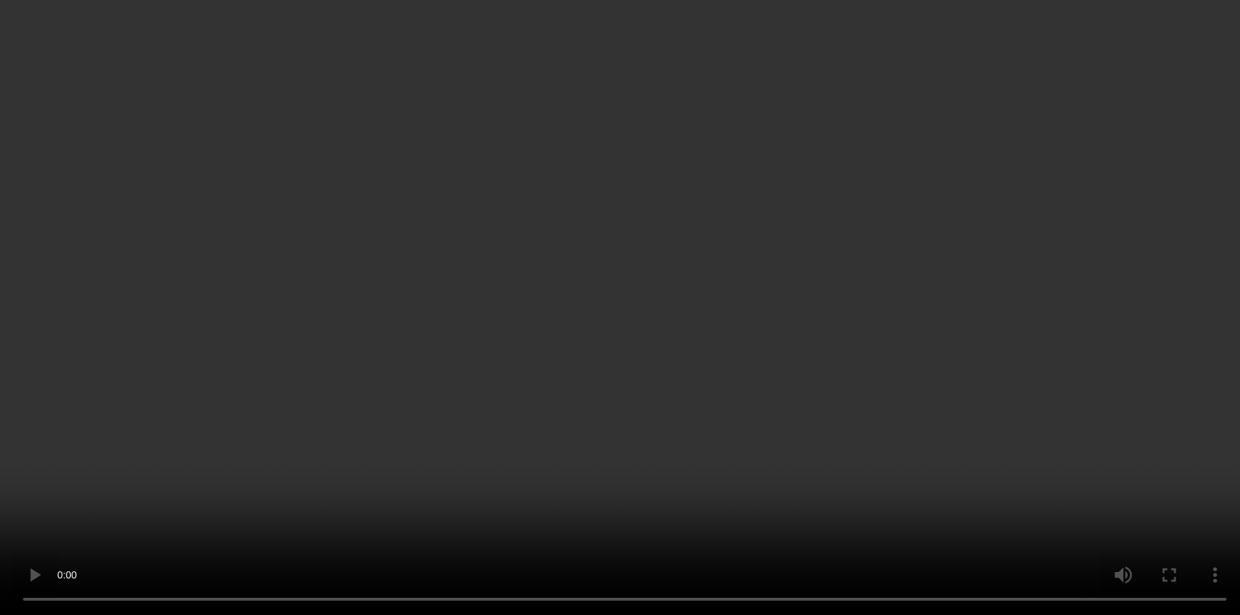
scroll to position [1718, 0]
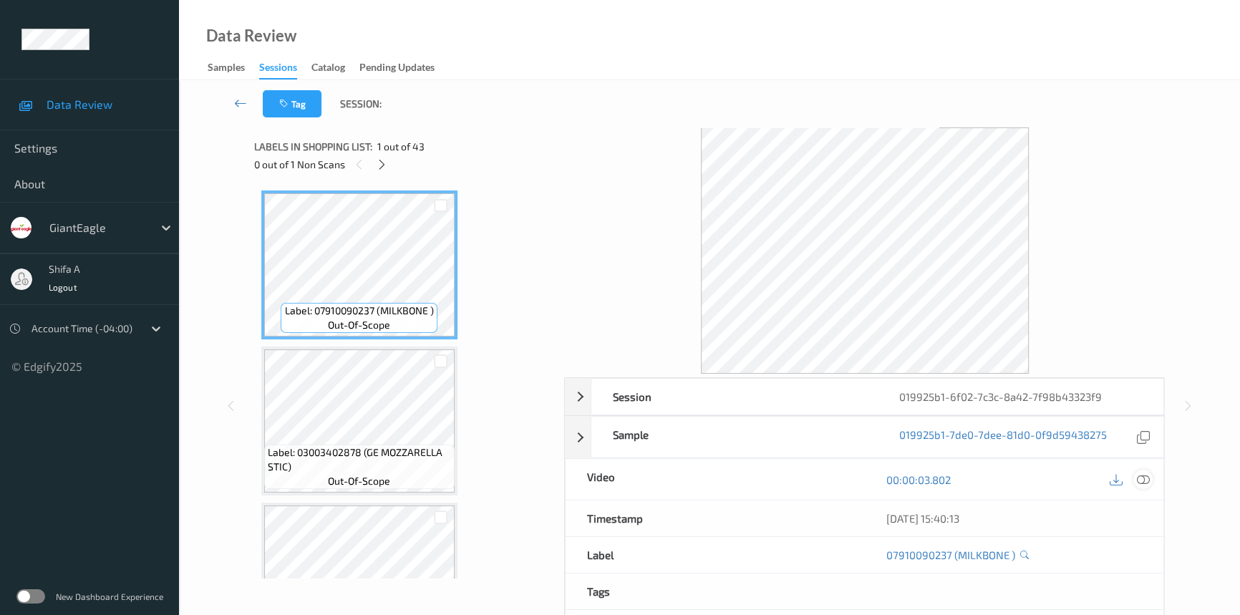
click at [1144, 479] on icon at bounding box center [1142, 479] width 13 height 13
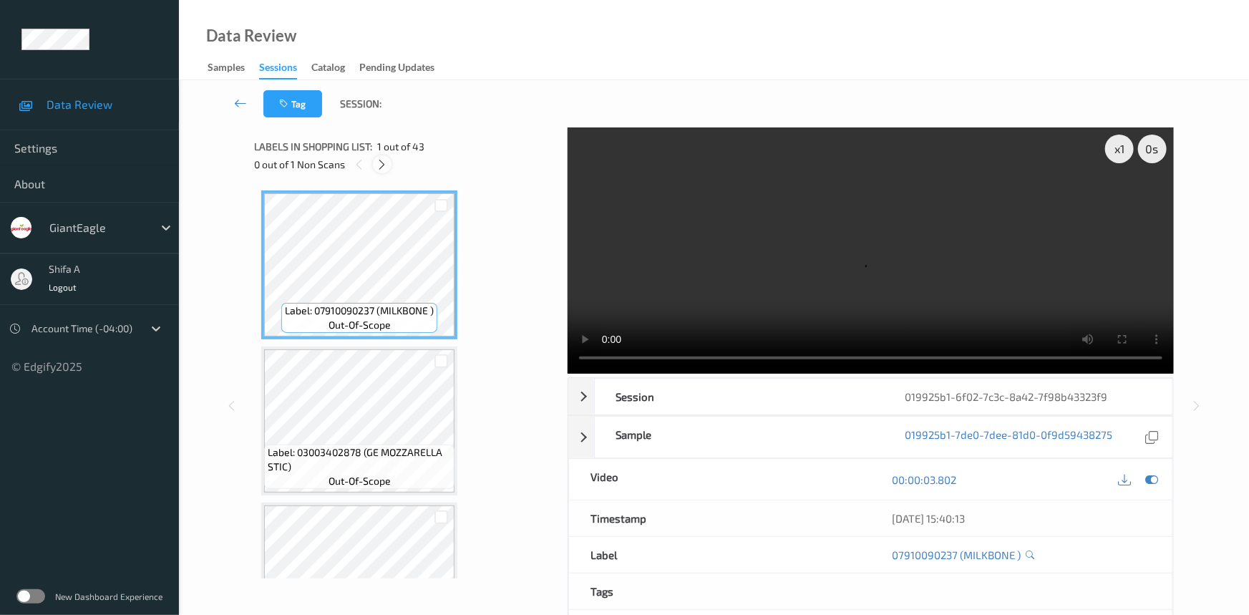
click at [384, 167] on icon at bounding box center [382, 164] width 12 height 13
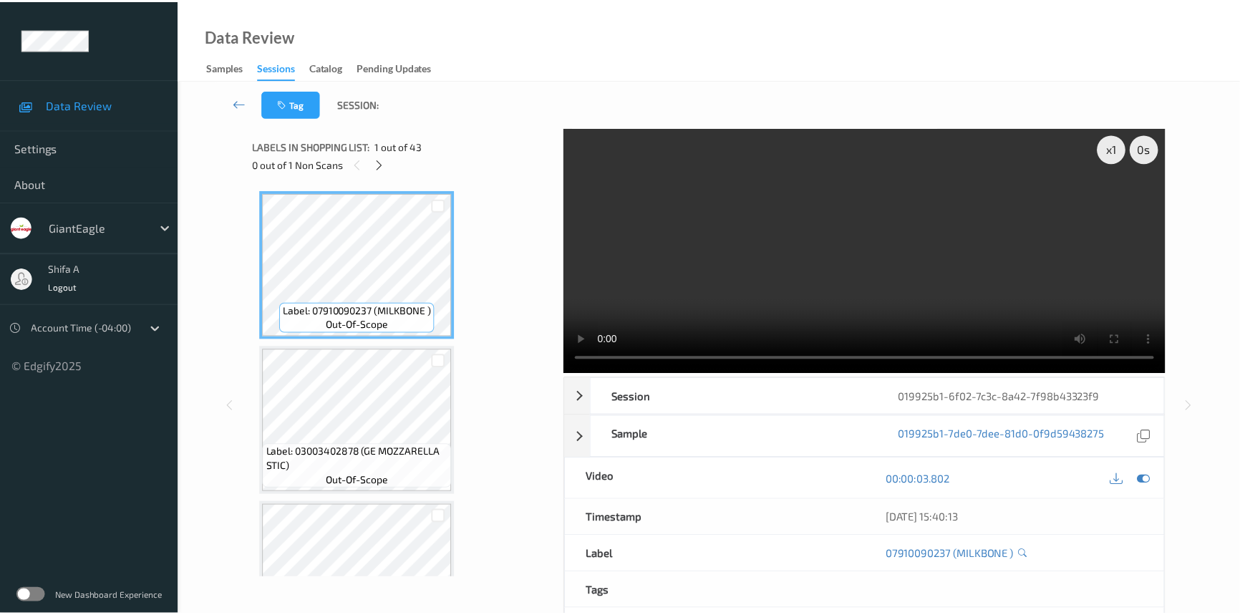
scroll to position [2961, 0]
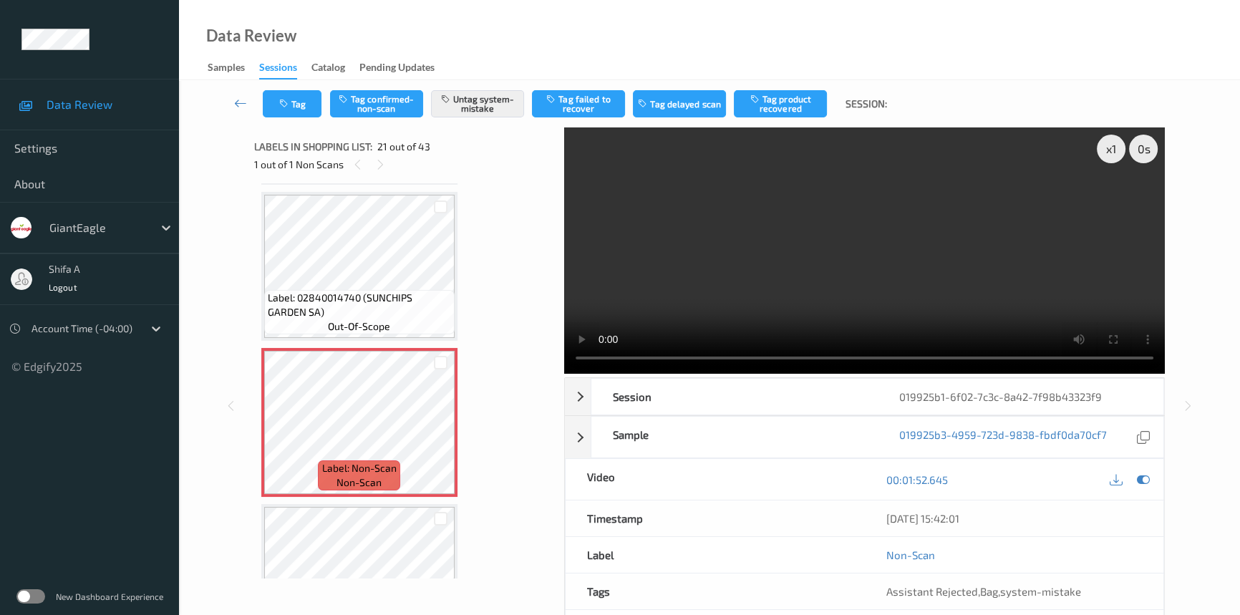
click at [964, 261] on video at bounding box center [864, 250] width 600 height 246
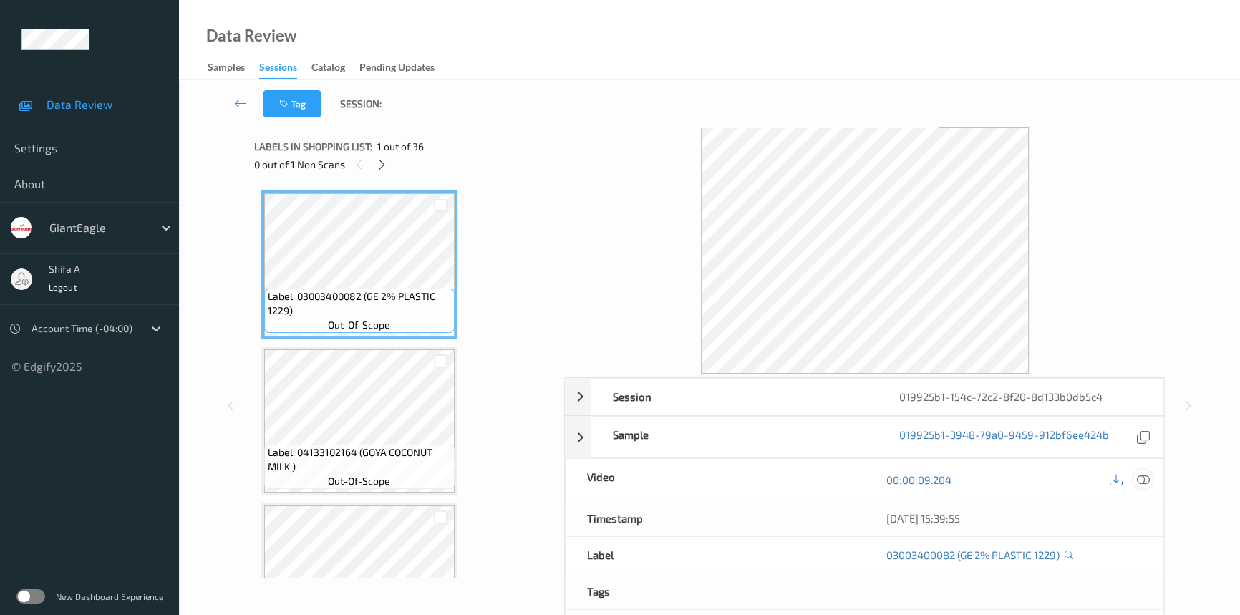
click at [1145, 476] on icon at bounding box center [1142, 479] width 13 height 13
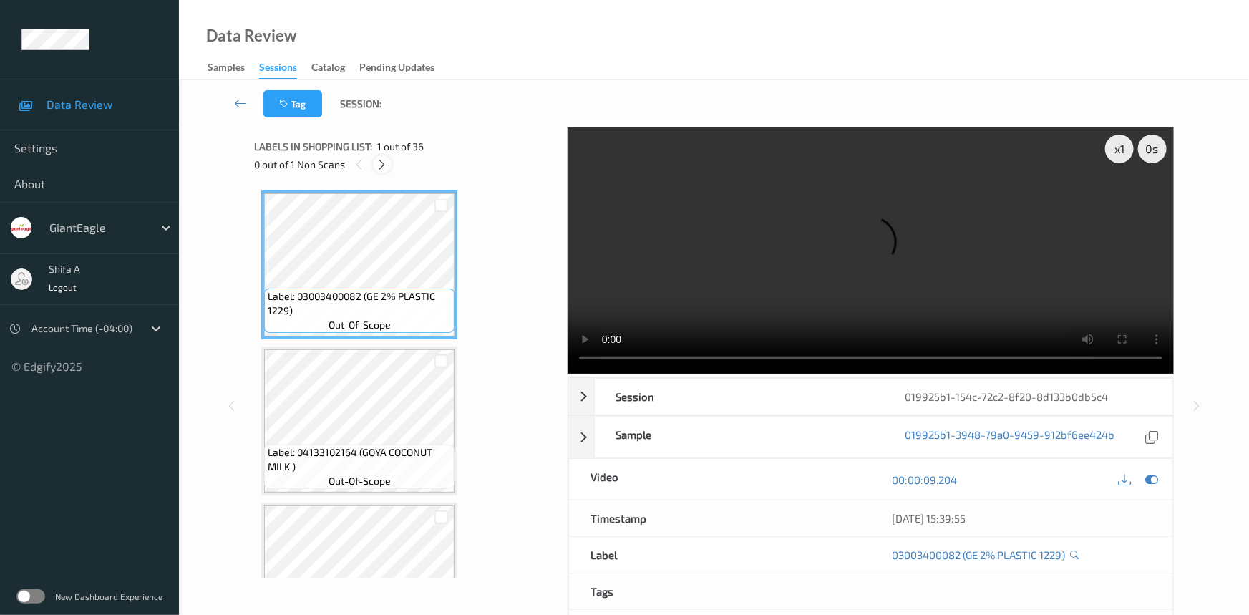
click at [378, 164] on icon at bounding box center [382, 164] width 12 height 13
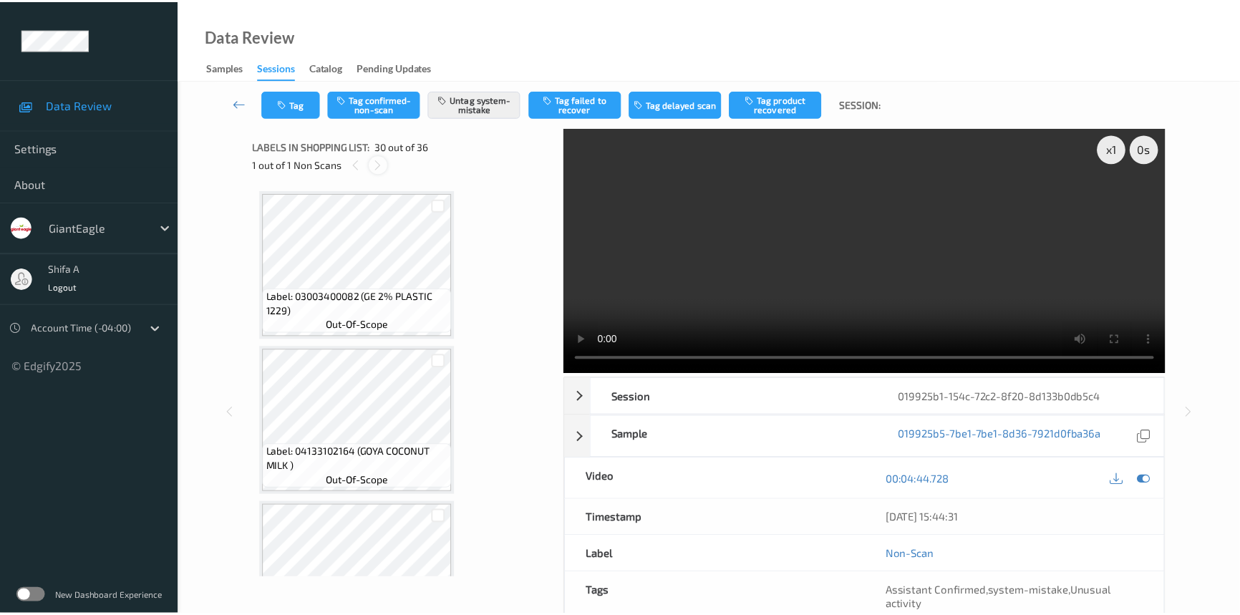
scroll to position [4360, 0]
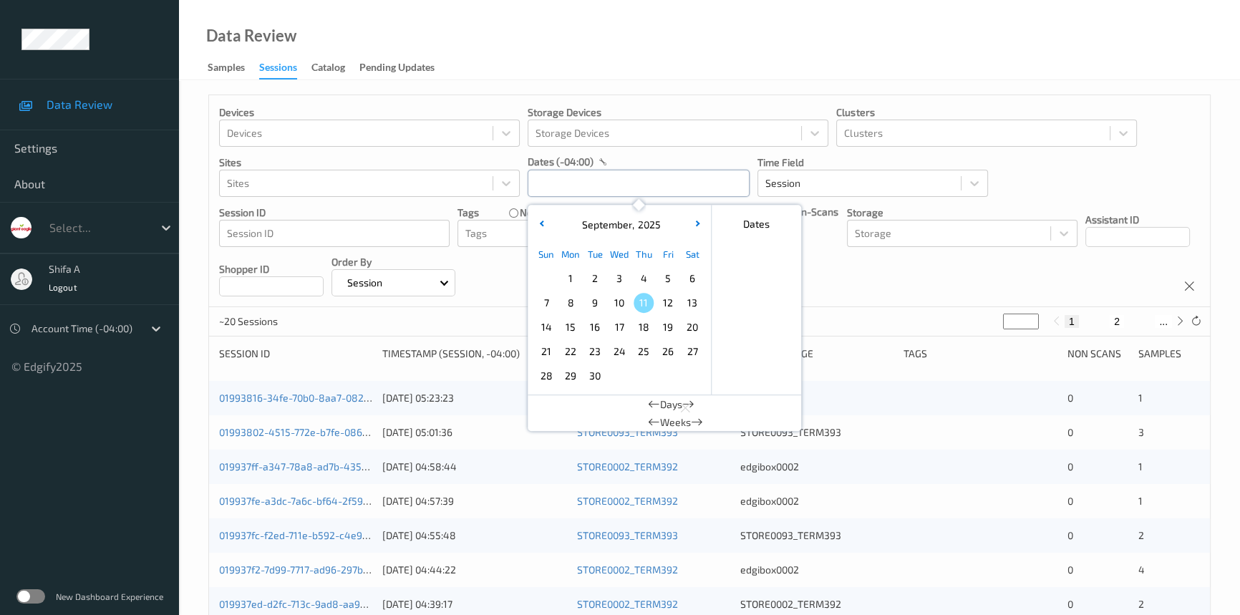
click at [621, 178] on input "text" at bounding box center [638, 183] width 222 height 27
click at [591, 303] on span "9" at bounding box center [595, 303] width 20 height 20
type input "09/09/2025 00:00 -> 09/09/2025 23:59"
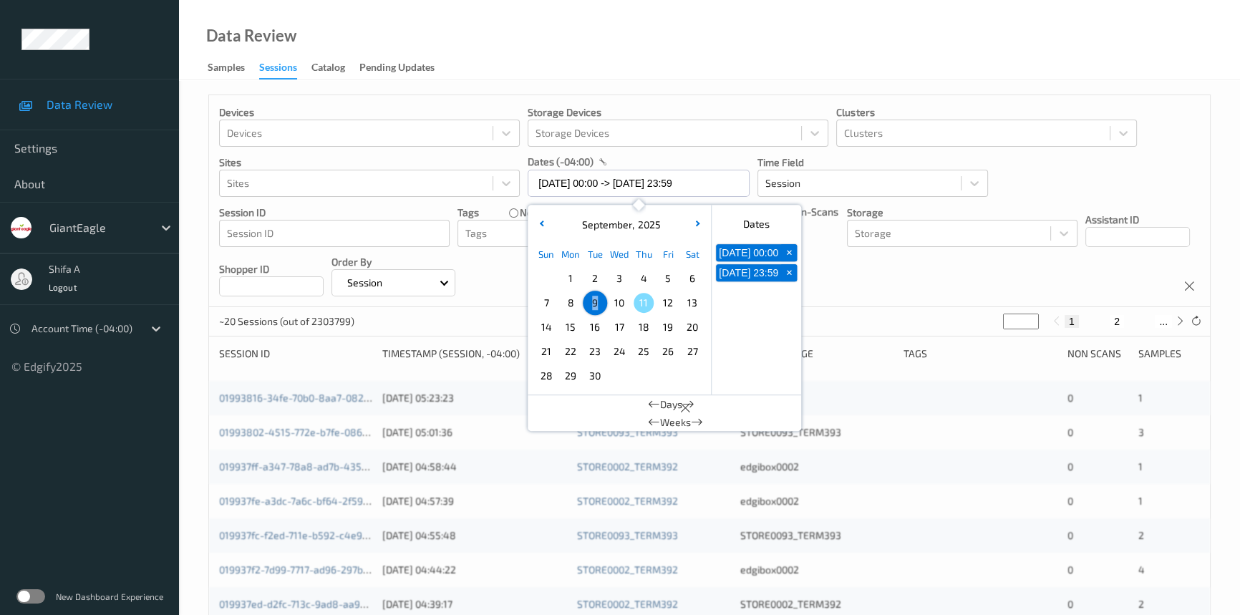
click at [685, 64] on div "Data Review Samples Sessions Catalog Pending Updates" at bounding box center [709, 40] width 1061 height 80
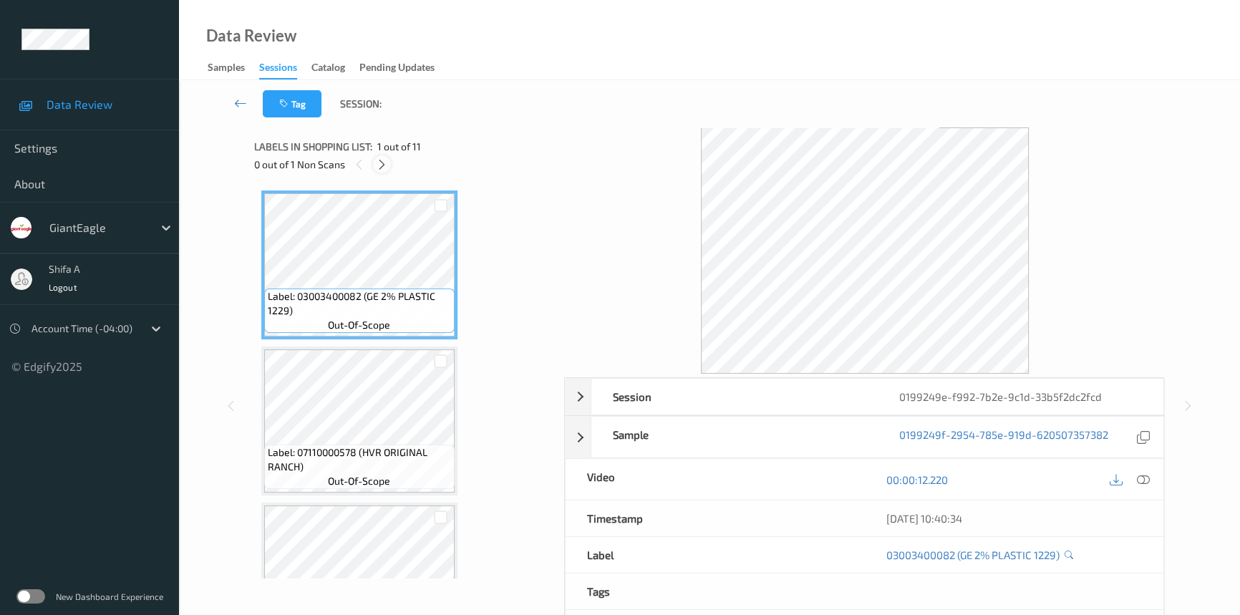
click at [386, 168] on icon at bounding box center [382, 164] width 12 height 13
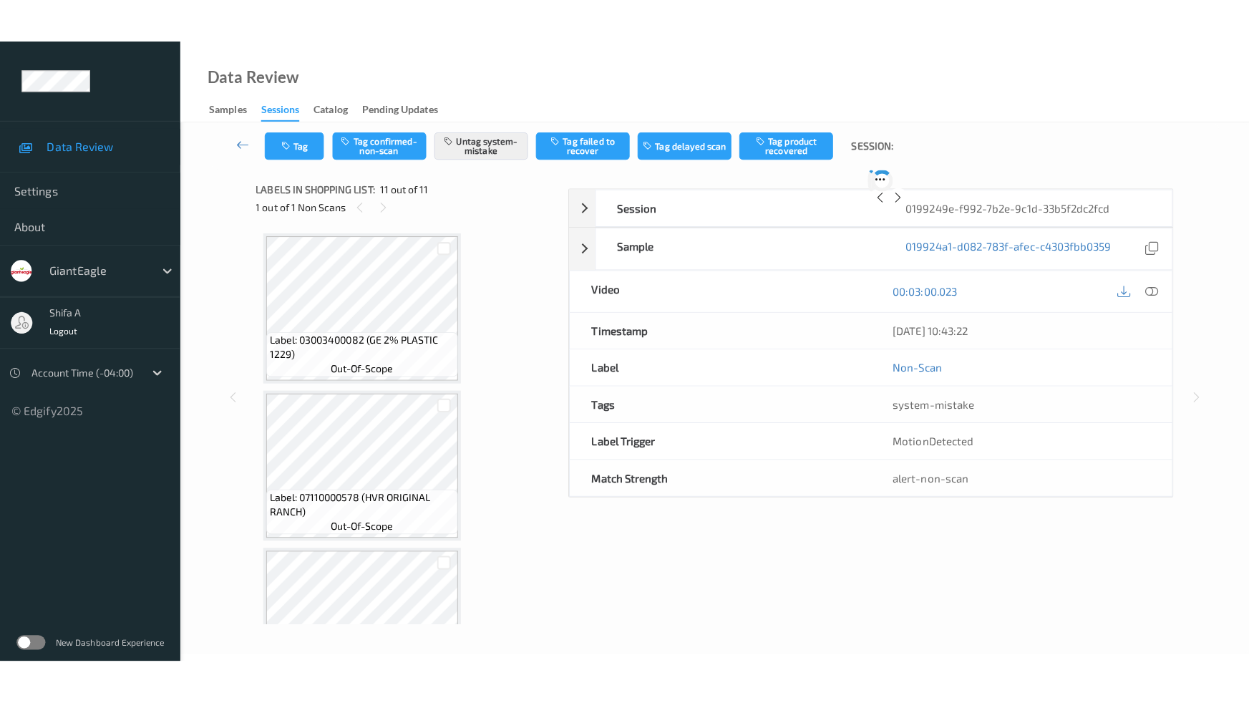
scroll to position [1323, 0]
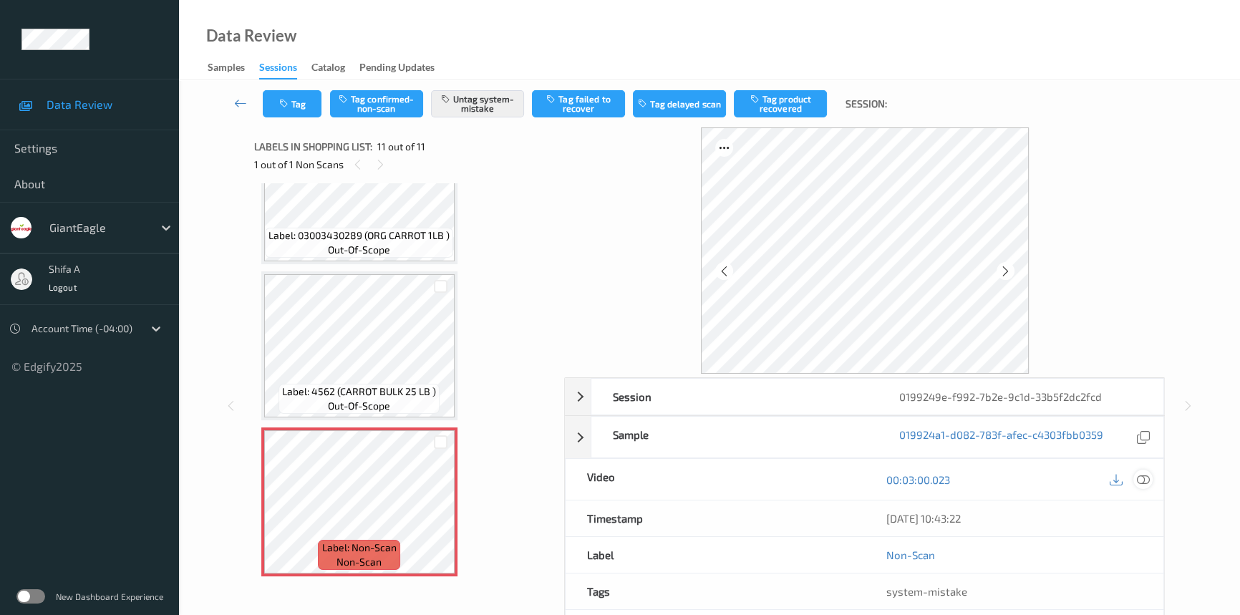
click at [1147, 479] on icon at bounding box center [1142, 479] width 13 height 13
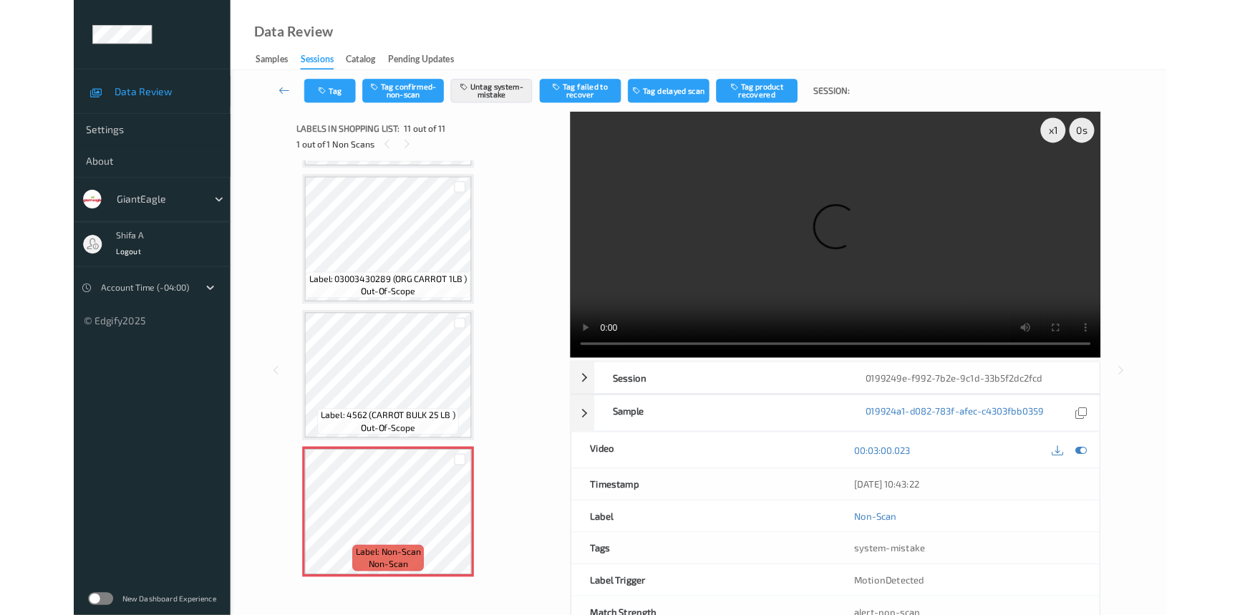
scroll to position [1234, 0]
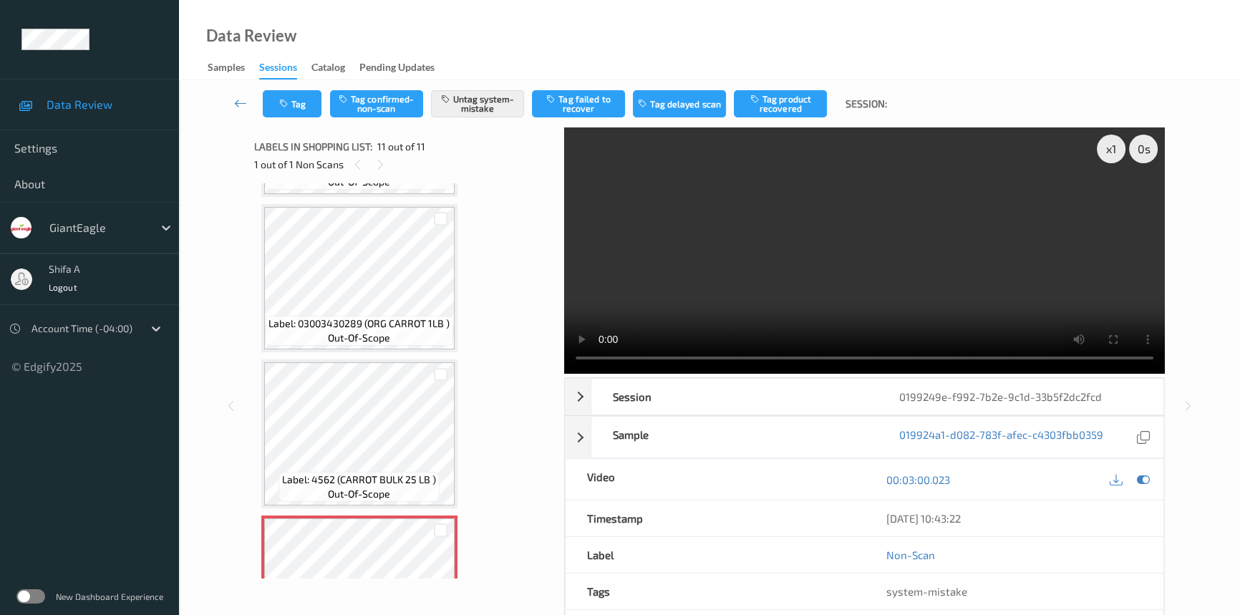
click at [945, 178] on video at bounding box center [864, 250] width 600 height 246
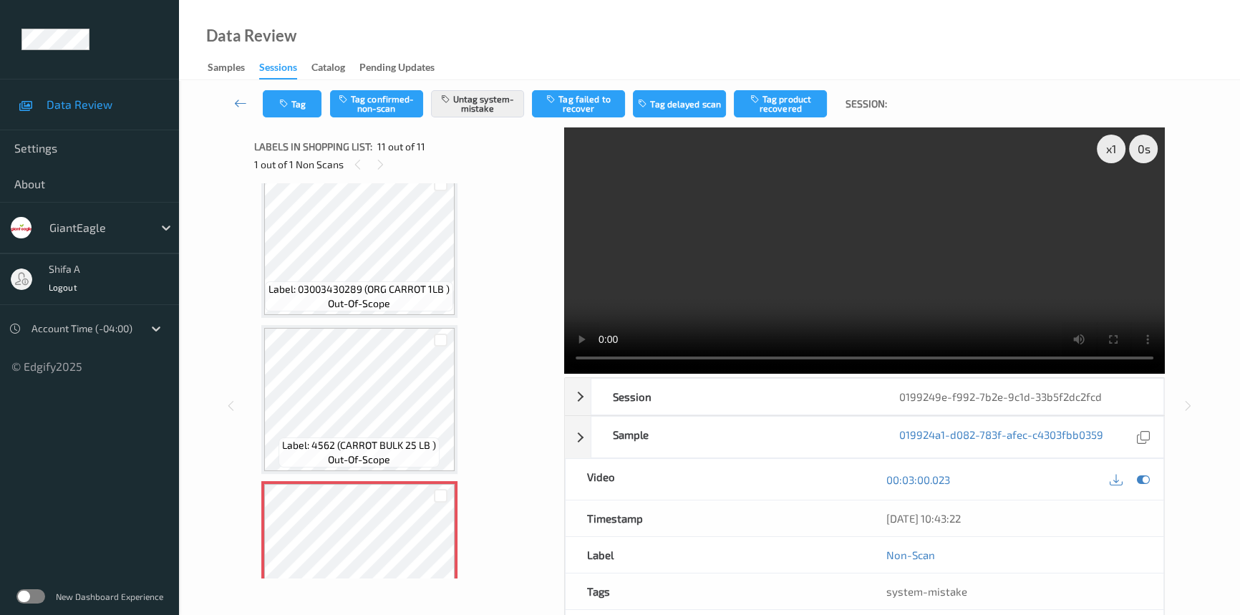
scroll to position [1323, 0]
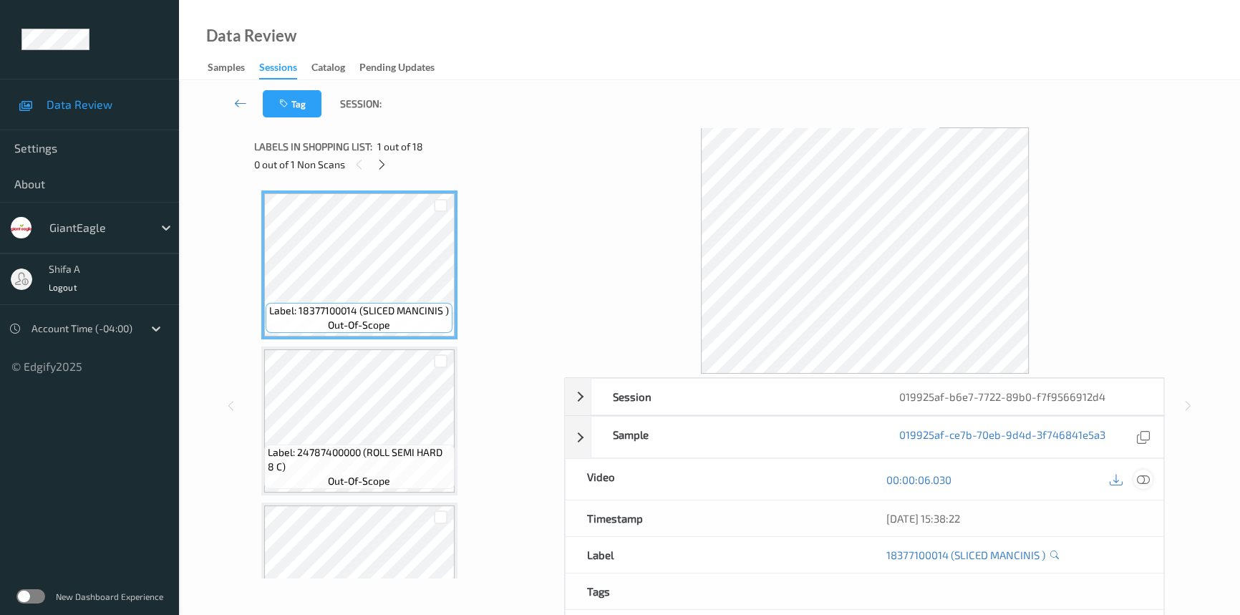
click at [1145, 479] on icon at bounding box center [1142, 479] width 13 height 13
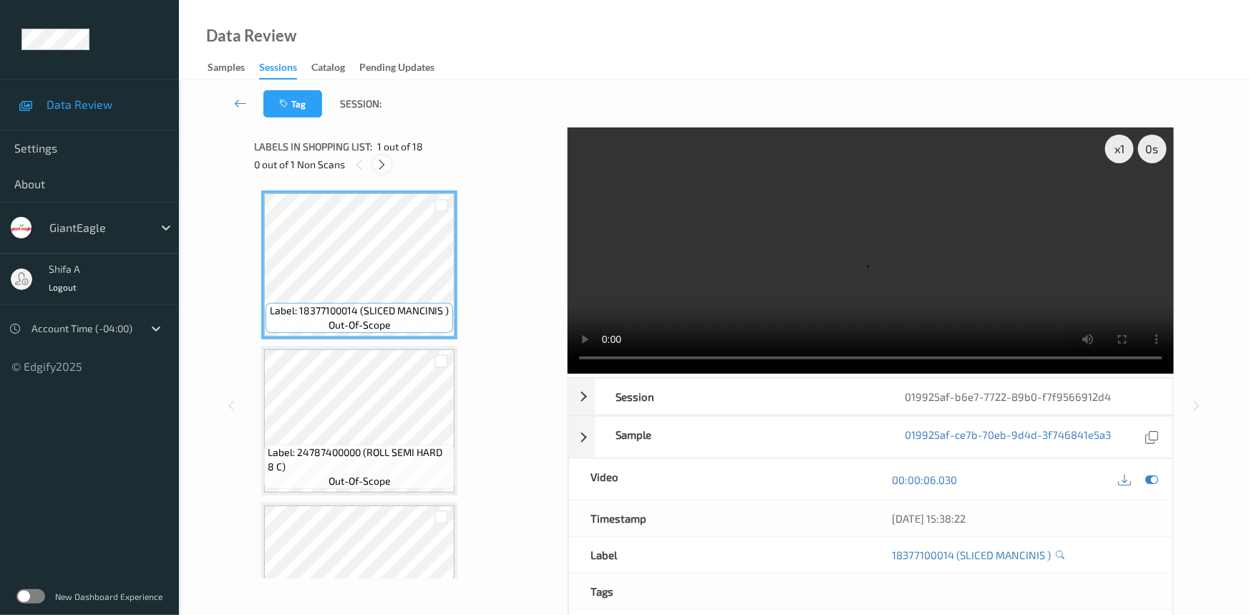
click at [380, 165] on icon at bounding box center [382, 164] width 12 height 13
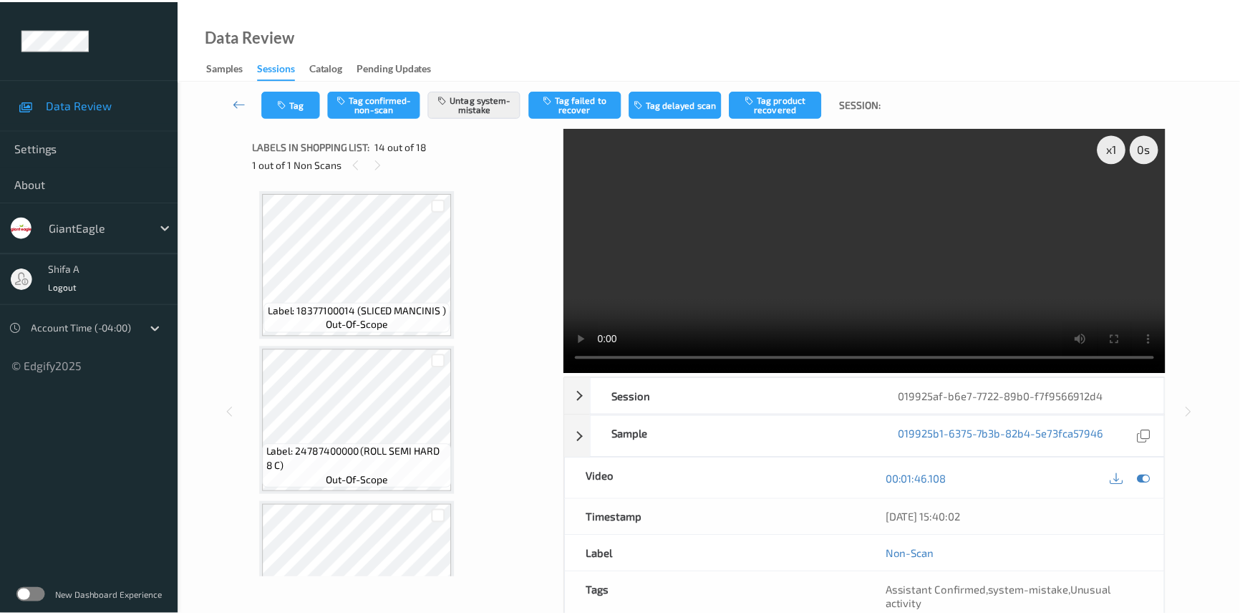
scroll to position [1873, 0]
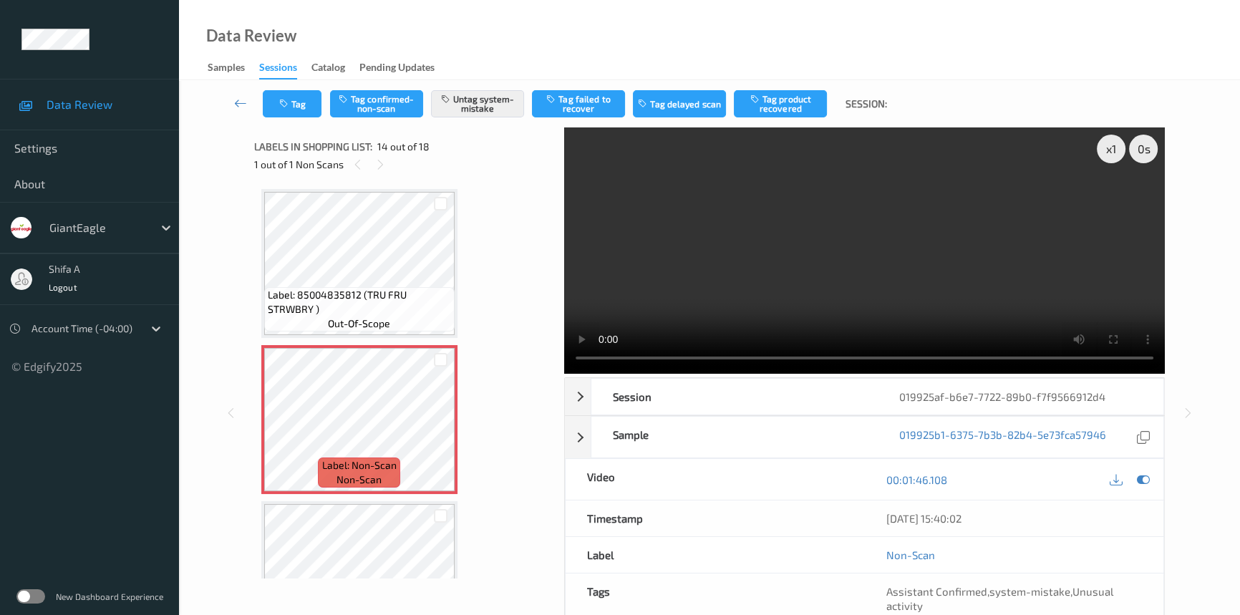
click at [516, 175] on div "Labels in shopping list: 14 out of 18 1 out of 1 Non Scans" at bounding box center [404, 155] width 301 height 56
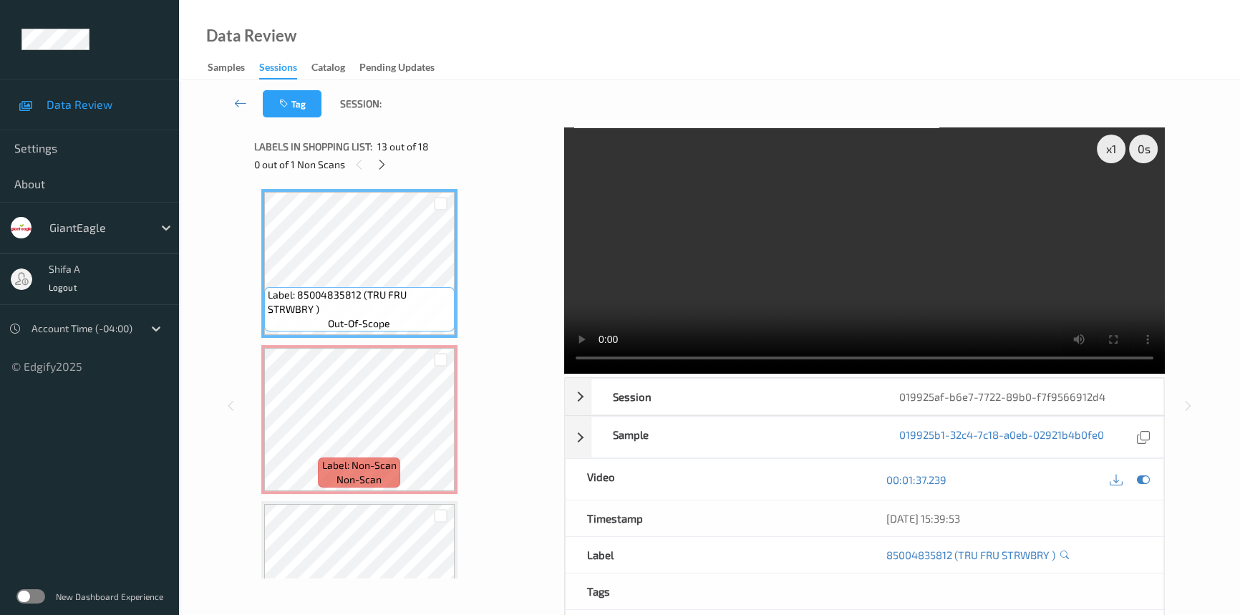
click at [898, 281] on video at bounding box center [864, 250] width 600 height 246
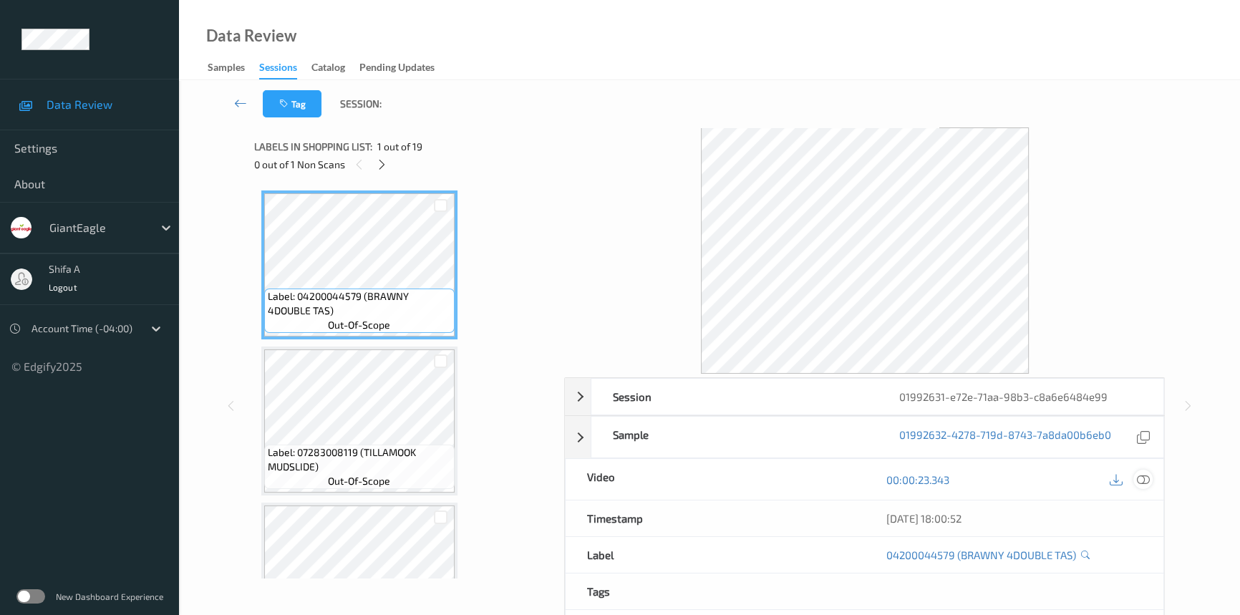
click at [1146, 479] on icon at bounding box center [1142, 479] width 13 height 13
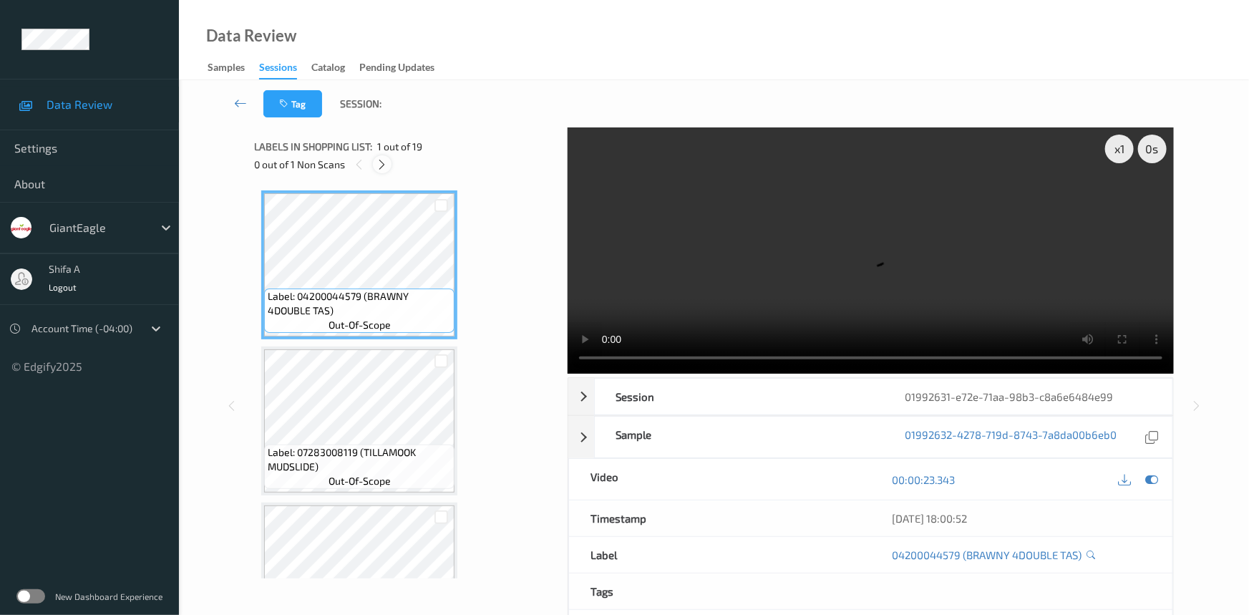
click at [386, 164] on icon at bounding box center [382, 164] width 12 height 13
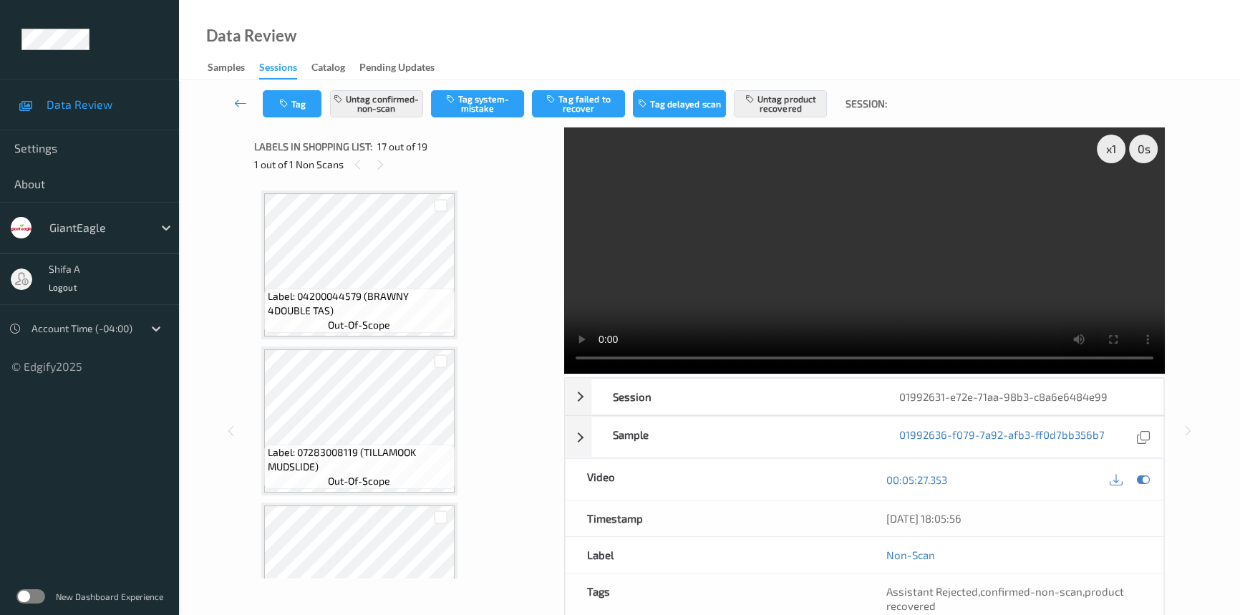
scroll to position [2339, 0]
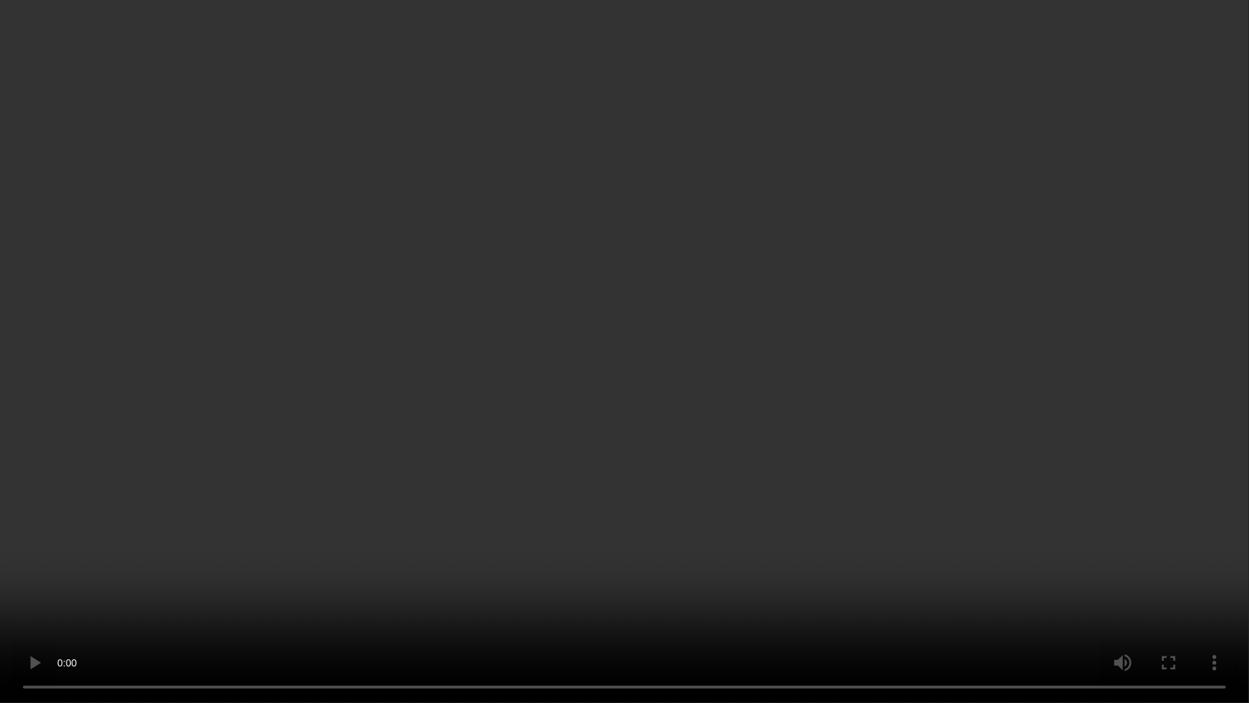
click at [1066, 375] on video at bounding box center [624, 351] width 1249 height 703
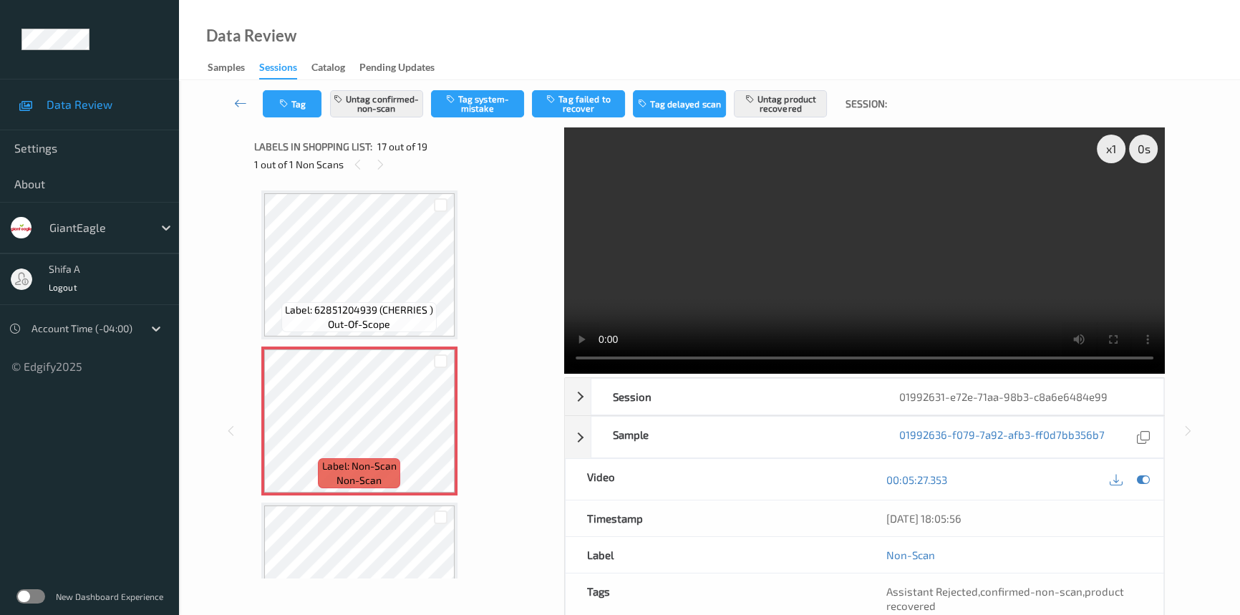
click at [975, 236] on video at bounding box center [864, 250] width 600 height 246
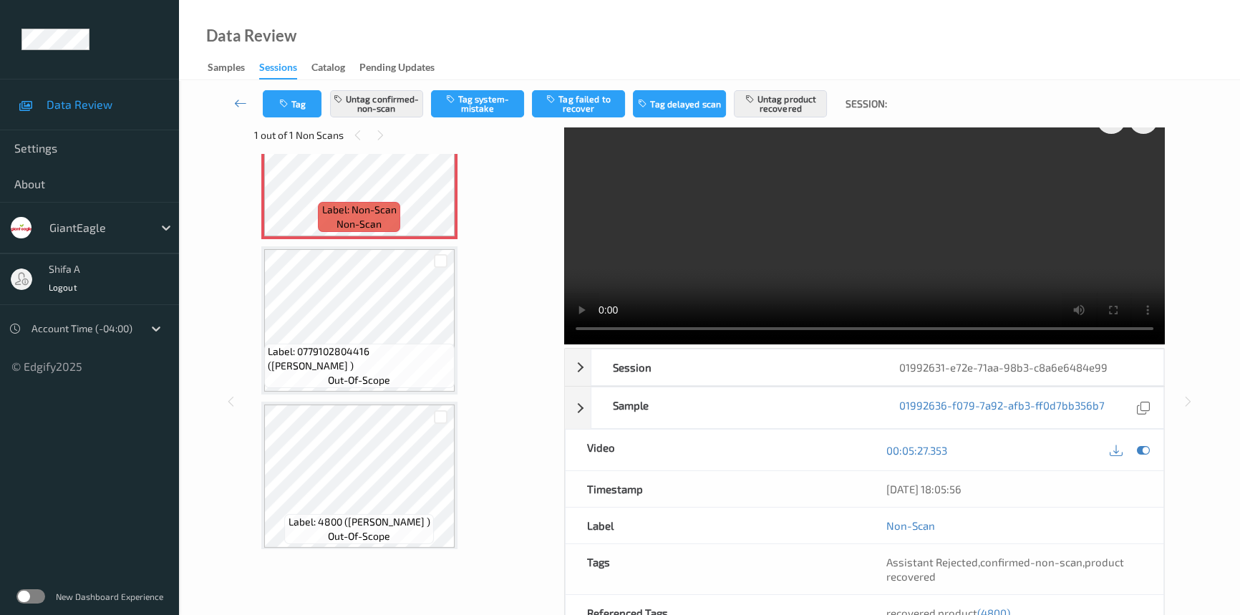
scroll to position [0, 0]
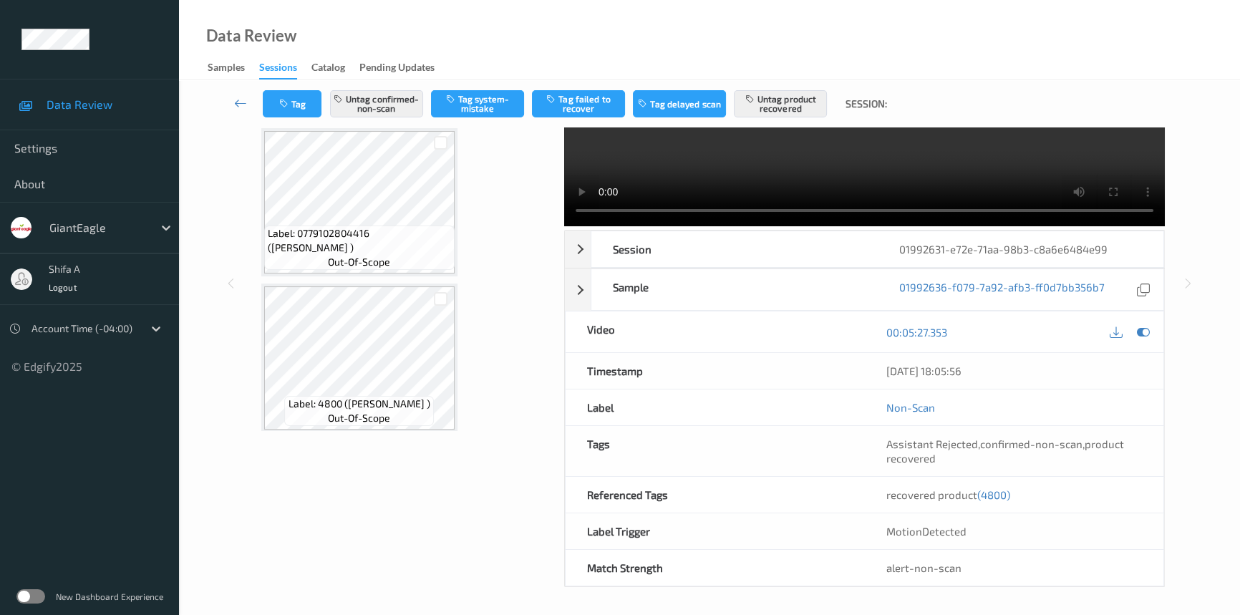
click at [995, 488] on span "(4800)" at bounding box center [993, 494] width 33 height 13
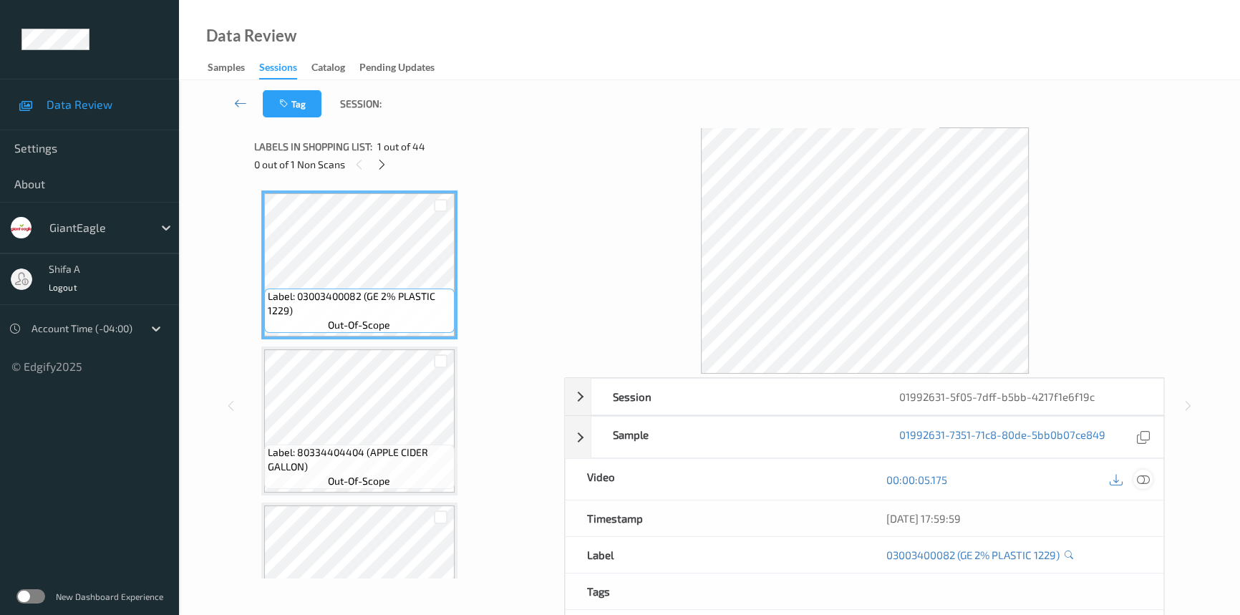
click at [1140, 477] on icon at bounding box center [1142, 479] width 13 height 13
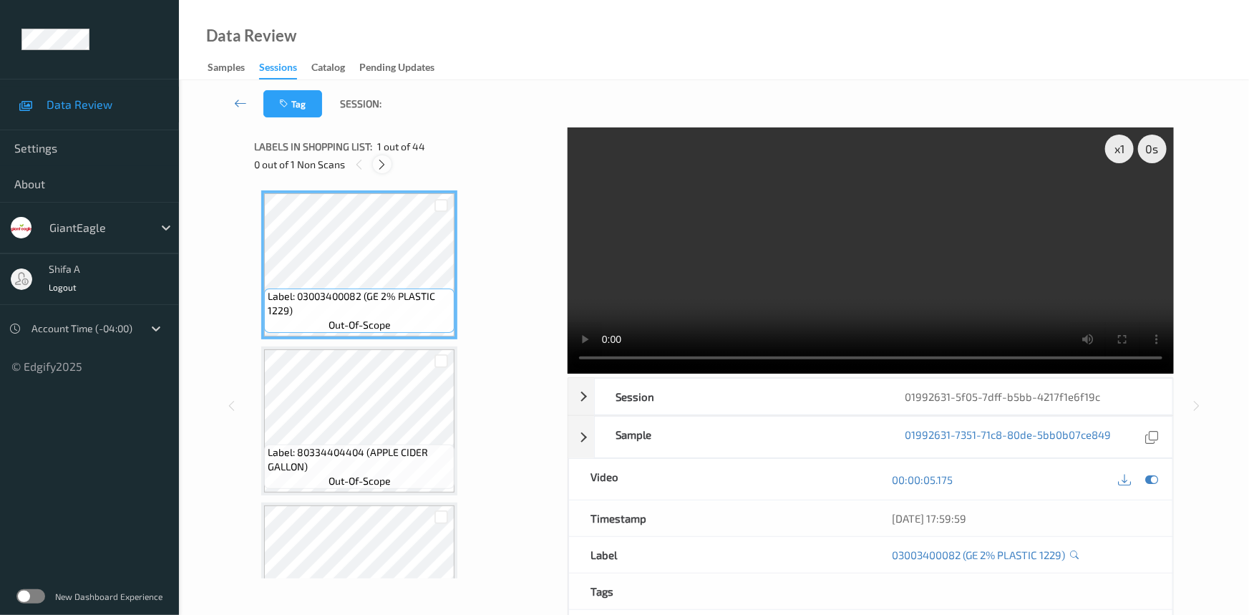
click at [384, 167] on icon at bounding box center [382, 164] width 12 height 13
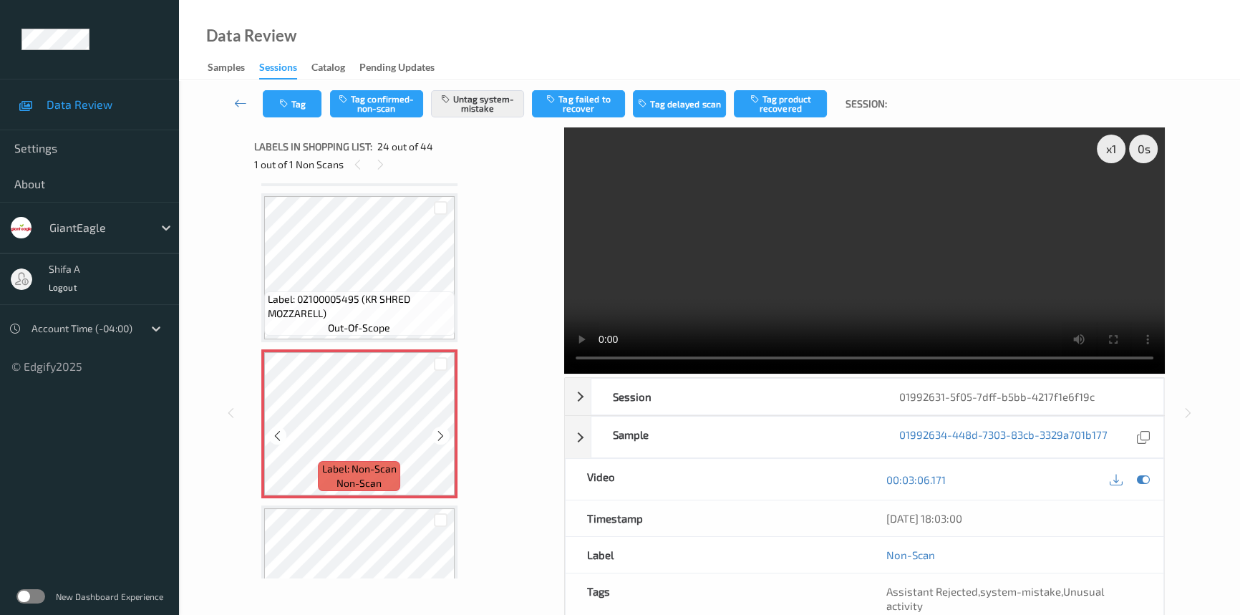
scroll to position [3688, 0]
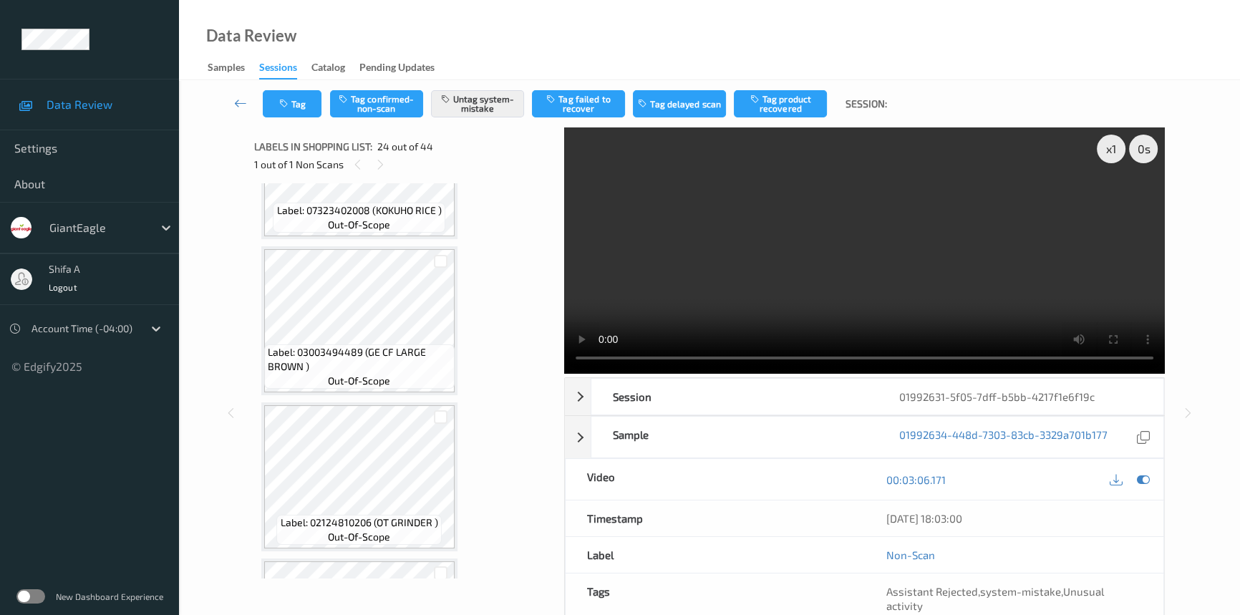
scroll to position [3428, 0]
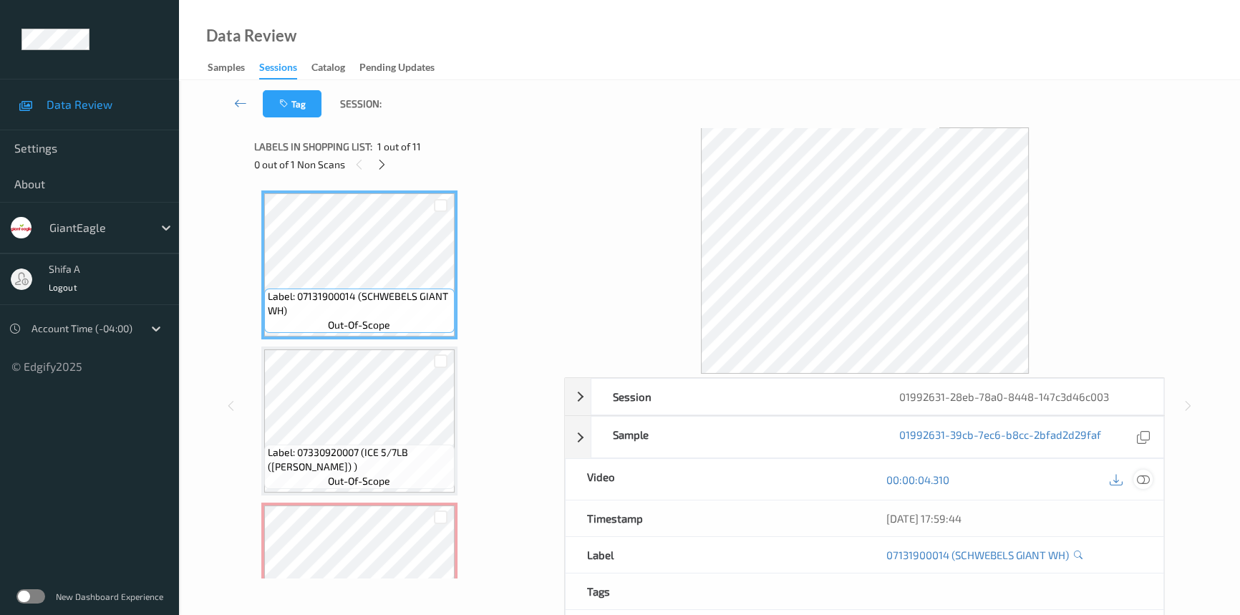
click at [1140, 476] on icon at bounding box center [1142, 479] width 13 height 13
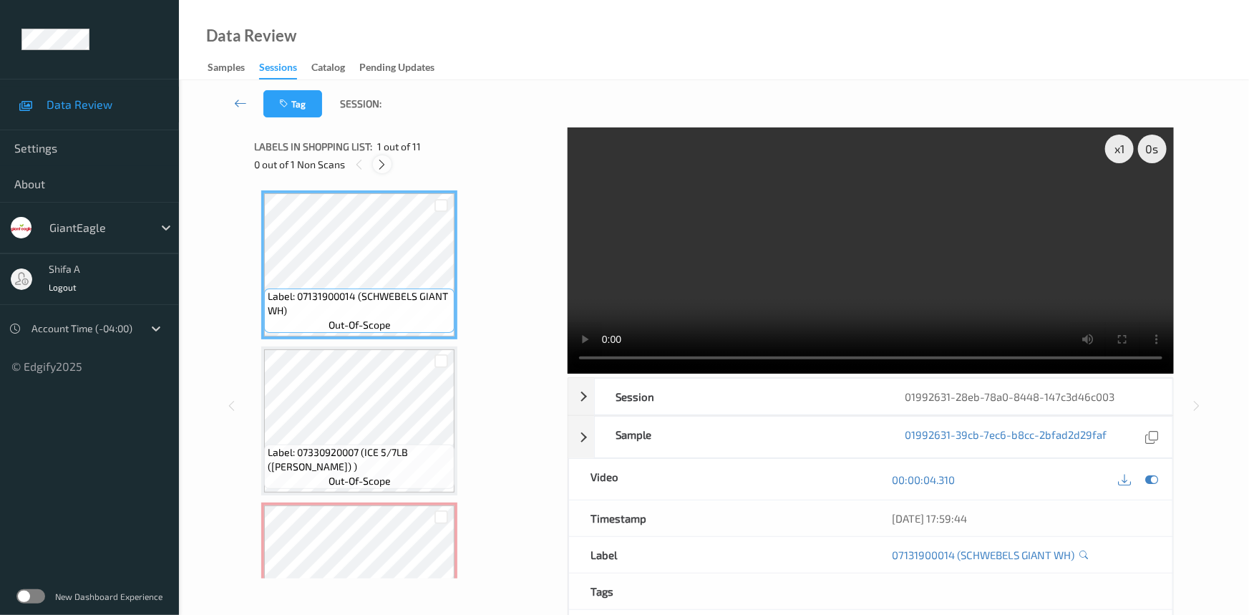
click at [380, 165] on icon at bounding box center [382, 164] width 12 height 13
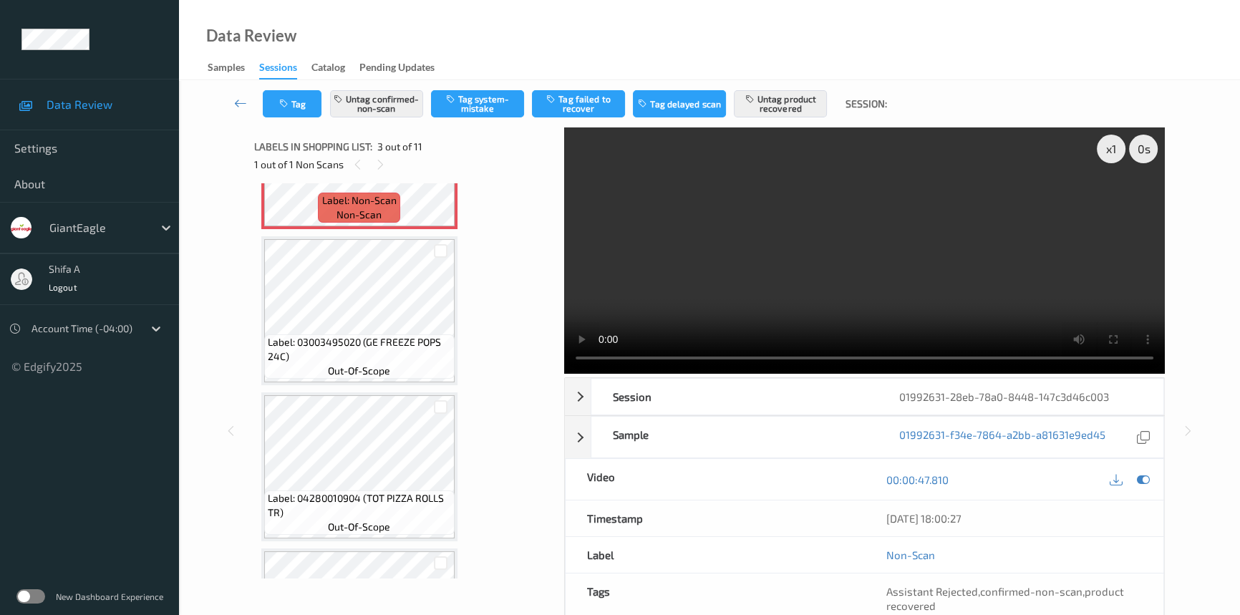
scroll to position [162, 0]
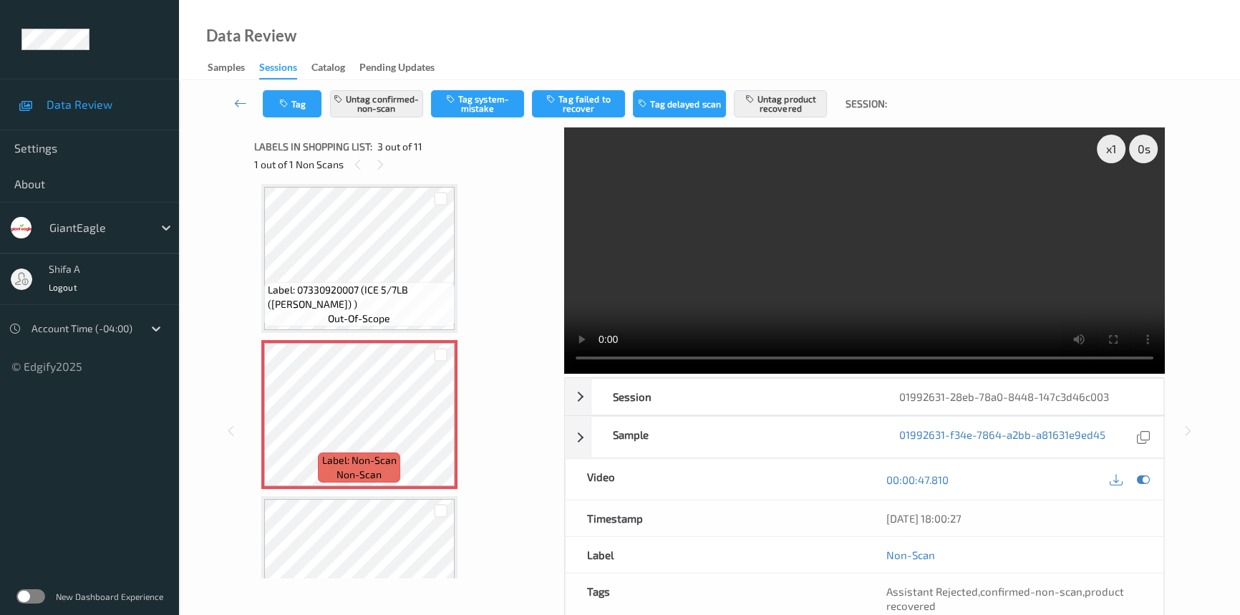
click at [774, 303] on video at bounding box center [864, 250] width 600 height 246
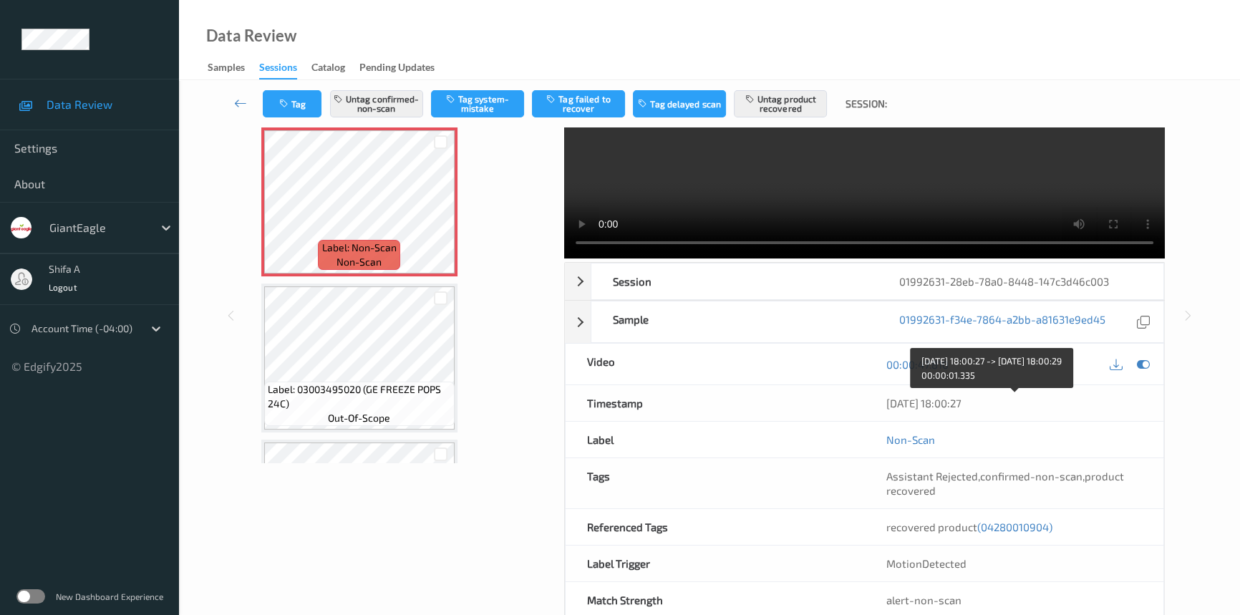
scroll to position [147, 0]
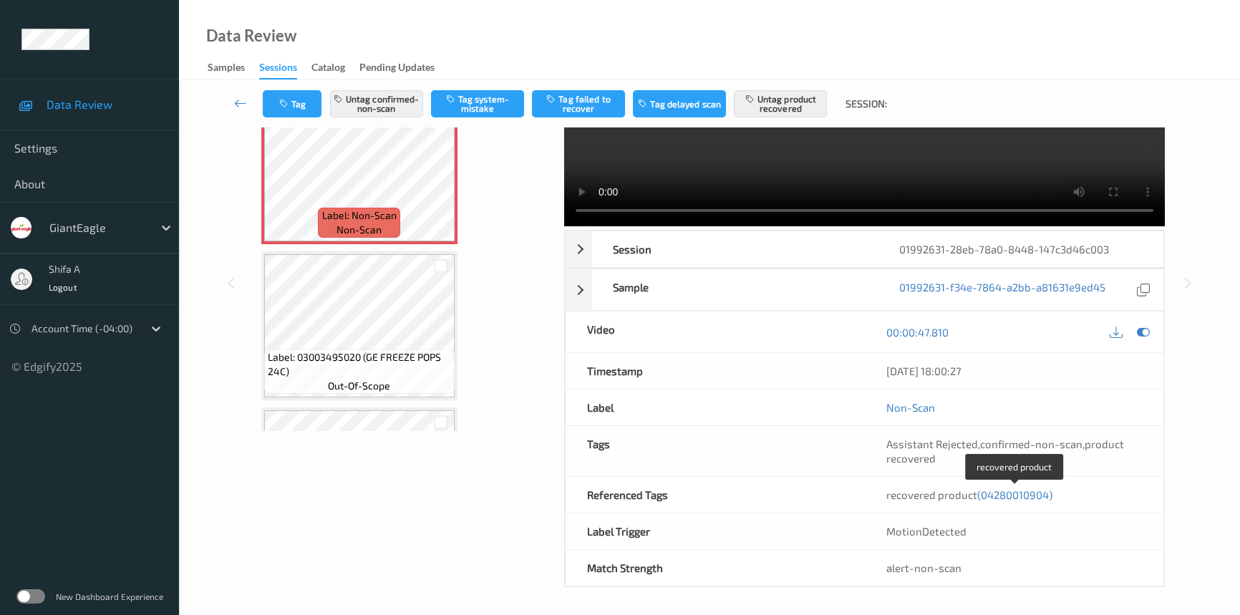
click at [1011, 497] on span "(04280010904)" at bounding box center [1014, 494] width 75 height 13
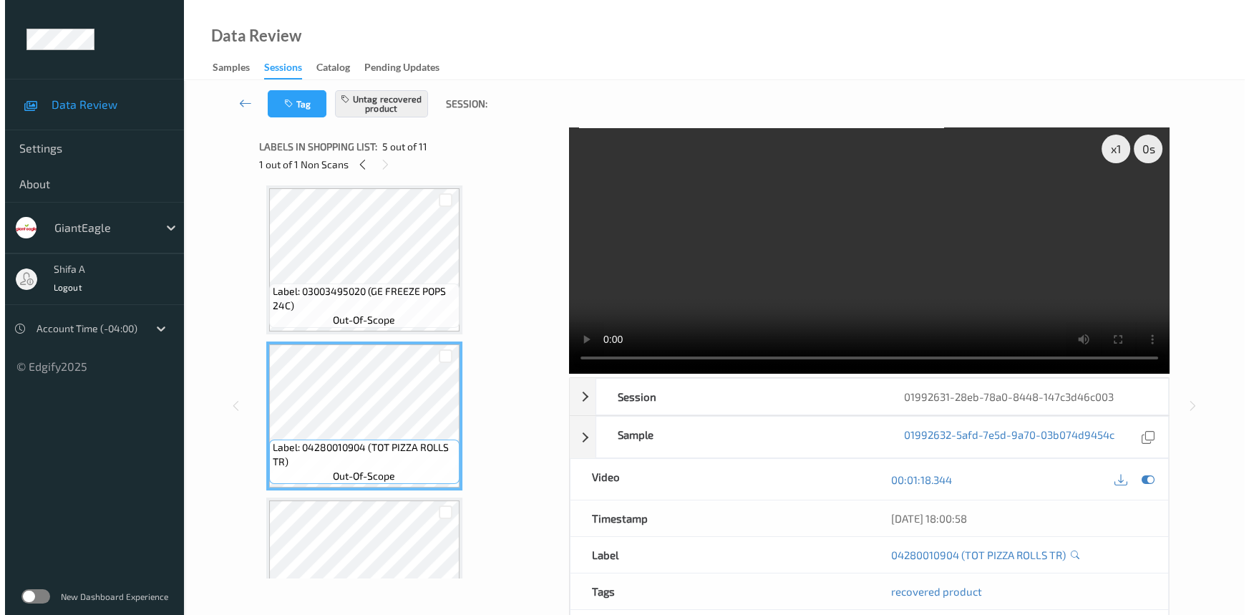
scroll to position [213, 0]
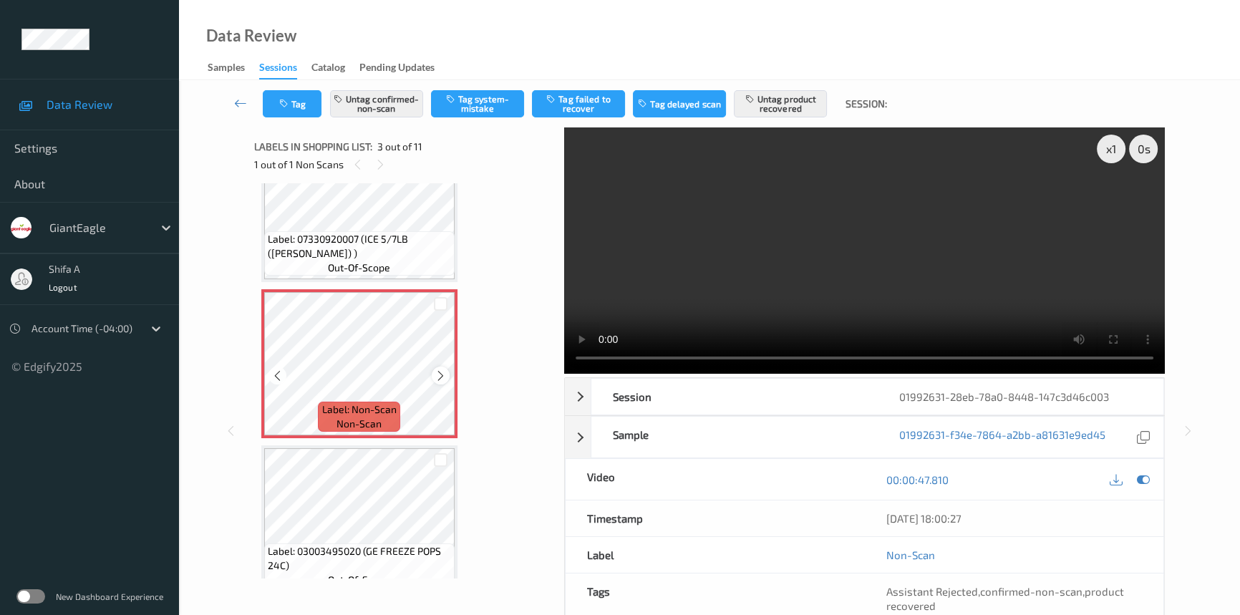
click at [436, 374] on icon at bounding box center [440, 375] width 12 height 13
click at [406, 102] on button "Untag confirmed-non-scan" at bounding box center [376, 103] width 93 height 27
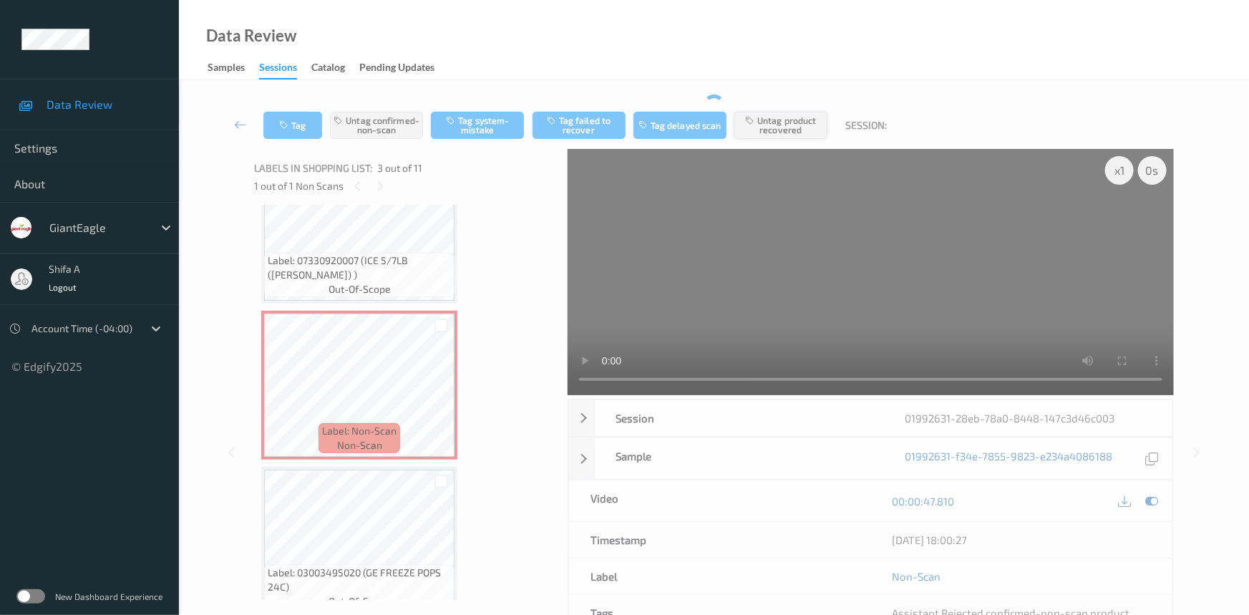
click at [816, 118] on div "Tag Untag confirmed-non-scan Tag system-mistake Tag failed to recover Tag delay…" at bounding box center [713, 125] width 1011 height 47
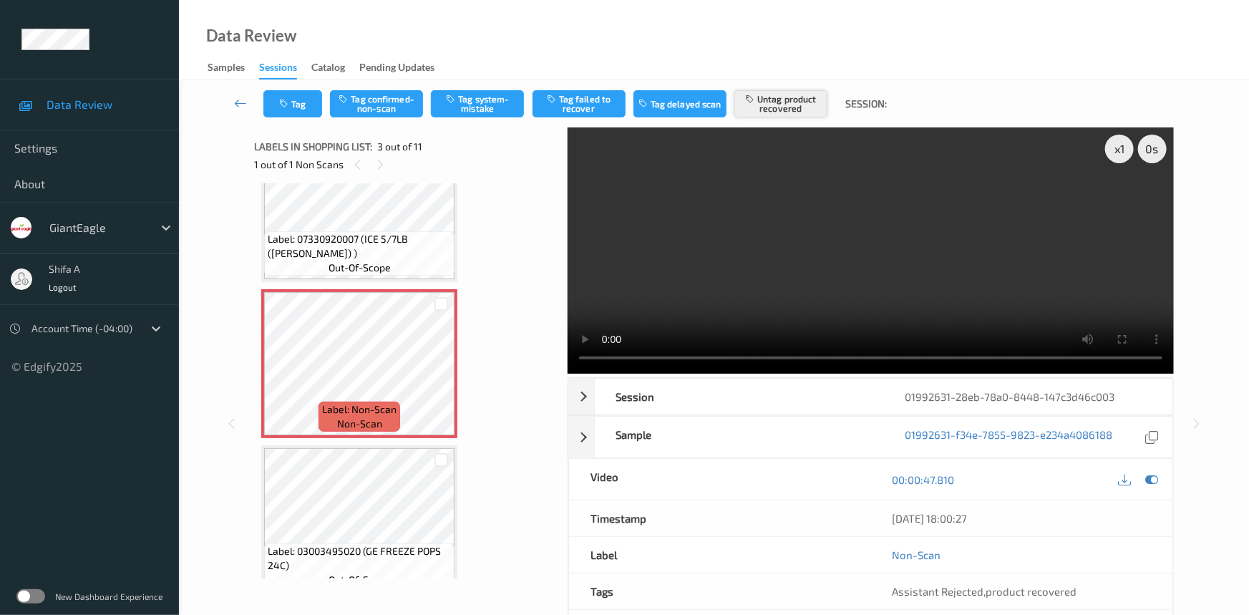
click at [810, 114] on button "Untag product recovered" at bounding box center [780, 103] width 93 height 27
click at [391, 101] on button "Tag confirmed-non-scan" at bounding box center [376, 103] width 93 height 27
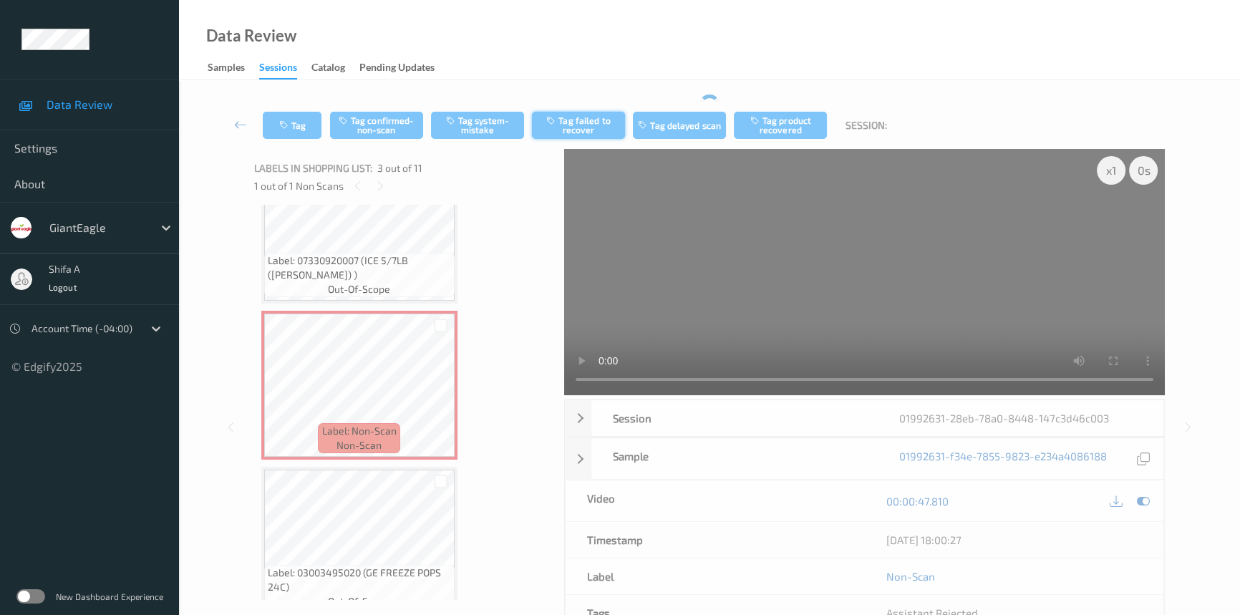
click at [590, 115] on button "Tag failed to recover" at bounding box center [578, 125] width 93 height 27
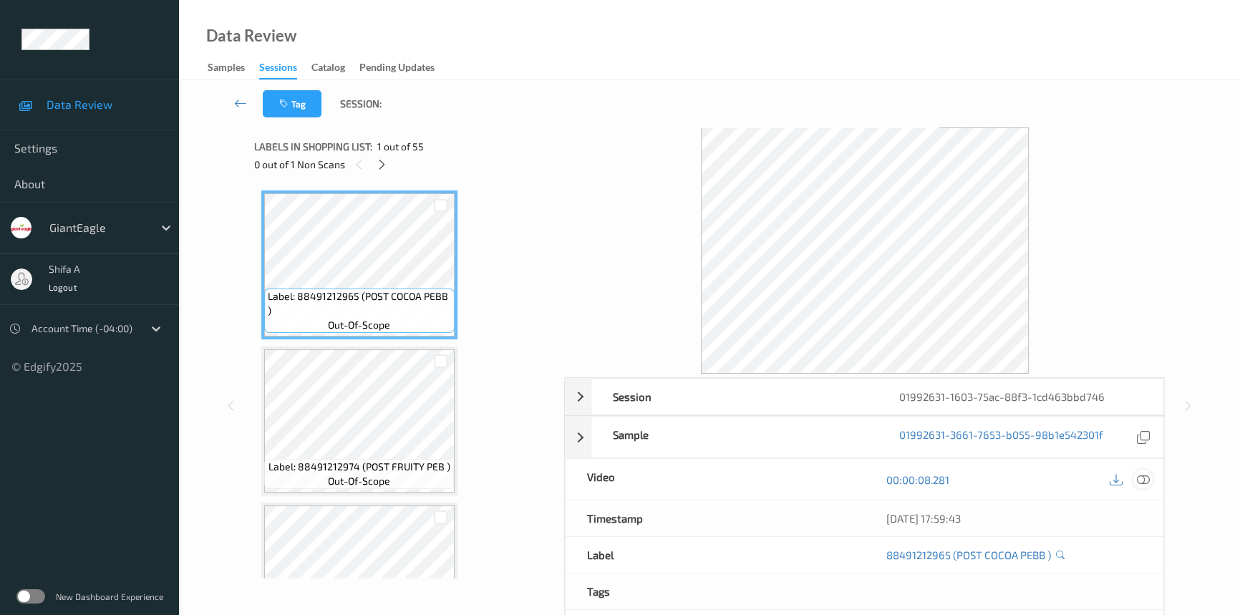
click at [1146, 477] on icon at bounding box center [1142, 479] width 13 height 13
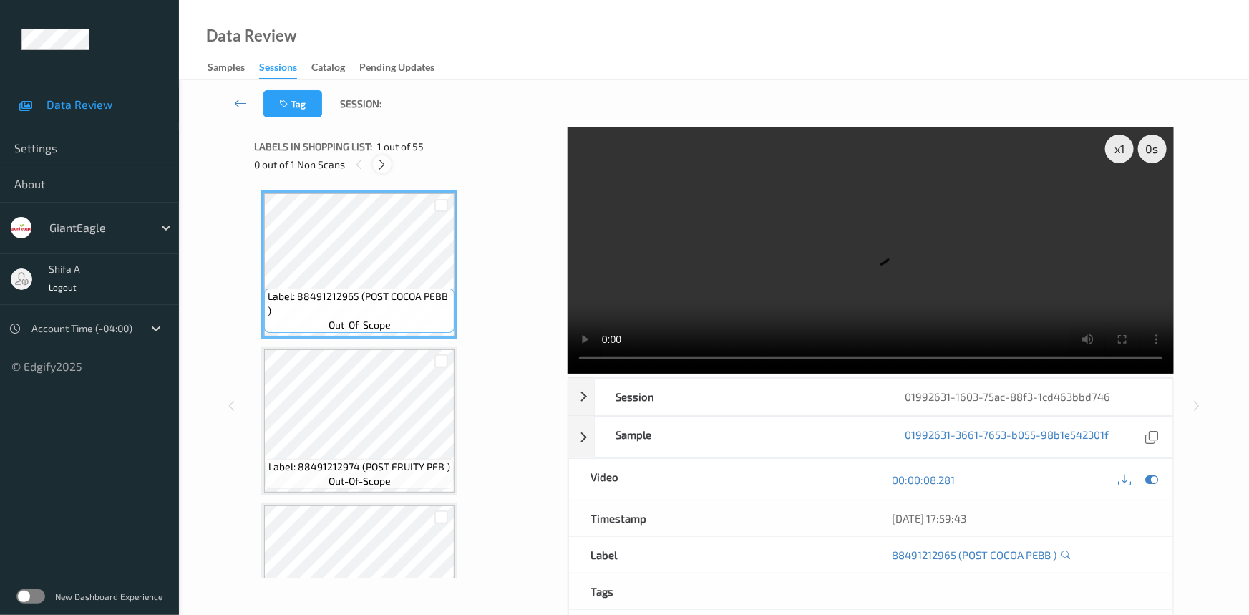
click at [380, 166] on icon at bounding box center [382, 164] width 12 height 13
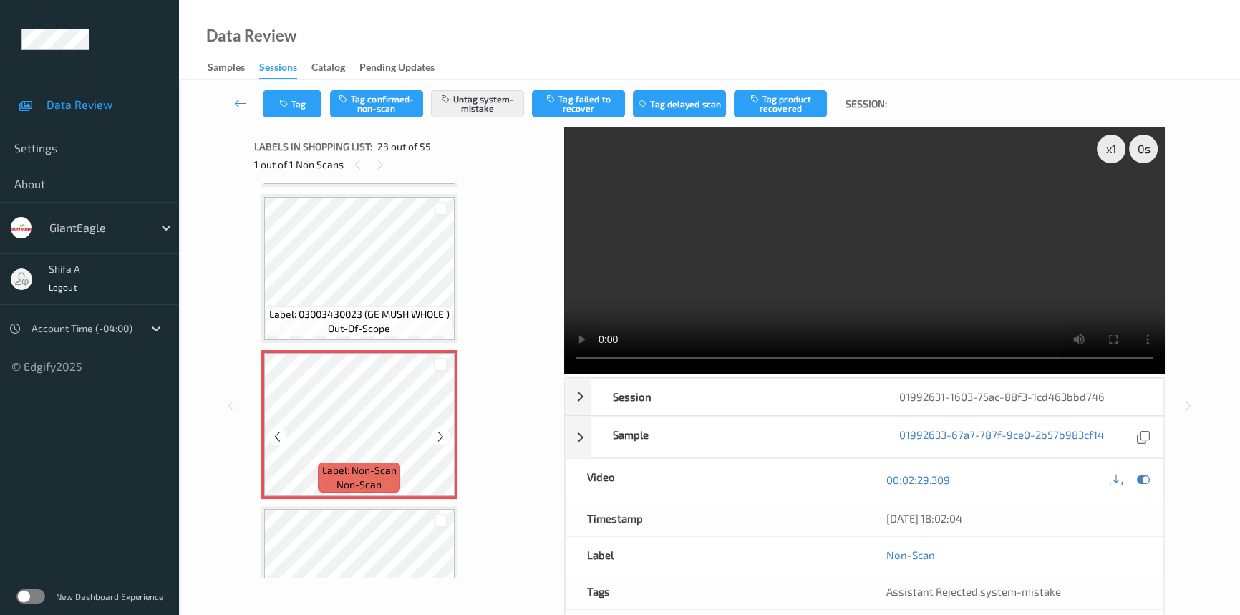
scroll to position [3532, 0]
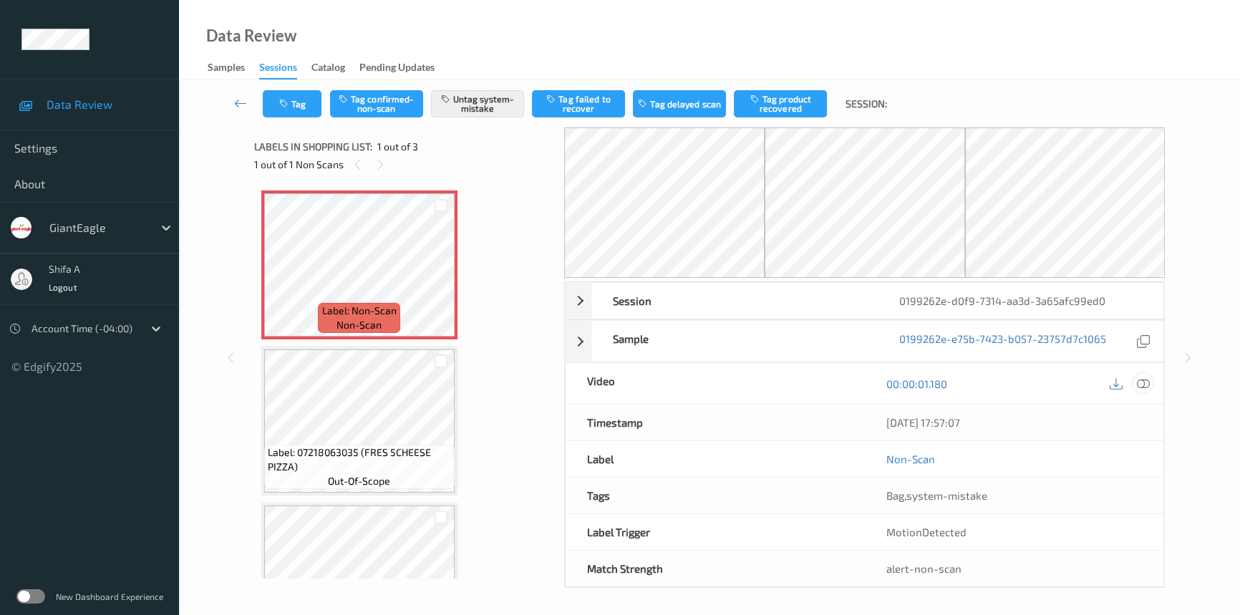
click at [1141, 384] on icon at bounding box center [1142, 383] width 13 height 13
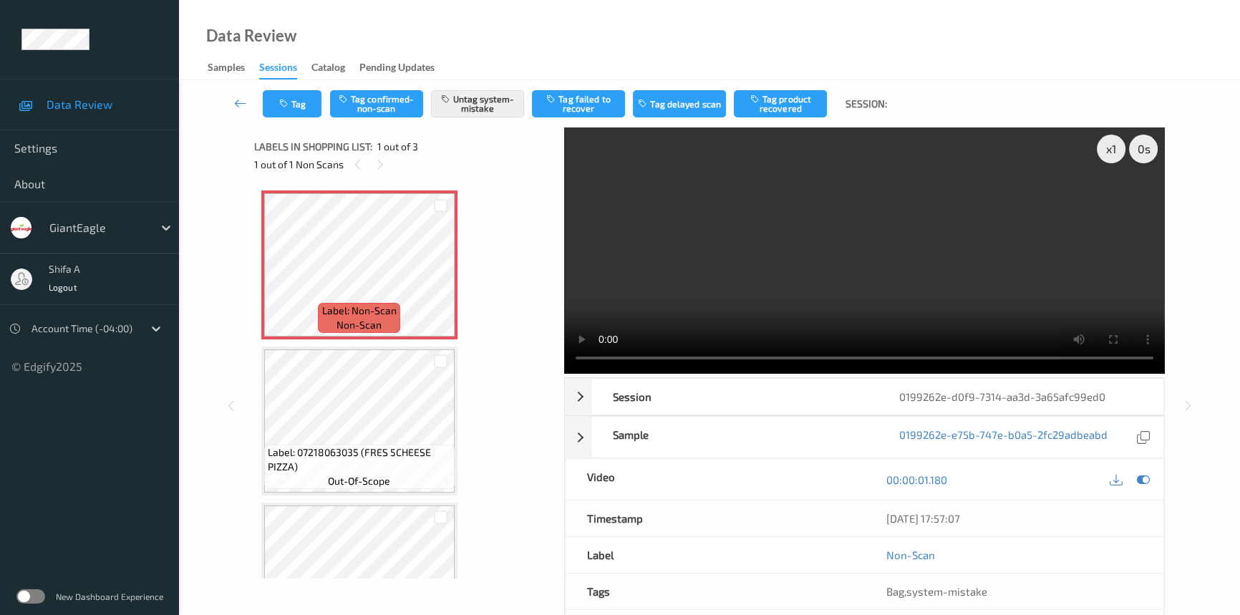
click at [301, 117] on div "Tag Tag confirmed-non-scan Untag system-mistake Tag failed to recover Tag delay…" at bounding box center [709, 103] width 1002 height 47
click at [281, 109] on button "Tag" at bounding box center [292, 103] width 59 height 27
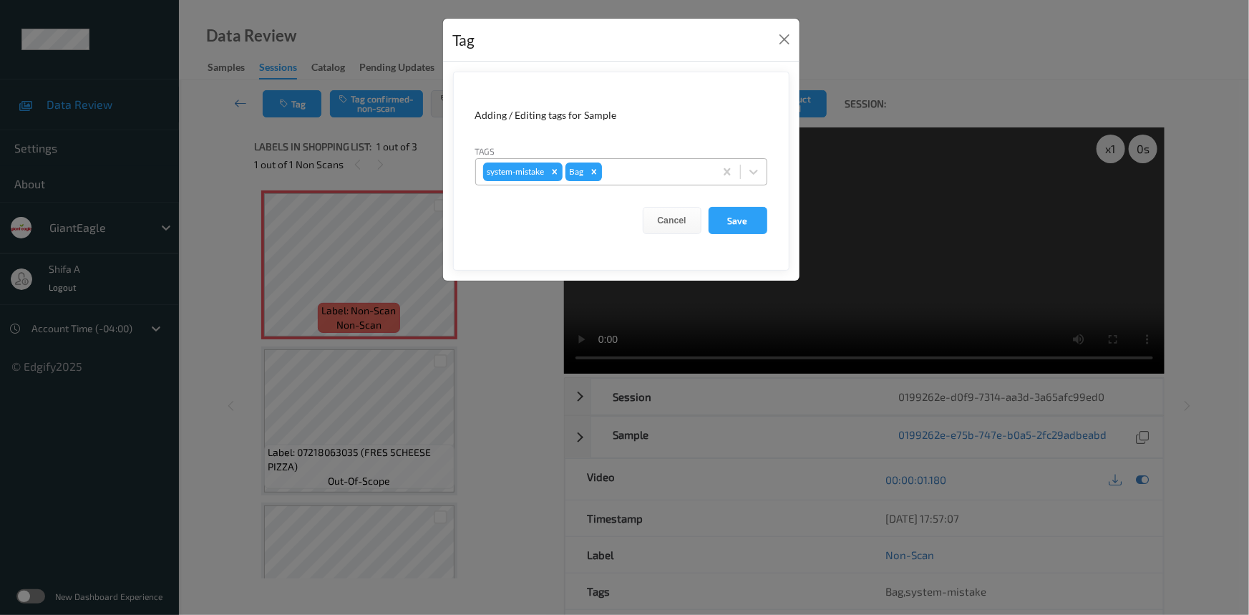
click at [591, 171] on icon "Remove Bag" at bounding box center [594, 172] width 10 height 10
click at [632, 170] on div at bounding box center [636, 171] width 142 height 17
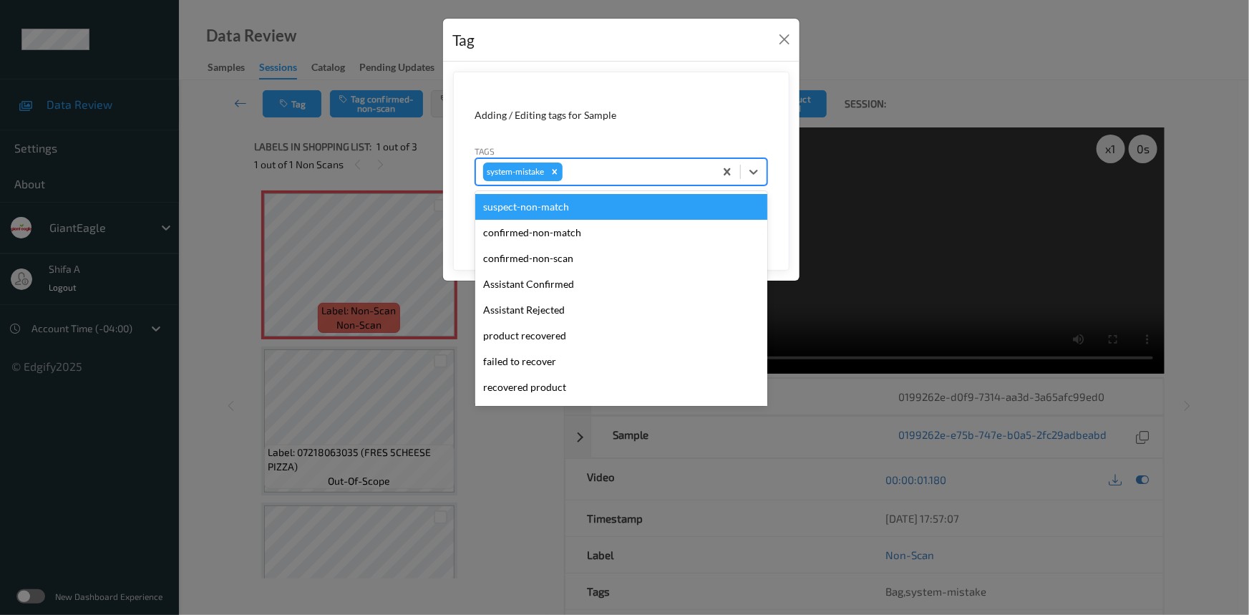
scroll to position [151, 0]
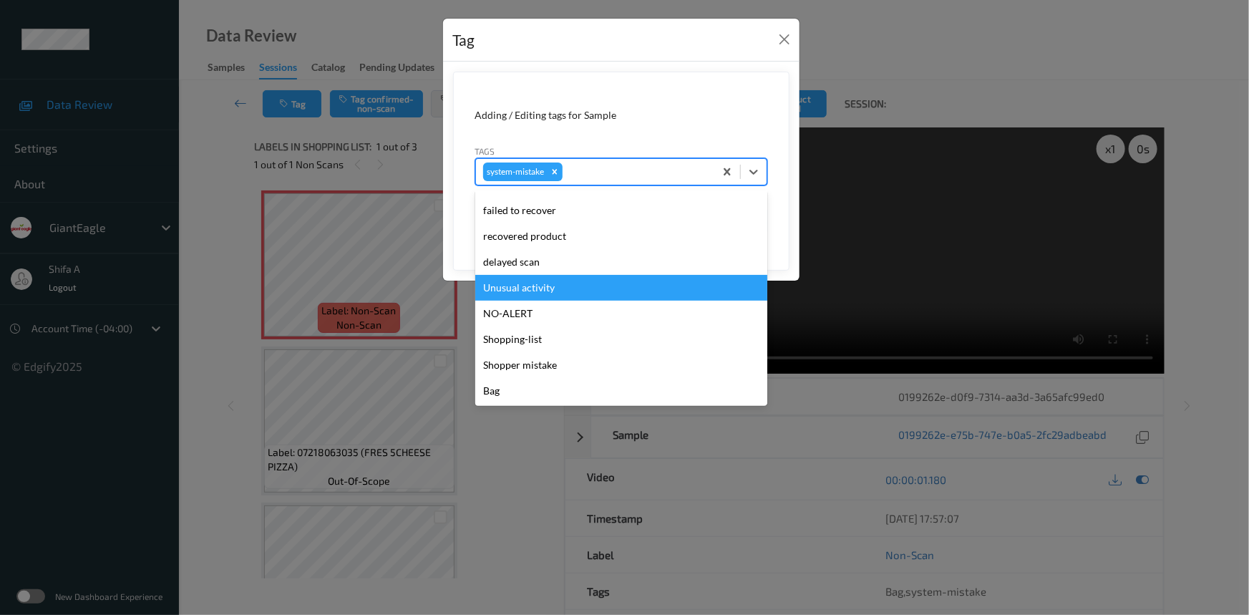
click at [545, 289] on div "Unusual activity" at bounding box center [621, 288] width 292 height 26
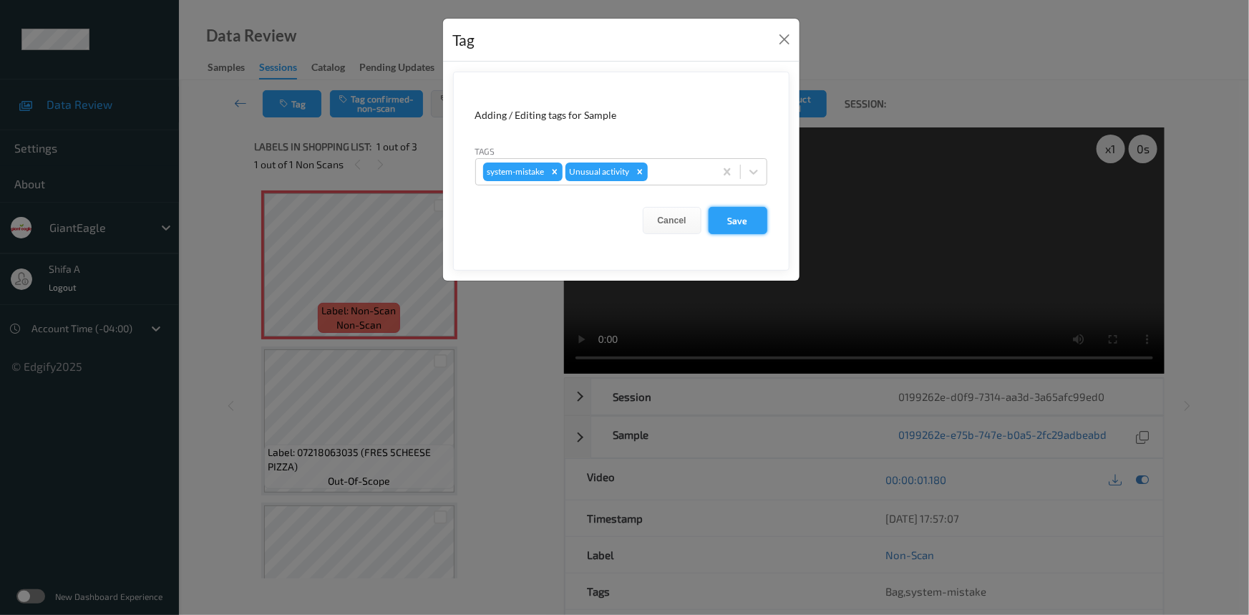
click at [734, 224] on button "Save" at bounding box center [737, 220] width 59 height 27
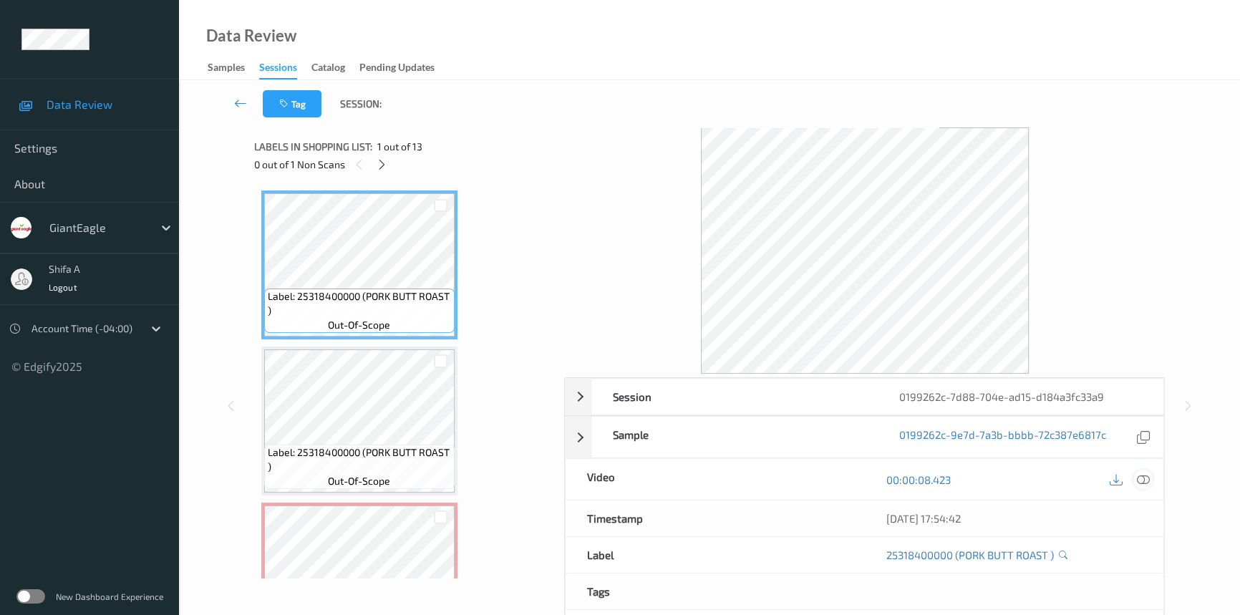
click at [1144, 478] on icon at bounding box center [1142, 479] width 13 height 13
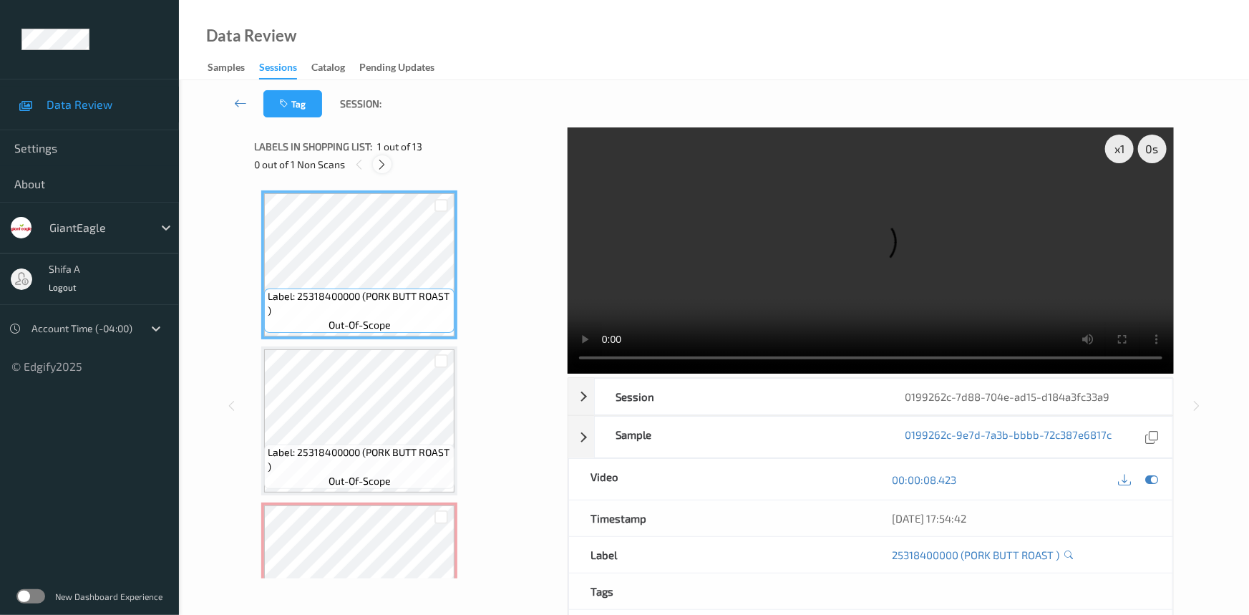
click at [384, 157] on div at bounding box center [382, 164] width 18 height 18
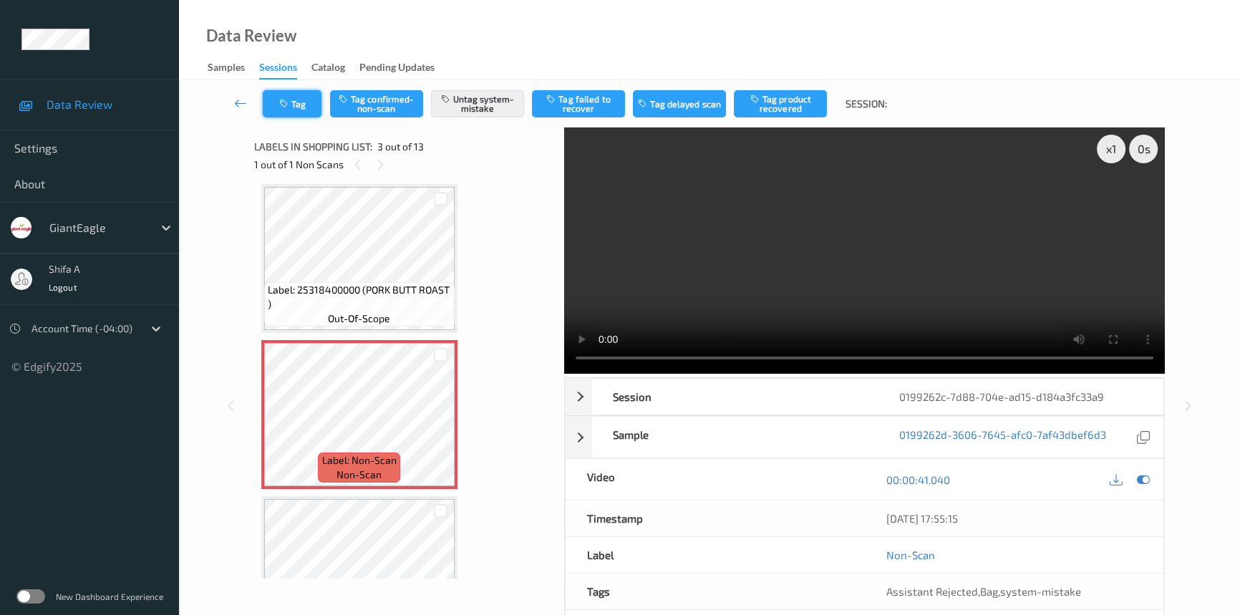
click at [294, 114] on button "Tag" at bounding box center [292, 103] width 59 height 27
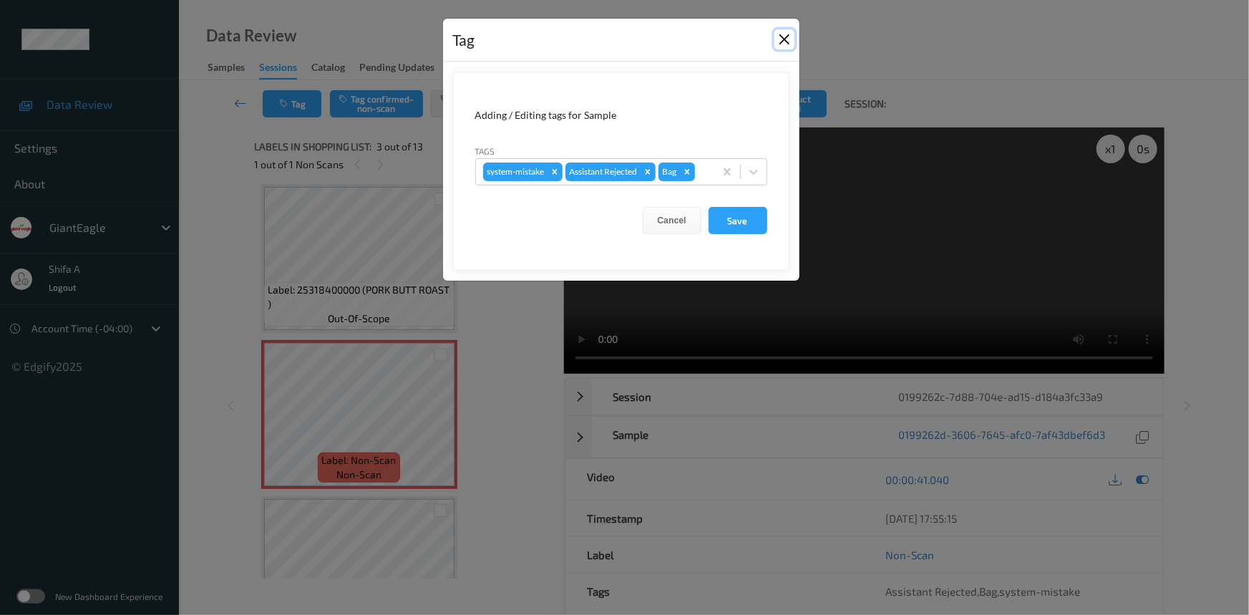
click at [781, 44] on button "Close" at bounding box center [784, 39] width 20 height 20
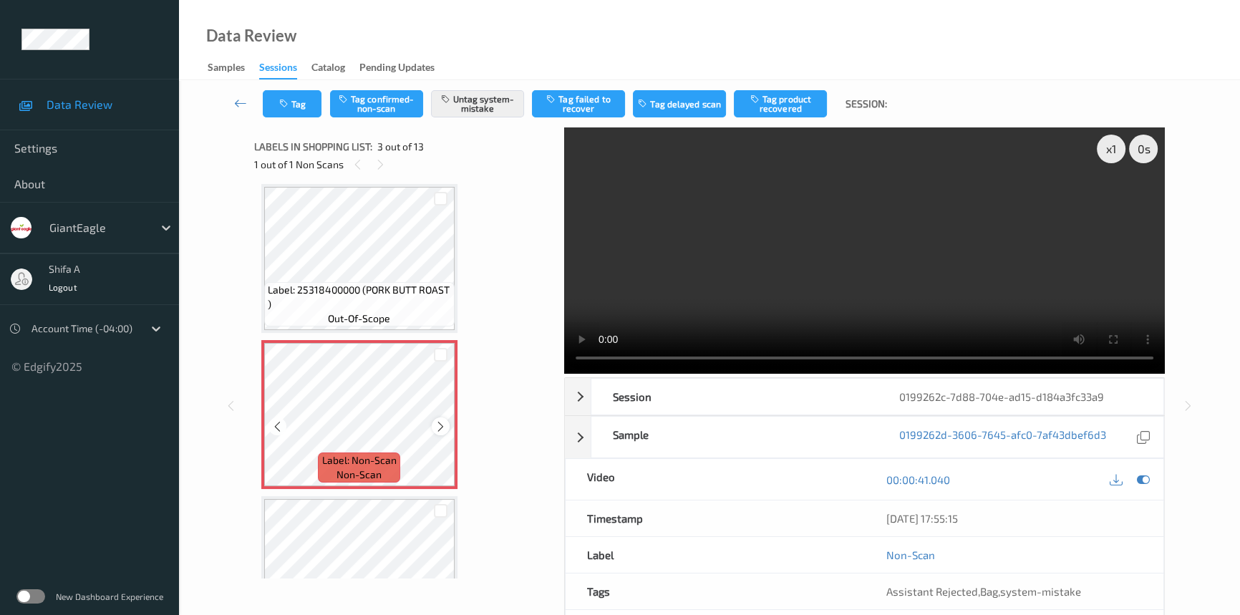
click at [435, 427] on icon at bounding box center [440, 426] width 12 height 13
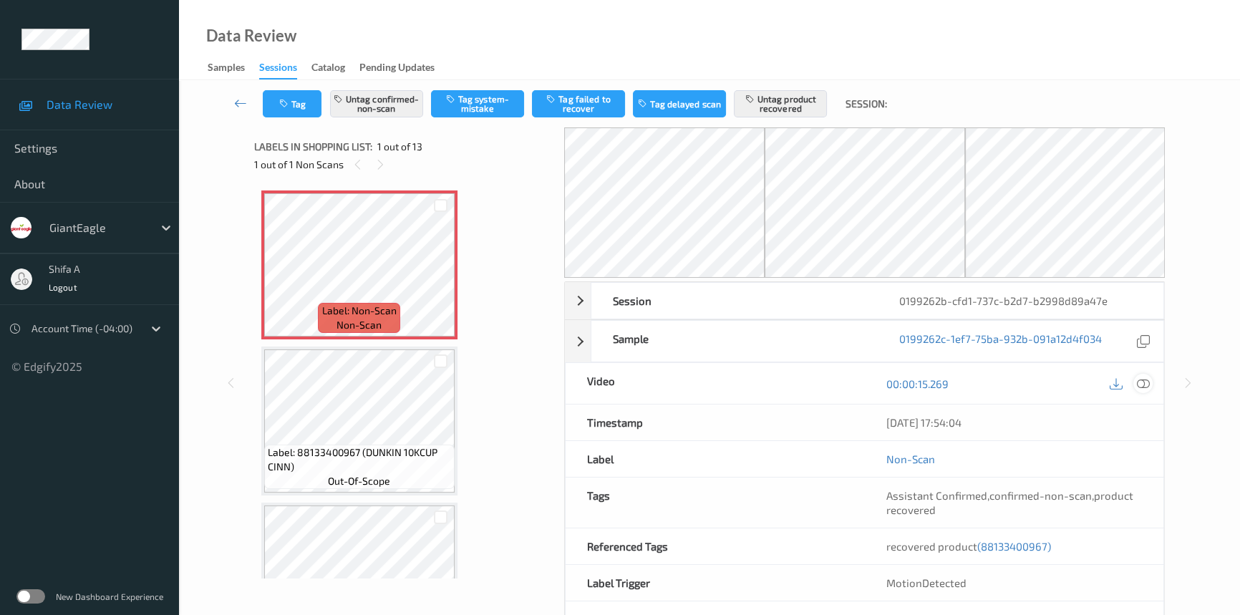
click at [1140, 381] on icon at bounding box center [1142, 383] width 13 height 13
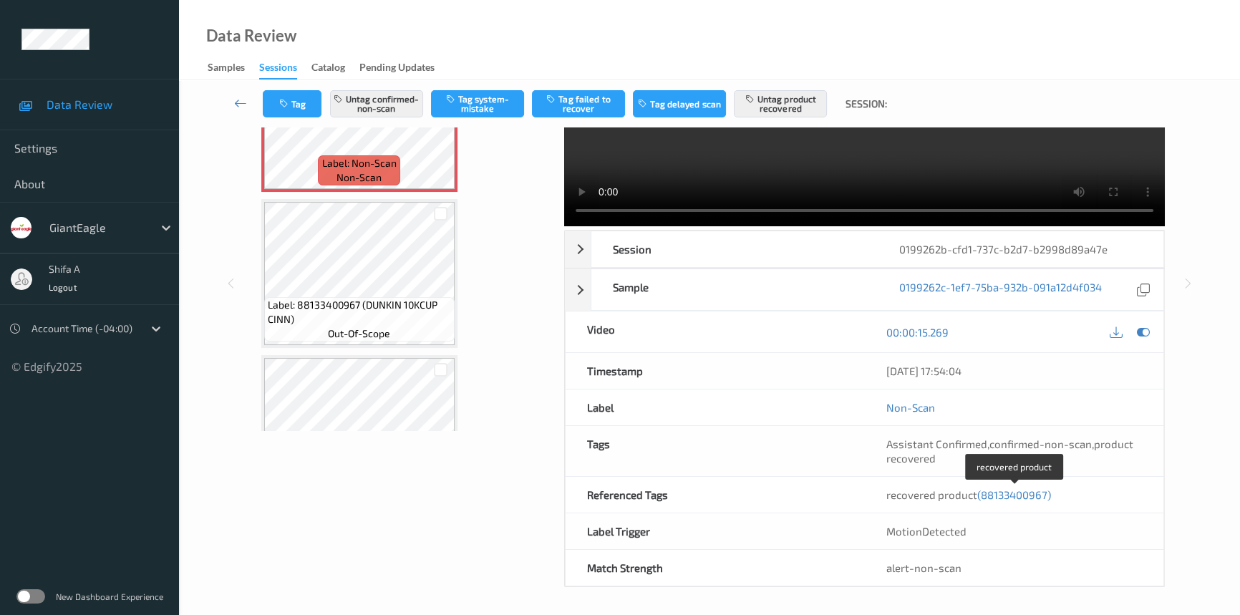
click at [990, 492] on span "(88133400967)" at bounding box center [1014, 494] width 74 height 13
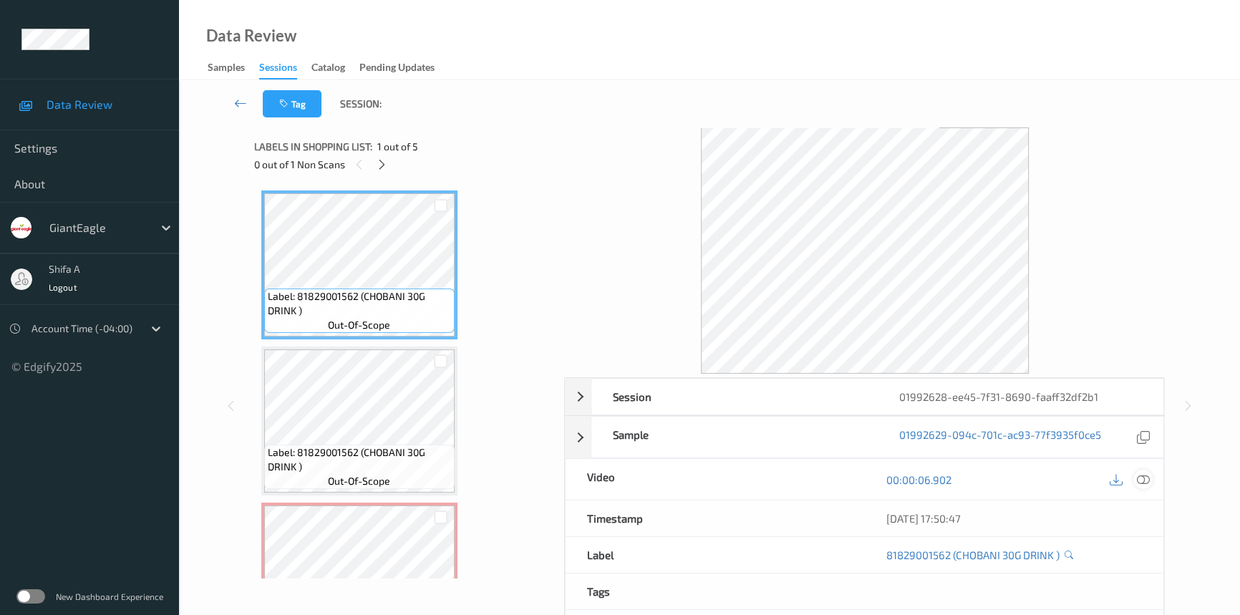
click at [1146, 477] on icon at bounding box center [1142, 479] width 13 height 13
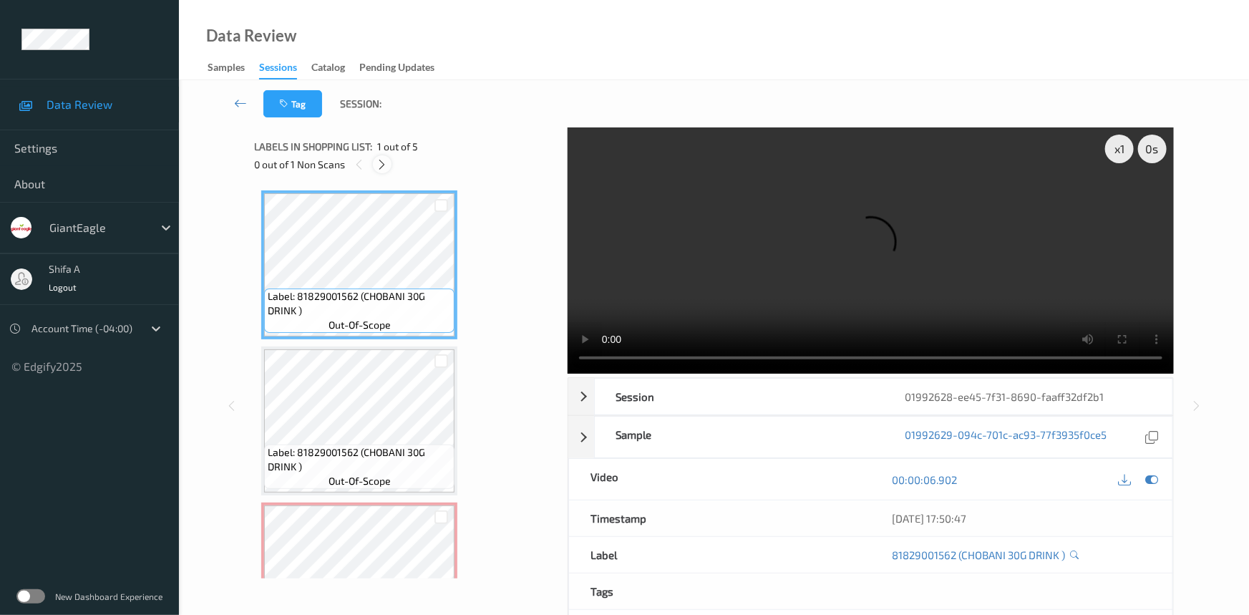
click at [386, 163] on icon at bounding box center [382, 164] width 12 height 13
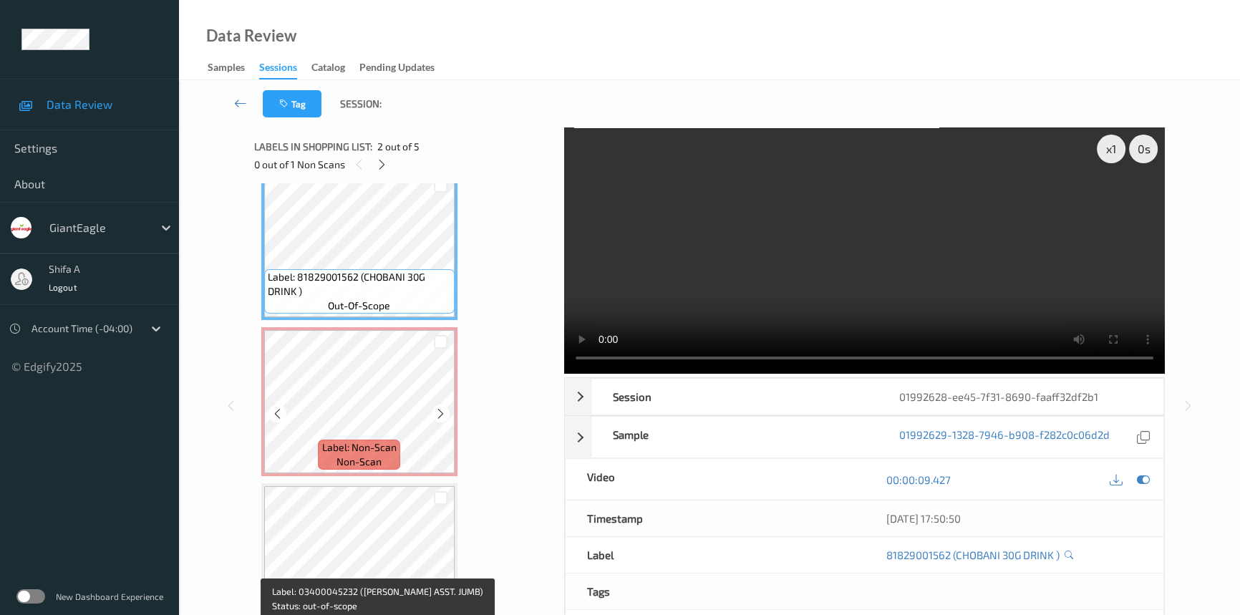
scroll to position [129, 0]
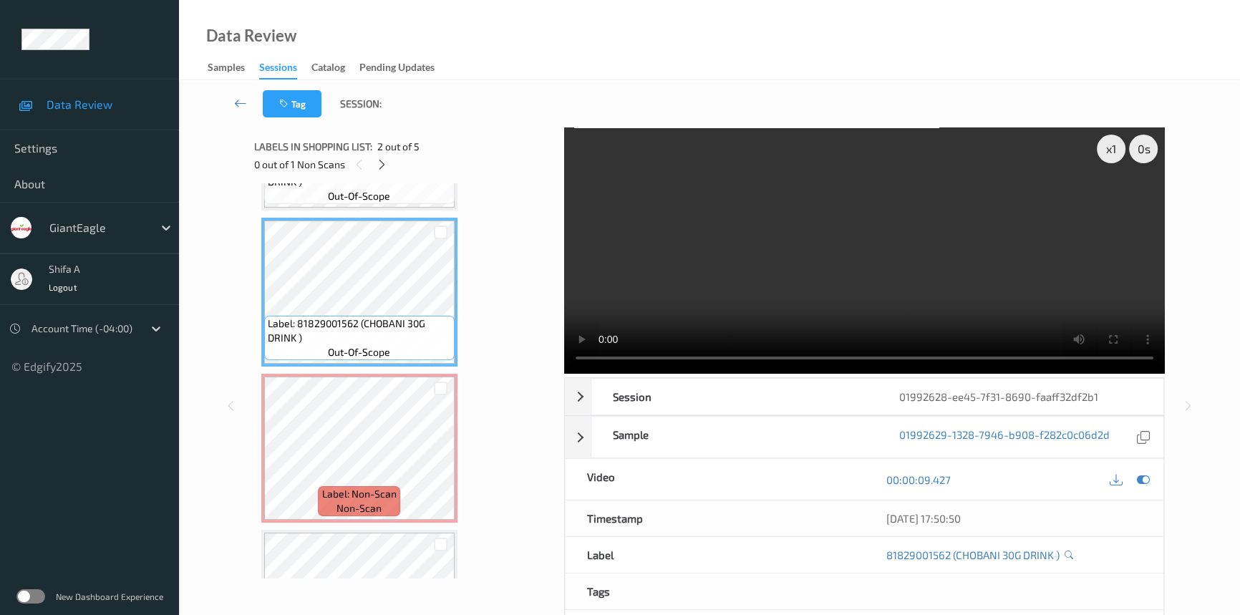
click at [809, 255] on video at bounding box center [864, 250] width 600 height 246
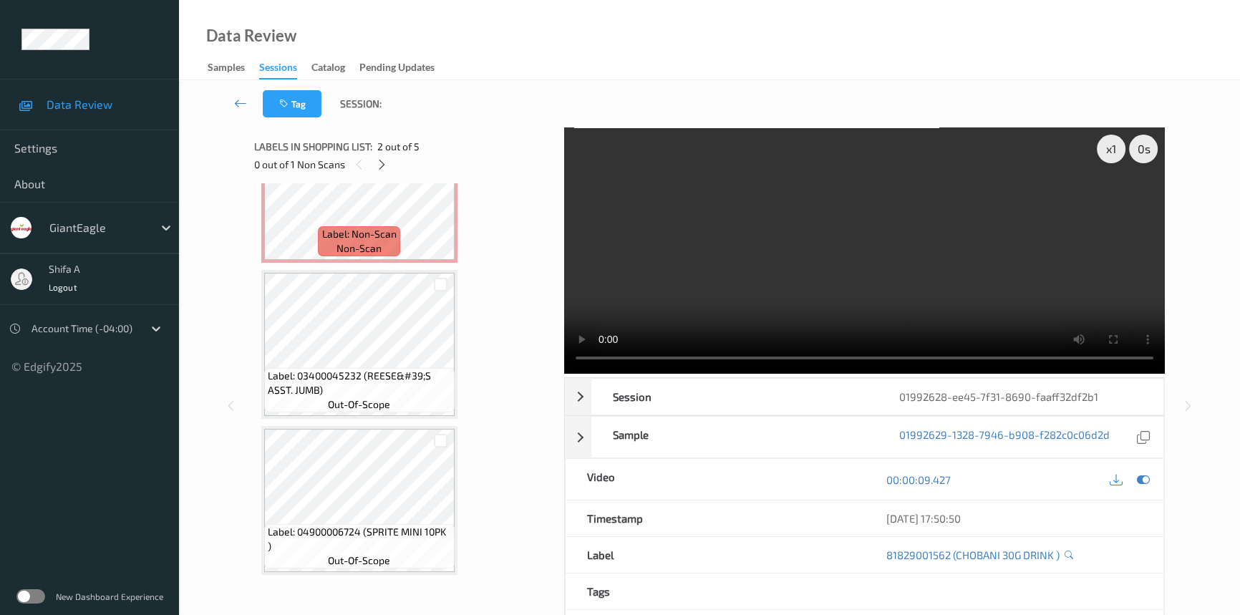
scroll to position [389, 0]
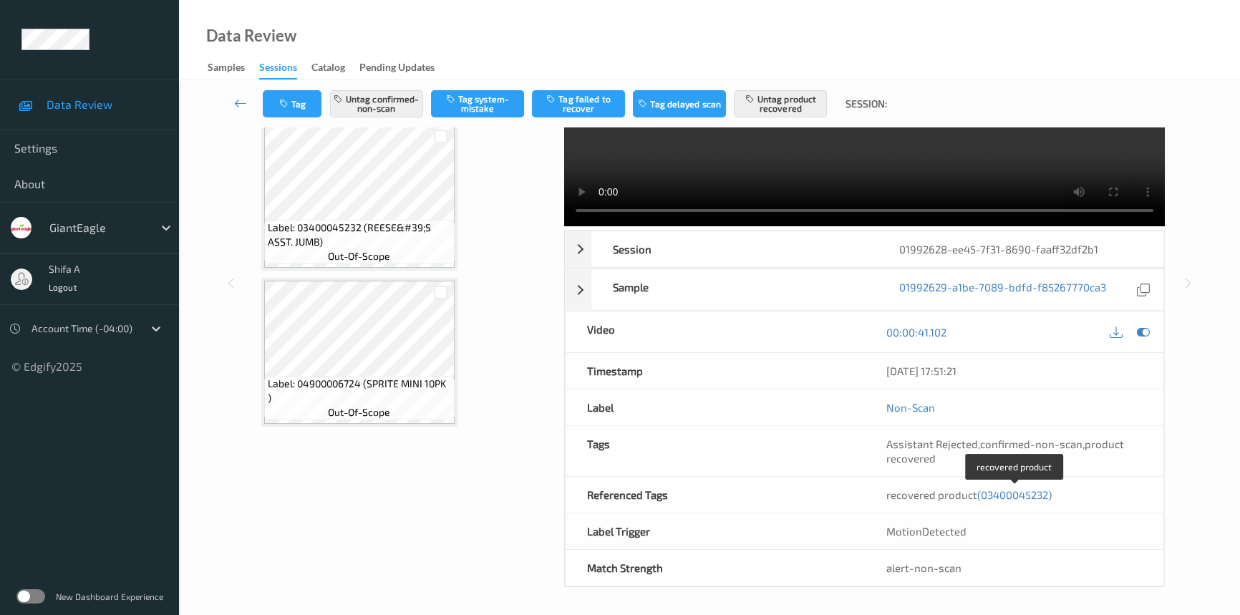
click at [999, 494] on span "(03400045232)" at bounding box center [1014, 494] width 74 height 13
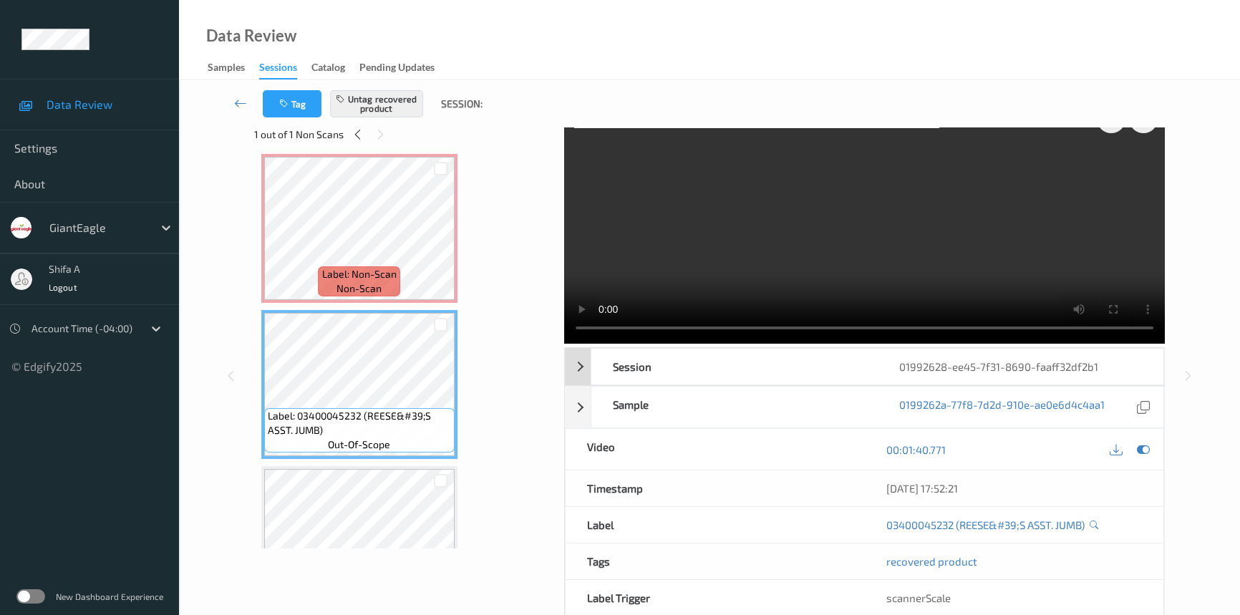
scroll to position [0, 0]
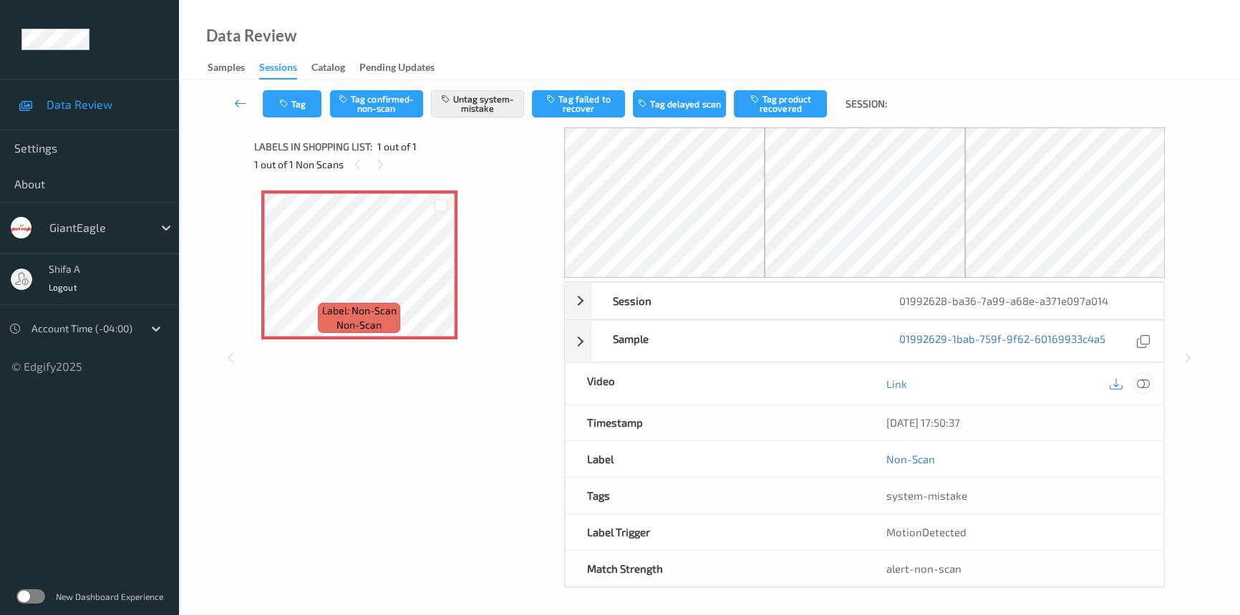
click at [1145, 379] on icon at bounding box center [1142, 383] width 13 height 13
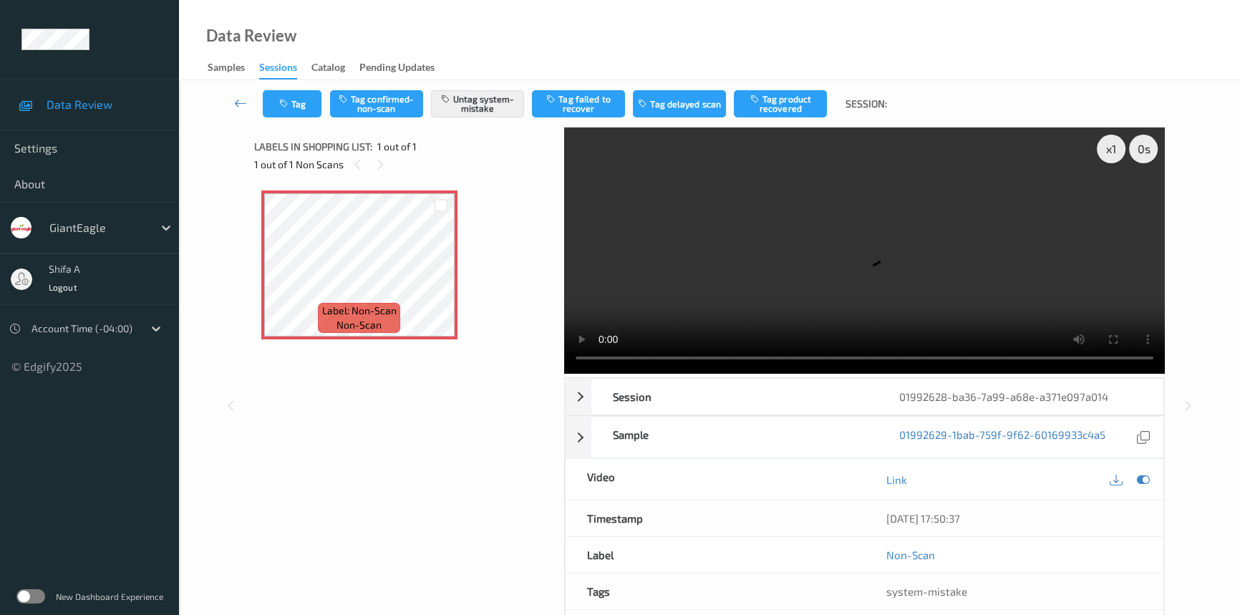
click at [541, 228] on div "Label: Non-Scan non-scan Label: Non-Scan non-scan Label: Non-Scan non-scan" at bounding box center [404, 264] width 286 height 149
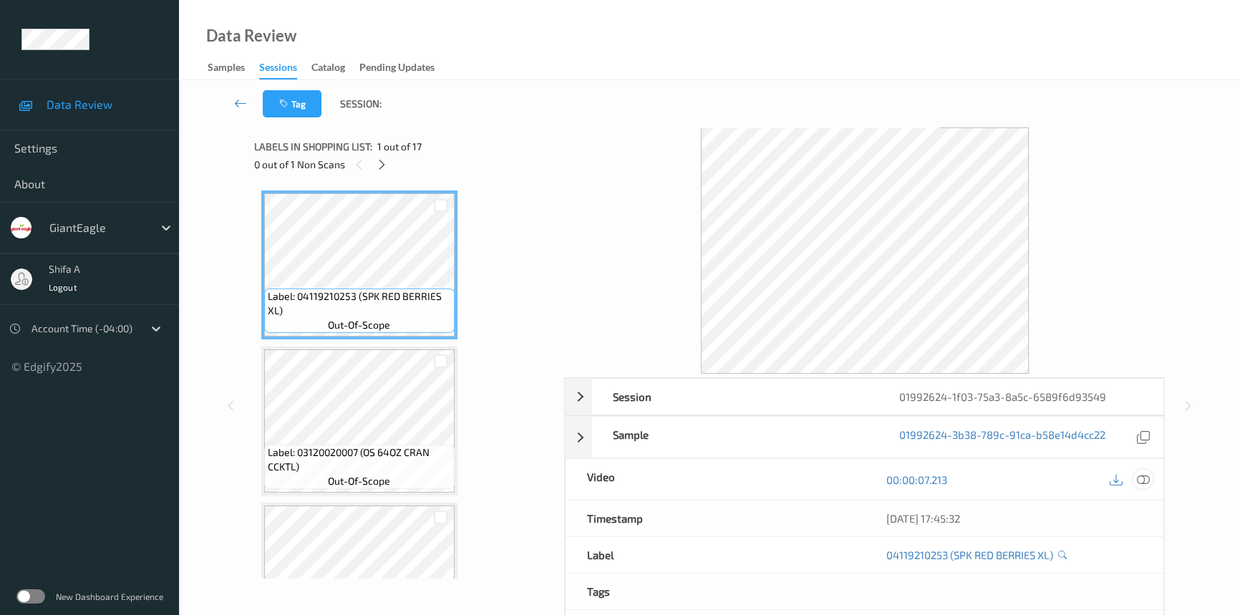
click at [1151, 479] on div at bounding box center [1142, 478] width 19 height 19
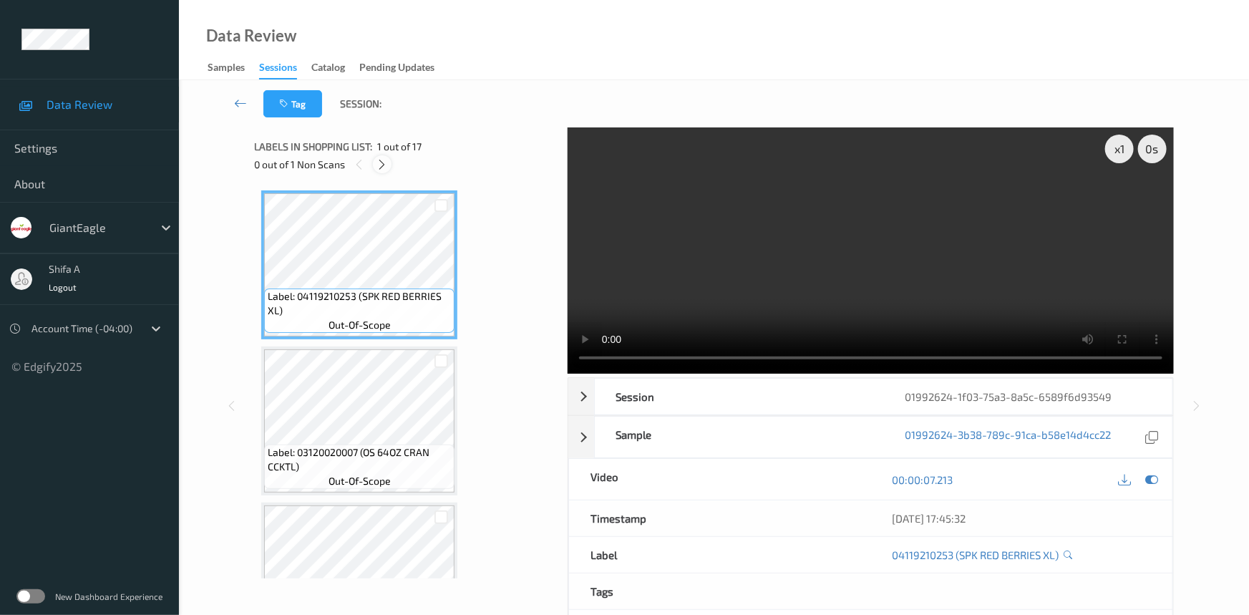
click at [384, 163] on icon at bounding box center [382, 164] width 12 height 13
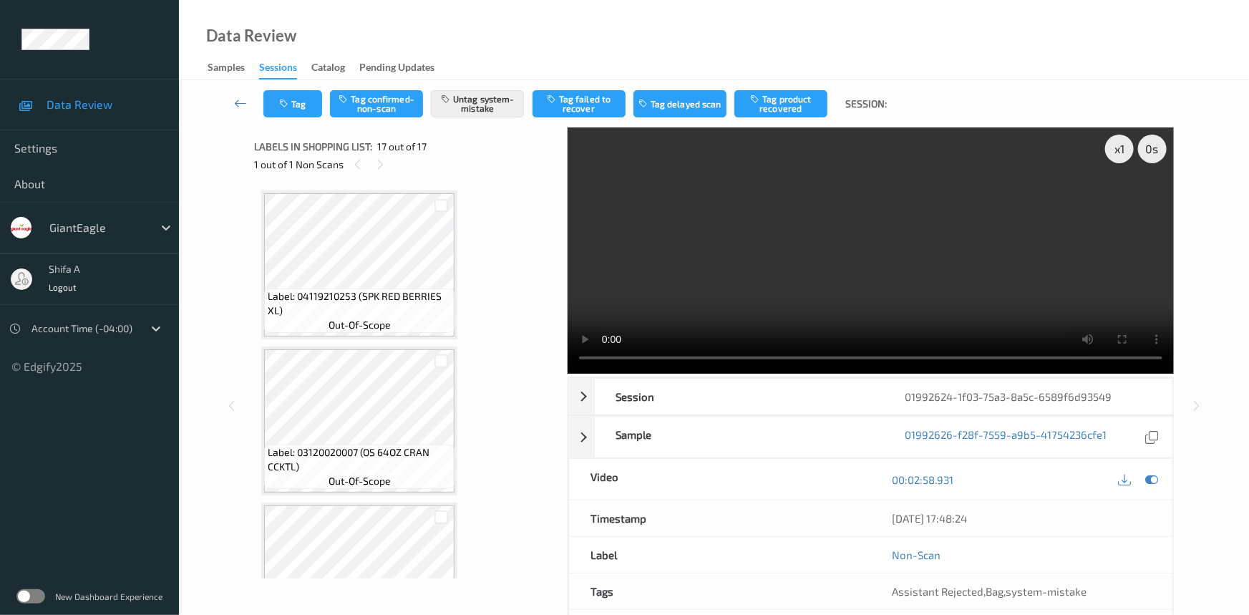
scroll to position [2255, 0]
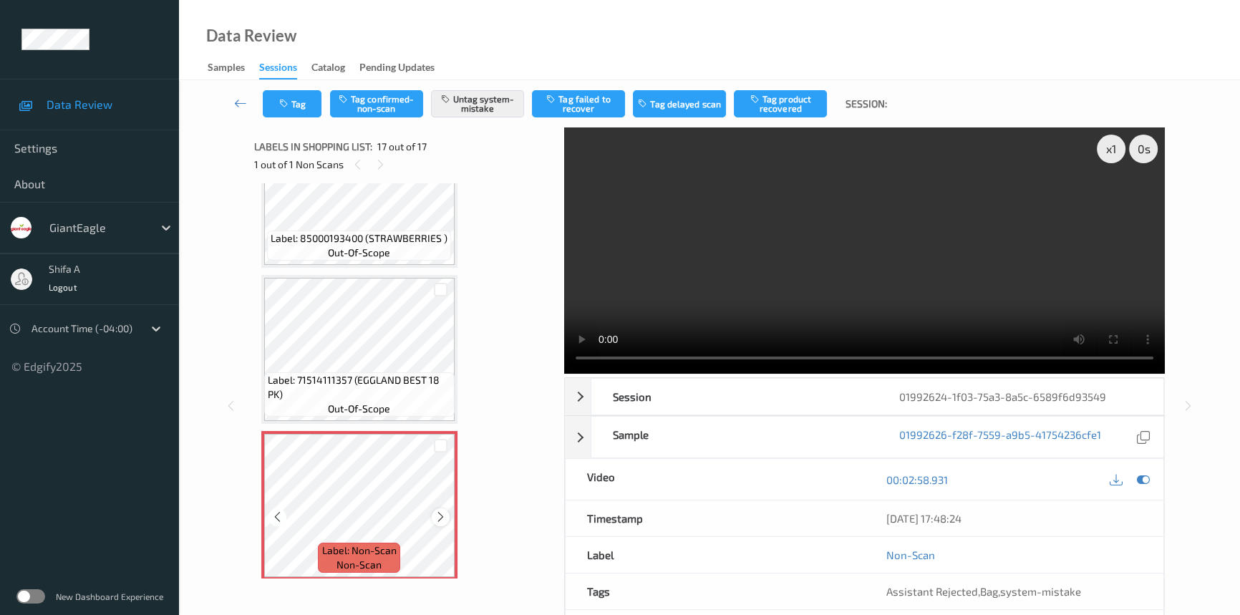
click at [442, 510] on icon at bounding box center [440, 516] width 12 height 13
click at [444, 510] on icon at bounding box center [440, 516] width 12 height 13
click at [284, 104] on icon "button" at bounding box center [285, 104] width 12 height 10
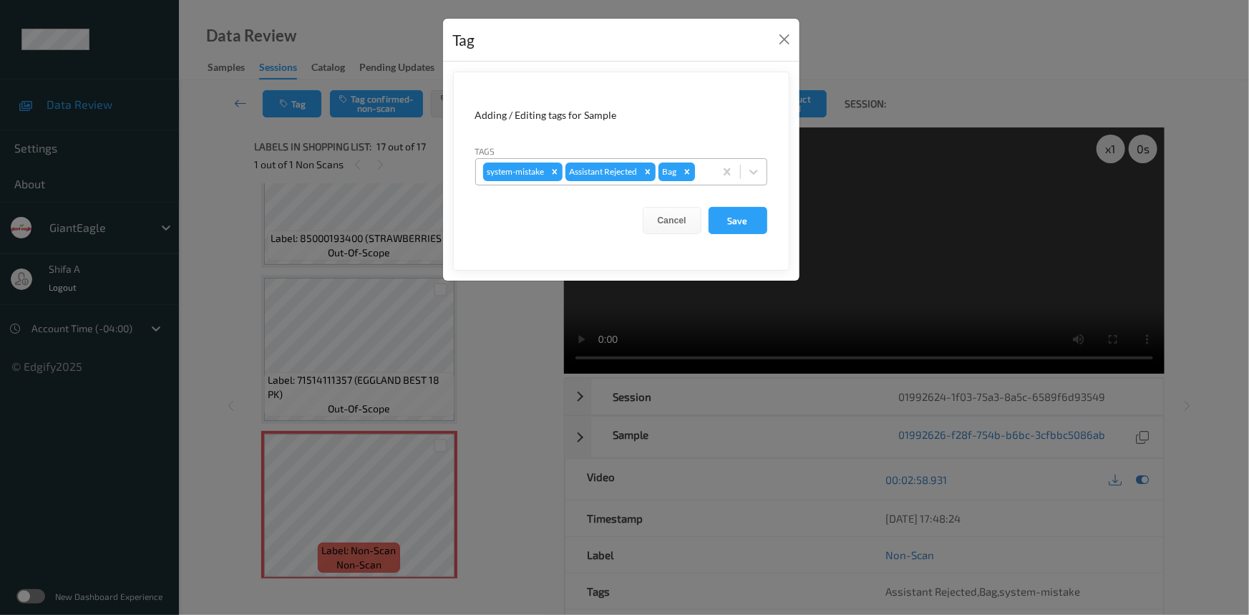
click at [689, 172] on icon "Remove Bag" at bounding box center [686, 171] width 5 height 5
click at [689, 172] on div at bounding box center [682, 171] width 49 height 17
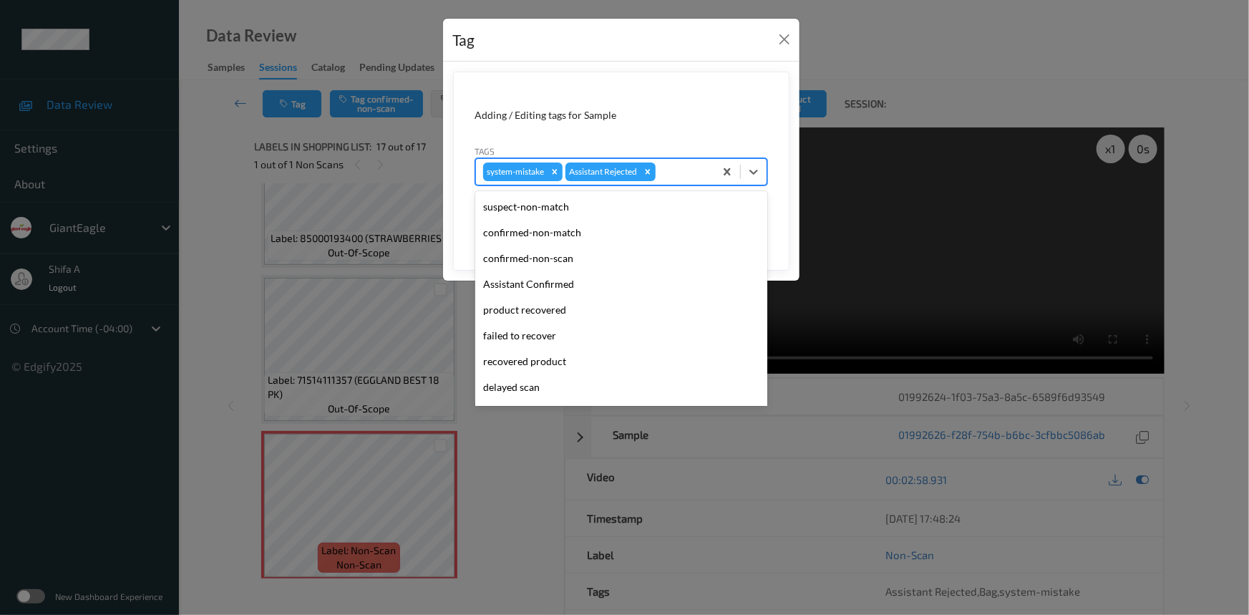
scroll to position [126, 0]
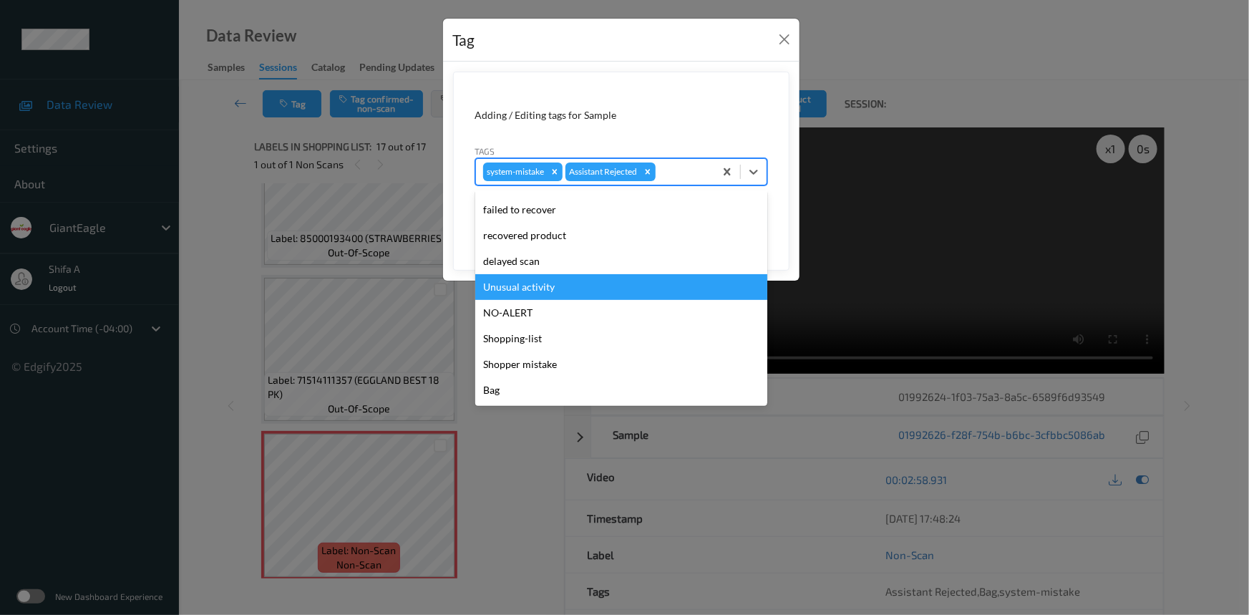
click at [540, 293] on div "Unusual activity" at bounding box center [621, 287] width 292 height 26
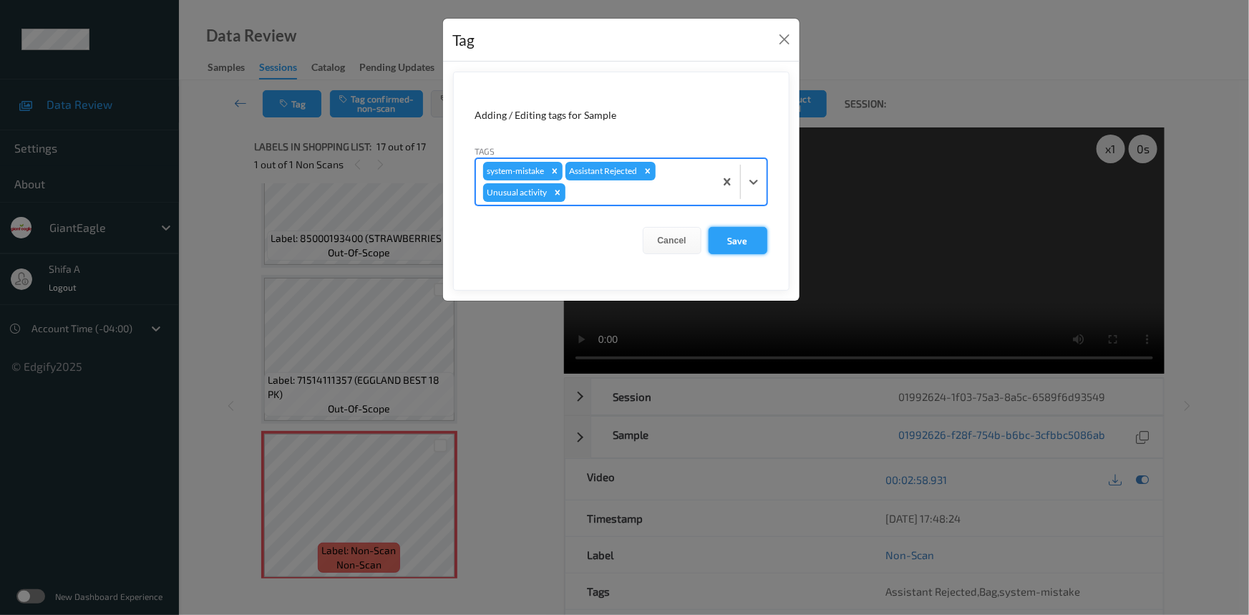
click at [733, 233] on button "Save" at bounding box center [737, 240] width 59 height 27
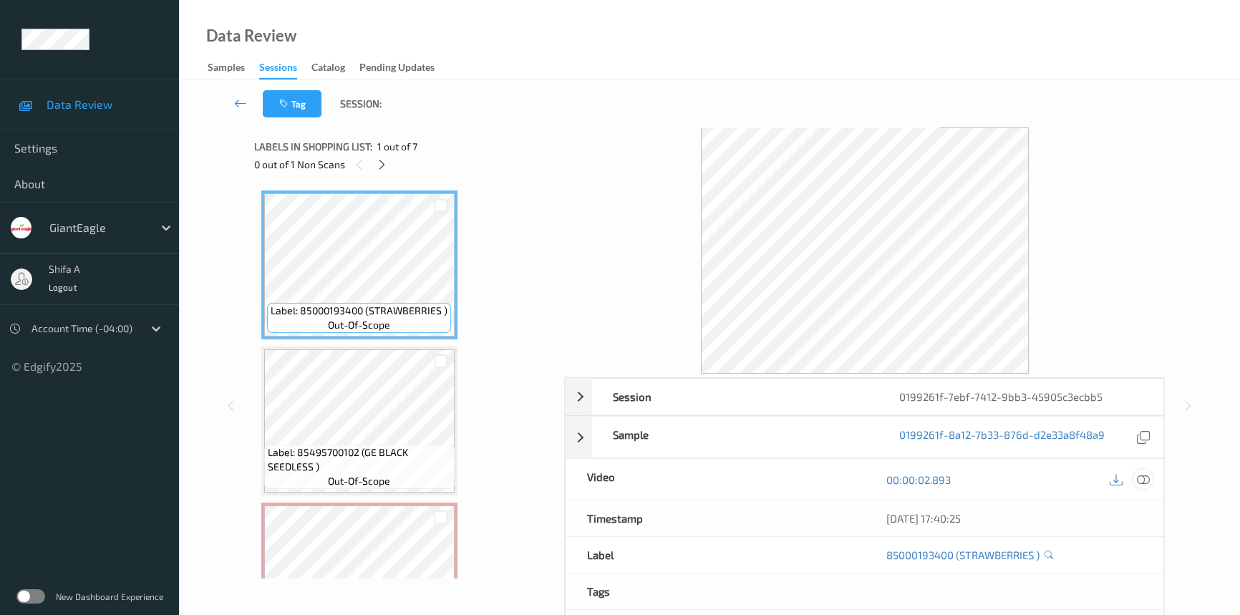
click at [1144, 479] on icon at bounding box center [1142, 479] width 13 height 13
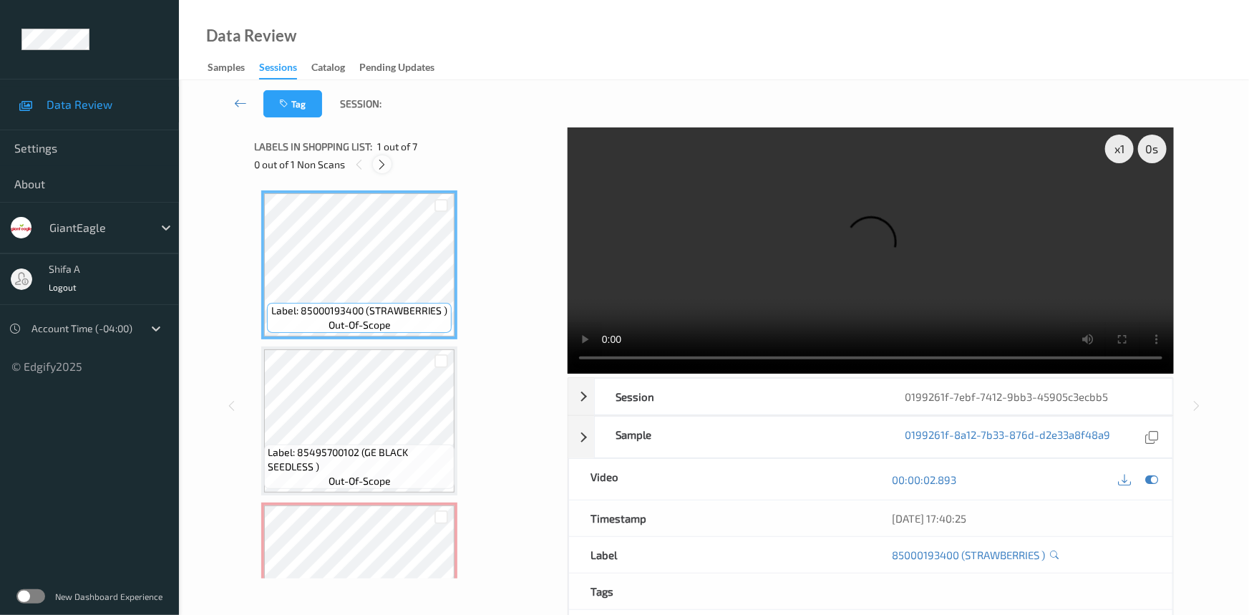
click at [382, 157] on div at bounding box center [382, 164] width 18 height 18
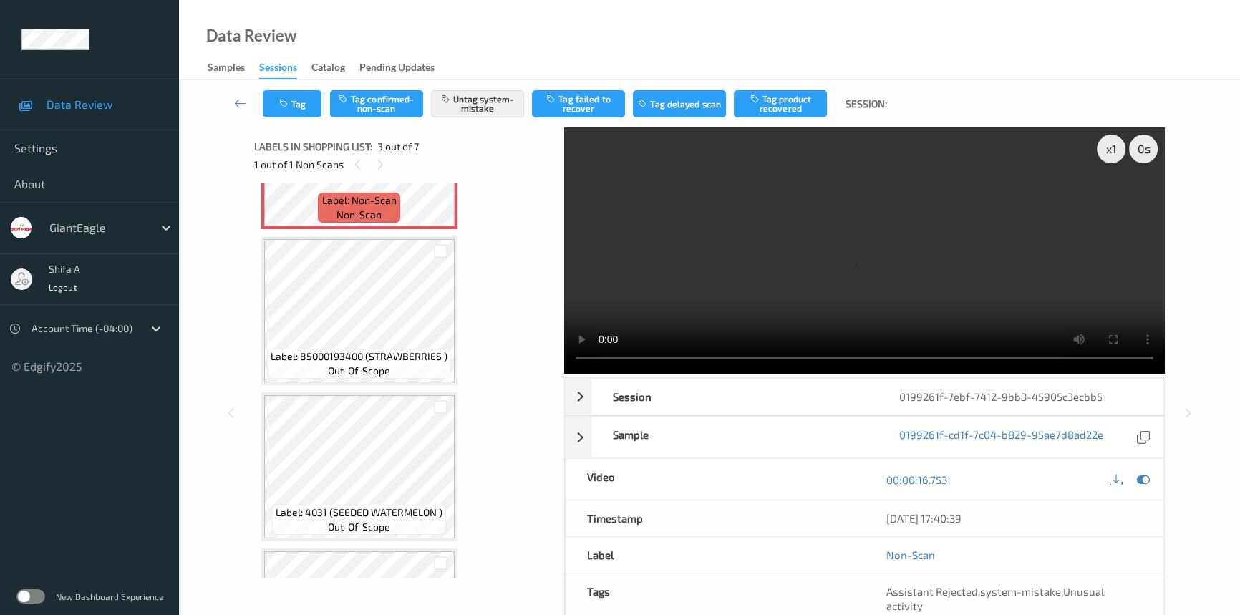
scroll to position [162, 0]
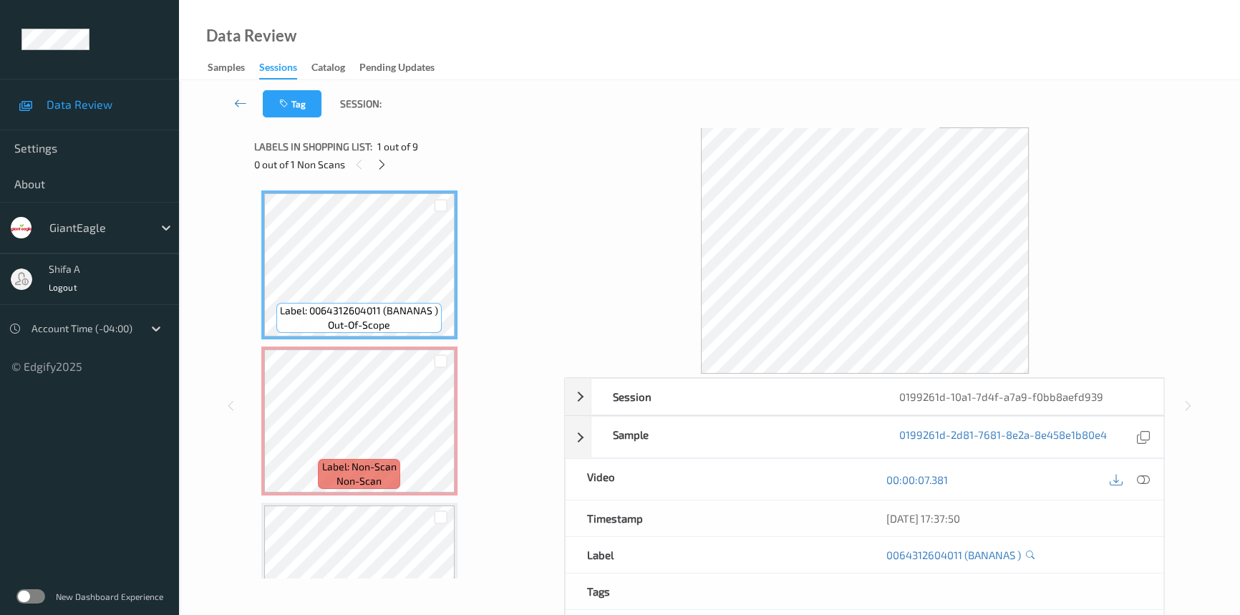
click at [1146, 479] on icon at bounding box center [1142, 479] width 13 height 13
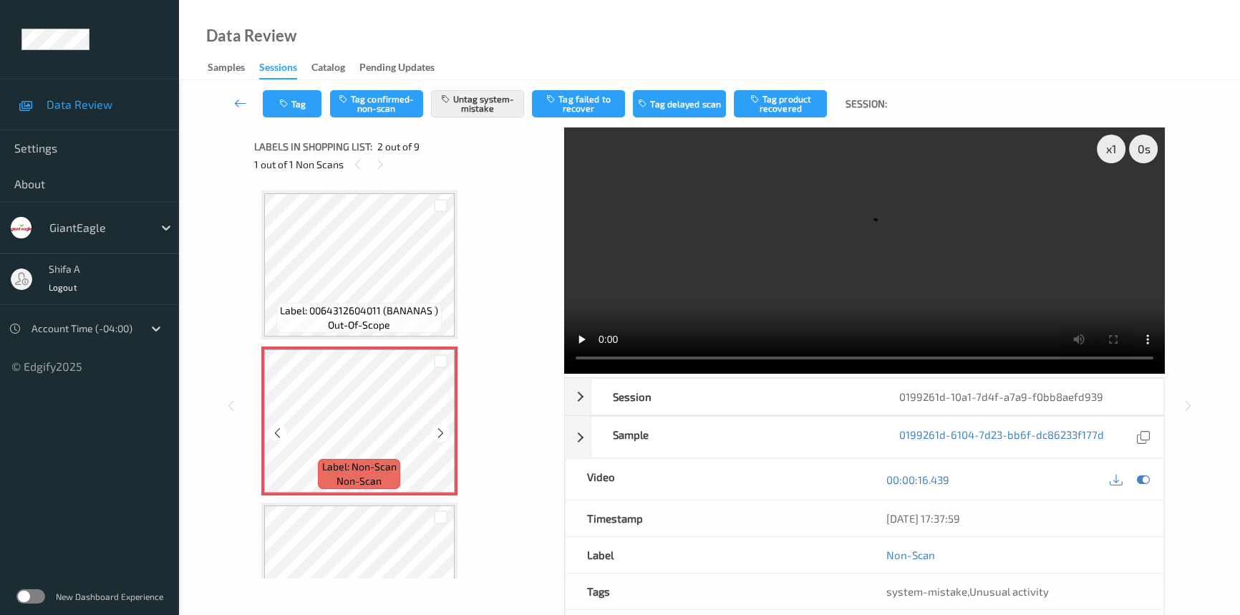
scroll to position [260, 0]
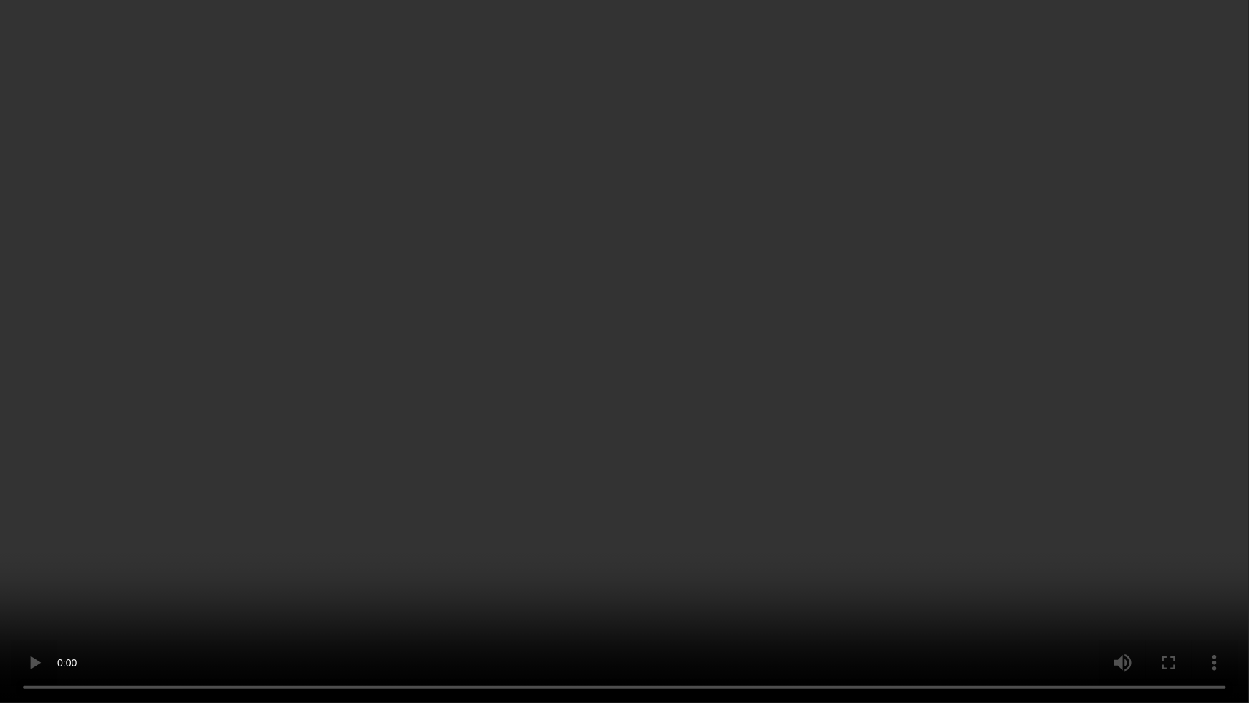
click at [1059, 372] on video at bounding box center [624, 351] width 1249 height 703
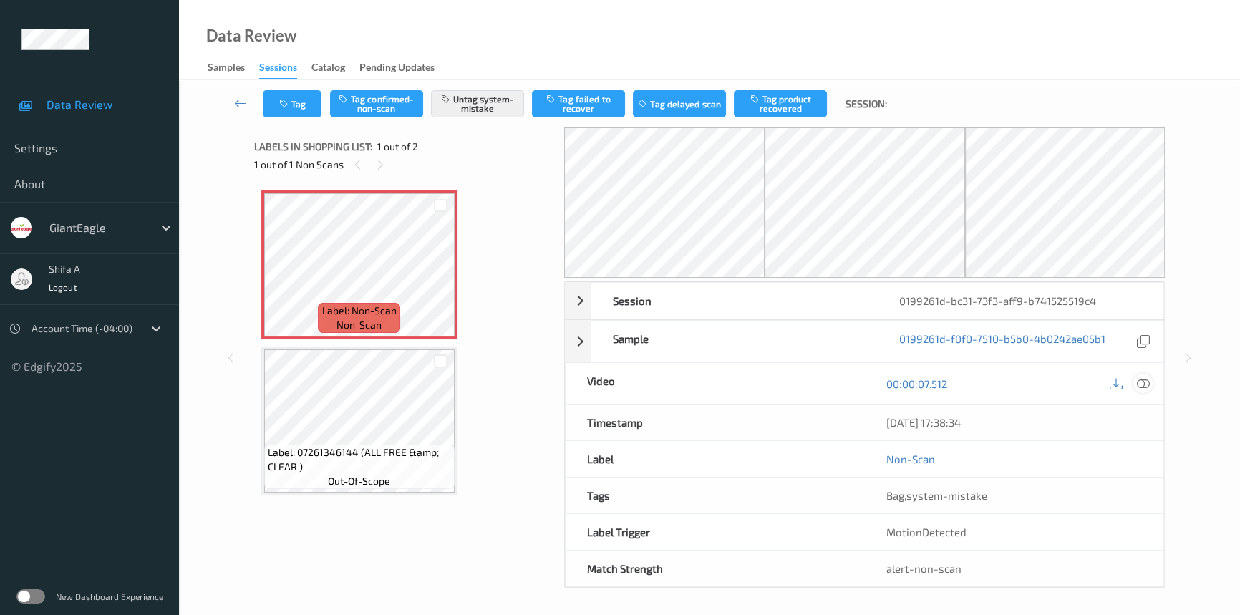
click at [1146, 384] on icon at bounding box center [1142, 383] width 13 height 13
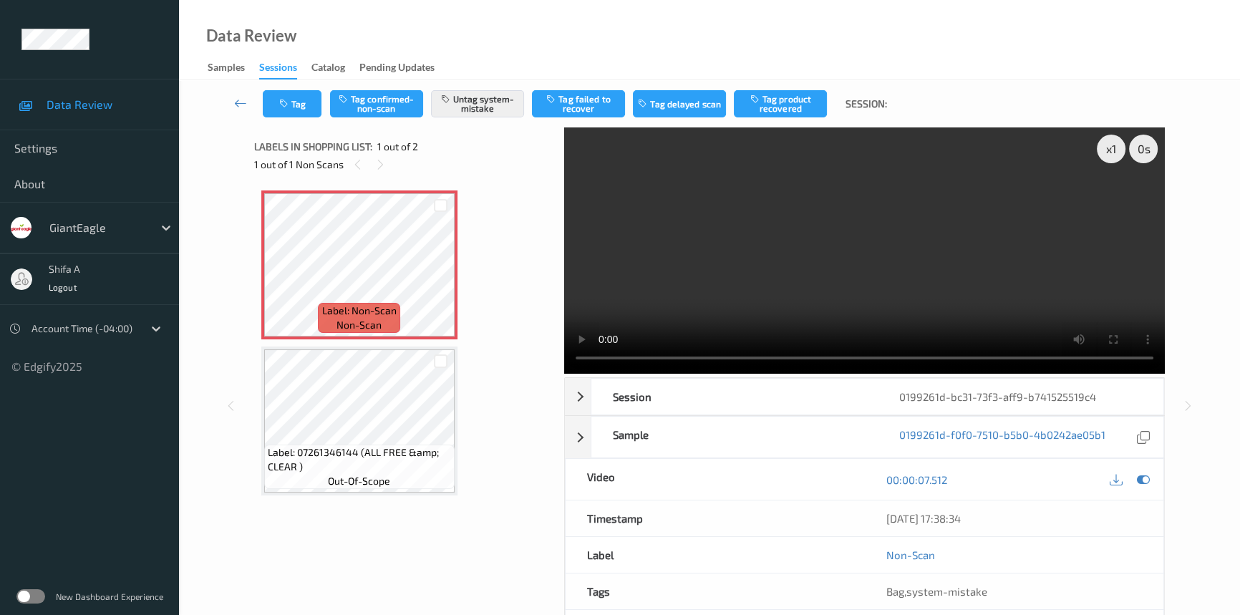
click at [896, 236] on video at bounding box center [864, 250] width 600 height 246
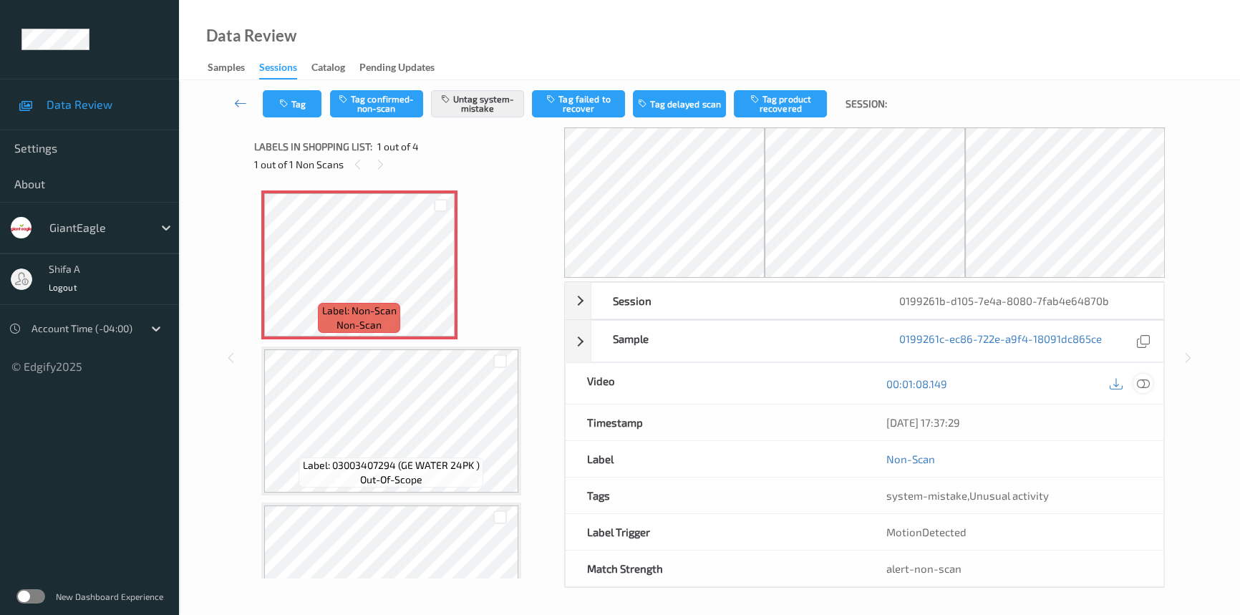
click at [1147, 383] on icon at bounding box center [1142, 383] width 13 height 13
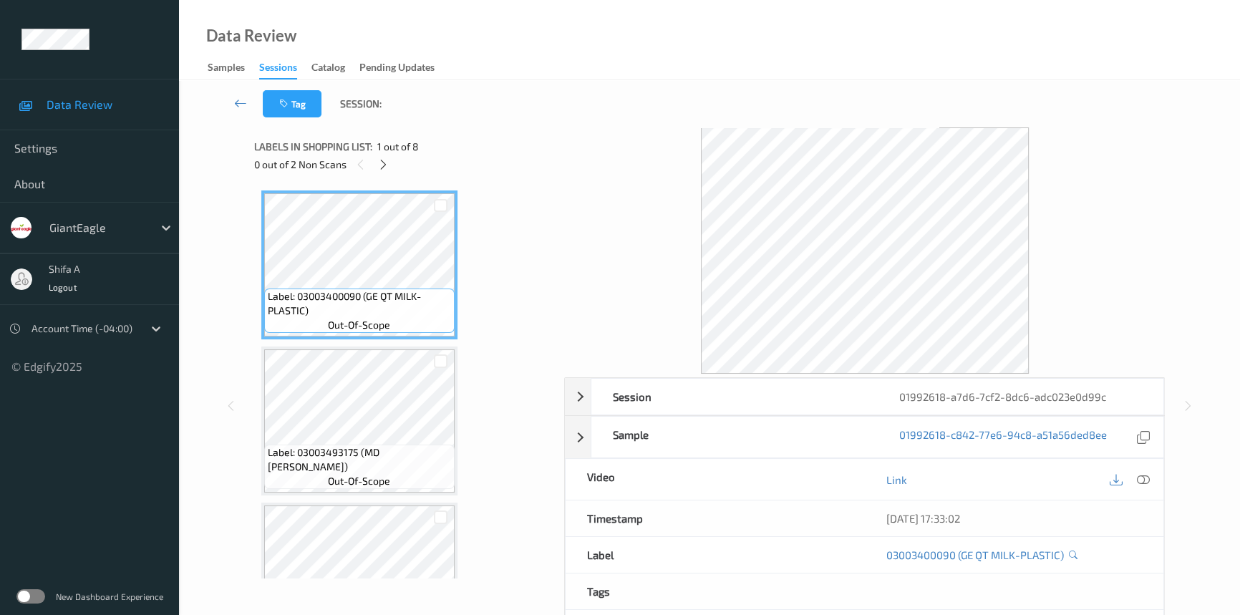
drag, startPoint x: 1150, startPoint y: 481, endPoint x: 1126, endPoint y: 511, distance: 38.2
click at [1150, 480] on div at bounding box center [1142, 478] width 19 height 19
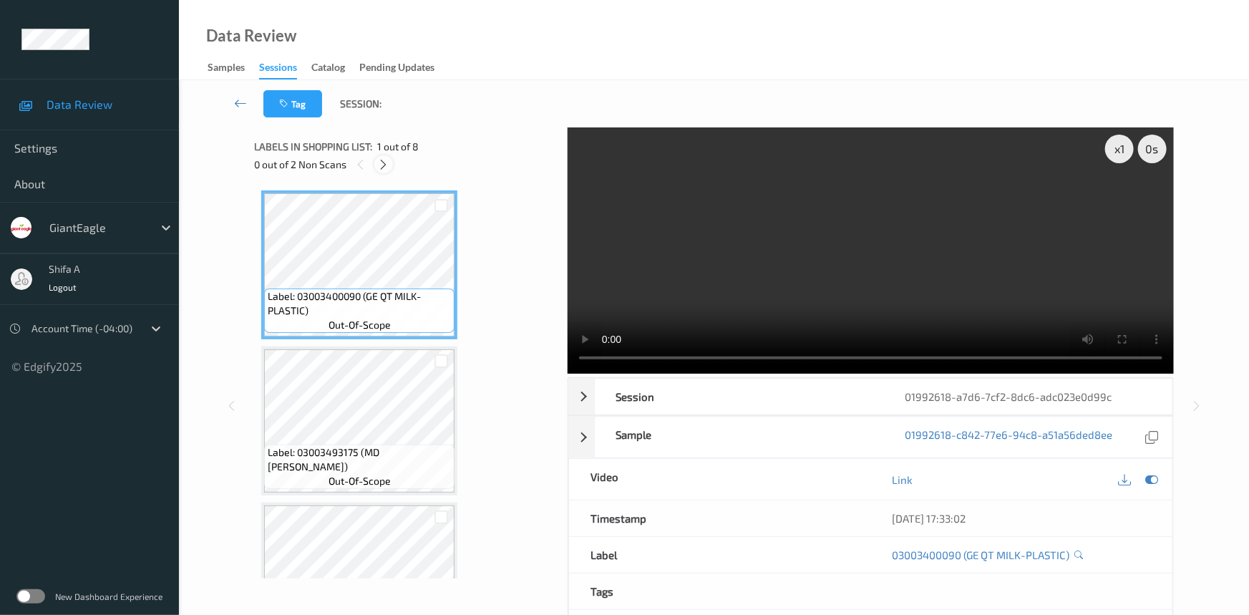
click at [386, 164] on icon at bounding box center [384, 164] width 12 height 13
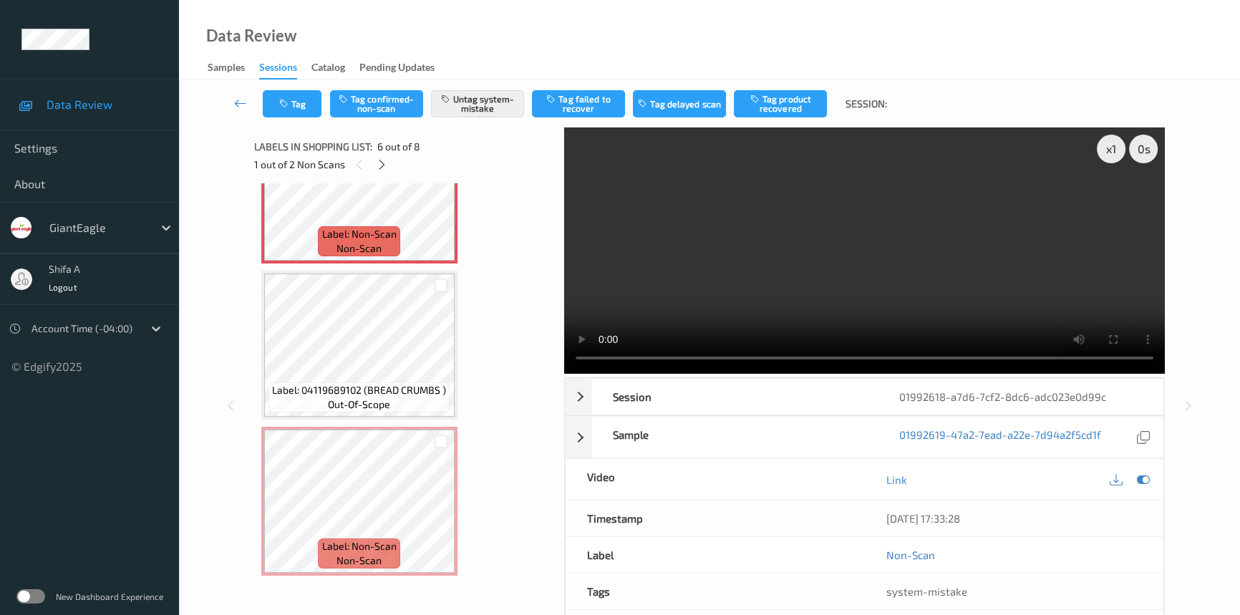
scroll to position [595, 0]
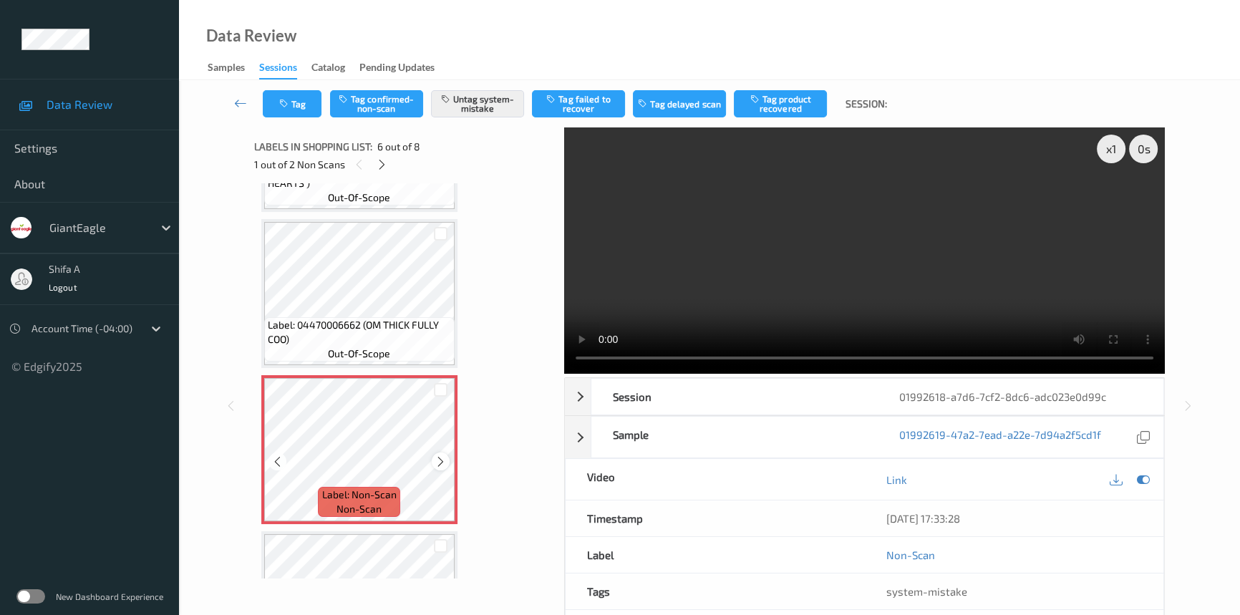
click at [433, 462] on div at bounding box center [441, 461] width 18 height 18
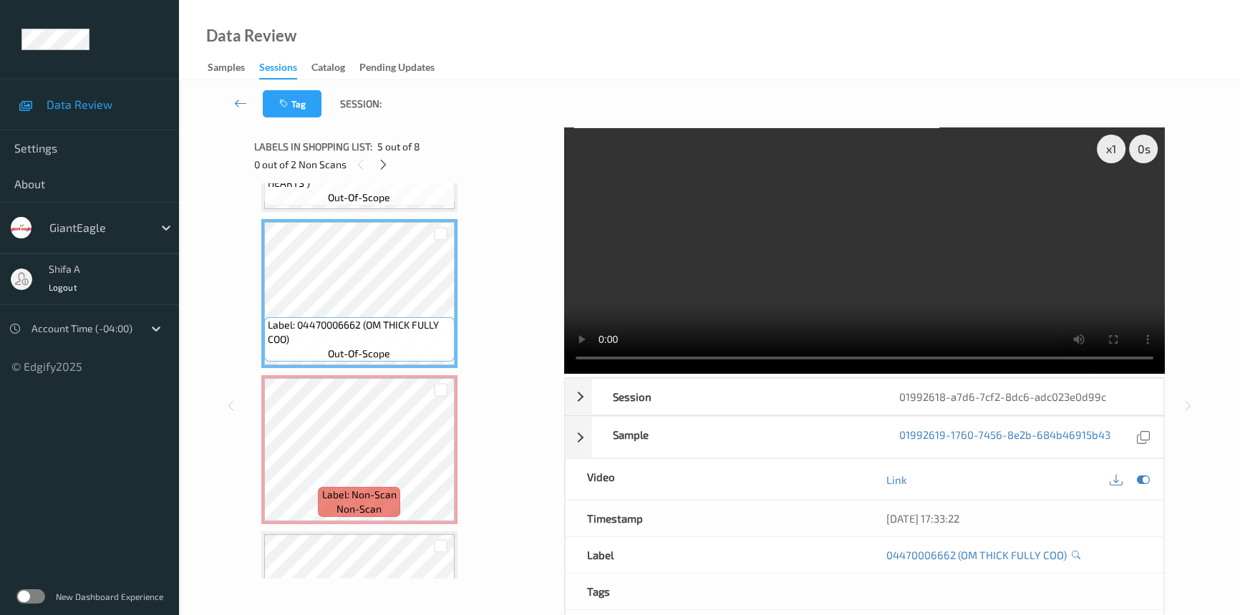
click at [515, 233] on div "Label: 03003400090 (GE QT MILK-PLASTIC) out-of-scope Label: 03003493175 (MD PAR…" at bounding box center [404, 215] width 286 height 1240
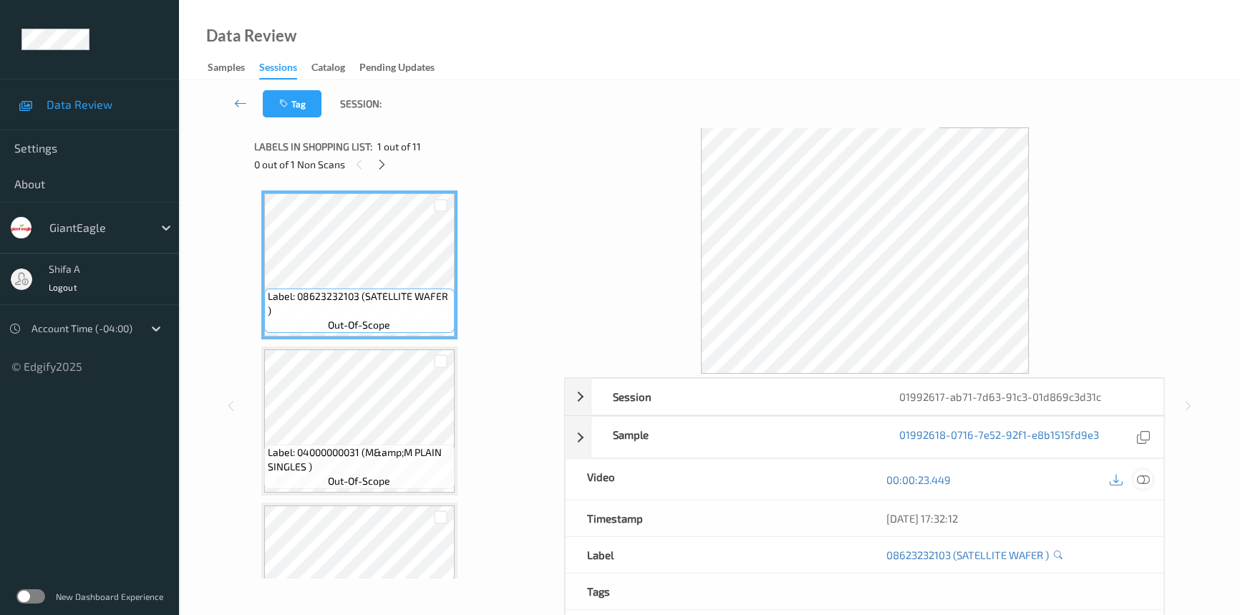
click at [1149, 474] on icon at bounding box center [1142, 479] width 13 height 13
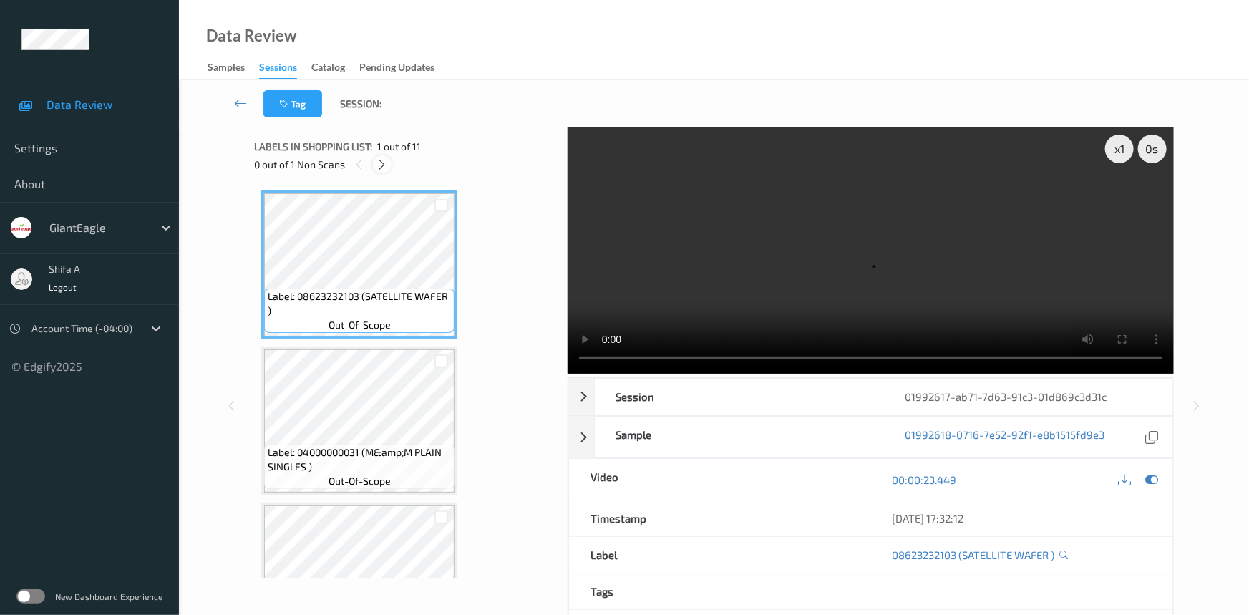
click at [378, 165] on icon at bounding box center [382, 164] width 12 height 13
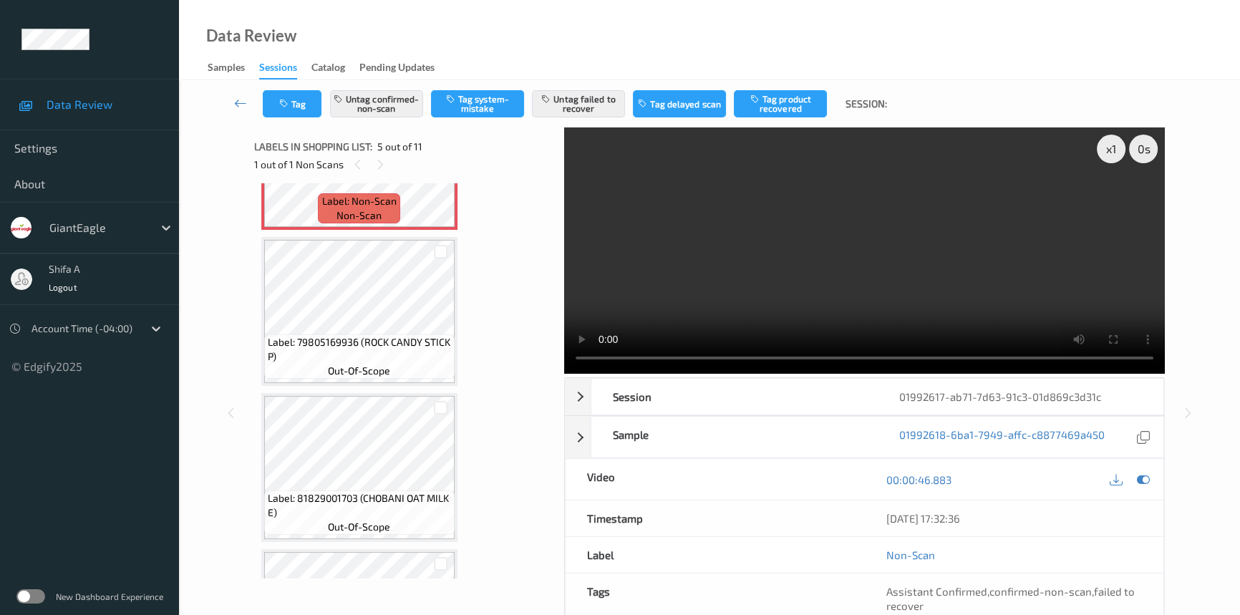
scroll to position [473, 0]
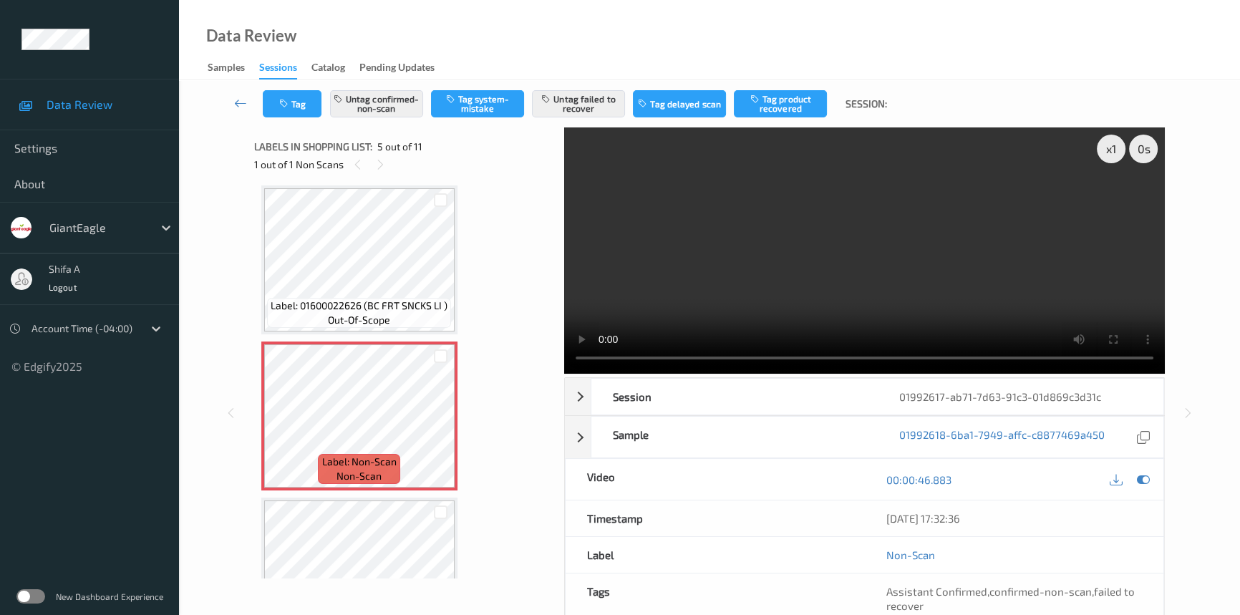
click at [966, 253] on video at bounding box center [864, 250] width 600 height 246
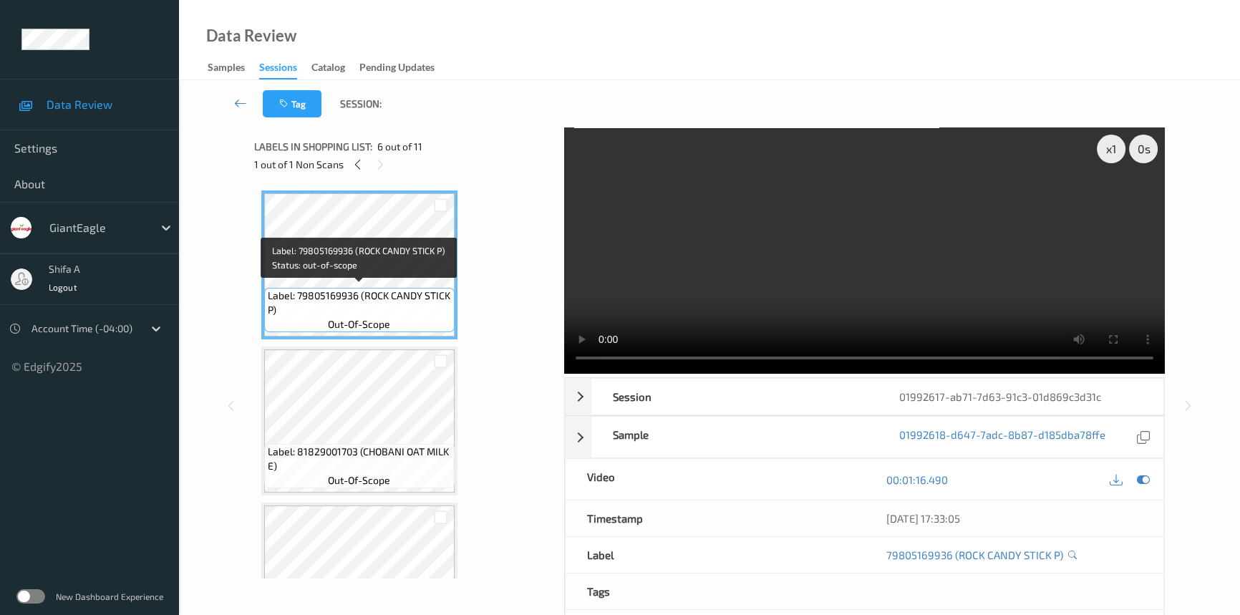
scroll to position [520, 0]
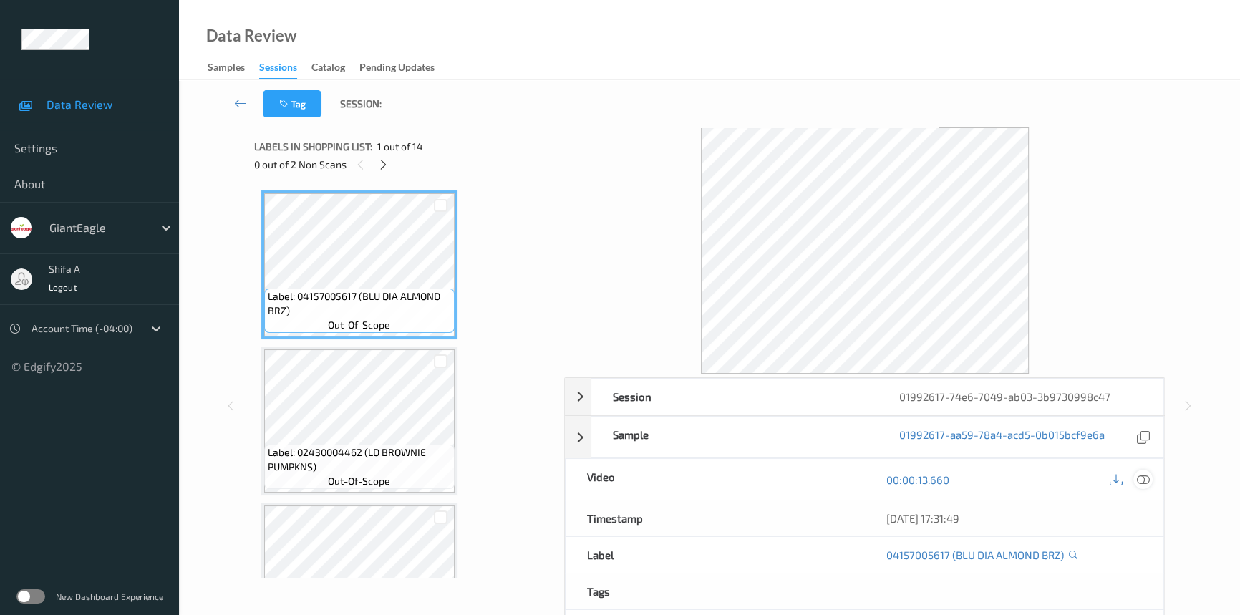
click at [1150, 483] on div at bounding box center [1142, 478] width 19 height 19
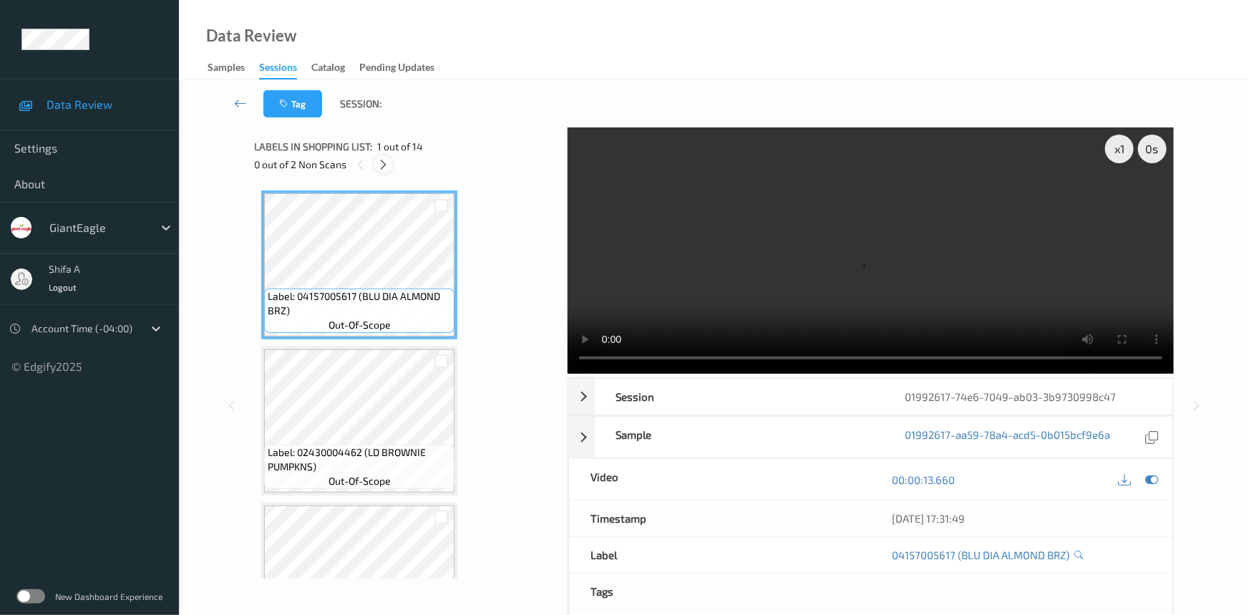
click at [386, 170] on icon at bounding box center [384, 164] width 12 height 13
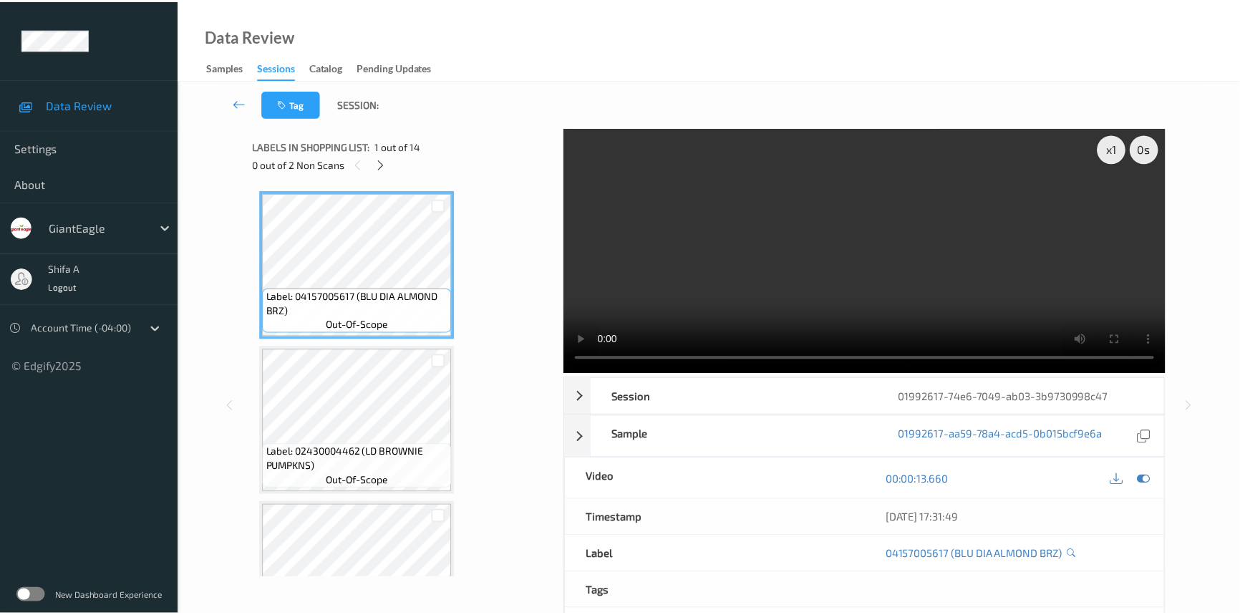
scroll to position [940, 0]
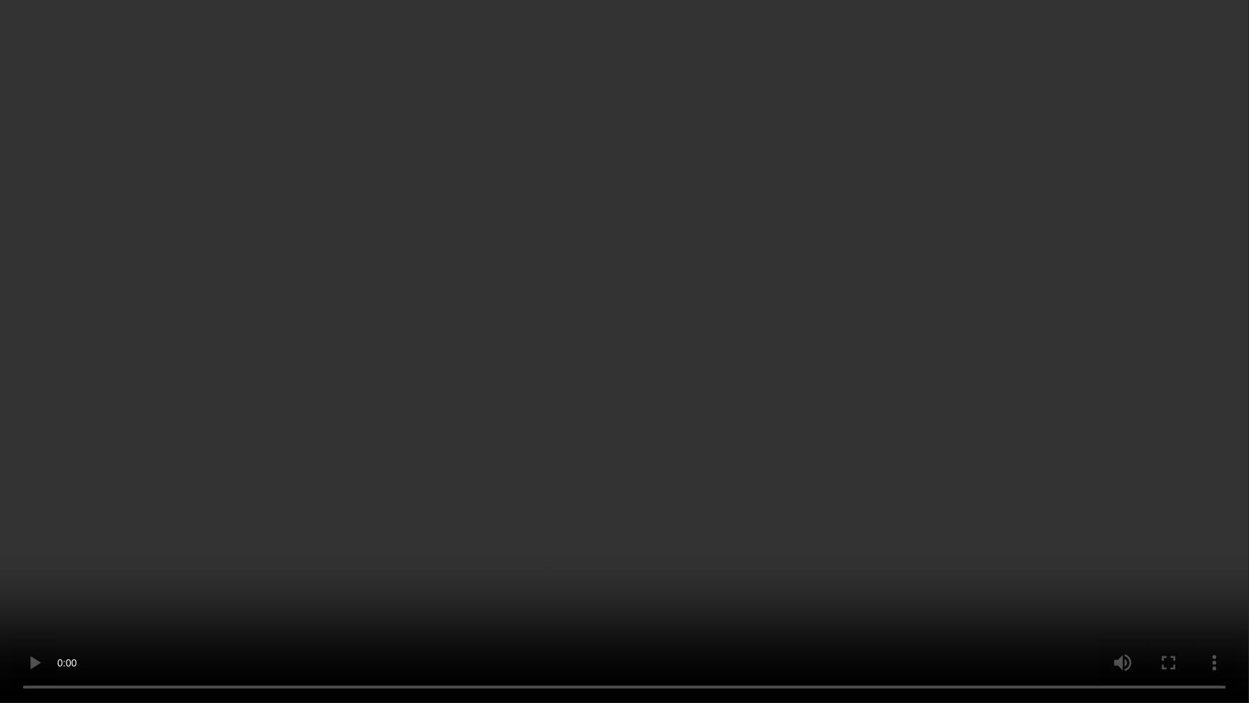
click at [1031, 360] on video at bounding box center [624, 351] width 1249 height 703
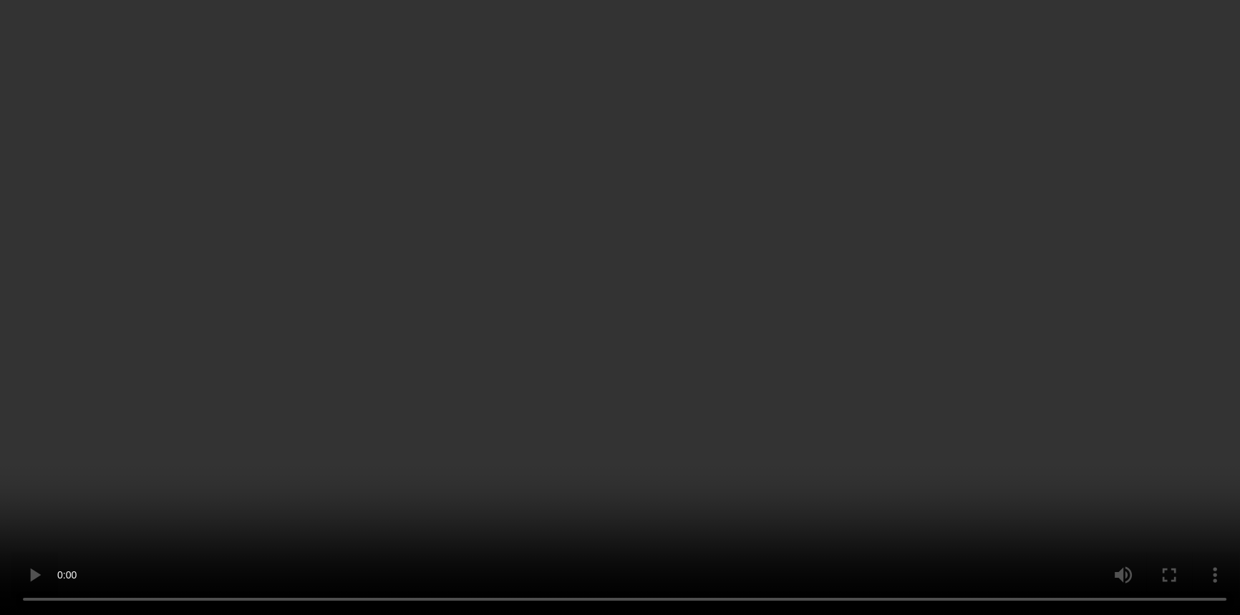
scroll to position [680, 0]
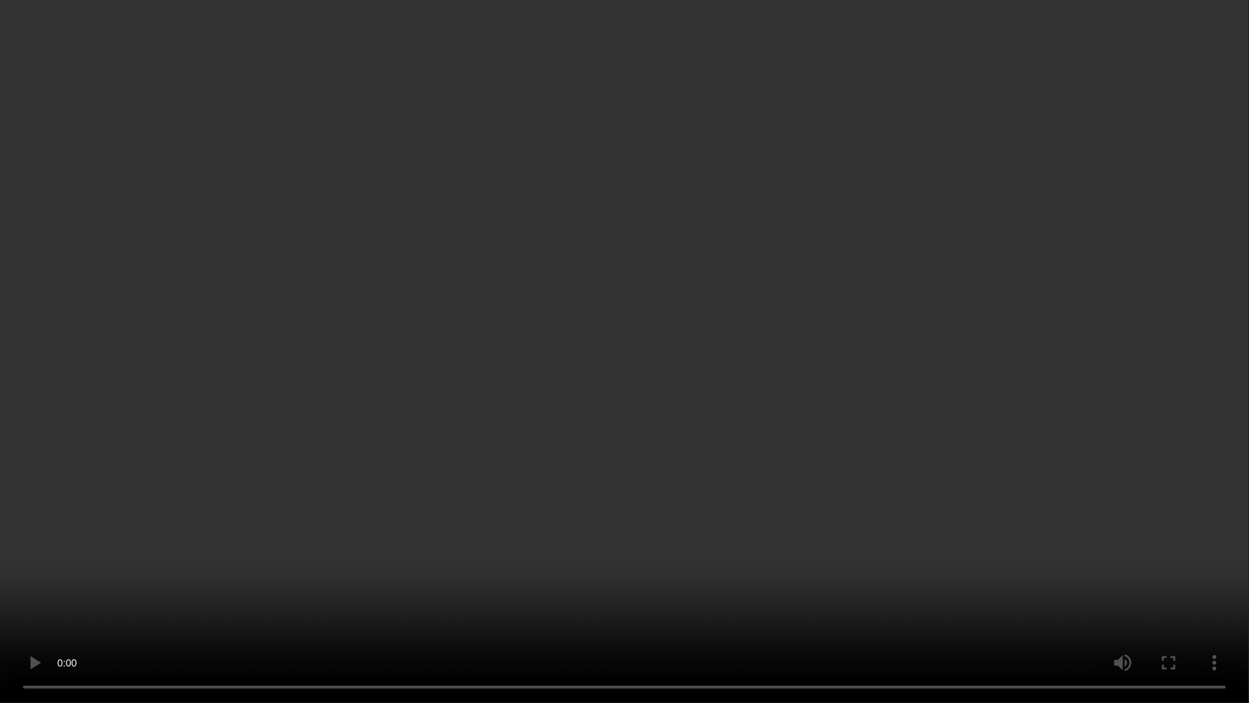
click at [1084, 389] on video at bounding box center [624, 351] width 1249 height 703
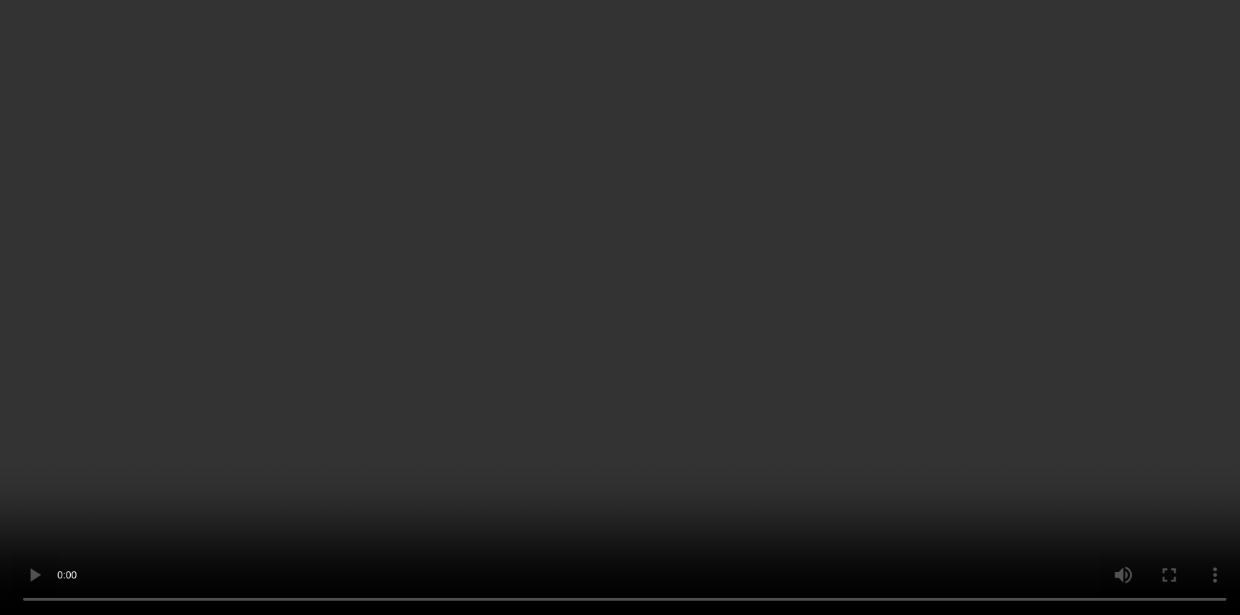
scroll to position [1200, 0]
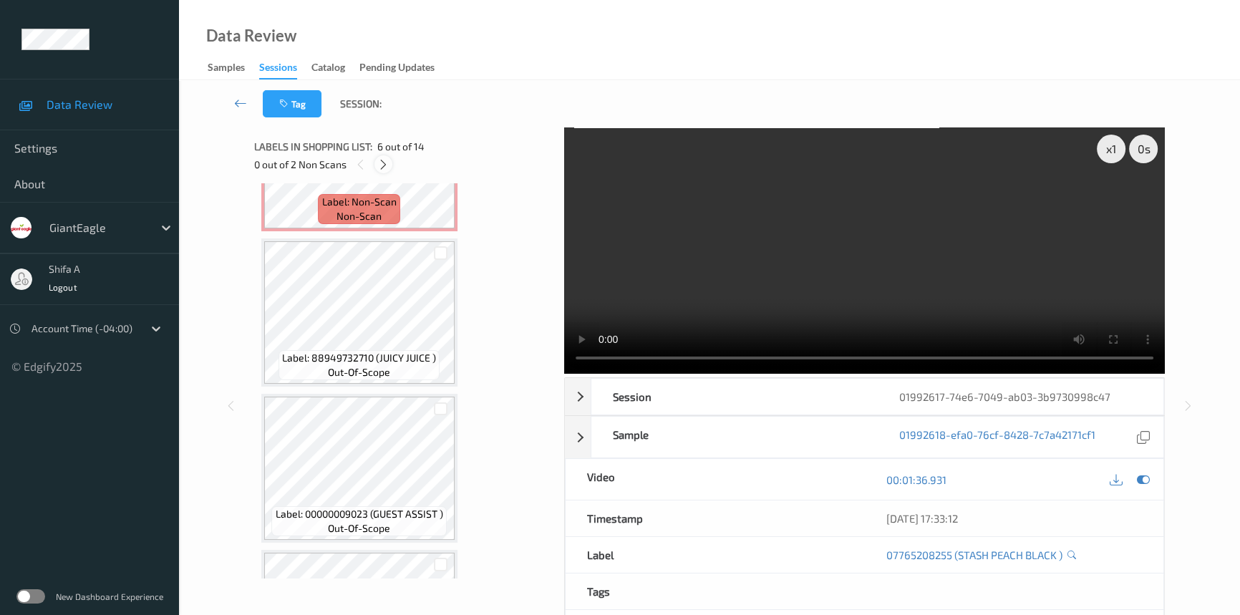
click at [381, 167] on icon at bounding box center [383, 164] width 12 height 13
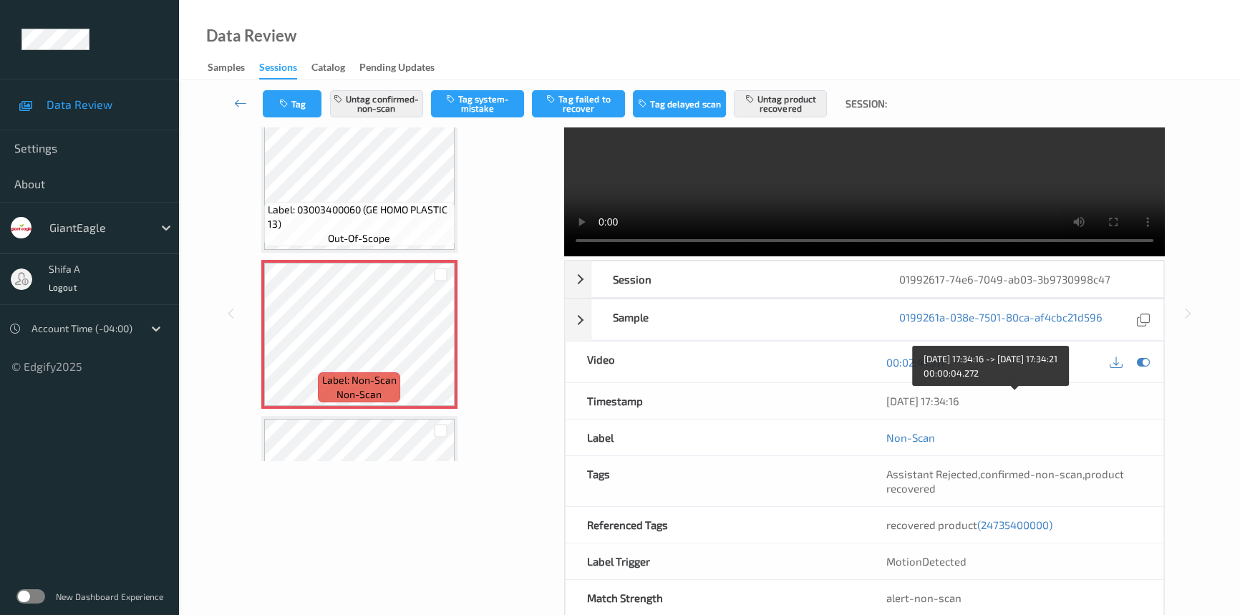
scroll to position [147, 0]
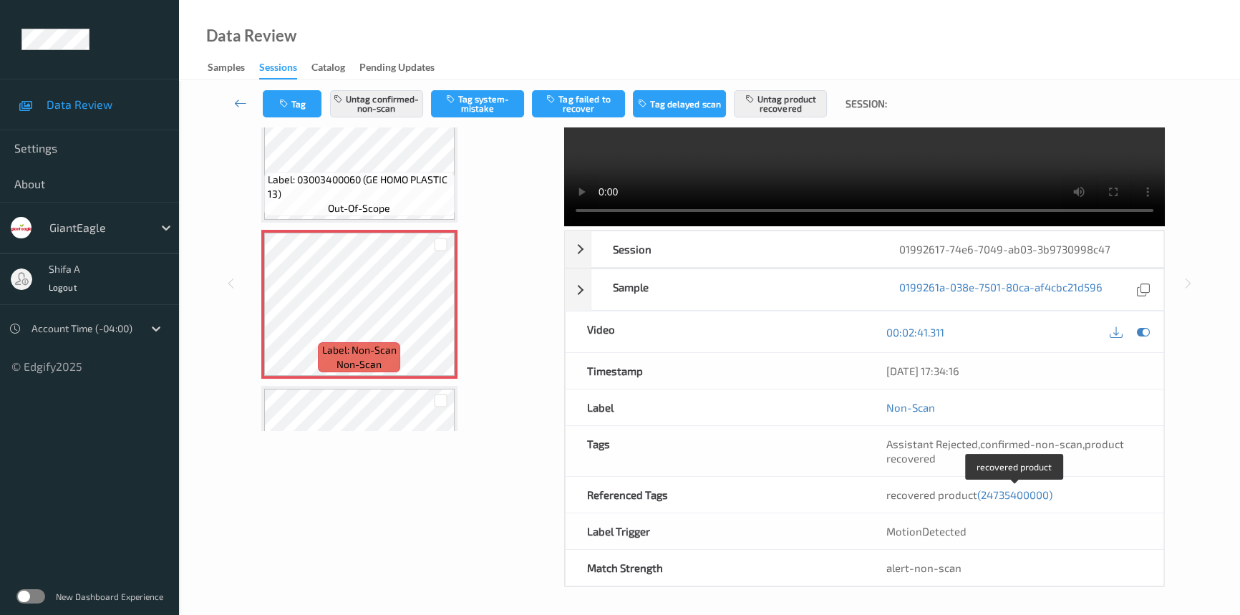
click at [1007, 494] on span "(24735400000)" at bounding box center [1014, 494] width 75 height 13
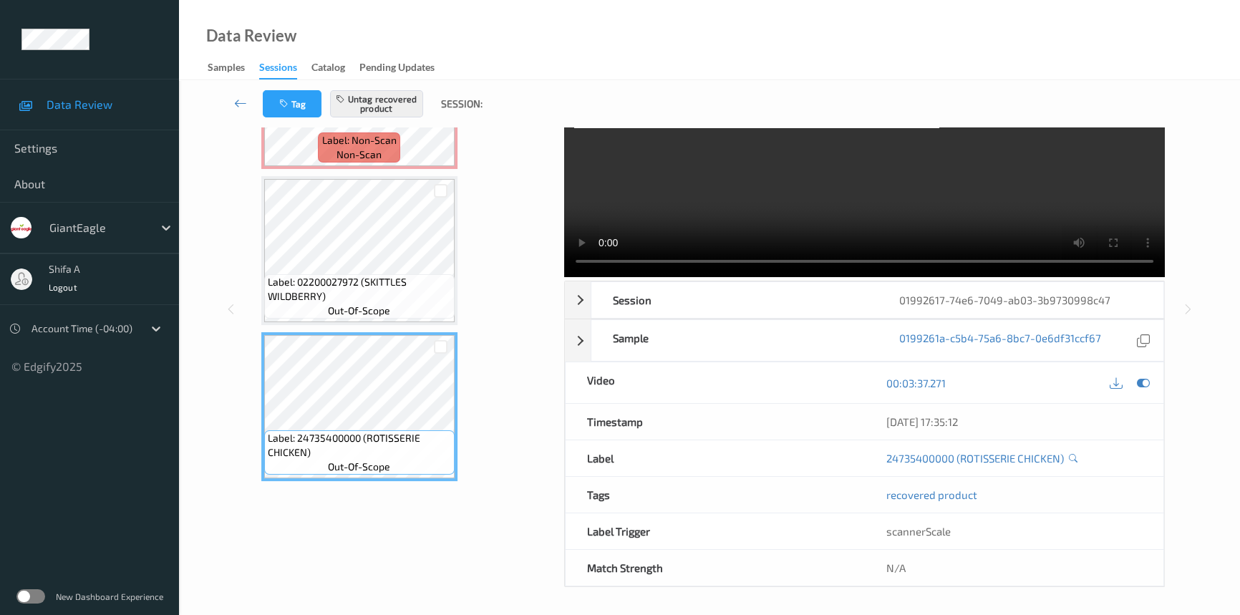
scroll to position [1529, 0]
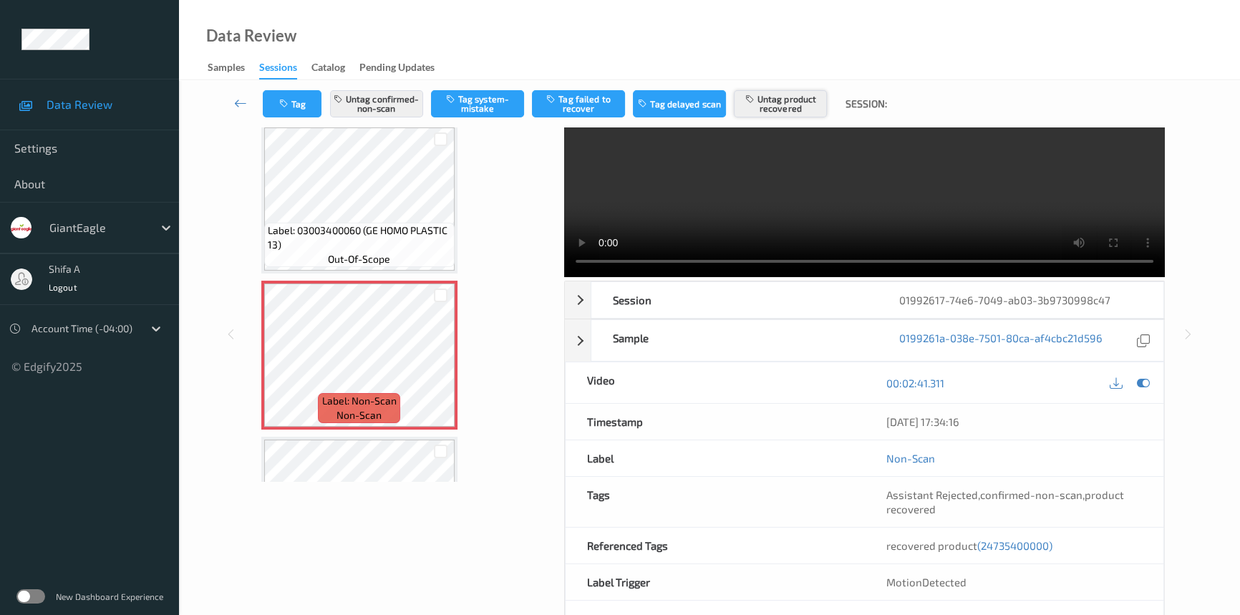
click at [797, 107] on button "Untag product recovered" at bounding box center [780, 103] width 93 height 27
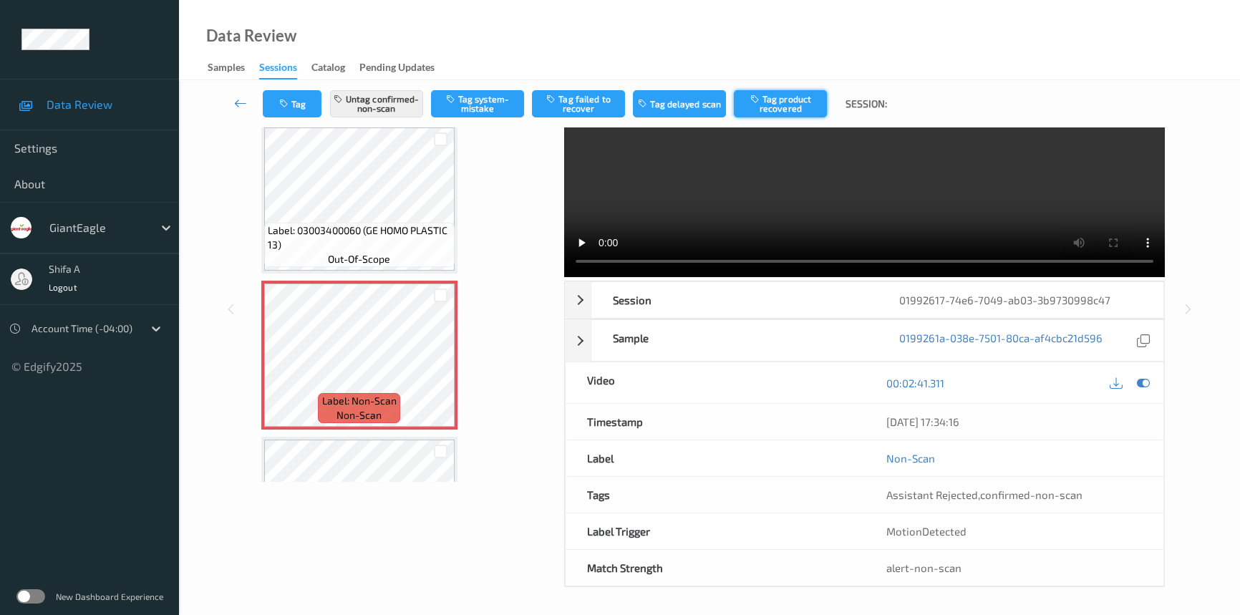
scroll to position [0, 0]
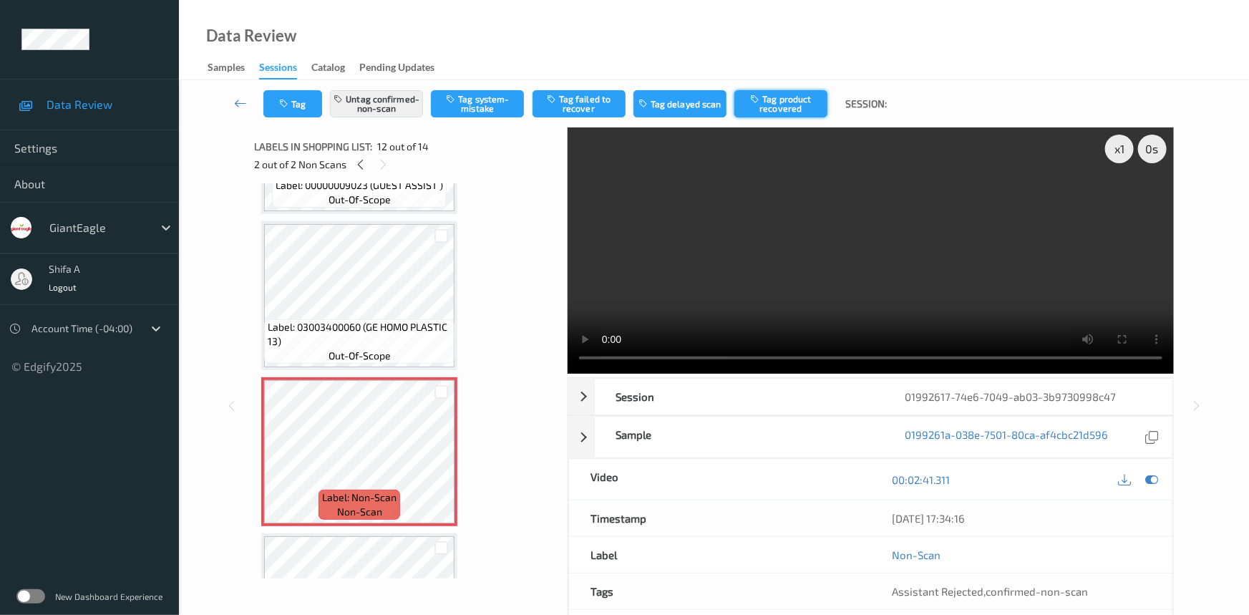
click at [794, 104] on button "Tag product recovered" at bounding box center [780, 103] width 93 height 27
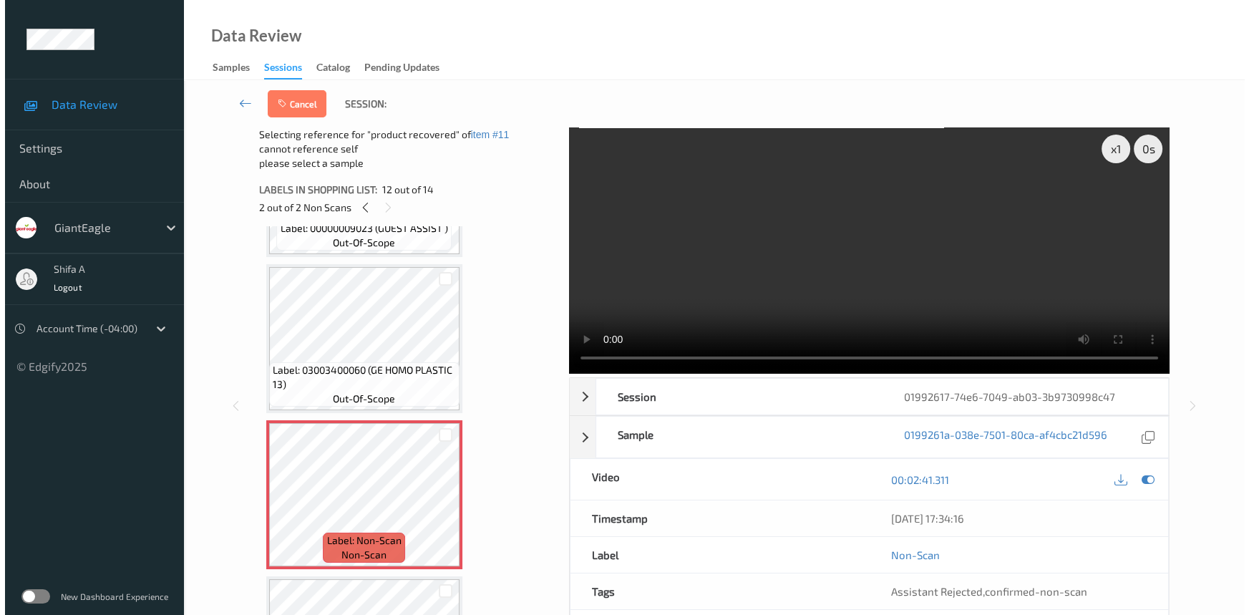
scroll to position [1789, 0]
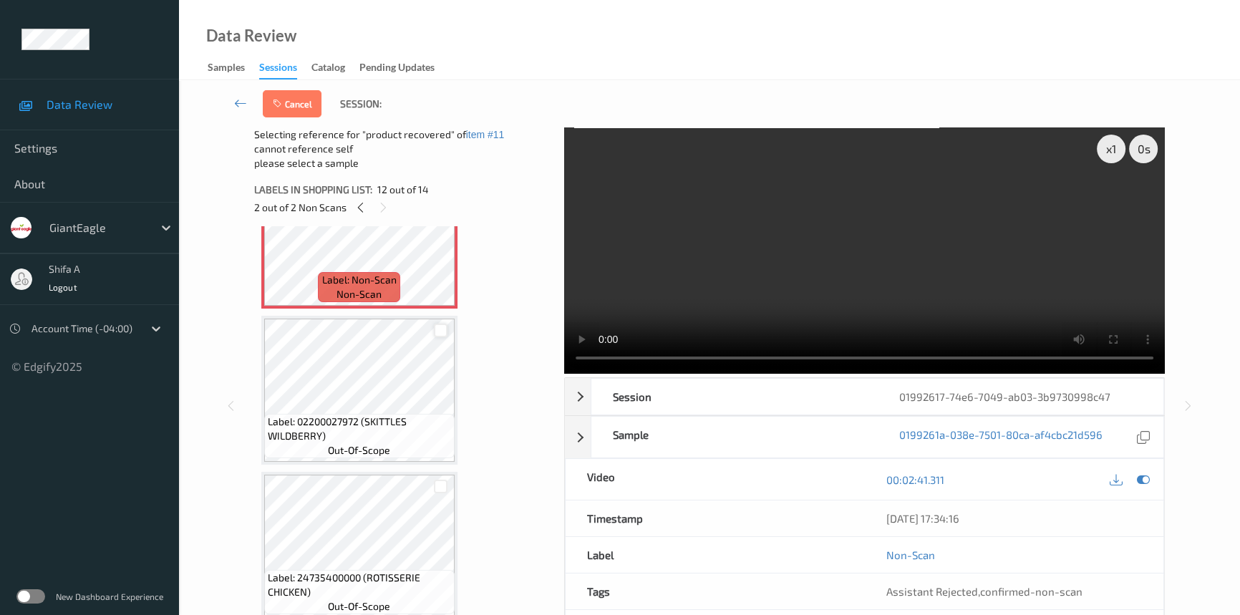
click at [444, 325] on div at bounding box center [441, 330] width 14 height 14
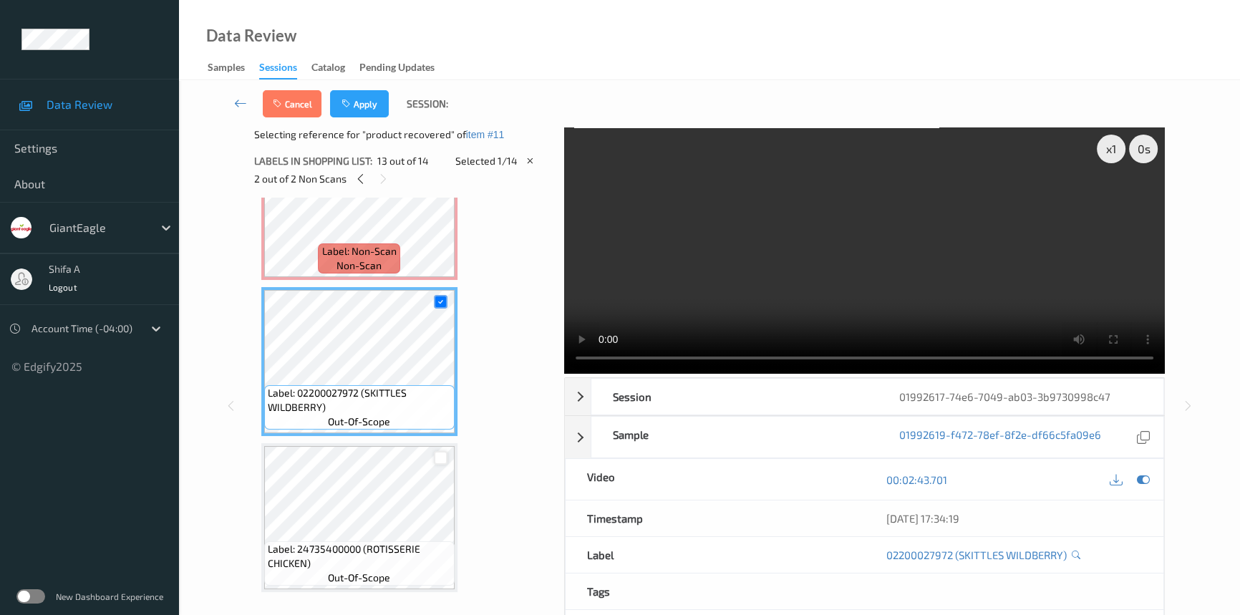
click at [437, 451] on div at bounding box center [441, 458] width 14 height 14
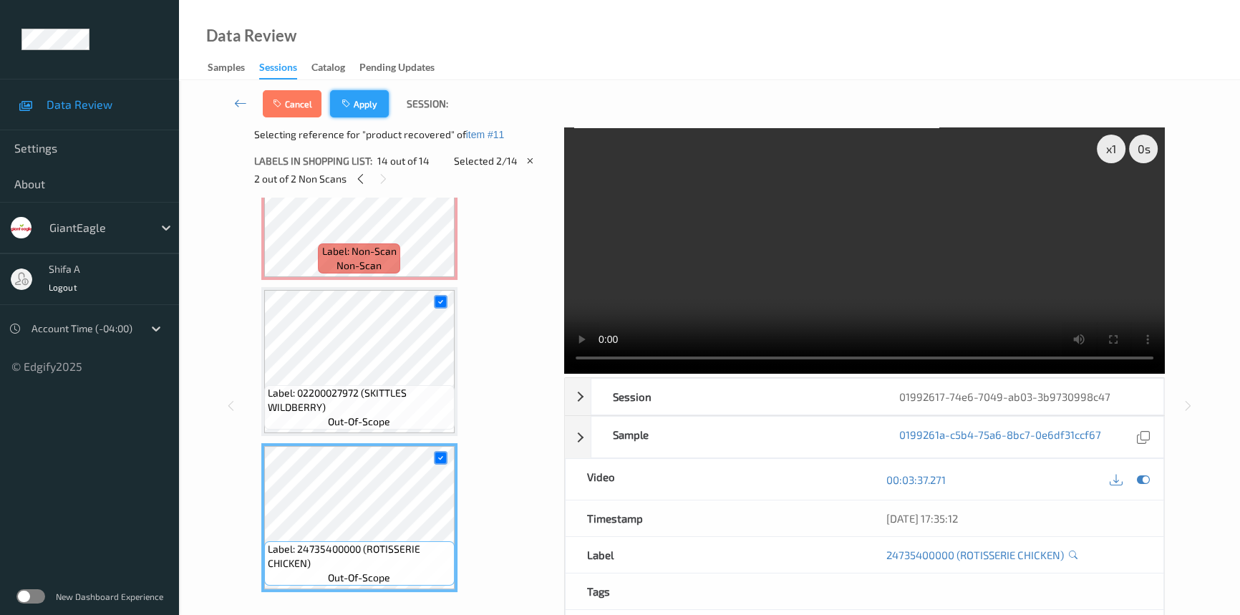
click at [370, 102] on button "Apply" at bounding box center [359, 103] width 59 height 27
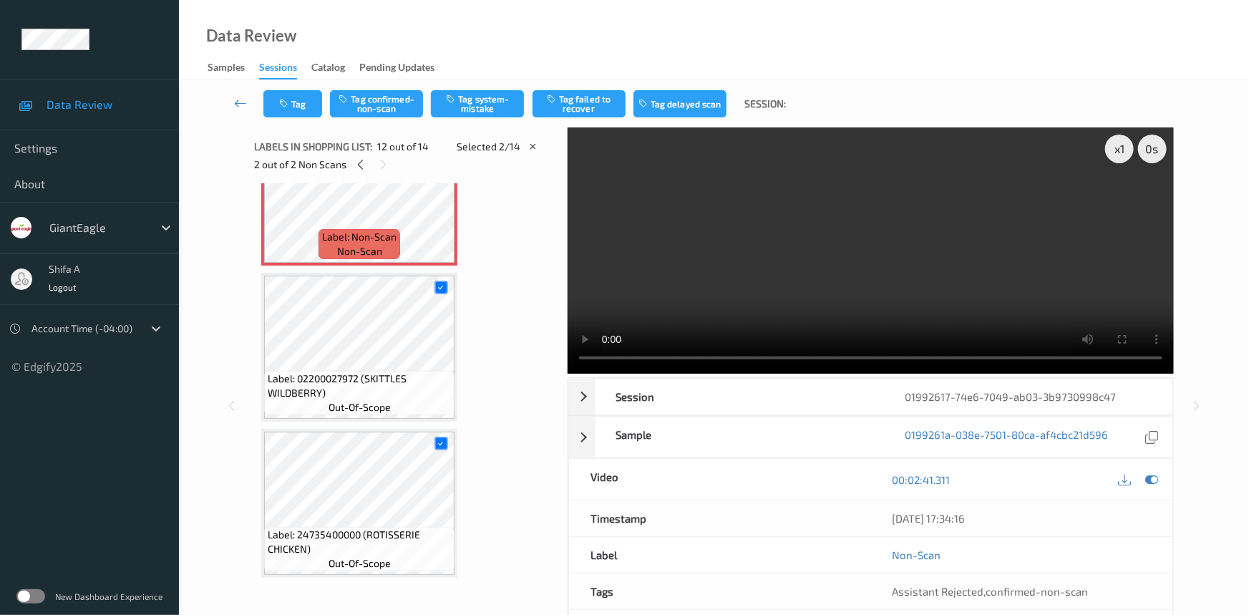
scroll to position [1562, 0]
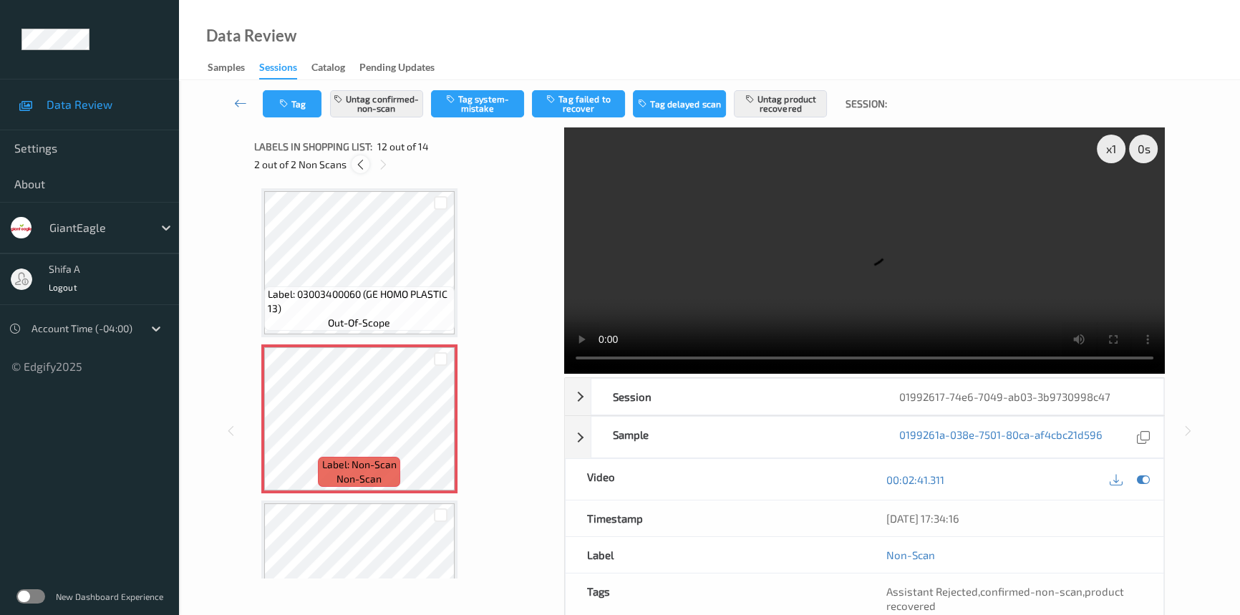
click at [363, 171] on div at bounding box center [360, 164] width 18 height 18
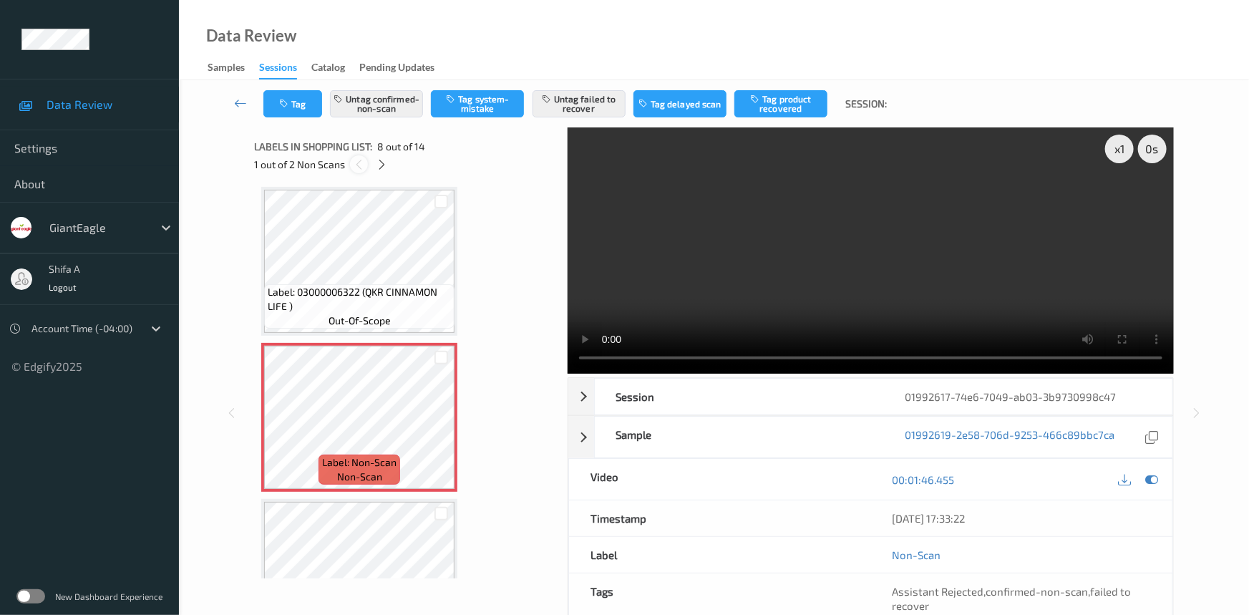
click at [363, 171] on div at bounding box center [359, 164] width 18 height 18
click at [379, 165] on icon at bounding box center [382, 164] width 12 height 13
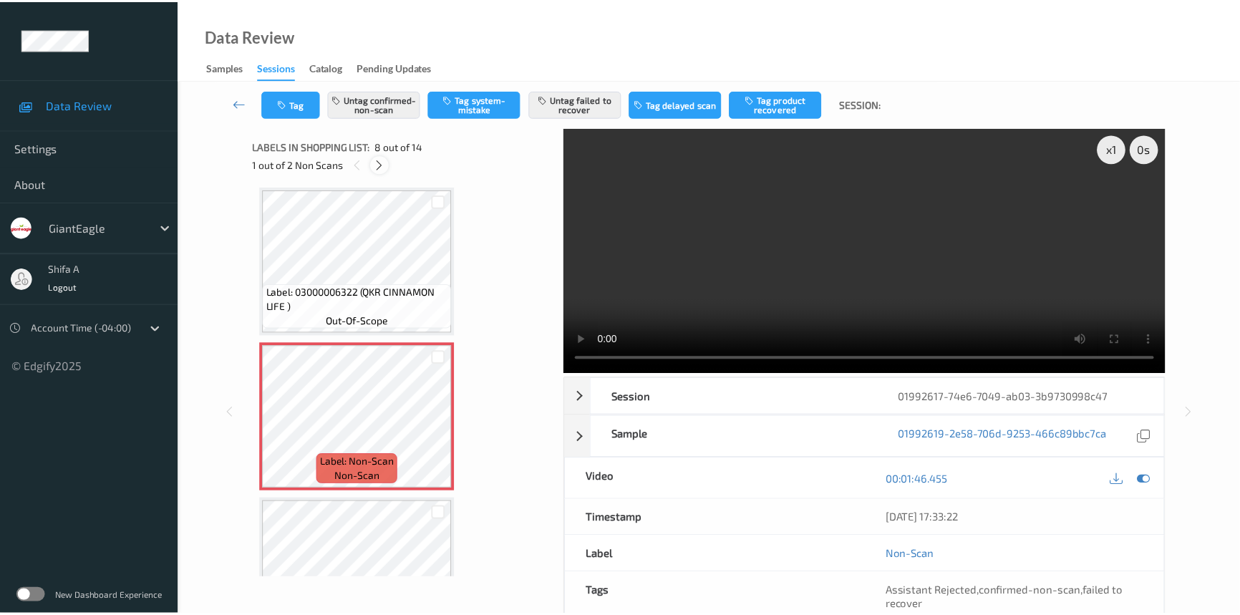
scroll to position [1562, 0]
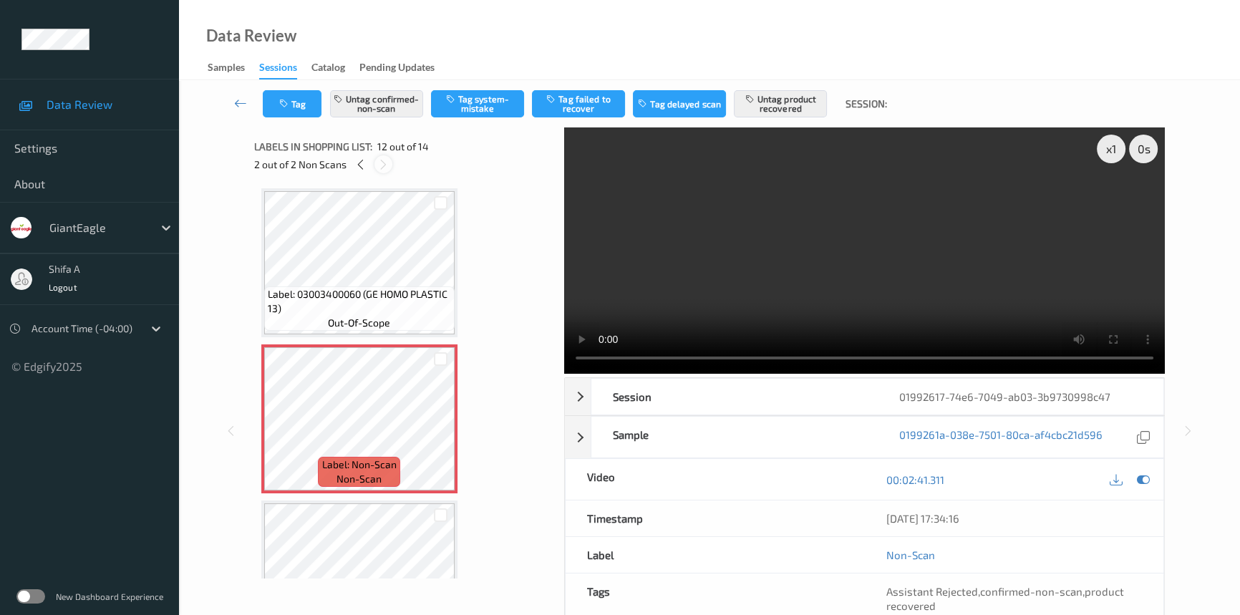
click at [379, 165] on icon at bounding box center [383, 164] width 12 height 13
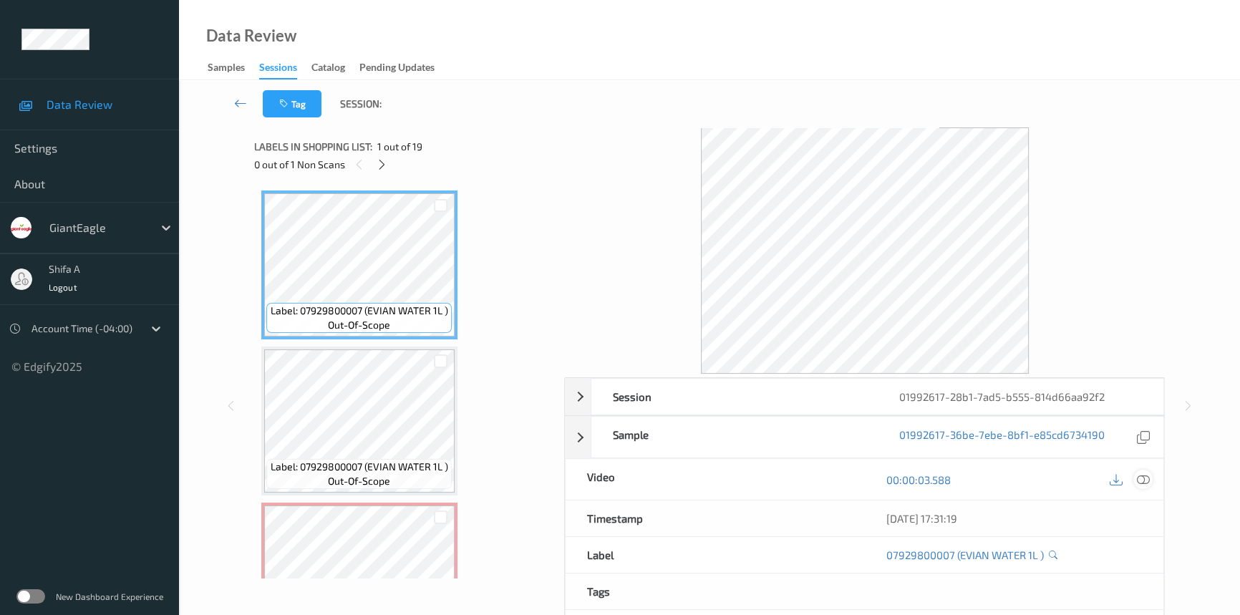
click at [1149, 480] on div at bounding box center [1142, 478] width 19 height 19
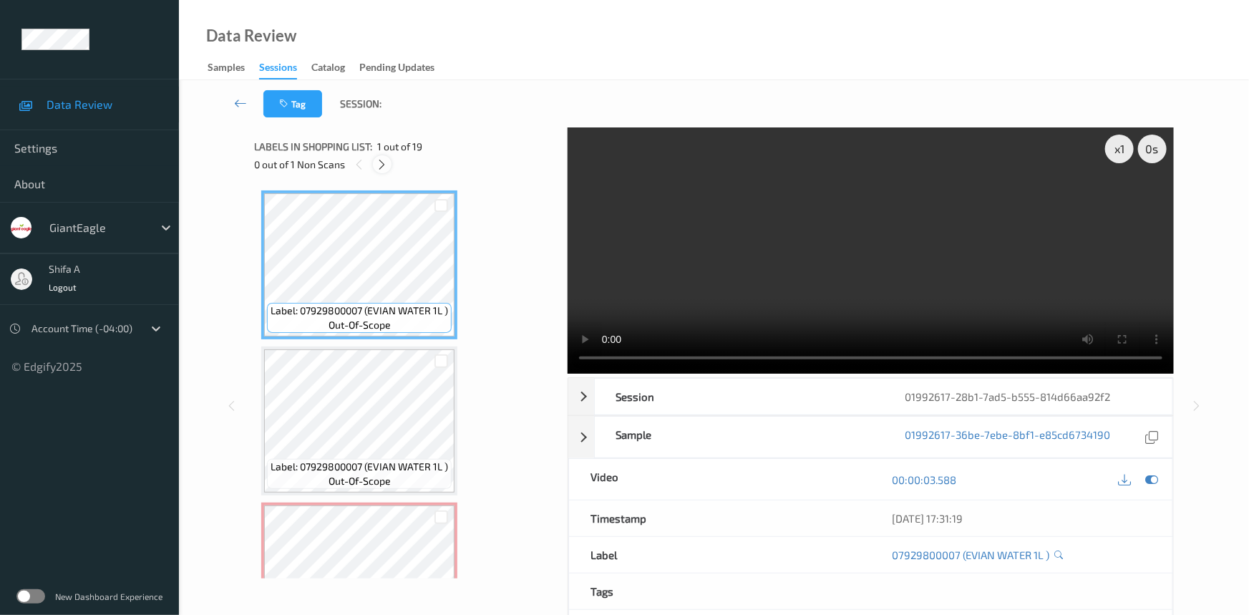
click at [381, 170] on icon at bounding box center [382, 164] width 12 height 13
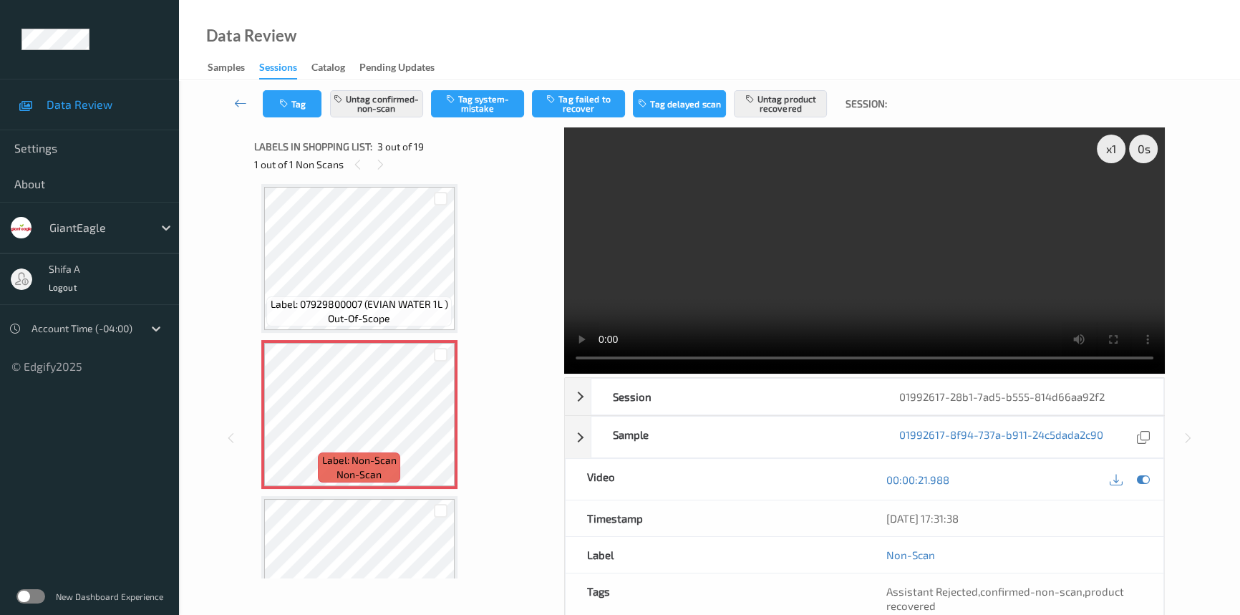
scroll to position [162, 0]
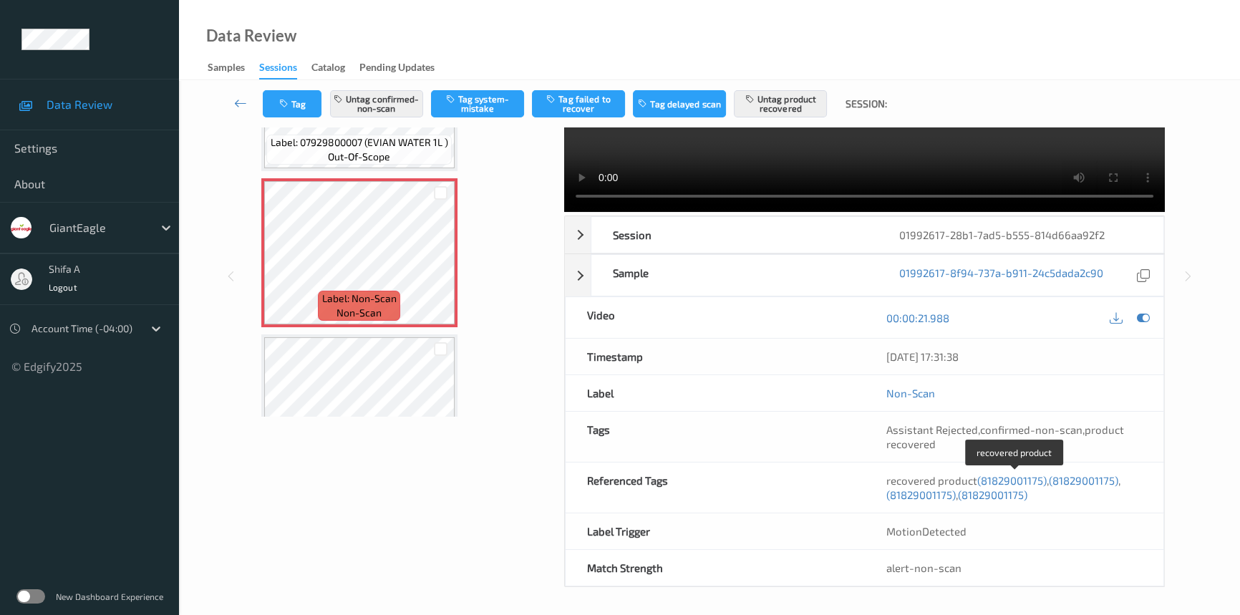
click at [1013, 477] on span "(81829001175)" at bounding box center [1011, 480] width 69 height 13
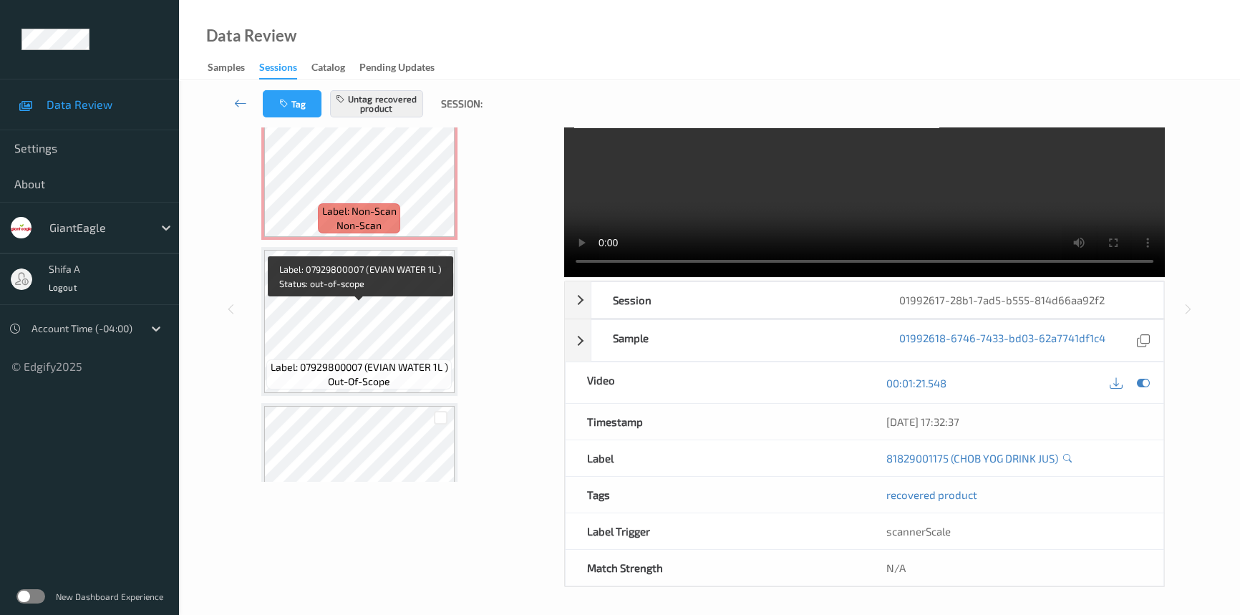
scroll to position [264, 0]
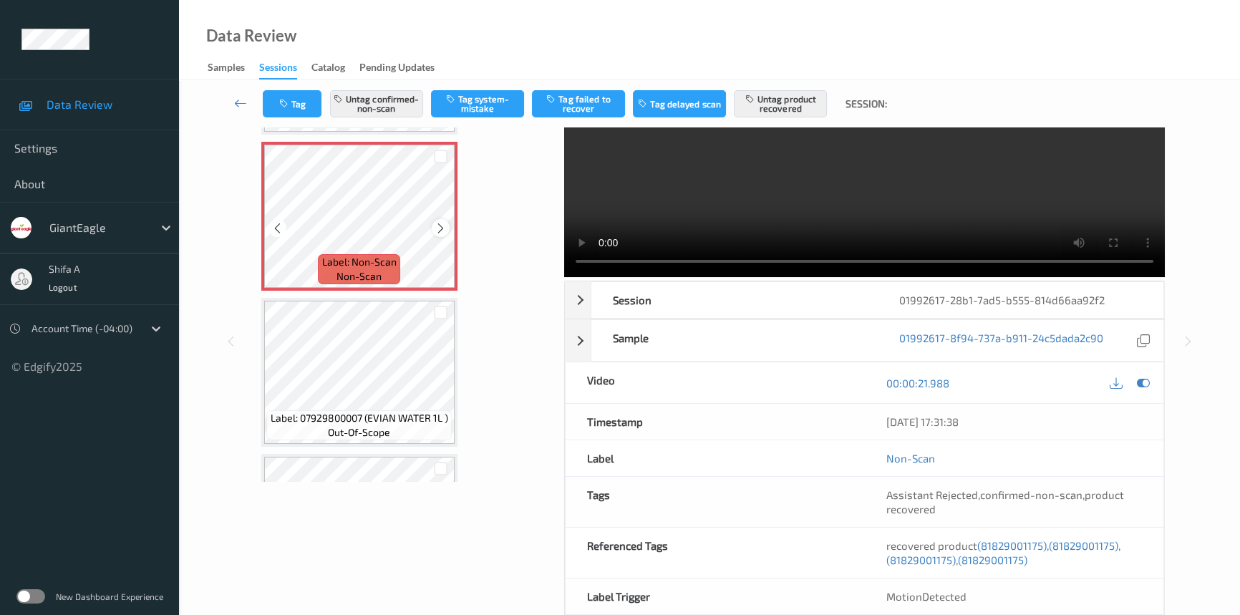
click at [440, 223] on icon at bounding box center [440, 228] width 12 height 13
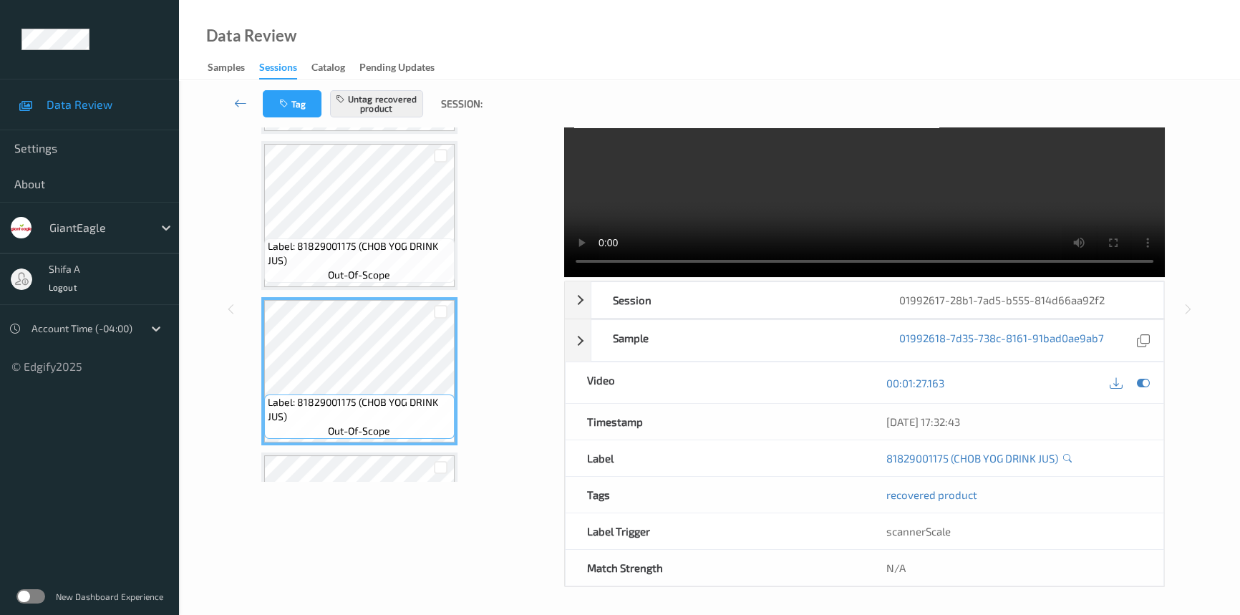
scroll to position [1305, 0]
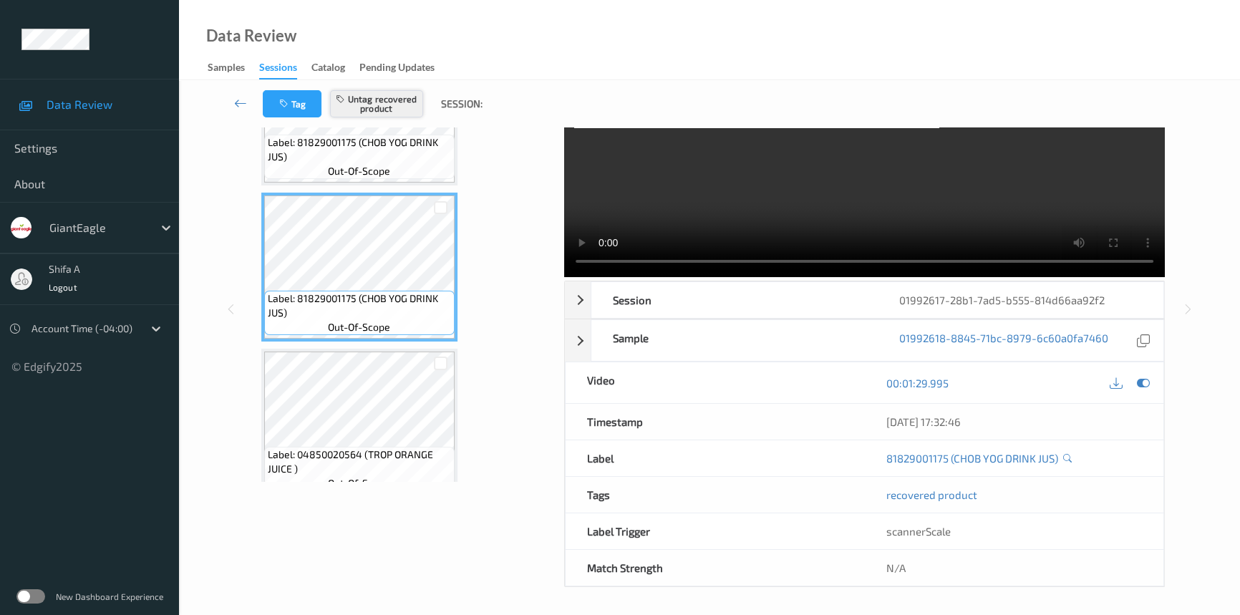
click at [394, 109] on button "Untag recovered product" at bounding box center [376, 103] width 93 height 27
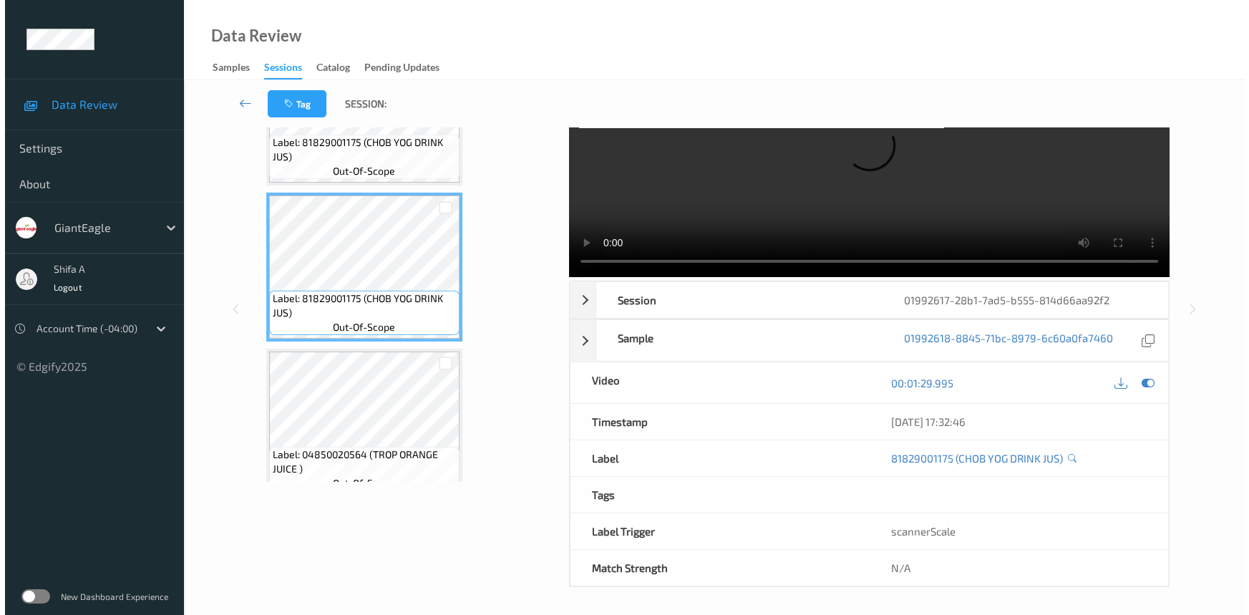
scroll to position [0, 0]
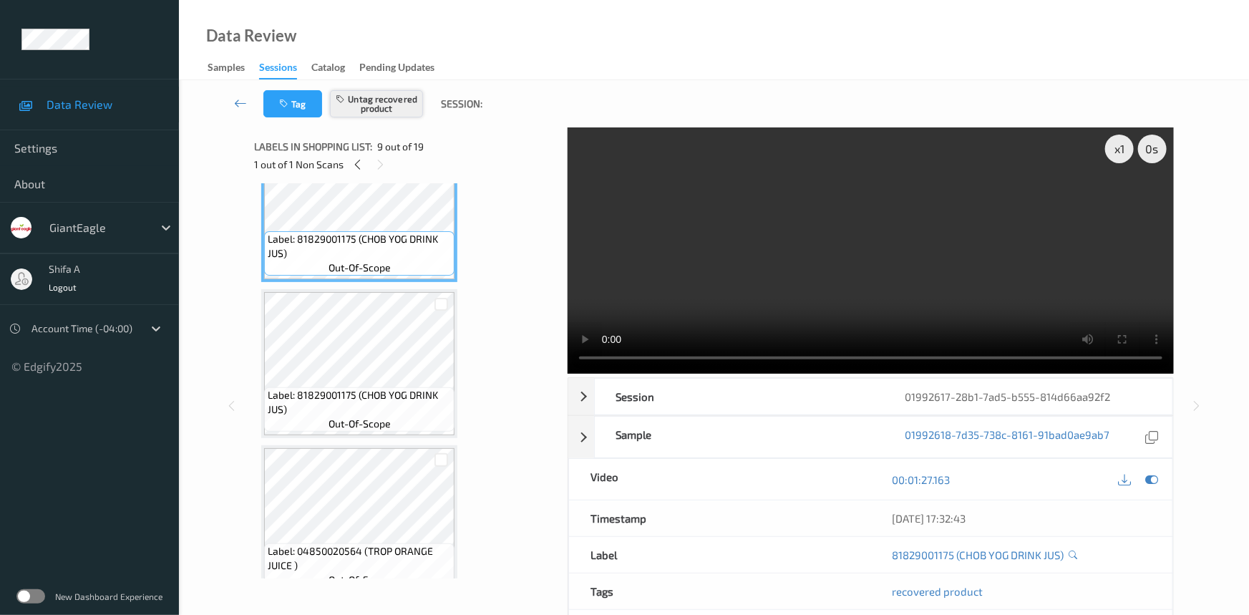
click at [369, 110] on button "Untag recovered product" at bounding box center [376, 103] width 93 height 27
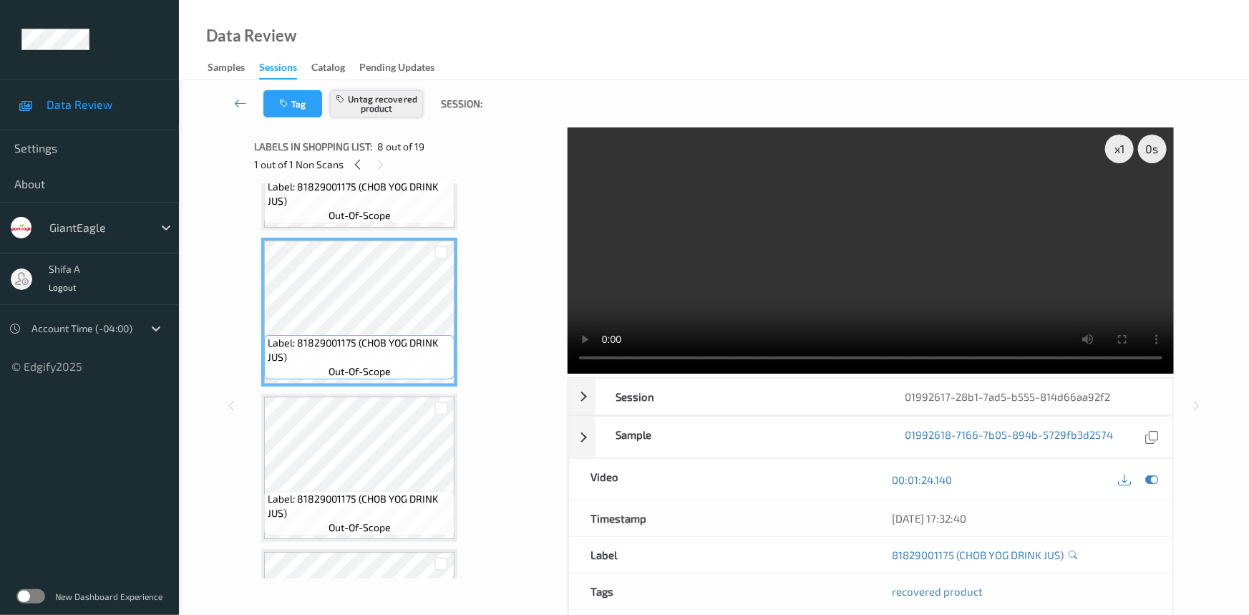
click at [381, 103] on button "Untag recovered product" at bounding box center [376, 103] width 93 height 27
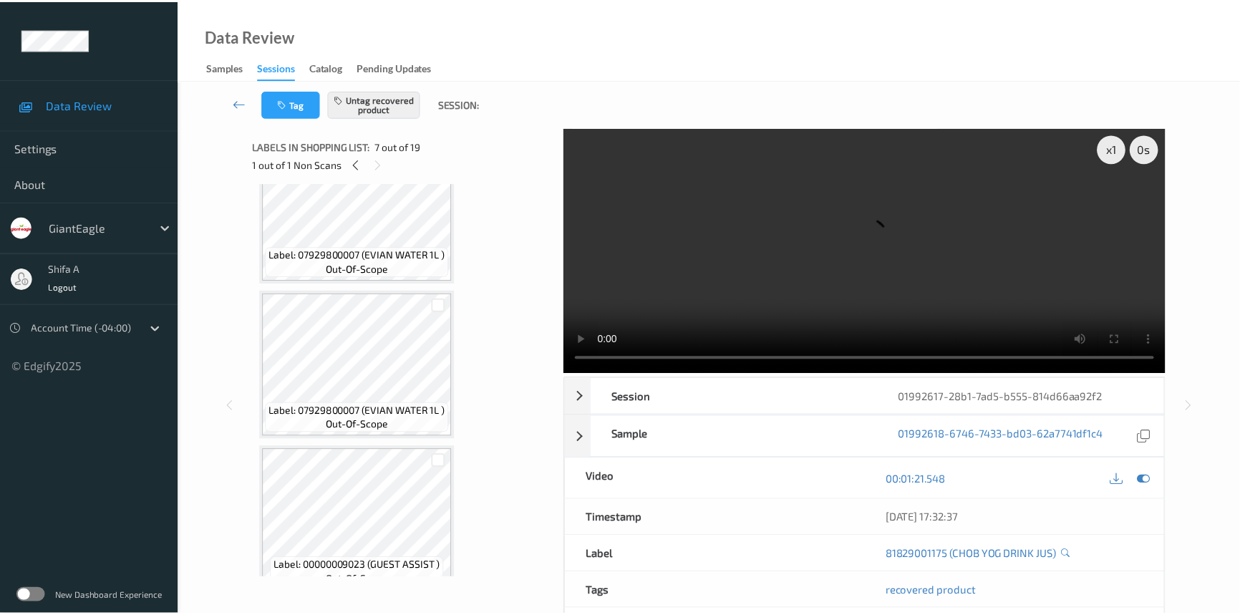
scroll to position [264, 0]
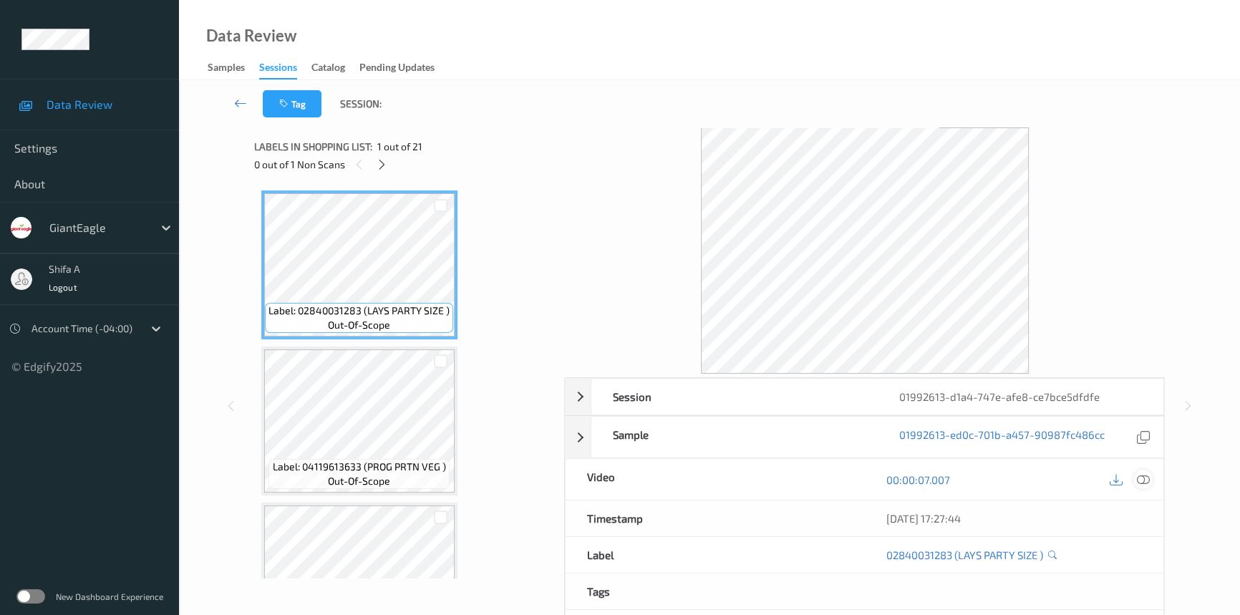
click at [1150, 481] on div at bounding box center [1142, 478] width 19 height 19
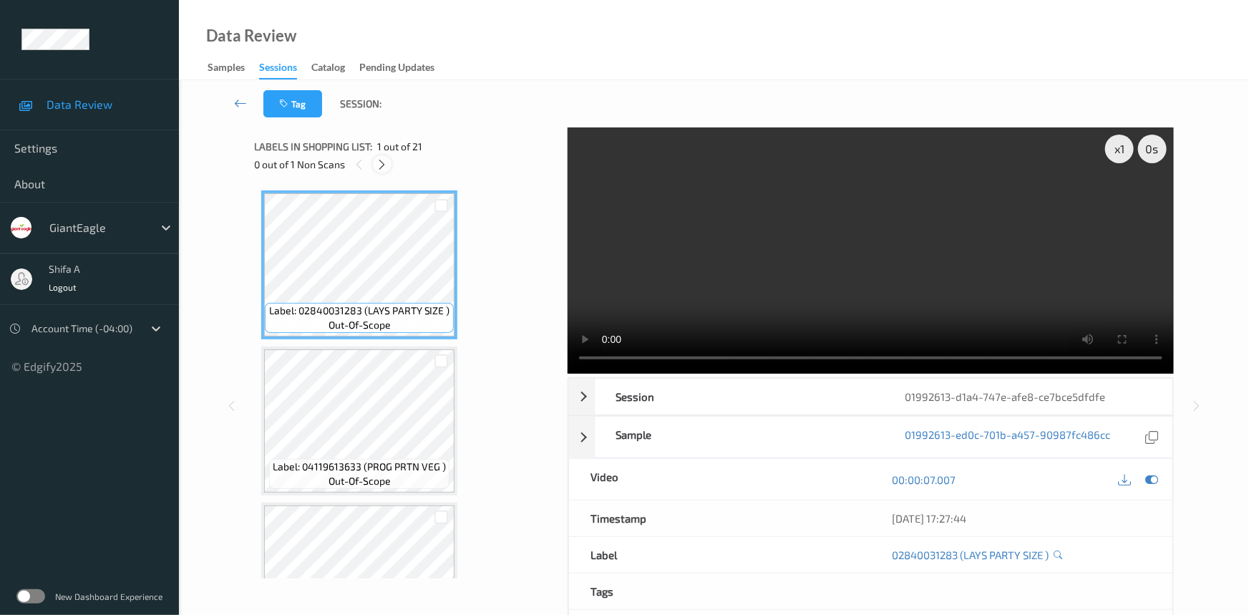
click at [383, 161] on icon at bounding box center [382, 164] width 12 height 13
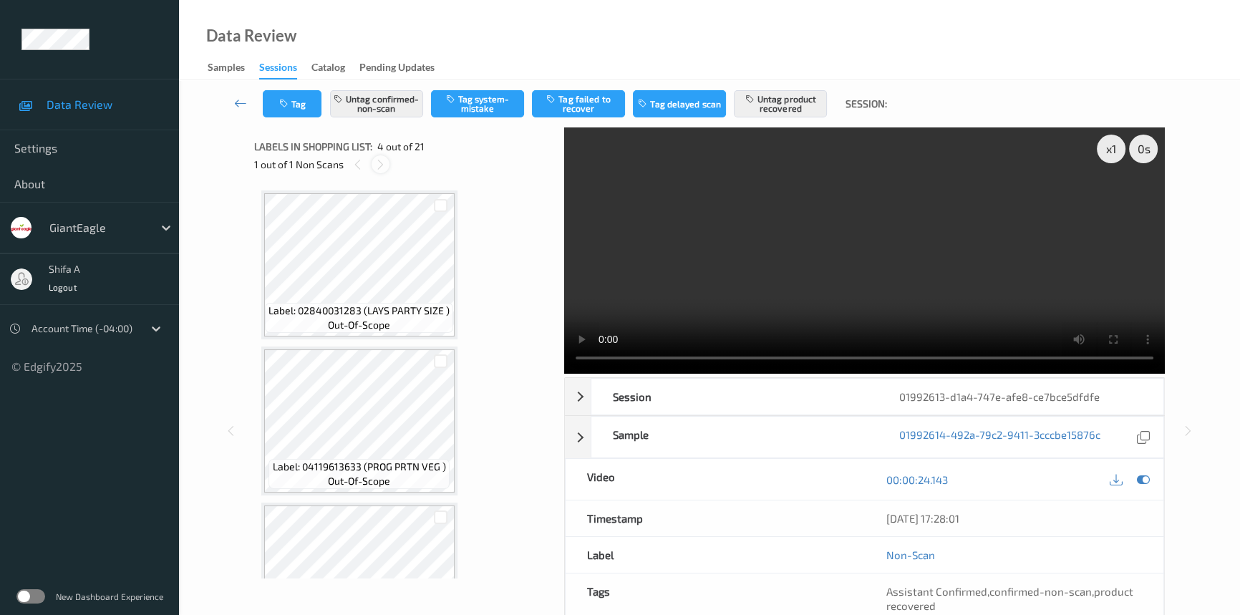
scroll to position [318, 0]
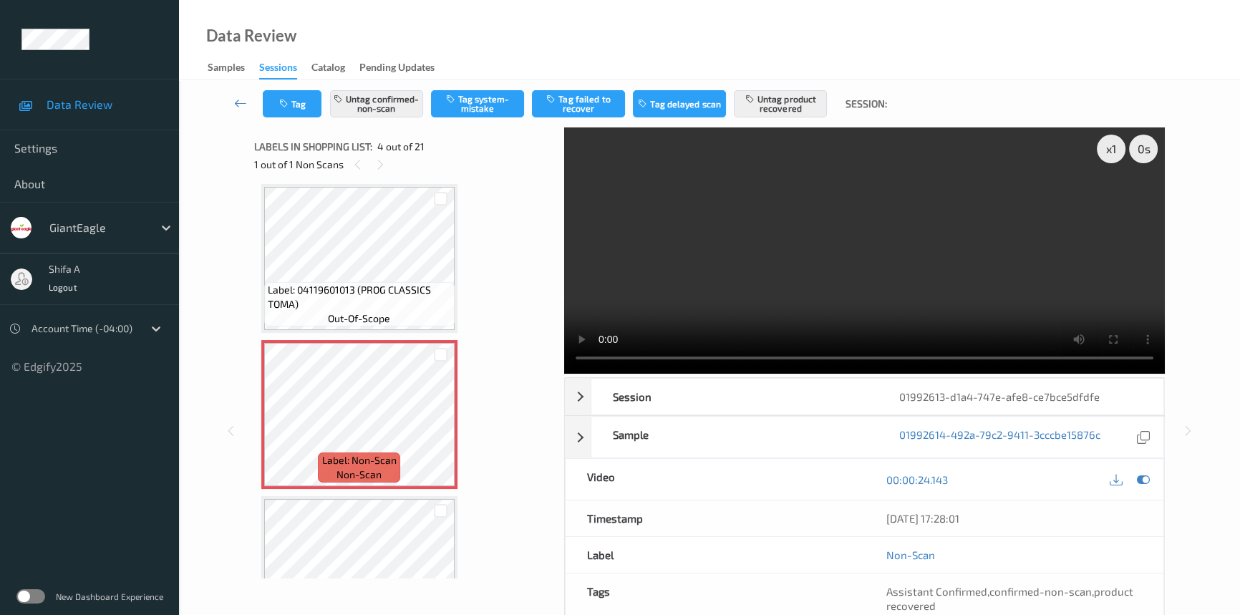
click at [962, 269] on video at bounding box center [864, 250] width 600 height 246
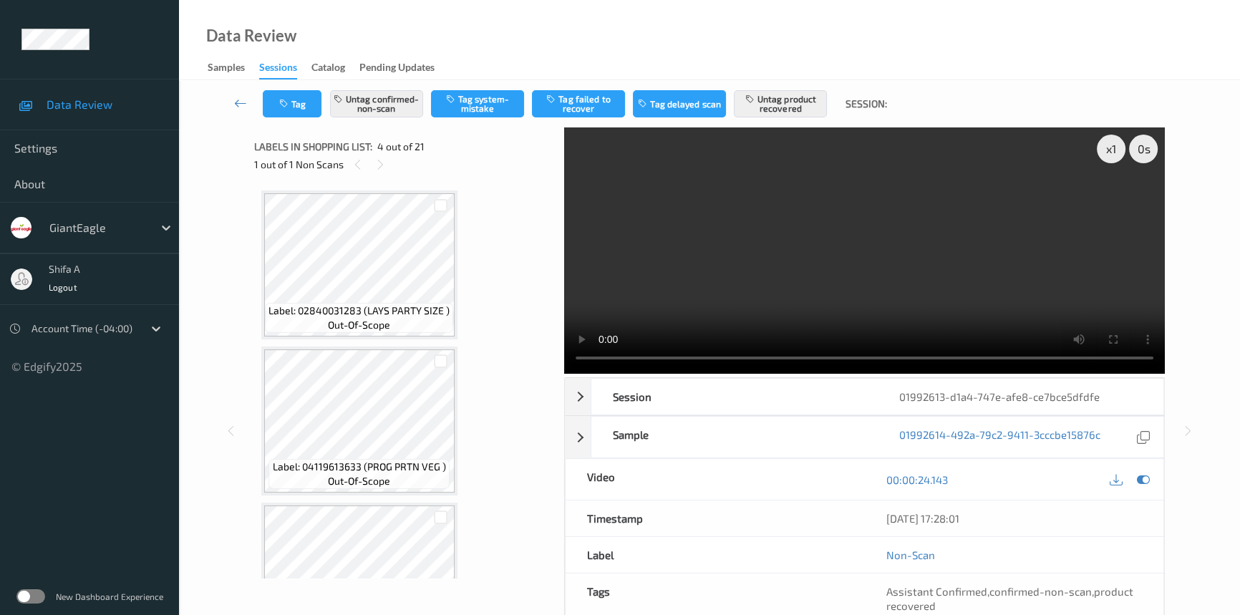
scroll to position [260, 0]
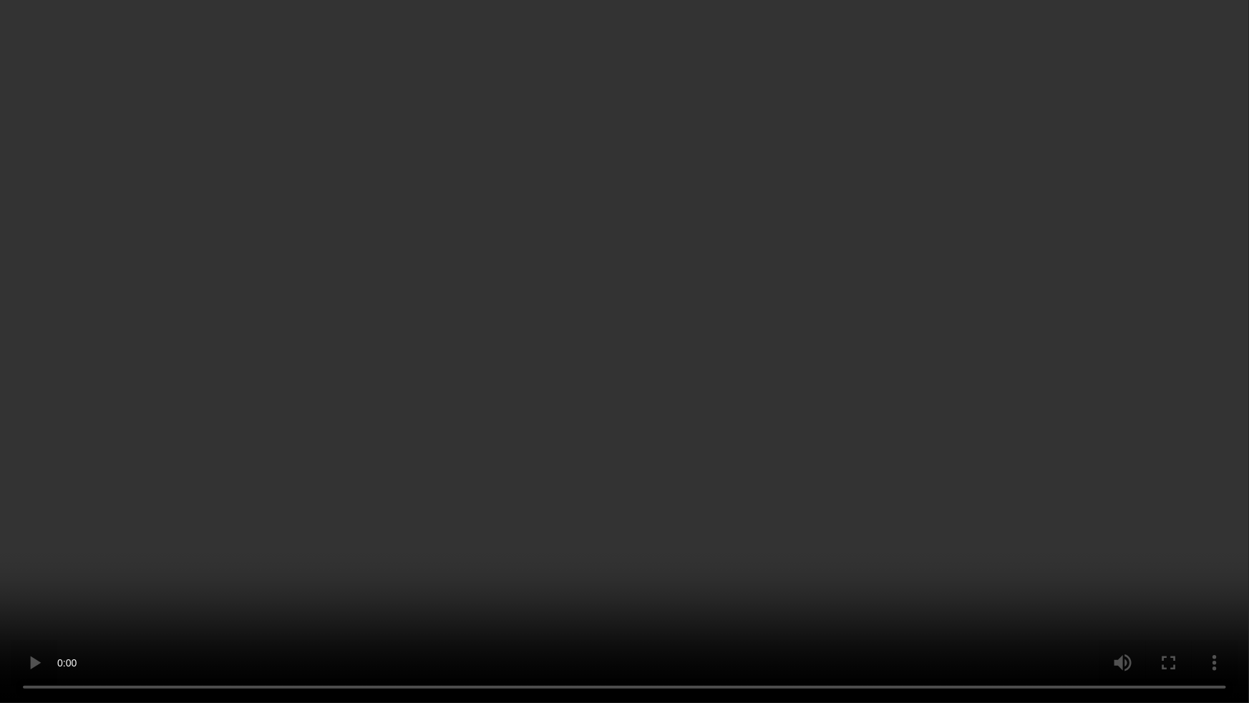
click at [693, 517] on video at bounding box center [624, 351] width 1249 height 703
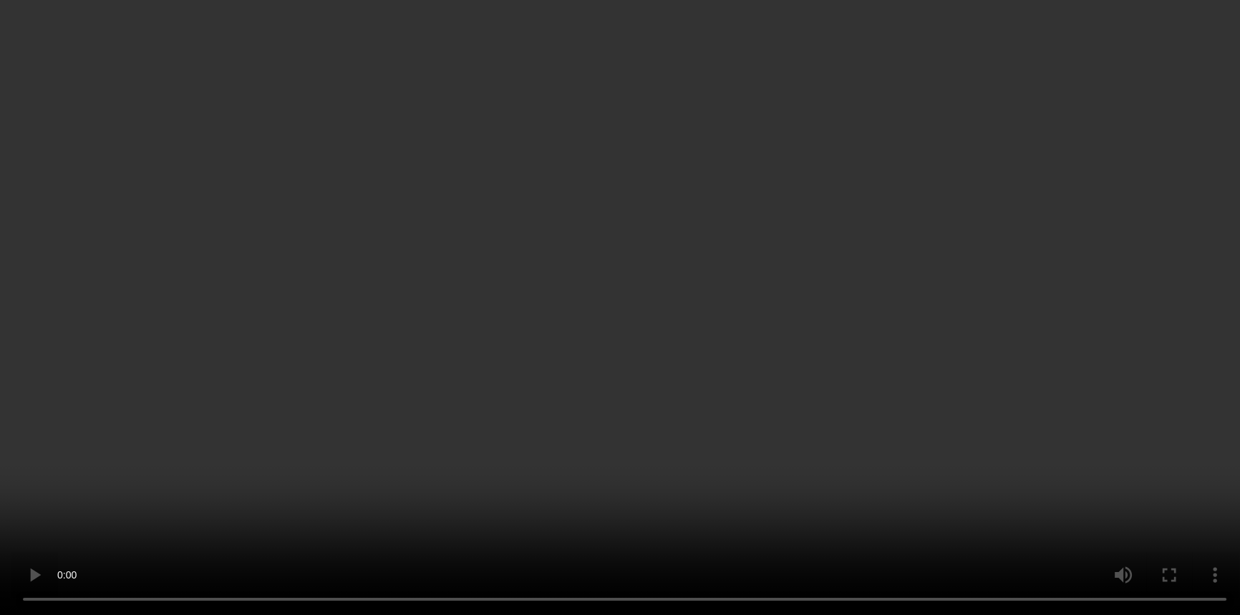
scroll to position [520, 0]
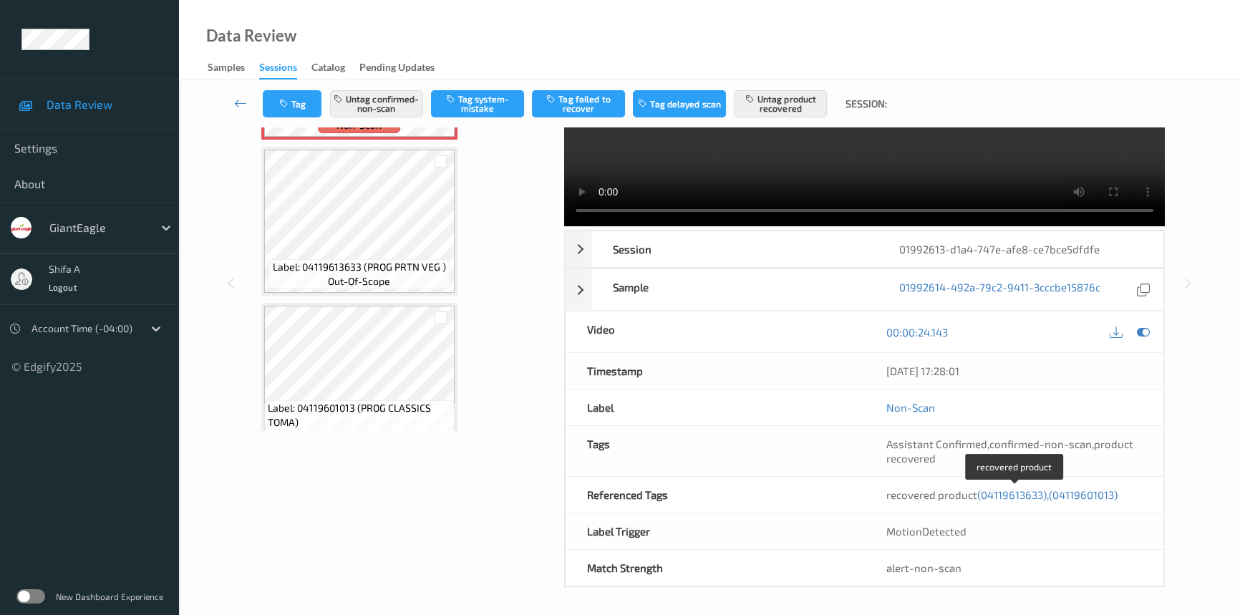
click at [1022, 494] on span "(04119613633)" at bounding box center [1011, 494] width 69 height 13
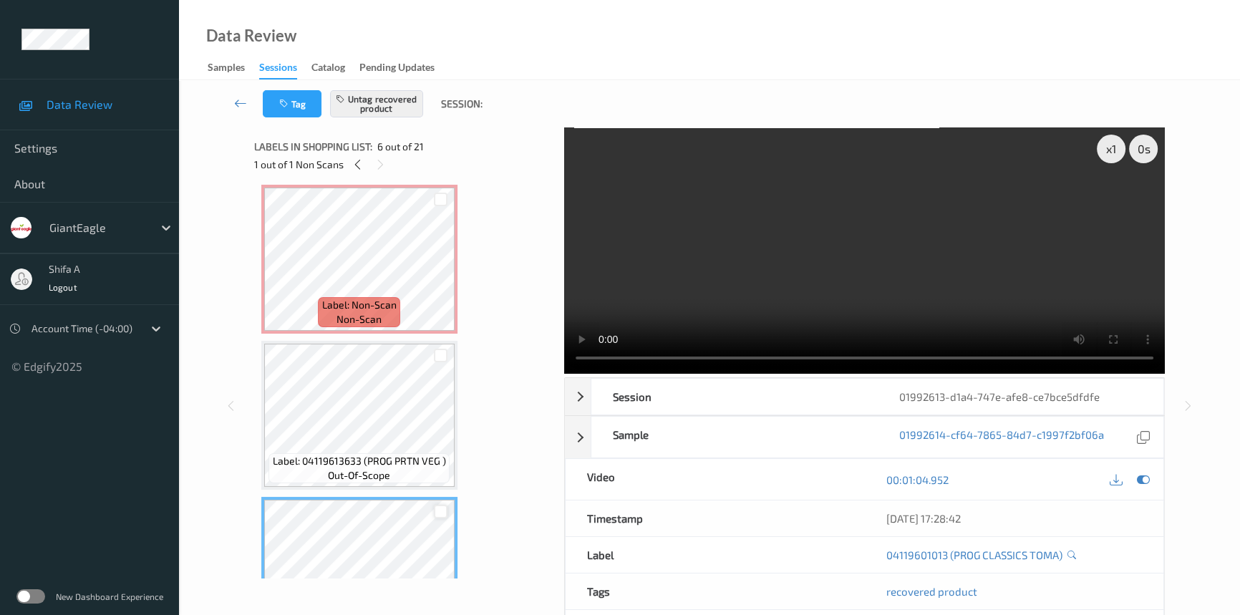
scroll to position [473, 0]
click at [401, 109] on button "Untag recovered product" at bounding box center [376, 103] width 93 height 27
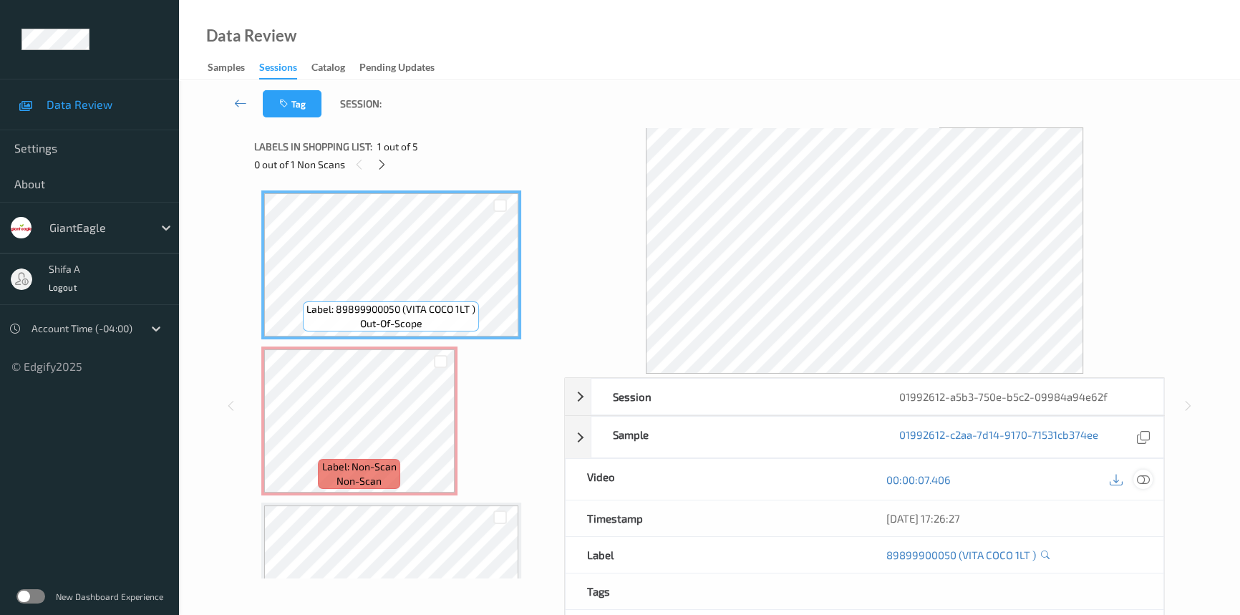
click at [1146, 482] on icon at bounding box center [1142, 479] width 13 height 13
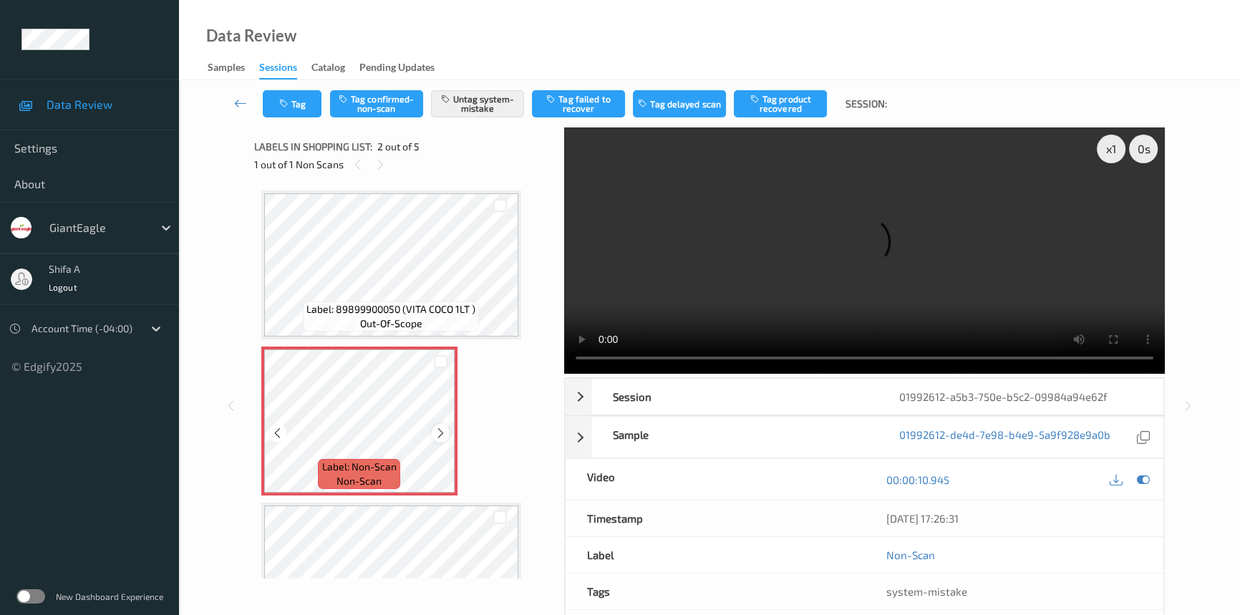
click at [440, 429] on icon at bounding box center [440, 433] width 12 height 13
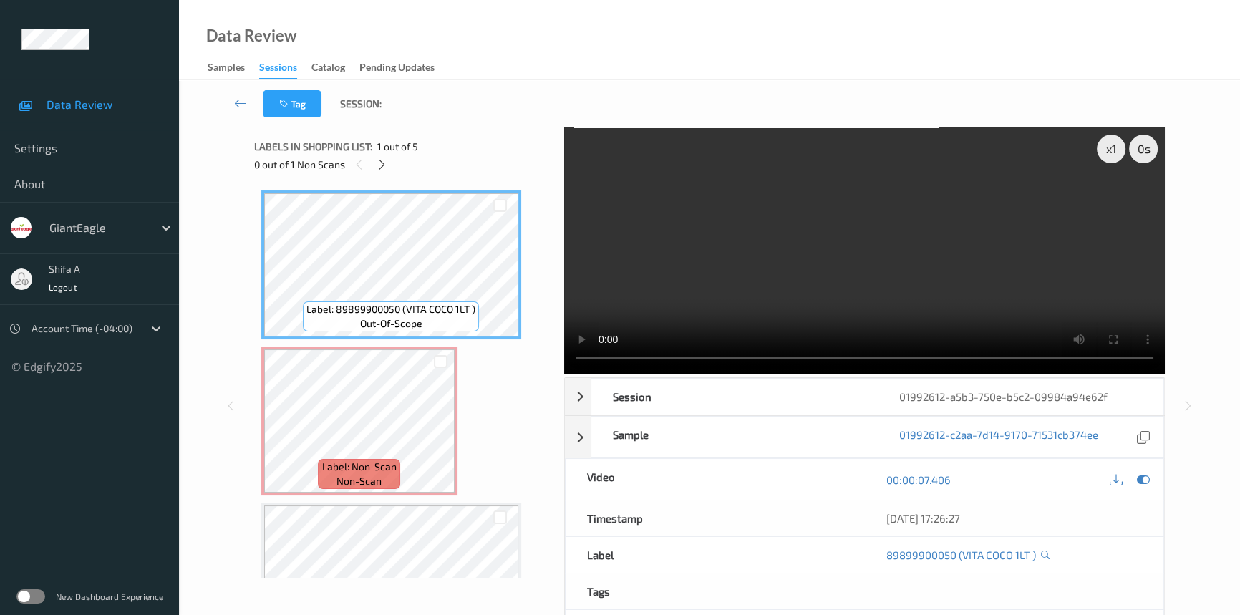
click at [966, 248] on video at bounding box center [864, 250] width 600 height 246
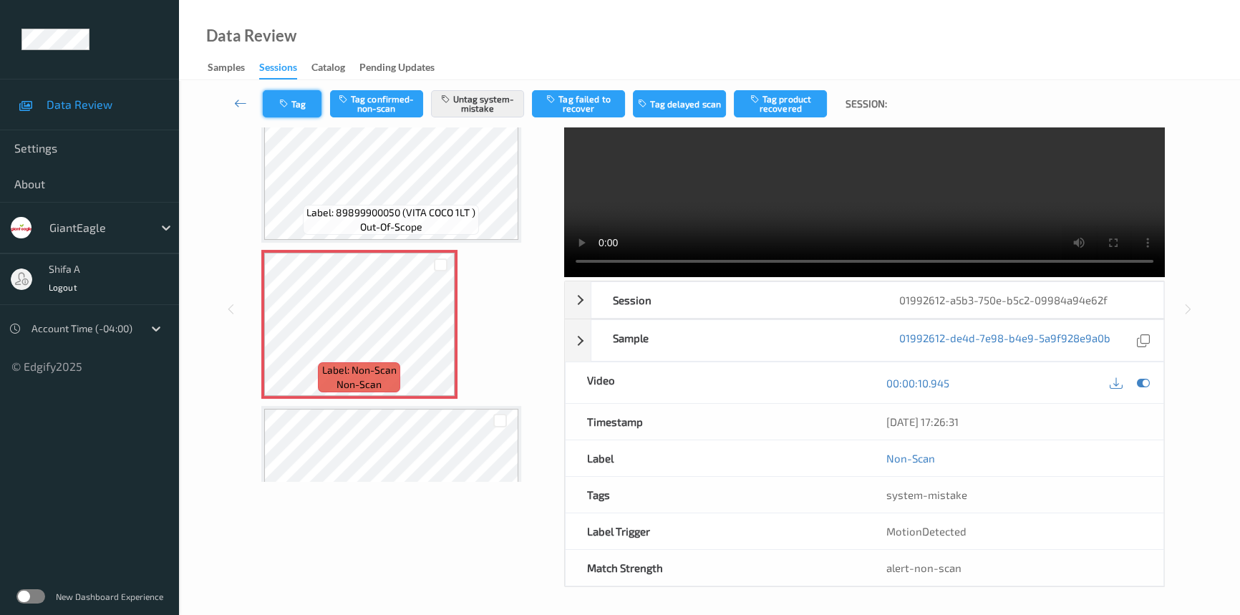
click at [283, 113] on button "Tag" at bounding box center [292, 103] width 59 height 27
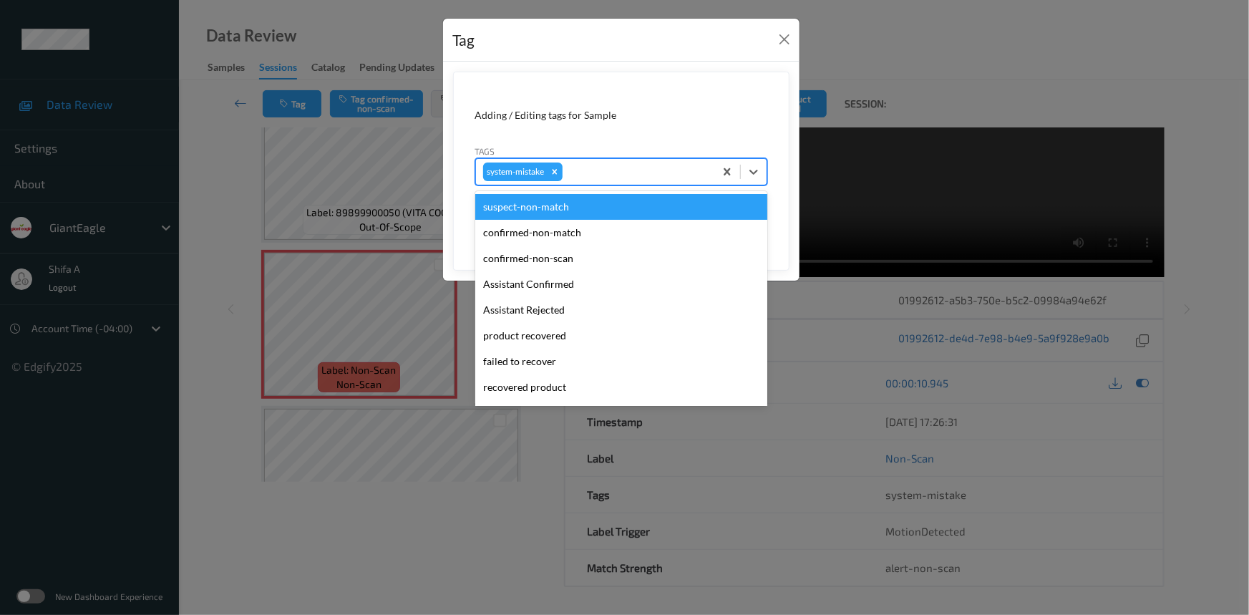
click at [622, 169] on div at bounding box center [636, 171] width 142 height 17
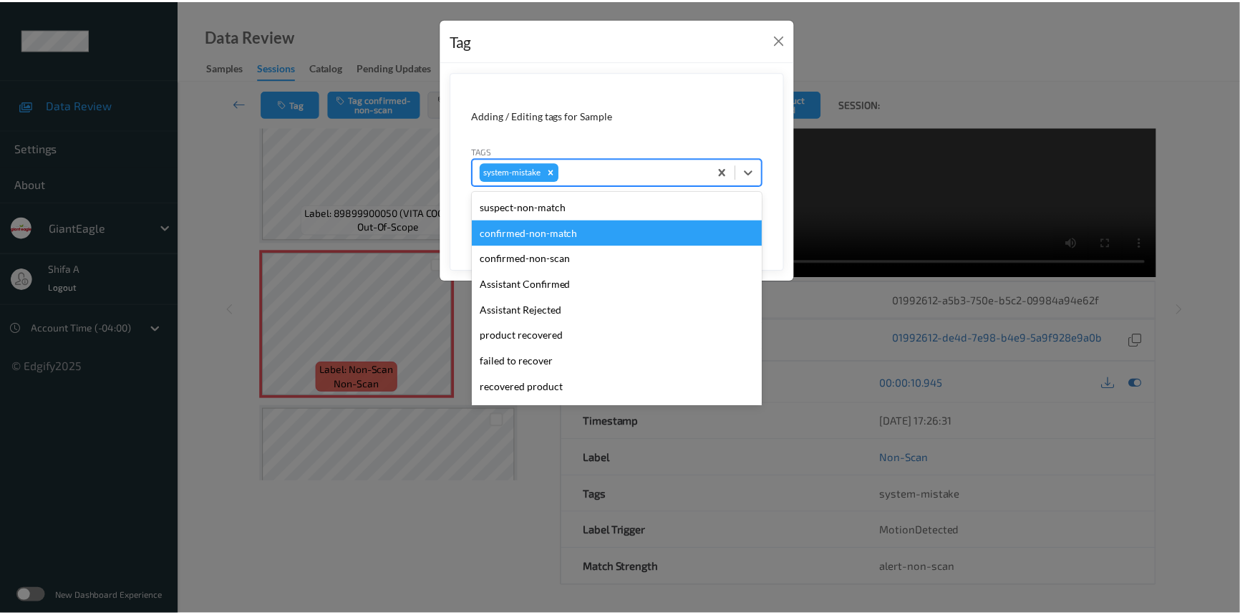
scroll to position [151, 0]
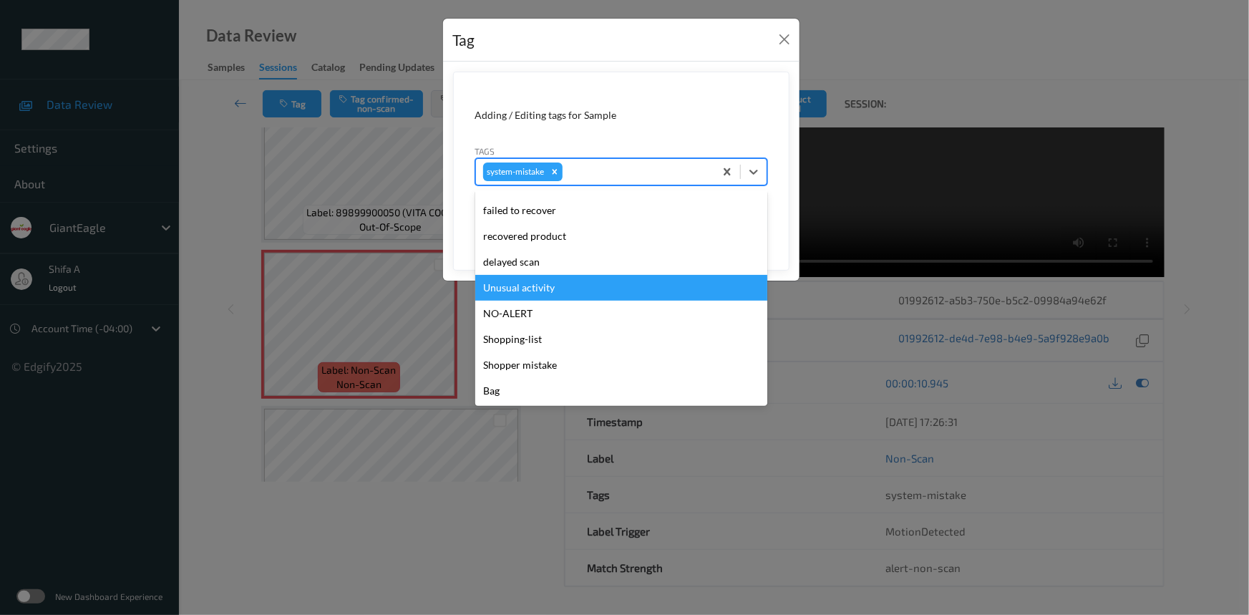
click at [563, 291] on div "Unusual activity" at bounding box center [621, 288] width 292 height 26
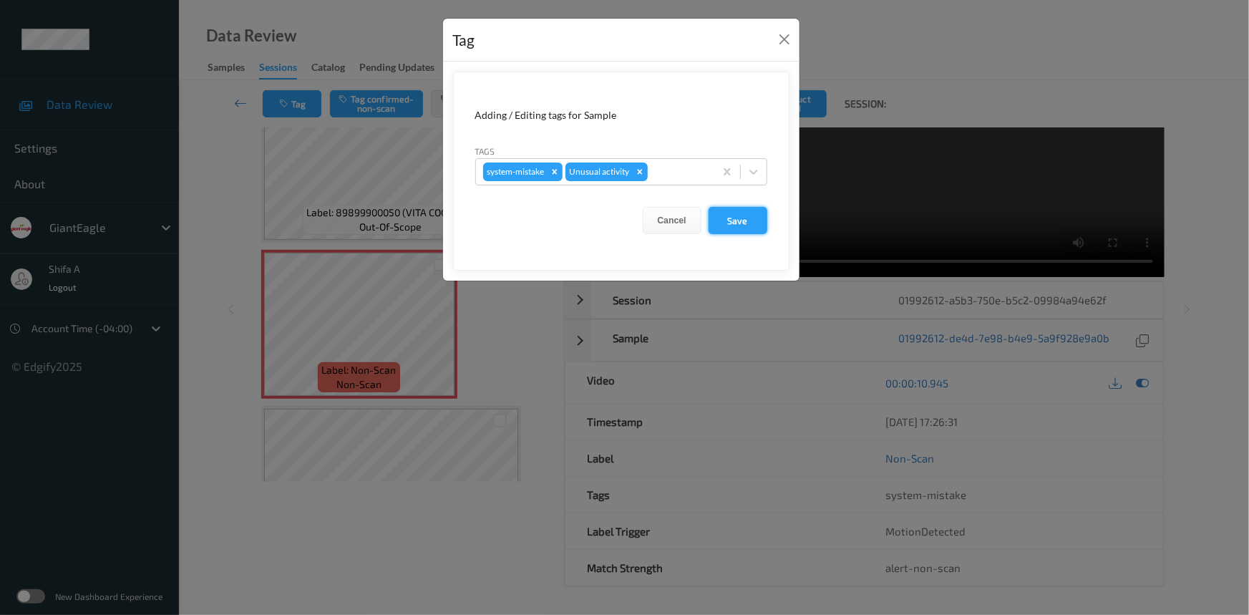
click at [730, 222] on button "Save" at bounding box center [737, 220] width 59 height 27
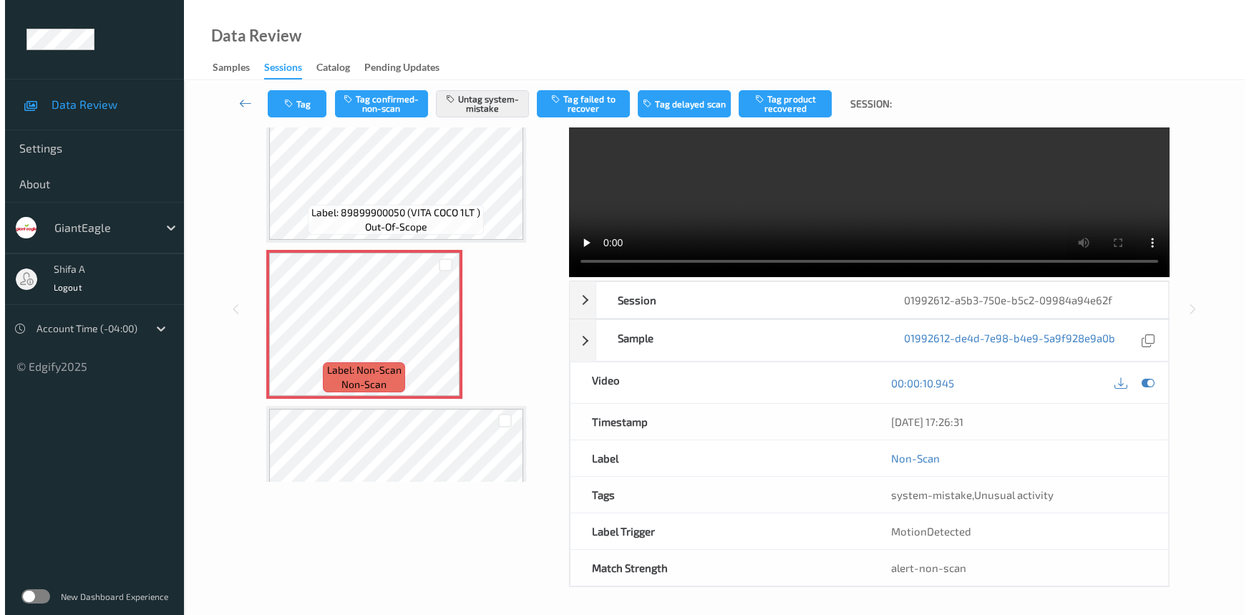
scroll to position [0, 0]
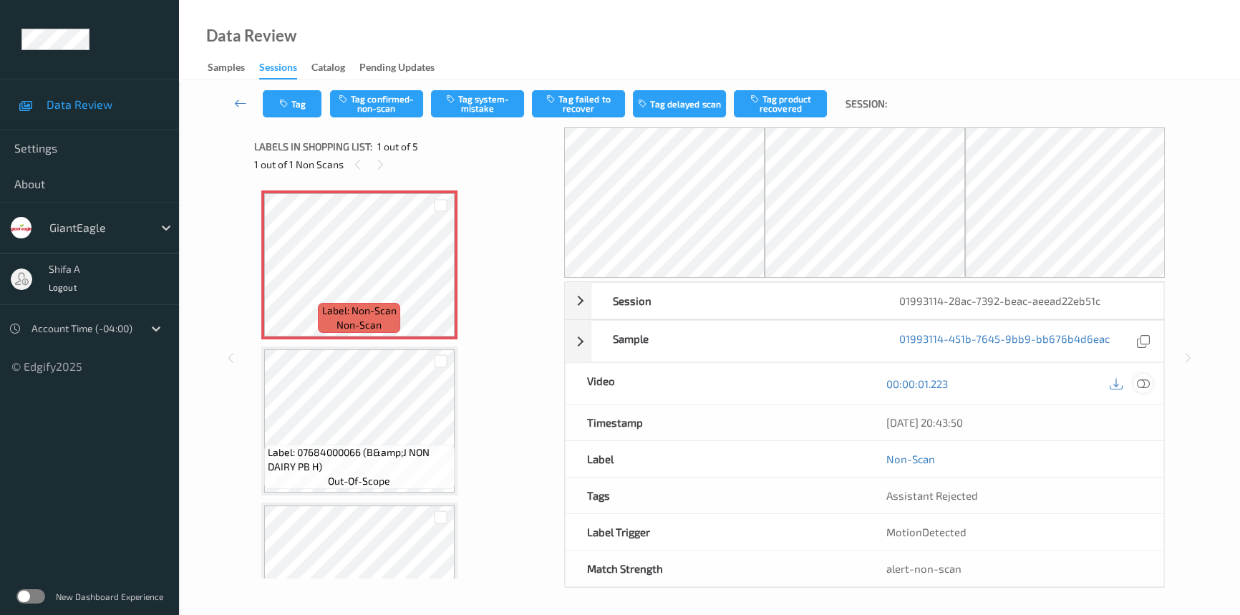
click at [1146, 386] on icon at bounding box center [1142, 383] width 13 height 13
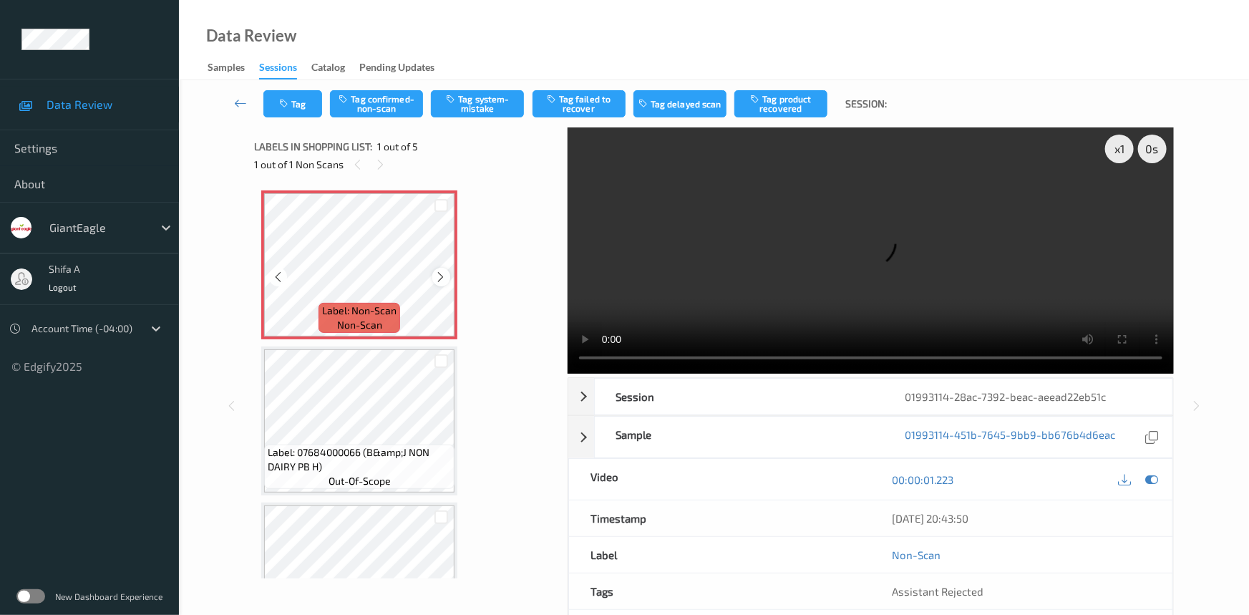
click at [442, 278] on icon at bounding box center [441, 277] width 12 height 13
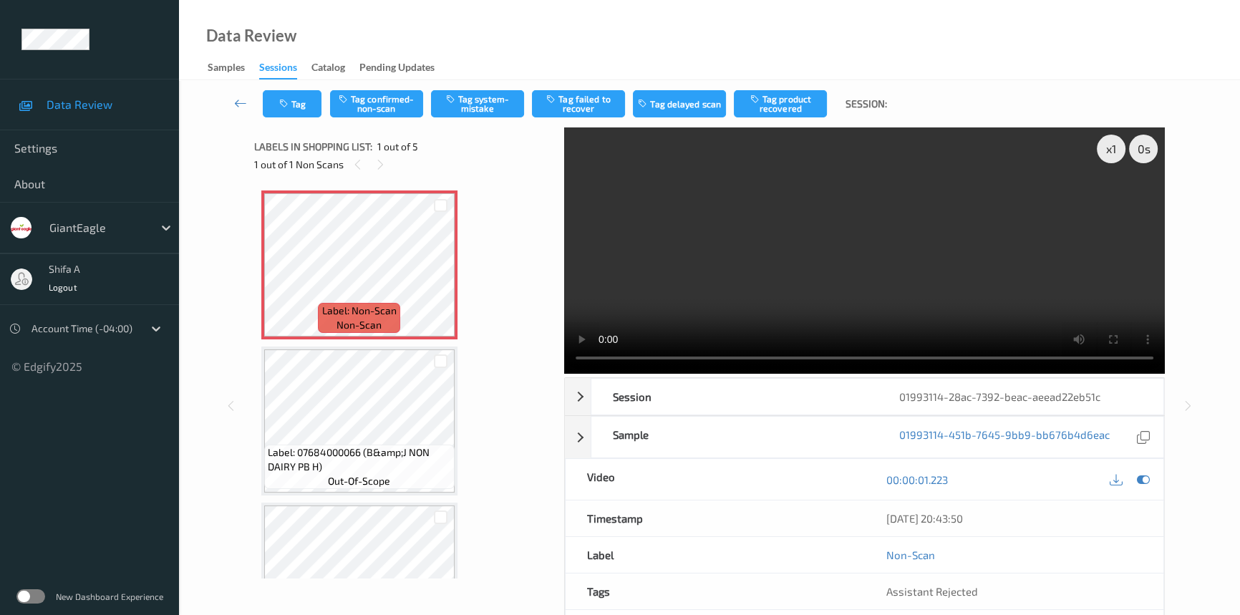
click at [807, 293] on video at bounding box center [864, 250] width 600 height 246
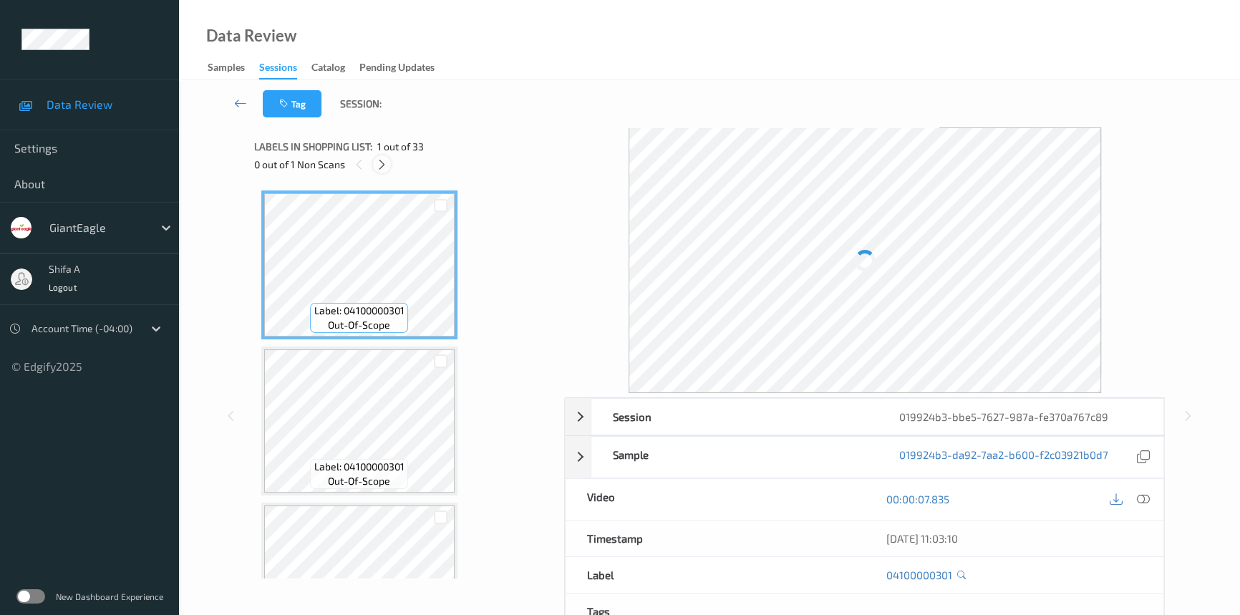
click at [386, 167] on icon at bounding box center [382, 164] width 12 height 13
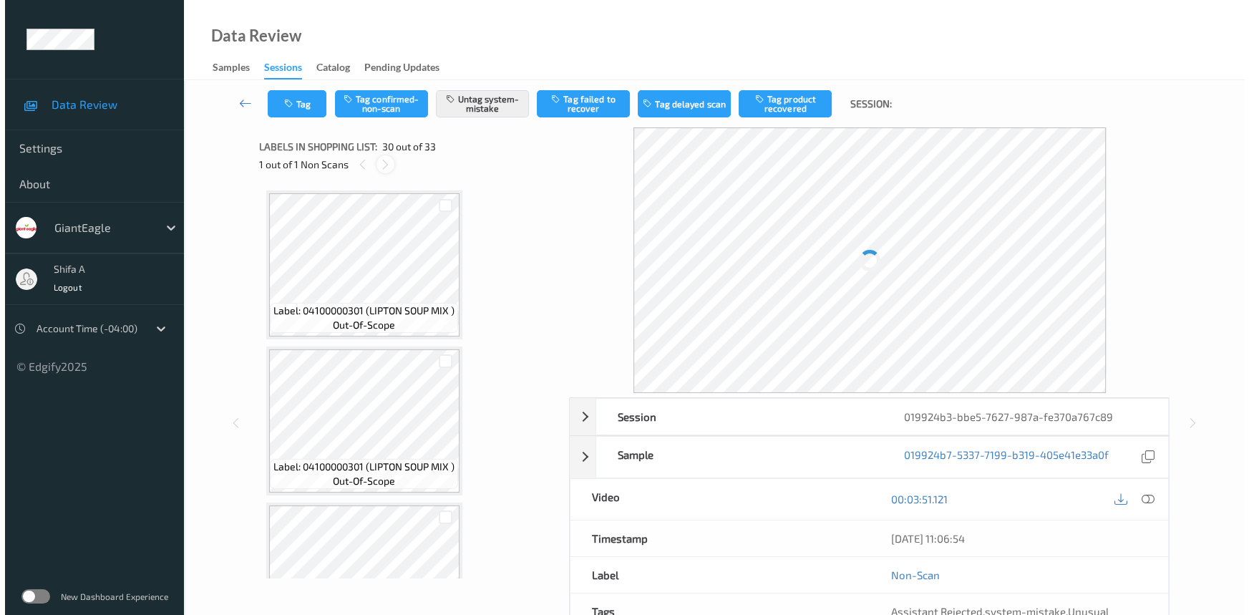
scroll to position [4360, 0]
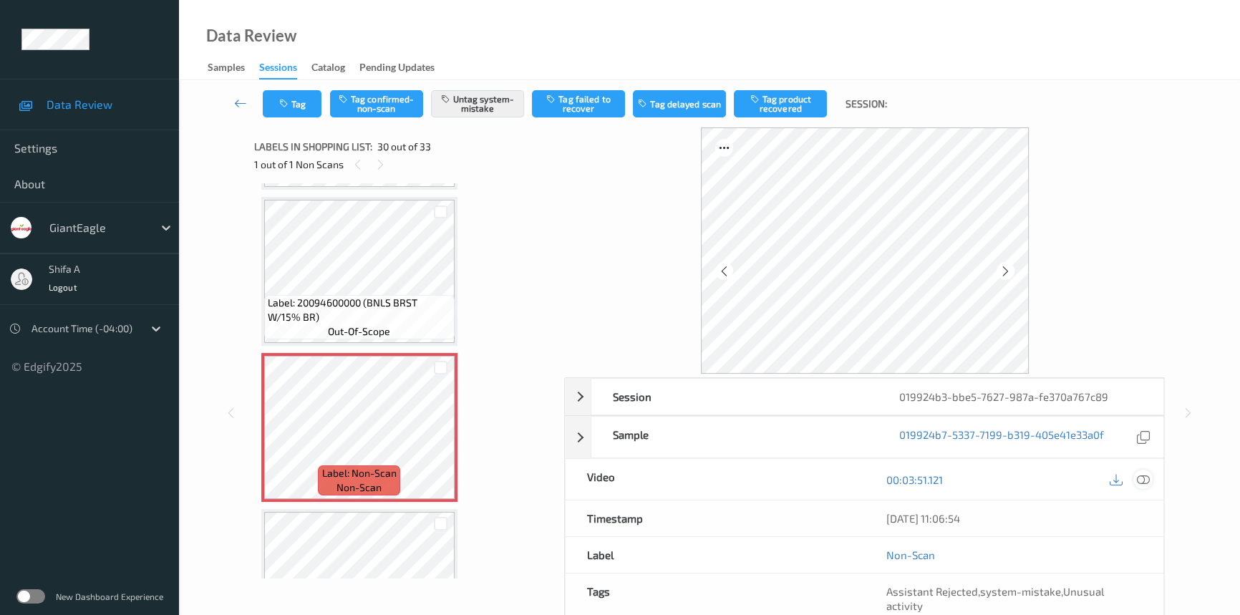
click at [1141, 470] on div at bounding box center [1142, 478] width 19 height 19
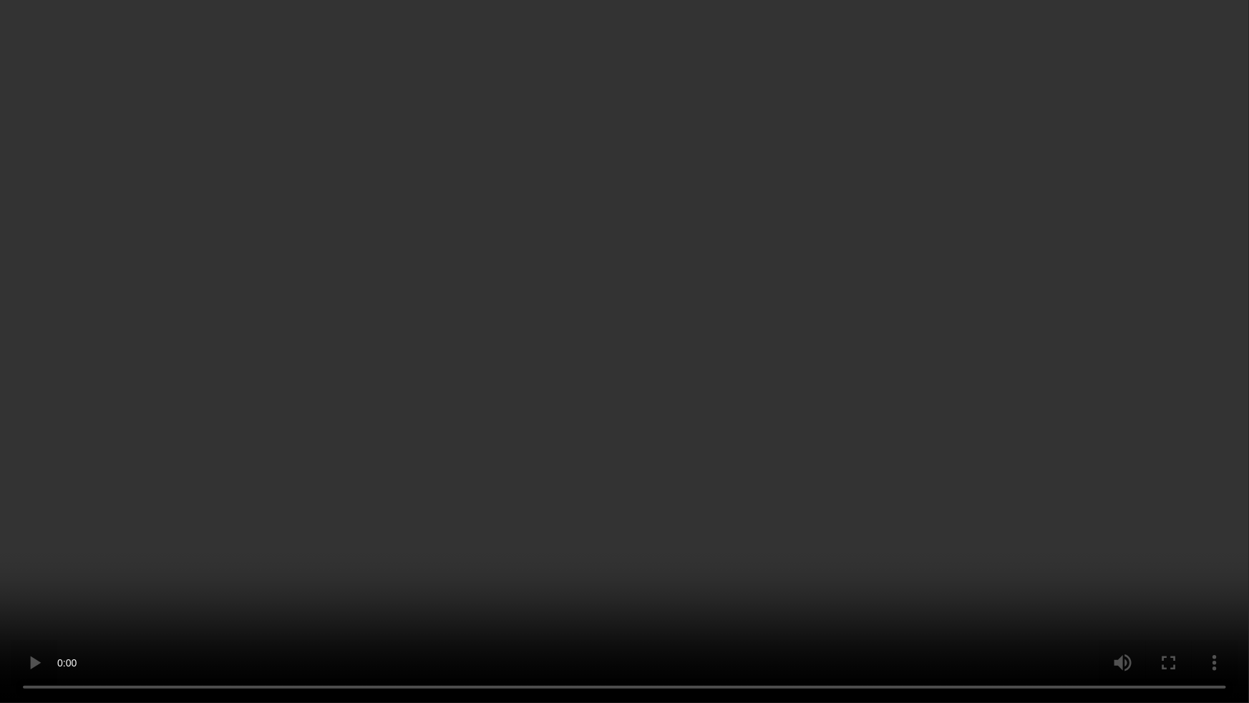
click at [1019, 489] on video at bounding box center [624, 351] width 1249 height 703
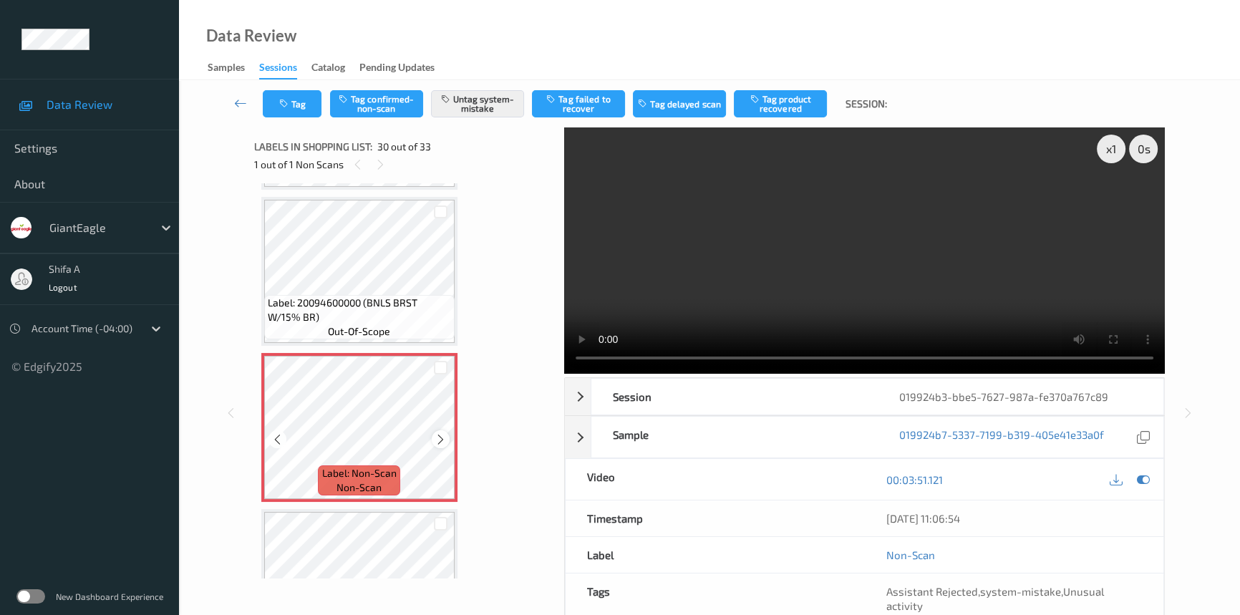
click at [444, 433] on icon at bounding box center [440, 439] width 12 height 13
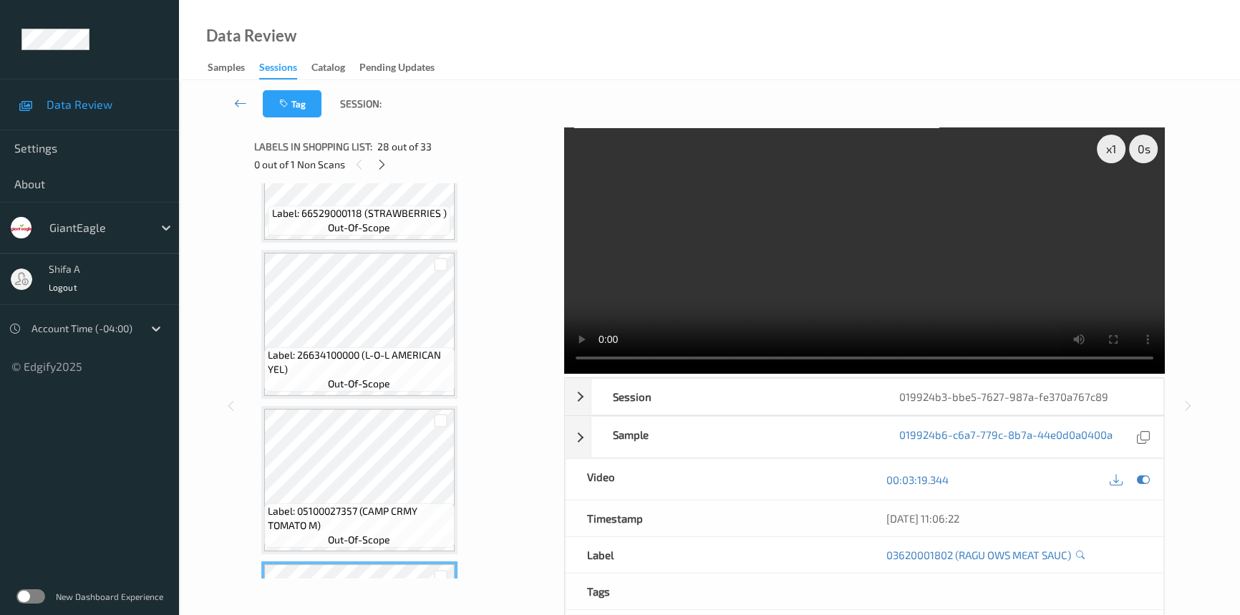
scroll to position [4100, 0]
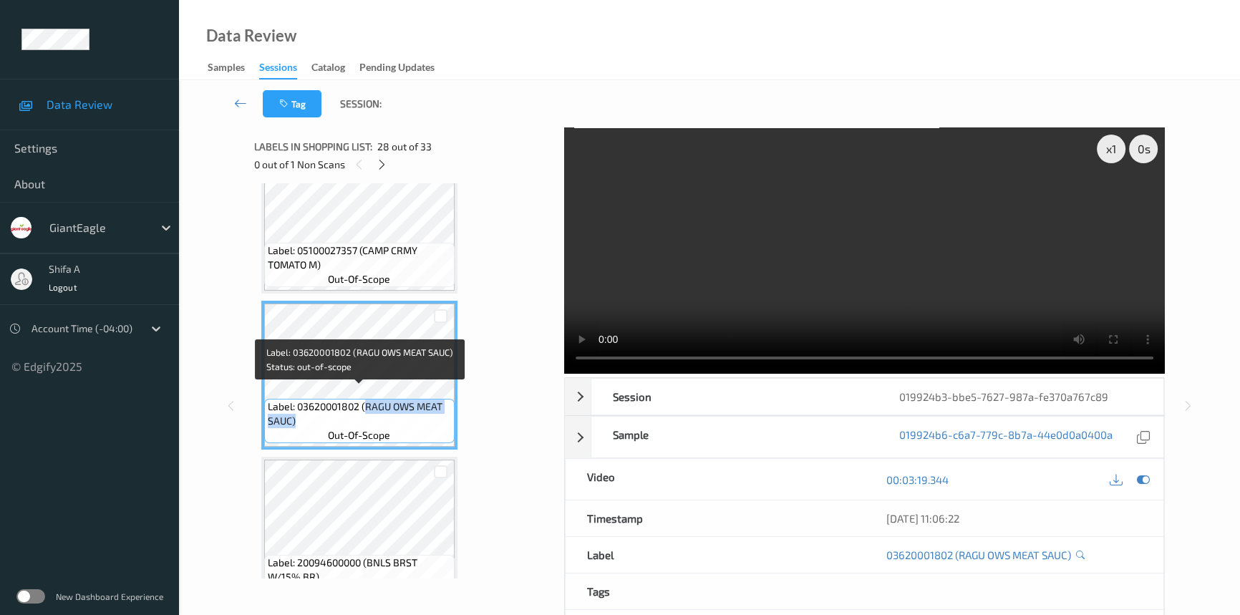
drag, startPoint x: 367, startPoint y: 394, endPoint x: 369, endPoint y: 402, distance: 8.9
click at [369, 402] on span "Label: 03620001802 (RAGU OWS MEAT SAUC)" at bounding box center [359, 413] width 183 height 29
copy span "RAGU OWS MEAT SAUC)"
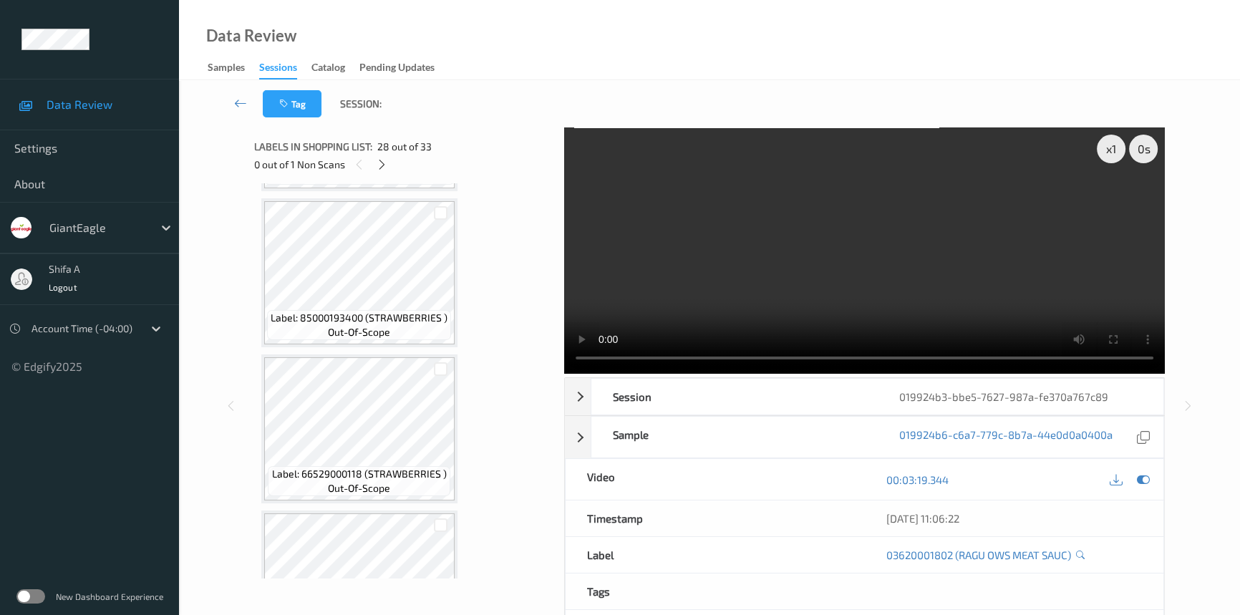
scroll to position [3319, 0]
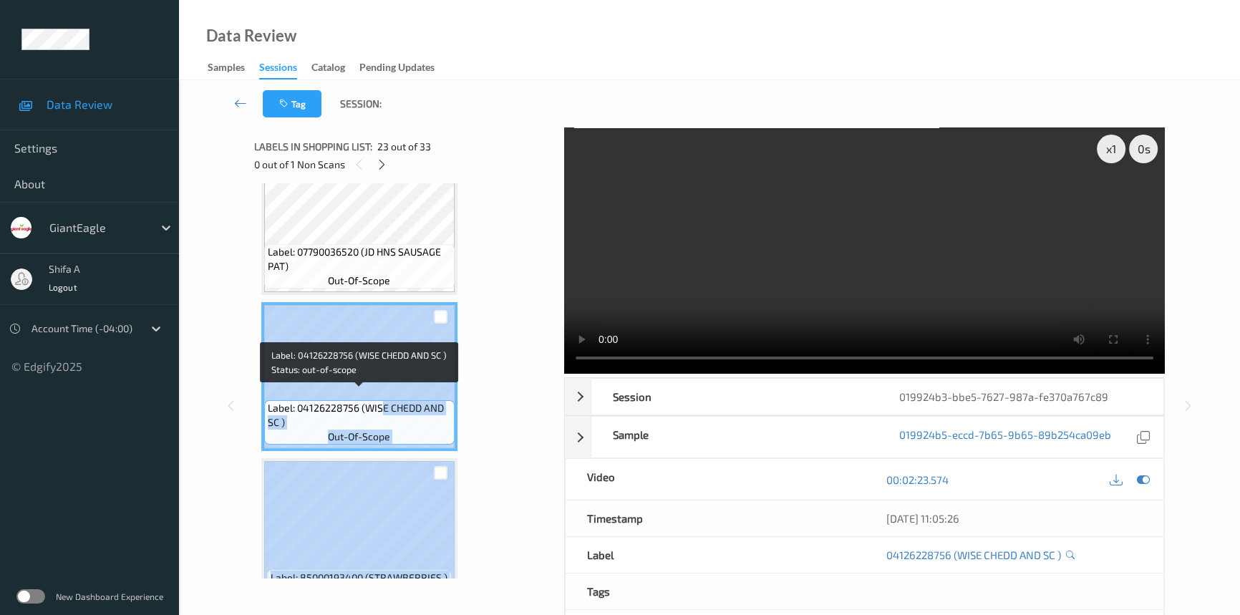
drag, startPoint x: 364, startPoint y: 397, endPoint x: 381, endPoint y: 401, distance: 17.7
click at [381, 401] on span "Label: 04126228756 (WISE CHEDD AND SC )" at bounding box center [359, 415] width 183 height 29
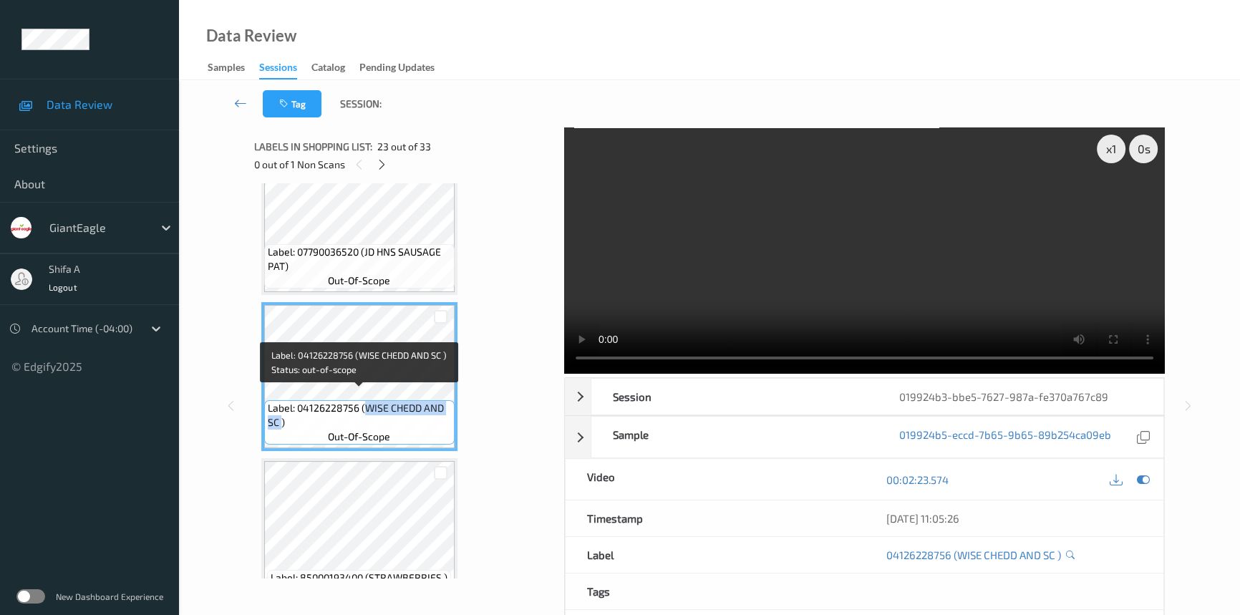
drag, startPoint x: 366, startPoint y: 399, endPoint x: 279, endPoint y: 414, distance: 88.0
click at [279, 414] on span "Label: 04126228756 (WISE CHEDD AND SC )" at bounding box center [359, 415] width 183 height 29
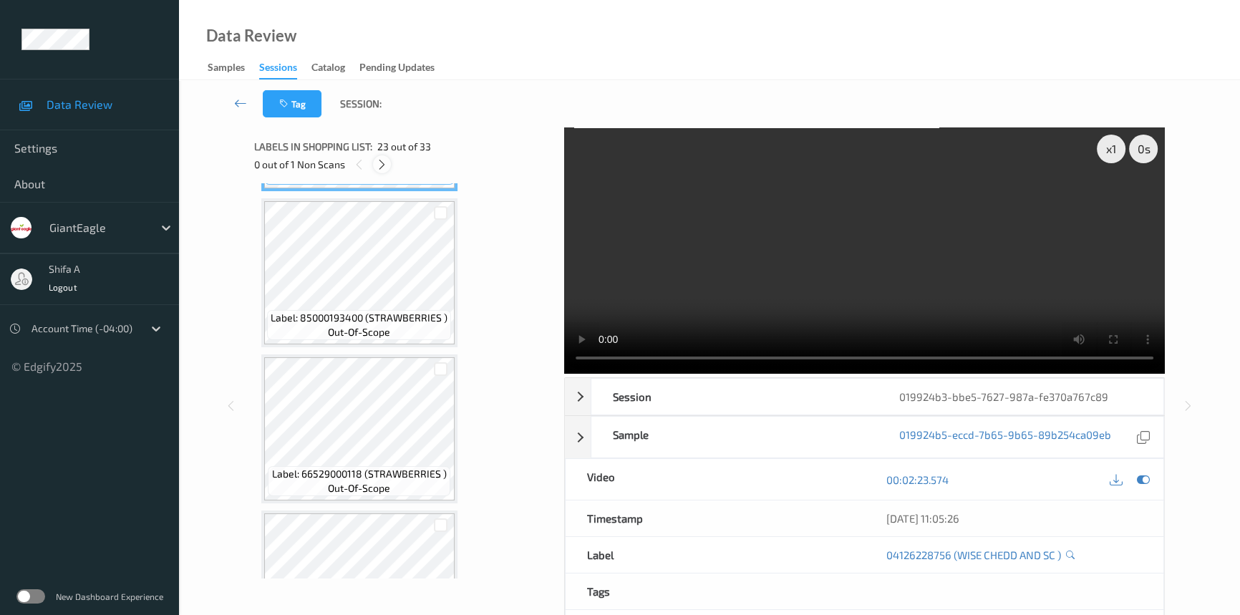
click at [384, 169] on icon at bounding box center [382, 164] width 12 height 13
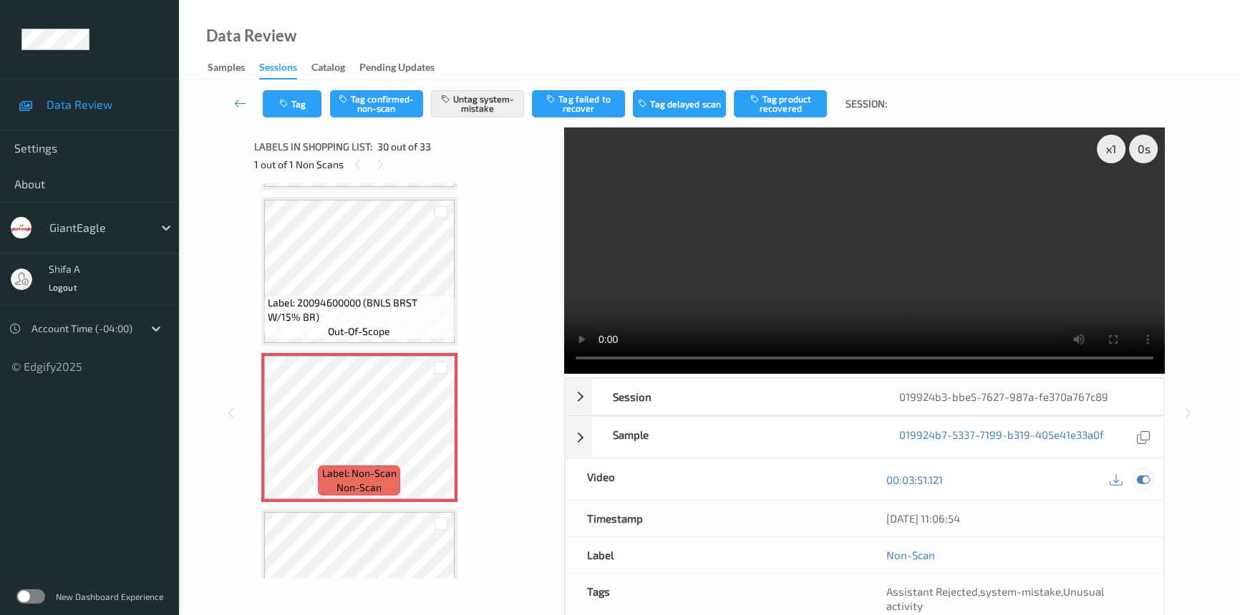
click at [1145, 478] on icon at bounding box center [1142, 479] width 13 height 13
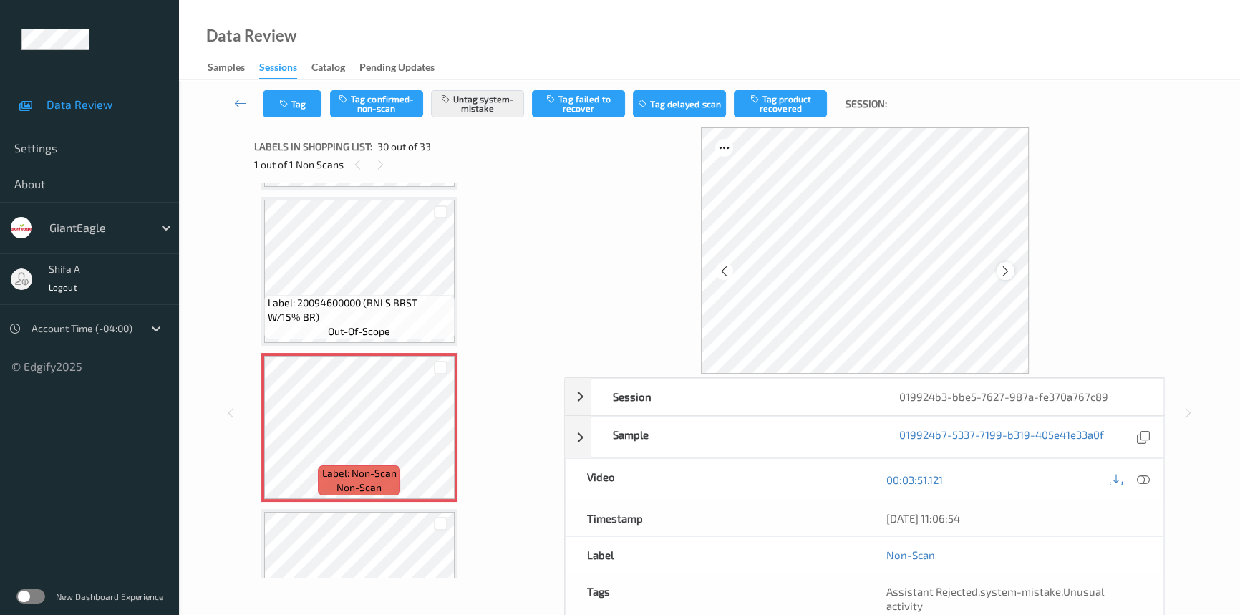
click at [1008, 271] on icon at bounding box center [1005, 270] width 12 height 13
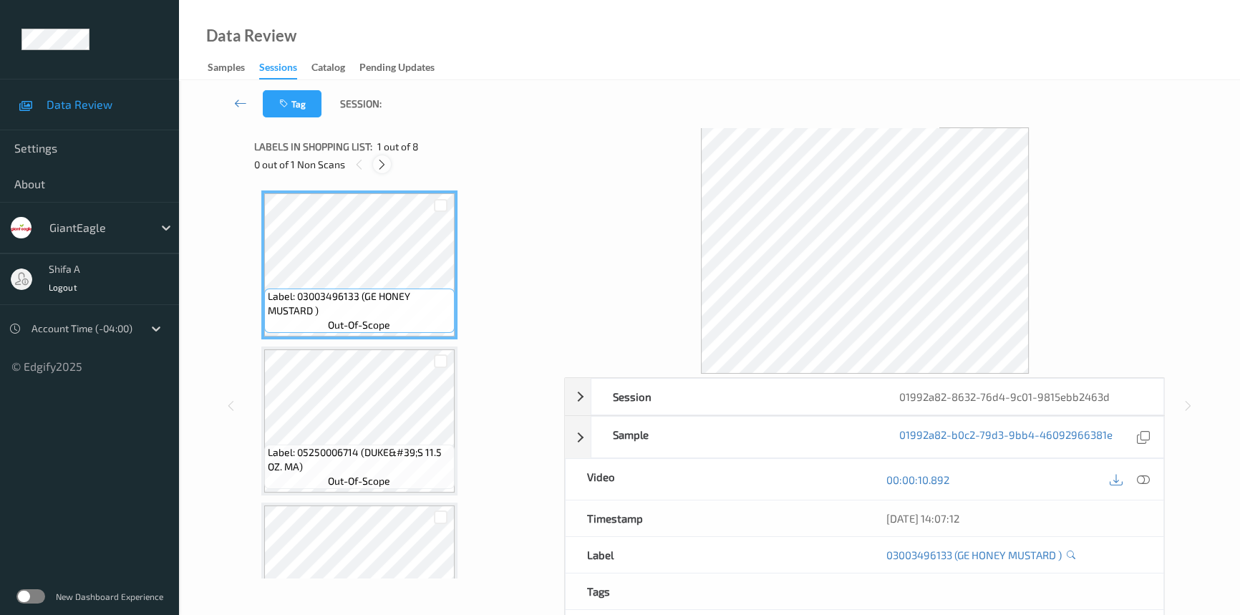
click at [386, 160] on icon at bounding box center [382, 164] width 12 height 13
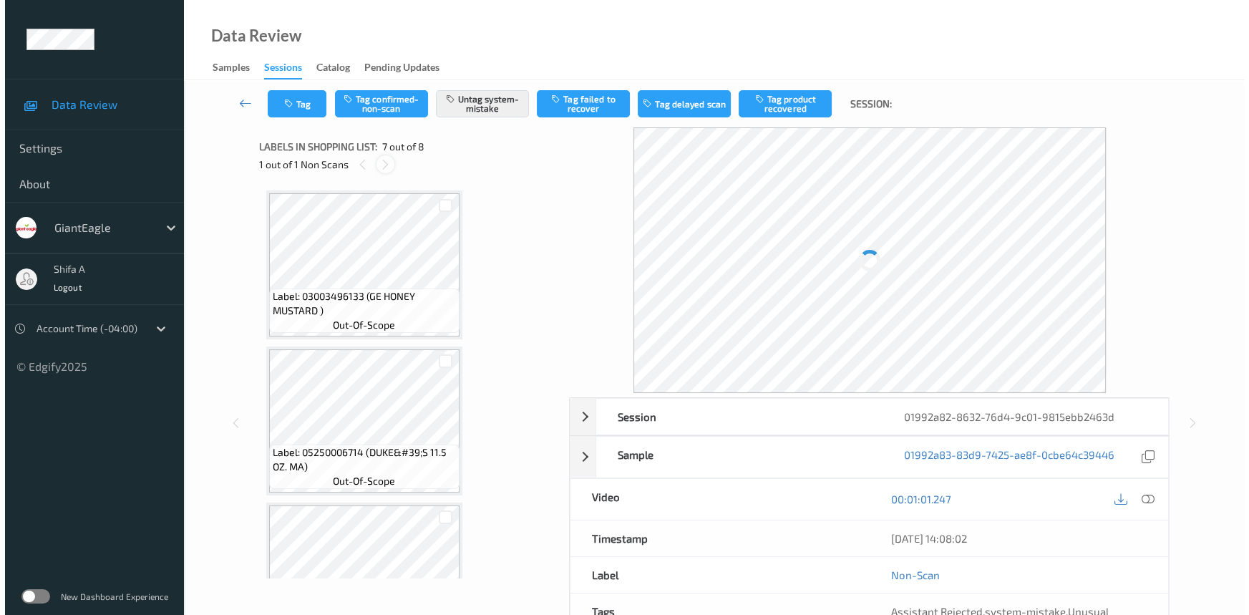
scroll to position [784, 0]
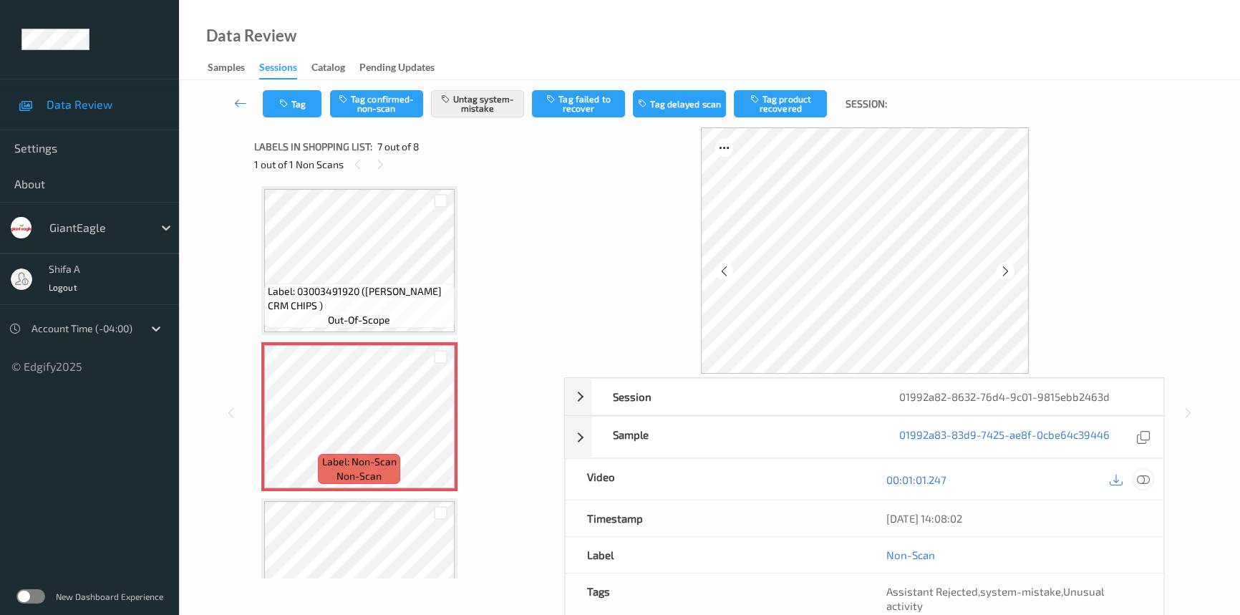
click at [1145, 480] on icon at bounding box center [1142, 479] width 13 height 13
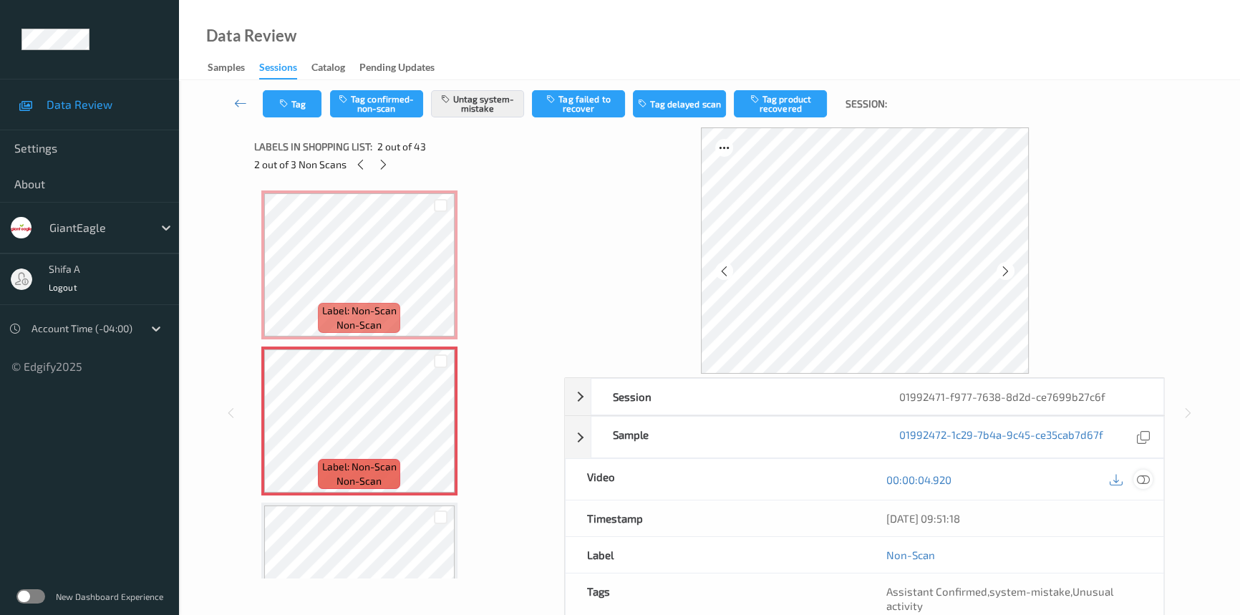
click at [1144, 479] on icon at bounding box center [1142, 479] width 13 height 13
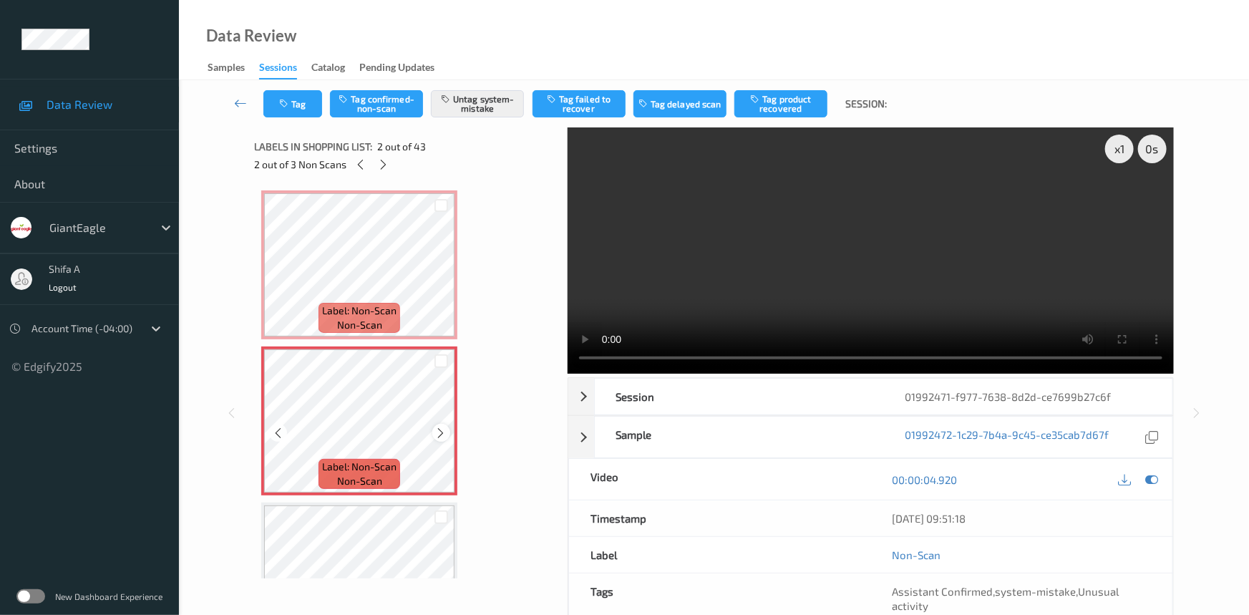
click at [444, 431] on icon at bounding box center [441, 433] width 12 height 13
